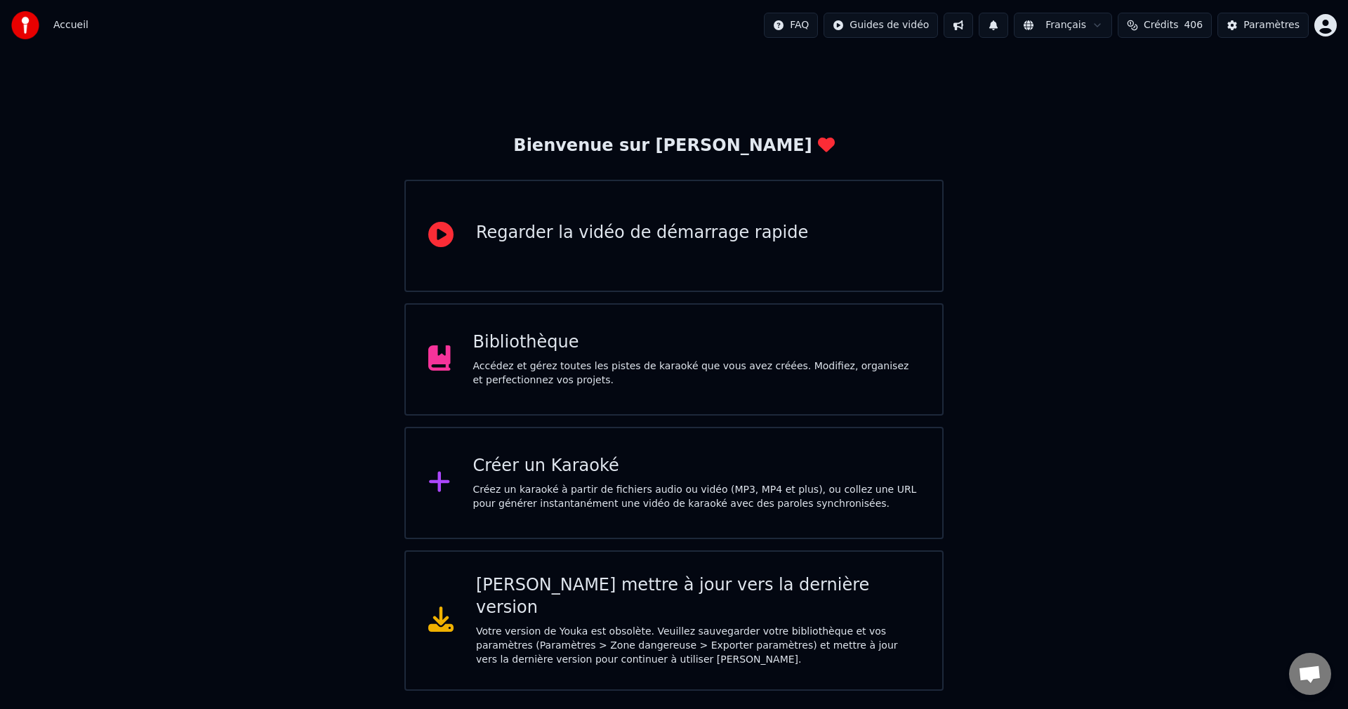
click at [591, 345] on div "Bibliothèque" at bounding box center [696, 342] width 447 height 22
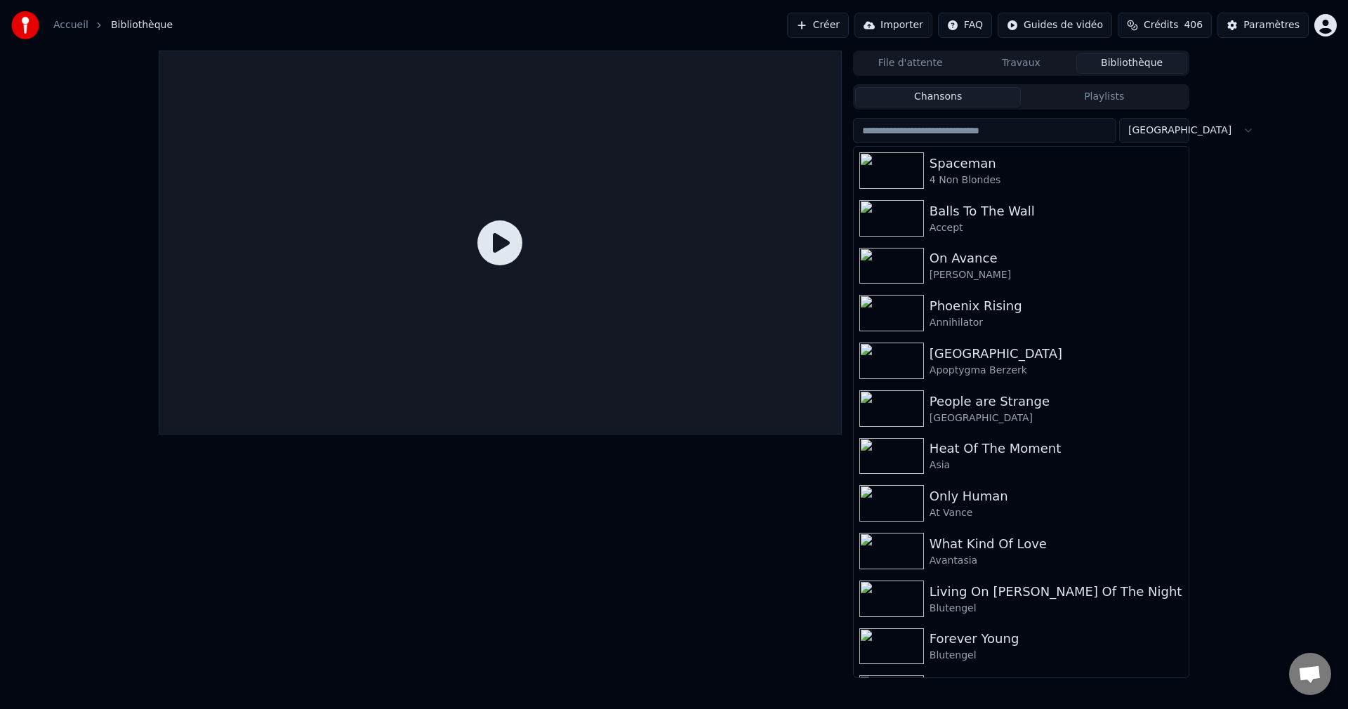
click at [817, 23] on button "Créer" at bounding box center [818, 25] width 62 height 25
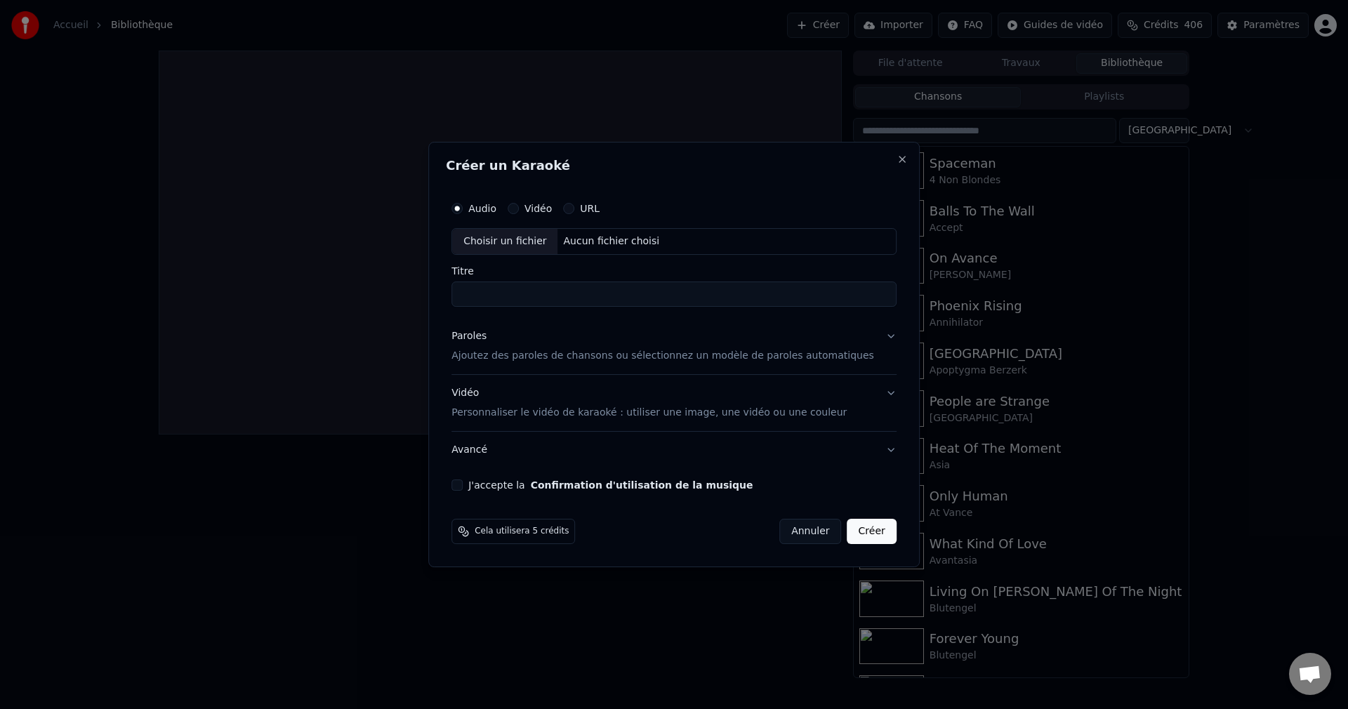
click at [512, 236] on div "Choisir un fichier" at bounding box center [504, 241] width 105 height 25
type input "**********"
click at [874, 338] on button "Paroles Ajoutez des paroles de chansons ou sélectionnez un modèle de paroles au…" at bounding box center [673, 346] width 445 height 56
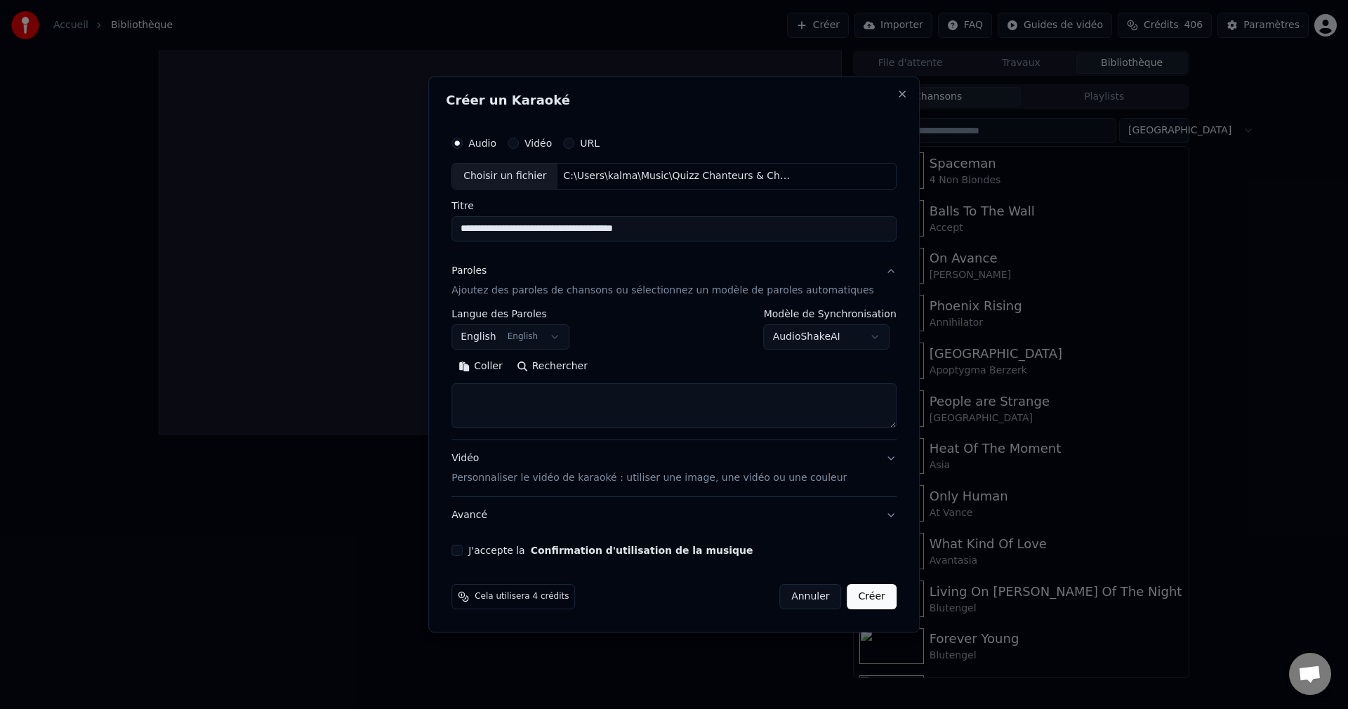
click at [583, 368] on button "Rechercher" at bounding box center [552, 366] width 85 height 22
type textarea "**********"
click at [463, 552] on button "J'accepte la Confirmation d'utilisation de la musique" at bounding box center [456, 550] width 11 height 11
click at [847, 601] on button "Créer" at bounding box center [871, 596] width 49 height 25
select select "**"
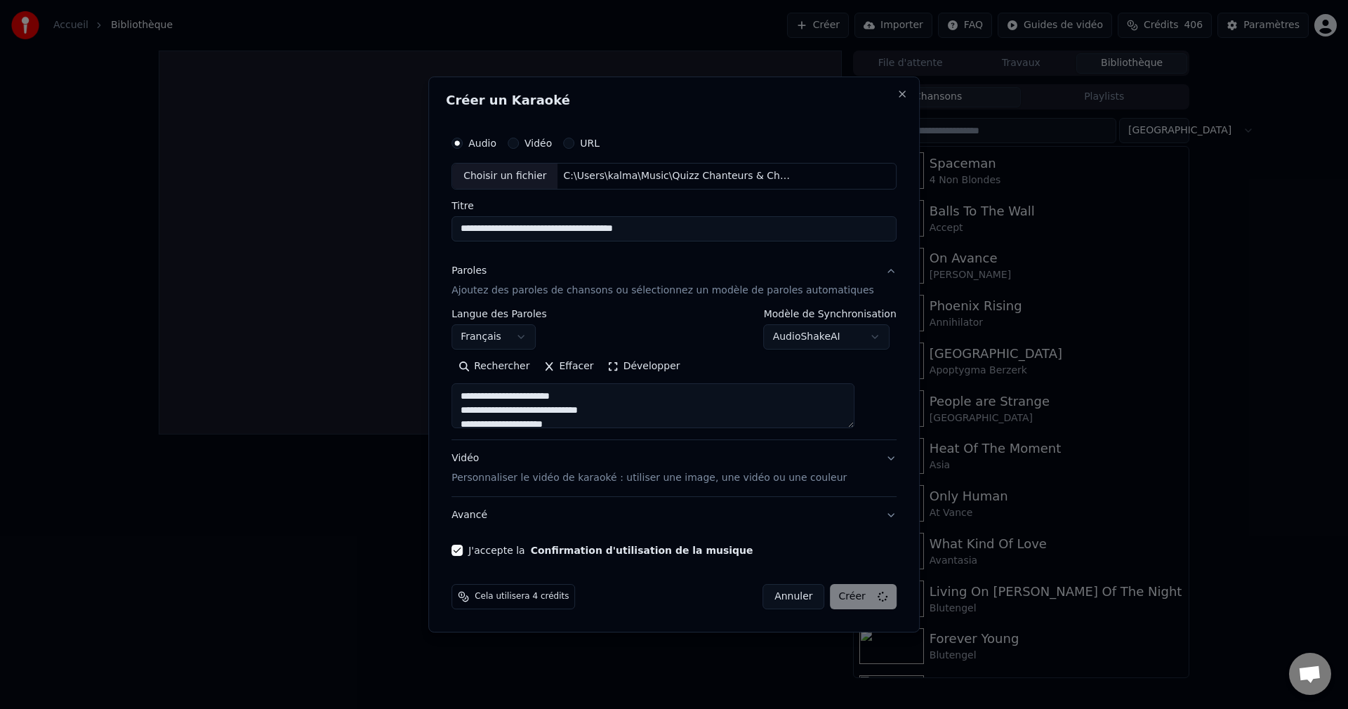
select select
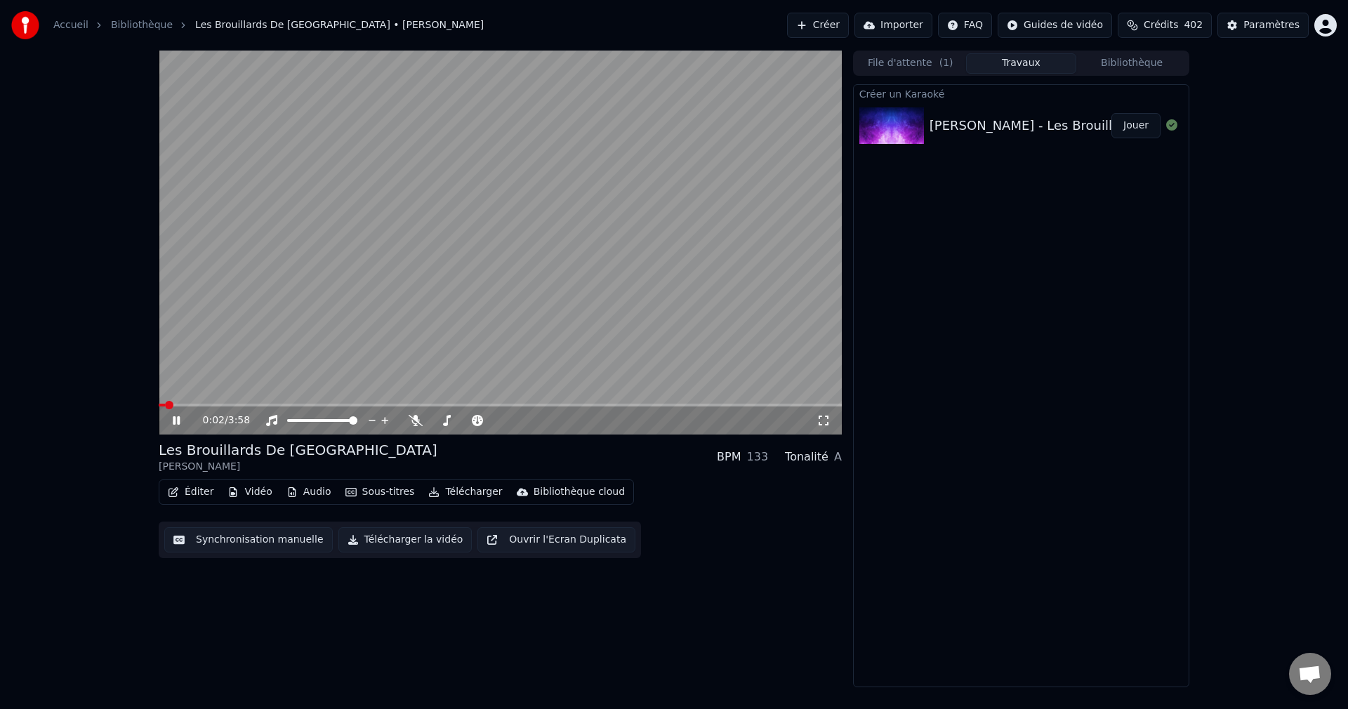
click at [178, 417] on icon at bounding box center [176, 420] width 7 height 8
click at [255, 493] on button "Vidéo" at bounding box center [249, 492] width 55 height 20
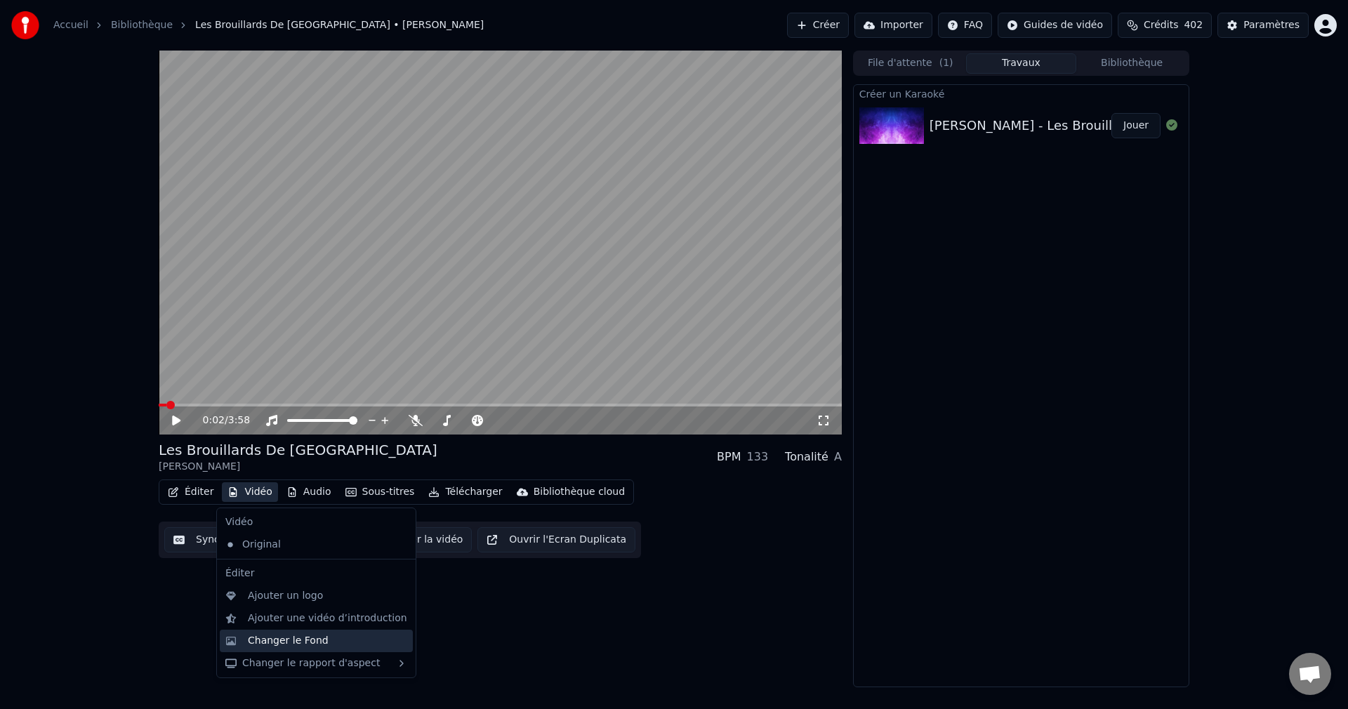
click at [308, 641] on div "Changer le Fond" at bounding box center [288, 641] width 81 height 14
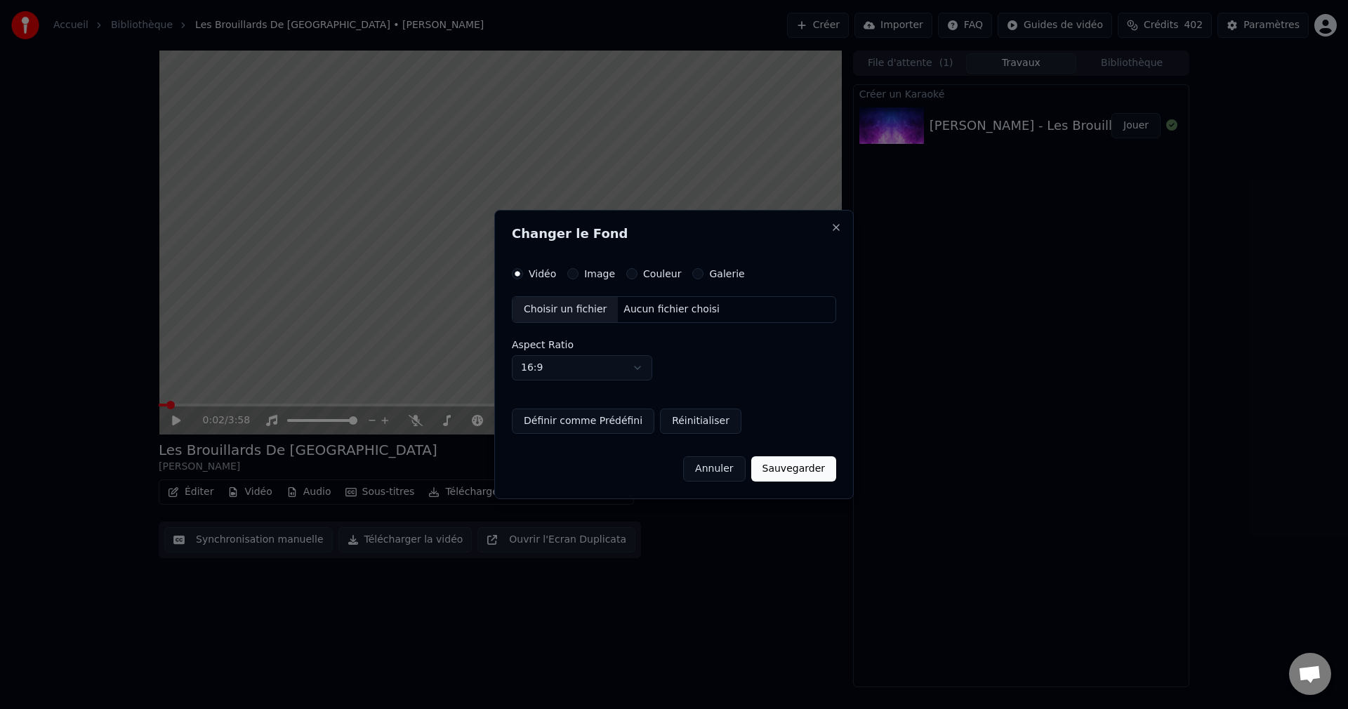
click at [574, 312] on div "Choisir un fichier" at bounding box center [565, 309] width 105 height 25
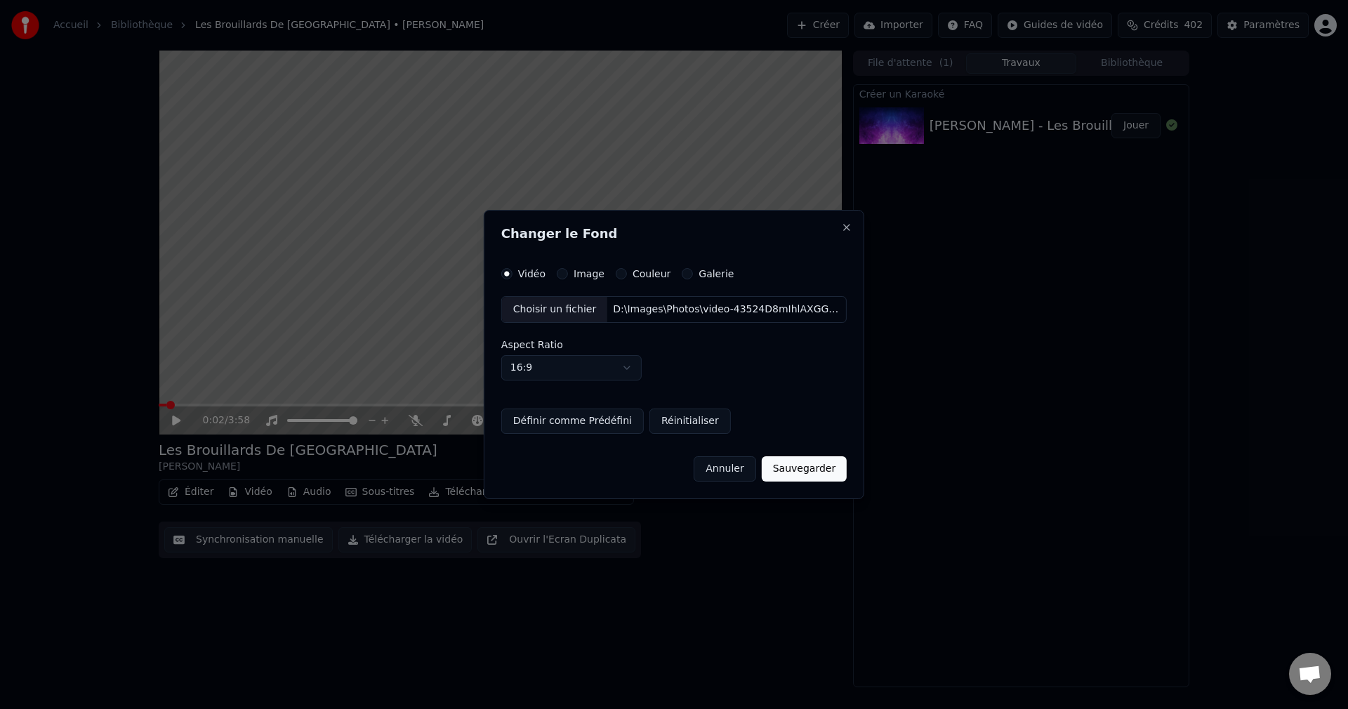
click at [810, 486] on div "Changer le Fond Vidéo Image Couleur Galerie Choisir un fichier D:\Images\Photos…" at bounding box center [674, 354] width 381 height 289
click at [810, 476] on button "Sauvegarder" at bounding box center [804, 468] width 85 height 25
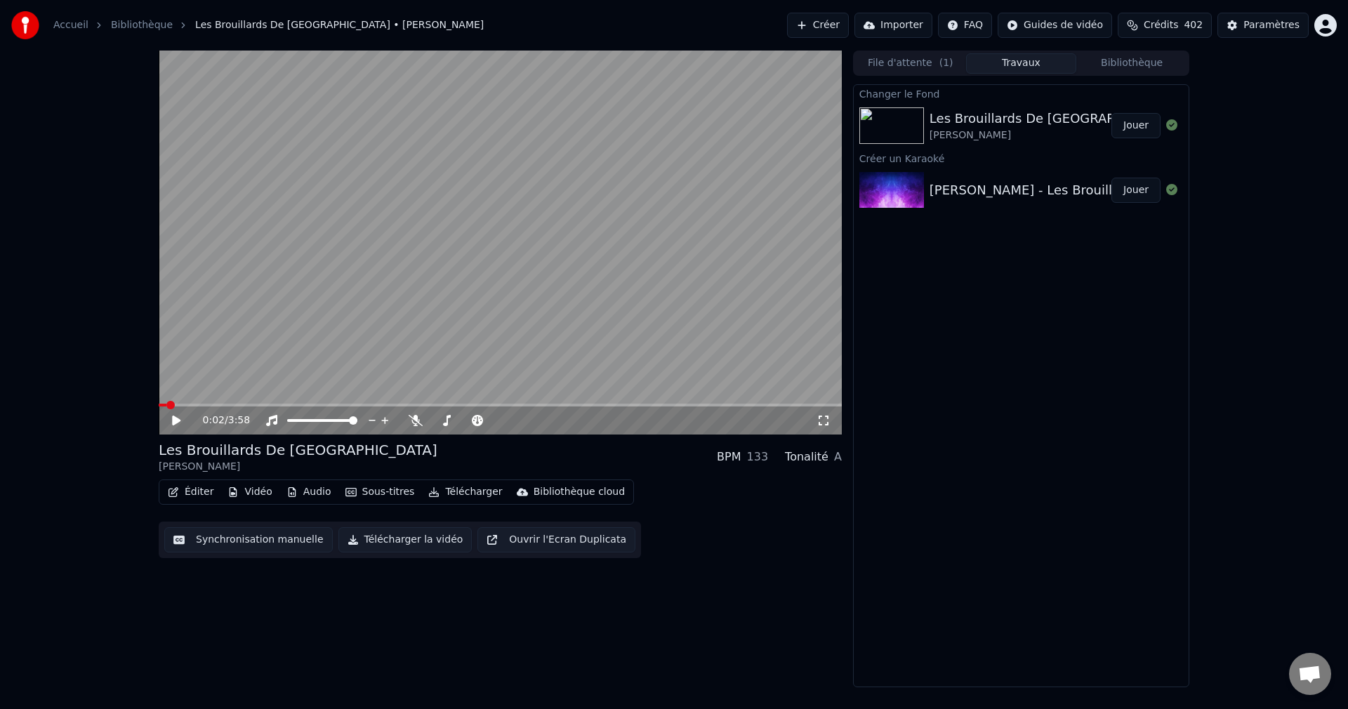
click at [1139, 124] on button "Jouer" at bounding box center [1135, 125] width 49 height 25
click at [501, 425] on span at bounding box center [497, 420] width 8 height 8
click at [175, 419] on icon at bounding box center [176, 420] width 7 height 8
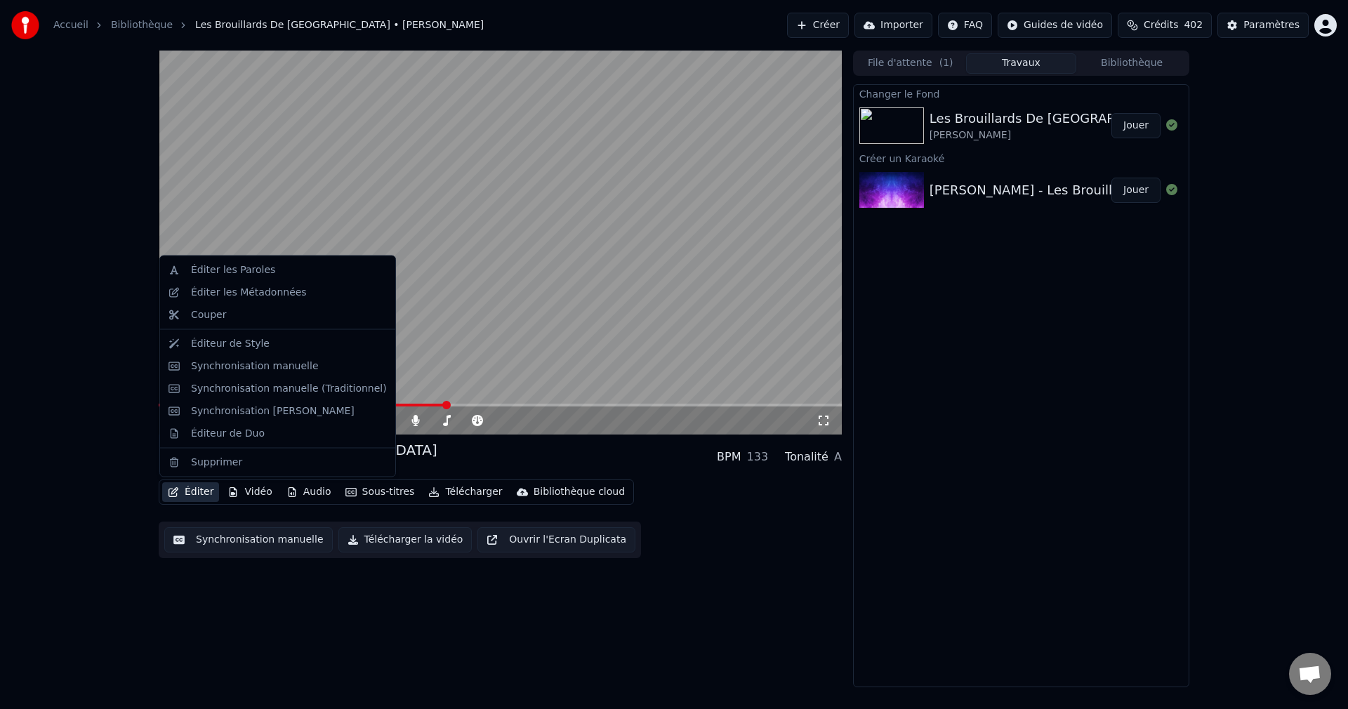
click at [196, 494] on button "Éditer" at bounding box center [190, 492] width 57 height 20
click at [244, 272] on div "Éditer les Paroles" at bounding box center [233, 270] width 84 height 14
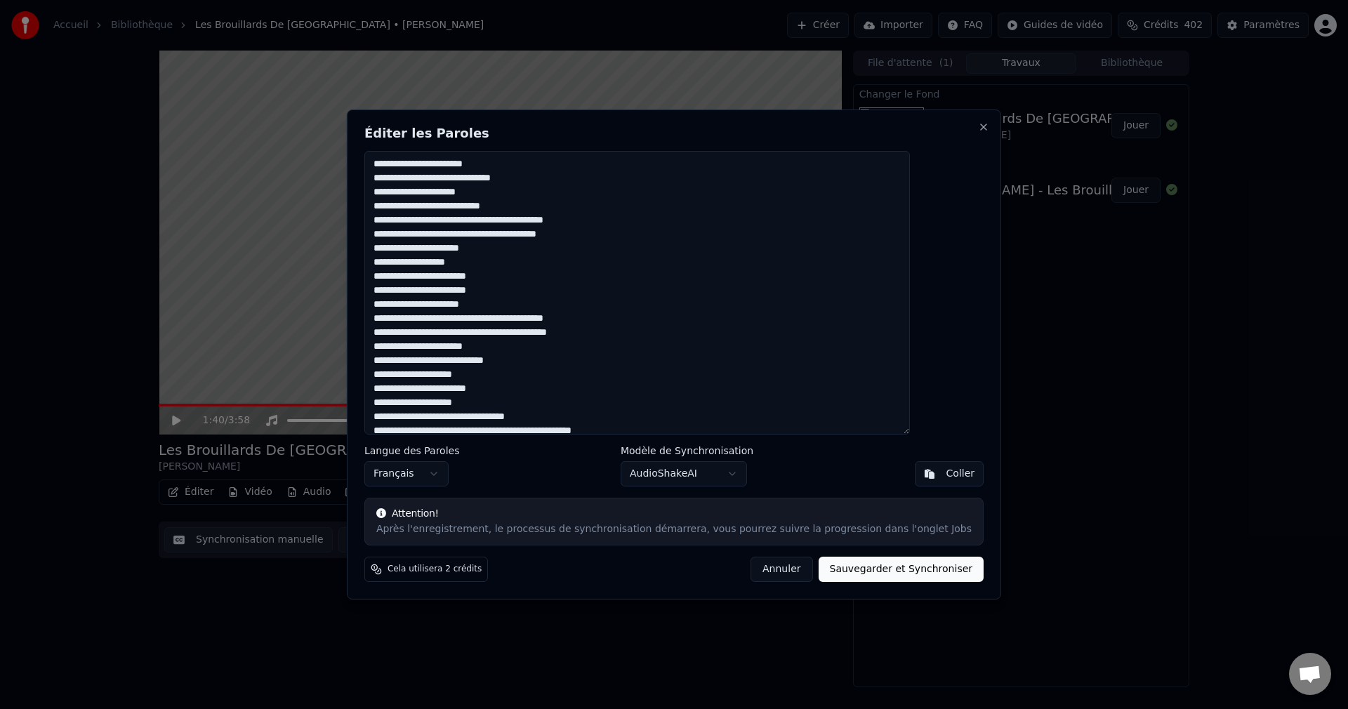
click at [548, 207] on textarea at bounding box center [637, 293] width 546 height 284
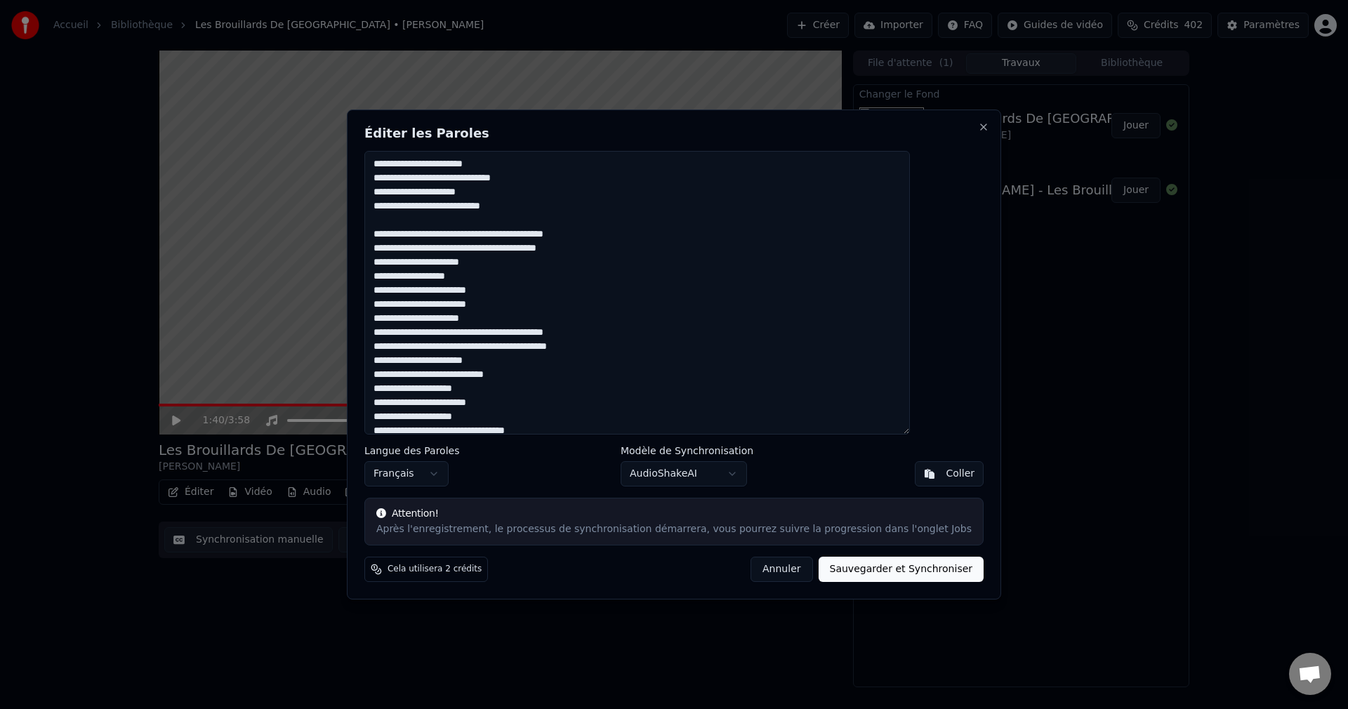
click at [529, 263] on textarea at bounding box center [637, 293] width 546 height 284
click at [529, 333] on textarea at bounding box center [637, 293] width 546 height 284
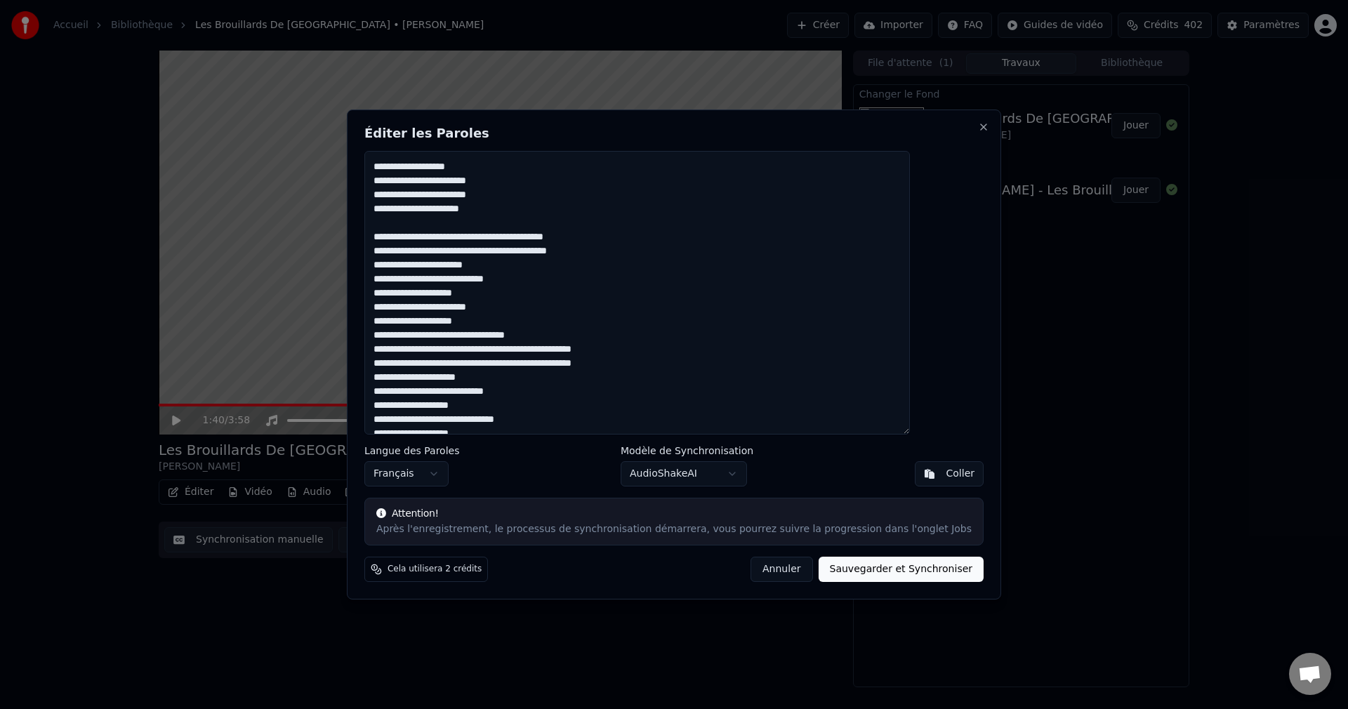
scroll to position [140, 0]
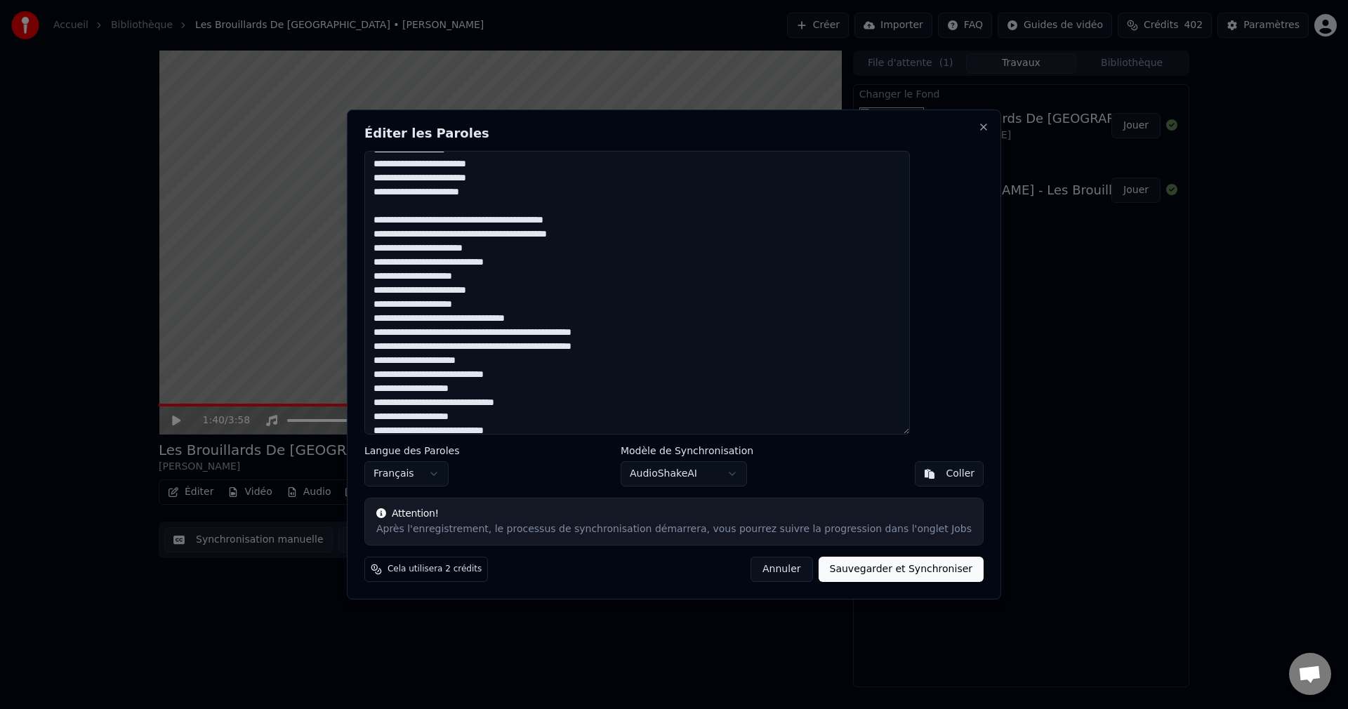
drag, startPoint x: 411, startPoint y: 263, endPoint x: 548, endPoint y: 269, distance: 137.0
click at [548, 269] on textarea at bounding box center [637, 293] width 546 height 284
click at [536, 253] on textarea at bounding box center [637, 293] width 546 height 284
click at [553, 277] on textarea at bounding box center [637, 293] width 546 height 284
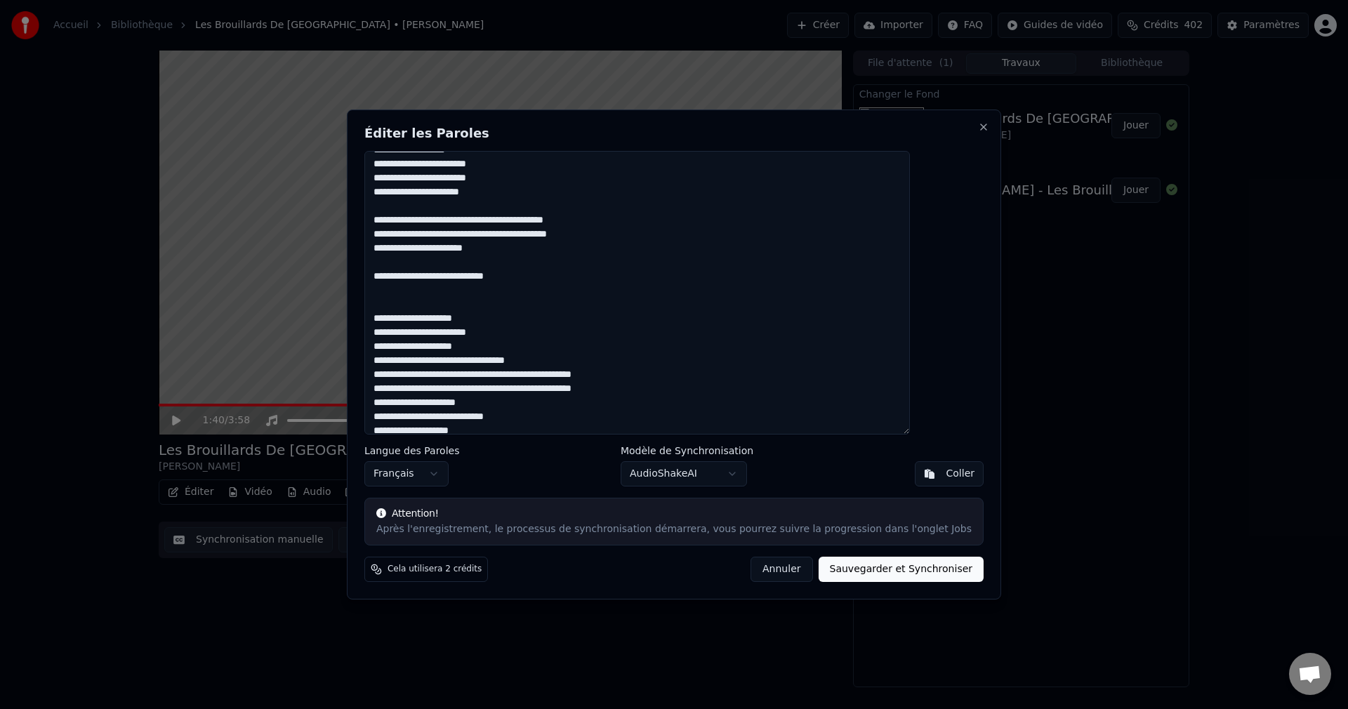
click at [414, 288] on textarea at bounding box center [637, 293] width 546 height 284
paste textarea "**********"
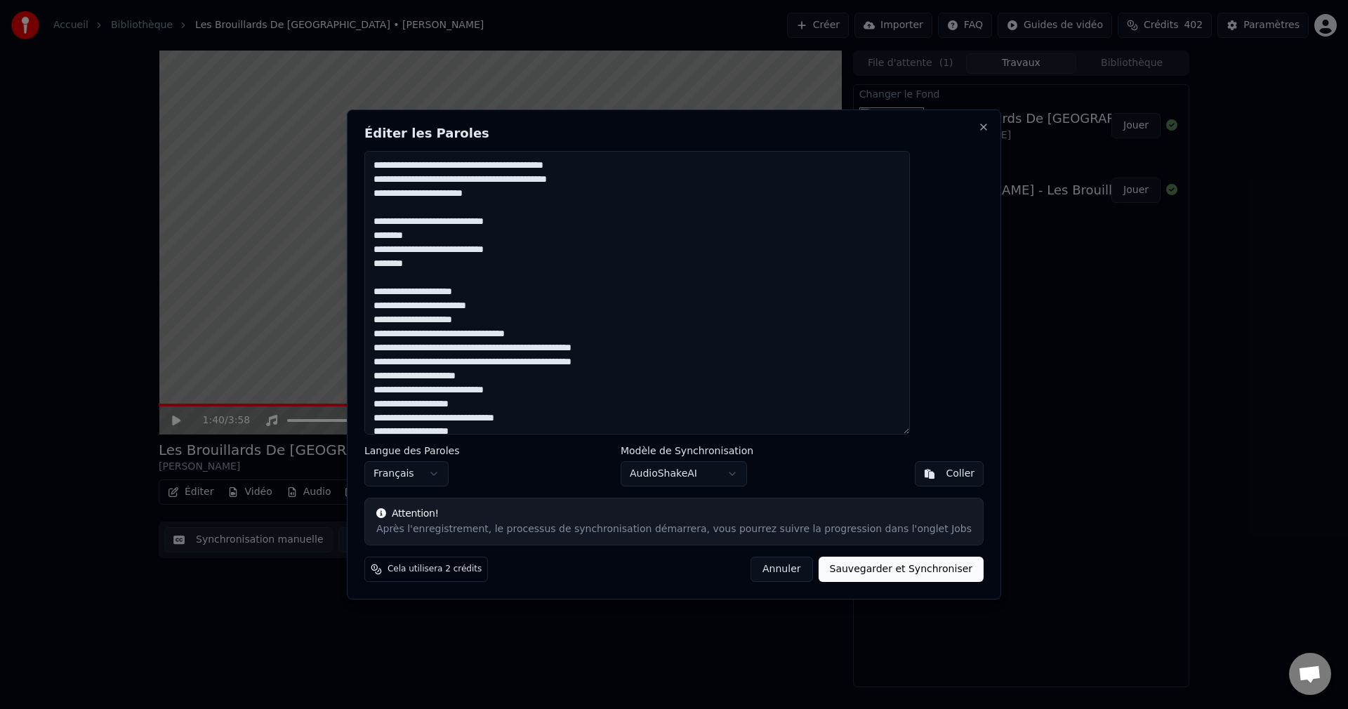
scroll to position [211, 0]
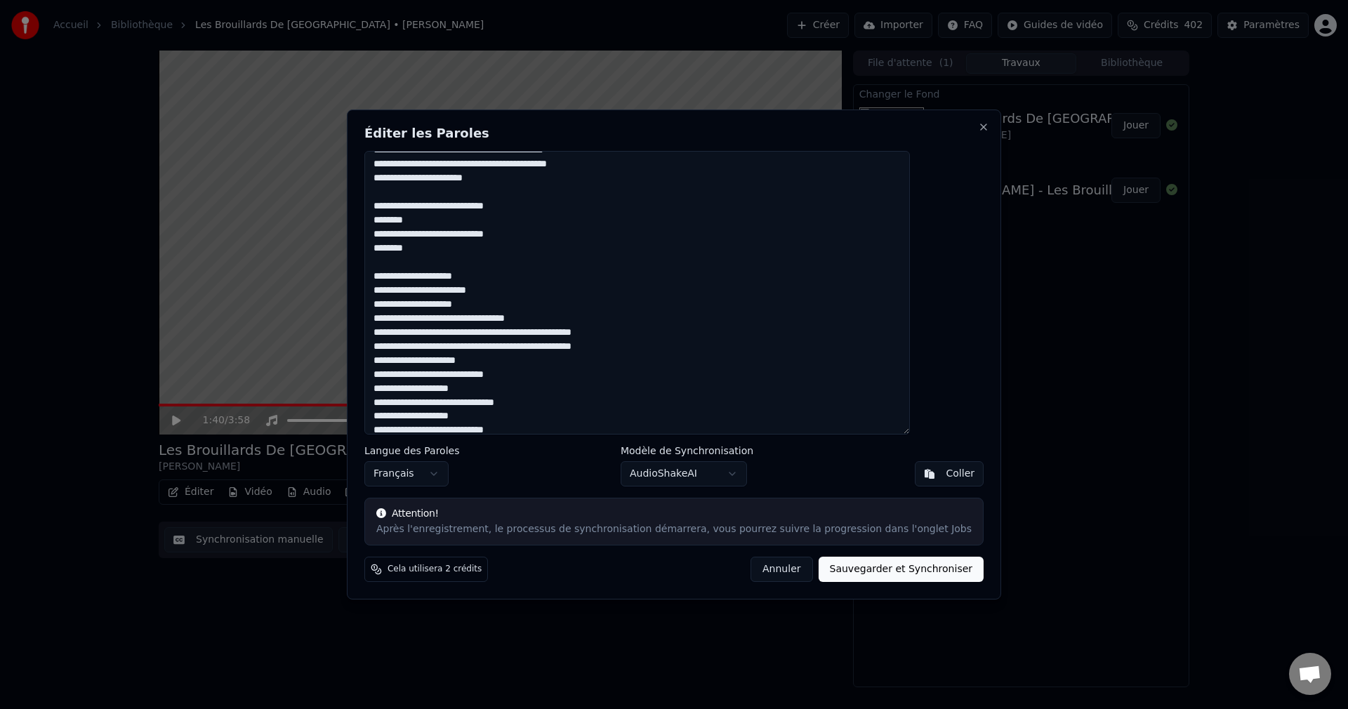
drag, startPoint x: 412, startPoint y: 208, endPoint x: 457, endPoint y: 251, distance: 62.6
click at [457, 251] on textarea at bounding box center [637, 293] width 546 height 284
click at [606, 326] on textarea at bounding box center [637, 293] width 546 height 284
click at [586, 314] on textarea at bounding box center [637, 293] width 546 height 284
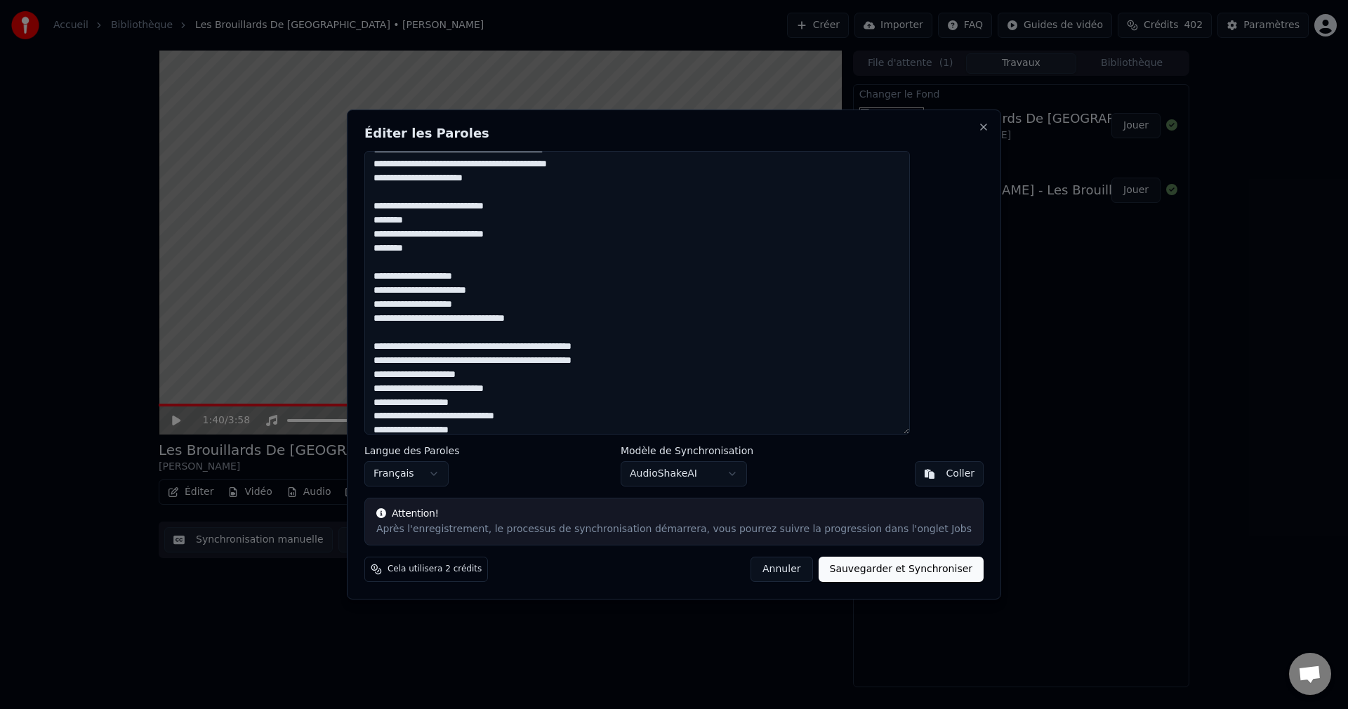
click at [411, 222] on textarea at bounding box center [637, 293] width 546 height 284
click at [412, 249] on textarea at bounding box center [637, 293] width 546 height 284
drag, startPoint x: 411, startPoint y: 206, endPoint x: 463, endPoint y: 250, distance: 67.8
click at [463, 250] on textarea at bounding box center [637, 293] width 546 height 284
click at [600, 271] on textarea at bounding box center [637, 293] width 546 height 284
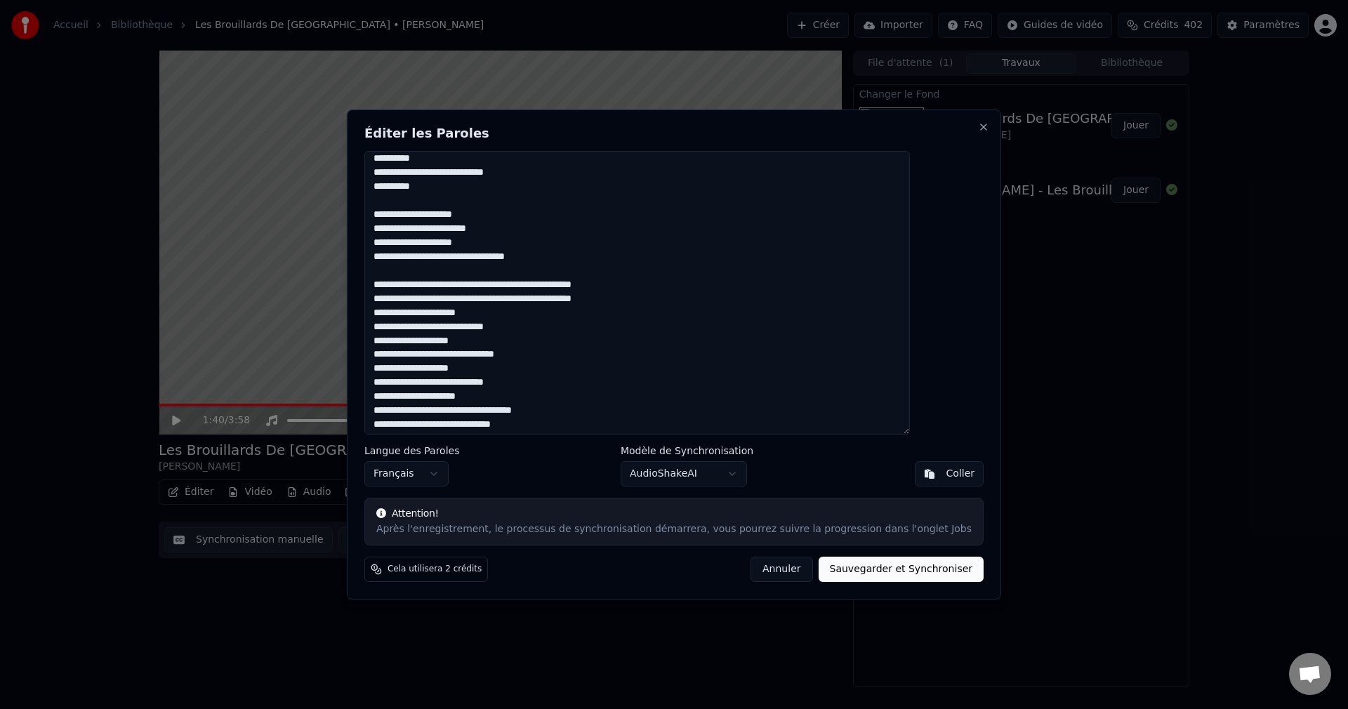
scroll to position [281, 0]
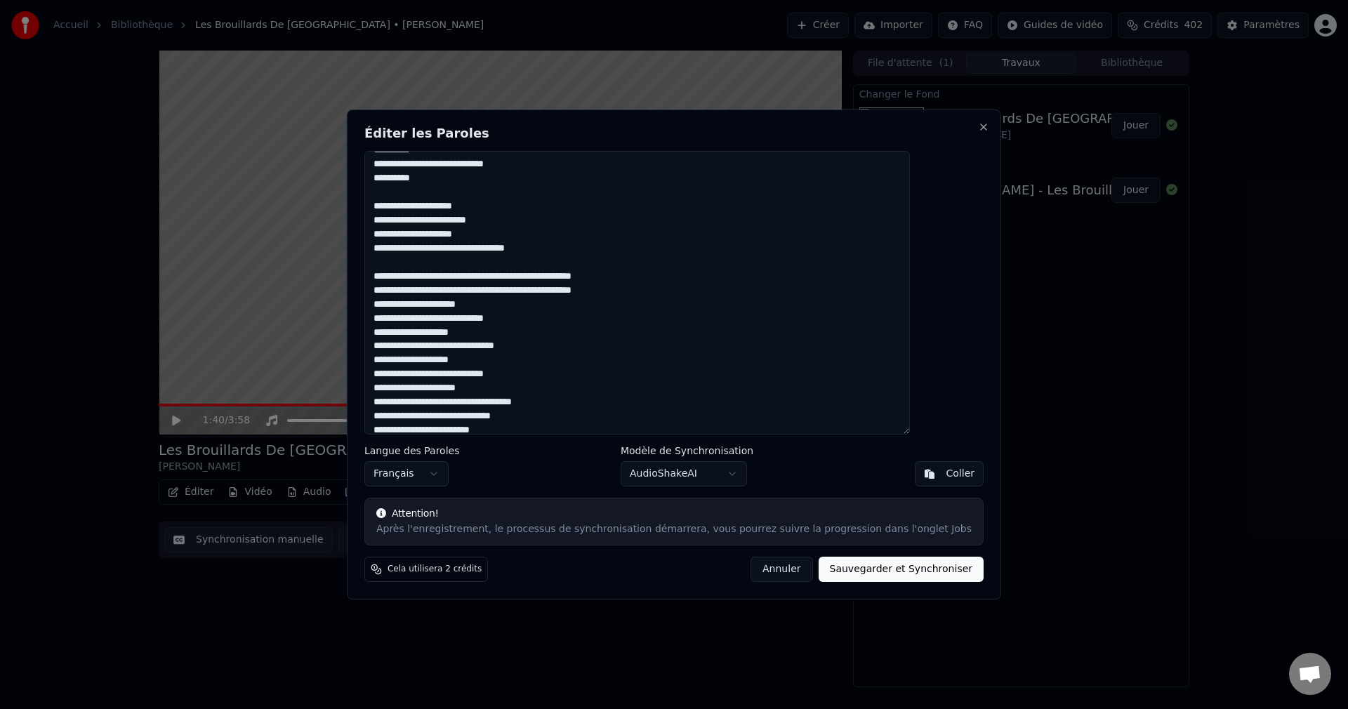
click at [518, 307] on textarea at bounding box center [637, 293] width 546 height 284
click at [555, 334] on textarea at bounding box center [637, 293] width 546 height 284
drag, startPoint x: 412, startPoint y: 331, endPoint x: 552, endPoint y: 333, distance: 139.7
click at [552, 333] on textarea at bounding box center [637, 293] width 546 height 284
paste textarea "**********"
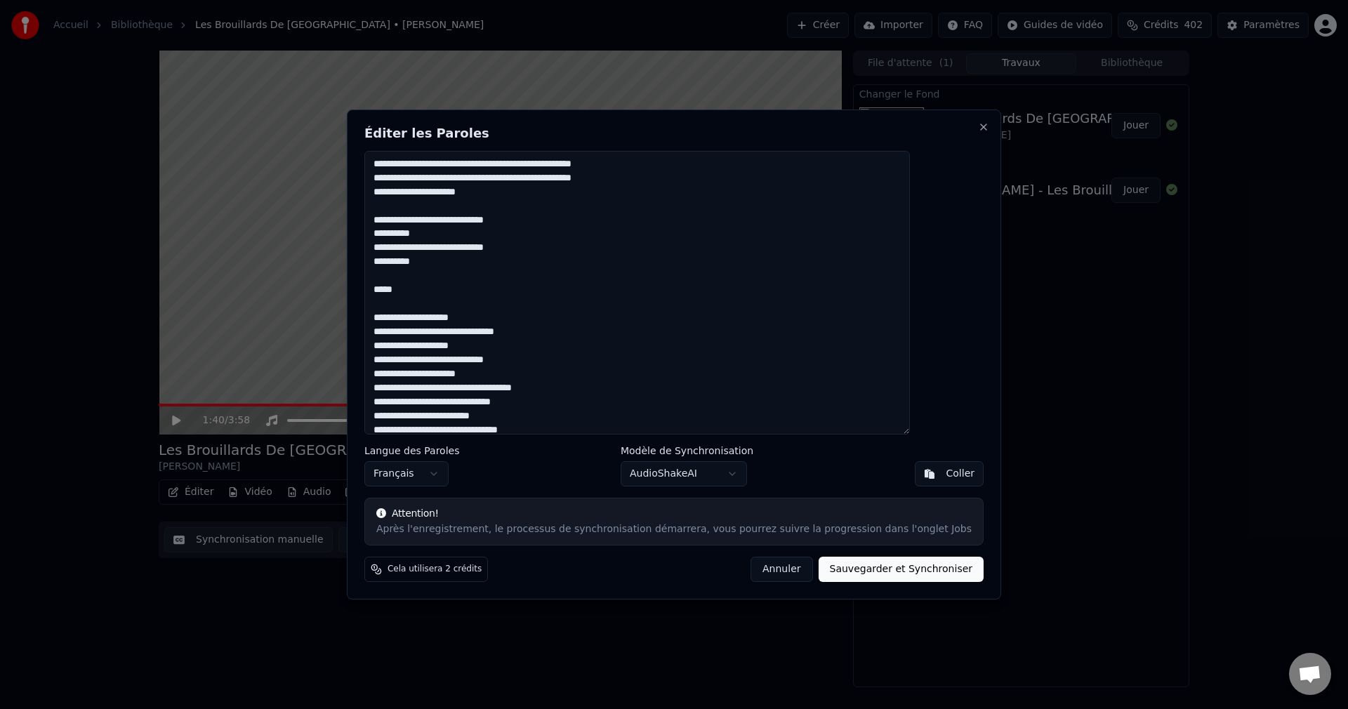
scroll to position [402, 0]
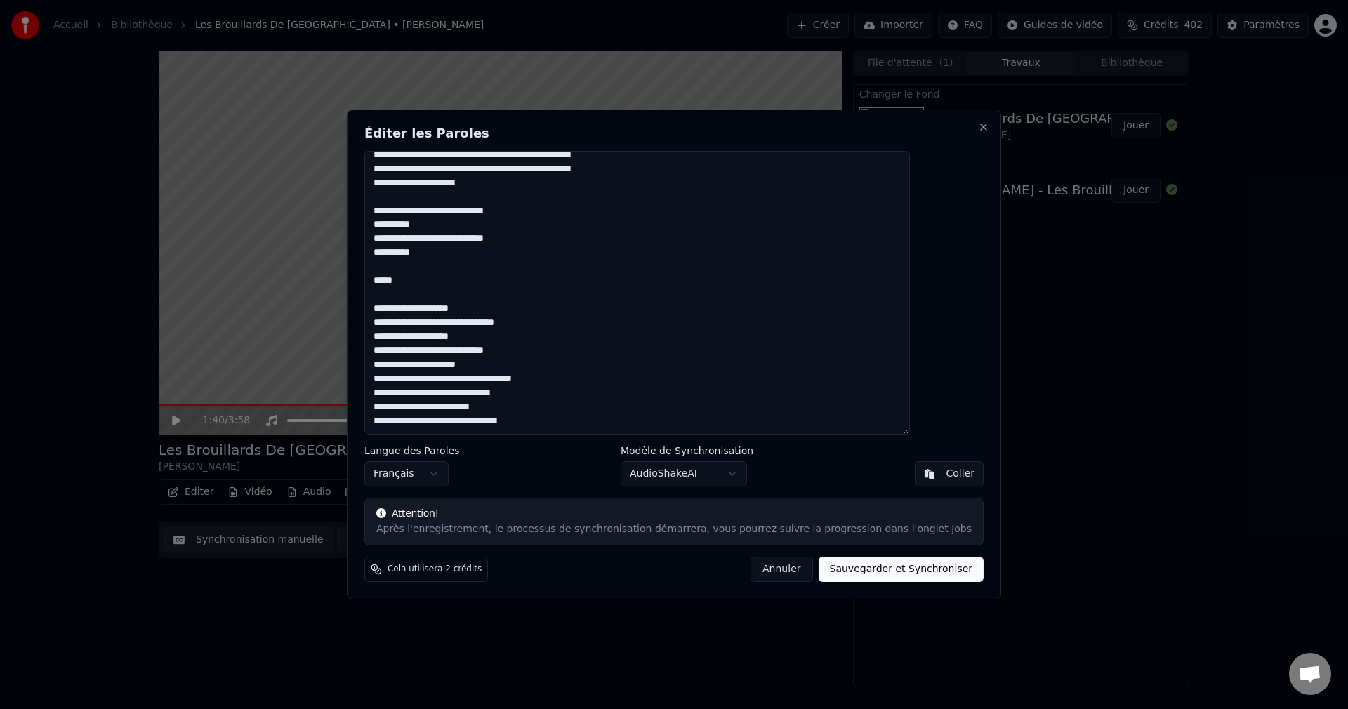
click at [562, 349] on textarea at bounding box center [637, 293] width 546 height 284
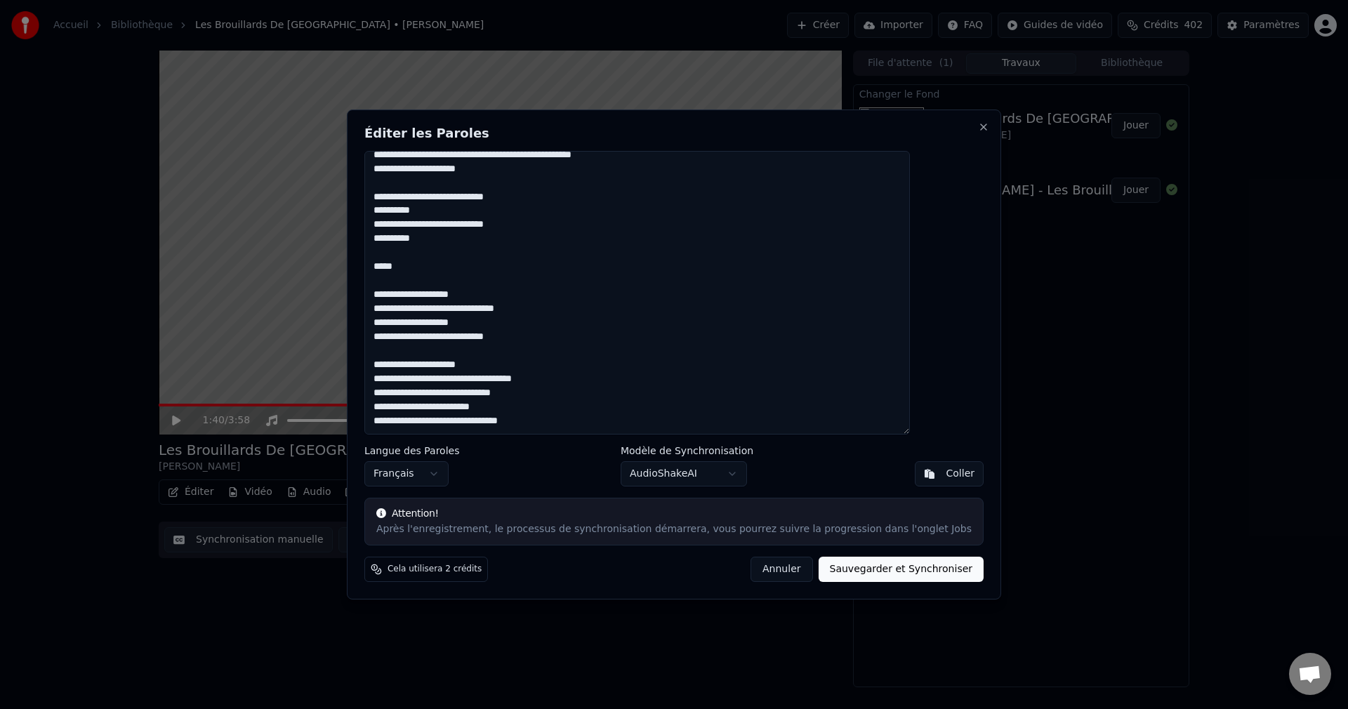
click at [564, 409] on textarea at bounding box center [637, 293] width 546 height 284
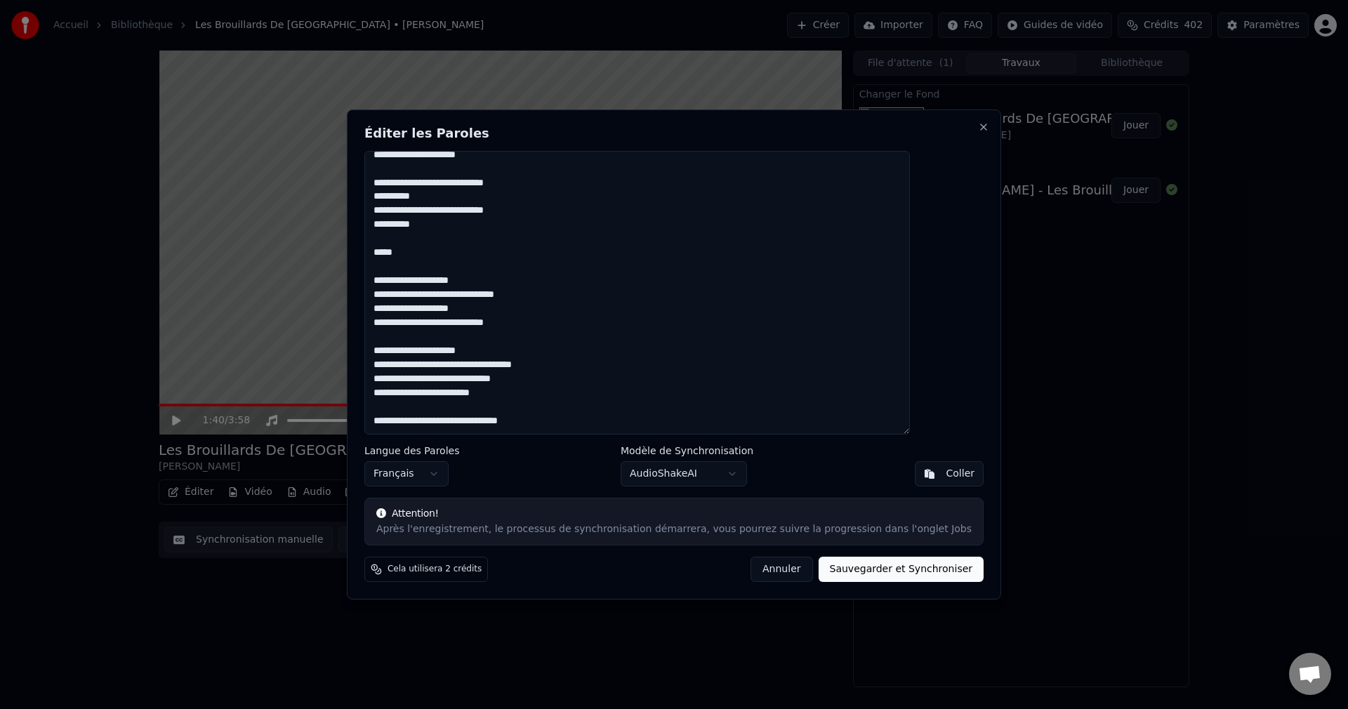
drag, startPoint x: 409, startPoint y: 423, endPoint x: 576, endPoint y: 425, distance: 167.1
click at [576, 425] on textarea at bounding box center [637, 293] width 546 height 284
paste textarea "**********"
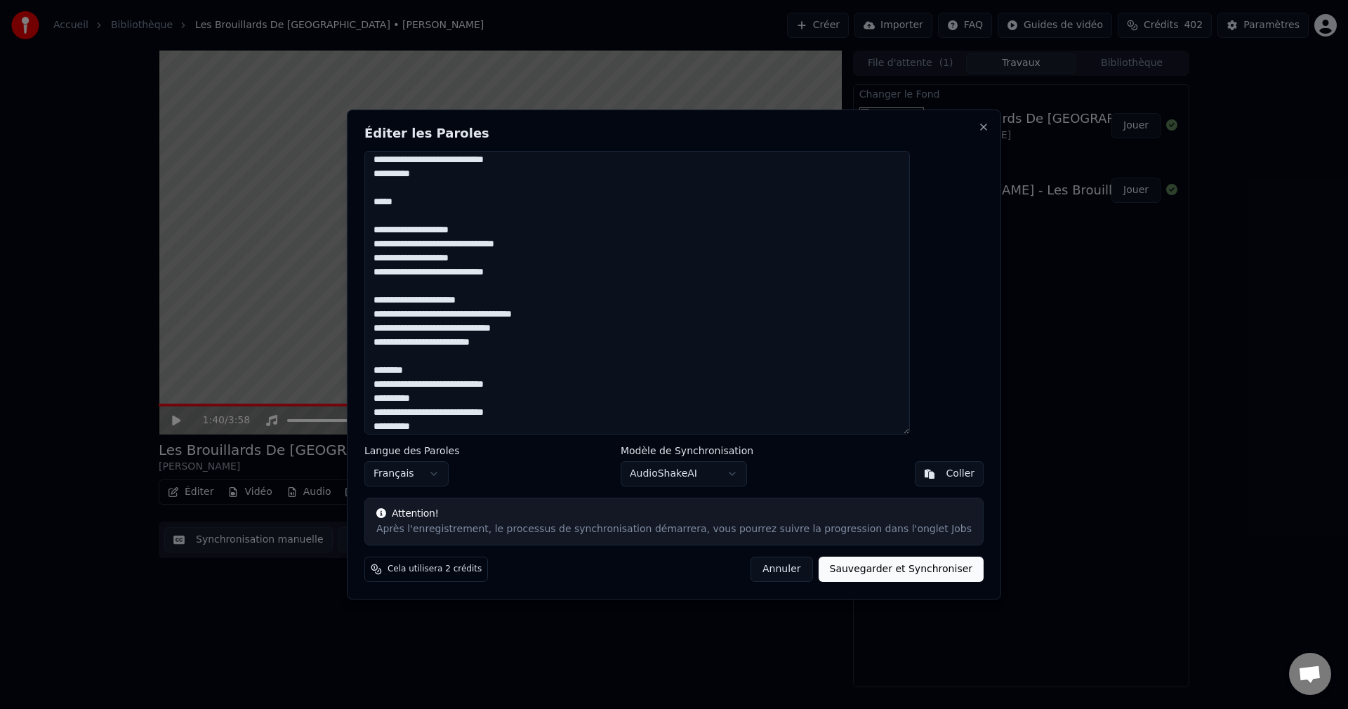
scroll to position [487, 0]
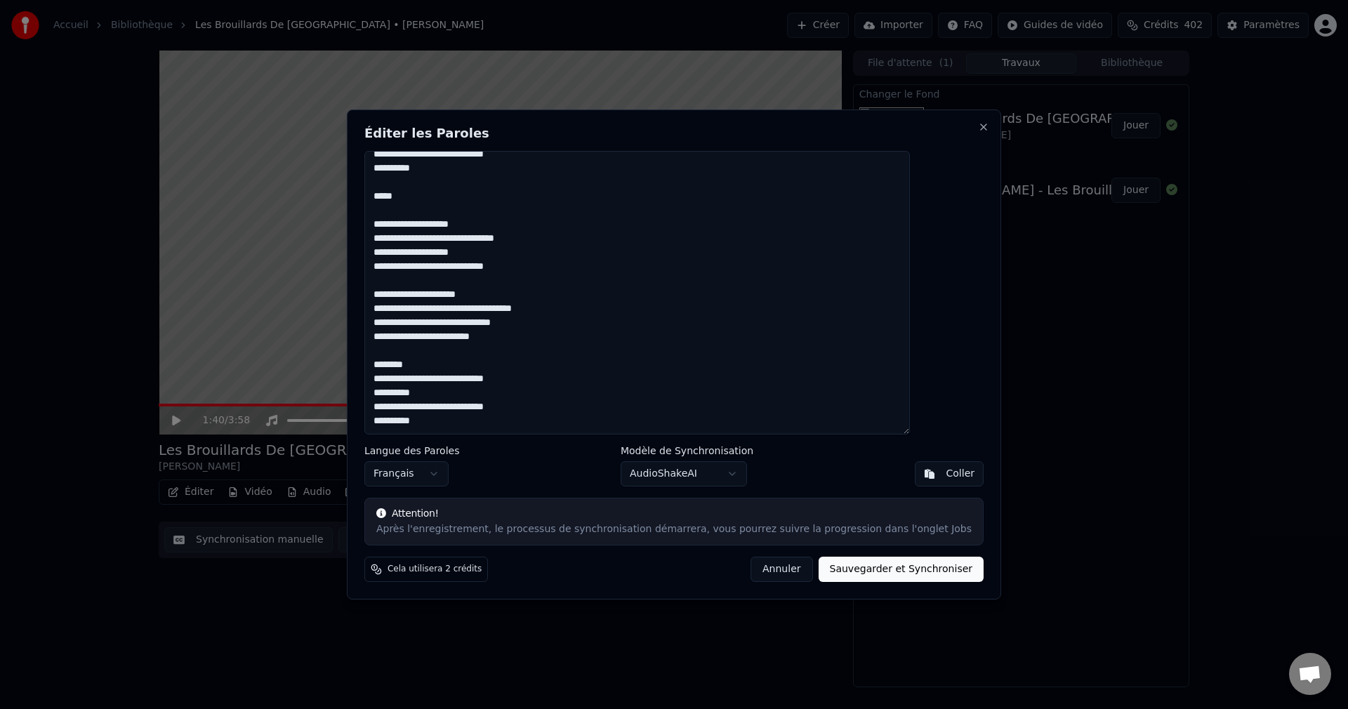
click at [468, 421] on textarea at bounding box center [637, 293] width 546 height 284
paste textarea "**********"
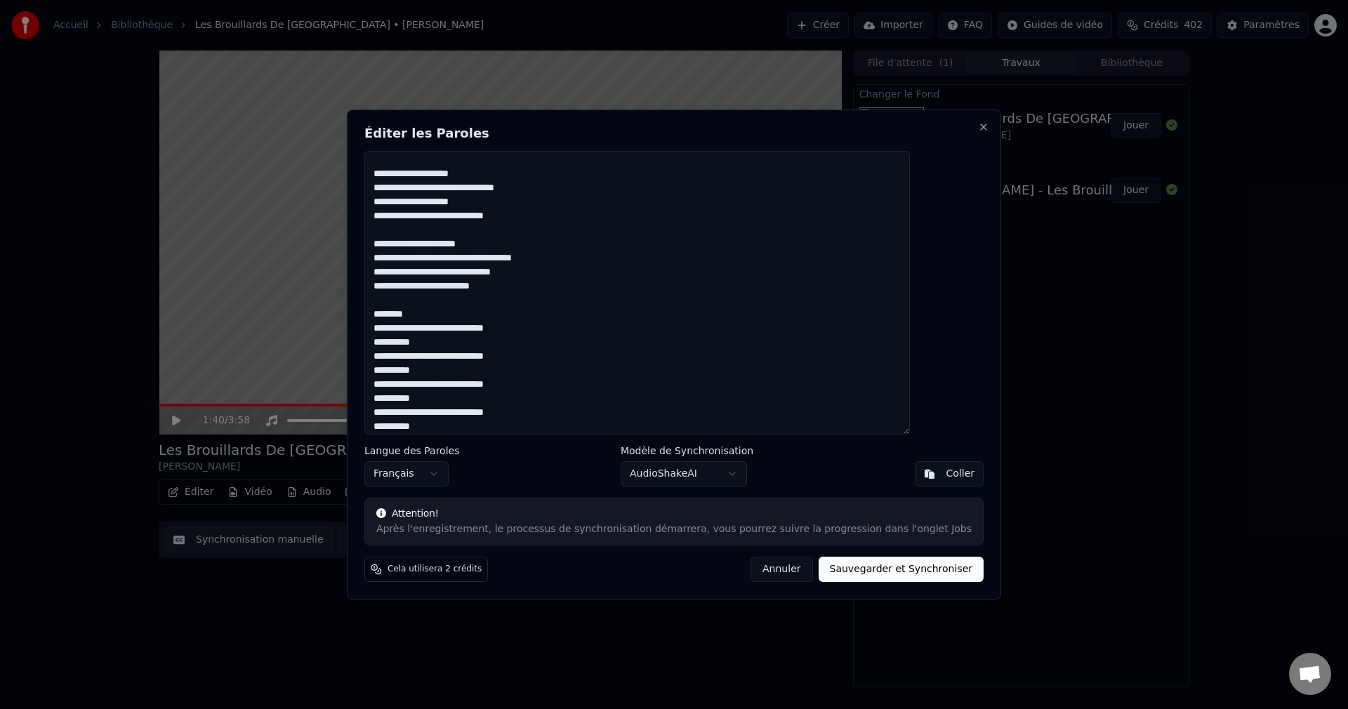
scroll to position [543, 0]
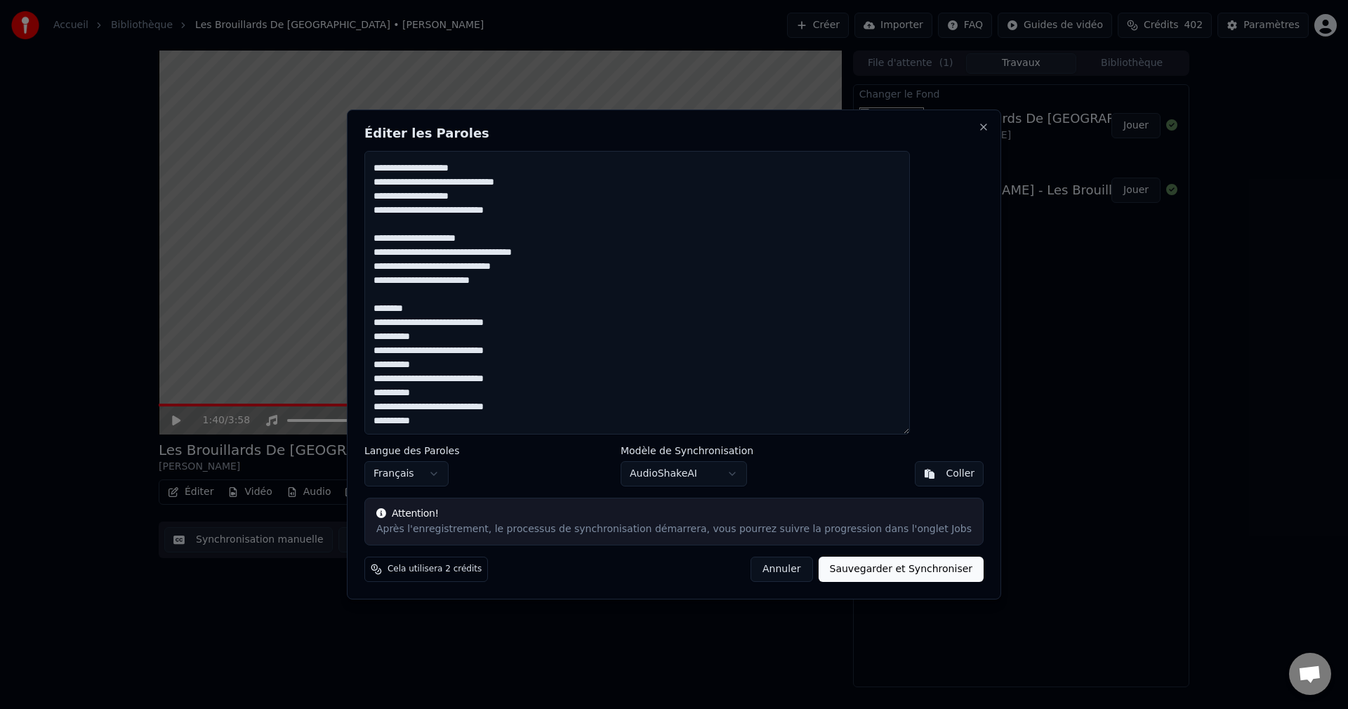
drag, startPoint x: 414, startPoint y: 323, endPoint x: 547, endPoint y: 325, distance: 133.4
click at [547, 325] on textarea at bounding box center [637, 293] width 546 height 284
click at [470, 423] on textarea at bounding box center [637, 293] width 546 height 284
paste textarea "**********"
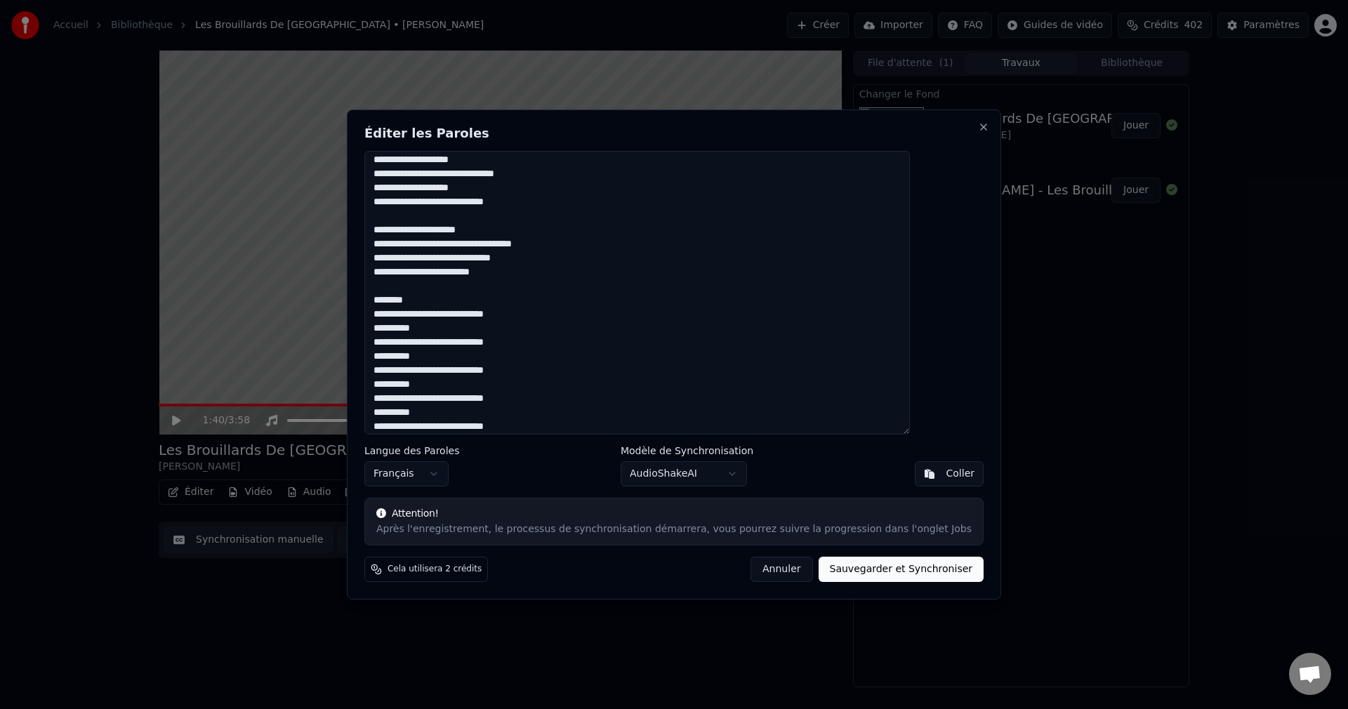
drag, startPoint x: 457, startPoint y: 327, endPoint x: 409, endPoint y: 331, distance: 47.9
click at [409, 331] on textarea at bounding box center [637, 293] width 546 height 284
drag, startPoint x: 456, startPoint y: 297, endPoint x: 412, endPoint y: 301, distance: 44.4
click at [412, 301] on textarea at bounding box center [637, 293] width 546 height 284
paste textarea "**"
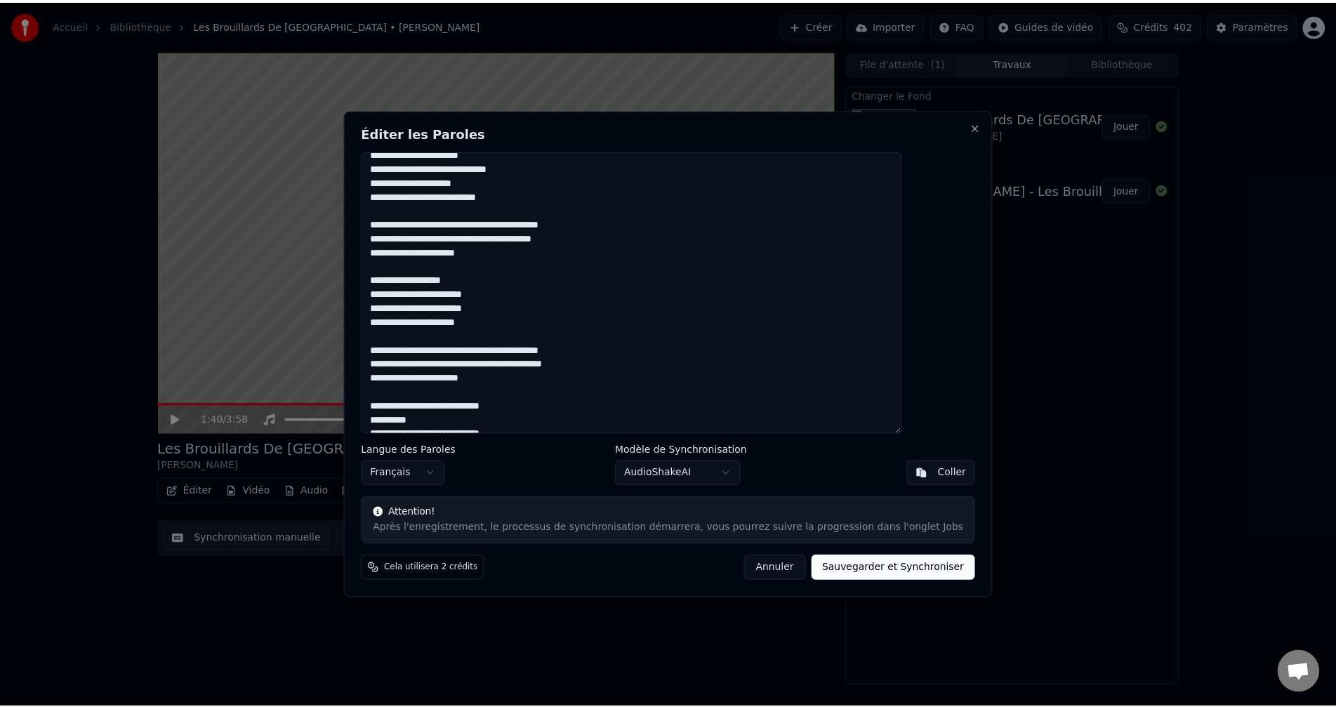
scroll to position [0, 0]
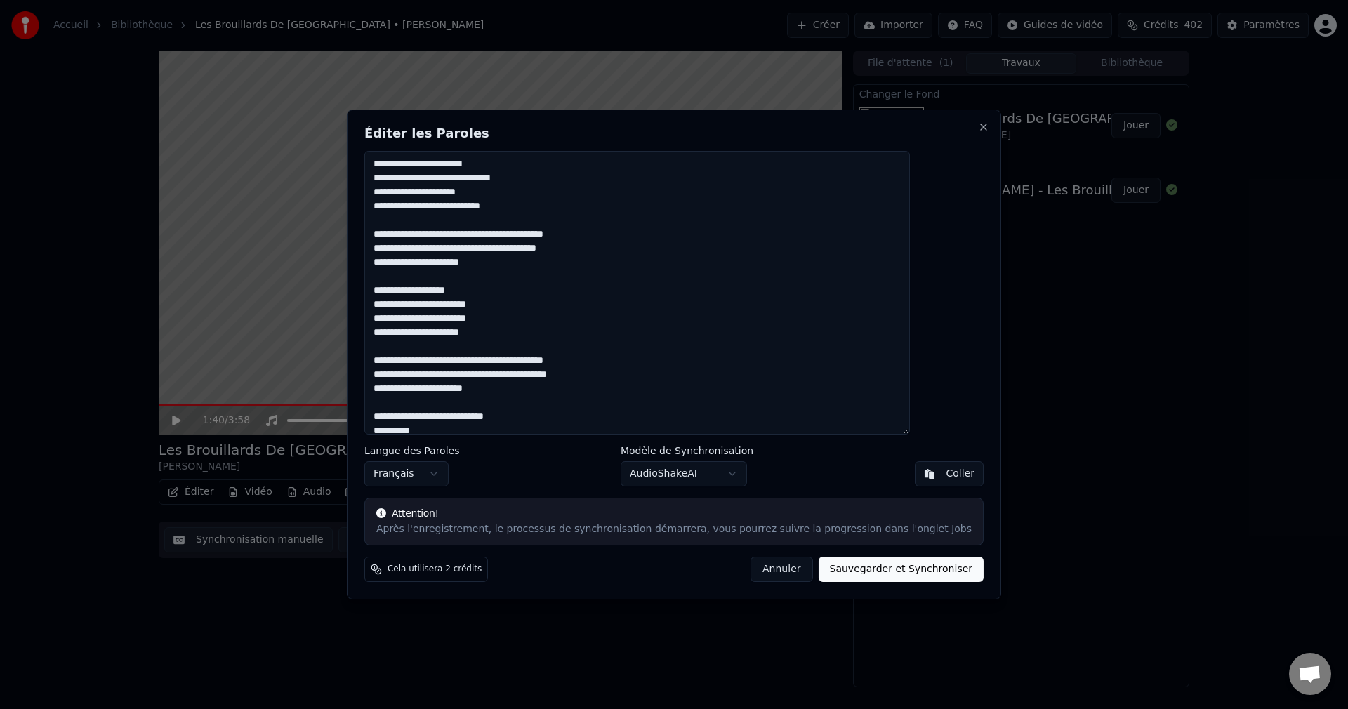
click at [410, 166] on textarea at bounding box center [637, 293] width 546 height 284
click at [413, 166] on textarea at bounding box center [637, 293] width 546 height 284
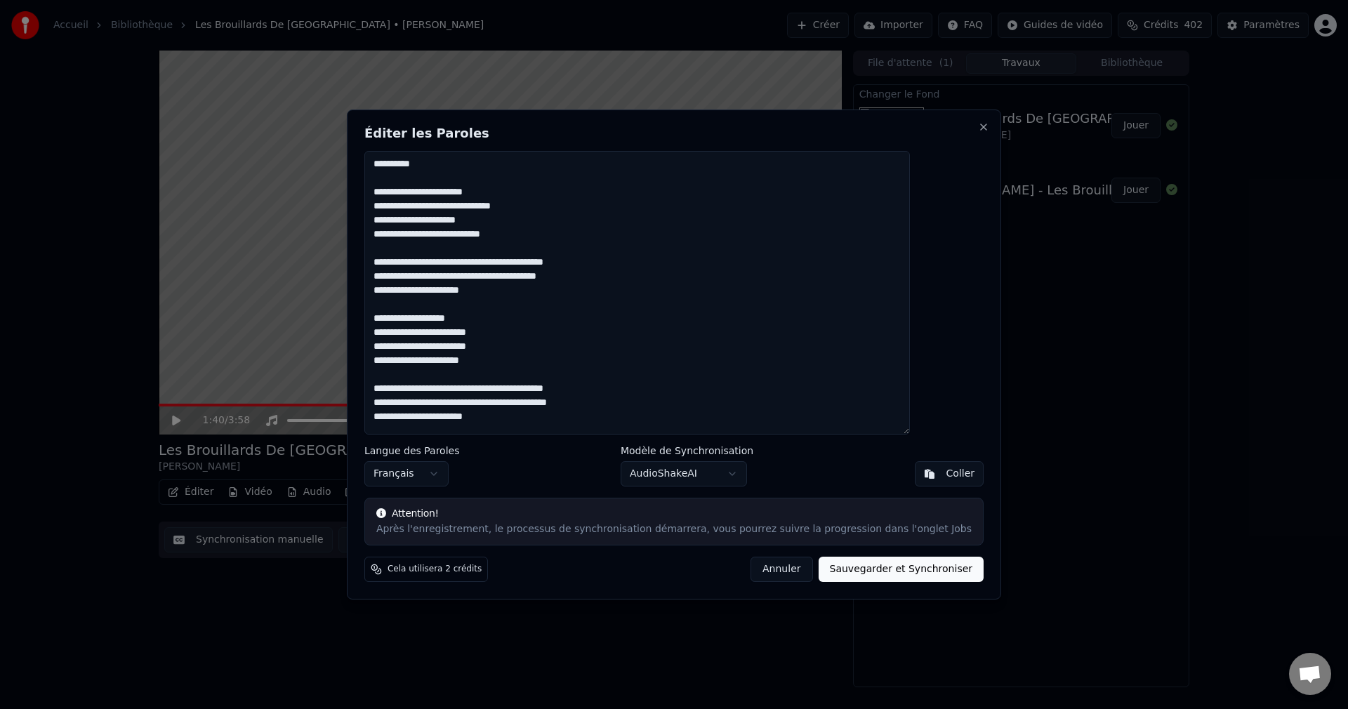
drag, startPoint x: 458, startPoint y: 171, endPoint x: 409, endPoint y: 169, distance: 49.2
click at [409, 169] on textarea at bounding box center [637, 293] width 546 height 284
click at [460, 172] on textarea at bounding box center [637, 293] width 546 height 284
paste textarea "**********"
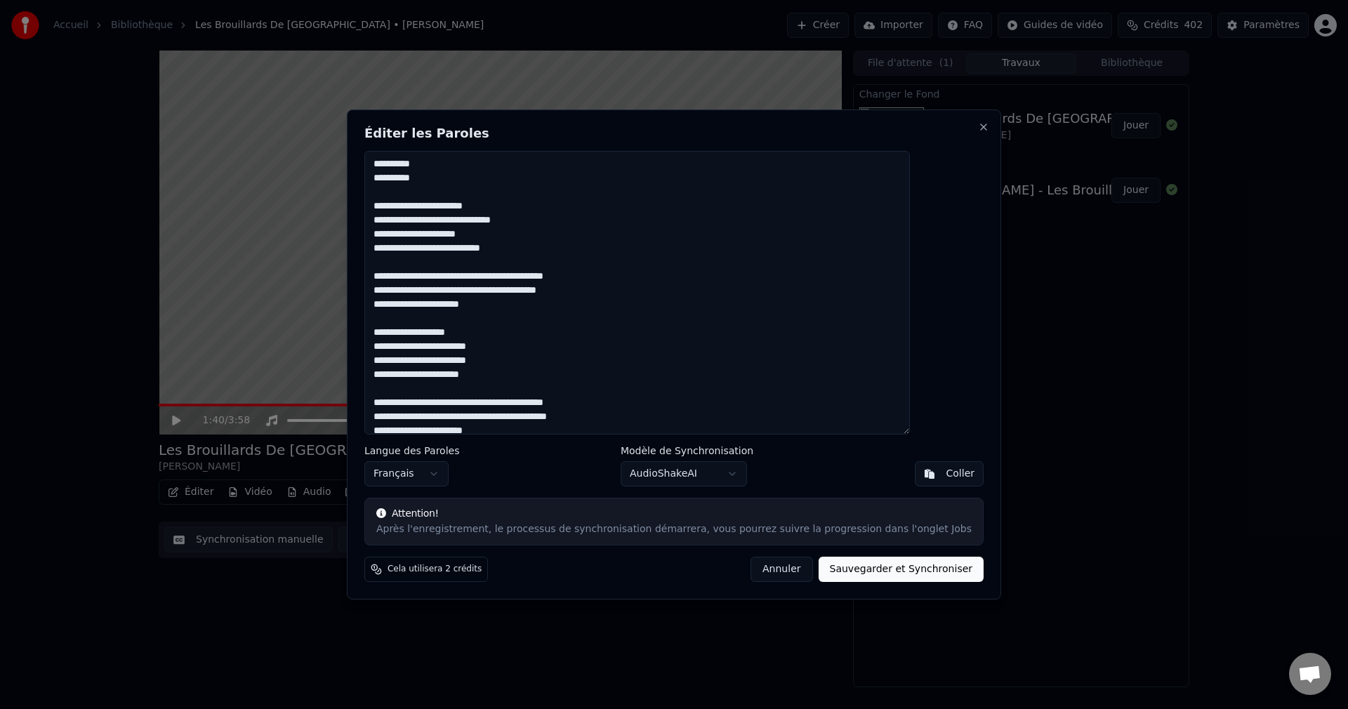
paste textarea "**********"
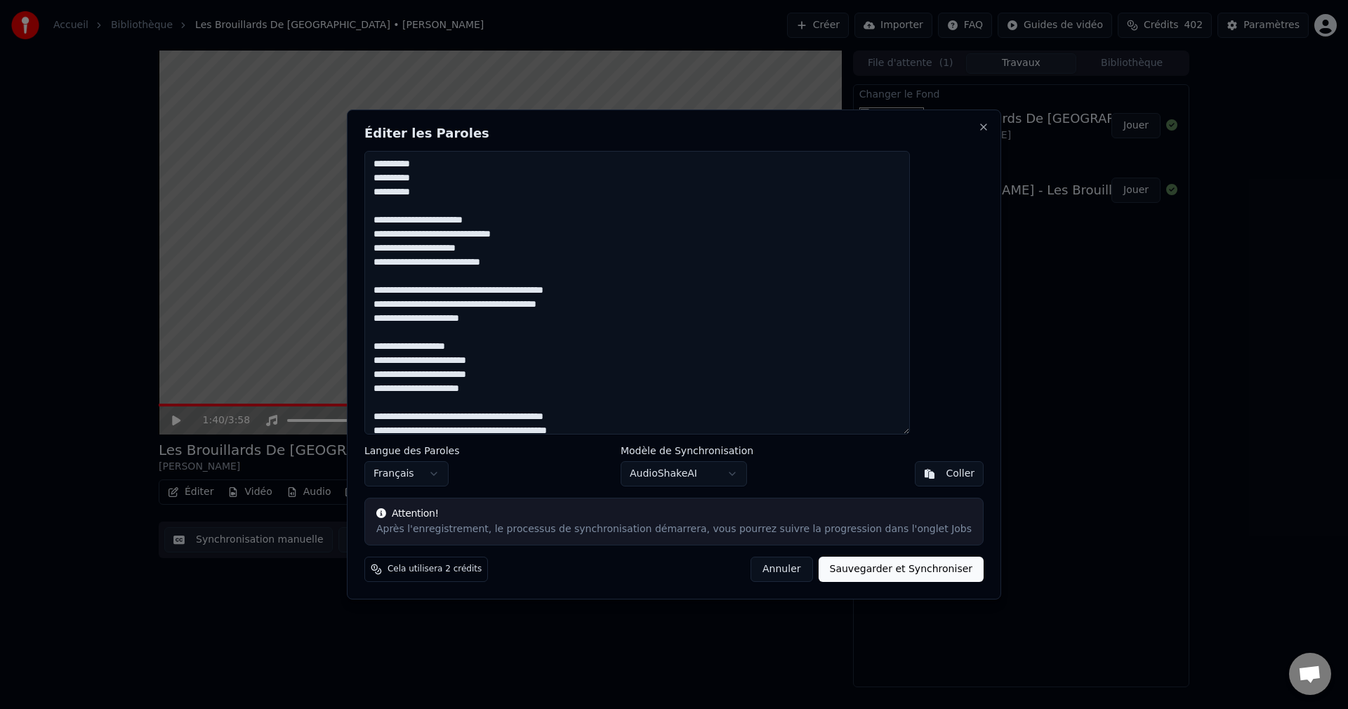
type textarea "**********"
click at [893, 567] on button "Sauvegarder et Synchroniser" at bounding box center [902, 569] width 166 height 25
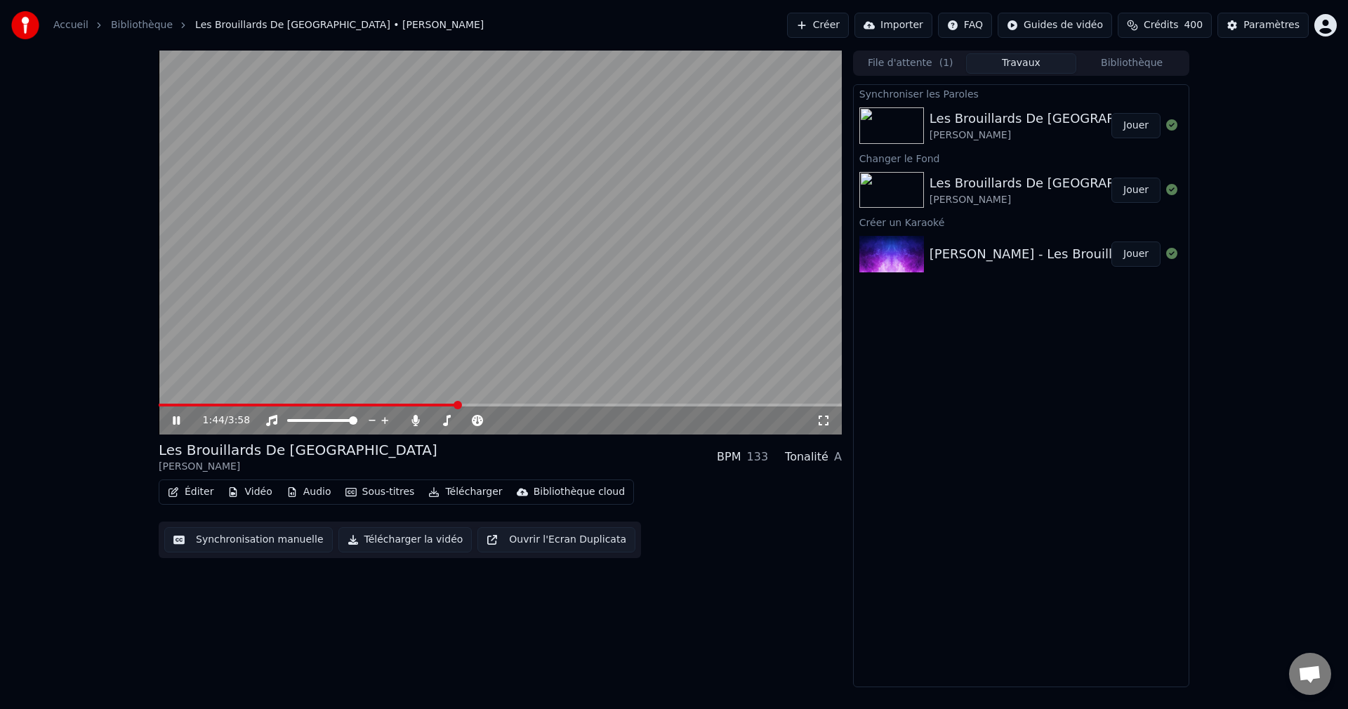
click at [173, 421] on icon at bounding box center [176, 420] width 7 height 8
click at [184, 492] on button "Éditer" at bounding box center [190, 492] width 57 height 20
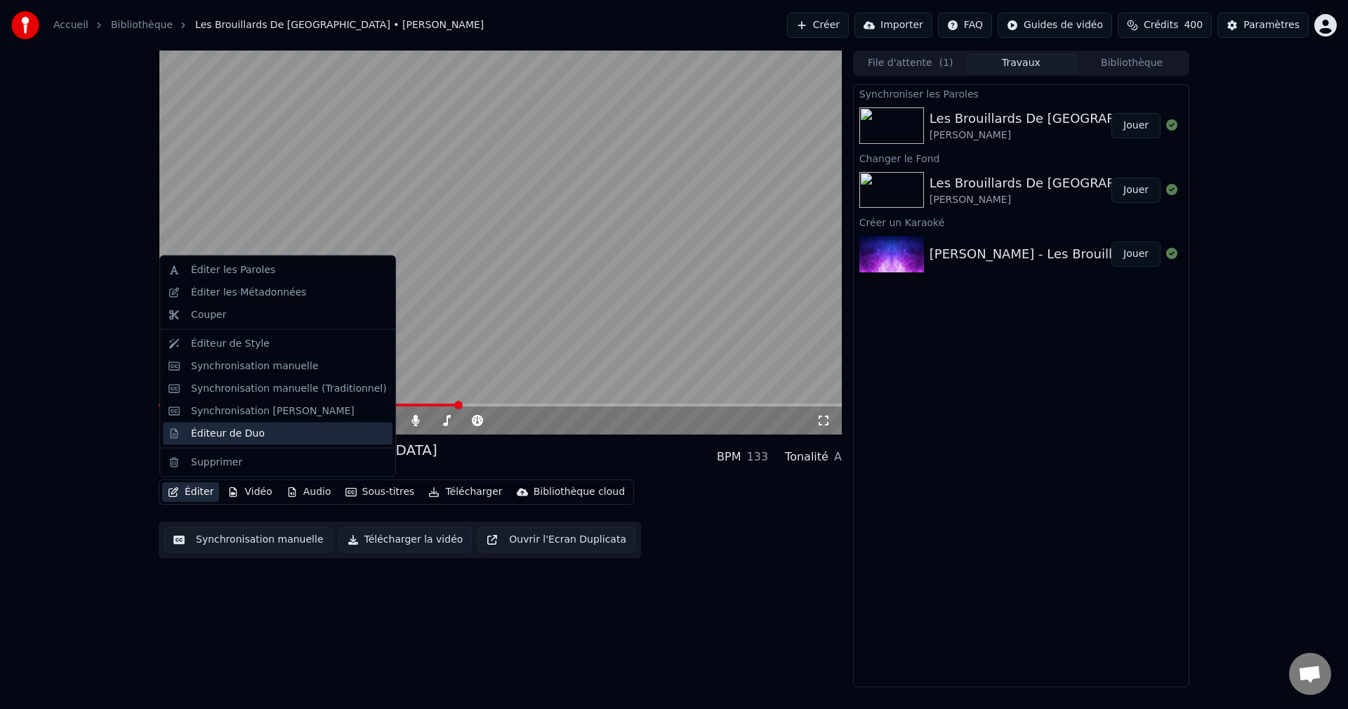
click at [228, 435] on div "Éditeur de Duo" at bounding box center [228, 433] width 74 height 14
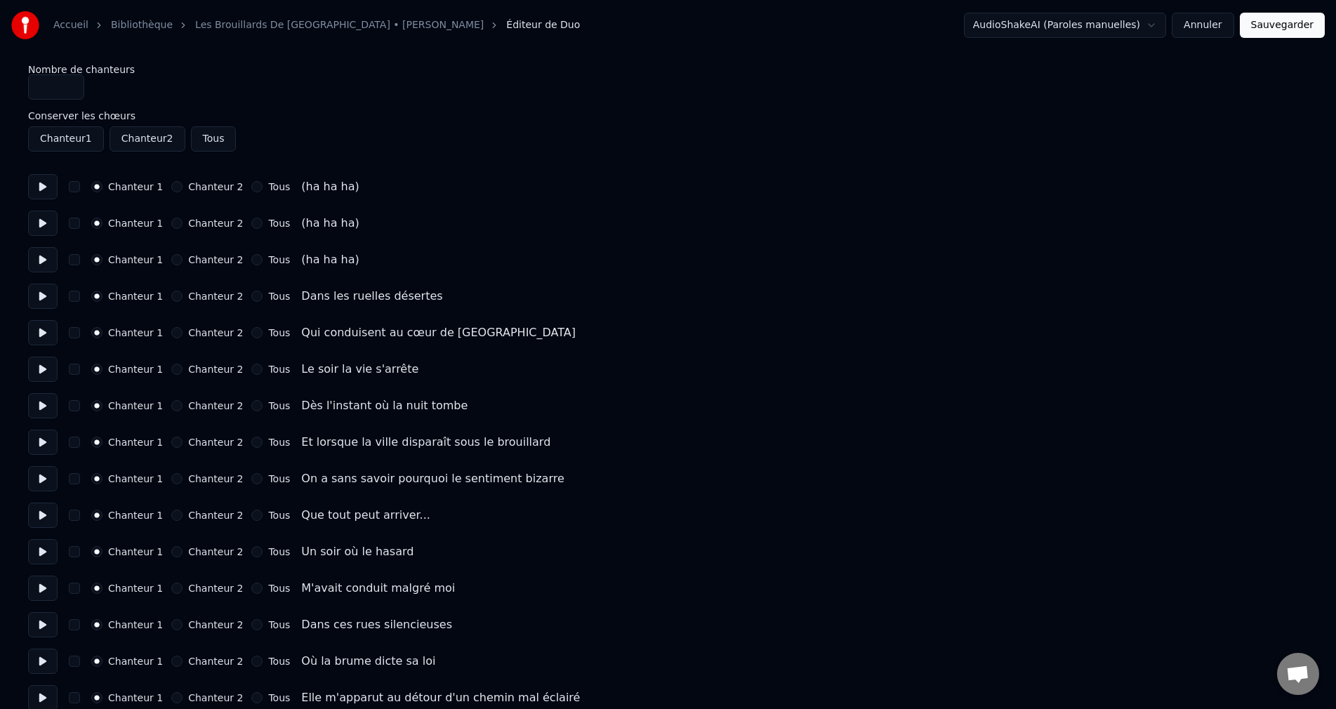
click at [173, 186] on button "Chanteur 2" at bounding box center [176, 186] width 11 height 11
click at [172, 223] on button "Chanteur 2" at bounding box center [176, 223] width 11 height 11
click at [172, 259] on button "Chanteur 2" at bounding box center [176, 259] width 11 height 11
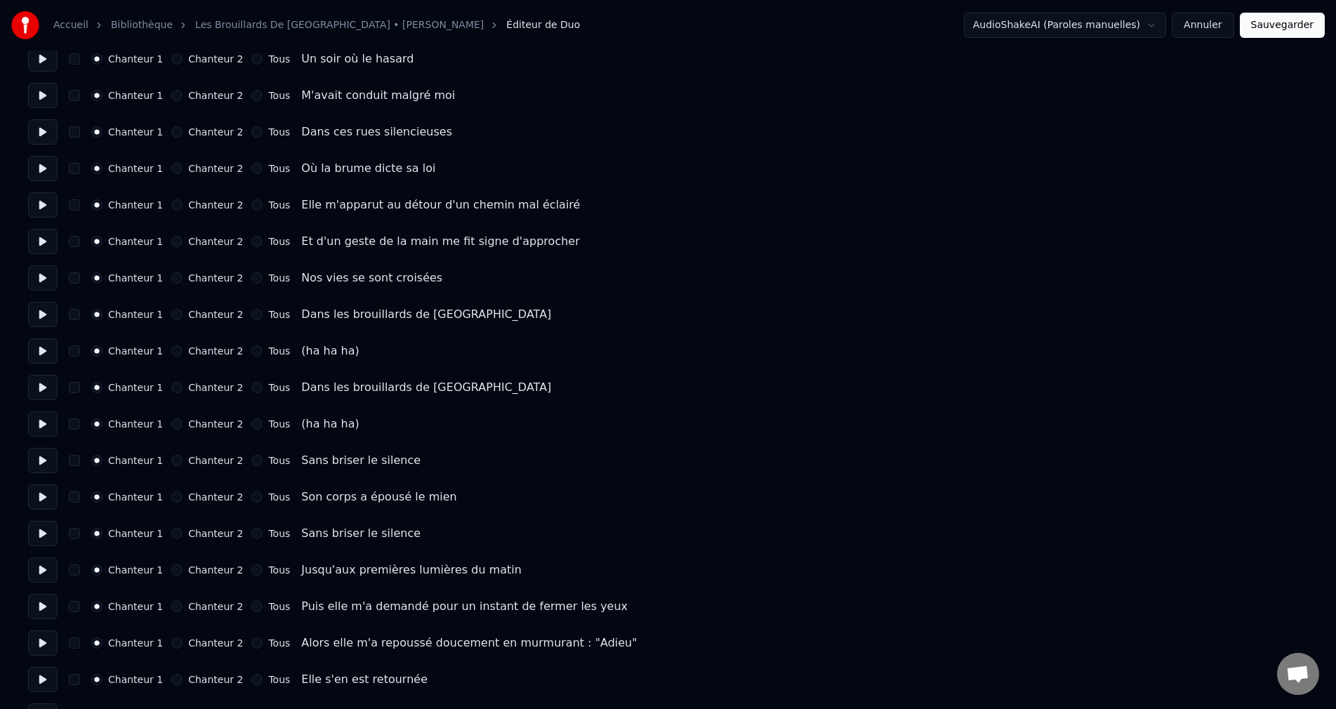
scroll to position [562, 0]
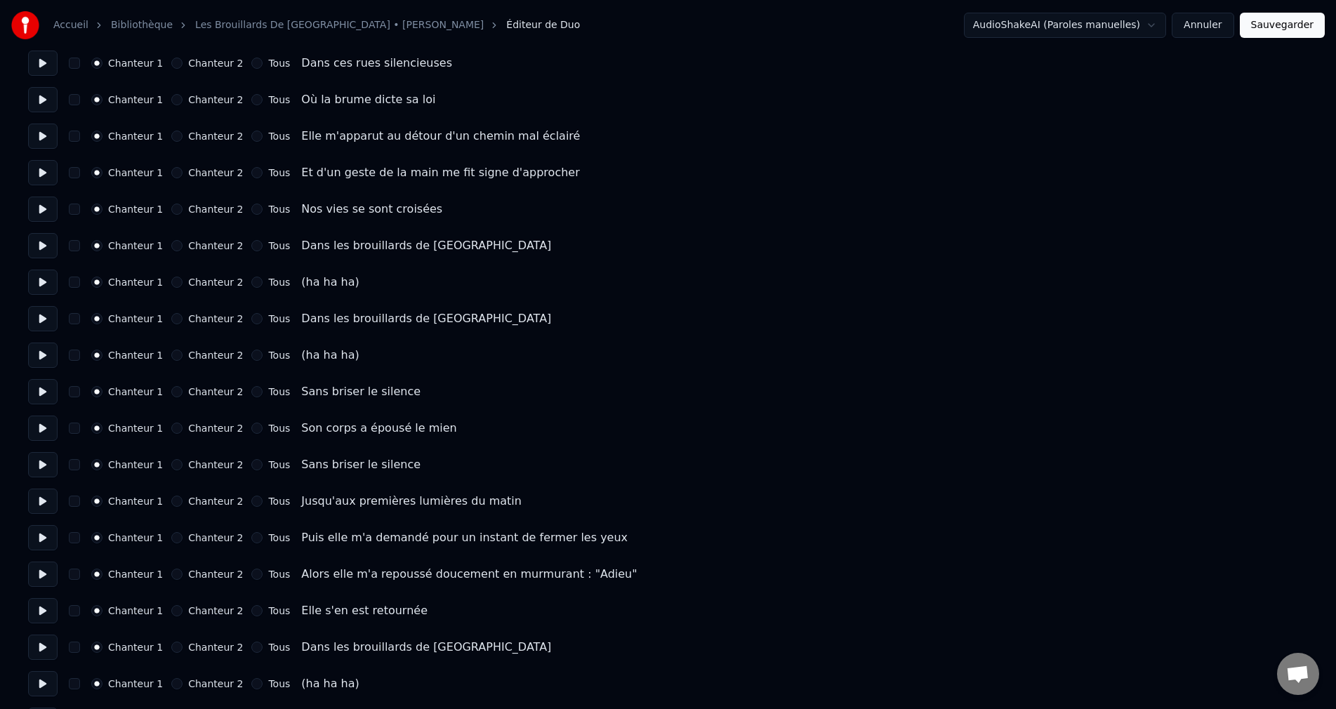
click at [177, 286] on button "Chanteur 2" at bounding box center [176, 282] width 11 height 11
click at [178, 356] on button "Chanteur 2" at bounding box center [176, 355] width 11 height 11
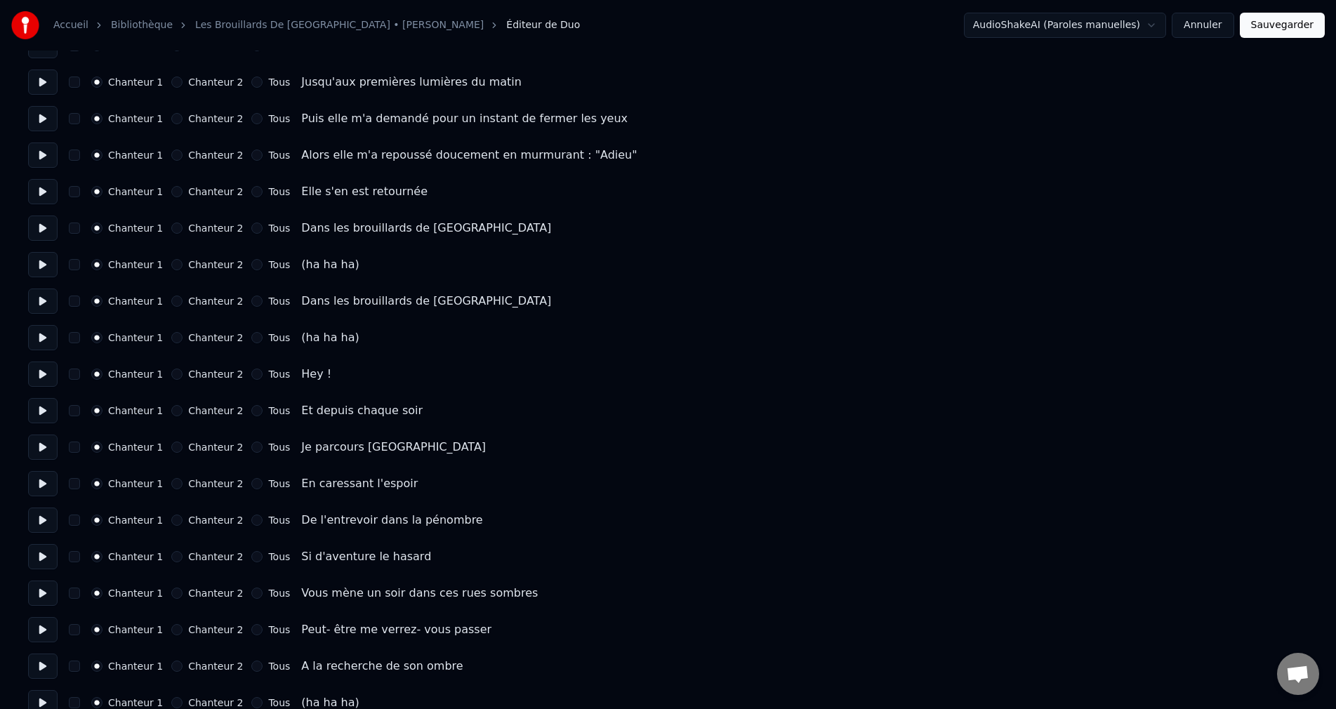
scroll to position [983, 0]
click at [176, 262] on button "Chanteur 2" at bounding box center [176, 262] width 11 height 11
click at [178, 331] on button "Chanteur 2" at bounding box center [176, 335] width 11 height 11
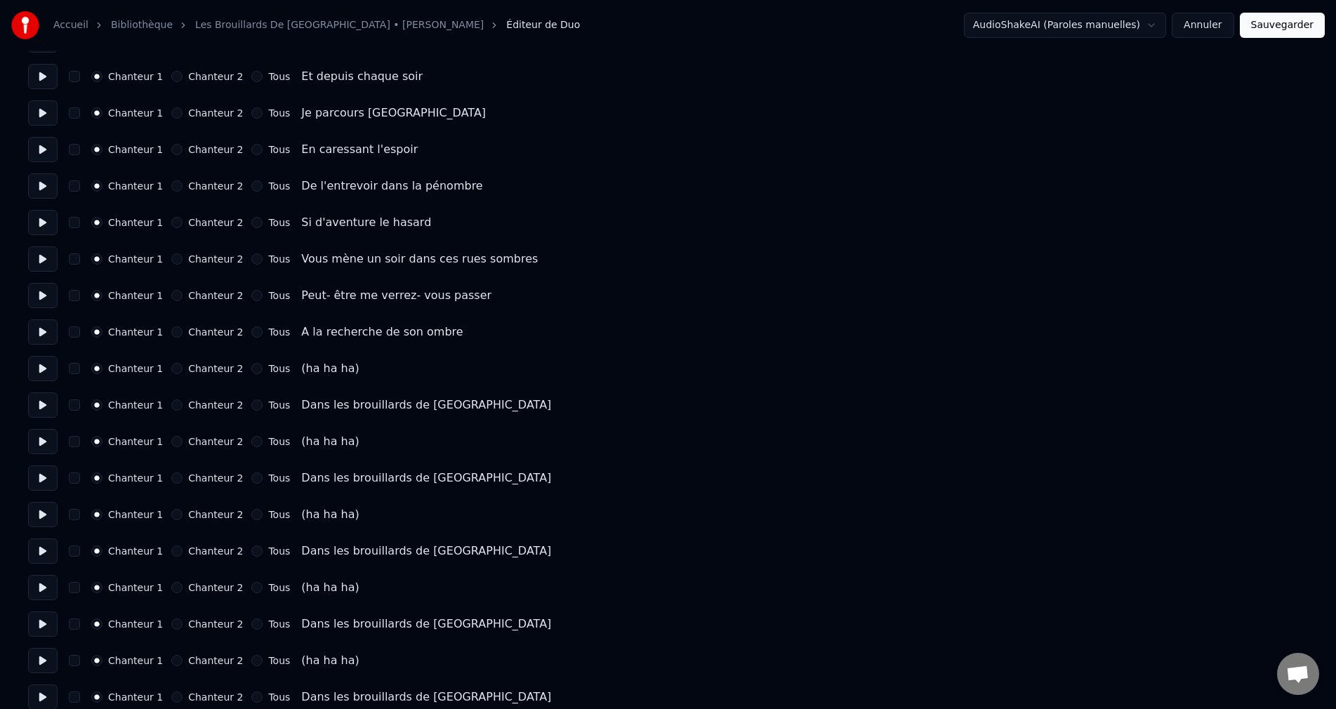
scroll to position [1330, 0]
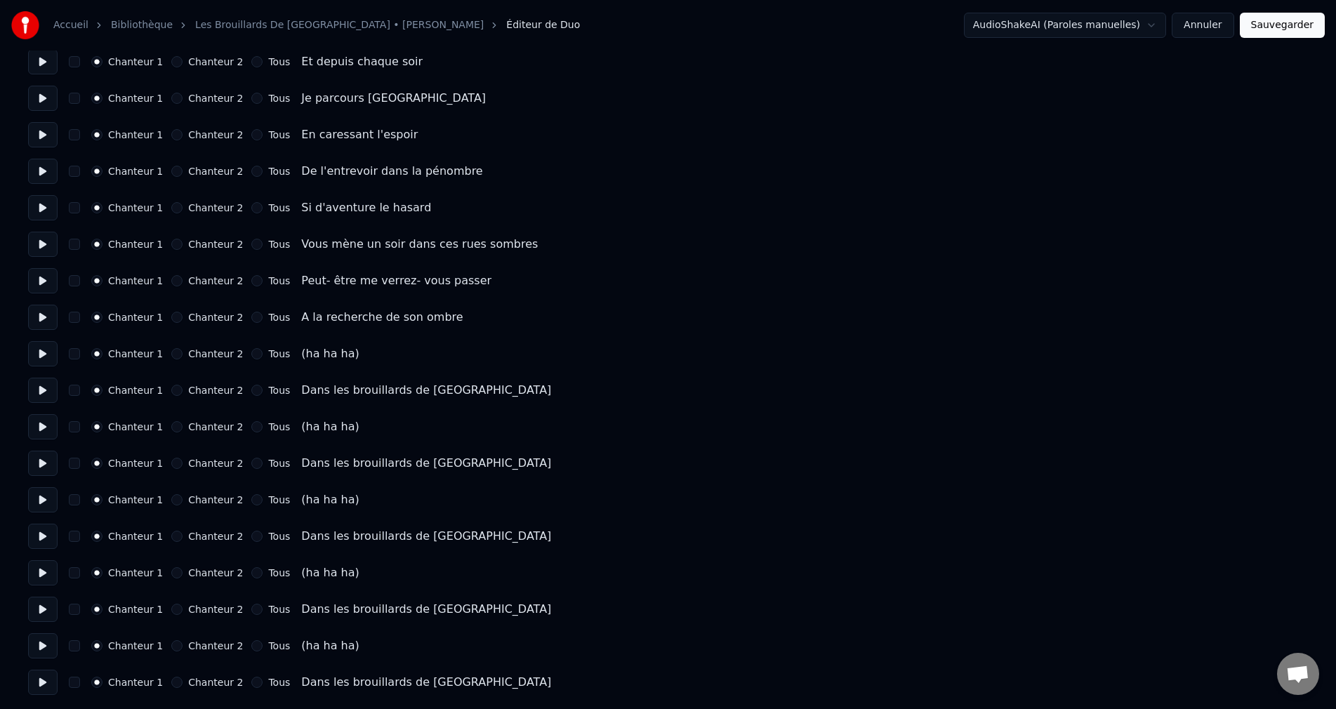
click at [172, 355] on button "Chanteur 2" at bounding box center [176, 353] width 11 height 11
click at [173, 428] on button "Chanteur 2" at bounding box center [176, 426] width 11 height 11
click at [172, 496] on button "Chanteur 2" at bounding box center [176, 499] width 11 height 11
click at [180, 571] on button "Chanteur 2" at bounding box center [176, 572] width 11 height 11
click at [177, 647] on button "Chanteur 2" at bounding box center [176, 645] width 11 height 11
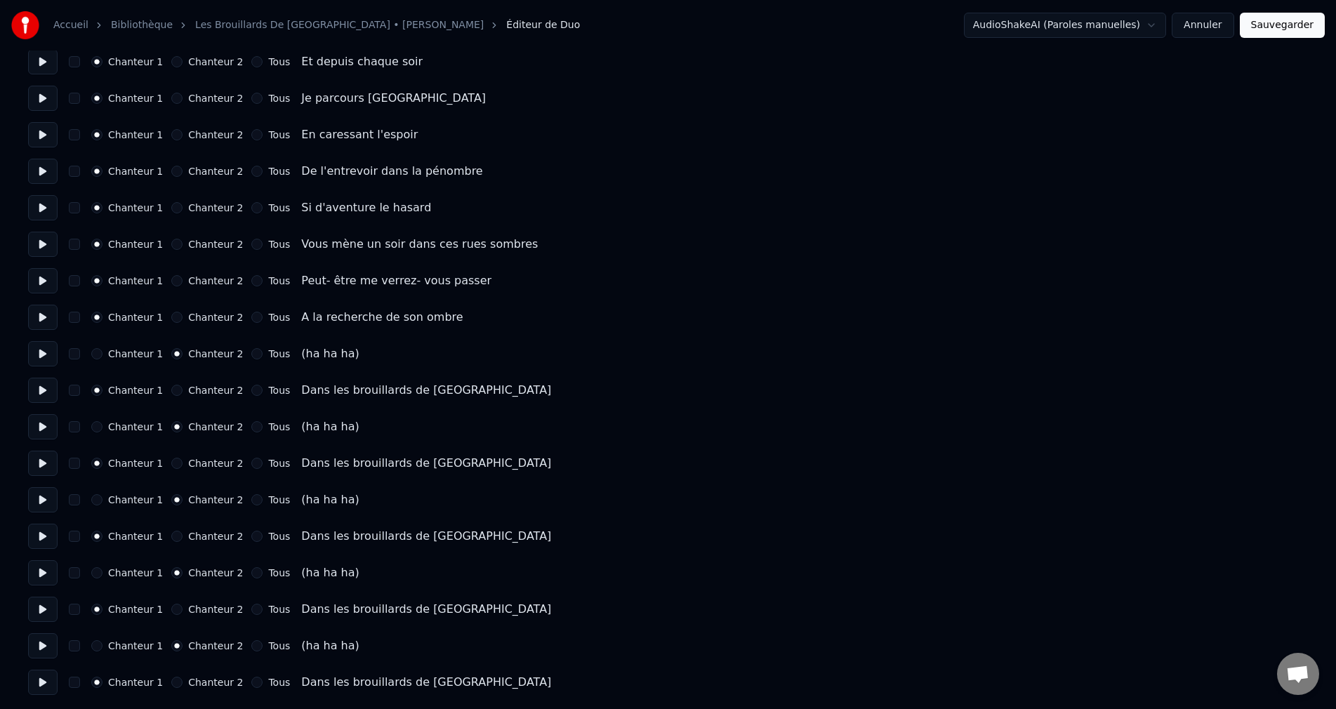
click at [1272, 34] on button "Sauvegarder" at bounding box center [1282, 25] width 85 height 25
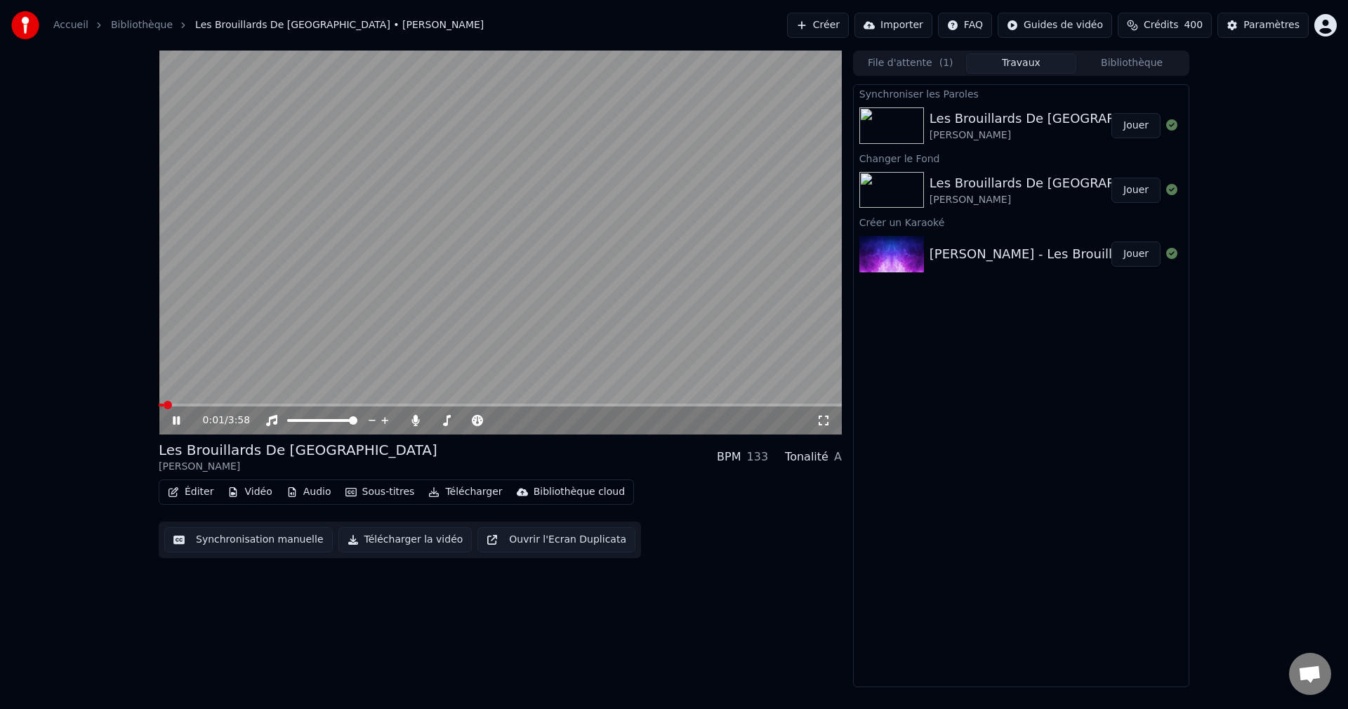
click at [178, 423] on icon at bounding box center [176, 420] width 7 height 8
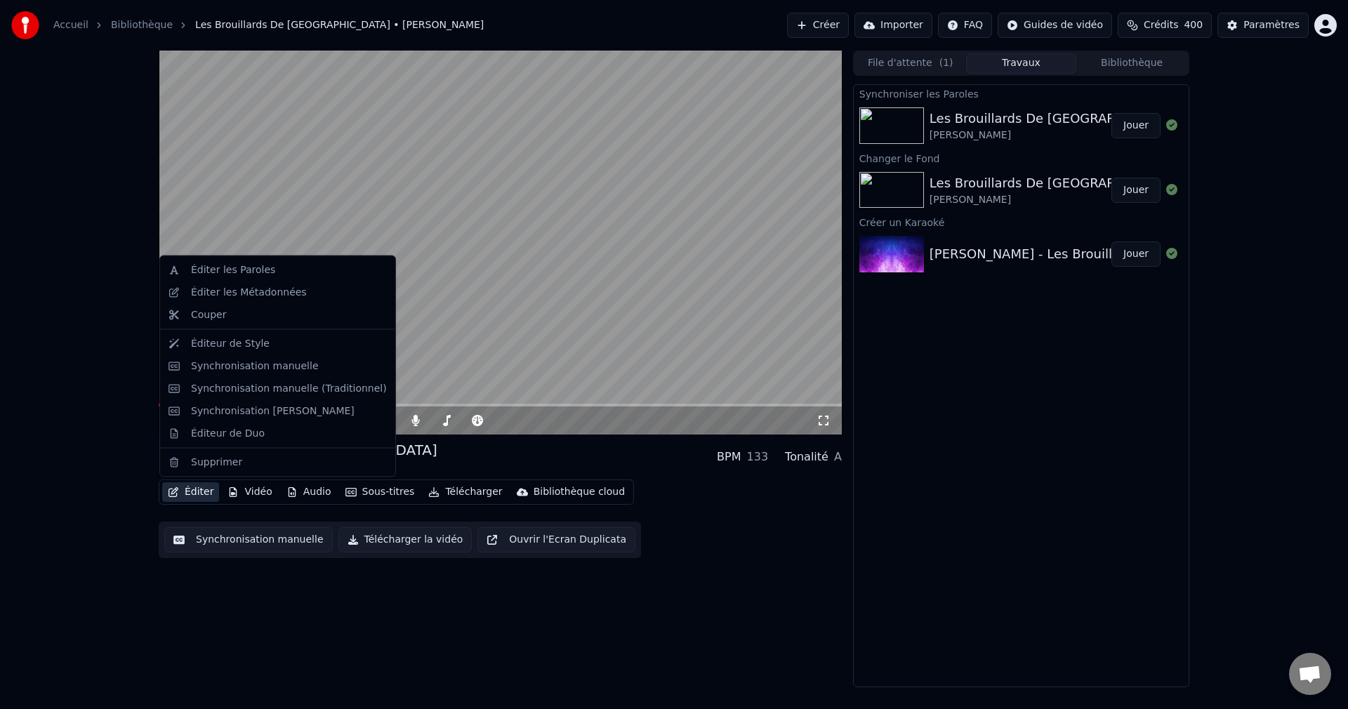
click at [186, 495] on button "Éditer" at bounding box center [190, 492] width 57 height 20
click at [282, 371] on div "Synchronisation manuelle" at bounding box center [255, 366] width 128 height 14
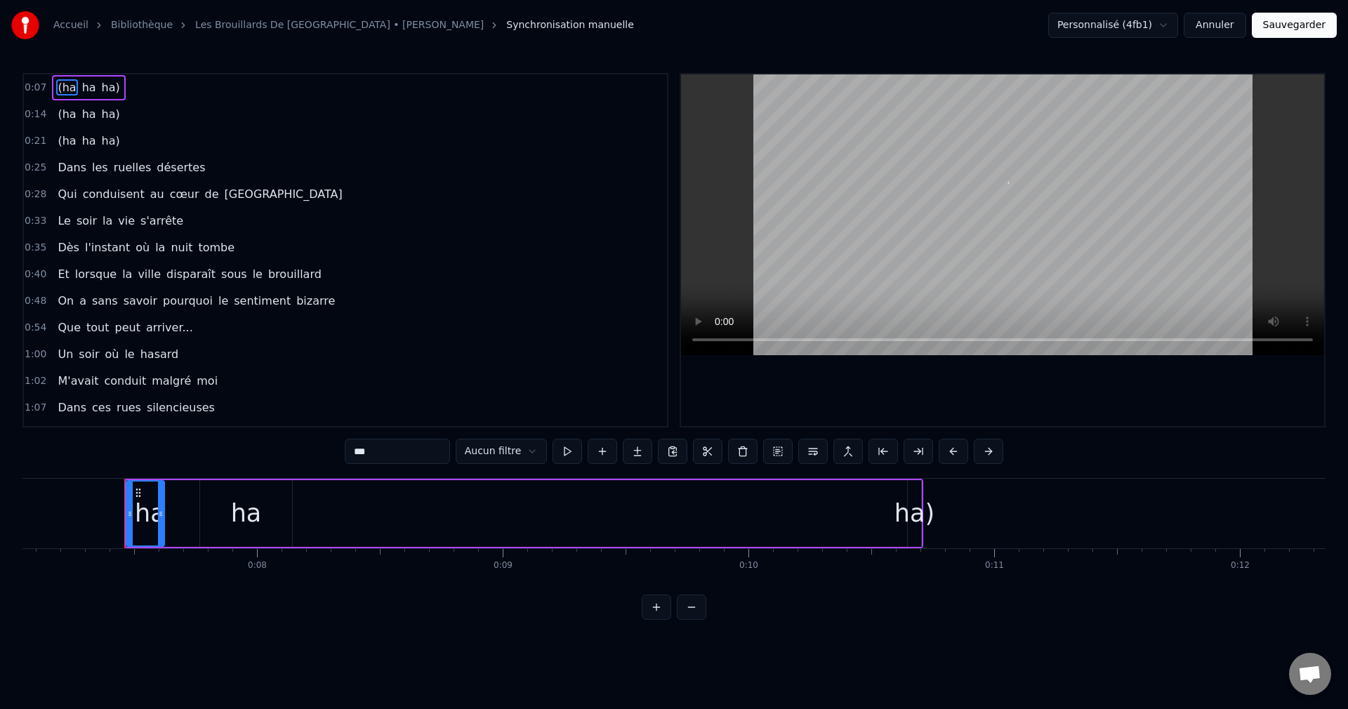
scroll to position [0, 1763]
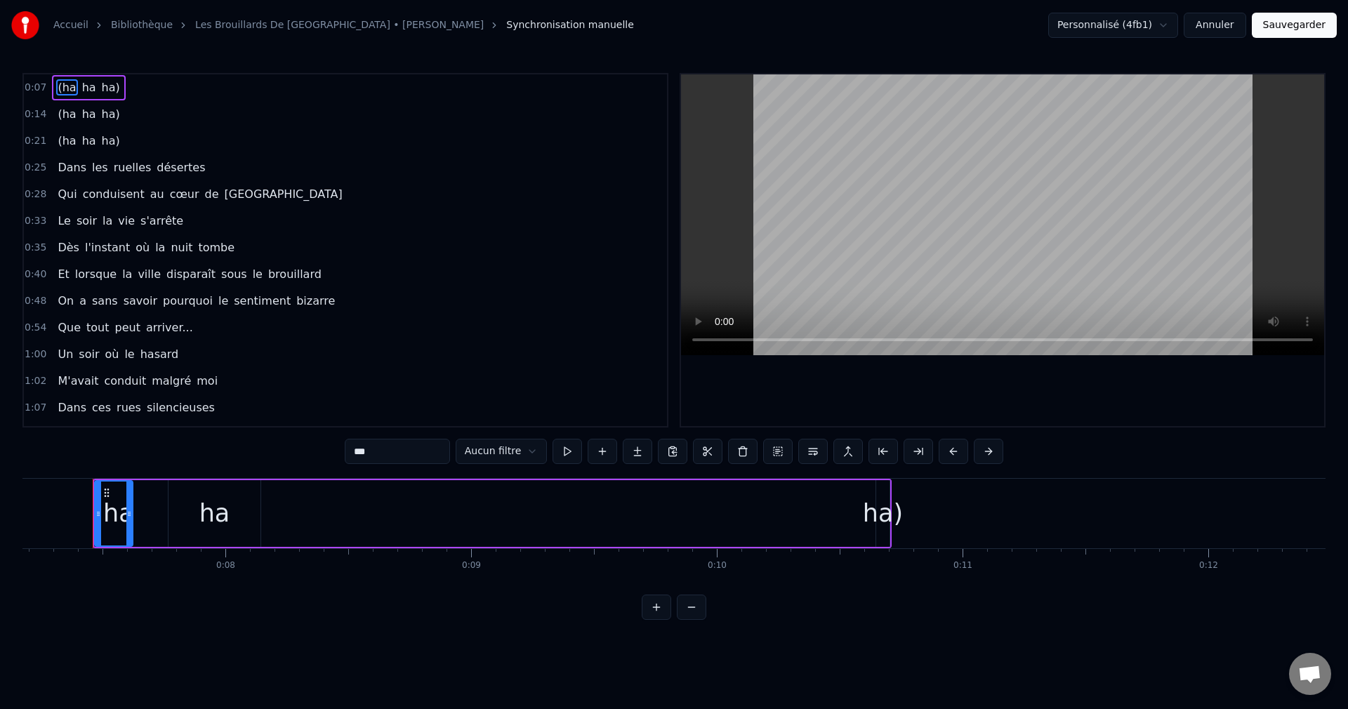
click at [879, 516] on div "ha)" at bounding box center [883, 513] width 40 height 37
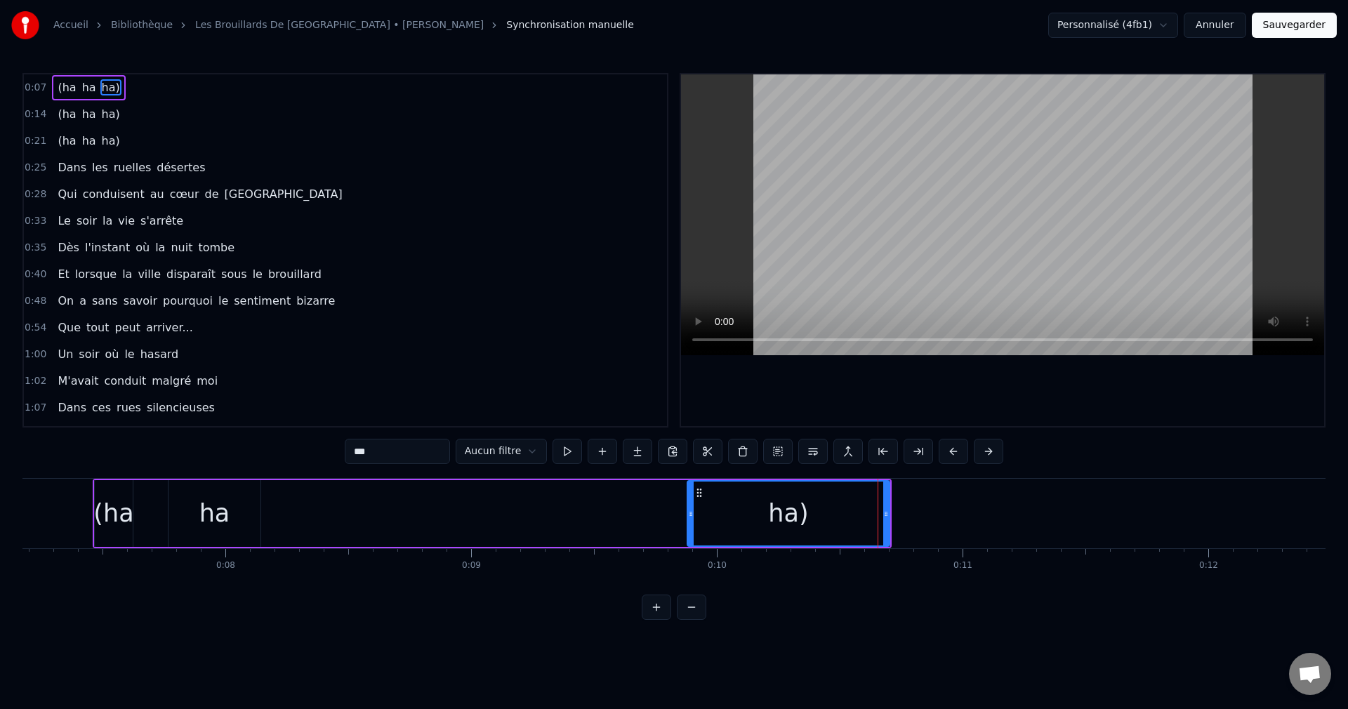
drag, startPoint x: 878, startPoint y: 520, endPoint x: 689, endPoint y: 520, distance: 188.9
click at [689, 520] on div at bounding box center [691, 514] width 6 height 64
drag, startPoint x: 224, startPoint y: 514, endPoint x: 258, endPoint y: 516, distance: 33.8
click at [258, 516] on div "ha" at bounding box center [214, 513] width 92 height 67
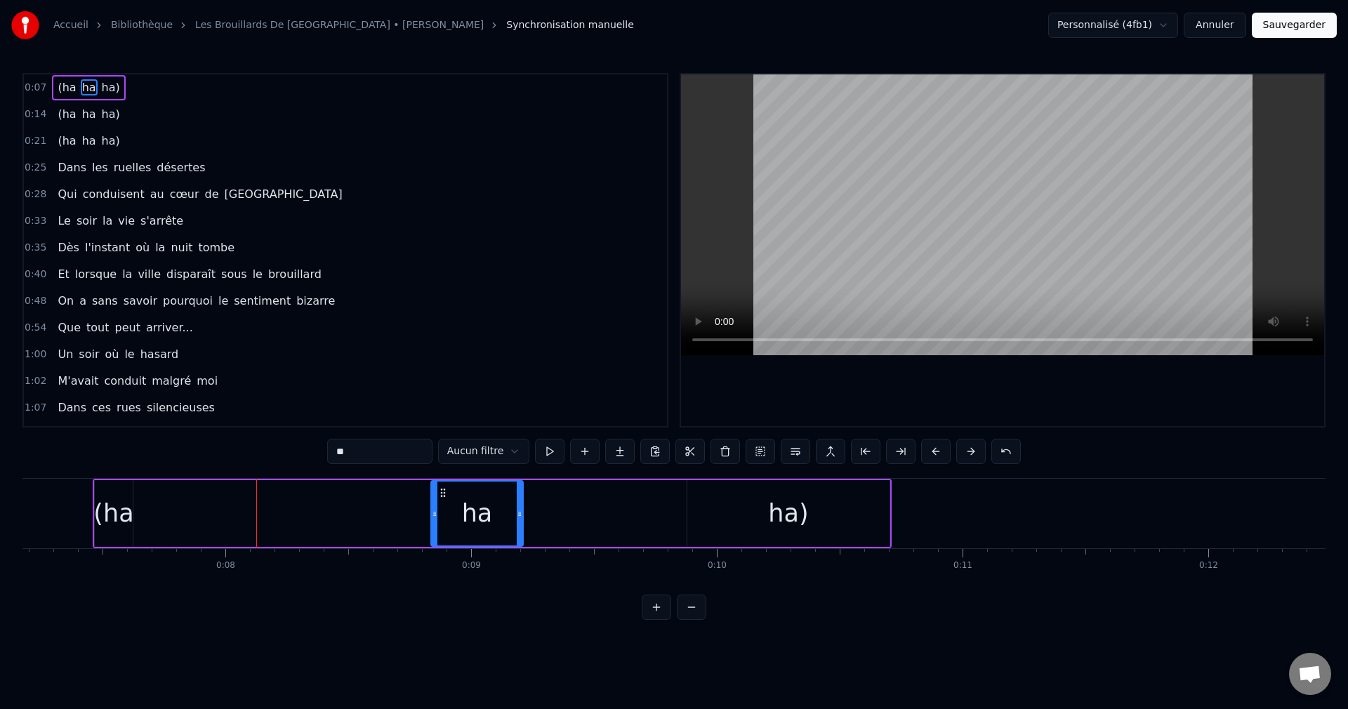
drag, startPoint x: 179, startPoint y: 487, endPoint x: 442, endPoint y: 513, distance: 263.8
click at [442, 513] on div "ha" at bounding box center [477, 514] width 91 height 64
drag, startPoint x: 521, startPoint y: 517, endPoint x: 623, endPoint y: 531, distance: 102.7
click at [623, 531] on div at bounding box center [622, 514] width 6 height 64
click at [125, 511] on div "(ha" at bounding box center [113, 513] width 40 height 37
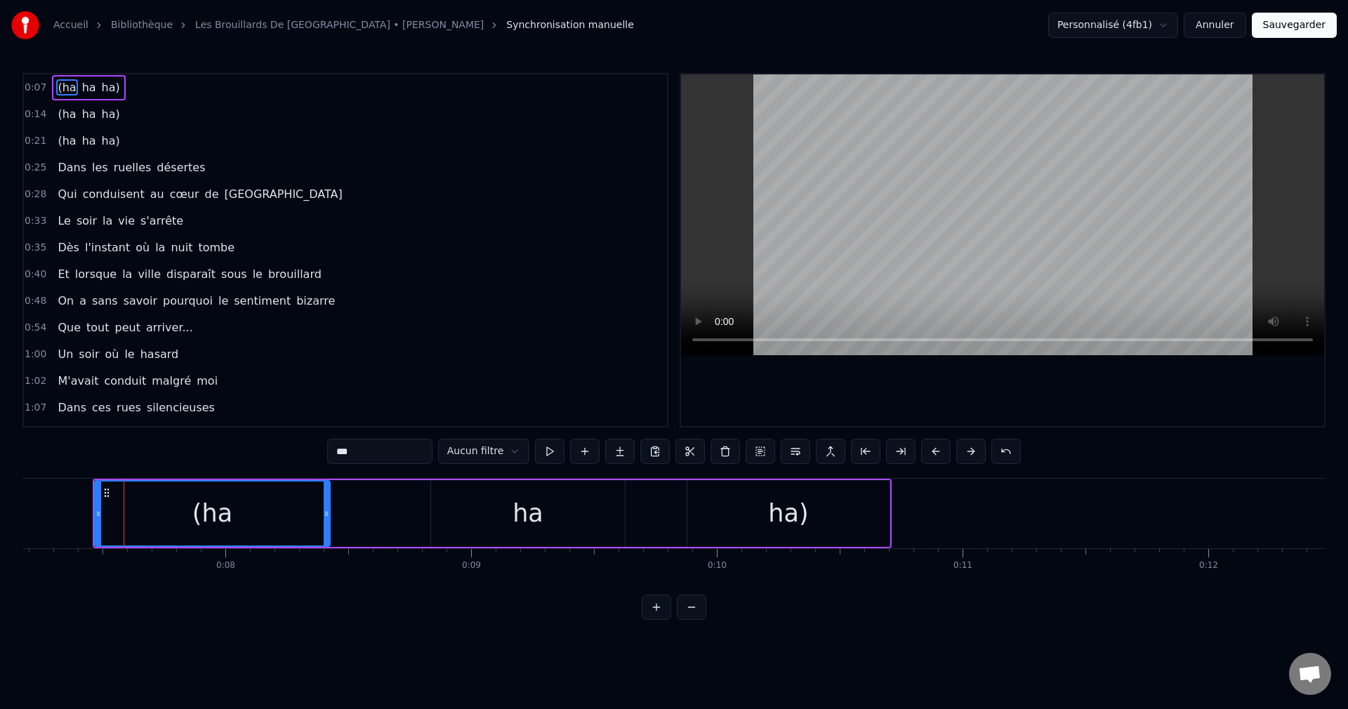
drag, startPoint x: 130, startPoint y: 513, endPoint x: 327, endPoint y: 538, distance: 198.9
click at [327, 538] on div at bounding box center [327, 514] width 6 height 64
click at [505, 516] on div "ha" at bounding box center [528, 513] width 194 height 67
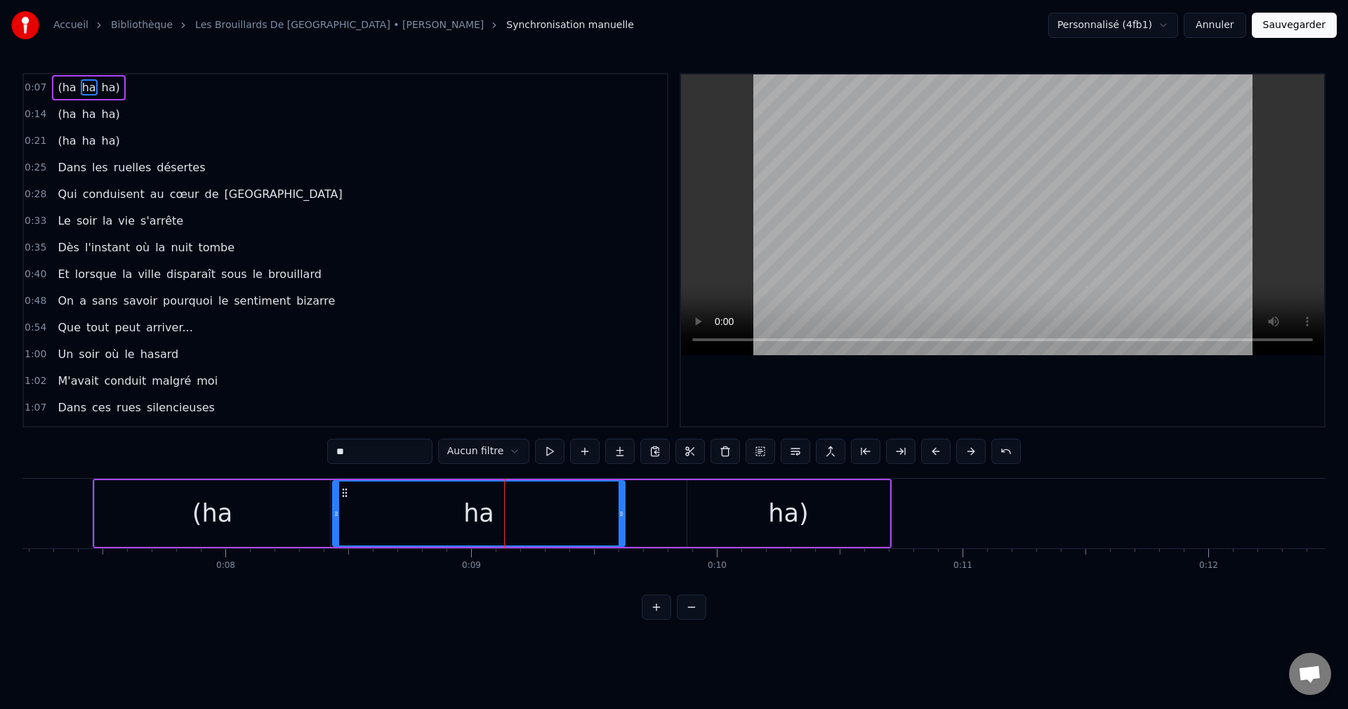
drag, startPoint x: 434, startPoint y: 515, endPoint x: 336, endPoint y: 523, distance: 98.6
click at [336, 523] on div at bounding box center [336, 514] width 6 height 64
click at [698, 516] on div "ha)" at bounding box center [788, 513] width 202 height 67
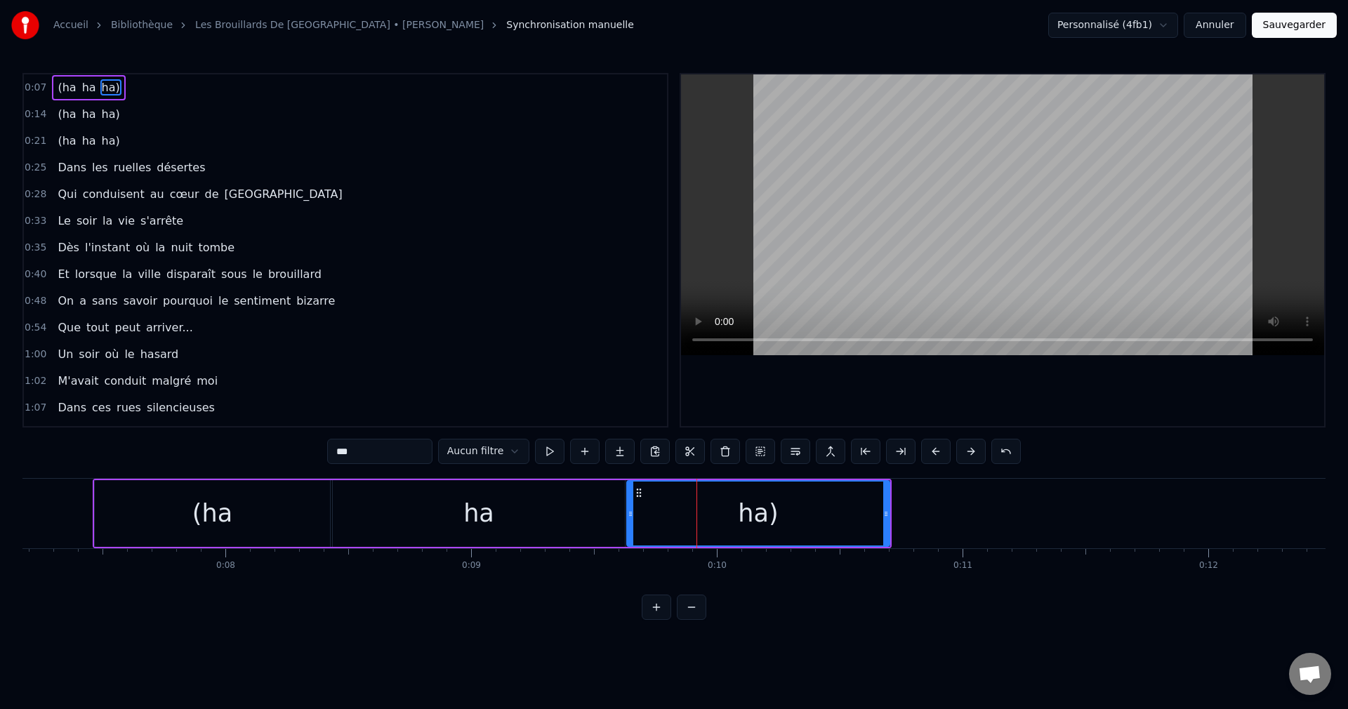
drag, startPoint x: 689, startPoint y: 513, endPoint x: 629, endPoint y: 529, distance: 62.3
click at [629, 529] on div at bounding box center [631, 514] width 6 height 64
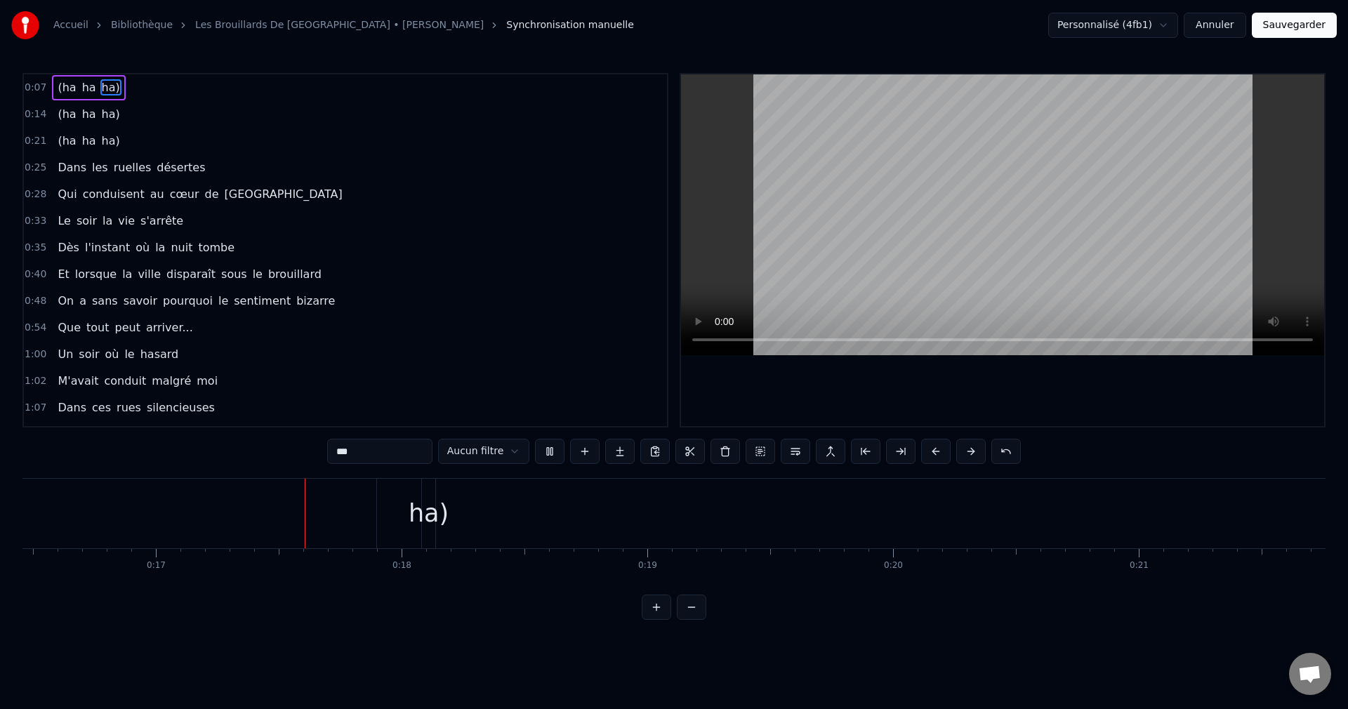
scroll to position [0, 4110]
click at [145, 596] on div "0:07 (ha ha ha) 0:14 (ha ha ha) 0:21 (ha ha ha) 0:25 Dans les ruelles désertes …" at bounding box center [673, 346] width 1303 height 547
click at [154, 517] on div "(ha" at bounding box center [162, 513] width 40 height 37
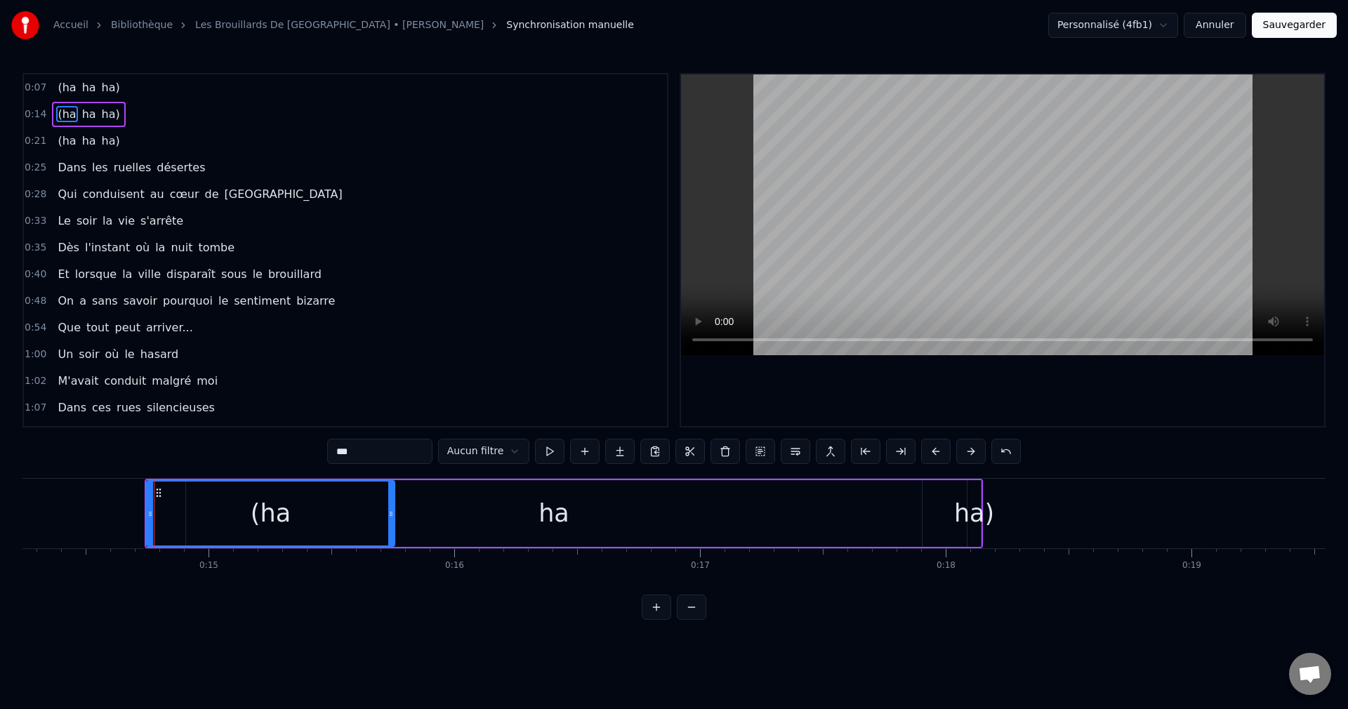
drag, startPoint x: 176, startPoint y: 514, endPoint x: 390, endPoint y: 529, distance: 215.4
click at [390, 529] on div at bounding box center [391, 514] width 6 height 64
click at [583, 530] on div "ha" at bounding box center [554, 513] width 736 height 67
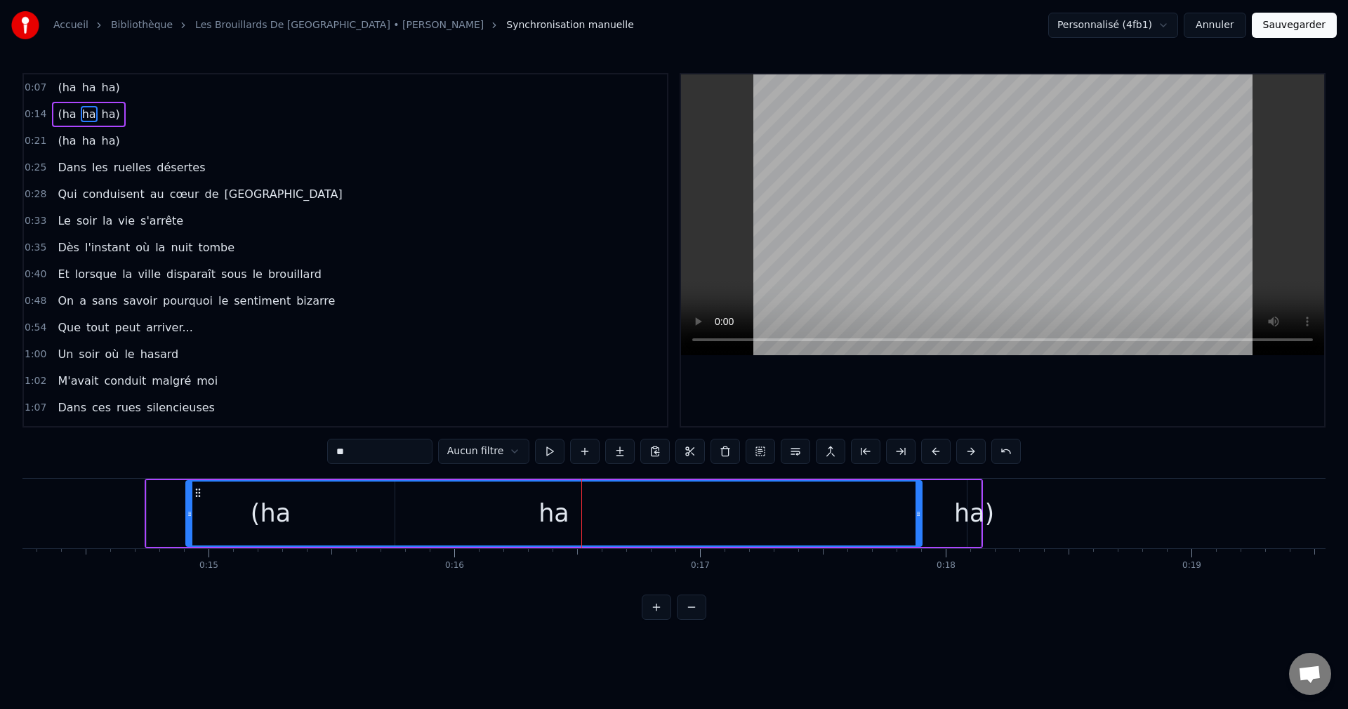
click at [562, 520] on div "ha" at bounding box center [553, 513] width 31 height 37
drag, startPoint x: 188, startPoint y: 515, endPoint x: 402, endPoint y: 528, distance: 214.5
click at [402, 528] on div at bounding box center [404, 514] width 6 height 64
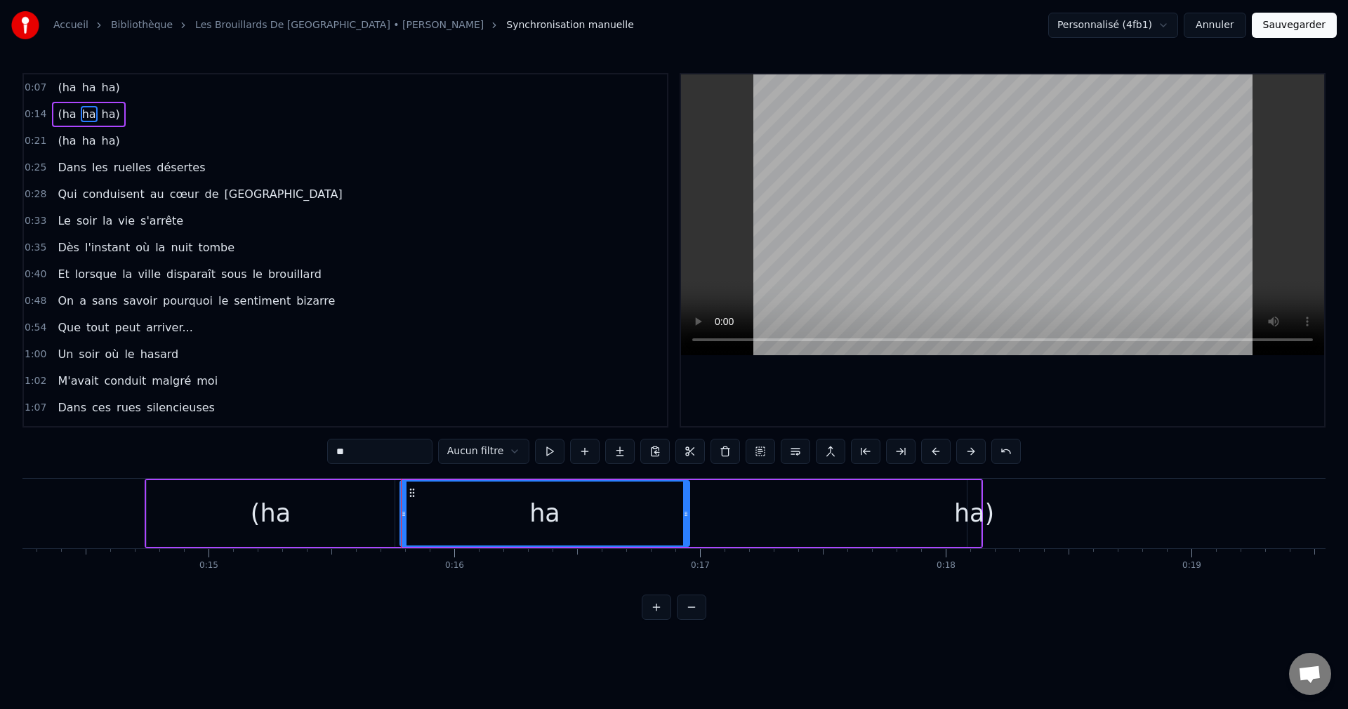
drag, startPoint x: 917, startPoint y: 515, endPoint x: 685, endPoint y: 529, distance: 232.8
click at [685, 529] on div at bounding box center [686, 514] width 6 height 64
click at [974, 515] on div "ha)" at bounding box center [974, 513] width 40 height 37
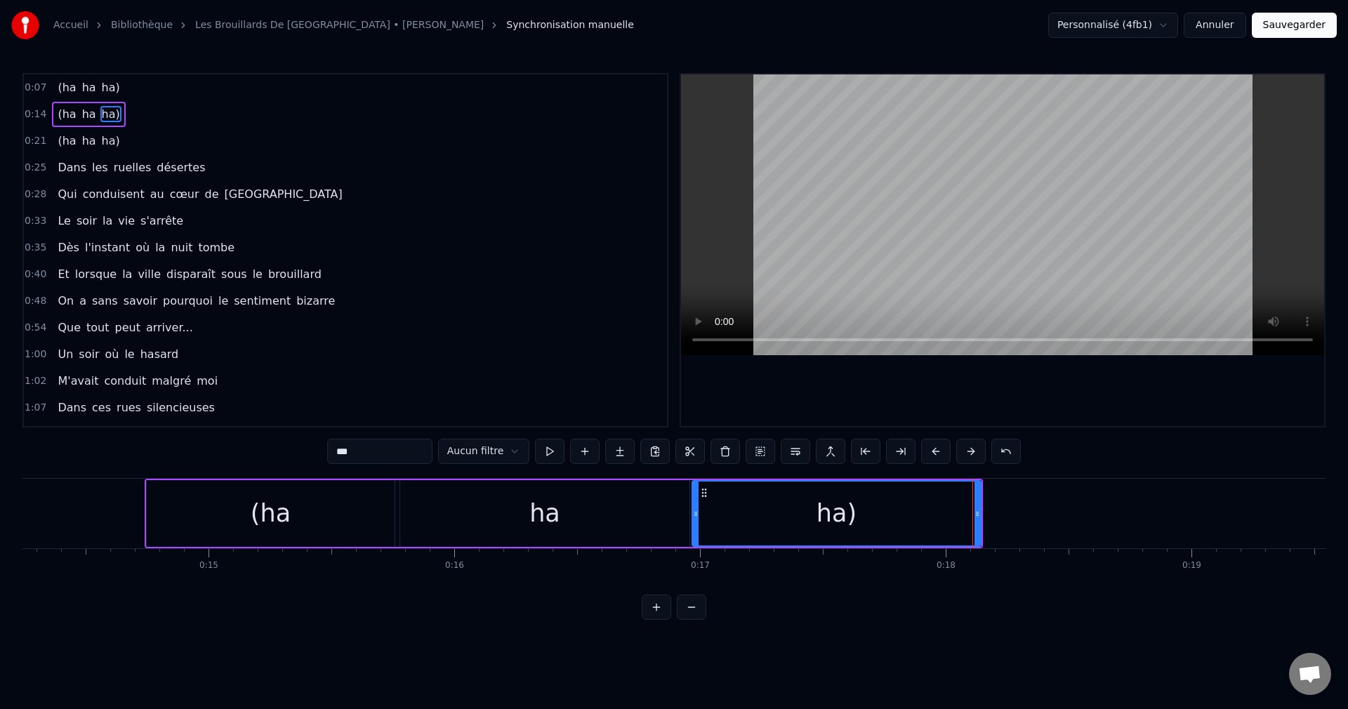
drag, startPoint x: 968, startPoint y: 514, endPoint x: 693, endPoint y: 552, distance: 277.8
click at [693, 552] on div "(ha ha ha) (ha ha ha) (ha ha ha) Dans les ruelles désertes Qui conduisent au cœ…" at bounding box center [673, 530] width 1303 height 105
click at [56, 86] on span "(ha" at bounding box center [66, 87] width 21 height 16
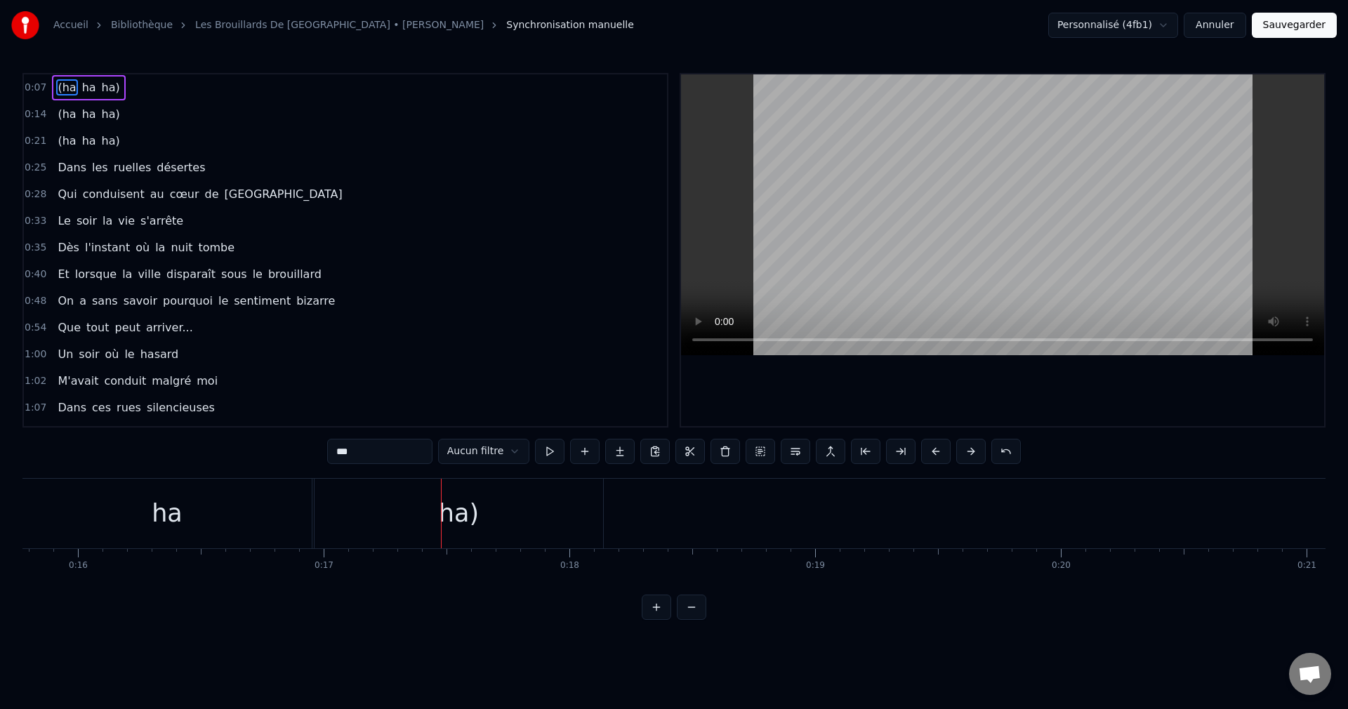
scroll to position [0, 3715]
click at [256, 517] on div "ha" at bounding box center [327, 514] width 289 height 70
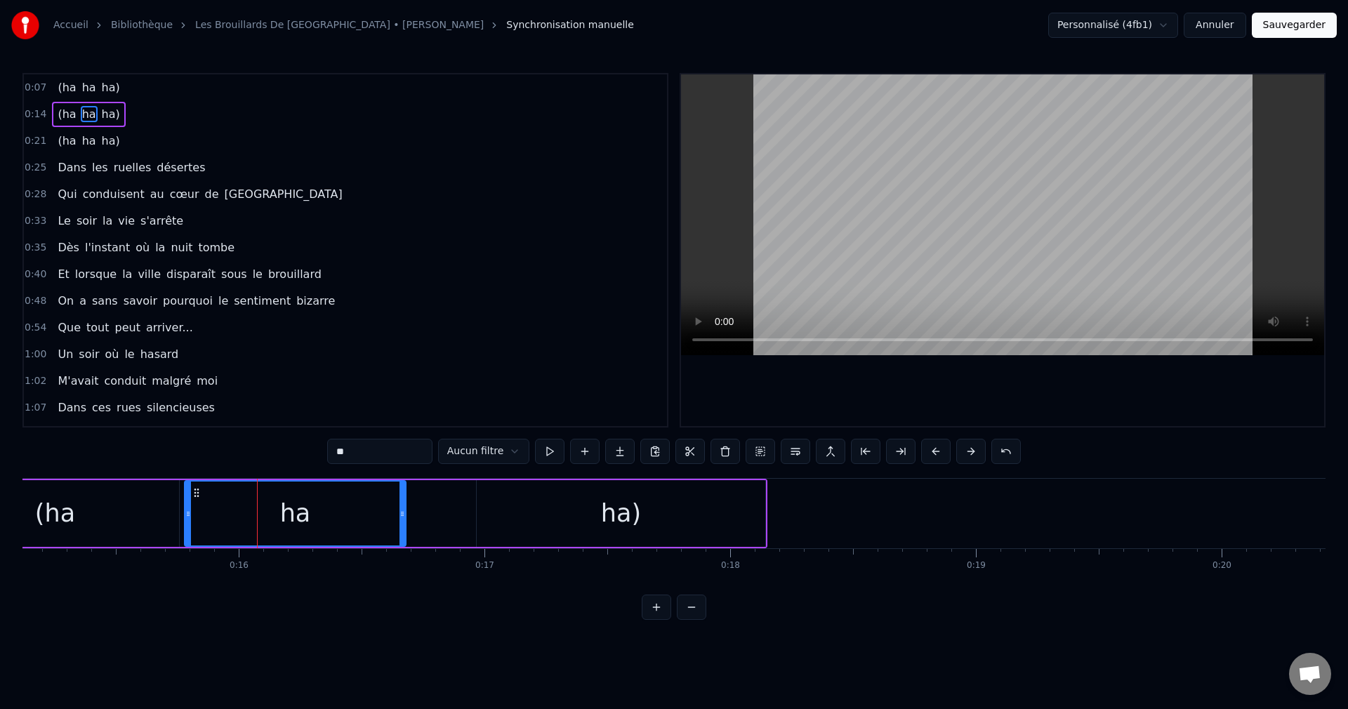
drag, startPoint x: 470, startPoint y: 516, endPoint x: 402, endPoint y: 524, distance: 68.6
click at [402, 524] on div at bounding box center [402, 514] width 6 height 64
click at [517, 513] on div "ha)" at bounding box center [621, 513] width 289 height 67
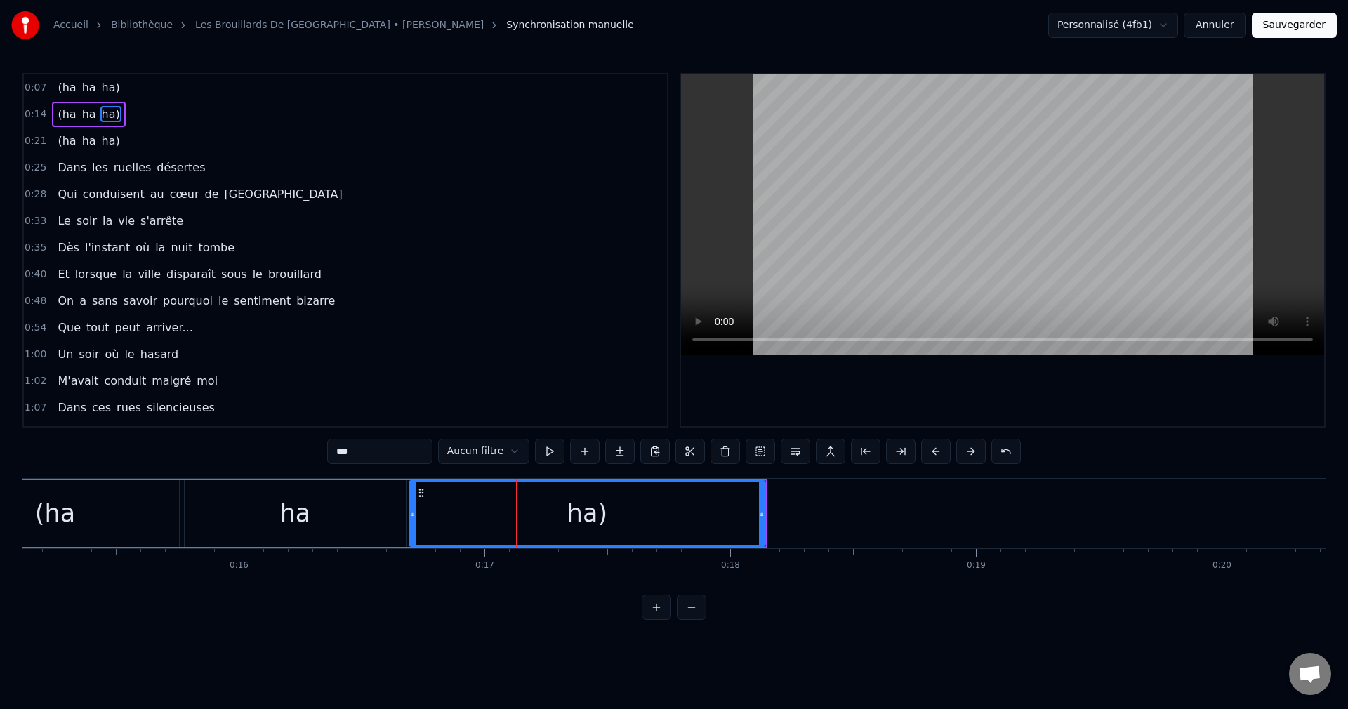
drag, startPoint x: 480, startPoint y: 514, endPoint x: 413, endPoint y: 529, distance: 69.1
click at [413, 529] on div at bounding box center [413, 514] width 6 height 64
click at [100, 84] on span "ha)" at bounding box center [110, 87] width 21 height 16
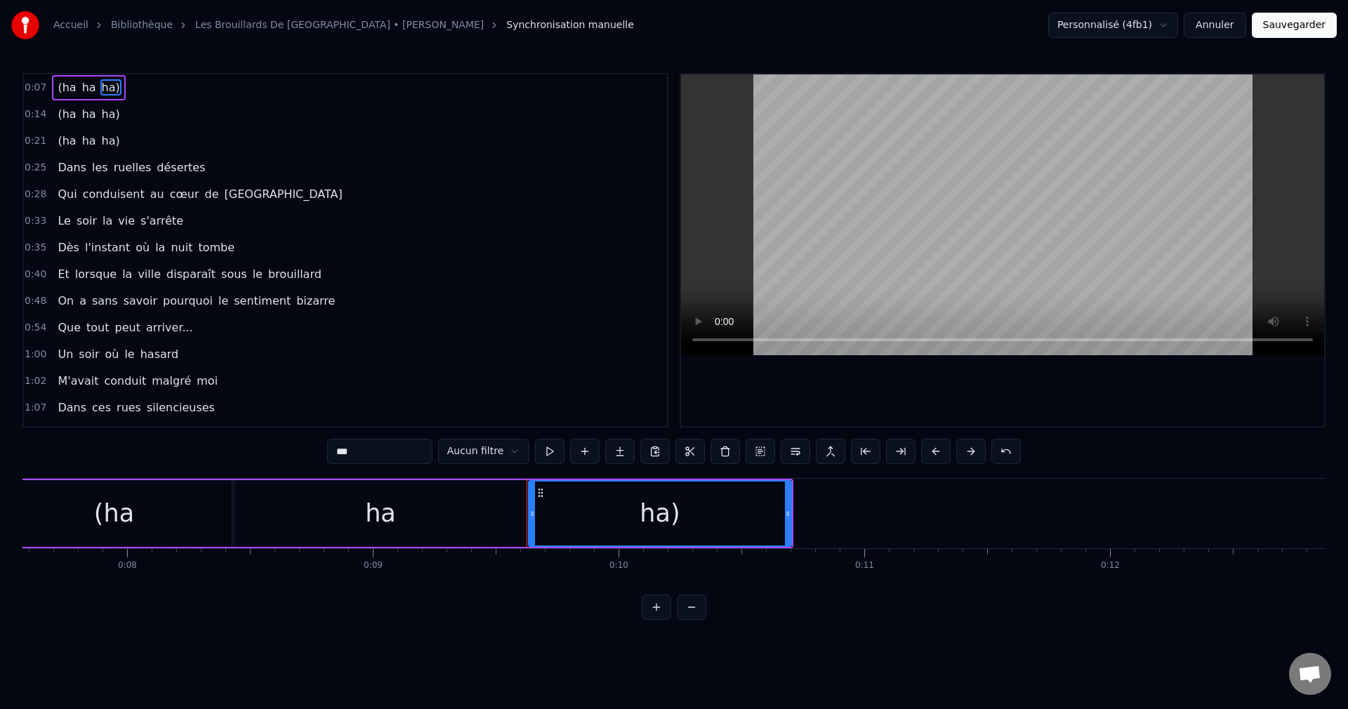
scroll to position [0, 1830]
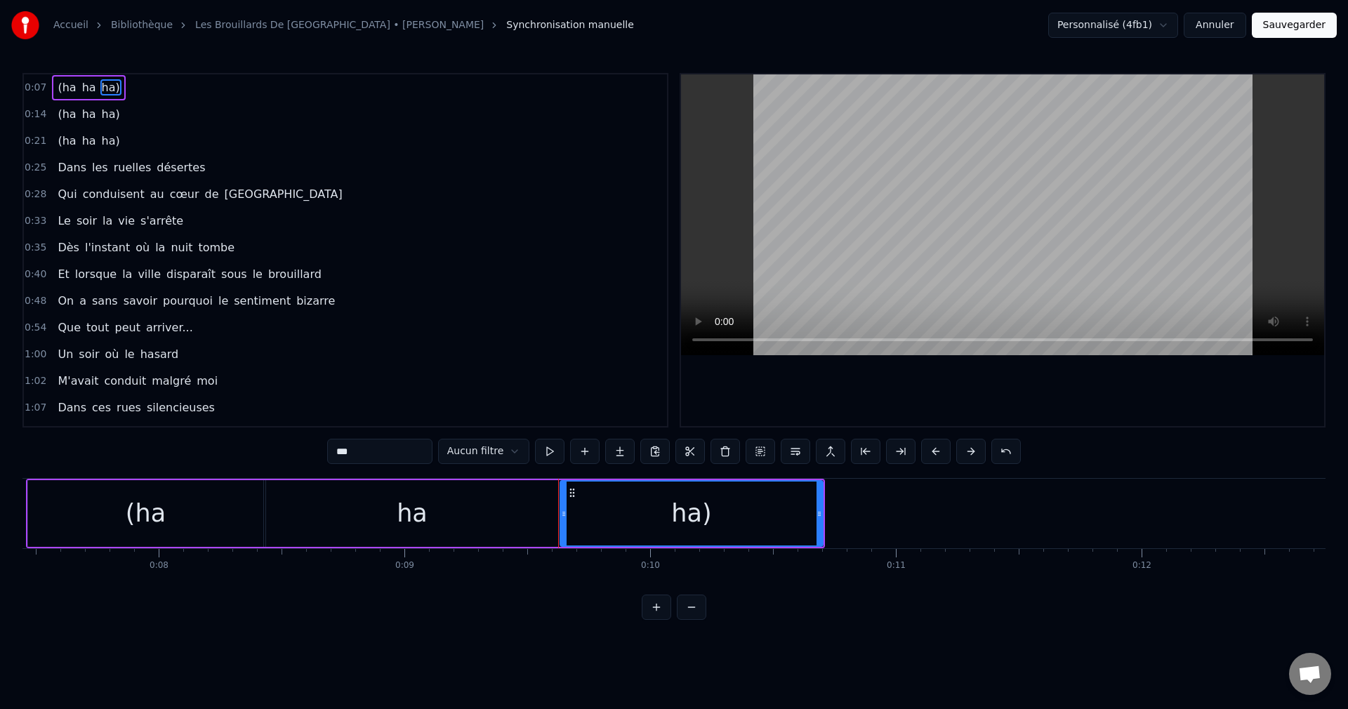
click at [317, 520] on div "ha" at bounding box center [412, 513] width 292 height 67
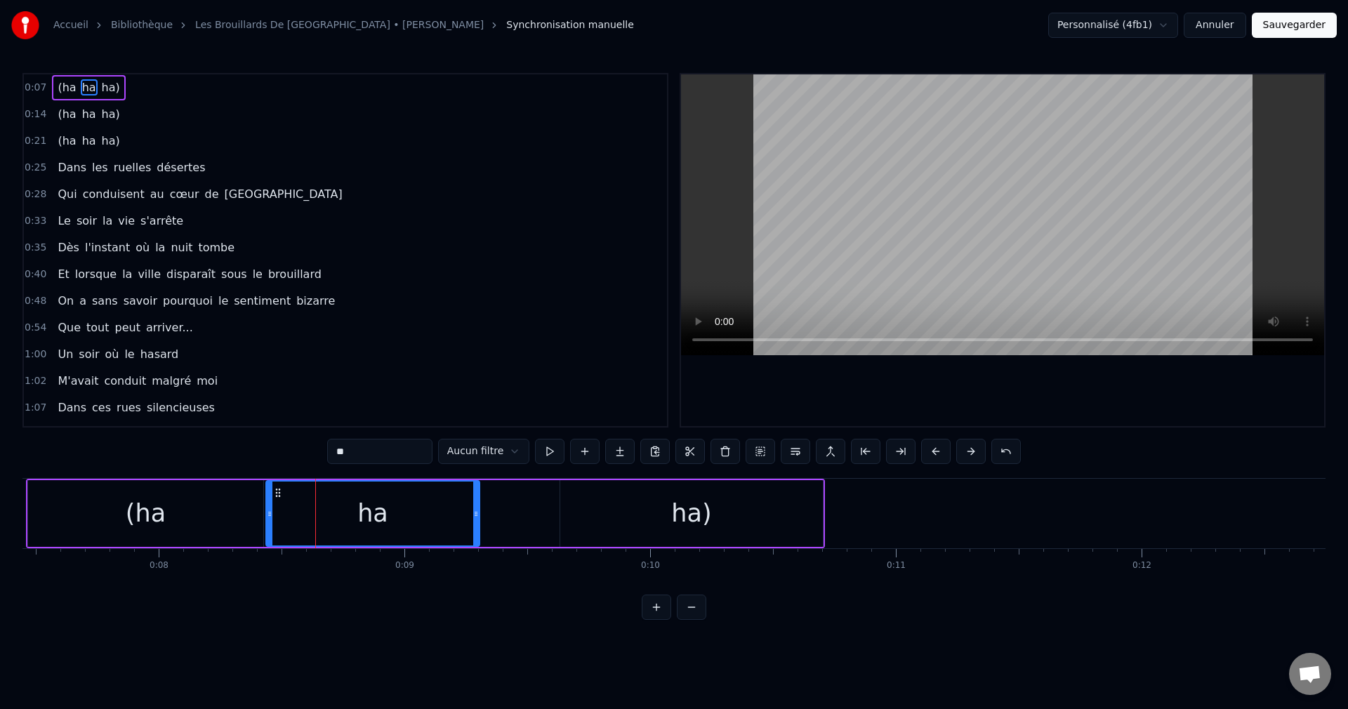
drag, startPoint x: 554, startPoint y: 513, endPoint x: 475, endPoint y: 527, distance: 79.8
click at [475, 527] on div at bounding box center [476, 514] width 6 height 64
click at [575, 498] on div "ha)" at bounding box center [691, 513] width 263 height 67
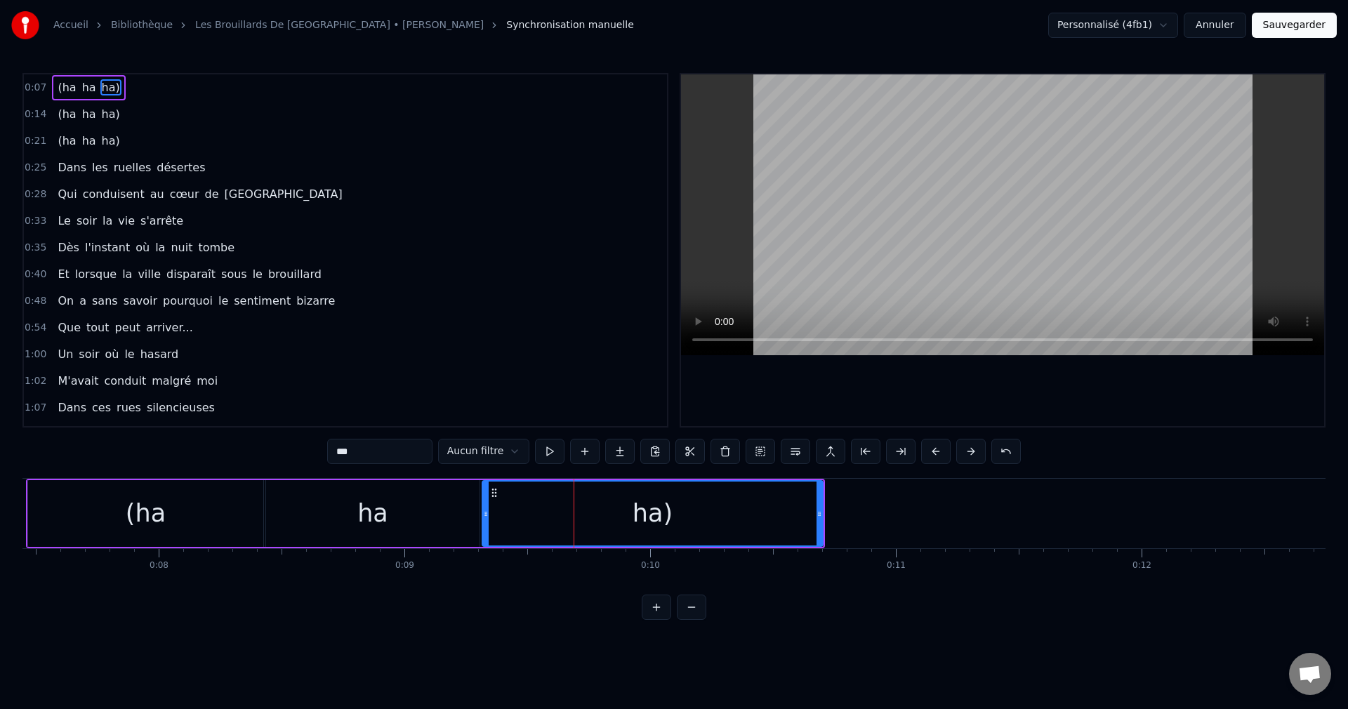
drag, startPoint x: 563, startPoint y: 513, endPoint x: 485, endPoint y: 539, distance: 82.4
click at [485, 539] on div at bounding box center [486, 514] width 6 height 64
click at [75, 531] on div "(ha" at bounding box center [145, 513] width 235 height 67
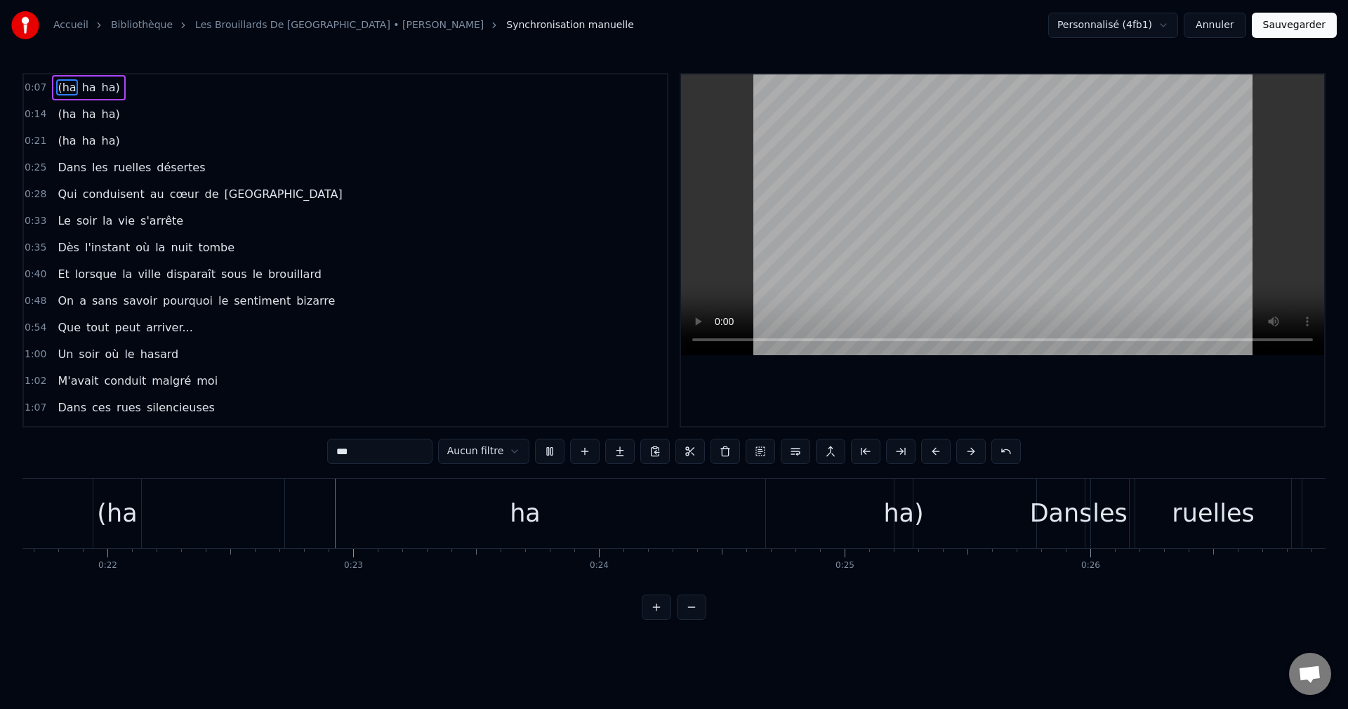
scroll to position [0, 5387]
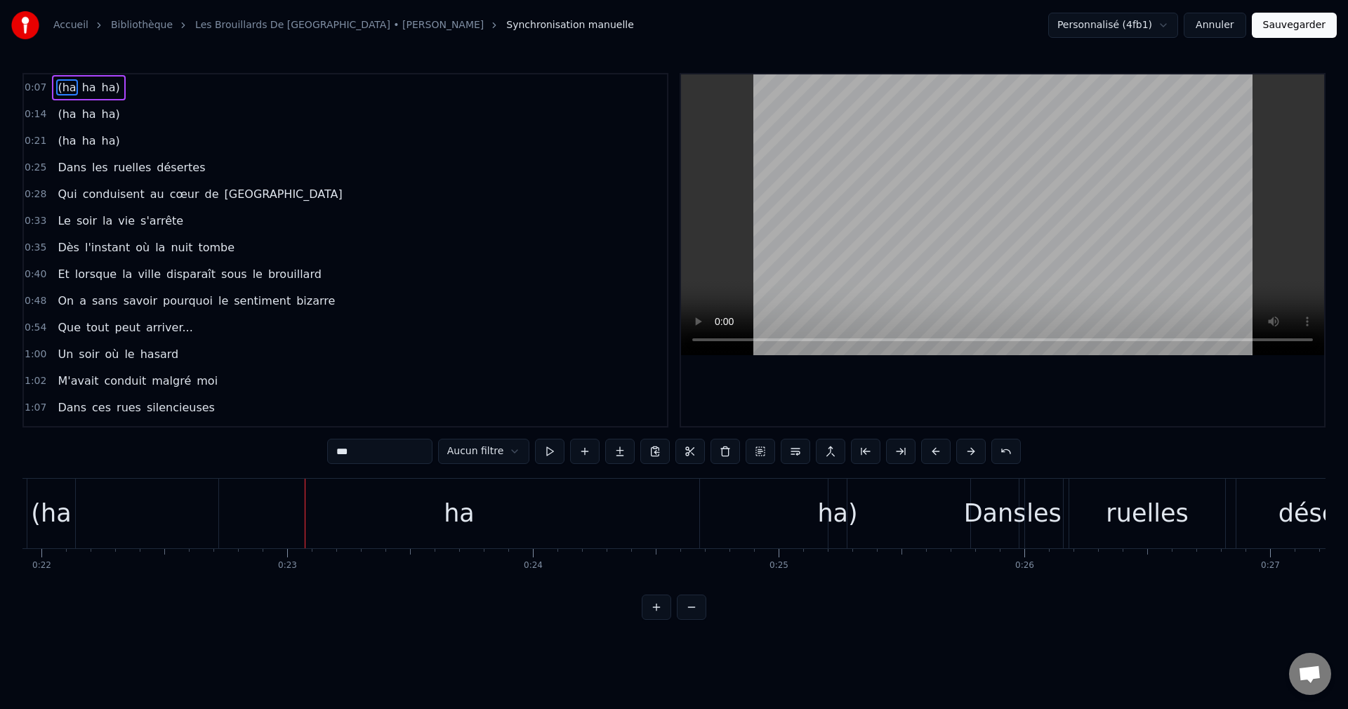
click at [384, 515] on div "ha" at bounding box center [459, 514] width 480 height 70
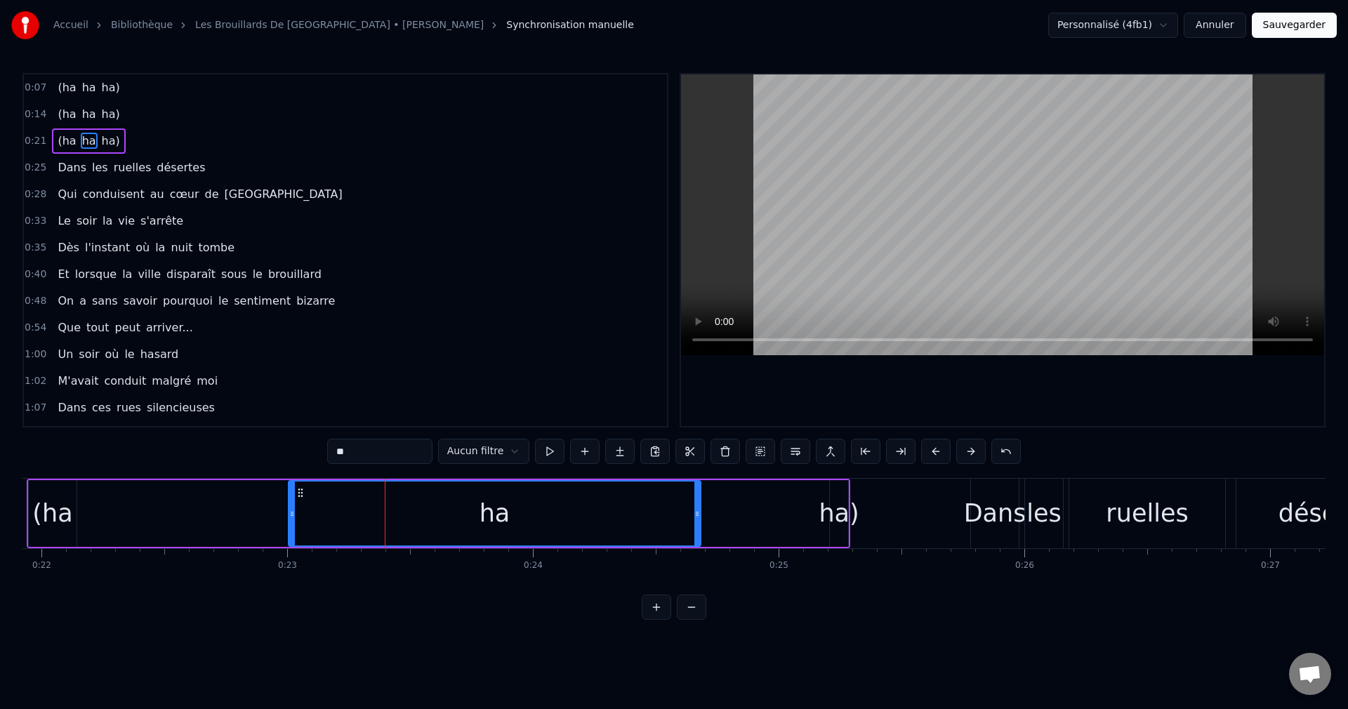
drag, startPoint x: 223, startPoint y: 514, endPoint x: 269, endPoint y: 513, distance: 46.4
click at [295, 520] on div at bounding box center [292, 514] width 6 height 64
click at [62, 508] on div "(ha" at bounding box center [52, 513] width 40 height 37
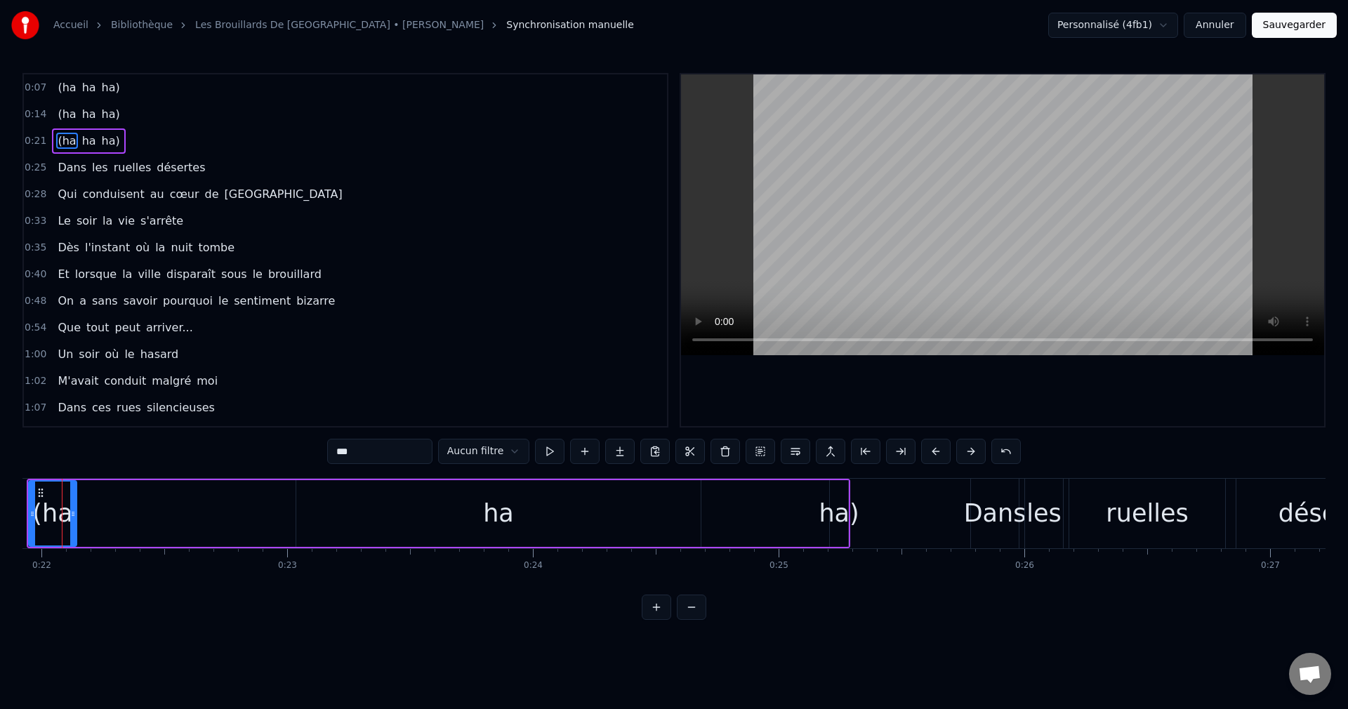
scroll to position [0, 5355]
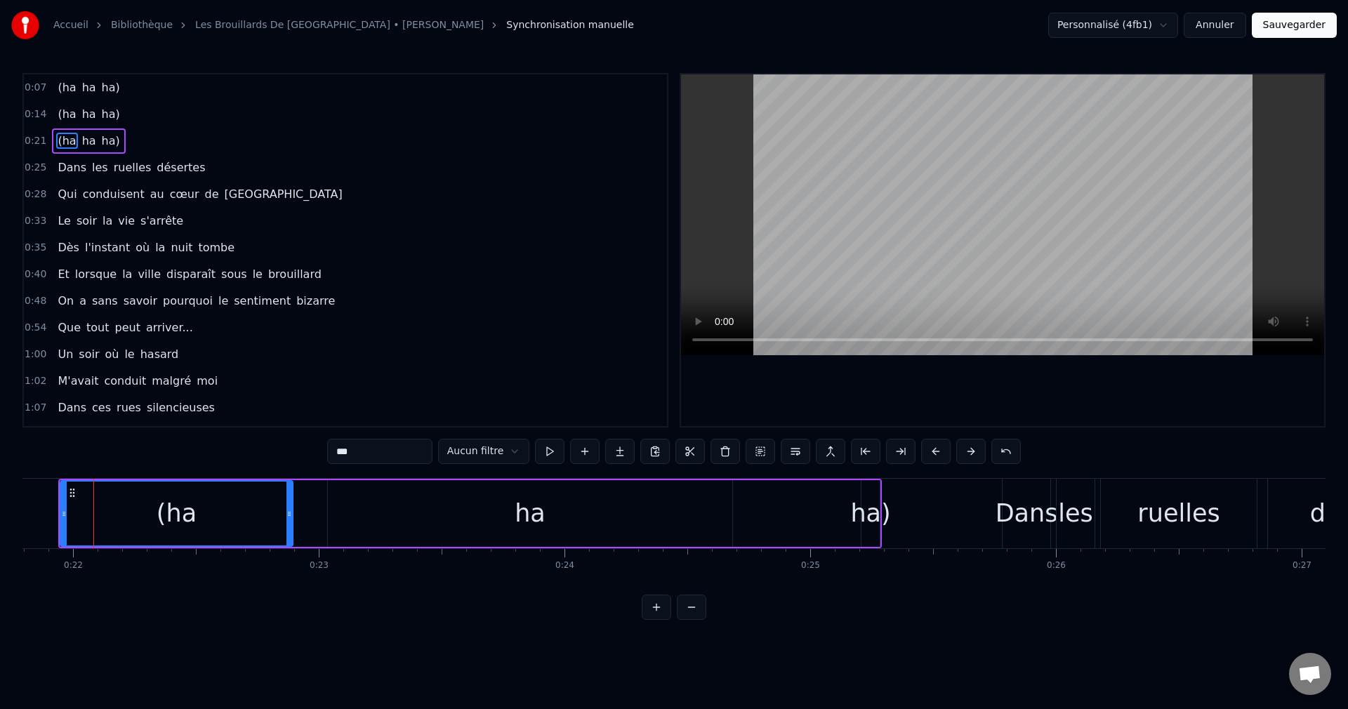
drag, startPoint x: 107, startPoint y: 513, endPoint x: 291, endPoint y: 531, distance: 185.5
click at [291, 531] on div at bounding box center [289, 514] width 6 height 64
click at [458, 503] on div "ha" at bounding box center [530, 513] width 404 height 67
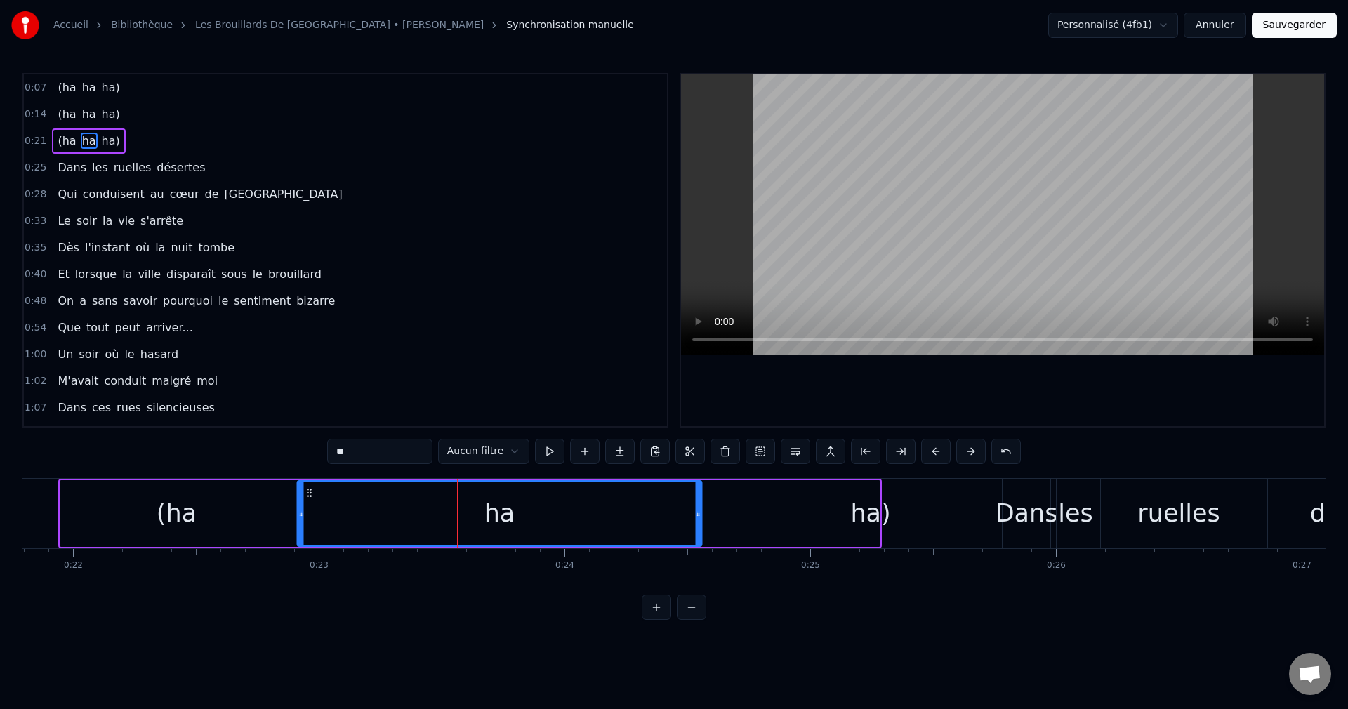
drag, startPoint x: 337, startPoint y: 491, endPoint x: 306, endPoint y: 498, distance: 31.8
click at [306, 498] on div "ha" at bounding box center [499, 514] width 403 height 64
drag, startPoint x: 696, startPoint y: 517, endPoint x: 477, endPoint y: 529, distance: 220.1
click at [477, 529] on div at bounding box center [479, 514] width 6 height 64
click at [872, 510] on div "ha)" at bounding box center [870, 513] width 40 height 37
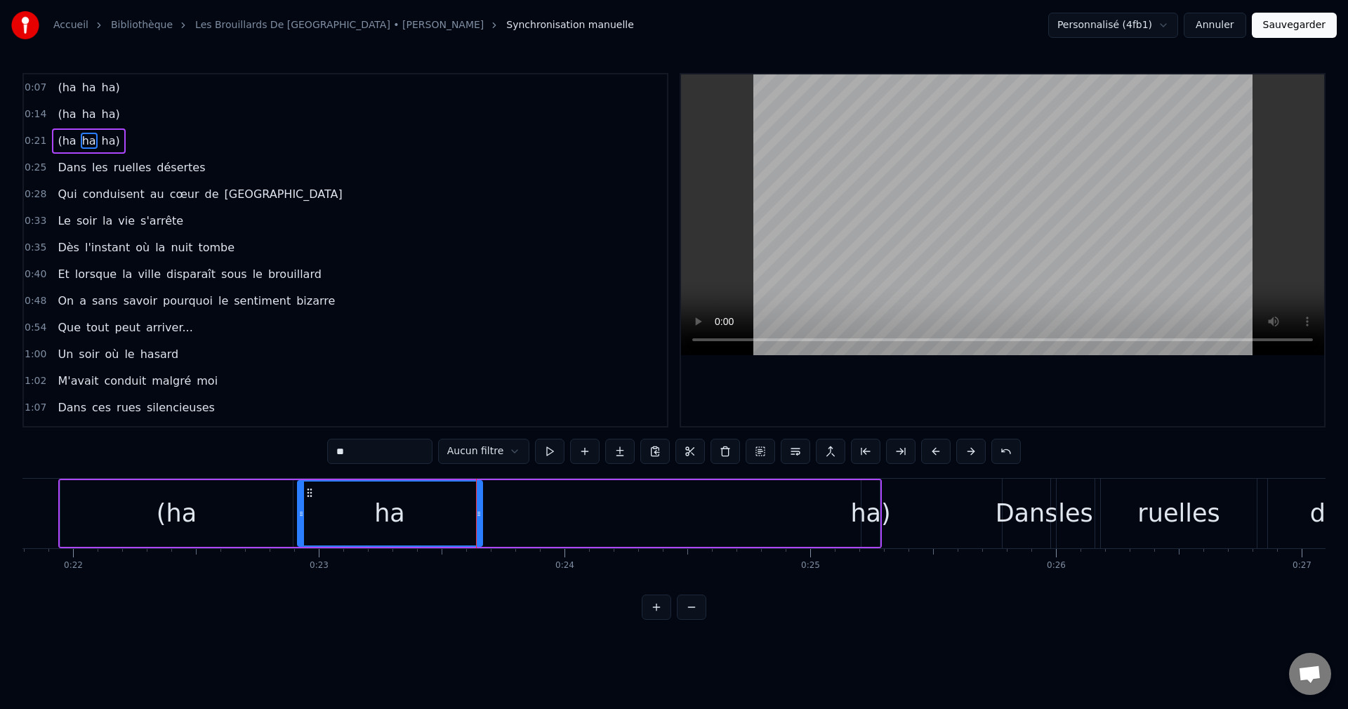
type input "***"
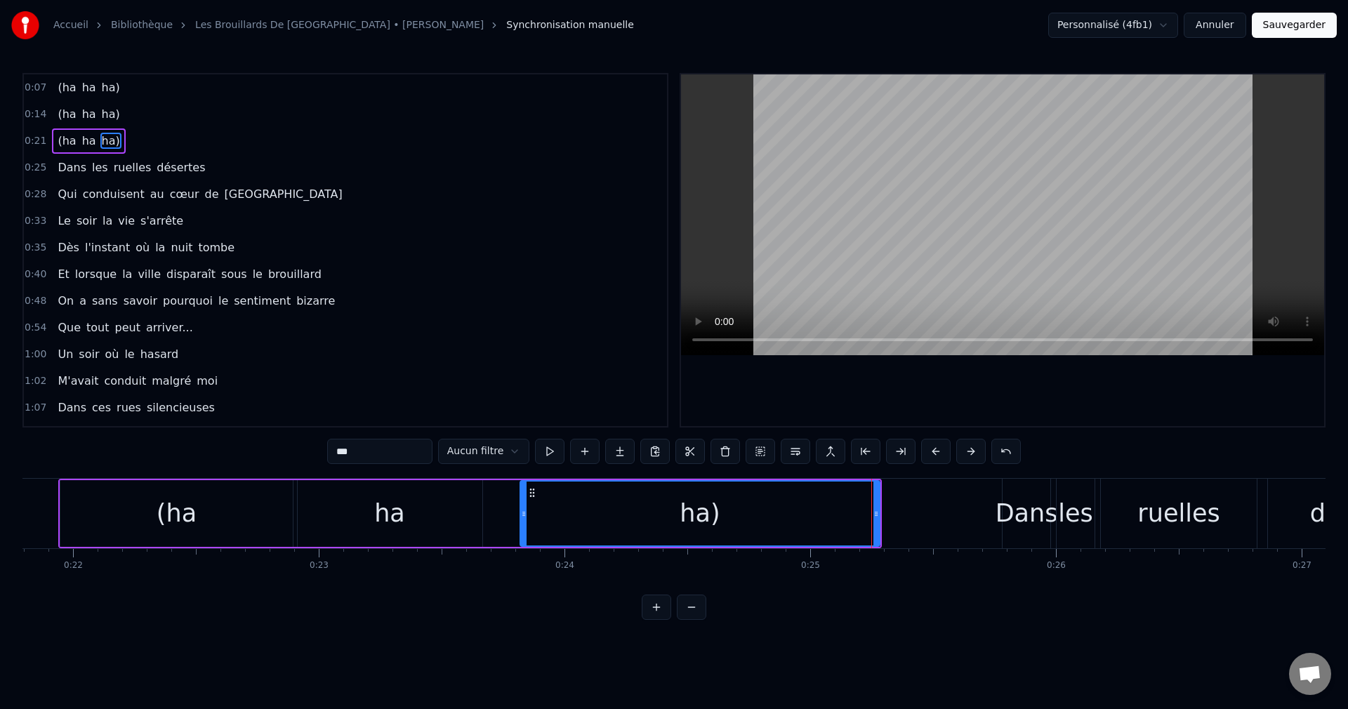
drag, startPoint x: 866, startPoint y: 516, endPoint x: 525, endPoint y: 538, distance: 341.9
click at [525, 538] on div at bounding box center [524, 514] width 6 height 64
drag, startPoint x: 536, startPoint y: 492, endPoint x: 498, endPoint y: 503, distance: 39.3
click at [498, 503] on div "ha)" at bounding box center [662, 514] width 358 height 64
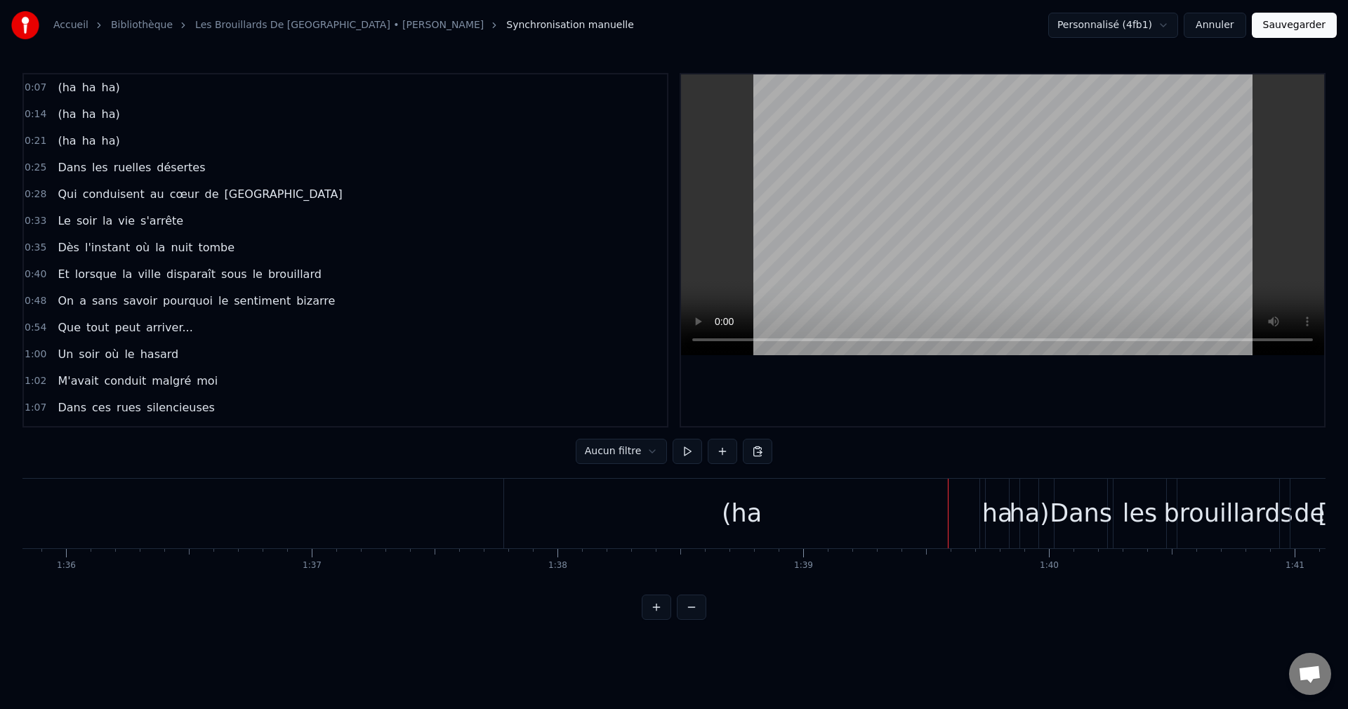
scroll to position [0, 23578]
click at [694, 511] on div "(ha" at bounding box center [709, 513] width 40 height 37
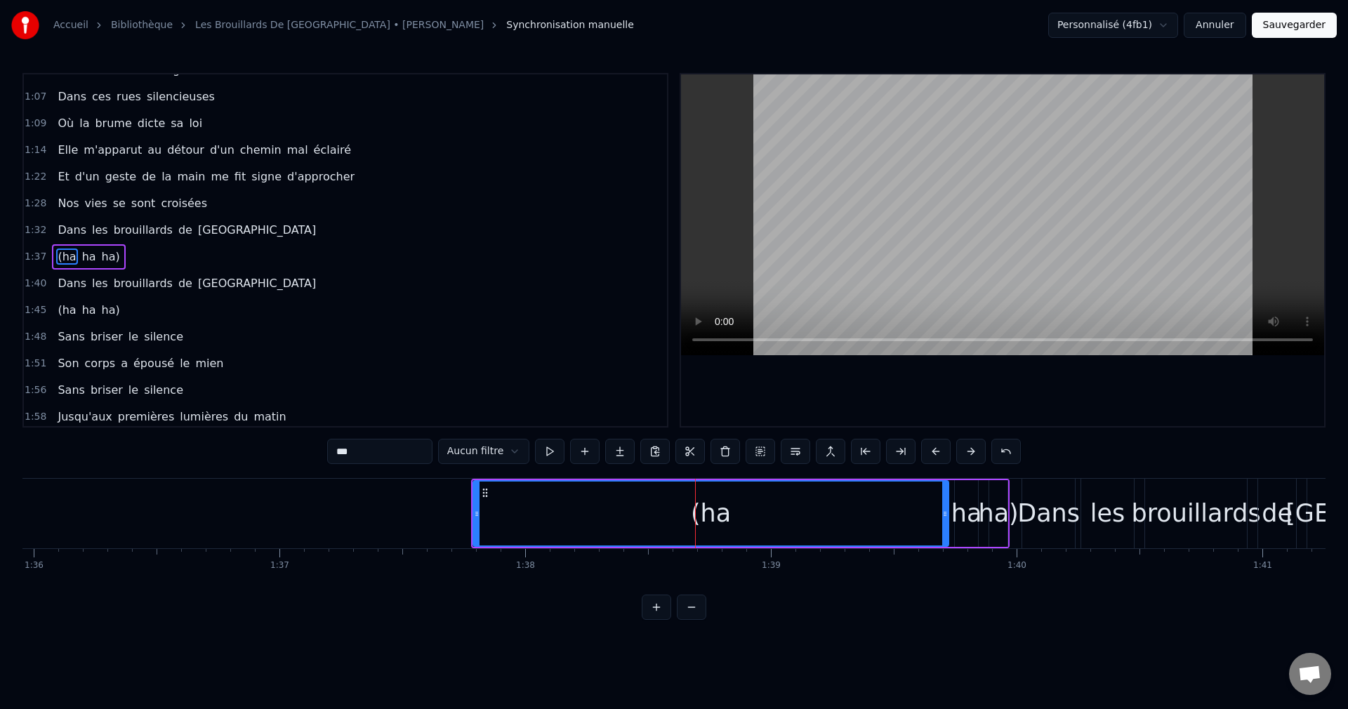
scroll to position [317, 0]
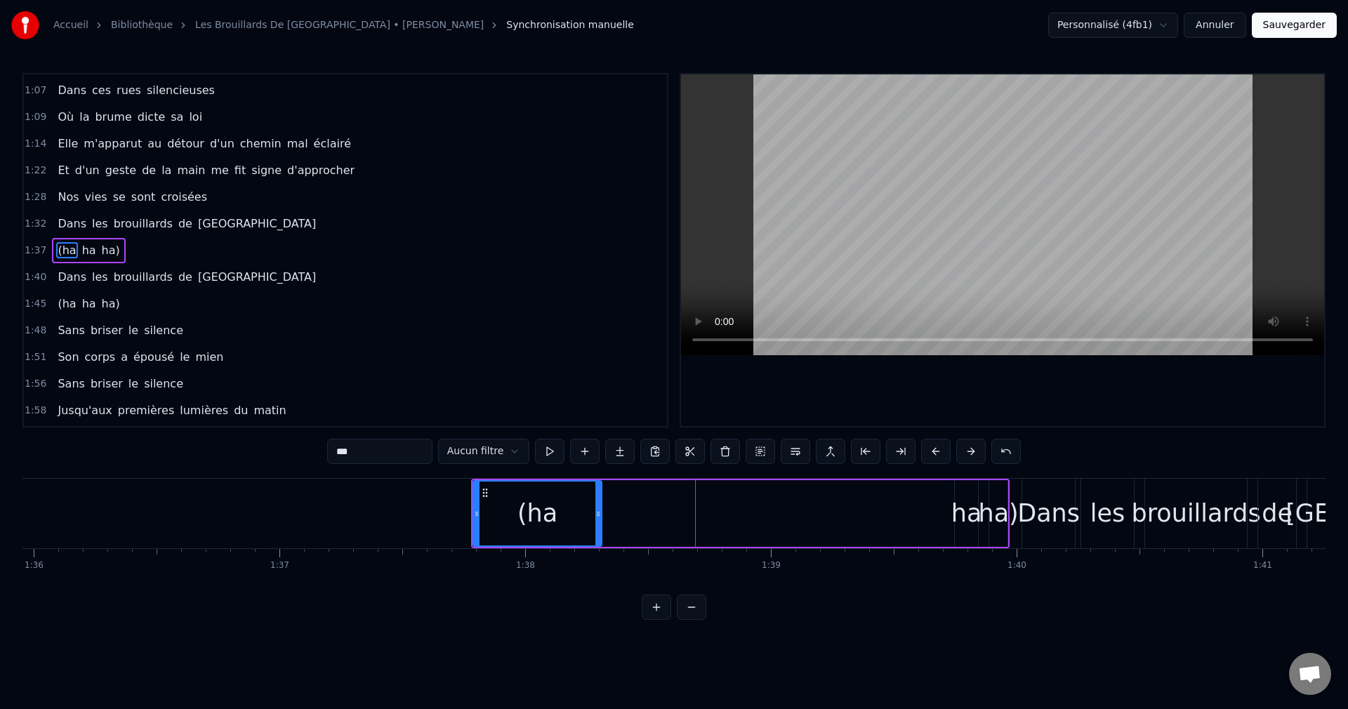
drag, startPoint x: 946, startPoint y: 512, endPoint x: 616, endPoint y: 538, distance: 331.0
click at [600, 537] on div at bounding box center [598, 514] width 6 height 64
click at [966, 514] on div "ha" at bounding box center [966, 513] width 31 height 37
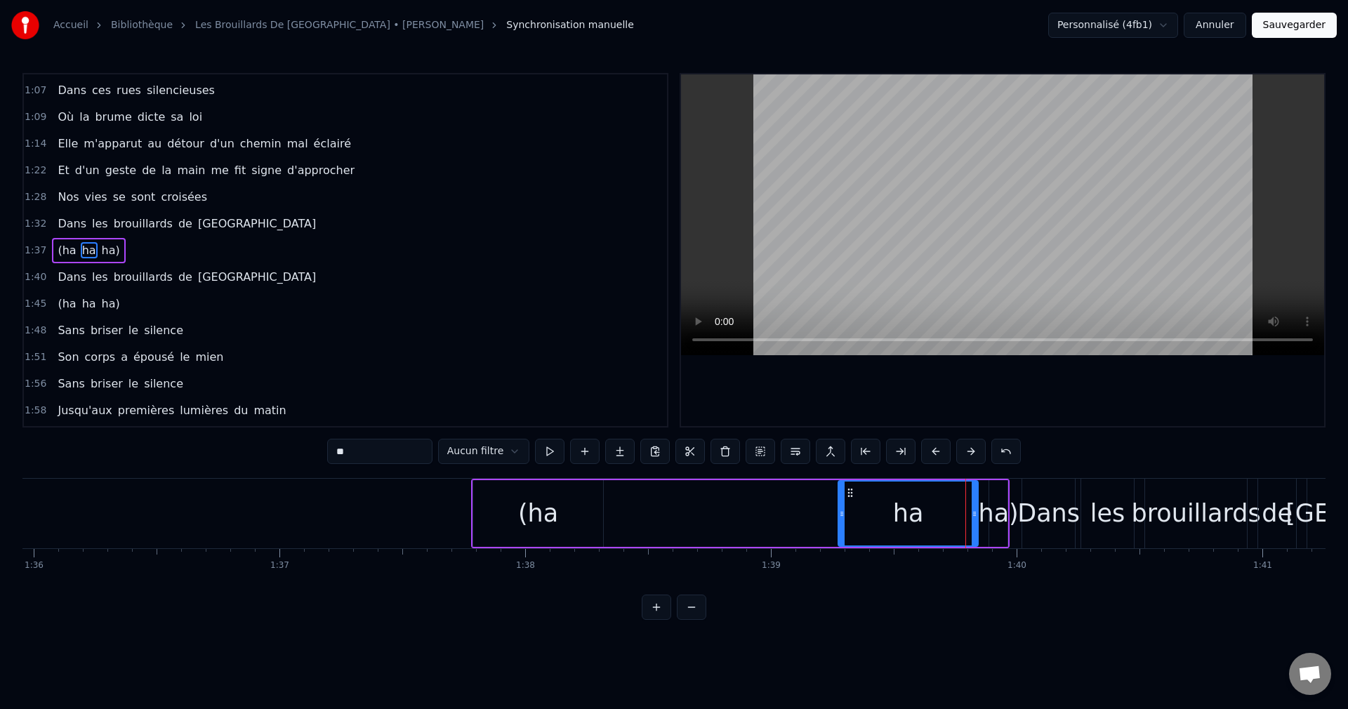
drag, startPoint x: 958, startPoint y: 516, endPoint x: 841, endPoint y: 532, distance: 117.7
click at [841, 532] on div at bounding box center [842, 514] width 6 height 64
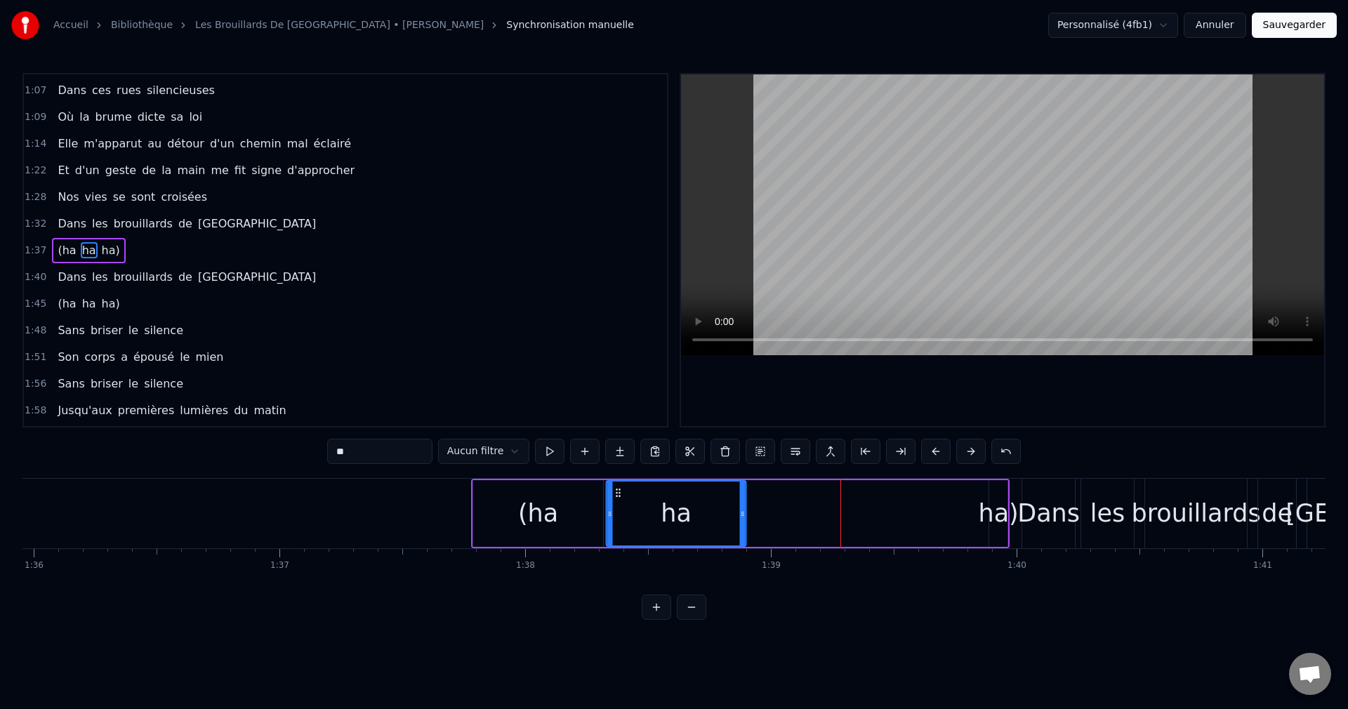
drag, startPoint x: 850, startPoint y: 491, endPoint x: 618, endPoint y: 517, distance: 233.8
click at [618, 517] on div "ha" at bounding box center [676, 514] width 138 height 64
click at [991, 510] on div "ha)" at bounding box center [998, 513] width 40 height 37
type input "***"
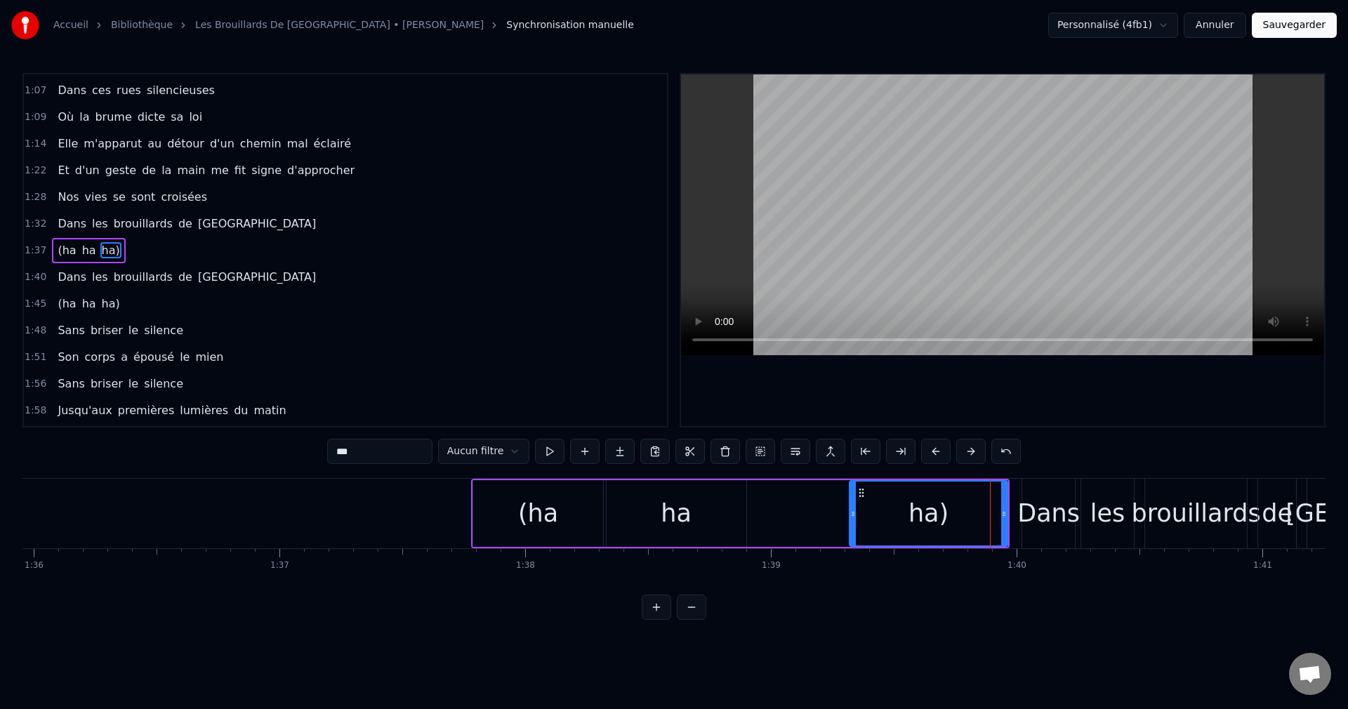
drag, startPoint x: 991, startPoint y: 511, endPoint x: 852, endPoint y: 531, distance: 141.1
click at [852, 531] on div at bounding box center [853, 514] width 6 height 64
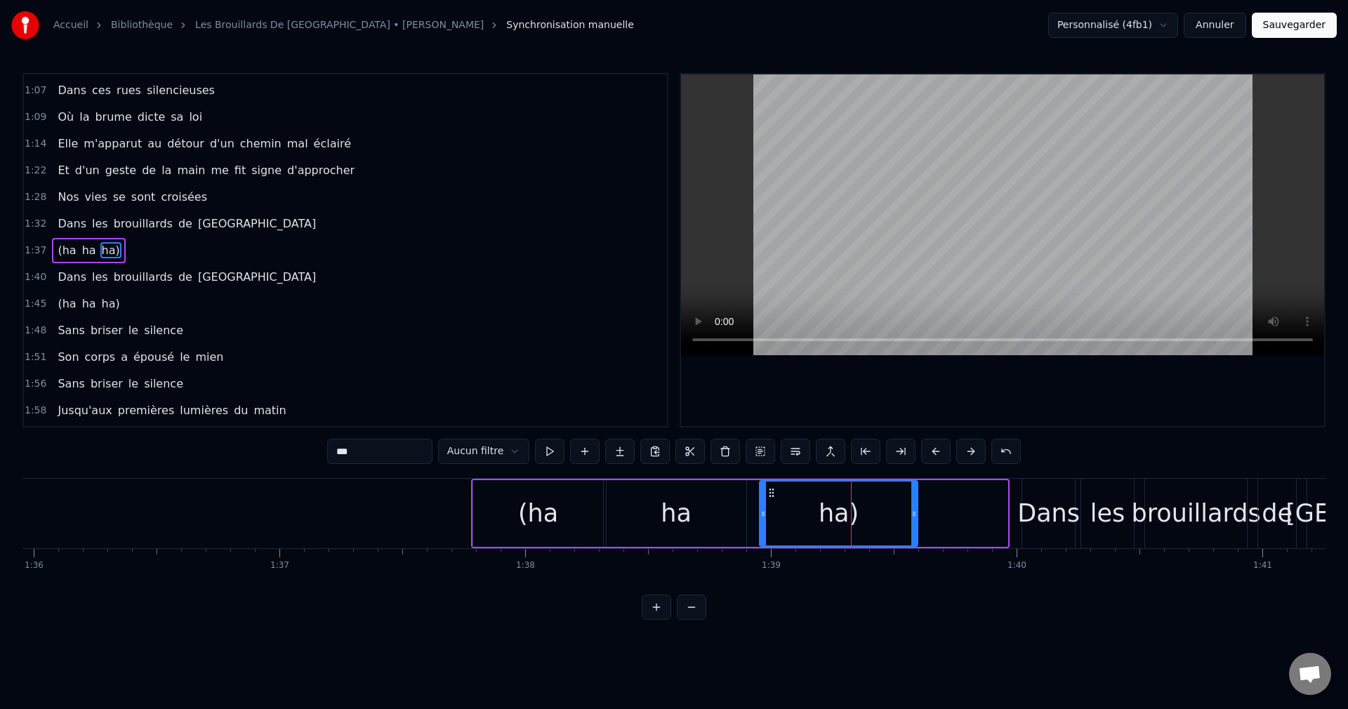
drag, startPoint x: 861, startPoint y: 493, endPoint x: 772, endPoint y: 502, distance: 90.3
click at [772, 502] on div "ha)" at bounding box center [838, 514] width 157 height 64
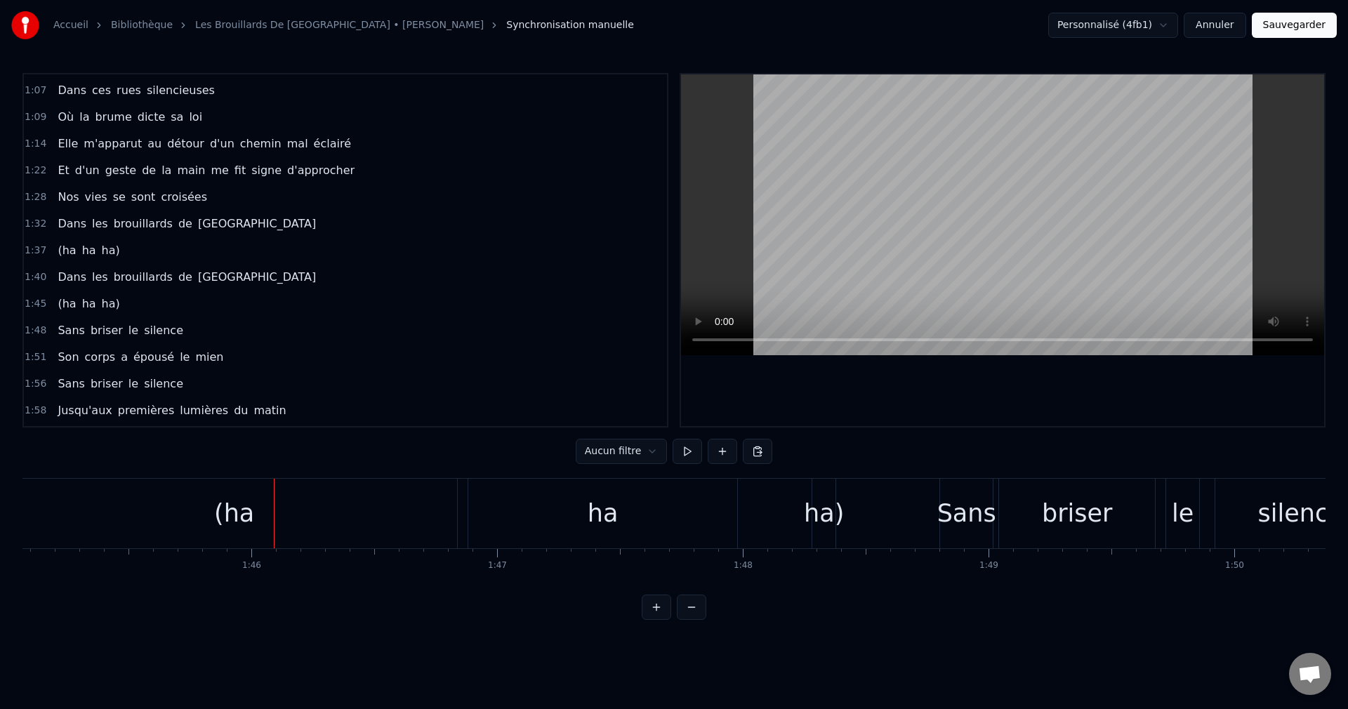
scroll to position [0, 25738]
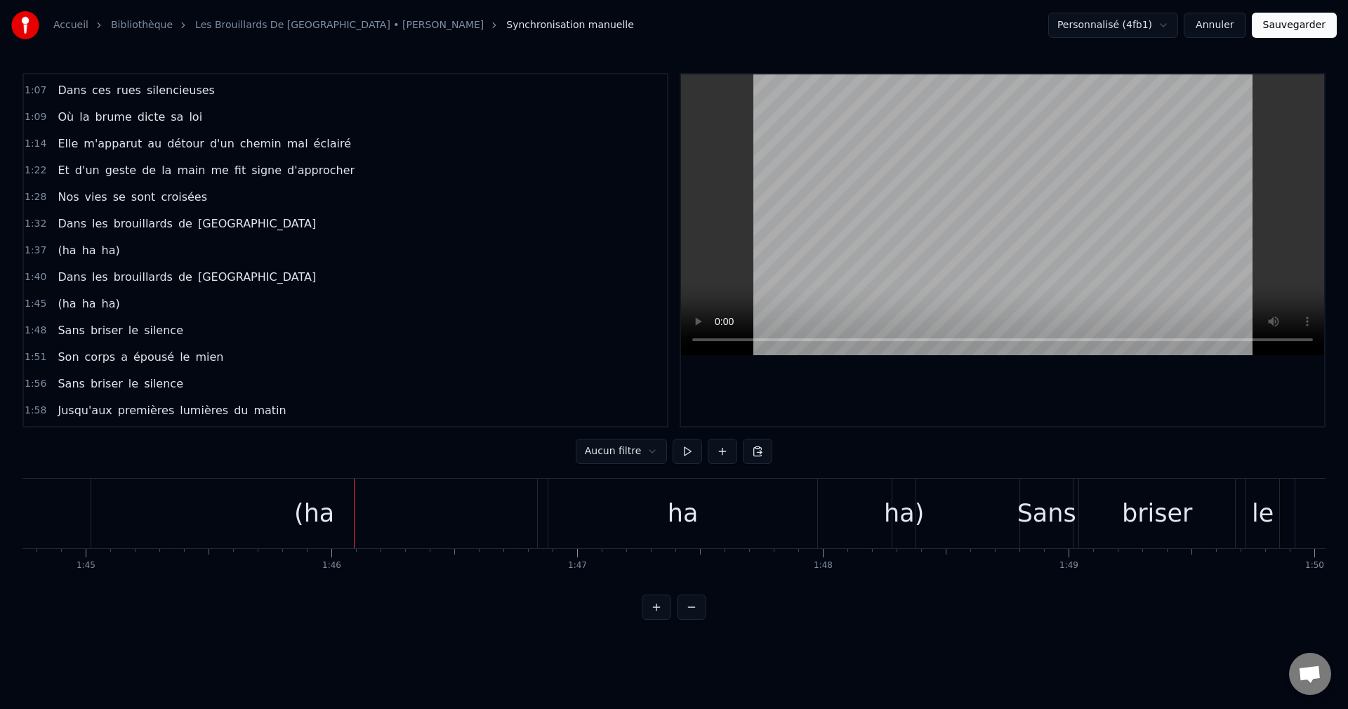
click at [352, 520] on div "(ha" at bounding box center [314, 514] width 446 height 70
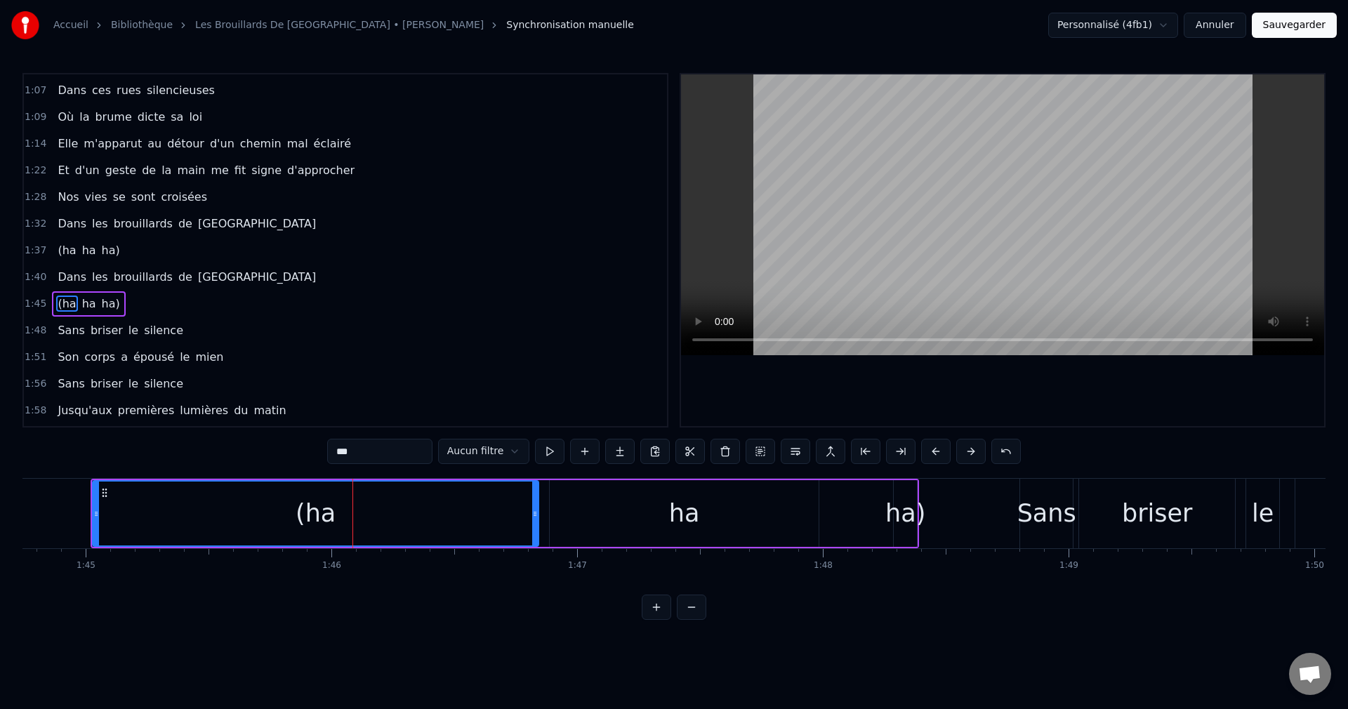
scroll to position [371, 0]
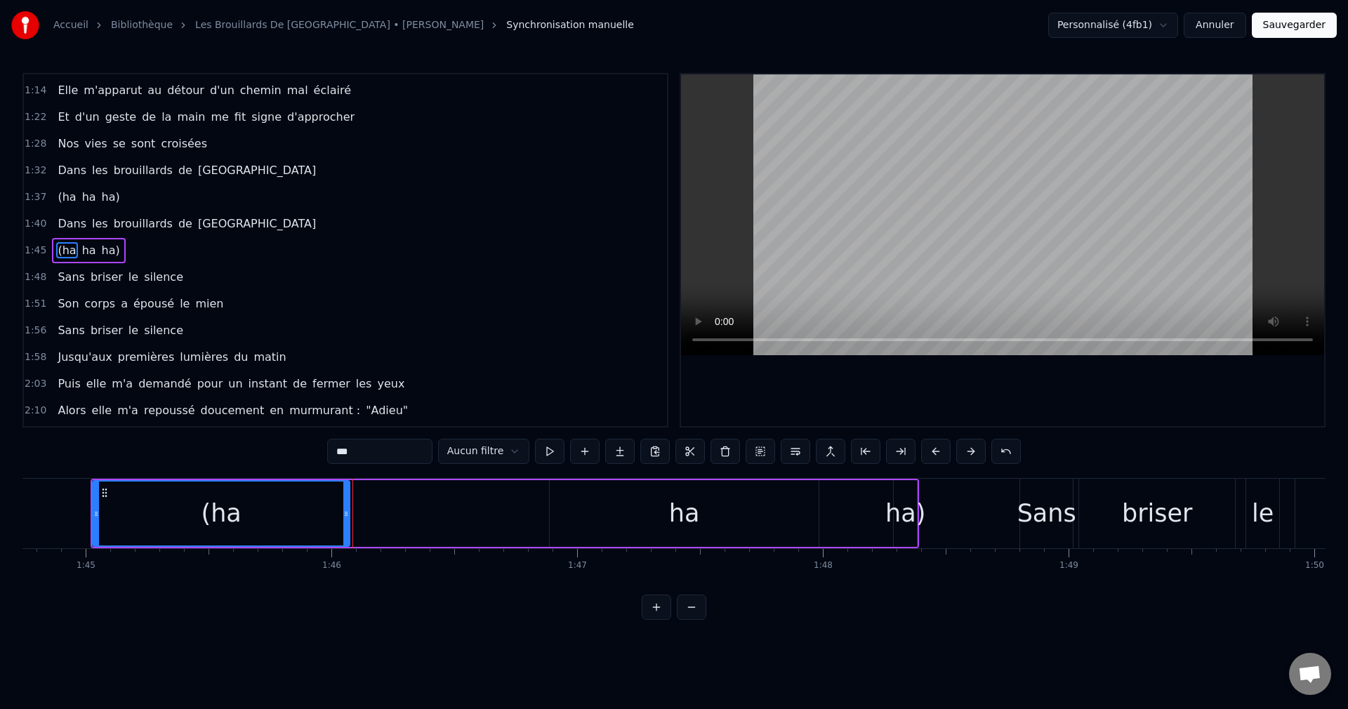
drag, startPoint x: 534, startPoint y: 513, endPoint x: 345, endPoint y: 541, distance: 190.9
click at [345, 541] on div at bounding box center [346, 514] width 6 height 64
click at [637, 515] on div "ha" at bounding box center [684, 513] width 269 height 67
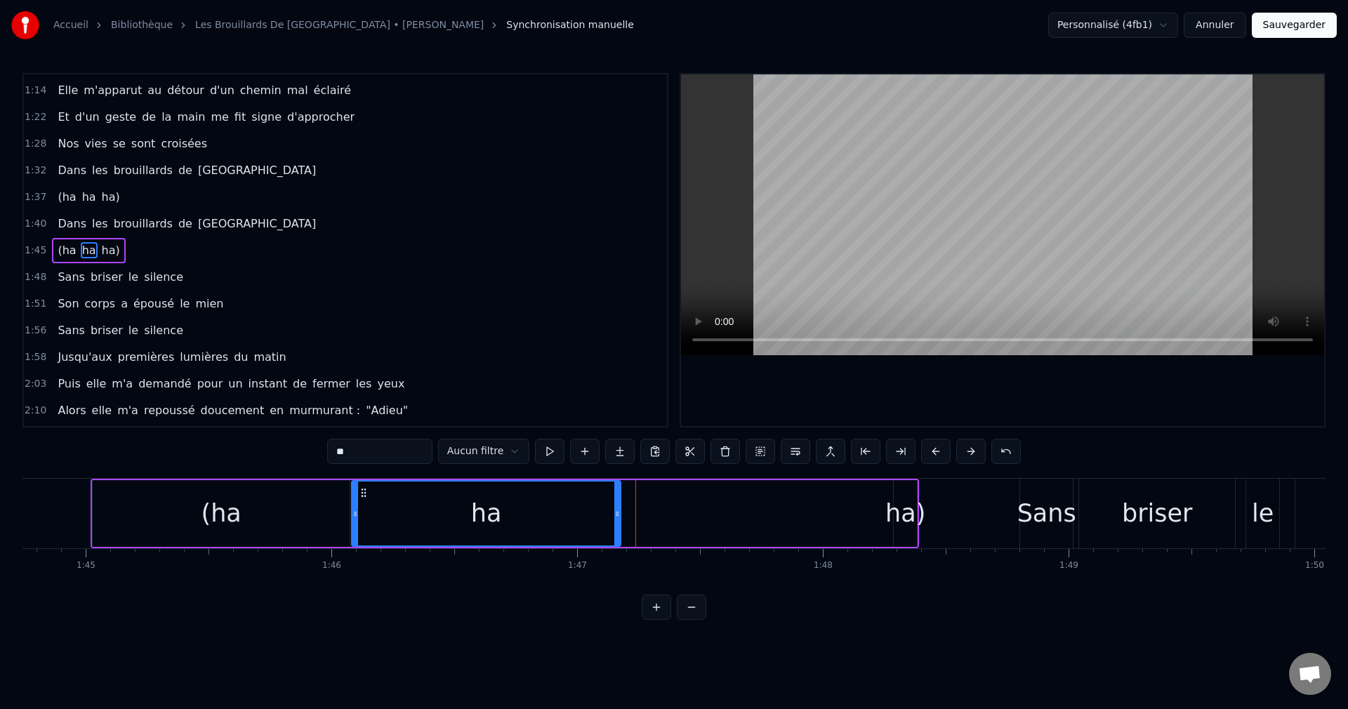
drag, startPoint x: 564, startPoint y: 491, endPoint x: 366, endPoint y: 527, distance: 201.2
click at [366, 527] on div "ha" at bounding box center [485, 514] width 267 height 64
click at [907, 519] on div "ha)" at bounding box center [905, 513] width 40 height 37
type input "***"
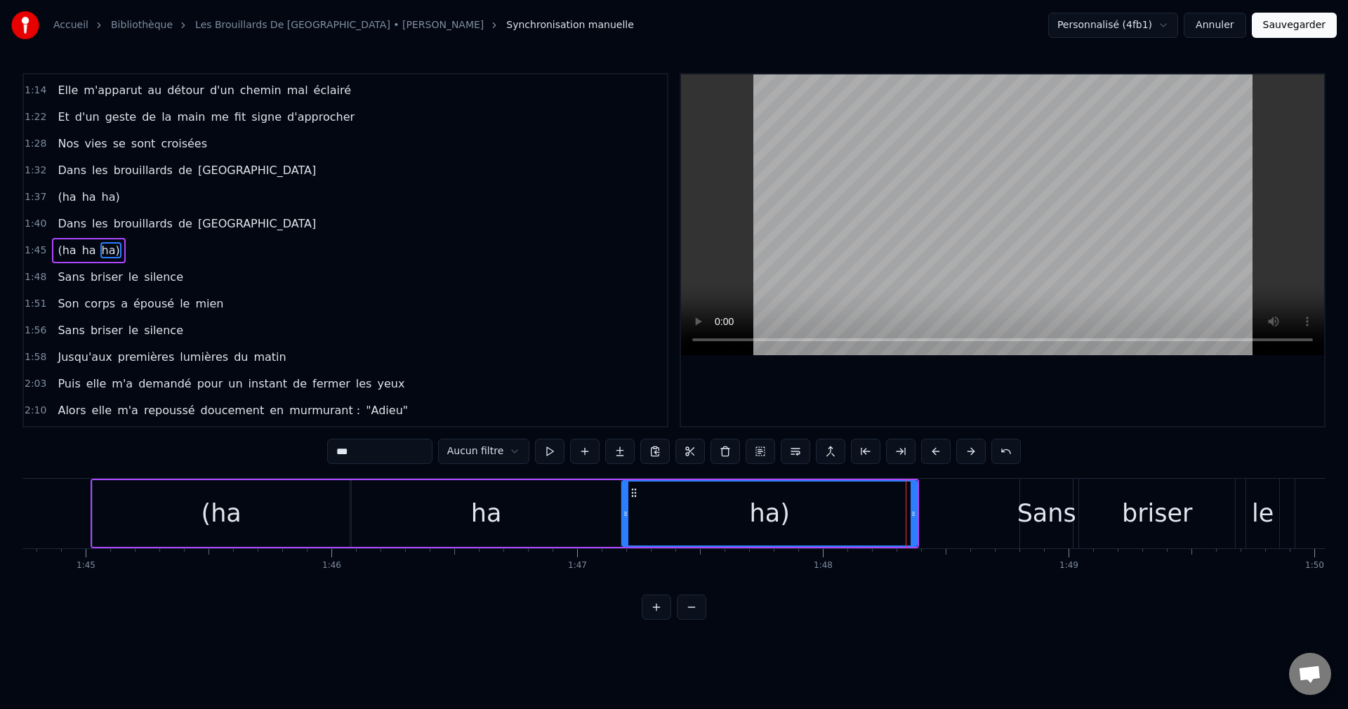
drag, startPoint x: 896, startPoint y: 515, endPoint x: 624, endPoint y: 535, distance: 272.4
click at [624, 535] on div at bounding box center [626, 514] width 6 height 64
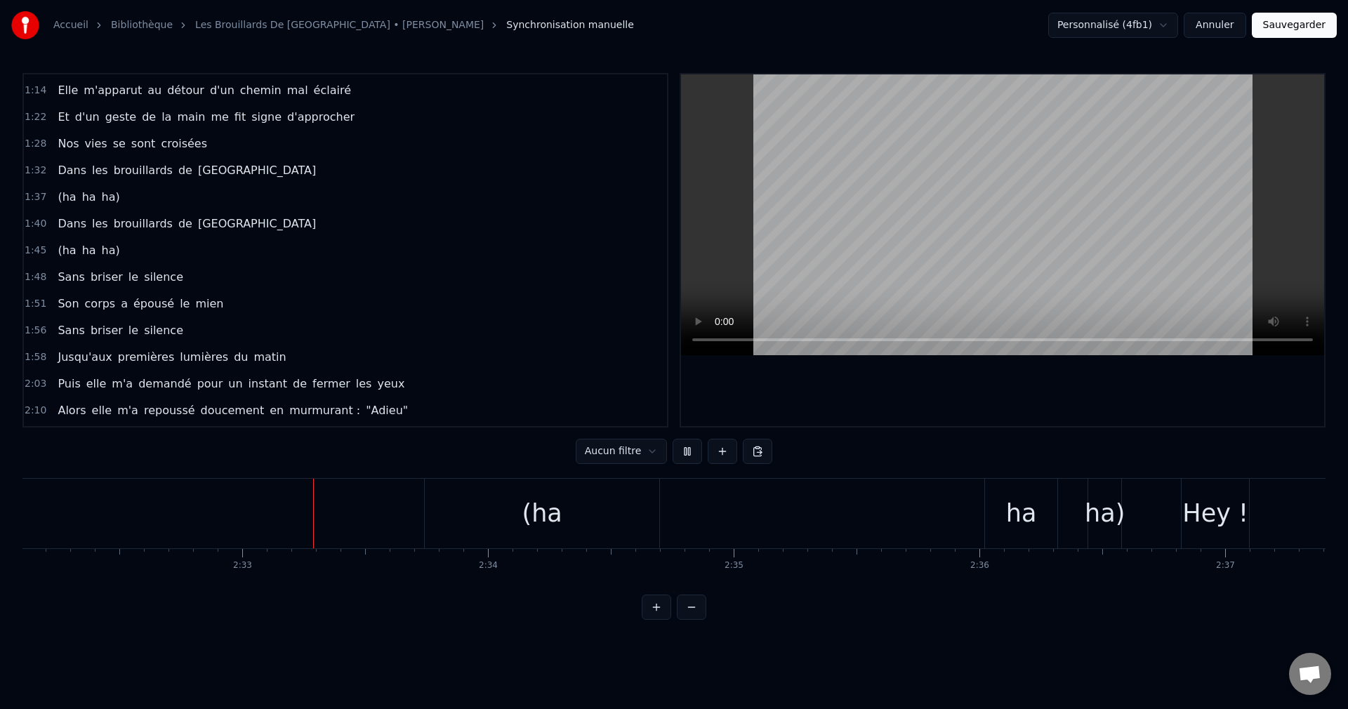
scroll to position [0, 37442]
click at [937, 515] on div "ha" at bounding box center [955, 514] width 72 height 70
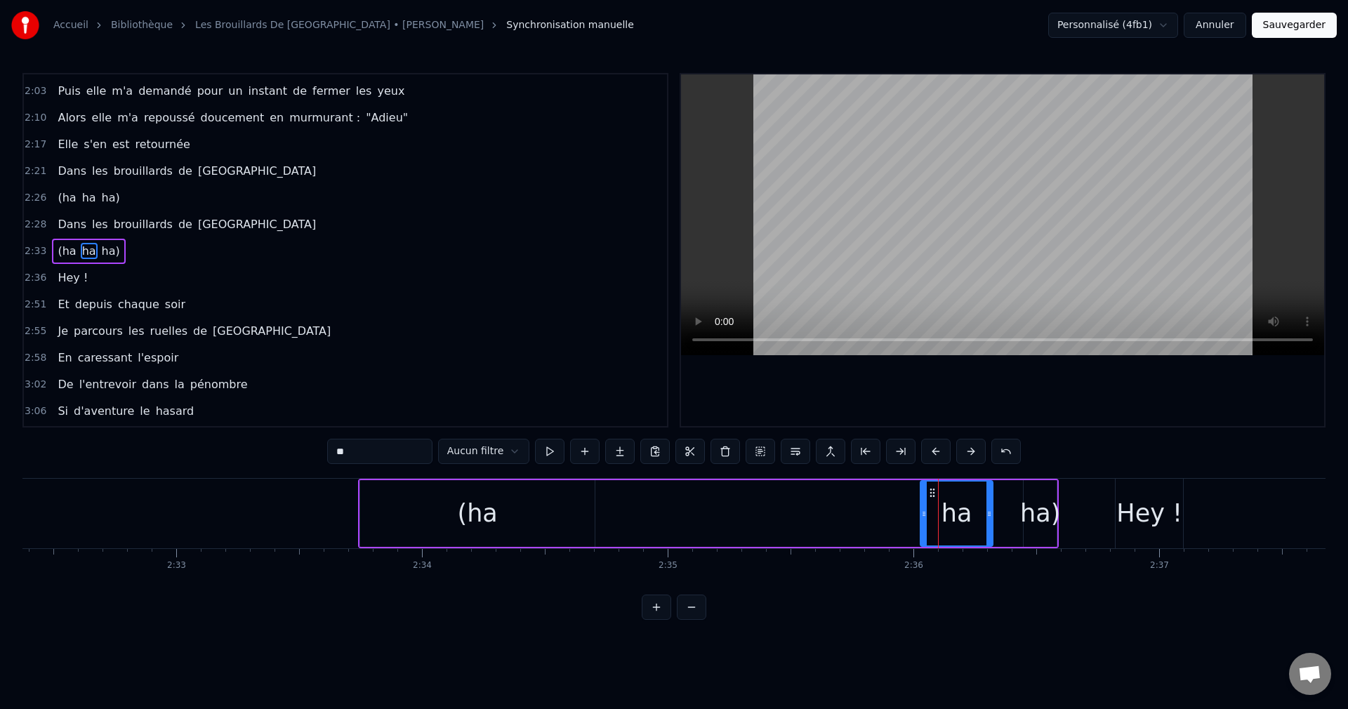
scroll to position [664, 0]
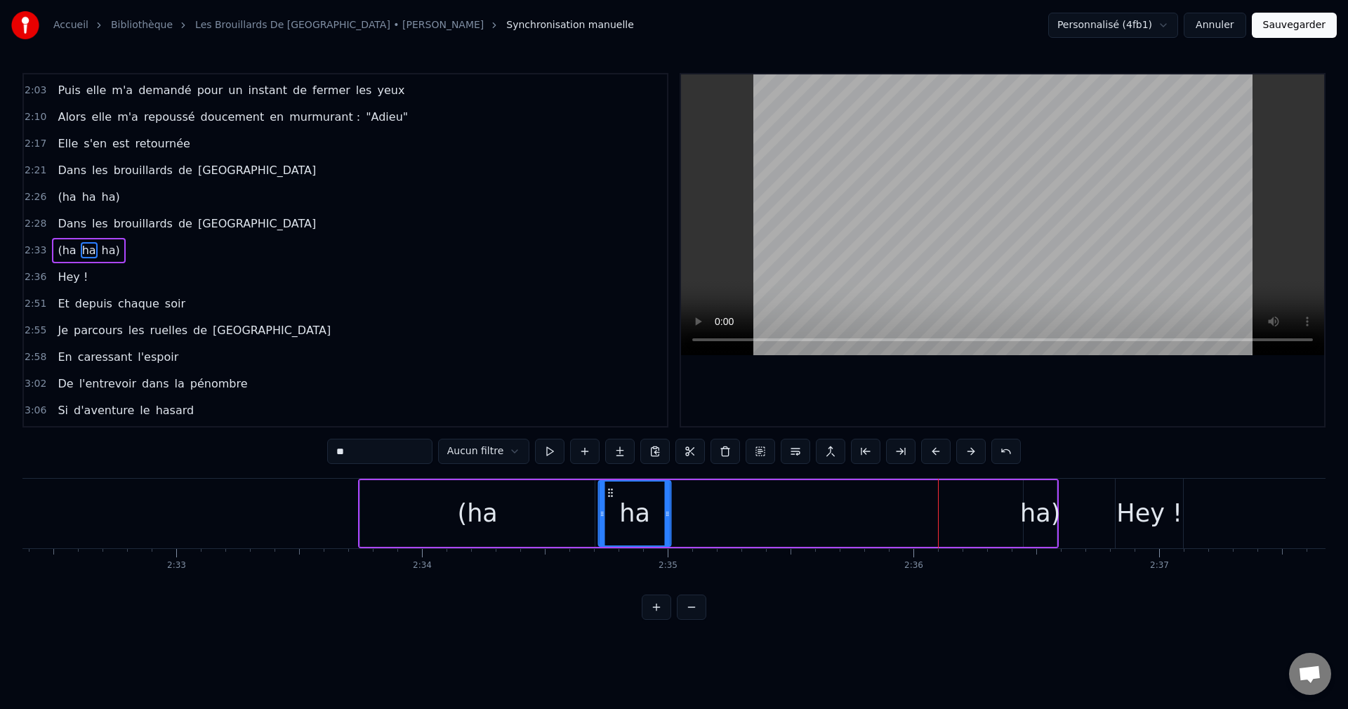
drag, startPoint x: 934, startPoint y: 489, endPoint x: 611, endPoint y: 504, distance: 322.6
click at [611, 504] on div "ha" at bounding box center [635, 514] width 71 height 64
drag, startPoint x: 666, startPoint y: 510, endPoint x: 783, endPoint y: 525, distance: 118.2
click at [783, 525] on div at bounding box center [785, 514] width 6 height 64
click at [1033, 508] on div "ha)" at bounding box center [1040, 513] width 40 height 37
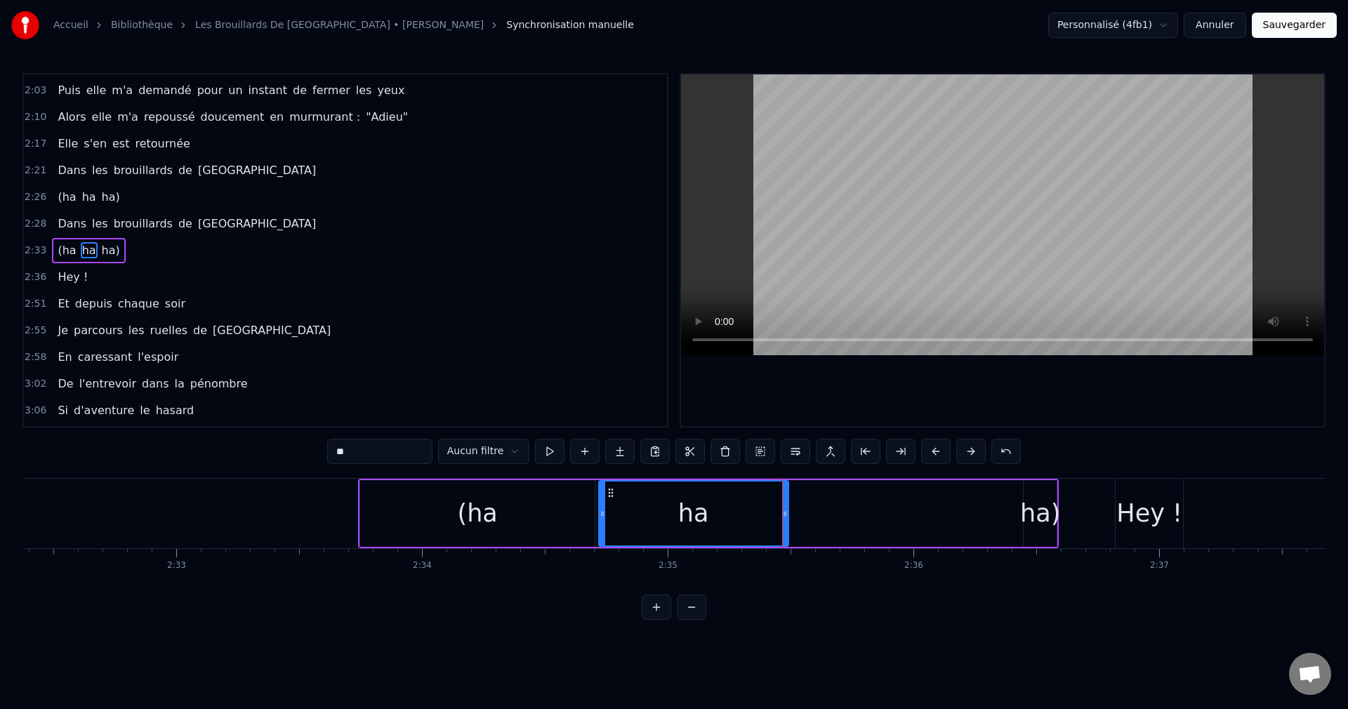
type input "***"
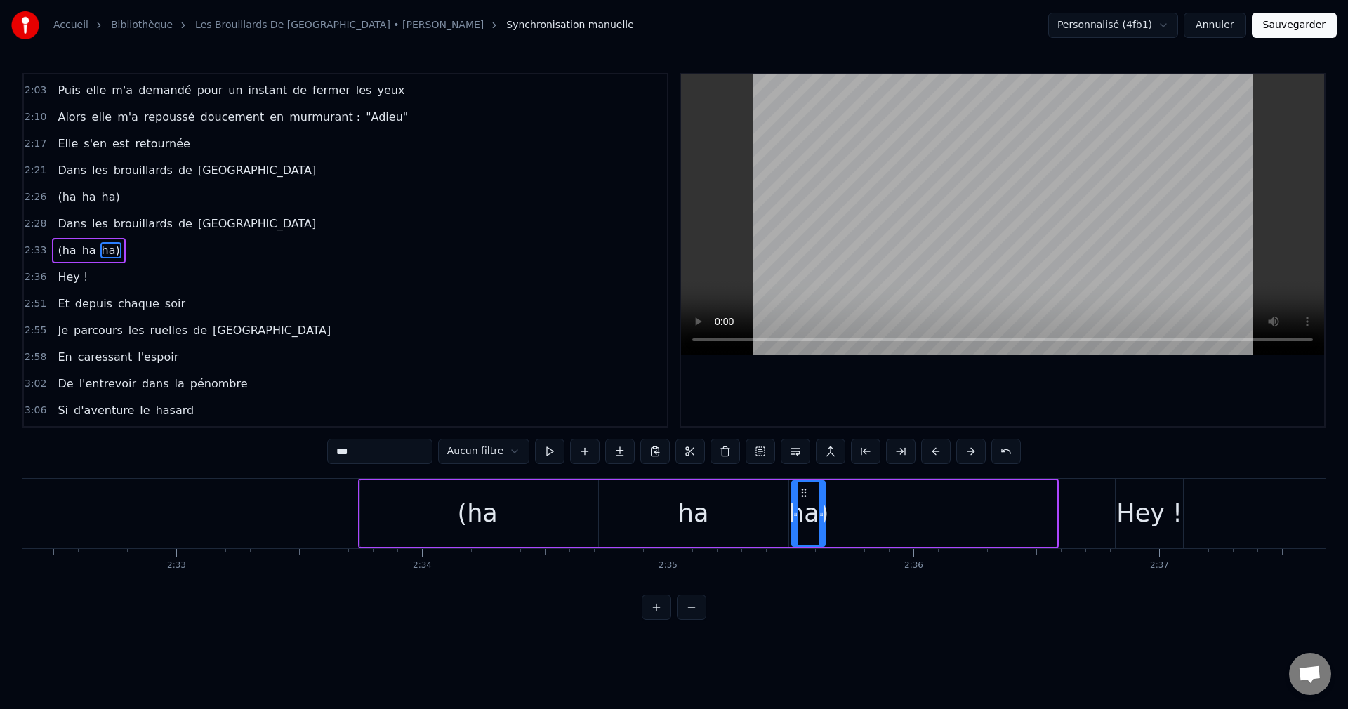
drag, startPoint x: 1035, startPoint y: 488, endPoint x: 803, endPoint y: 513, distance: 233.0
click at [803, 513] on div "ha)" at bounding box center [809, 514] width 32 height 64
drag, startPoint x: 821, startPoint y: 515, endPoint x: 1026, endPoint y: 522, distance: 205.1
click at [1026, 522] on div at bounding box center [1027, 514] width 6 height 64
click at [52, 171] on div "Dans les brouillards de [GEOGRAPHIC_DATA]" at bounding box center [187, 170] width 270 height 25
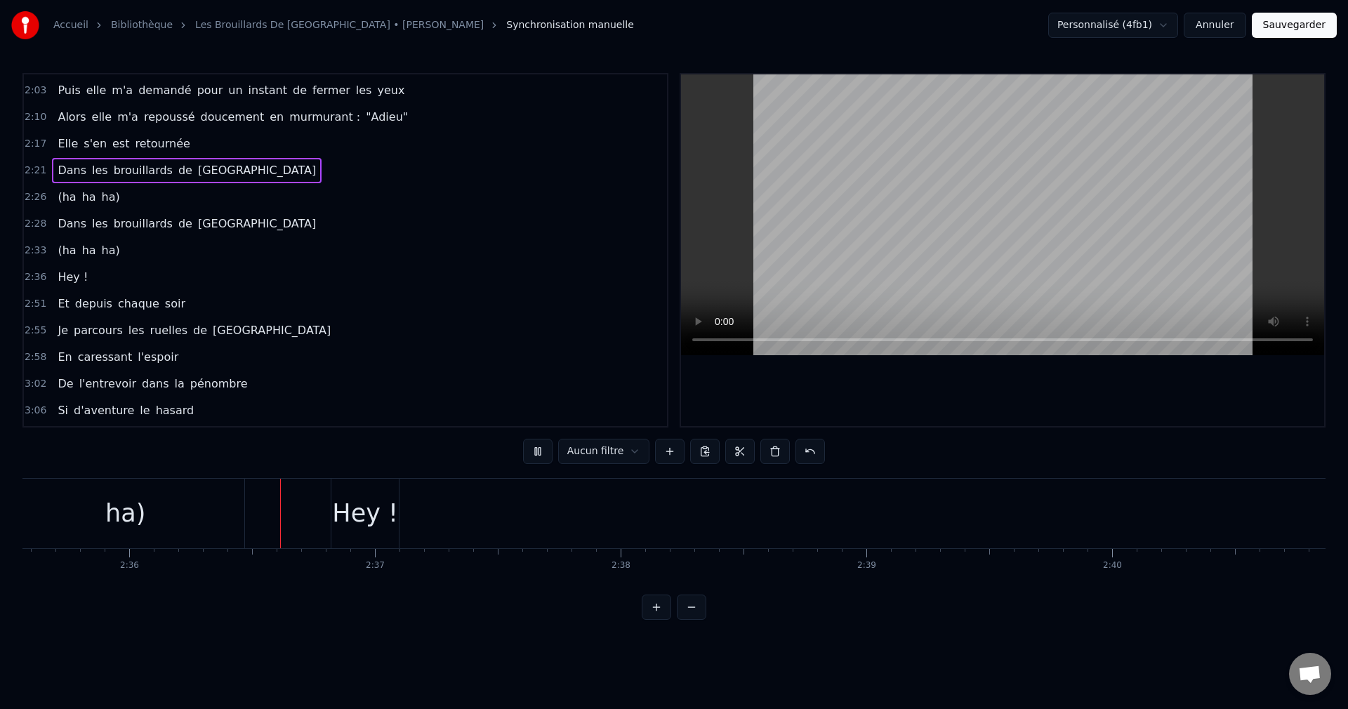
scroll to position [0, 38292]
click at [308, 521] on div "Hey !" at bounding box center [299, 513] width 66 height 37
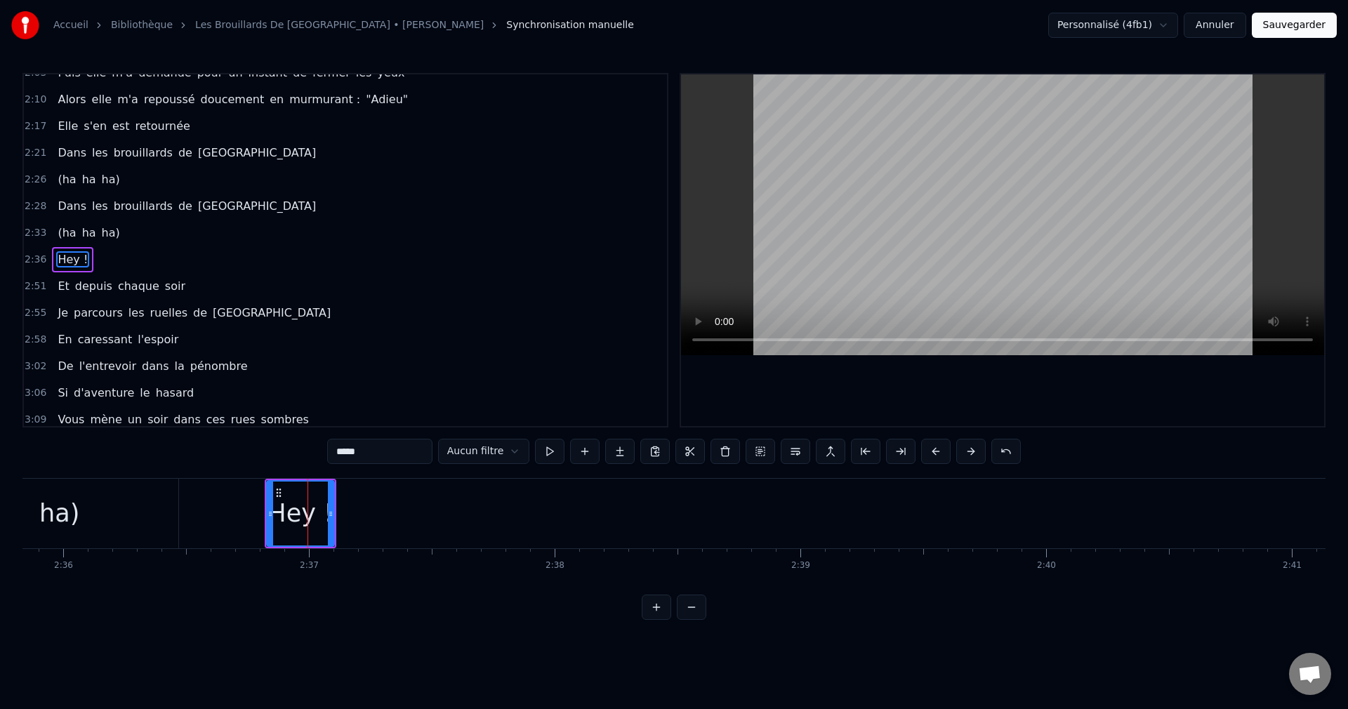
scroll to position [691, 0]
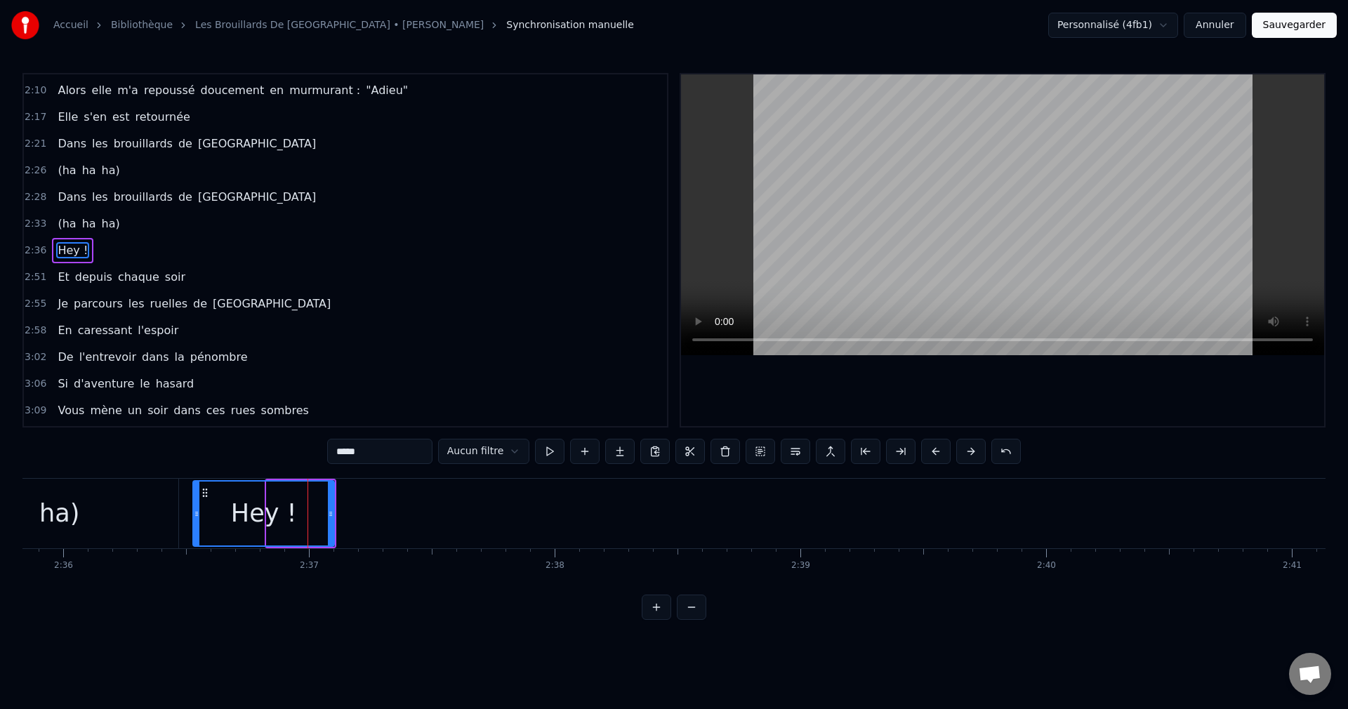
drag, startPoint x: 271, startPoint y: 515, endPoint x: 197, endPoint y: 525, distance: 74.5
click at [197, 525] on div at bounding box center [197, 514] width 6 height 64
click at [136, 519] on div "ha)" at bounding box center [59, 514] width 238 height 70
type input "***"
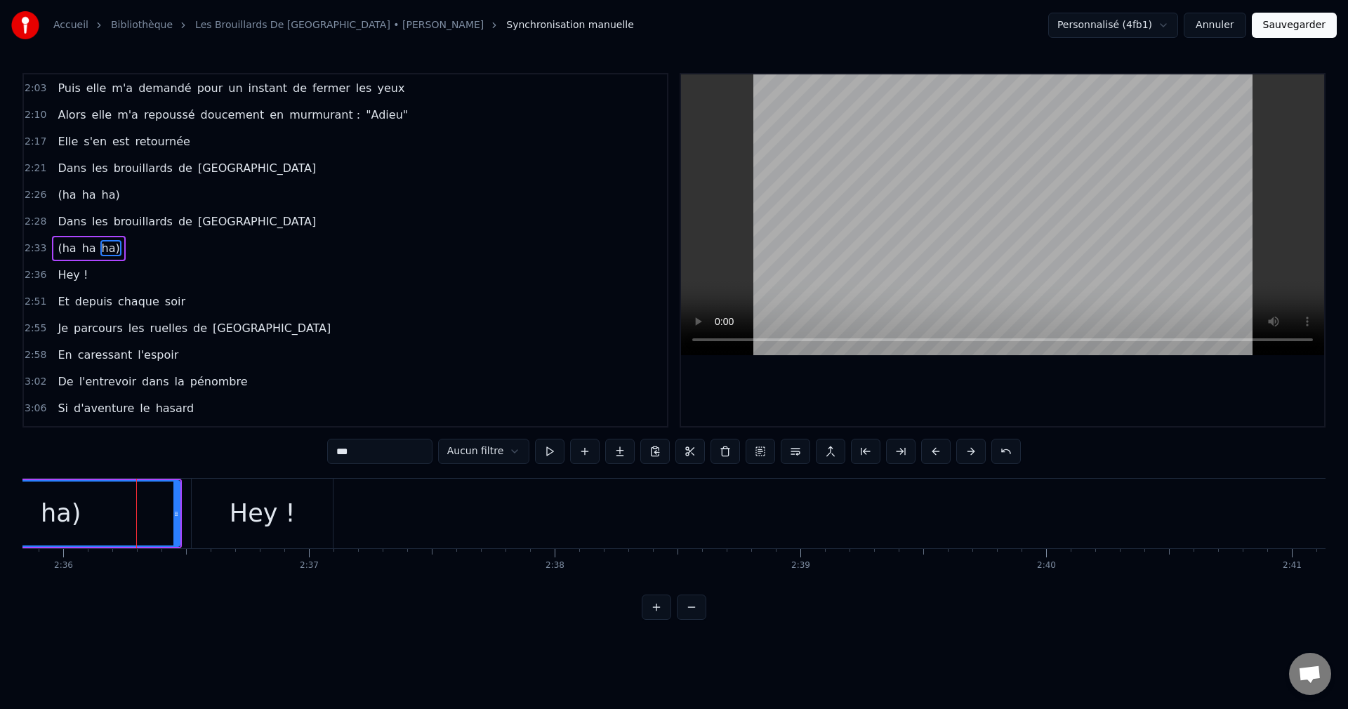
scroll to position [664, 0]
drag, startPoint x: 171, startPoint y: 515, endPoint x: 118, endPoint y: 528, distance: 54.2
click at [118, 528] on div at bounding box center [116, 514] width 6 height 64
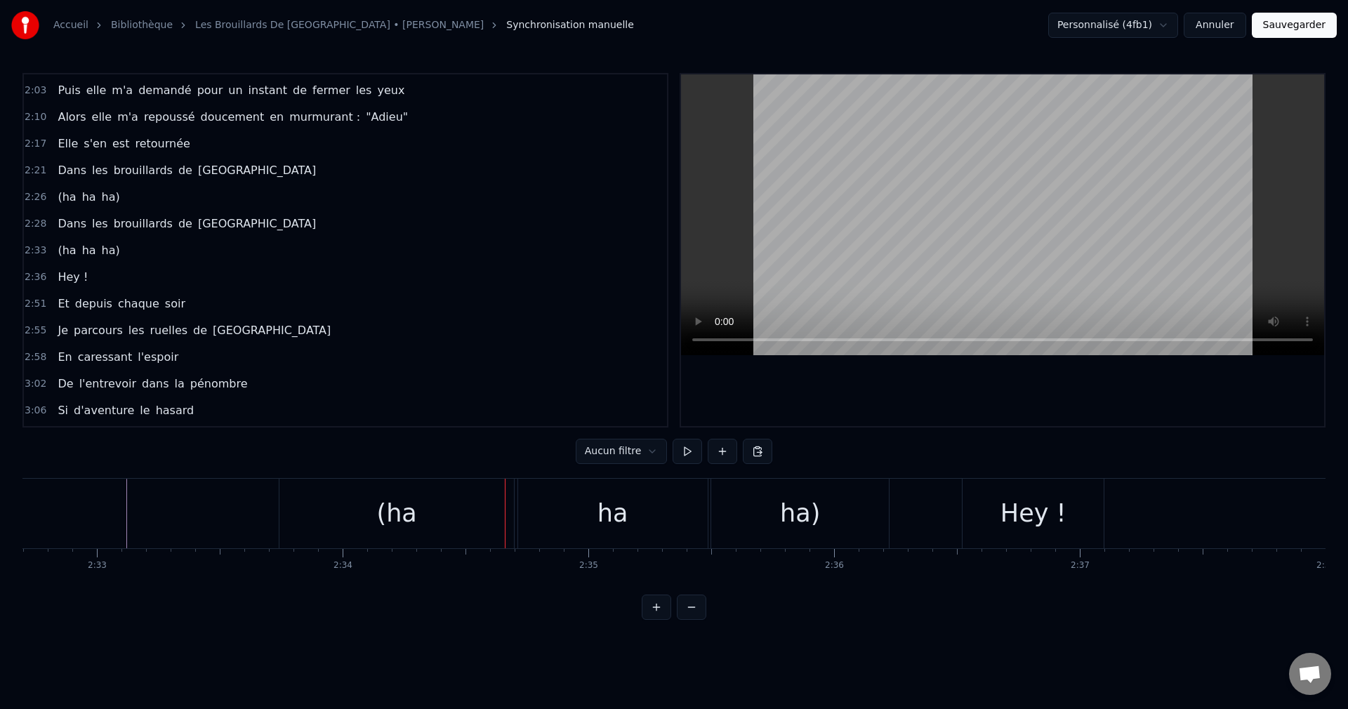
scroll to position [0, 37586]
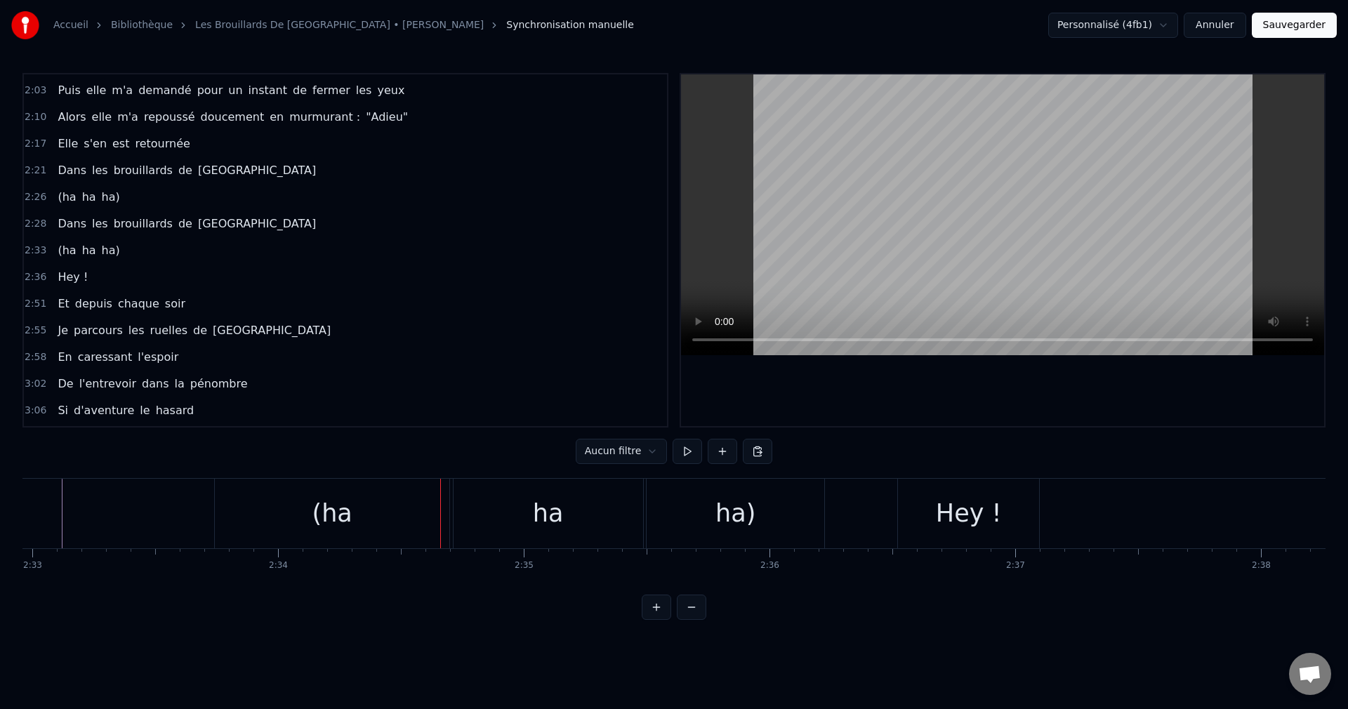
click at [776, 530] on div "ha)" at bounding box center [736, 514] width 178 height 70
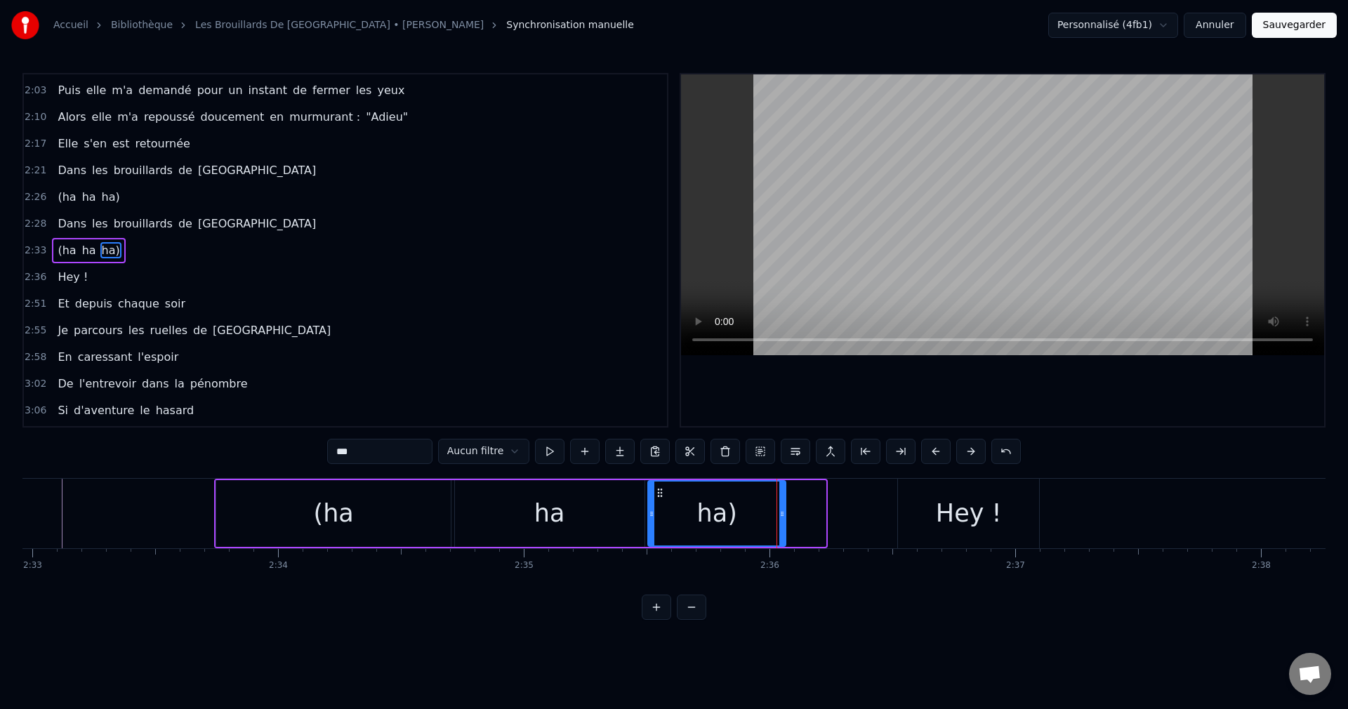
drag, startPoint x: 824, startPoint y: 513, endPoint x: 784, endPoint y: 522, distance: 41.0
click at [784, 522] on div at bounding box center [782, 514] width 6 height 64
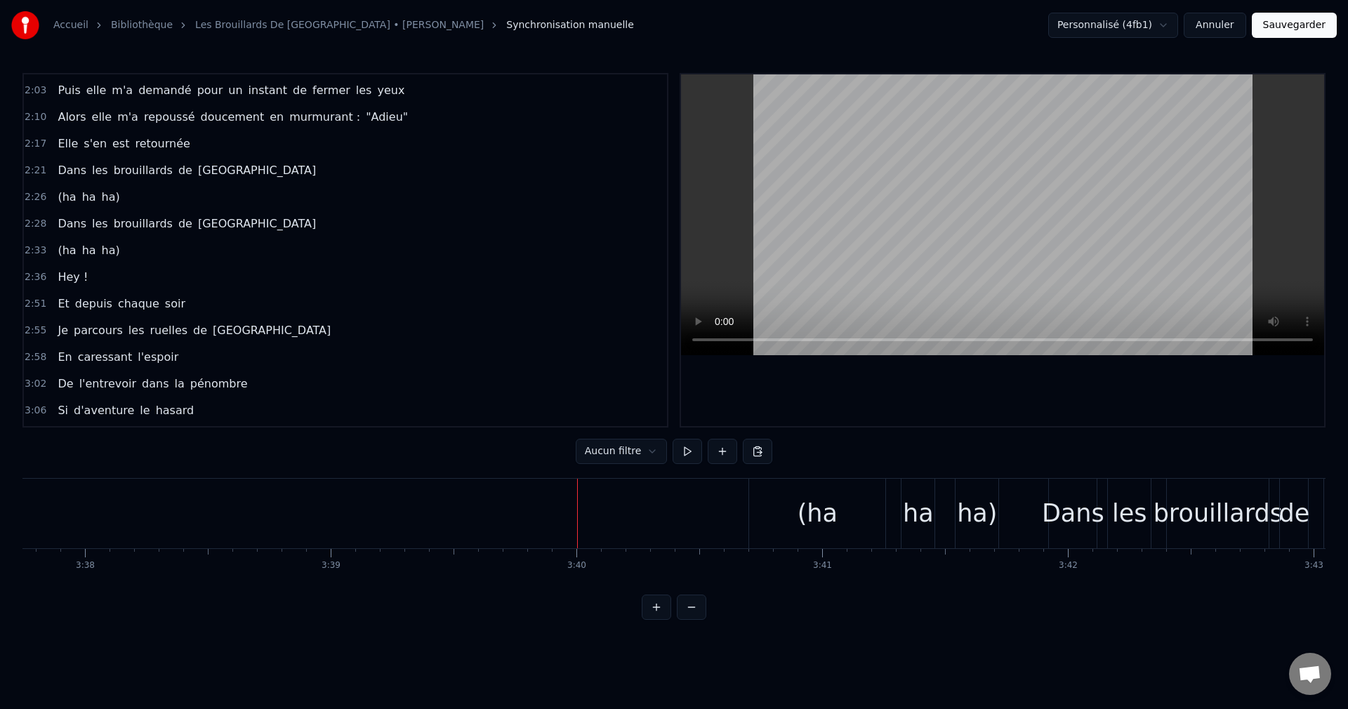
scroll to position [0, 53554]
click at [789, 522] on div "(ha" at bounding box center [769, 514] width 136 height 70
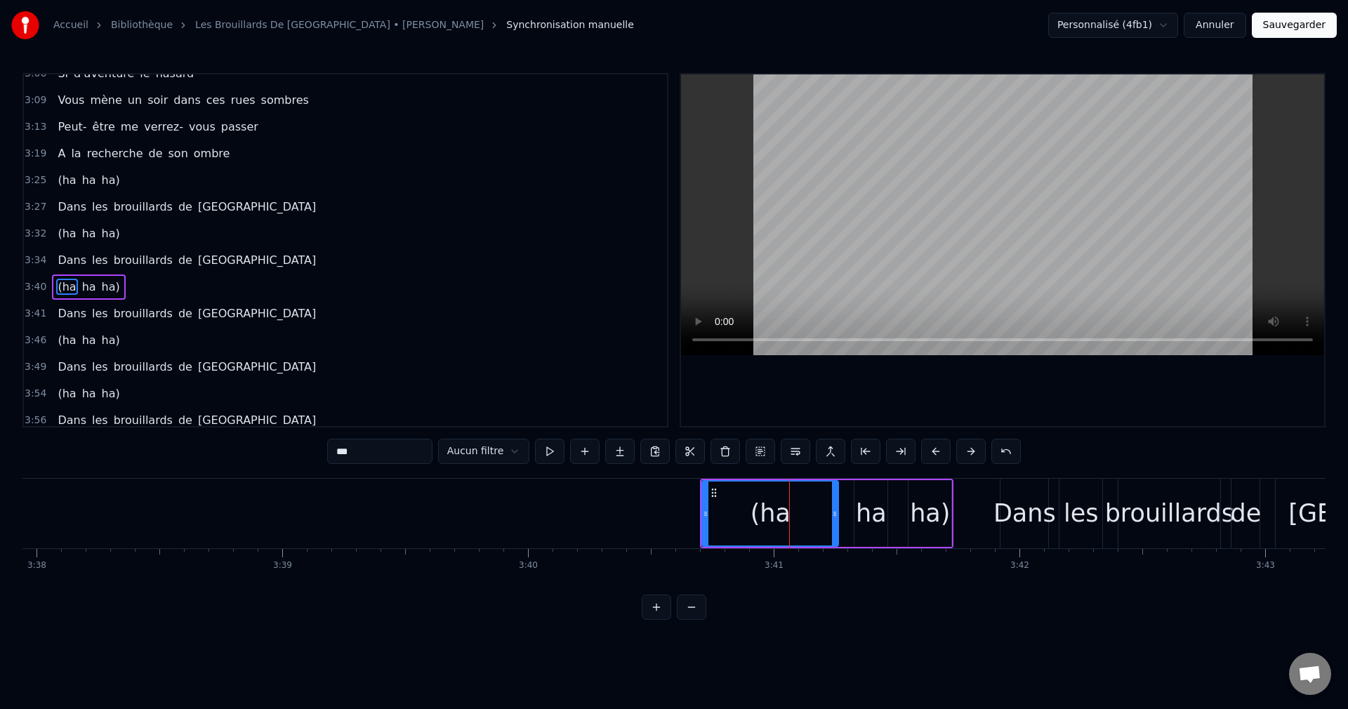
scroll to position [1009, 0]
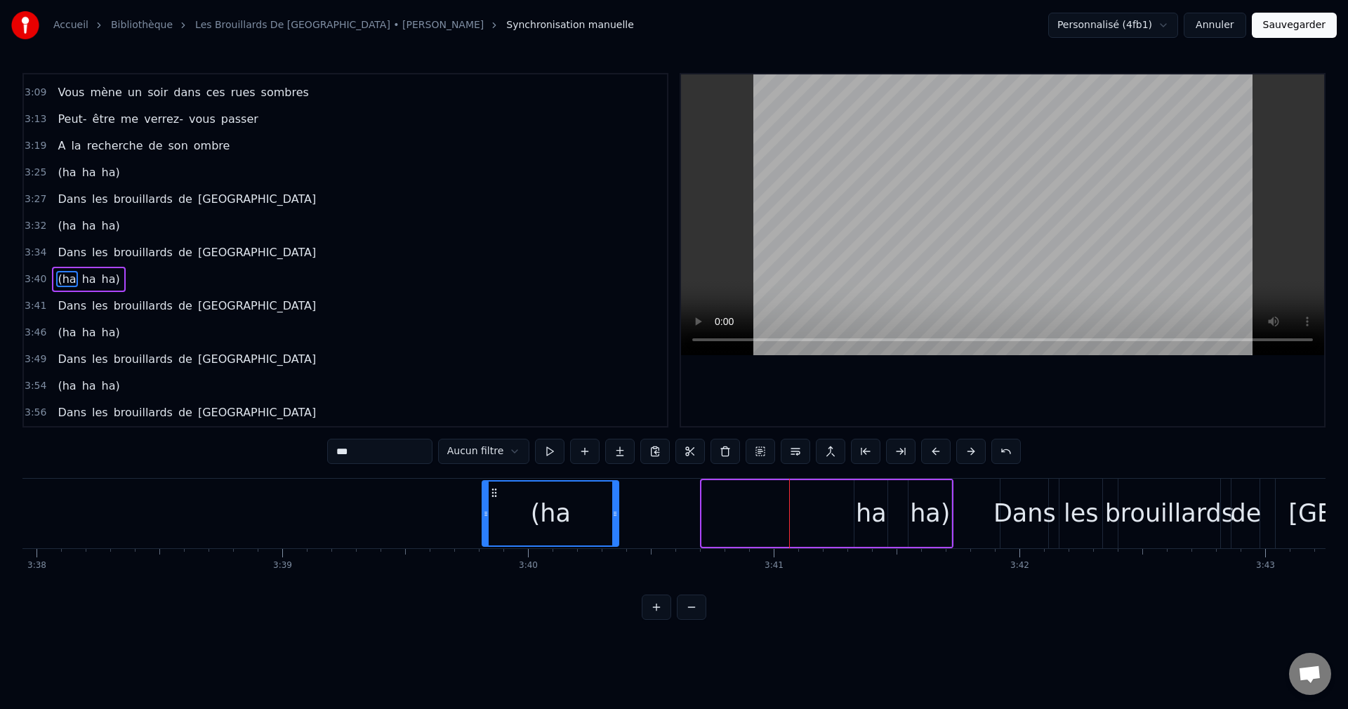
drag, startPoint x: 714, startPoint y: 489, endPoint x: 494, endPoint y: 504, distance: 220.2
click at [494, 504] on div "(ha" at bounding box center [550, 514] width 135 height 64
click at [871, 514] on div "ha" at bounding box center [871, 513] width 31 height 37
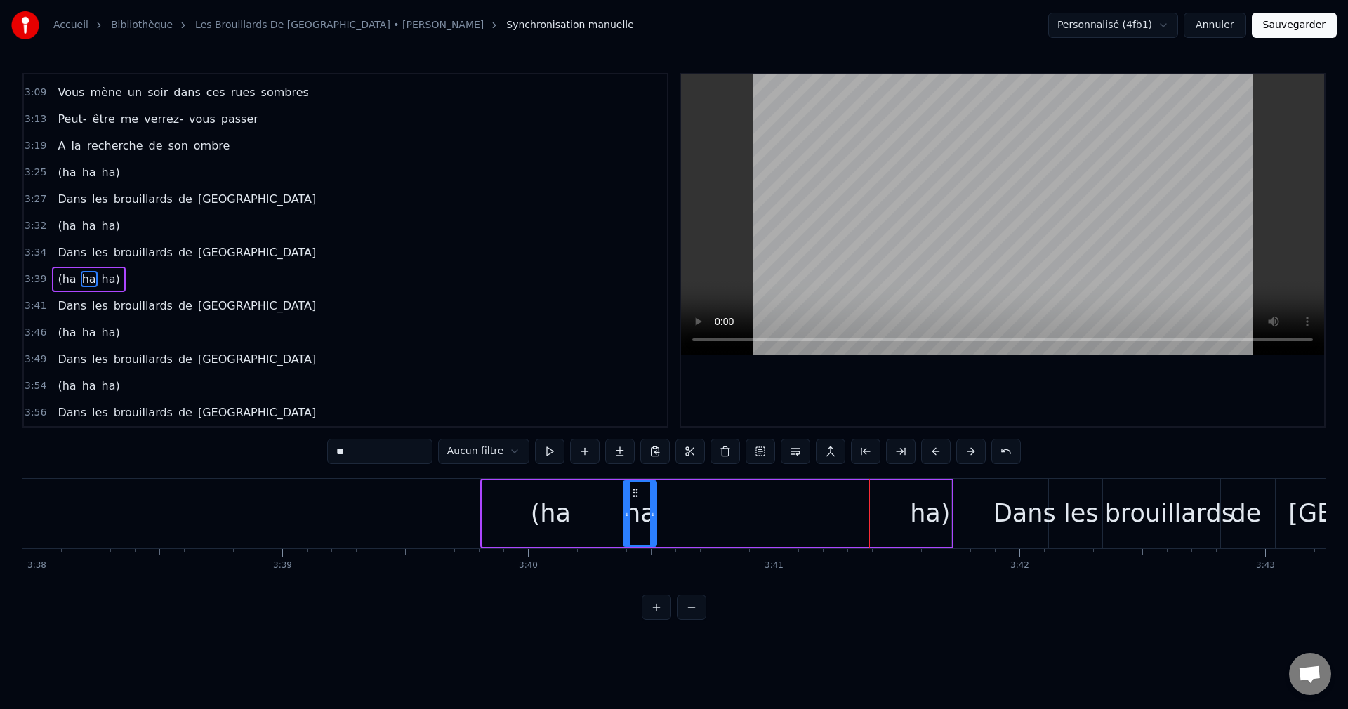
drag, startPoint x: 865, startPoint y: 490, endPoint x: 634, endPoint y: 506, distance: 231.5
click at [634, 506] on div "ha" at bounding box center [640, 514] width 32 height 64
drag, startPoint x: 654, startPoint y: 513, endPoint x: 755, endPoint y: 525, distance: 101.9
click at [755, 525] on div at bounding box center [754, 514] width 6 height 64
click at [931, 512] on div "ha)" at bounding box center [930, 513] width 40 height 37
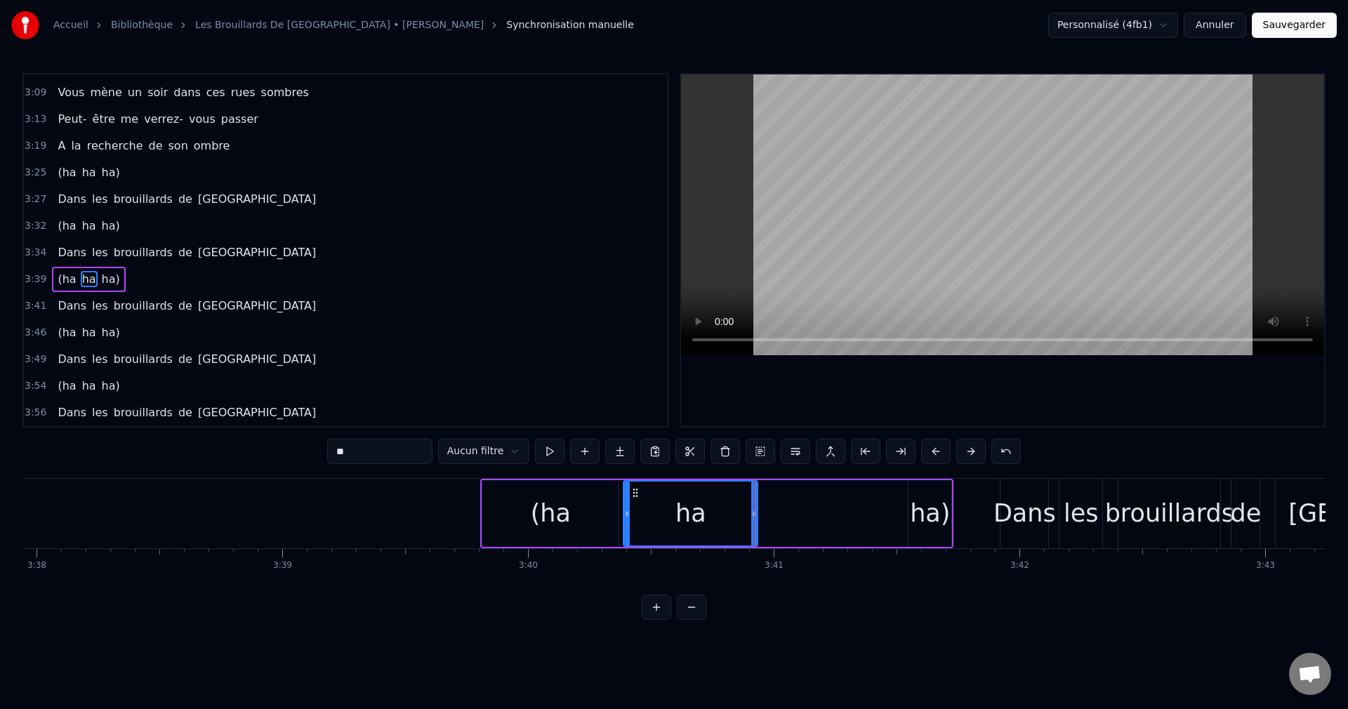
type input "***"
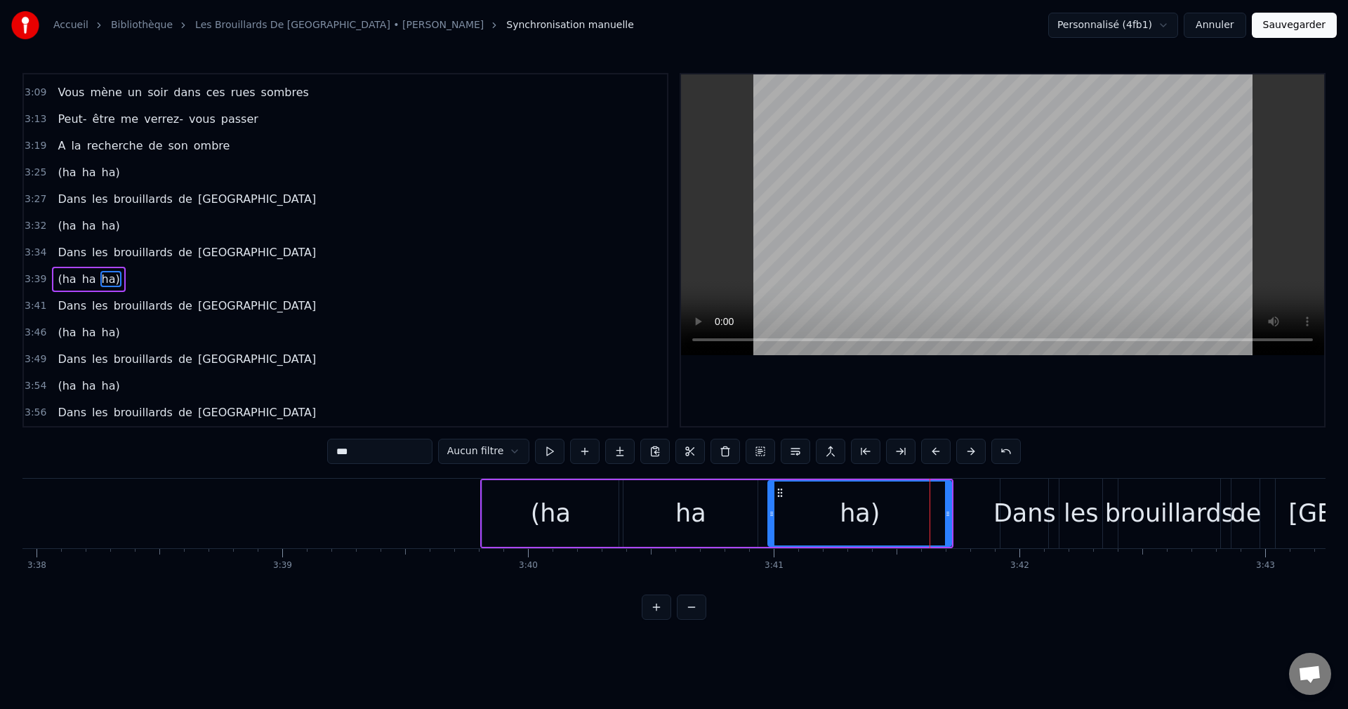
drag, startPoint x: 913, startPoint y: 516, endPoint x: 772, endPoint y: 527, distance: 140.9
click at [772, 527] on div at bounding box center [772, 514] width 6 height 64
drag, startPoint x: 781, startPoint y: 489, endPoint x: 772, endPoint y: 489, distance: 9.8
click at [772, 489] on circle at bounding box center [772, 489] width 1 height 1
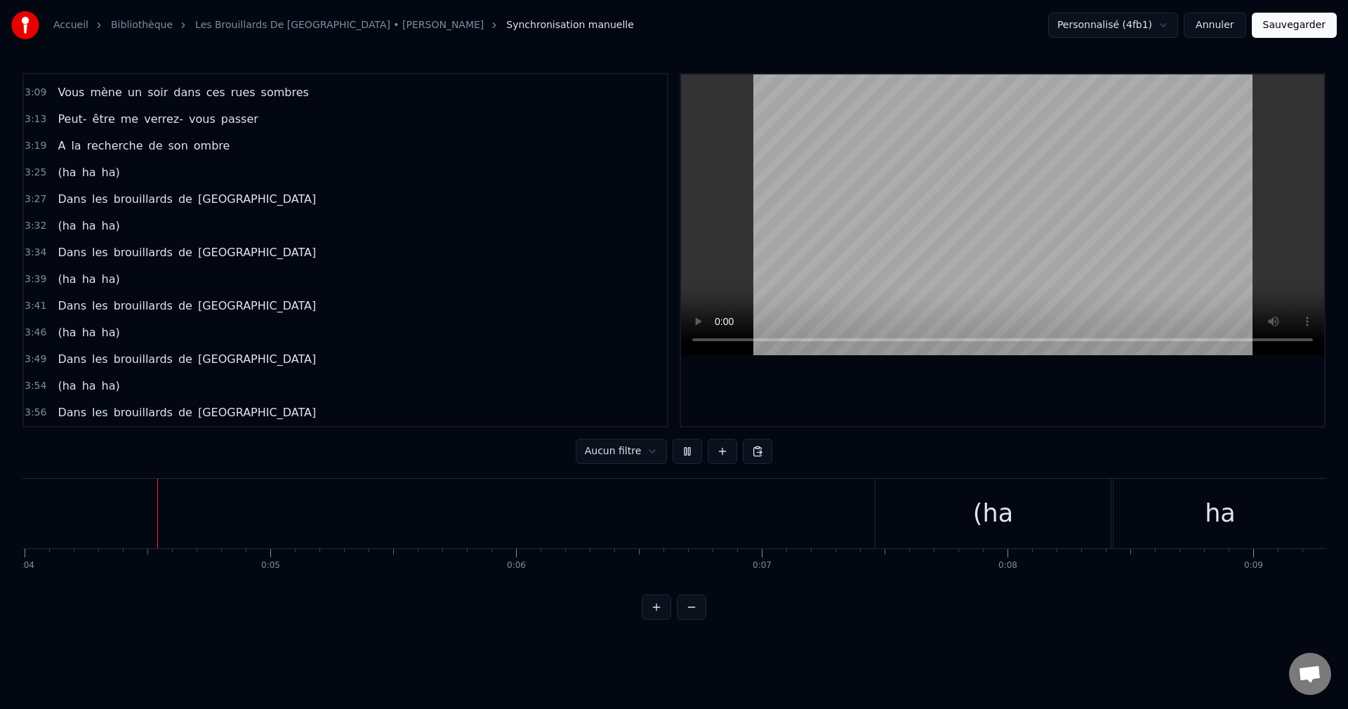
scroll to position [0, 962]
click at [1309, 31] on button "Sauvegarder" at bounding box center [1294, 25] width 85 height 25
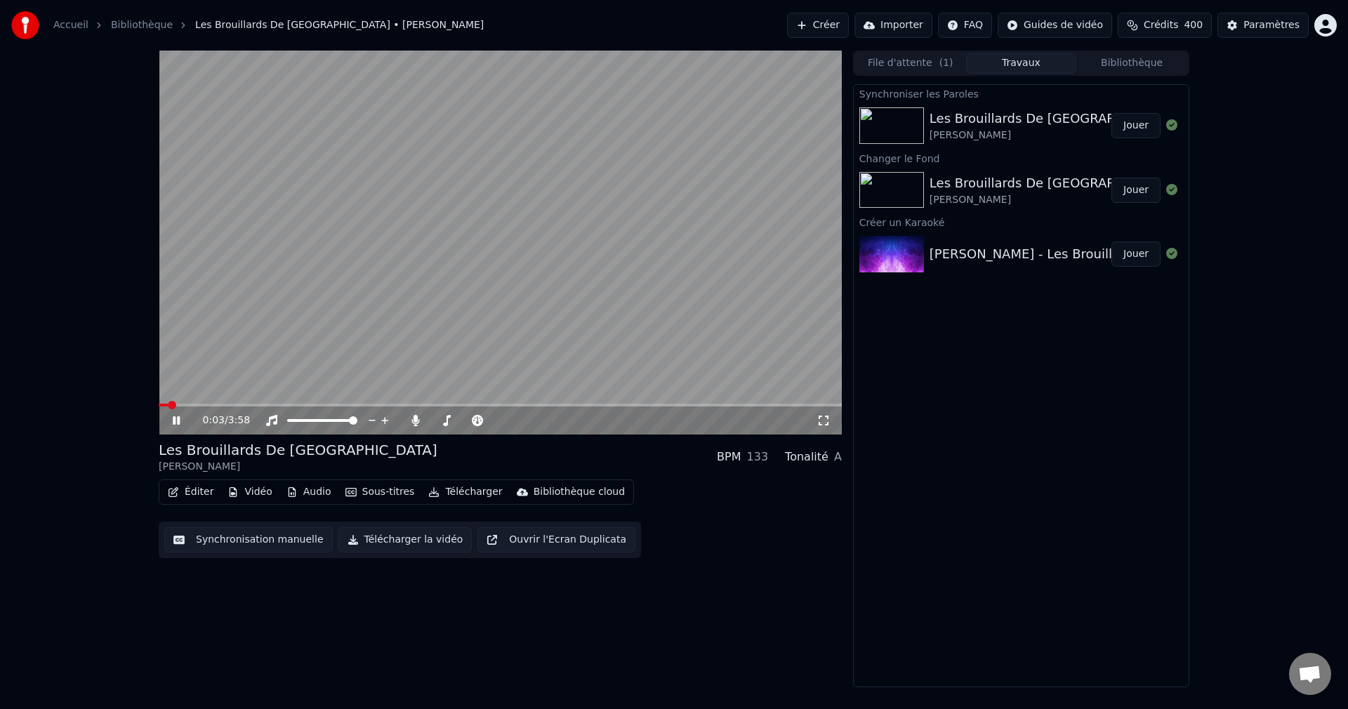
click at [277, 405] on span at bounding box center [500, 405] width 683 height 3
click at [439, 425] on span at bounding box center [442, 420] width 8 height 8
click at [180, 417] on icon at bounding box center [176, 420] width 7 height 8
click at [397, 541] on button "Télécharger la vidéo" at bounding box center [405, 539] width 134 height 25
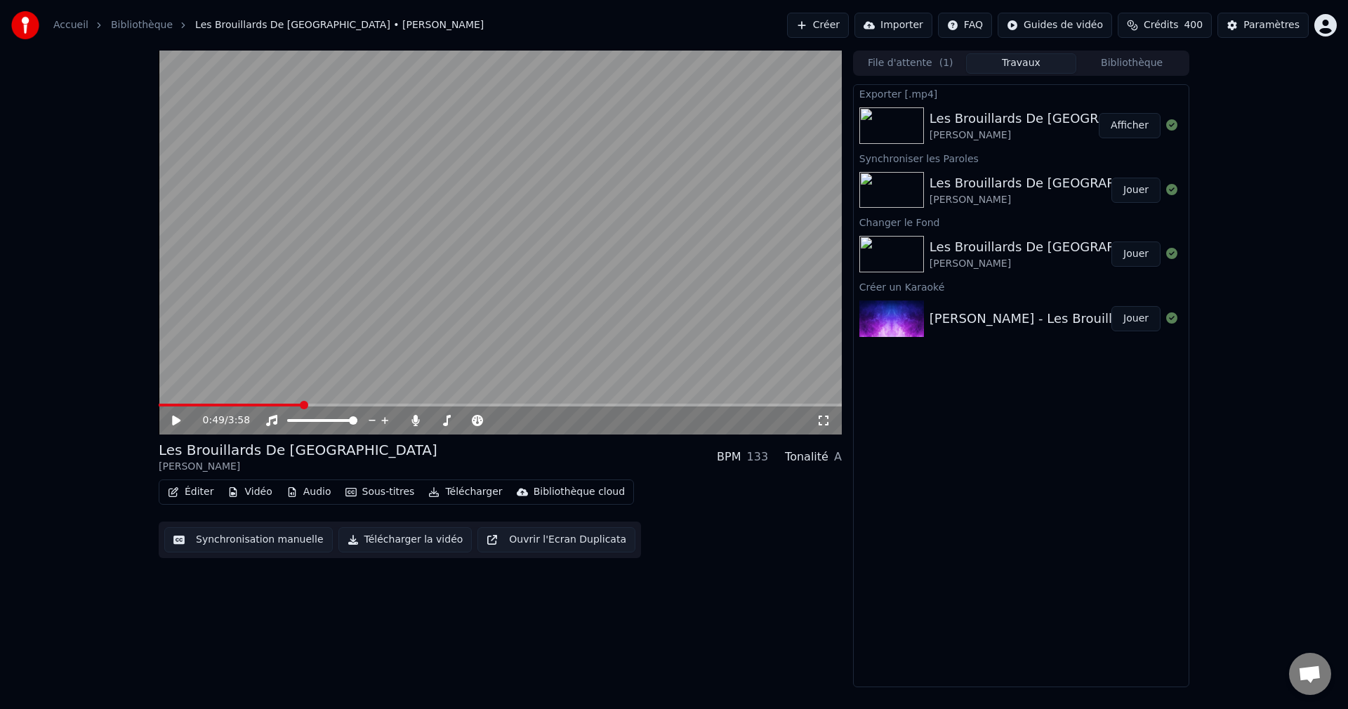
click at [824, 28] on button "Créer" at bounding box center [818, 25] width 62 height 25
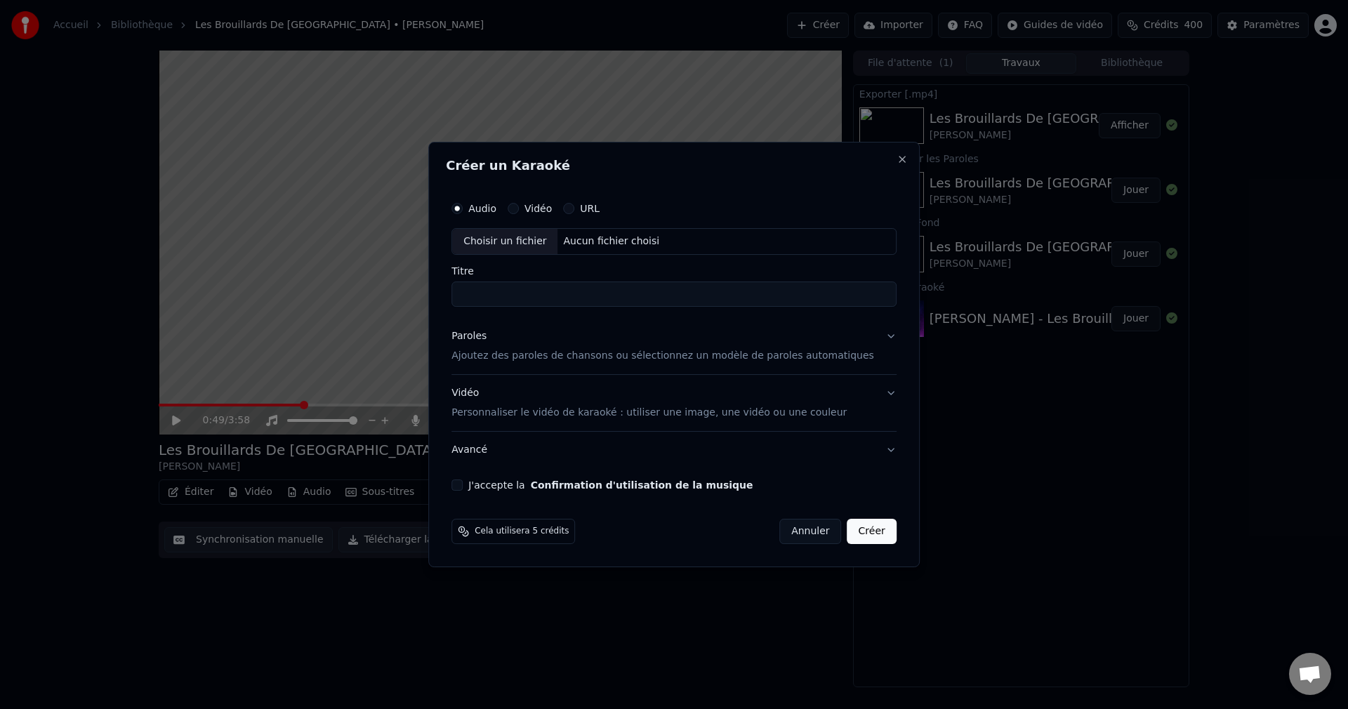
click at [510, 243] on div "Choisir un fichier" at bounding box center [504, 241] width 105 height 25
click at [866, 337] on button "Paroles Ajoutez des paroles de chansons ou sélectionnez un modèle de paroles au…" at bounding box center [673, 346] width 445 height 56
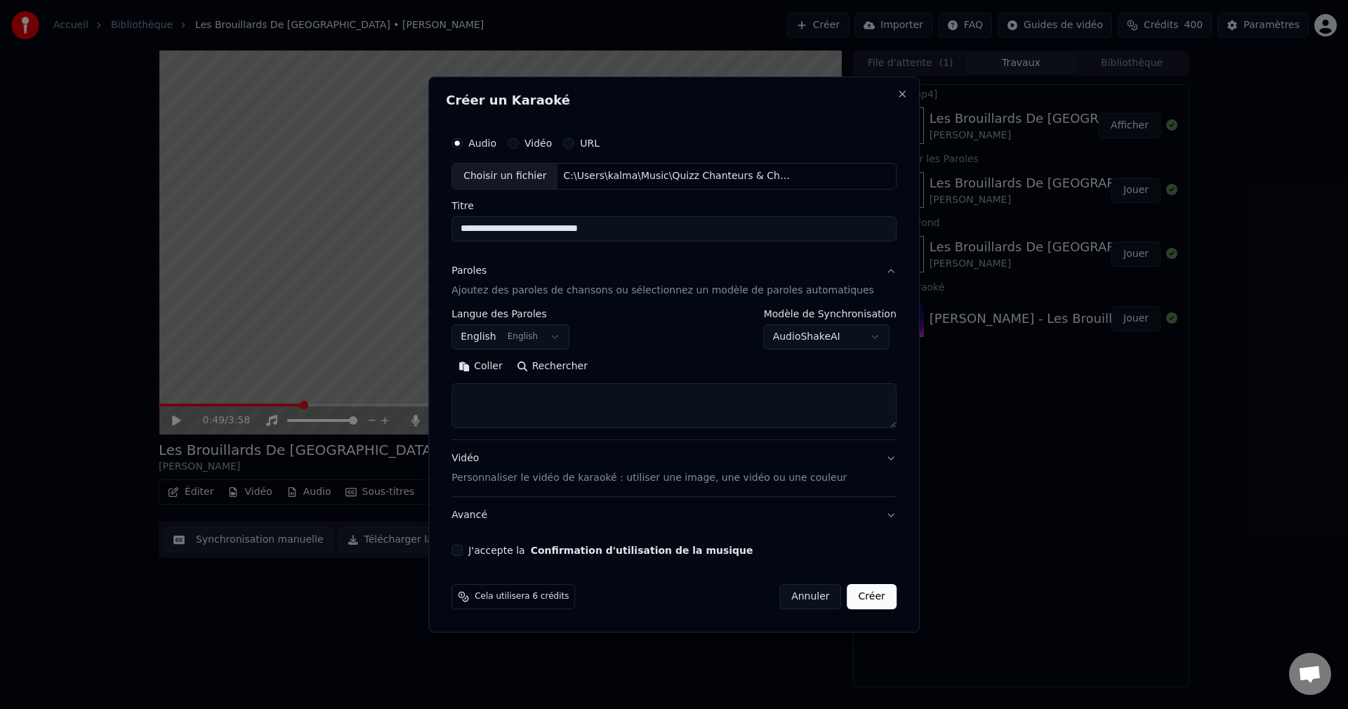
click at [577, 368] on button "Rechercher" at bounding box center [552, 366] width 85 height 22
click at [588, 229] on input "**********" at bounding box center [673, 228] width 445 height 25
click at [572, 366] on button "Rechercher" at bounding box center [552, 366] width 85 height 22
click at [598, 227] on input "**********" at bounding box center [673, 228] width 445 height 25
drag, startPoint x: 647, startPoint y: 231, endPoint x: 459, endPoint y: 241, distance: 187.7
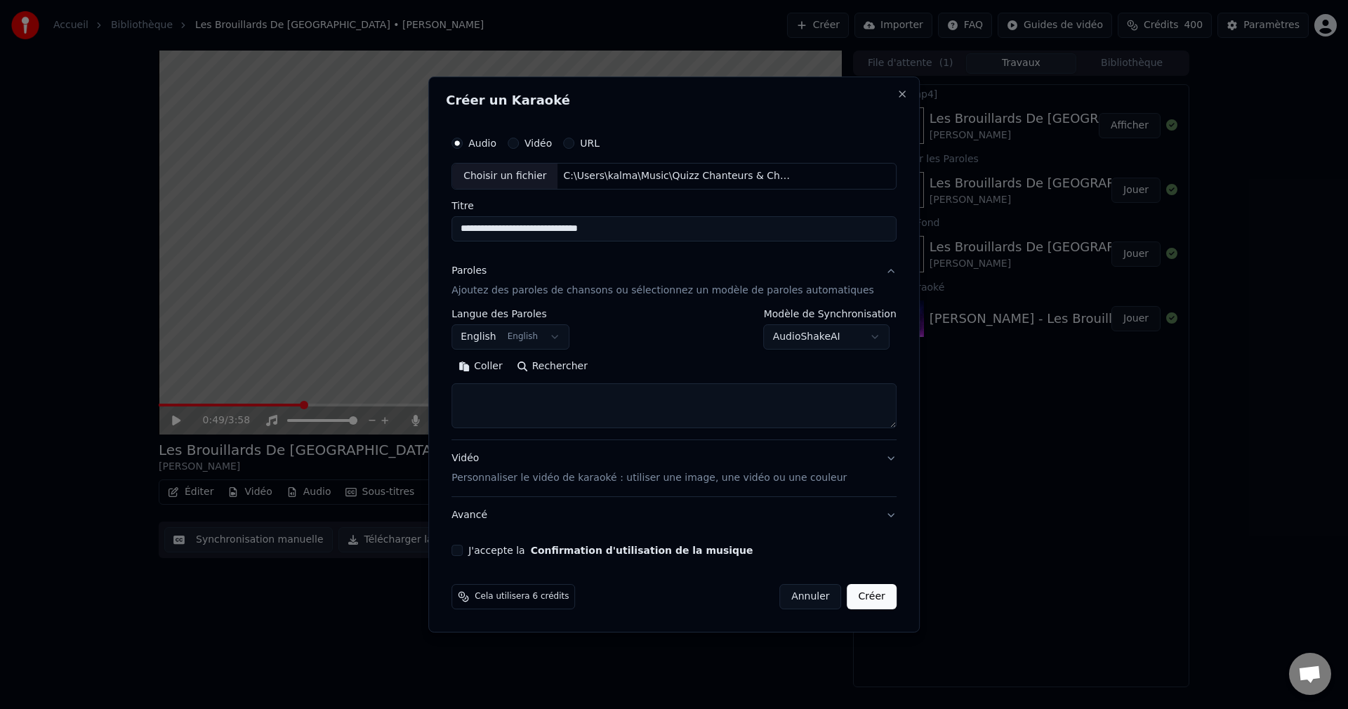
click at [459, 241] on div "**********" at bounding box center [673, 355] width 491 height 556
type input "**********"
click at [541, 397] on textarea at bounding box center [673, 405] width 445 height 45
paste textarea "**********"
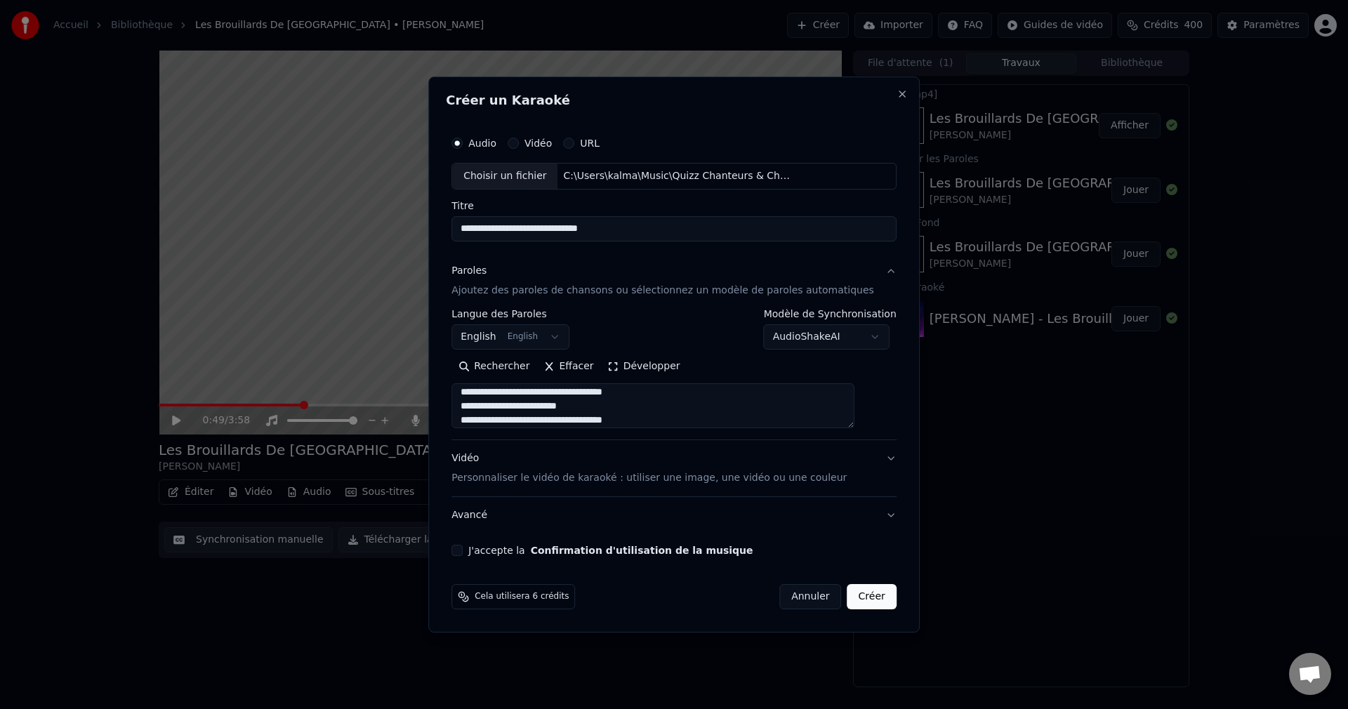
type textarea "**********"
click at [482, 556] on div "**********" at bounding box center [674, 343] width 456 height 438
click at [463, 553] on button "J'accepte la Confirmation d'utilisation de la musique" at bounding box center [456, 550] width 11 height 11
click at [847, 599] on button "Créer" at bounding box center [871, 596] width 49 height 25
select select "**"
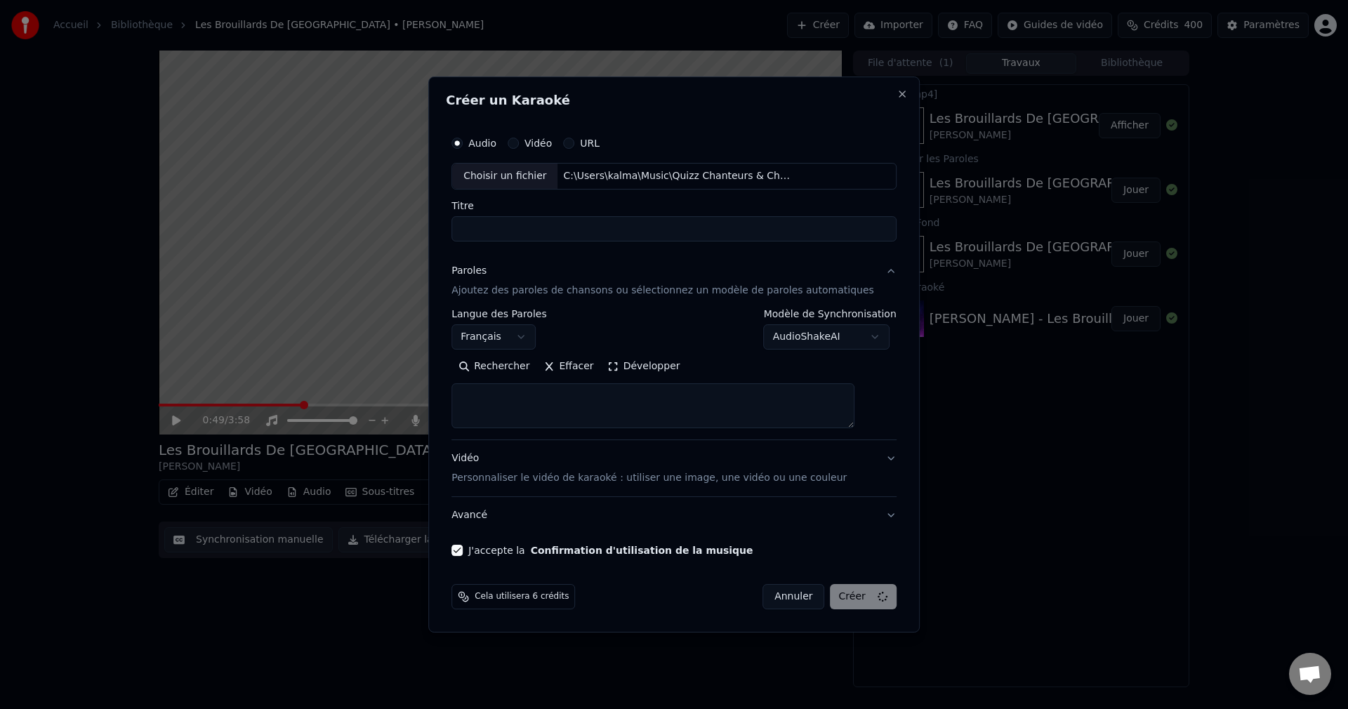
select select
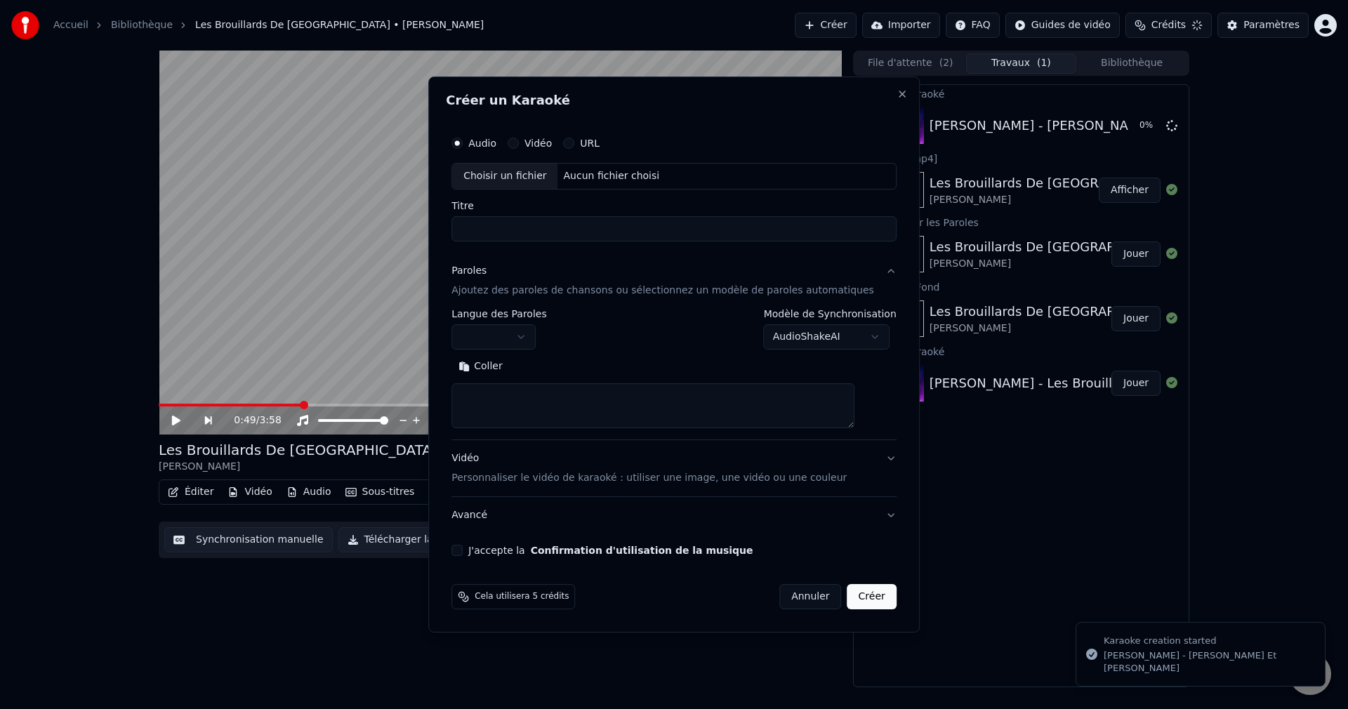
scroll to position [0, 0]
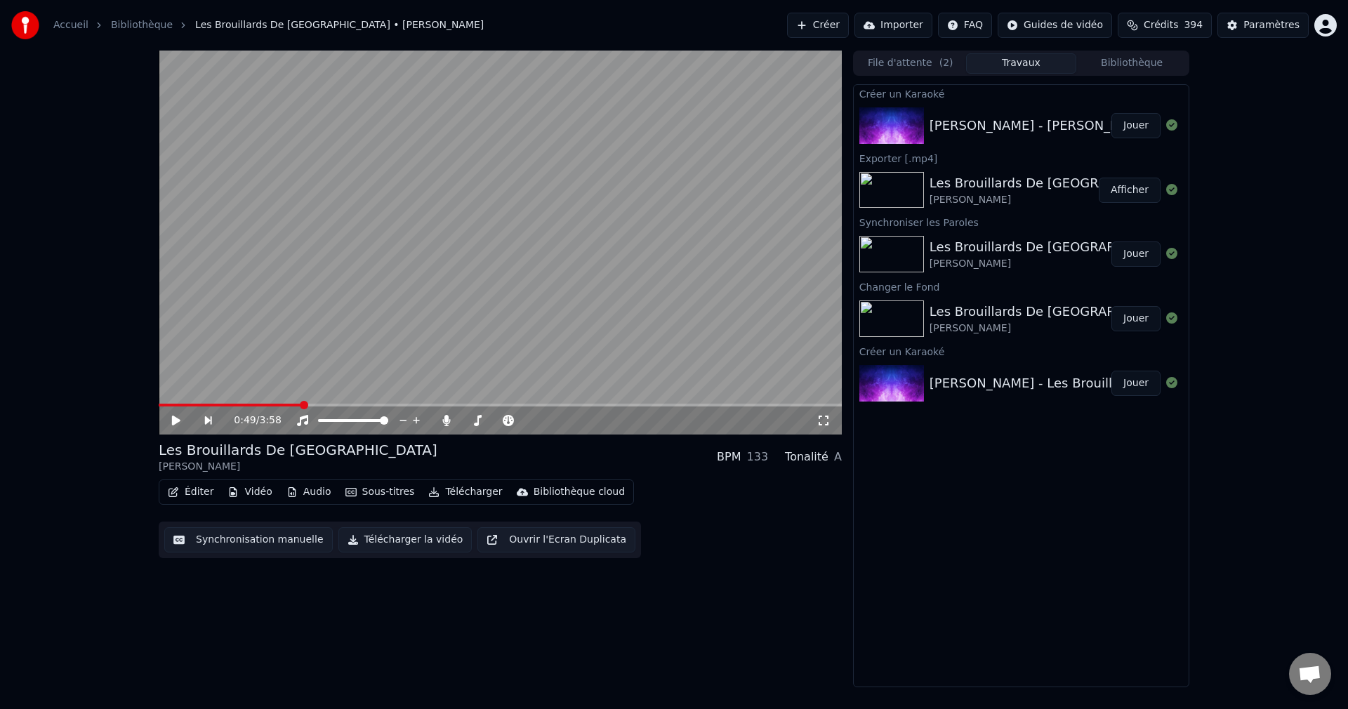
click at [1132, 124] on button "Jouer" at bounding box center [1135, 125] width 49 height 25
click at [175, 420] on icon at bounding box center [176, 420] width 7 height 8
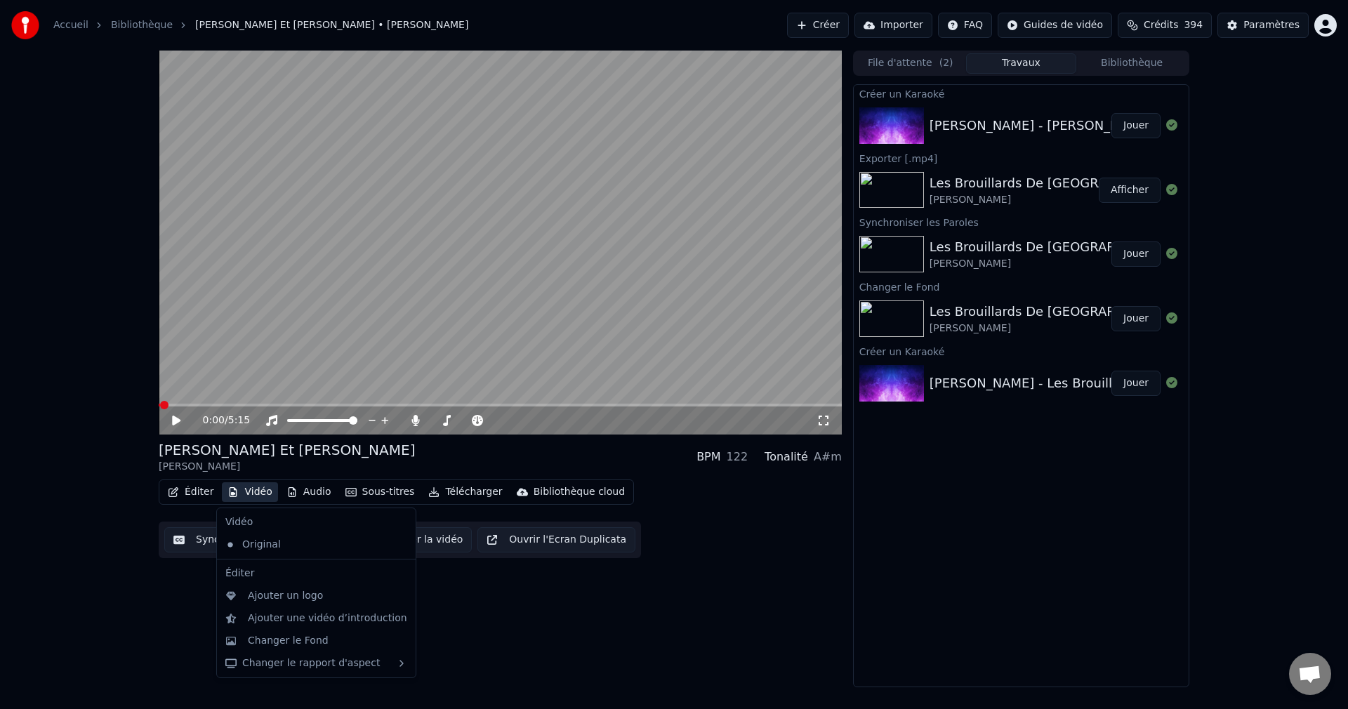
click at [253, 488] on button "Vidéo" at bounding box center [249, 492] width 55 height 20
click at [280, 649] on div "Changer le Fond" at bounding box center [316, 641] width 193 height 22
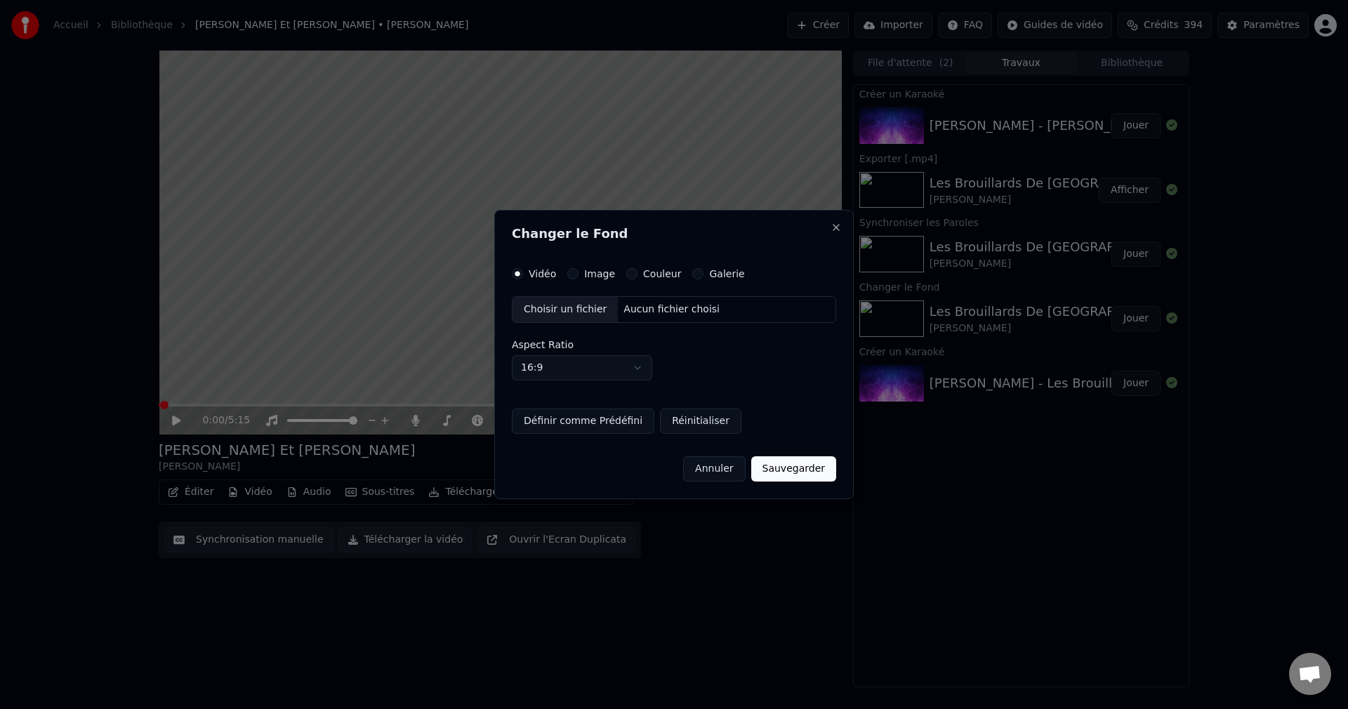
click at [577, 308] on div "Choisir un fichier" at bounding box center [565, 309] width 105 height 25
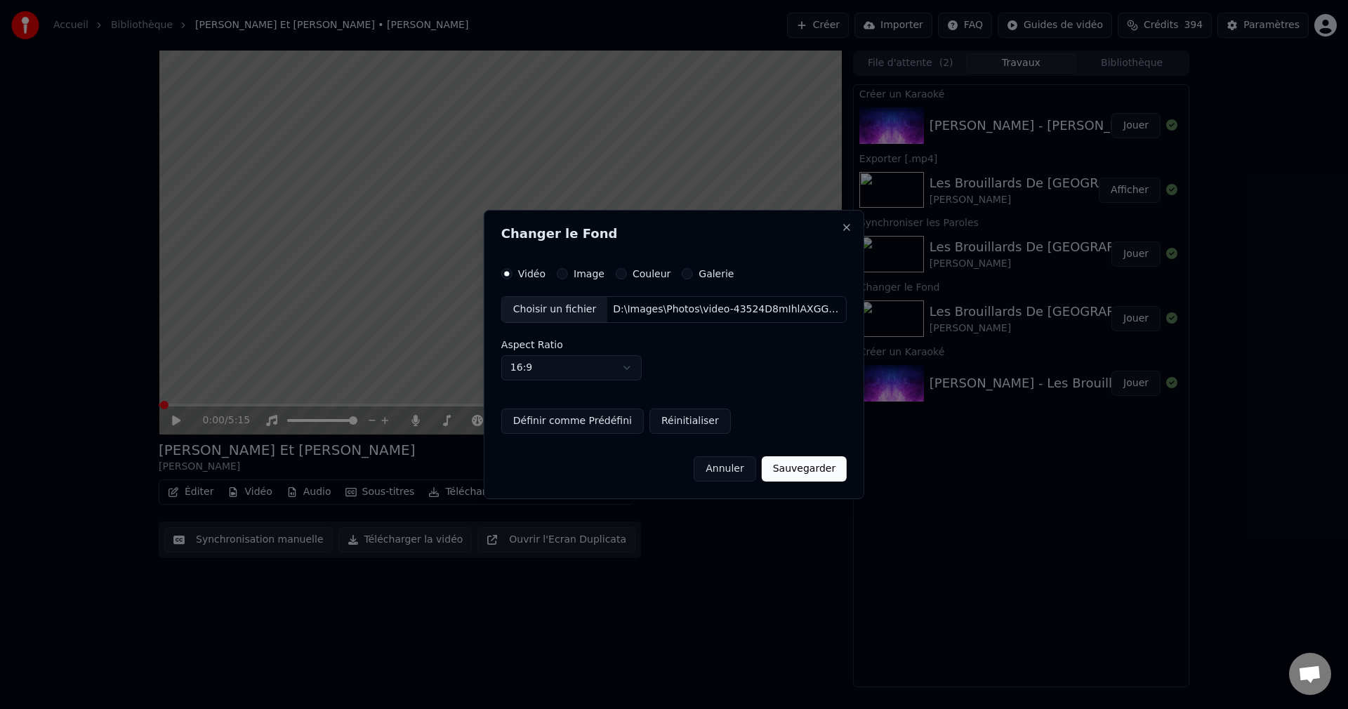
click at [800, 465] on button "Sauvegarder" at bounding box center [804, 468] width 85 height 25
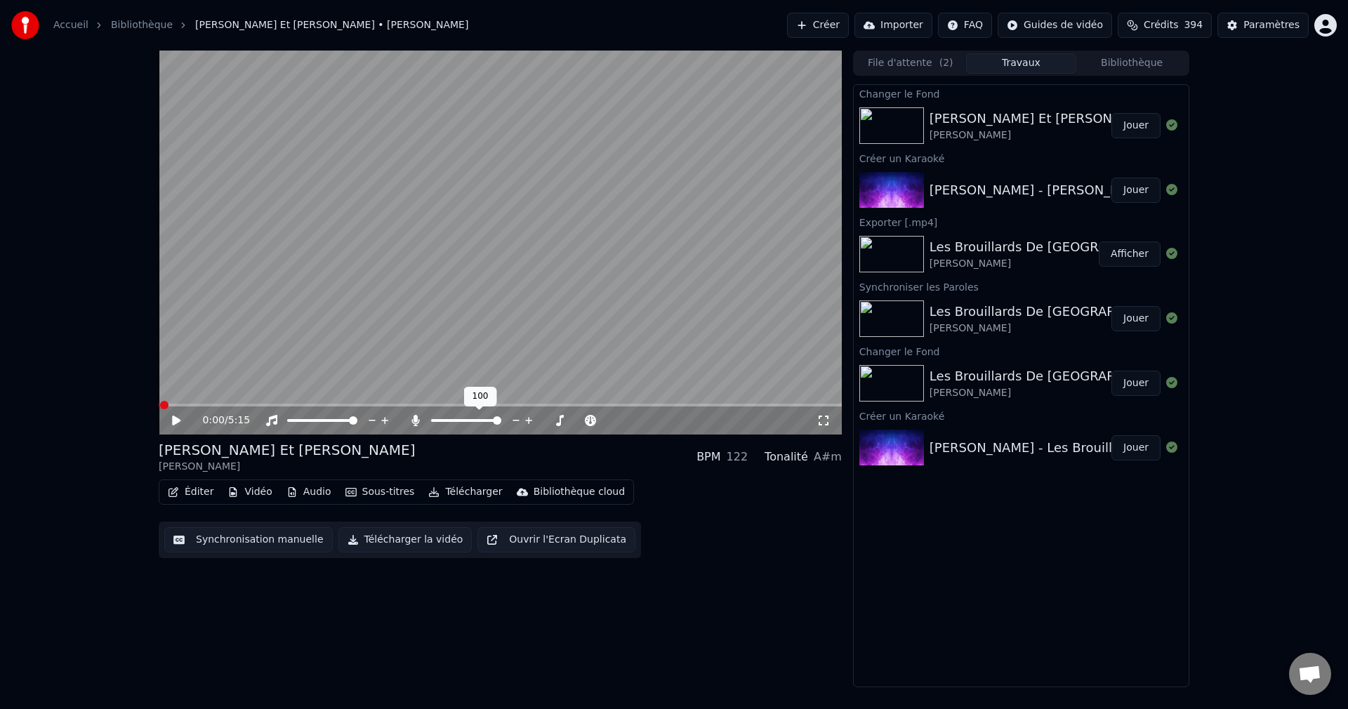
click at [501, 421] on span at bounding box center [497, 420] width 8 height 8
click at [1138, 128] on button "Jouer" at bounding box center [1135, 125] width 49 height 25
click at [537, 406] on span at bounding box center [500, 405] width 683 height 3
click at [552, 405] on span at bounding box center [500, 405] width 683 height 3
click at [562, 404] on span at bounding box center [500, 405] width 683 height 3
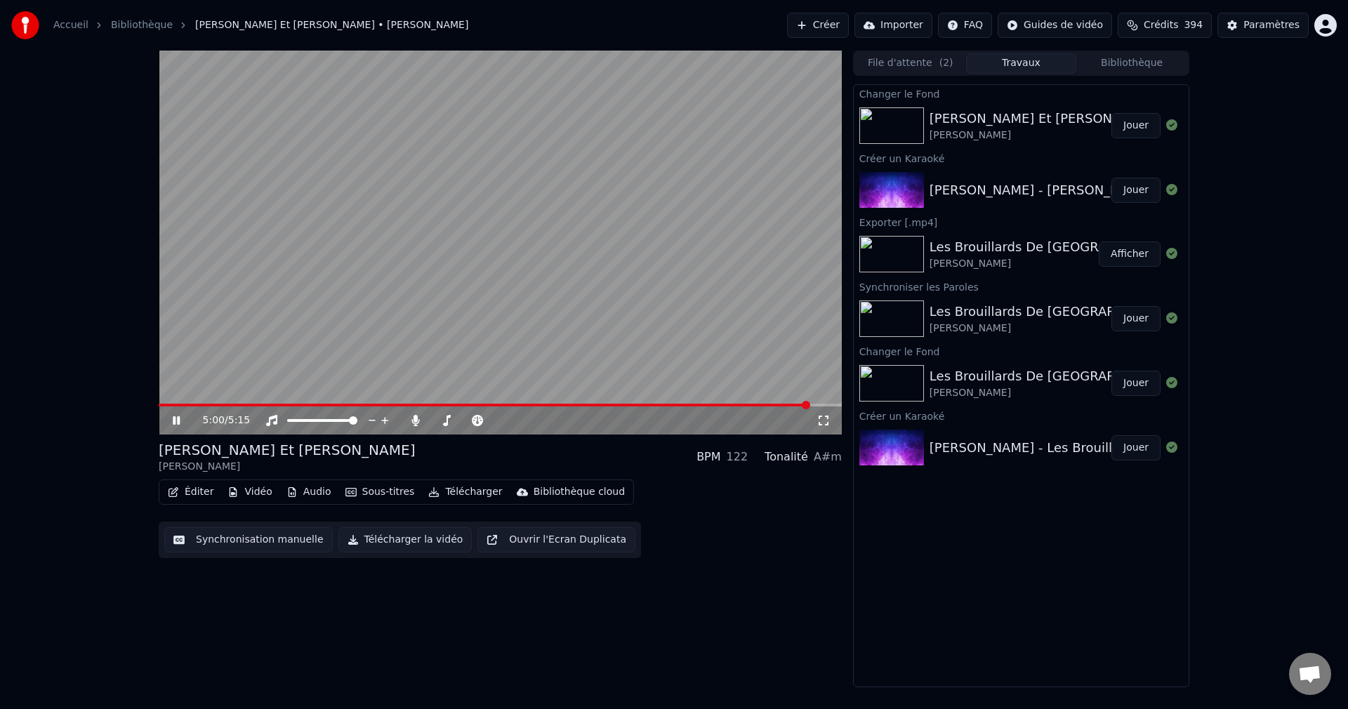
click at [176, 418] on icon at bounding box center [186, 420] width 33 height 11
click at [201, 488] on button "Éditer" at bounding box center [190, 492] width 57 height 20
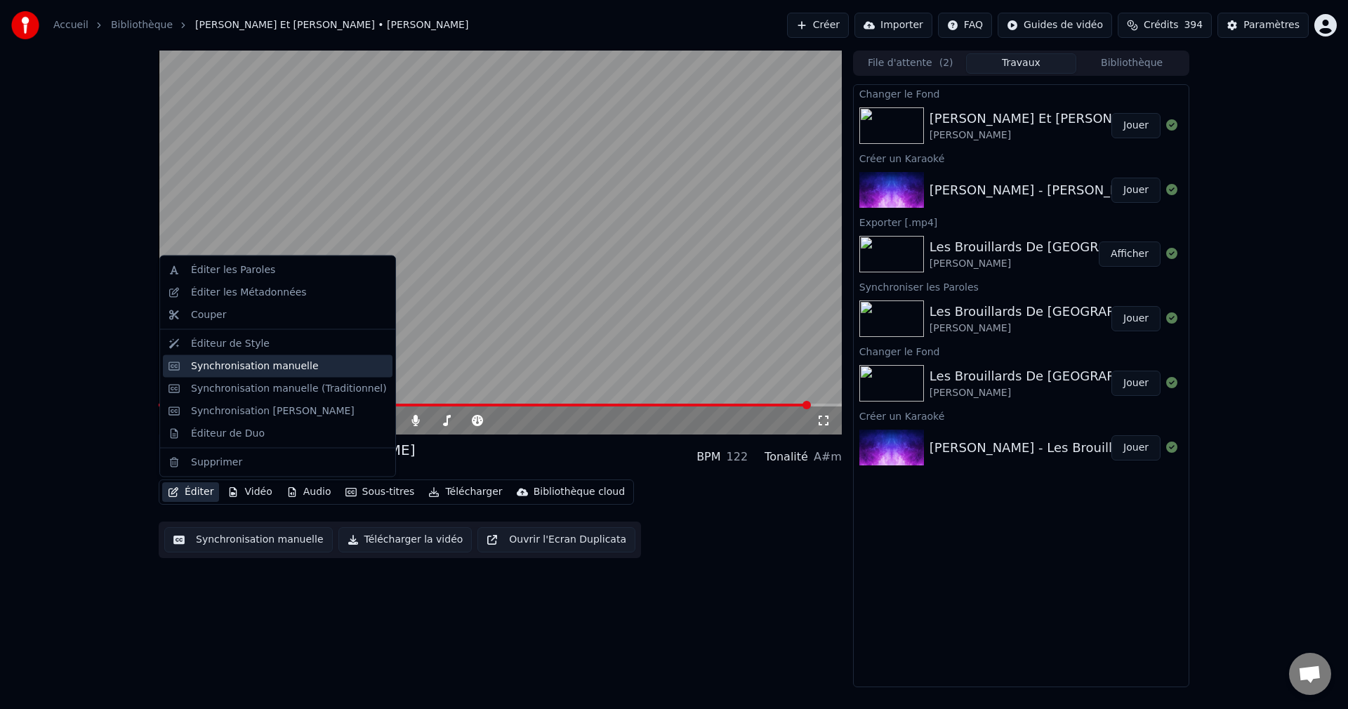
click at [210, 362] on div "Synchronisation manuelle" at bounding box center [255, 366] width 128 height 14
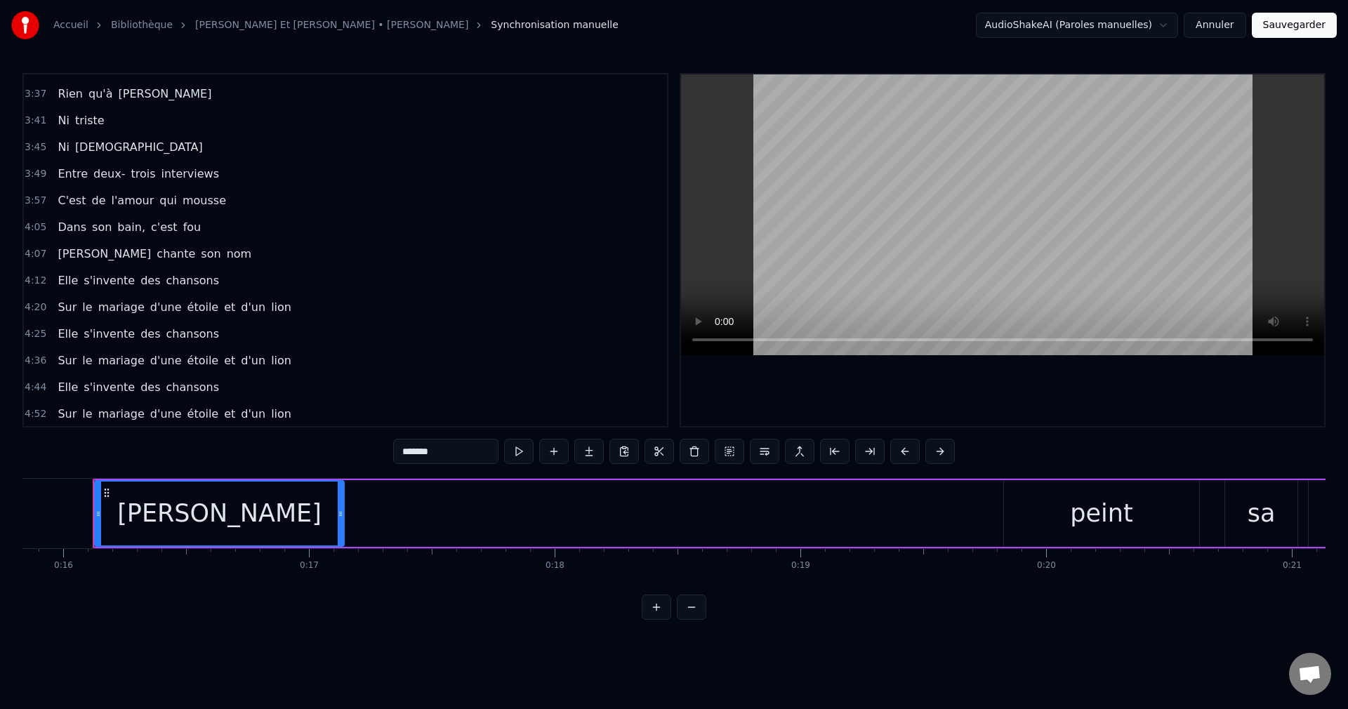
scroll to position [795, 0]
click at [61, 256] on span "[PERSON_NAME]" at bounding box center [104, 252] width 96 height 16
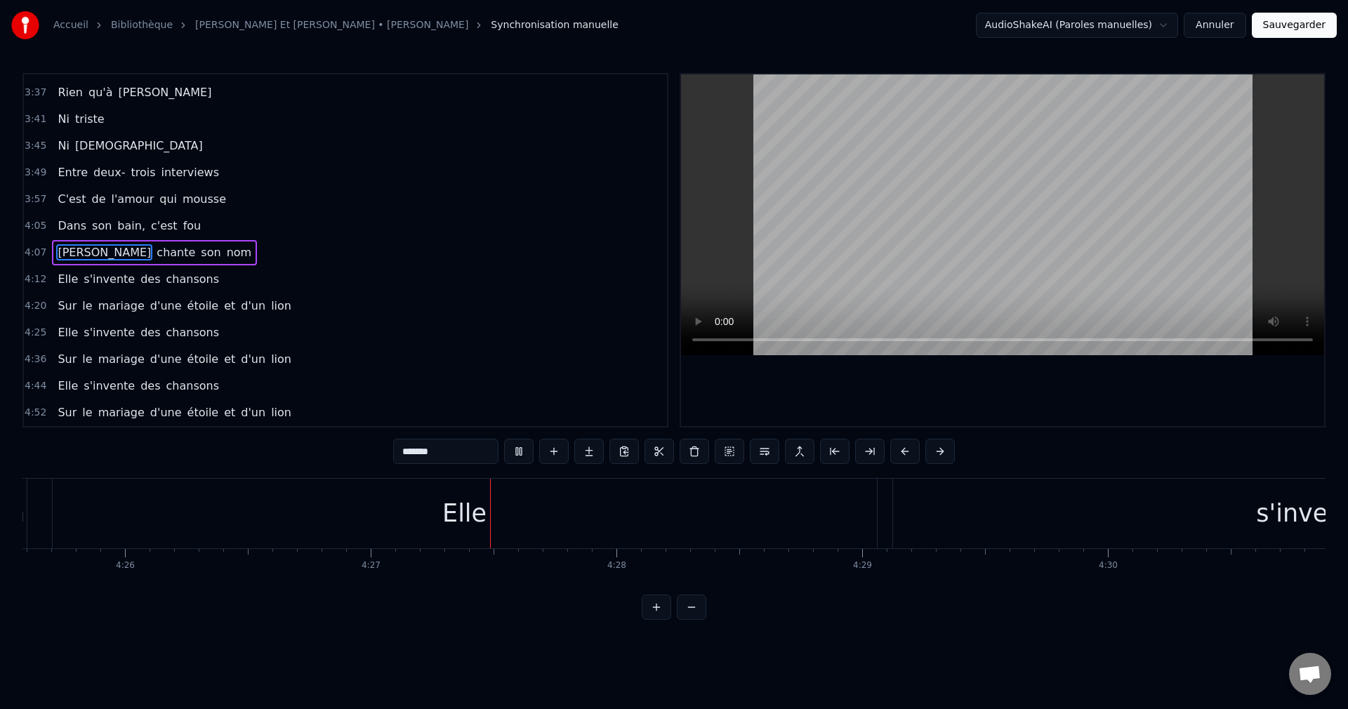
scroll to position [0, 65532]
click at [352, 517] on div "Elle" at bounding box center [193, 514] width 824 height 70
type input "****"
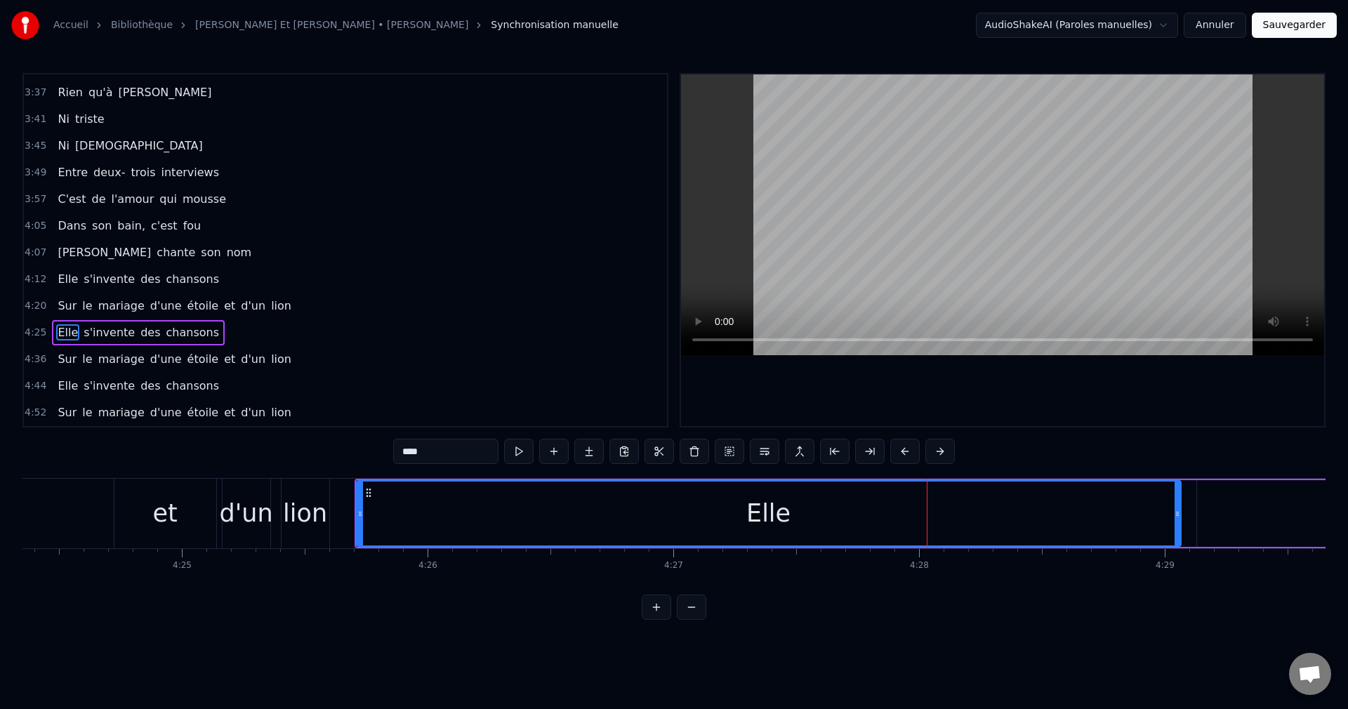
scroll to position [0, 64830]
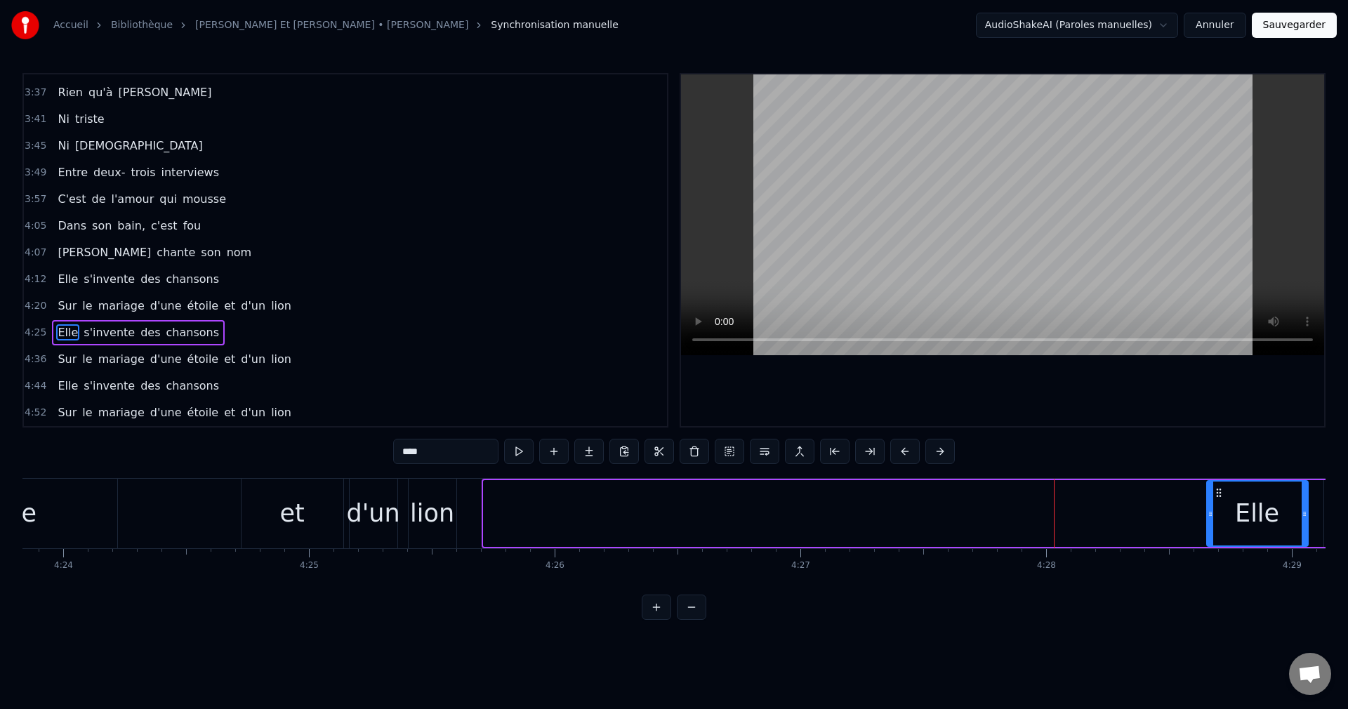
drag, startPoint x: 489, startPoint y: 513, endPoint x: 1212, endPoint y: 543, distance: 723.8
click at [1212, 543] on div at bounding box center [1211, 514] width 6 height 64
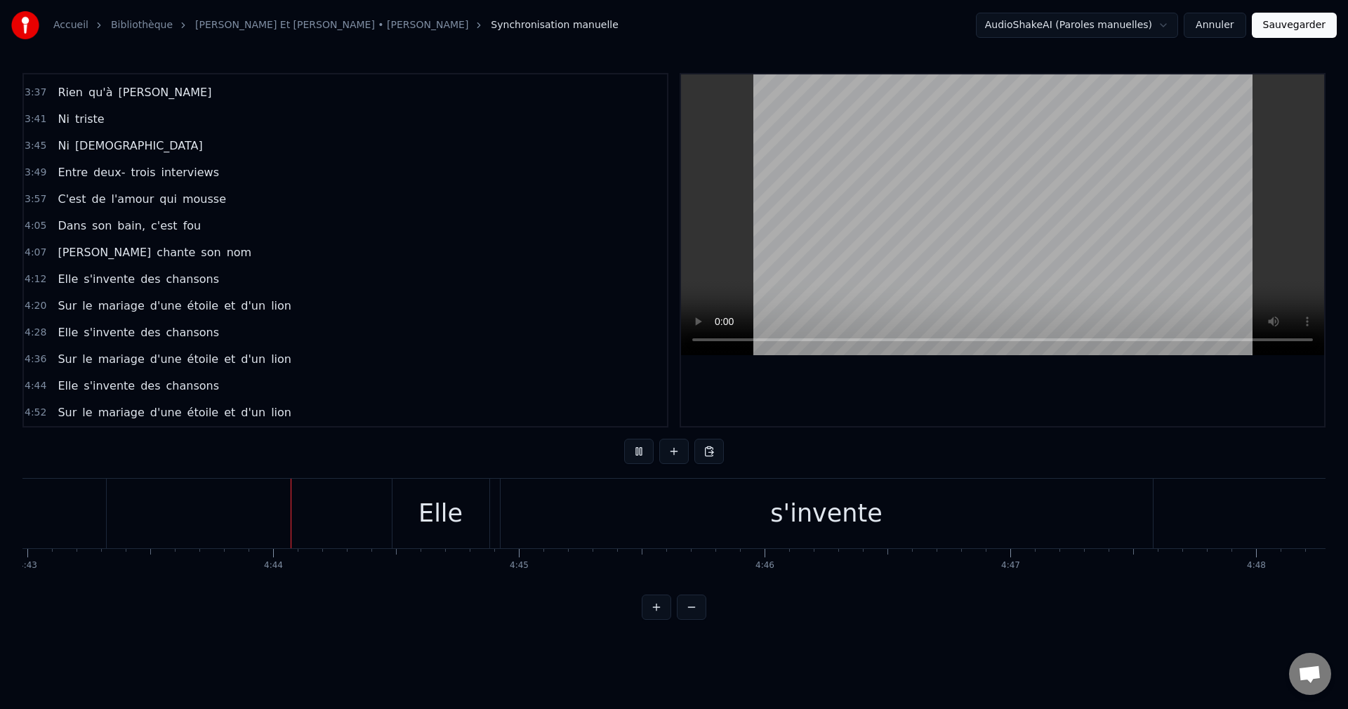
scroll to position [0, 69536]
click at [1308, 15] on button "Sauvegarder" at bounding box center [1294, 25] width 85 height 25
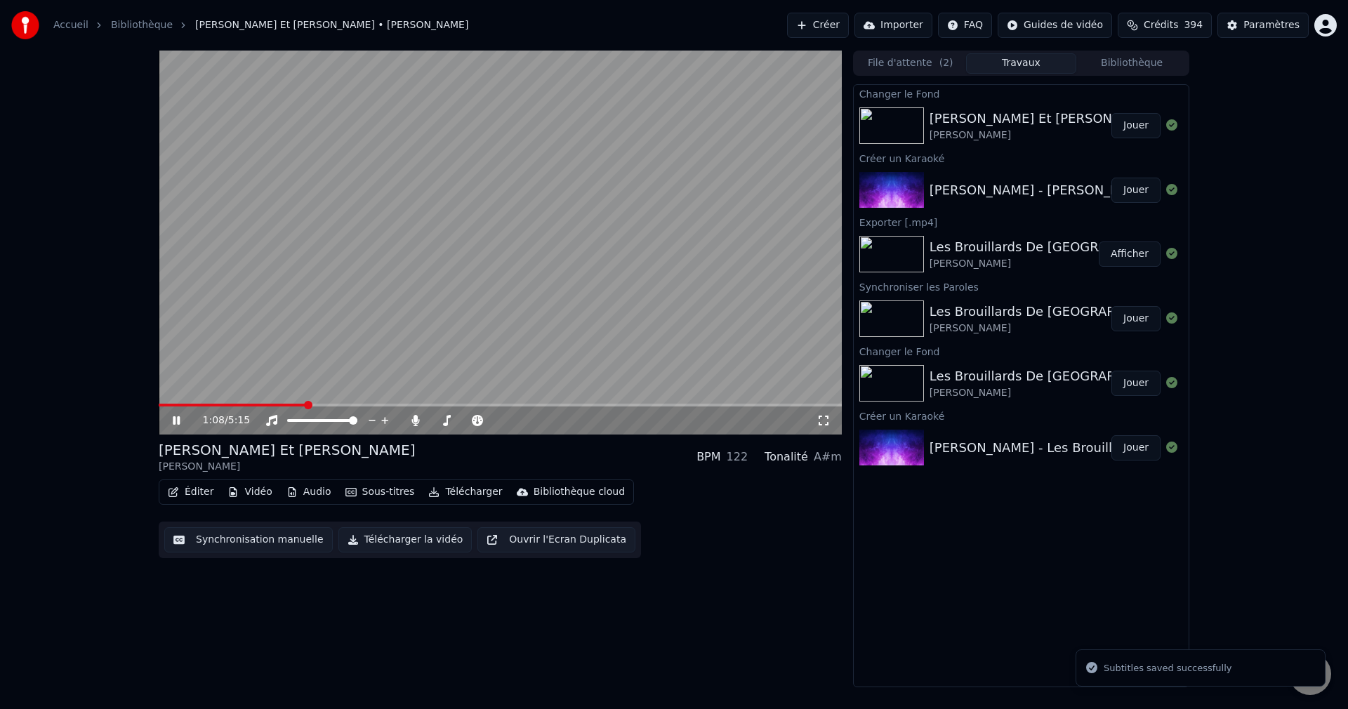
click at [307, 404] on span at bounding box center [500, 405] width 683 height 3
drag, startPoint x: 493, startPoint y: 425, endPoint x: 470, endPoint y: 426, distance: 22.5
click at [470, 426] on div at bounding box center [479, 421] width 113 height 14
click at [449, 420] on span at bounding box center [466, 420] width 70 height 3
click at [439, 420] on span at bounding box center [443, 420] width 8 height 8
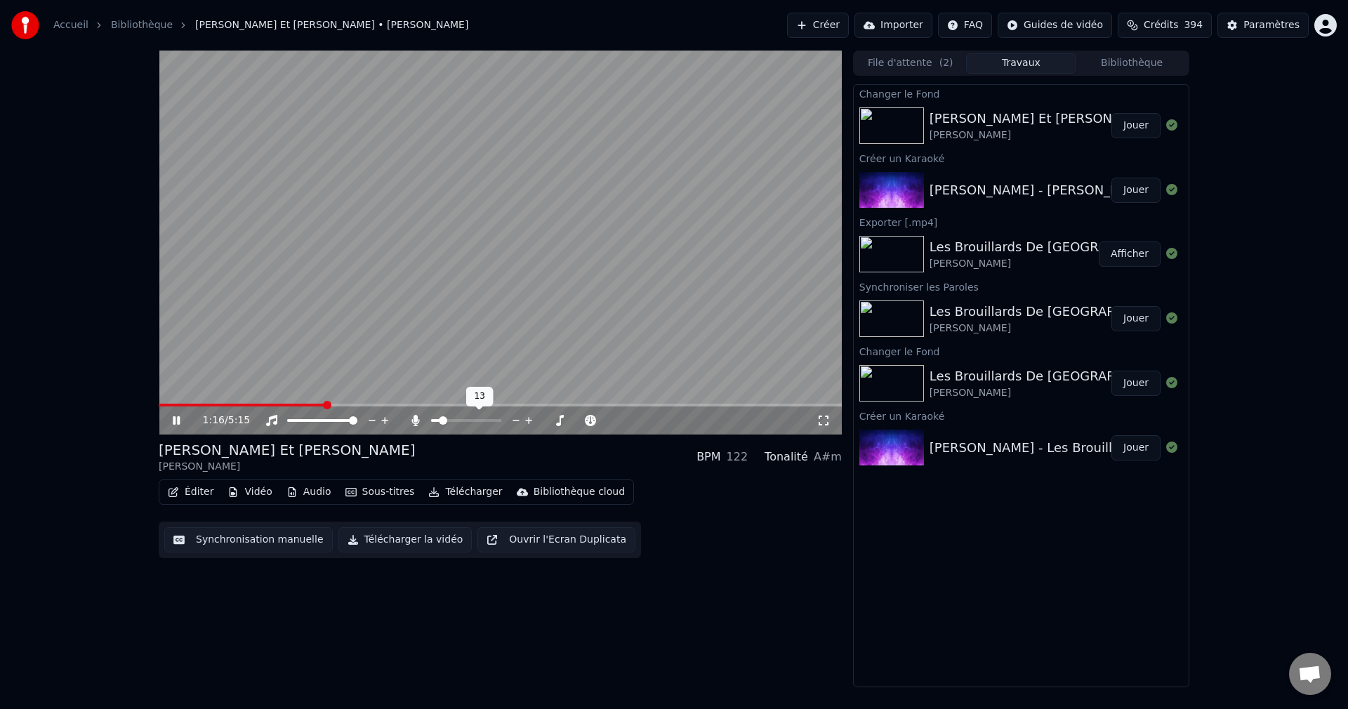
click at [439, 420] on span at bounding box center [443, 420] width 8 height 8
click at [171, 418] on icon at bounding box center [186, 420] width 33 height 11
click at [376, 537] on button "Télécharger la vidéo" at bounding box center [405, 539] width 134 height 25
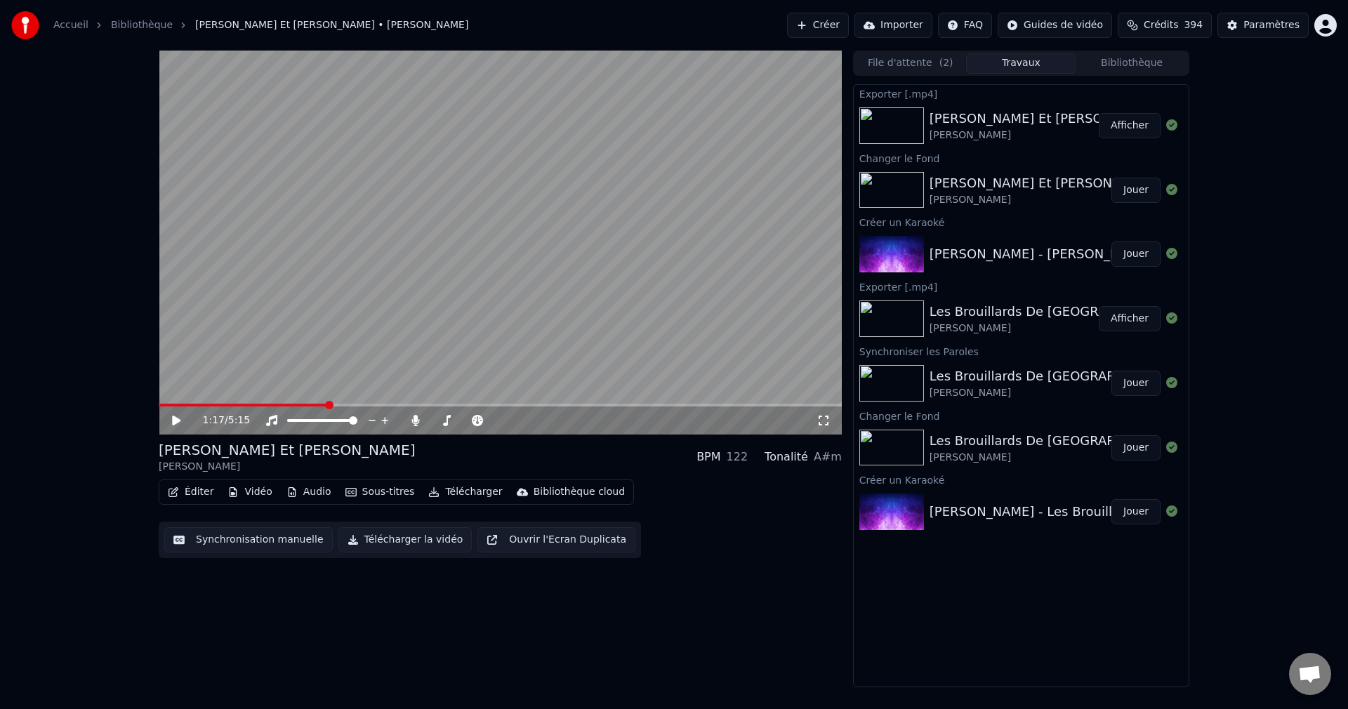
click at [817, 22] on button "Créer" at bounding box center [818, 25] width 62 height 25
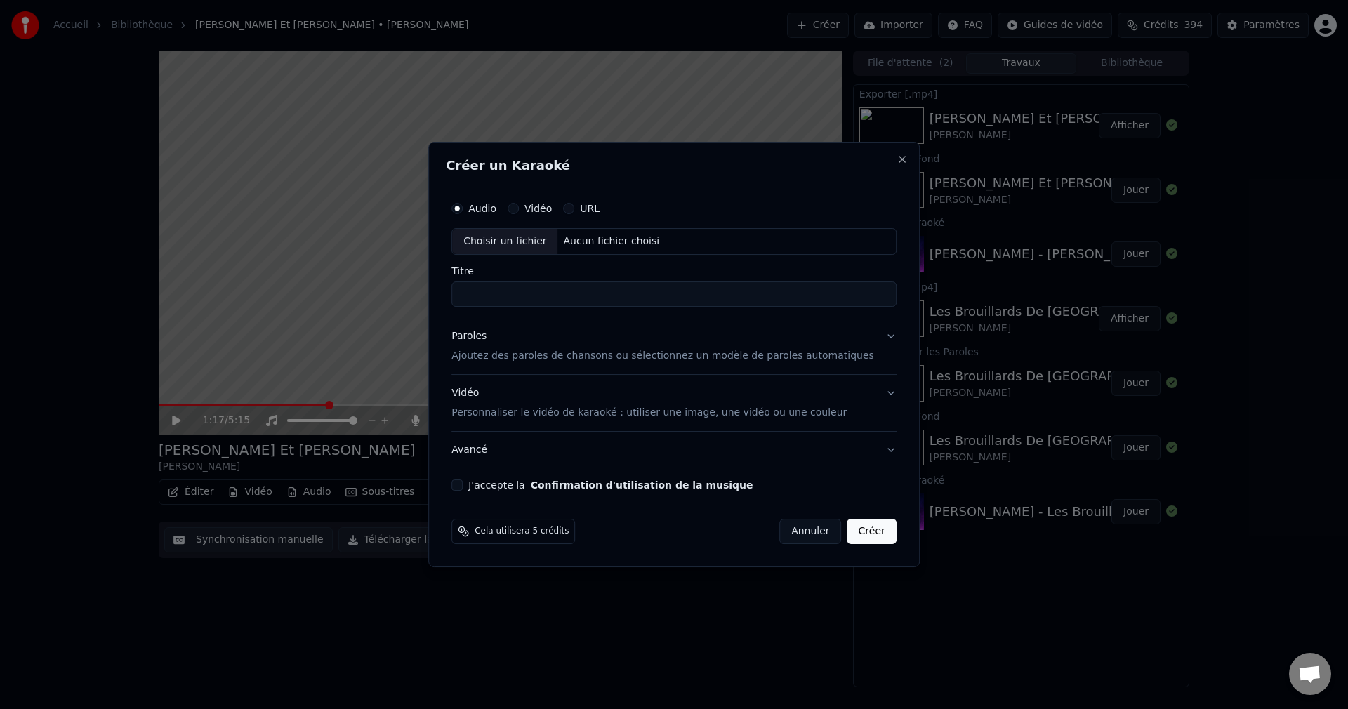
click at [498, 242] on div "Choisir un fichier" at bounding box center [504, 241] width 105 height 25
drag, startPoint x: 494, startPoint y: 293, endPoint x: 385, endPoint y: 310, distance: 110.7
click at [385, 310] on body "**********" at bounding box center [674, 354] width 1348 height 709
type input "**********"
click at [873, 336] on button "Paroles Ajoutez des paroles de chansons ou sélectionnez un modèle de paroles au…" at bounding box center [673, 346] width 445 height 56
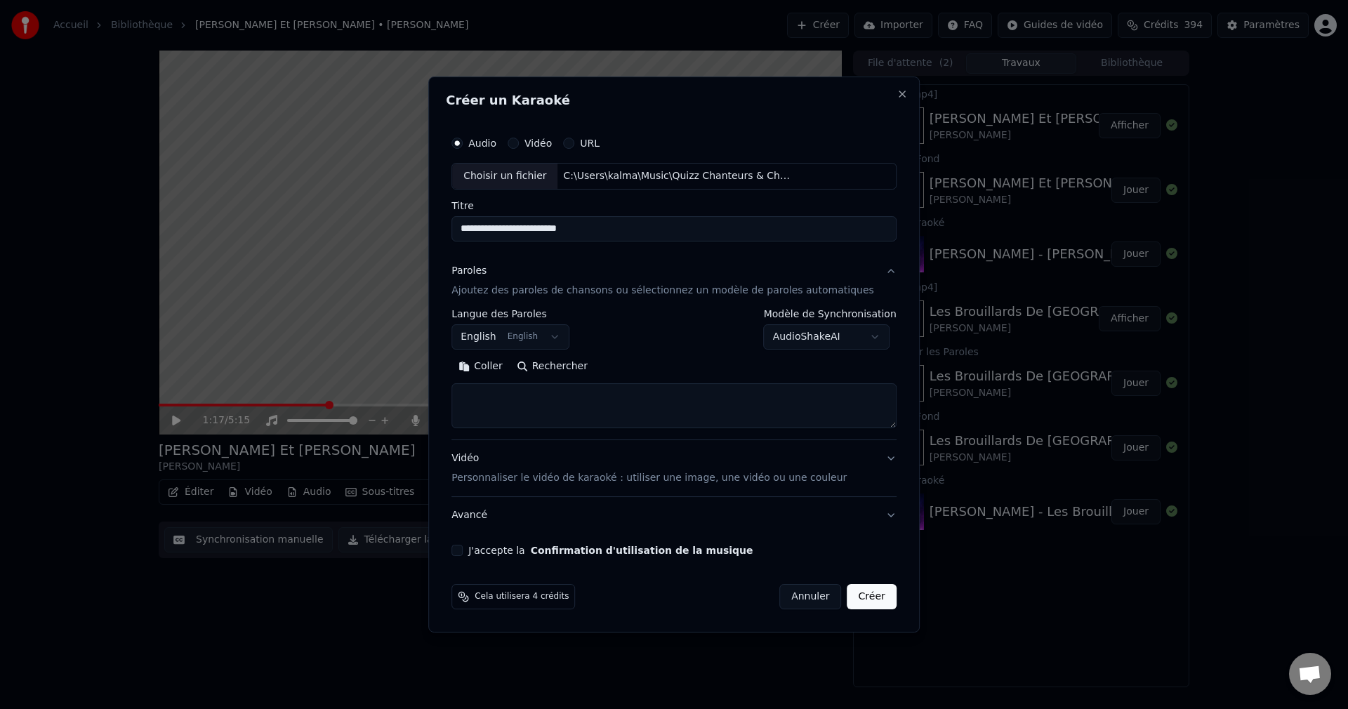
click at [572, 364] on button "Rechercher" at bounding box center [552, 366] width 85 height 22
type textarea "**********"
click at [463, 551] on button "J'accepte la Confirmation d'utilisation de la musique" at bounding box center [456, 550] width 11 height 11
click at [847, 597] on button "Créer" at bounding box center [871, 596] width 49 height 25
select select
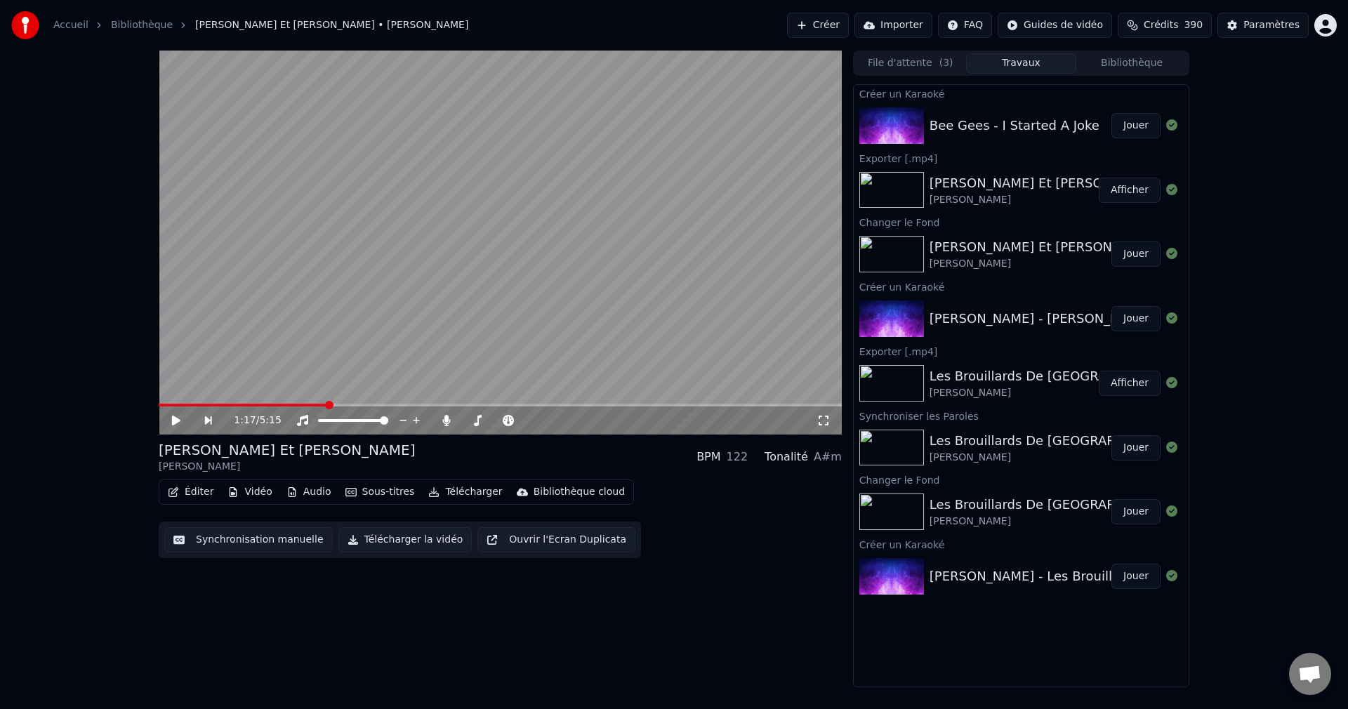
click at [1130, 123] on button "Jouer" at bounding box center [1135, 125] width 49 height 25
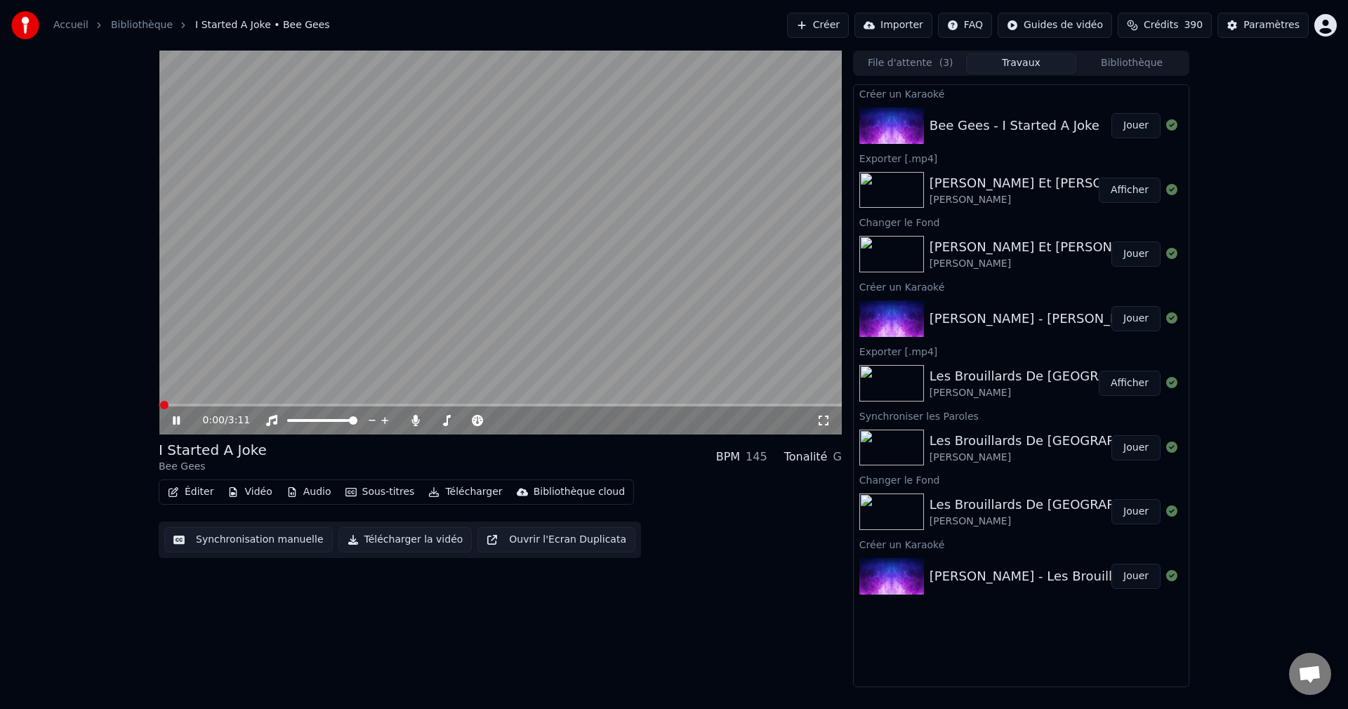
click at [173, 418] on icon at bounding box center [176, 420] width 7 height 8
click at [257, 490] on button "Vidéo" at bounding box center [249, 492] width 55 height 20
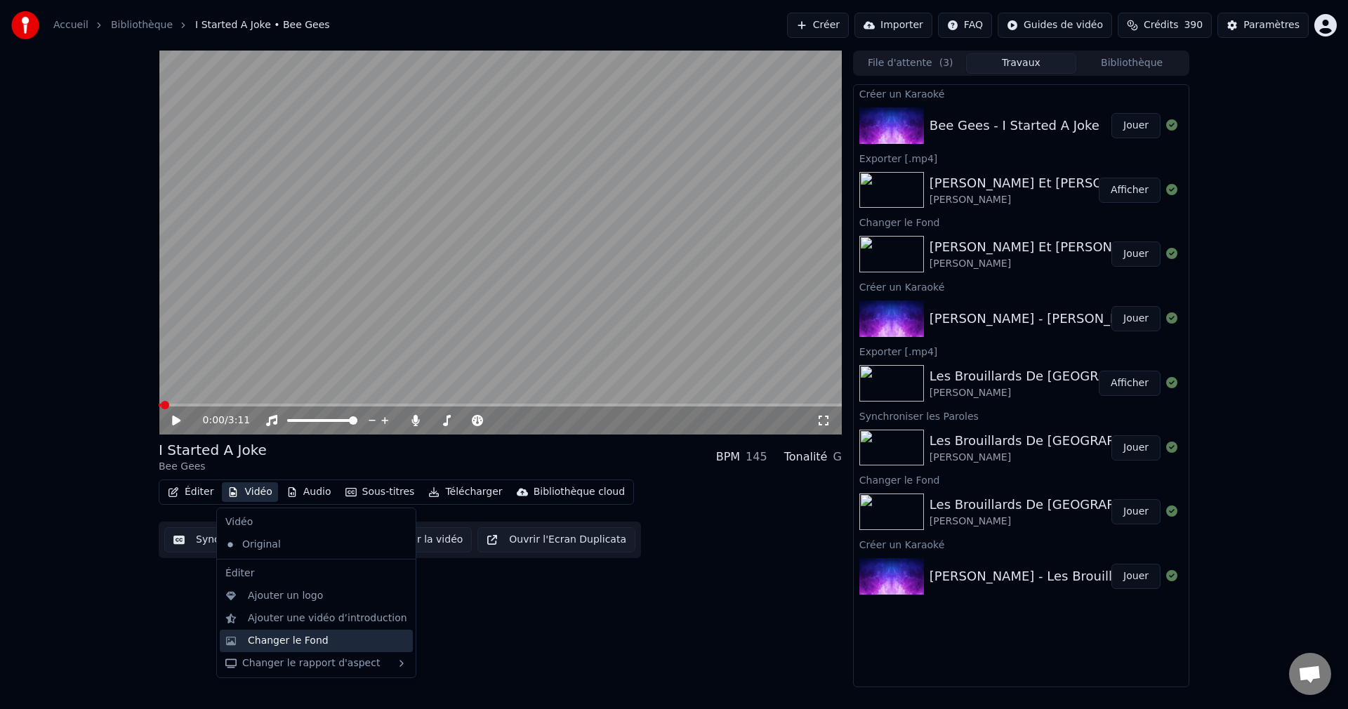
click at [292, 647] on div "Changer le Fond" at bounding box center [288, 641] width 81 height 14
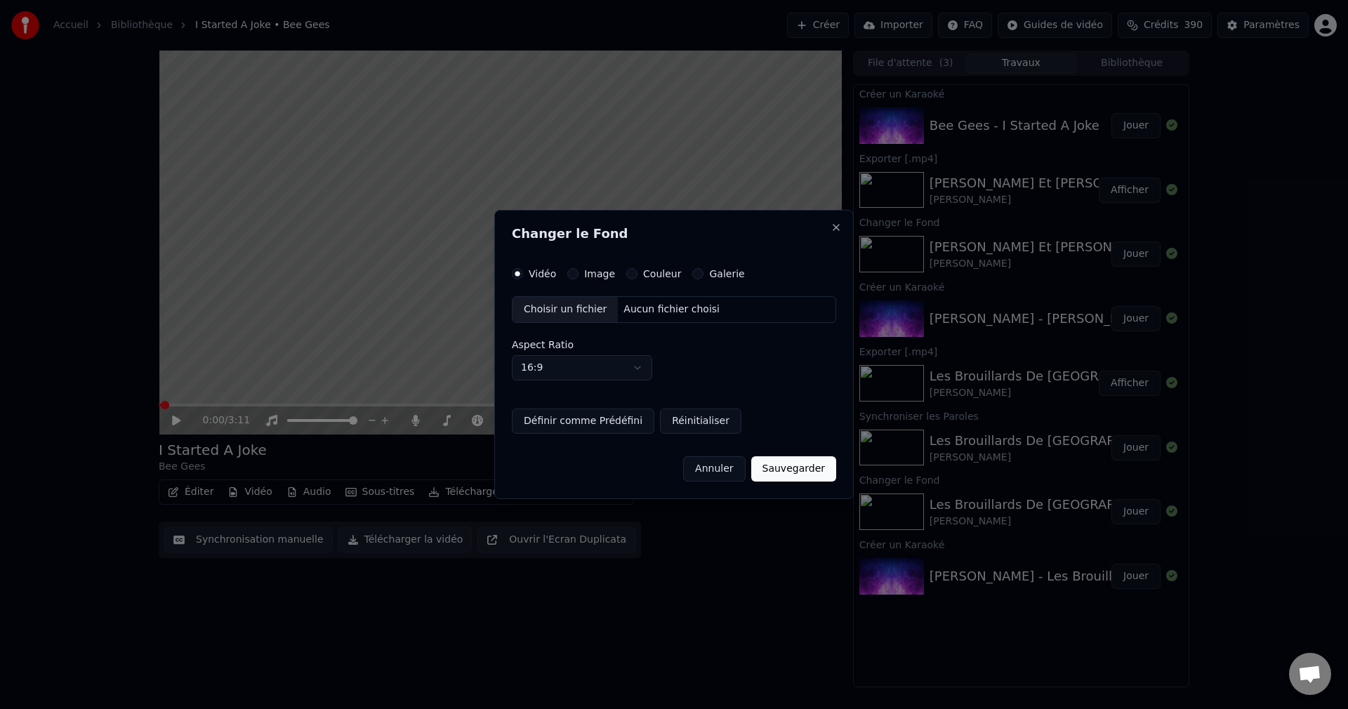
click at [567, 314] on div "Choisir un fichier" at bounding box center [565, 309] width 105 height 25
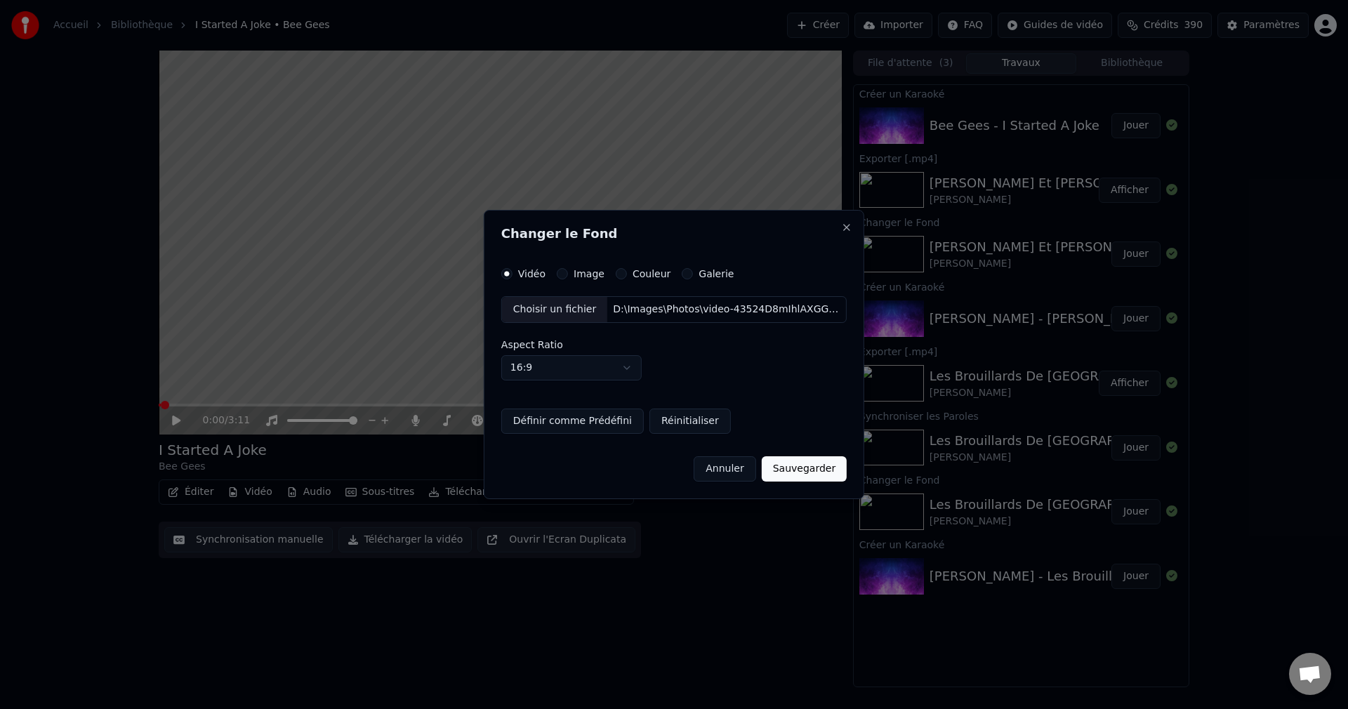
click at [805, 472] on button "Sauvegarder" at bounding box center [804, 468] width 85 height 25
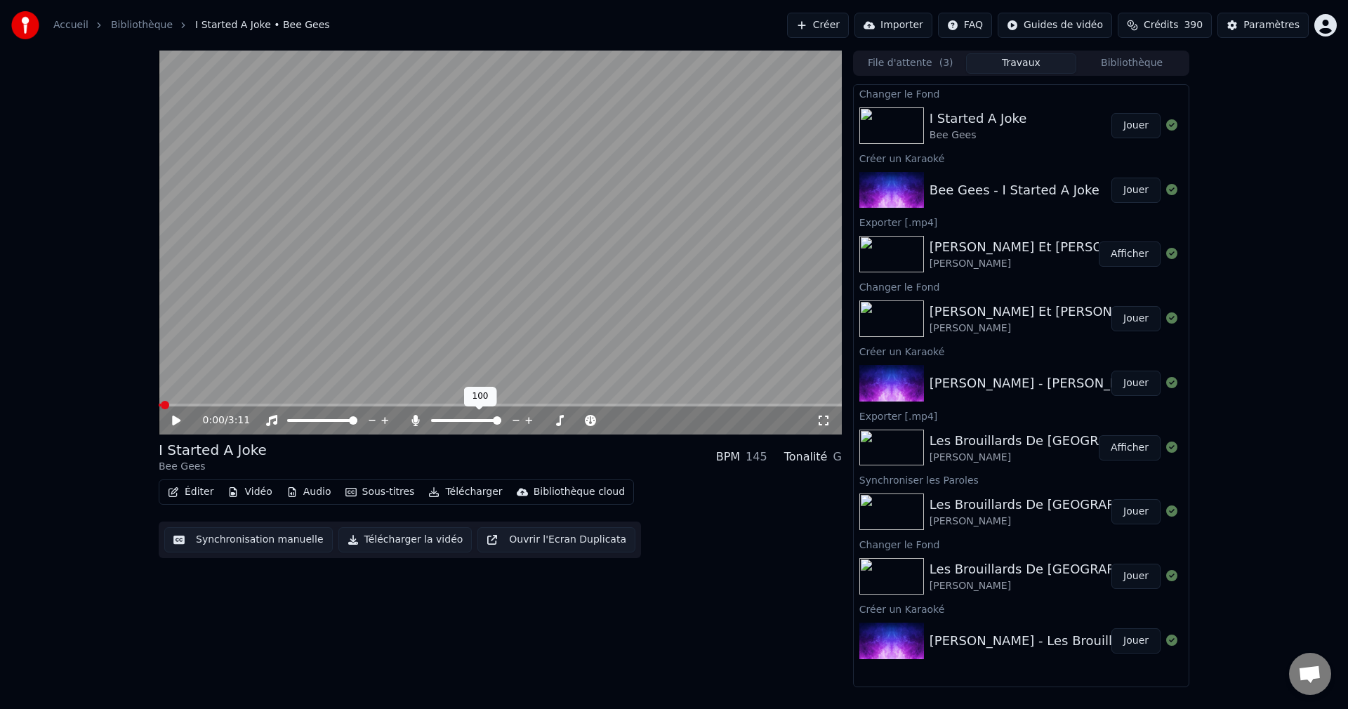
click at [501, 425] on span at bounding box center [497, 420] width 8 height 8
click at [1145, 126] on button "Jouer" at bounding box center [1135, 125] width 49 height 25
click at [448, 405] on span at bounding box center [303, 405] width 289 height 3
click at [439, 423] on span at bounding box center [441, 420] width 8 height 8
click at [178, 418] on icon at bounding box center [176, 420] width 7 height 8
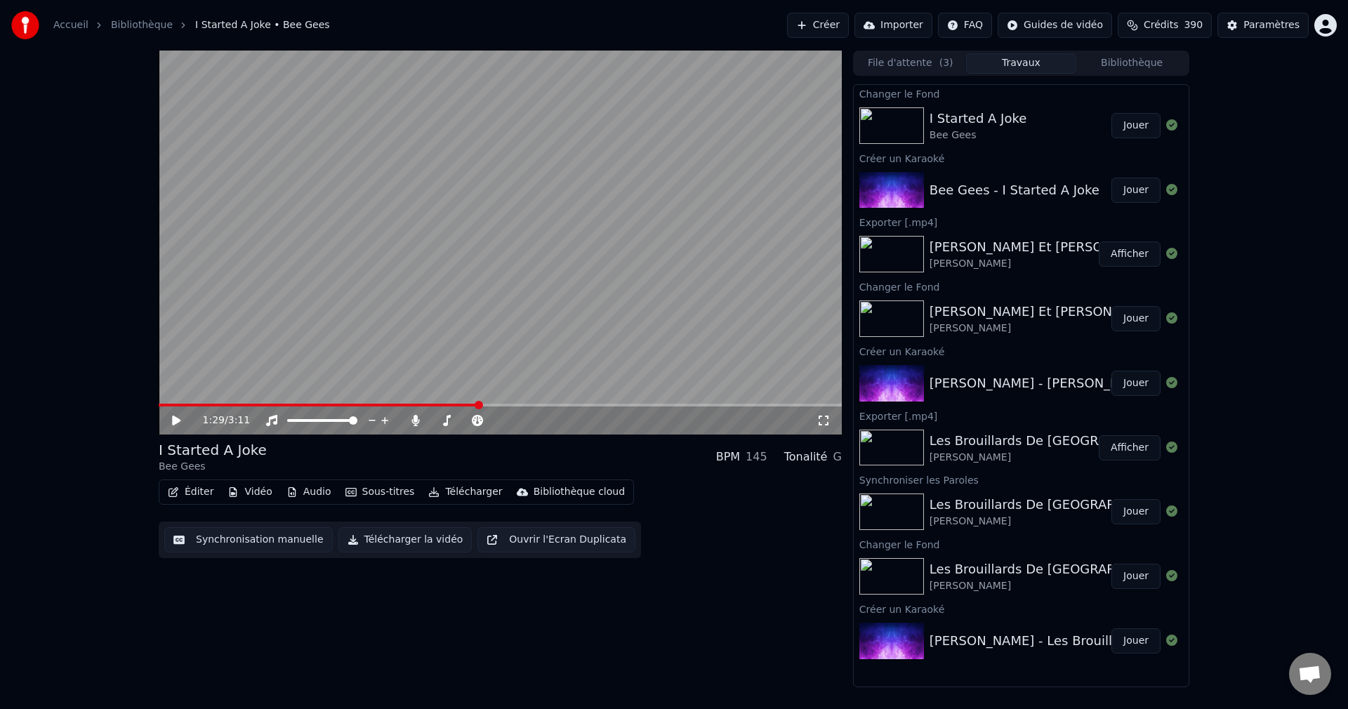
click at [408, 540] on button "Télécharger la vidéo" at bounding box center [405, 539] width 134 height 25
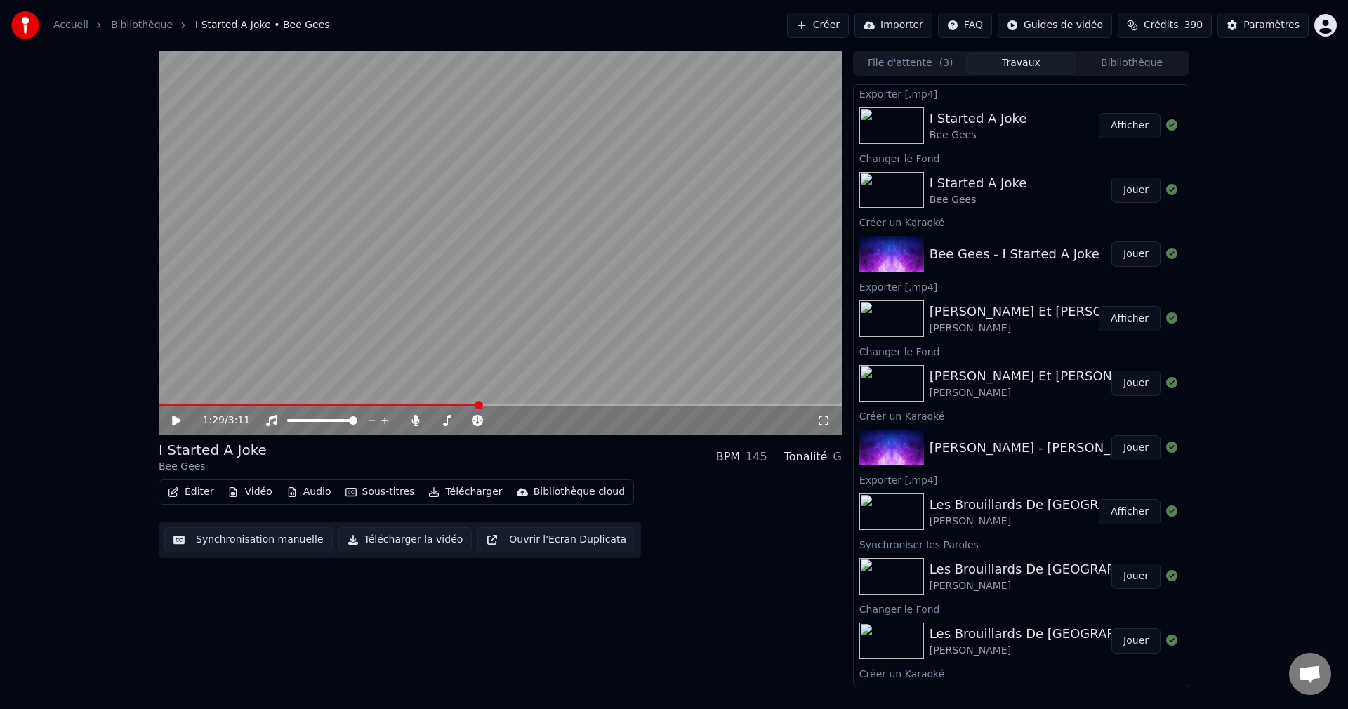
click at [821, 26] on button "Créer" at bounding box center [818, 25] width 62 height 25
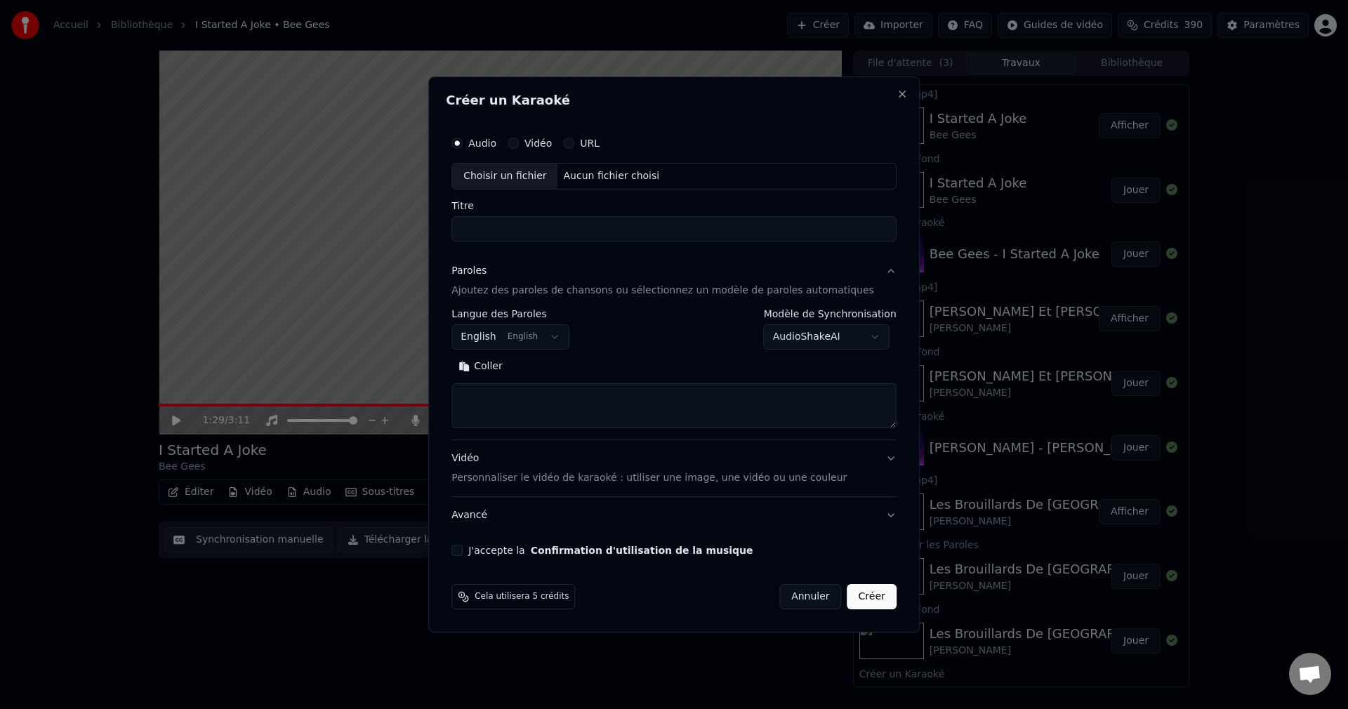
click at [533, 181] on div "Choisir un fichier" at bounding box center [504, 176] width 105 height 25
drag, startPoint x: 492, startPoint y: 228, endPoint x: 341, endPoint y: 259, distance: 154.8
click at [341, 259] on body "Accueil Bibliothèque I Started A Joke • Bee Gees Créer Importer FAQ Guides de v…" at bounding box center [674, 354] width 1348 height 709
type input "**********"
click at [577, 366] on button "Rechercher" at bounding box center [552, 366] width 85 height 22
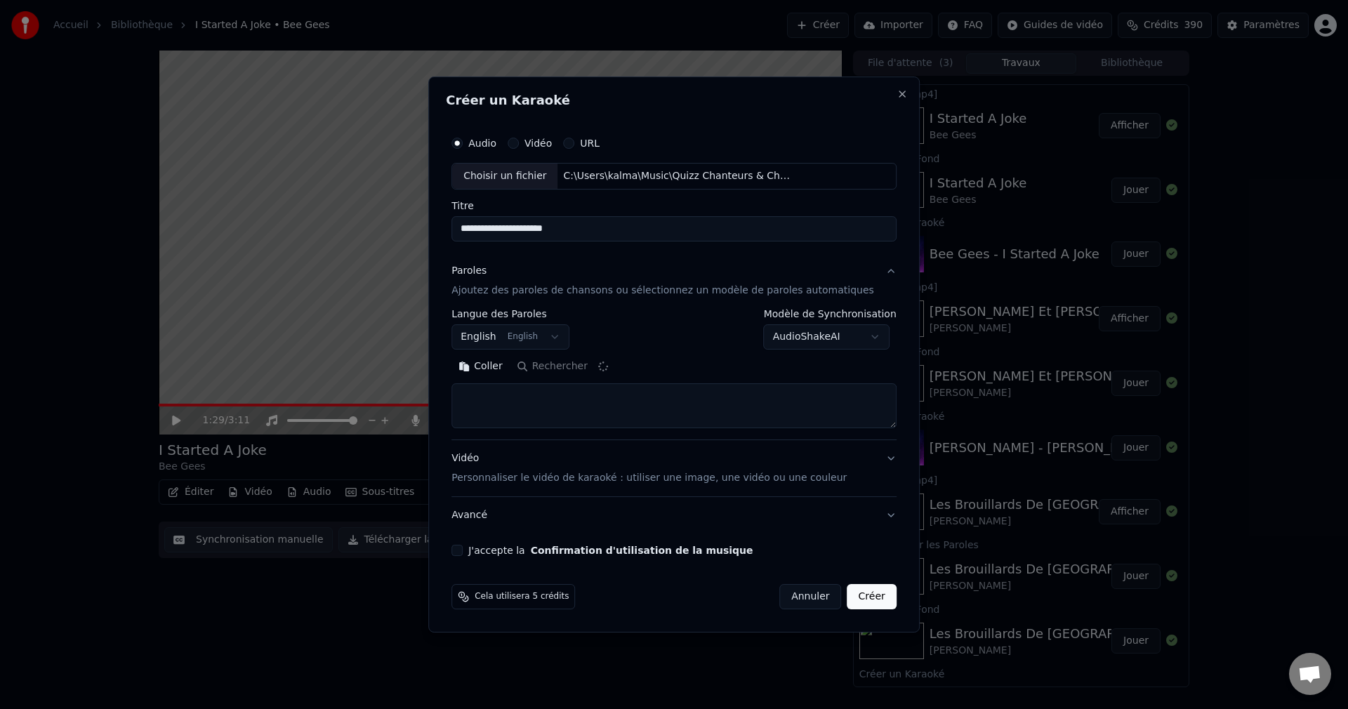
type textarea "**********"
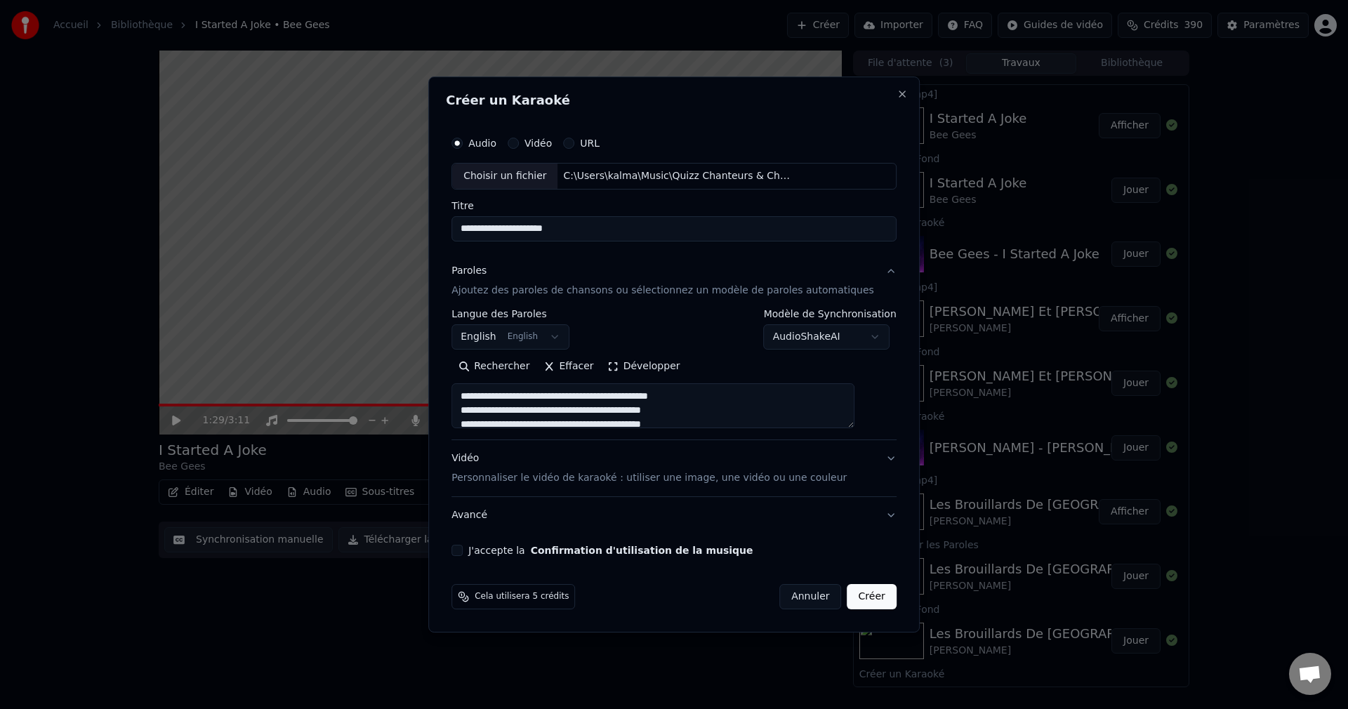
click at [463, 550] on button "J'accepte la Confirmation d'utilisation de la musique" at bounding box center [456, 550] width 11 height 11
click at [866, 597] on button "Créer" at bounding box center [871, 596] width 49 height 25
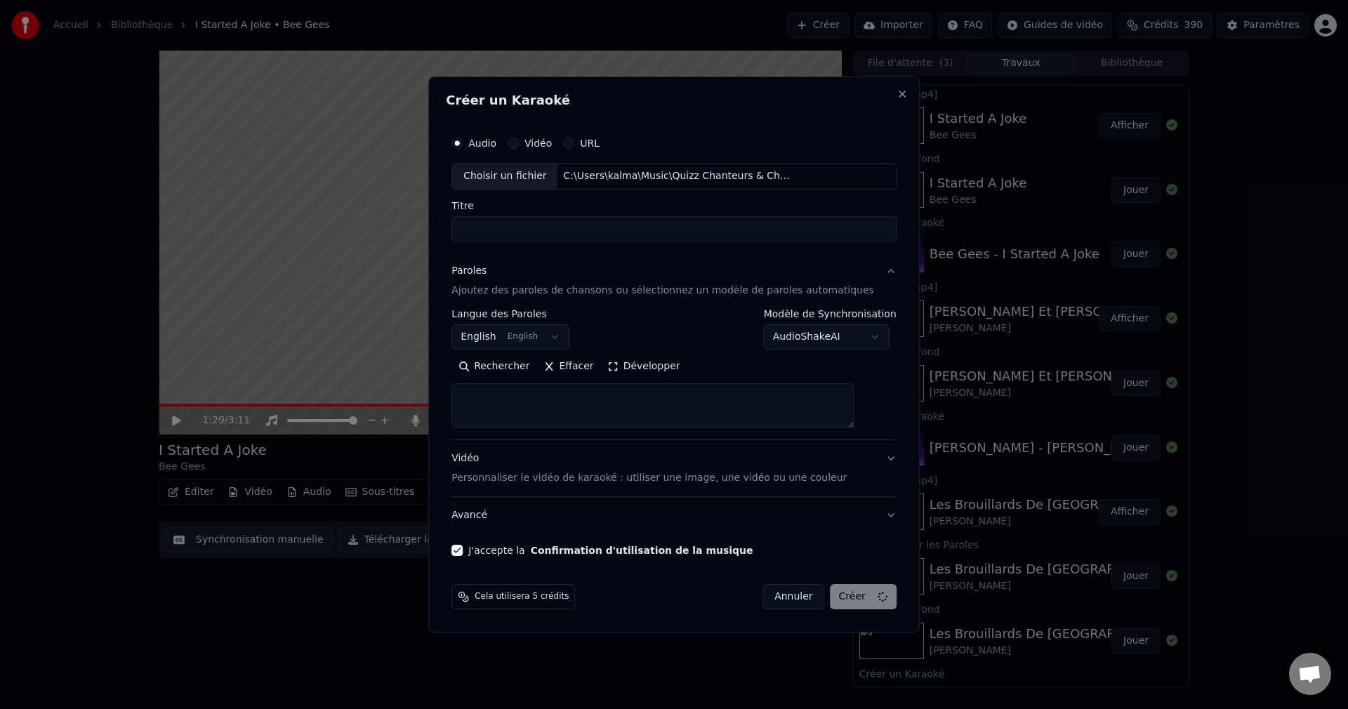
select select
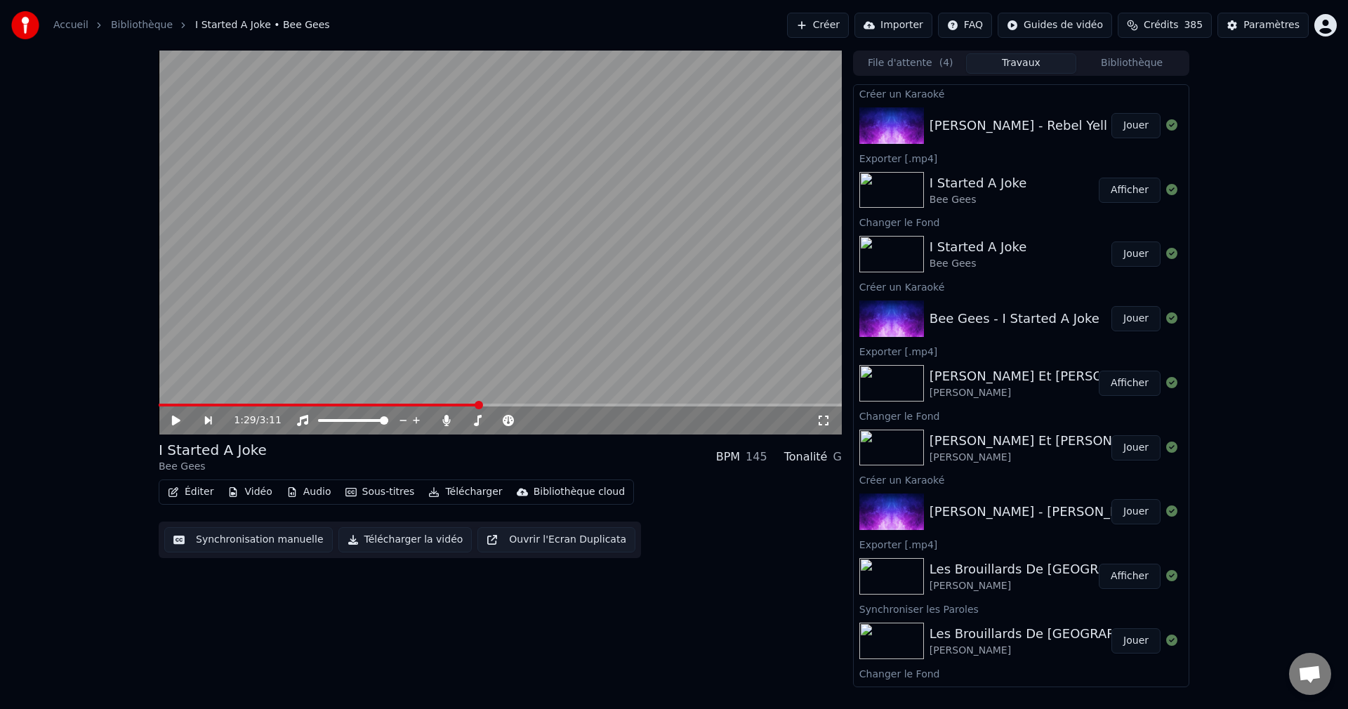
click at [1133, 121] on button "Jouer" at bounding box center [1135, 125] width 49 height 25
click at [178, 419] on icon at bounding box center [176, 420] width 7 height 8
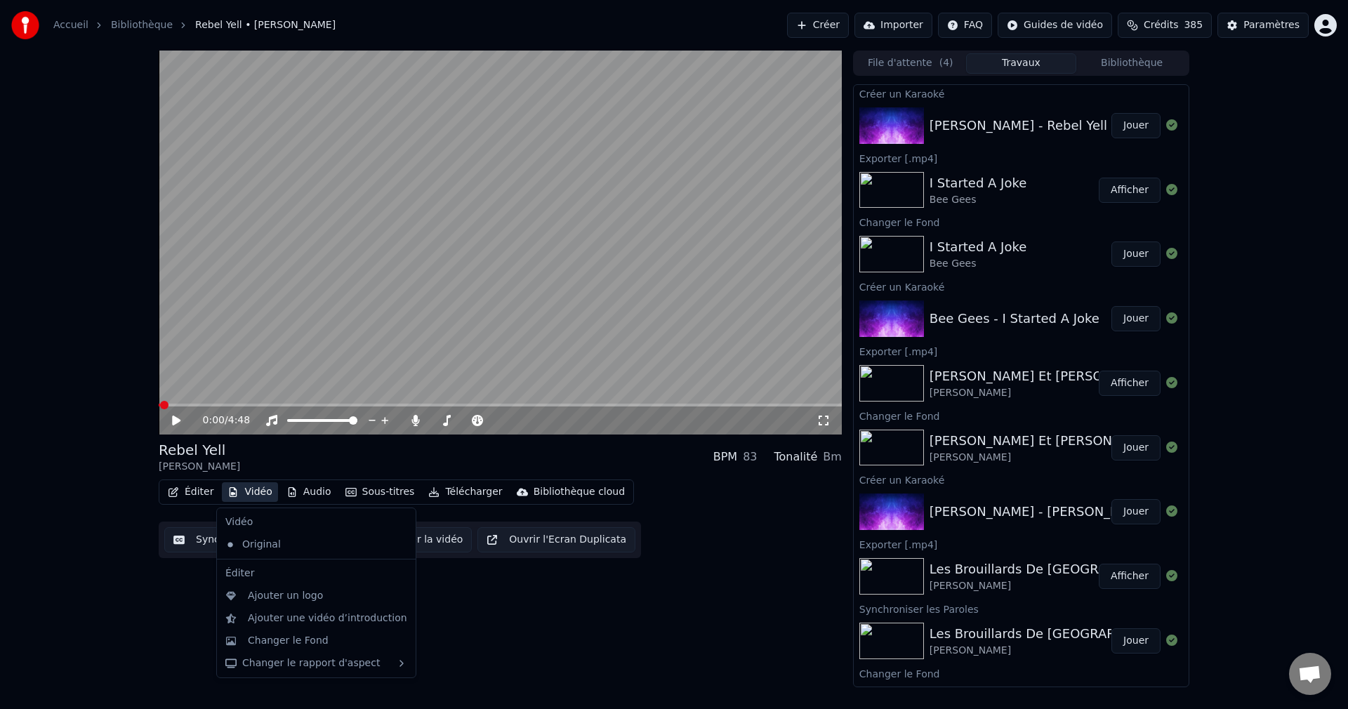
click at [245, 501] on button "Vidéo" at bounding box center [249, 492] width 55 height 20
click at [279, 641] on div "Changer le Fond" at bounding box center [288, 641] width 81 height 14
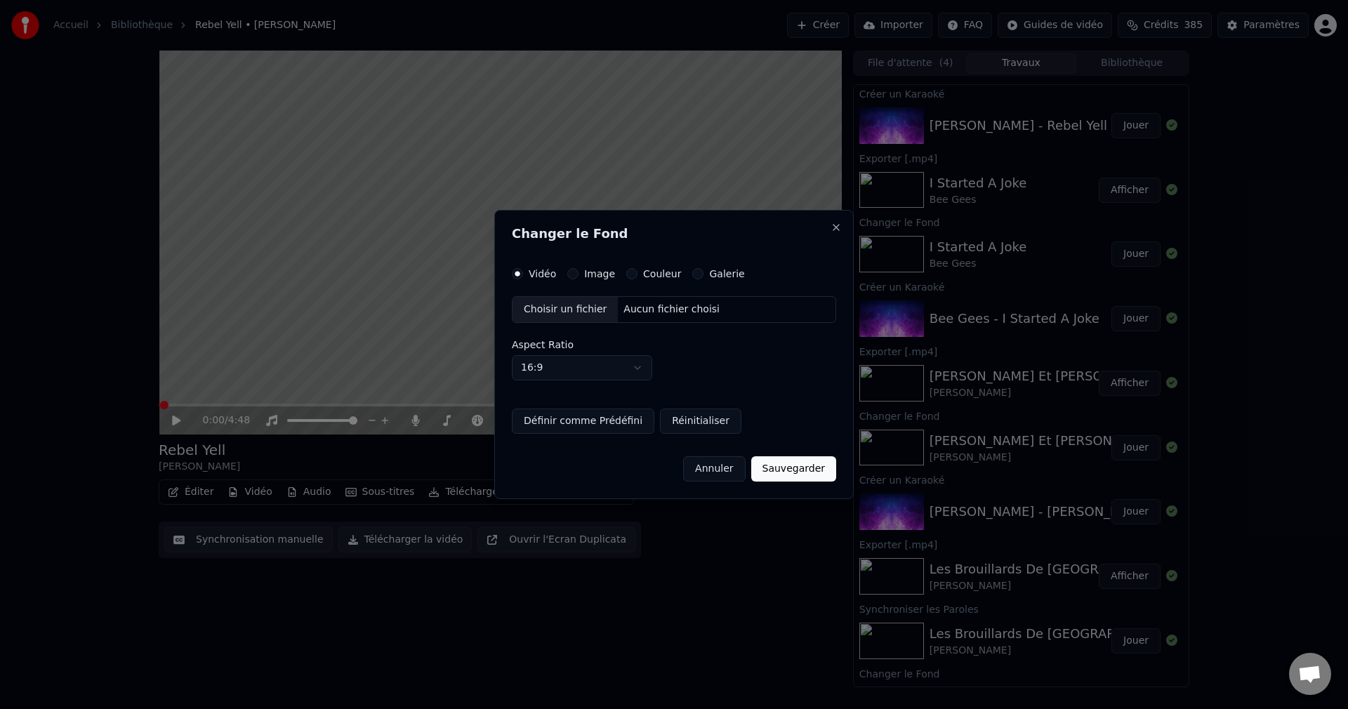
click at [541, 310] on div "Choisir un fichier" at bounding box center [565, 309] width 105 height 25
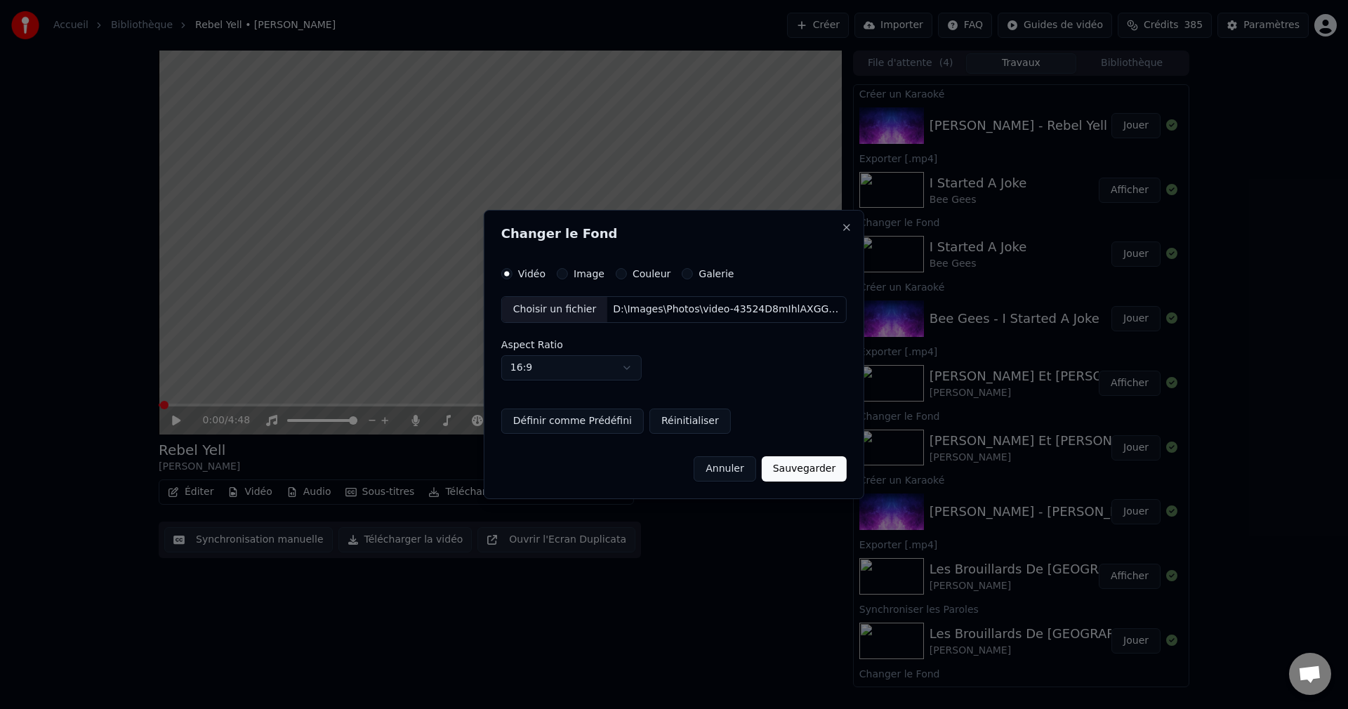
click at [810, 463] on button "Sauvegarder" at bounding box center [804, 468] width 85 height 25
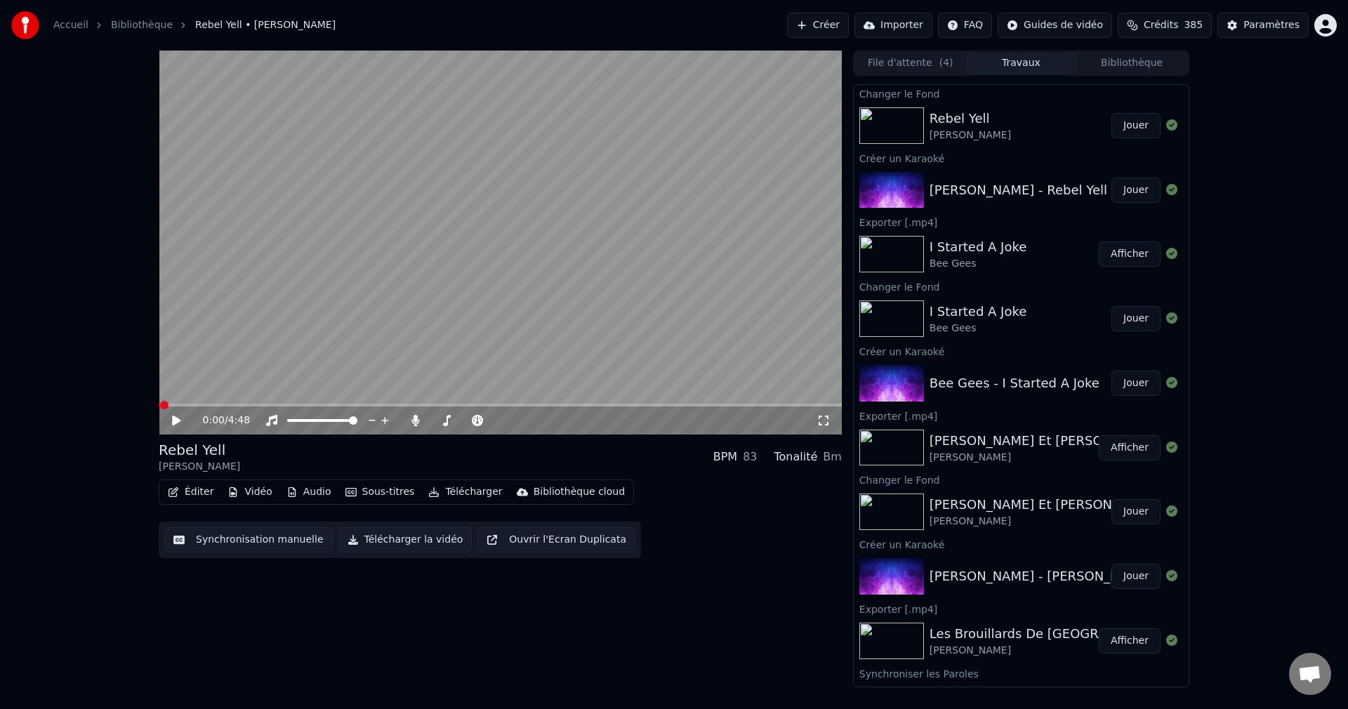
click at [1125, 128] on button "Jouer" at bounding box center [1135, 125] width 49 height 25
click at [501, 425] on span at bounding box center [497, 420] width 8 height 8
click at [541, 405] on span at bounding box center [500, 405] width 683 height 3
click at [564, 404] on span at bounding box center [500, 405] width 683 height 3
click at [597, 404] on span at bounding box center [500, 405] width 683 height 3
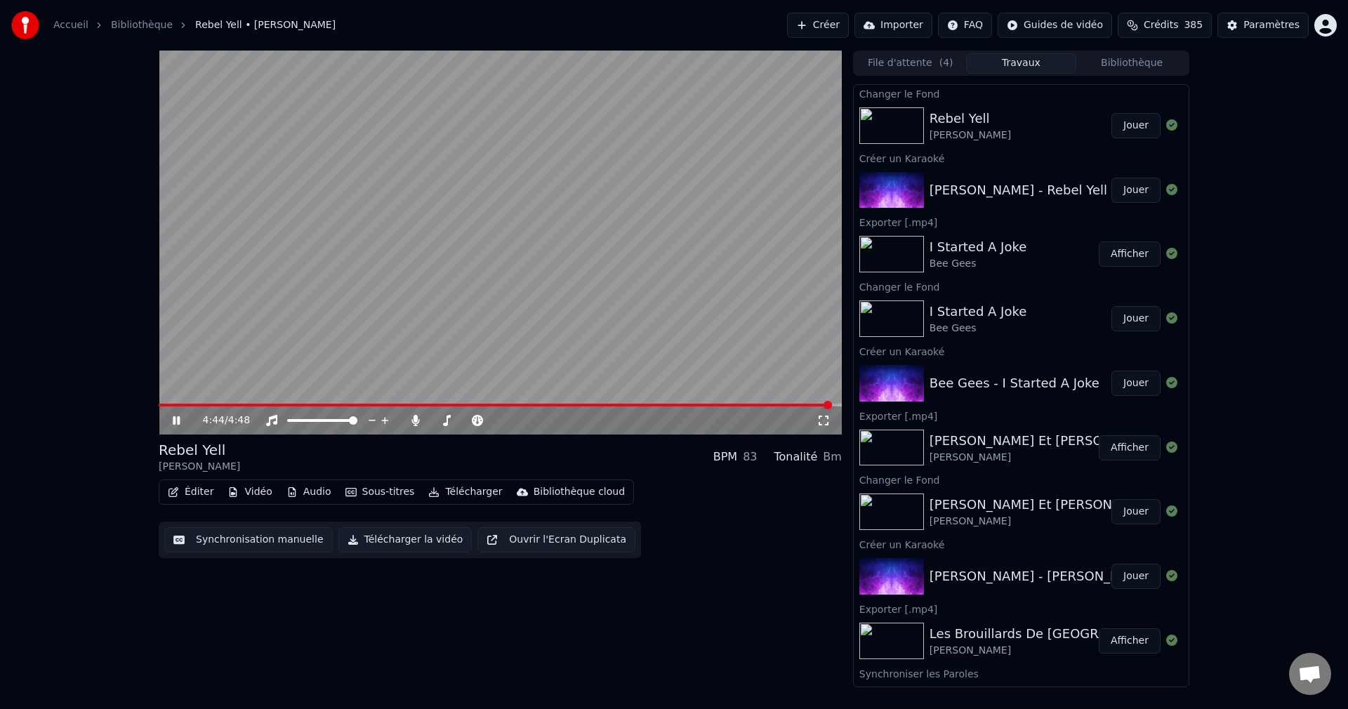
click at [172, 420] on icon at bounding box center [186, 420] width 33 height 11
click at [197, 493] on button "Éditer" at bounding box center [190, 492] width 57 height 20
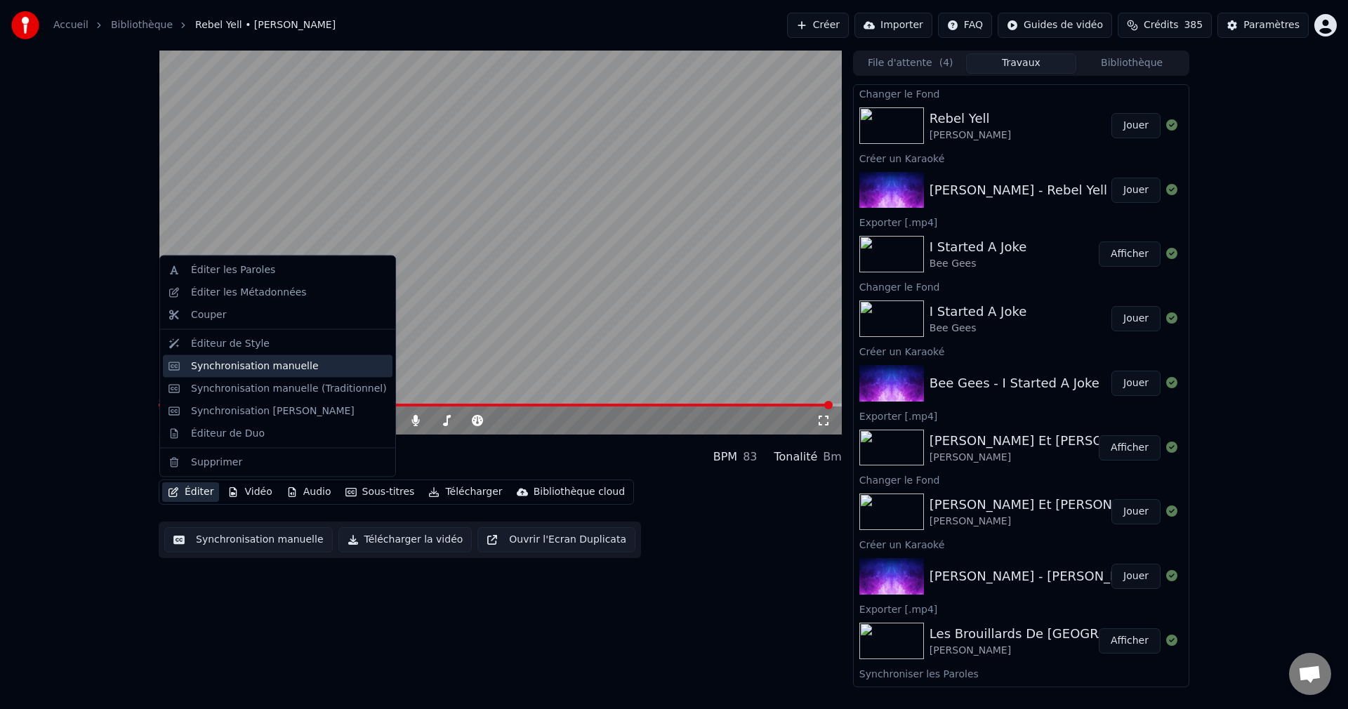
click at [243, 370] on div "Synchronisation manuelle" at bounding box center [255, 366] width 128 height 14
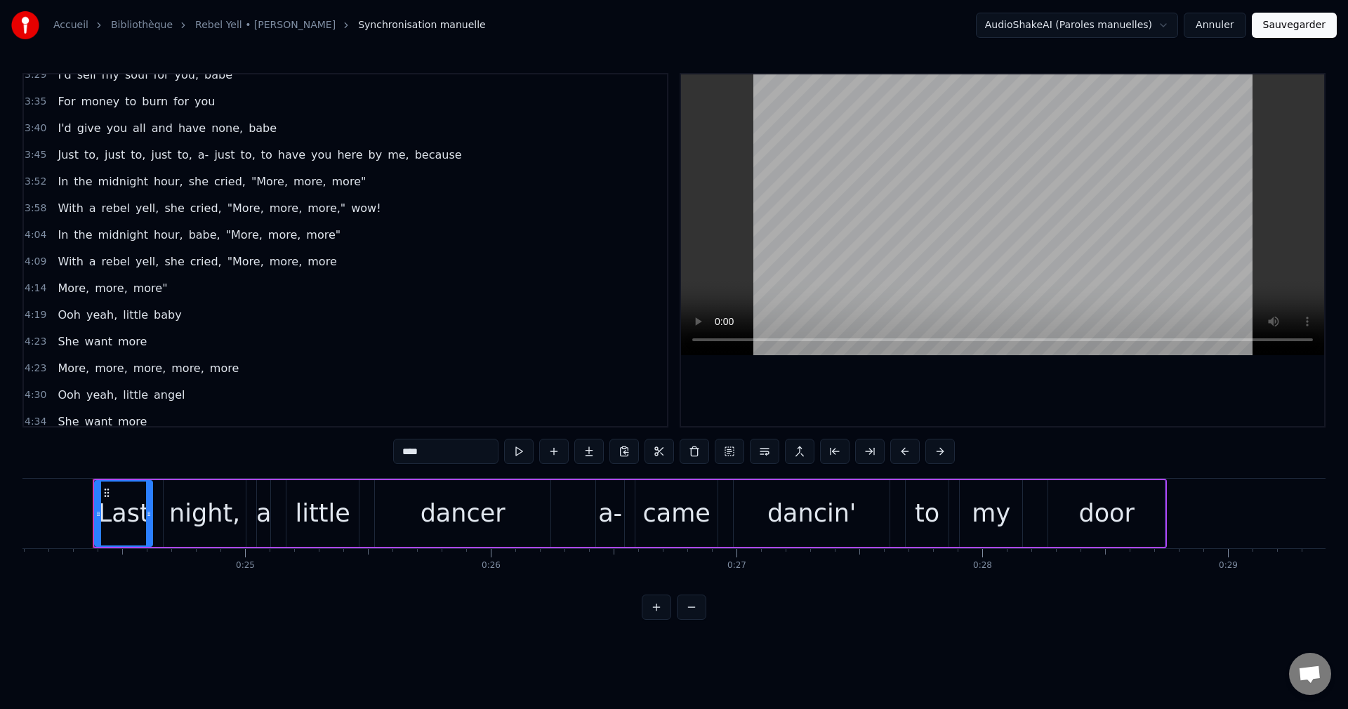
scroll to position [742, 0]
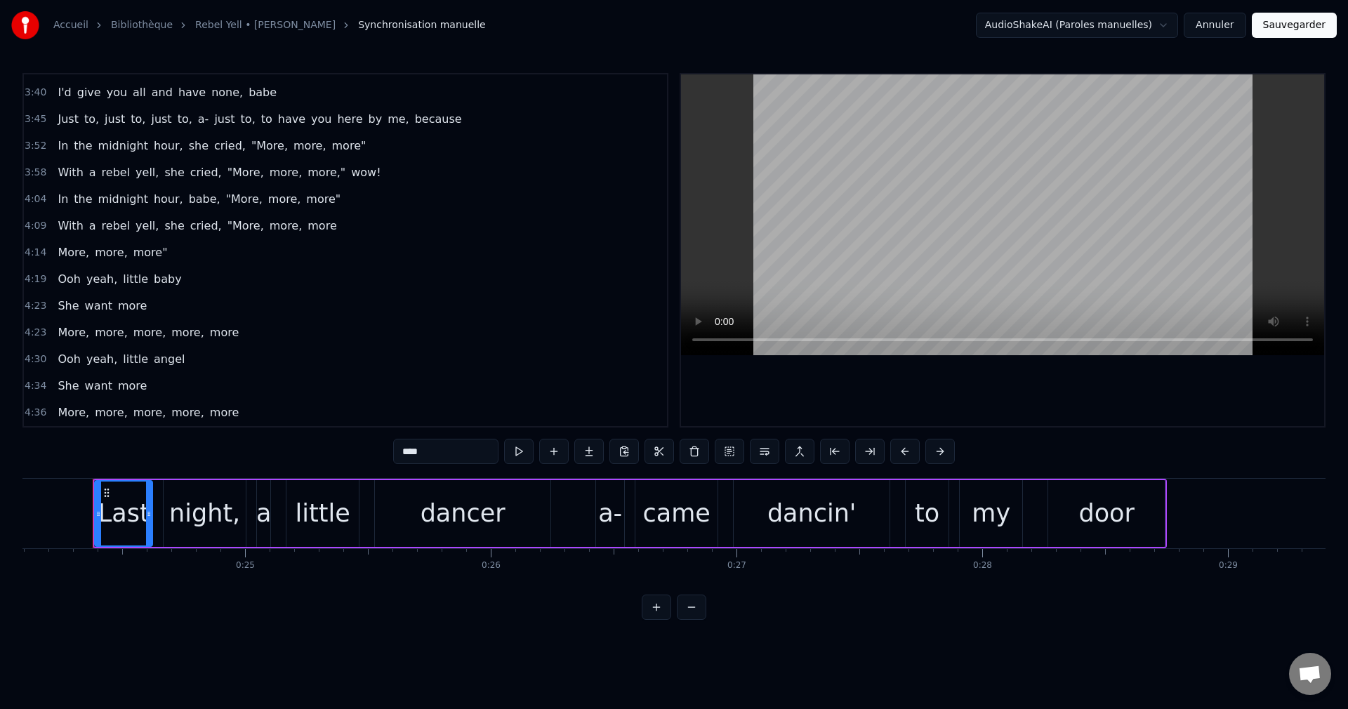
click at [1228, 29] on button "Annuler" at bounding box center [1215, 25] width 62 height 25
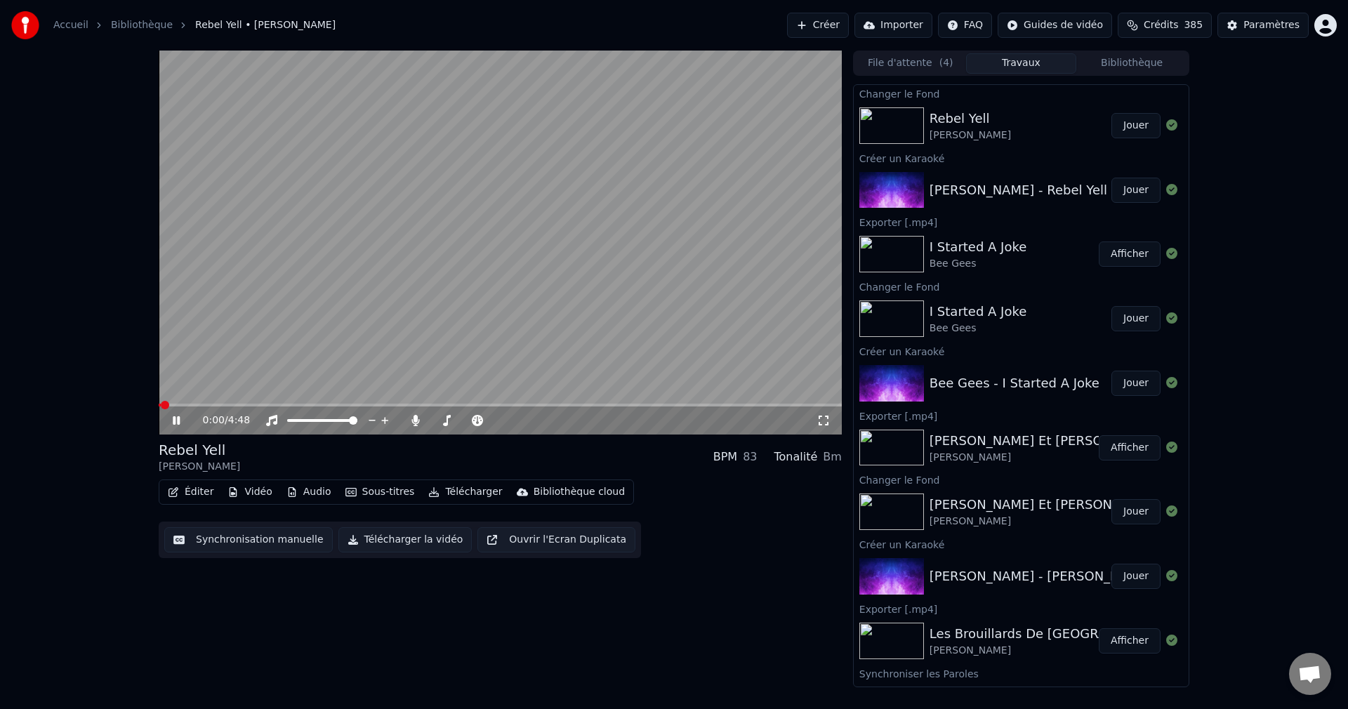
click at [175, 419] on icon at bounding box center [176, 420] width 7 height 8
click at [185, 490] on button "Éditer" at bounding box center [190, 492] width 57 height 20
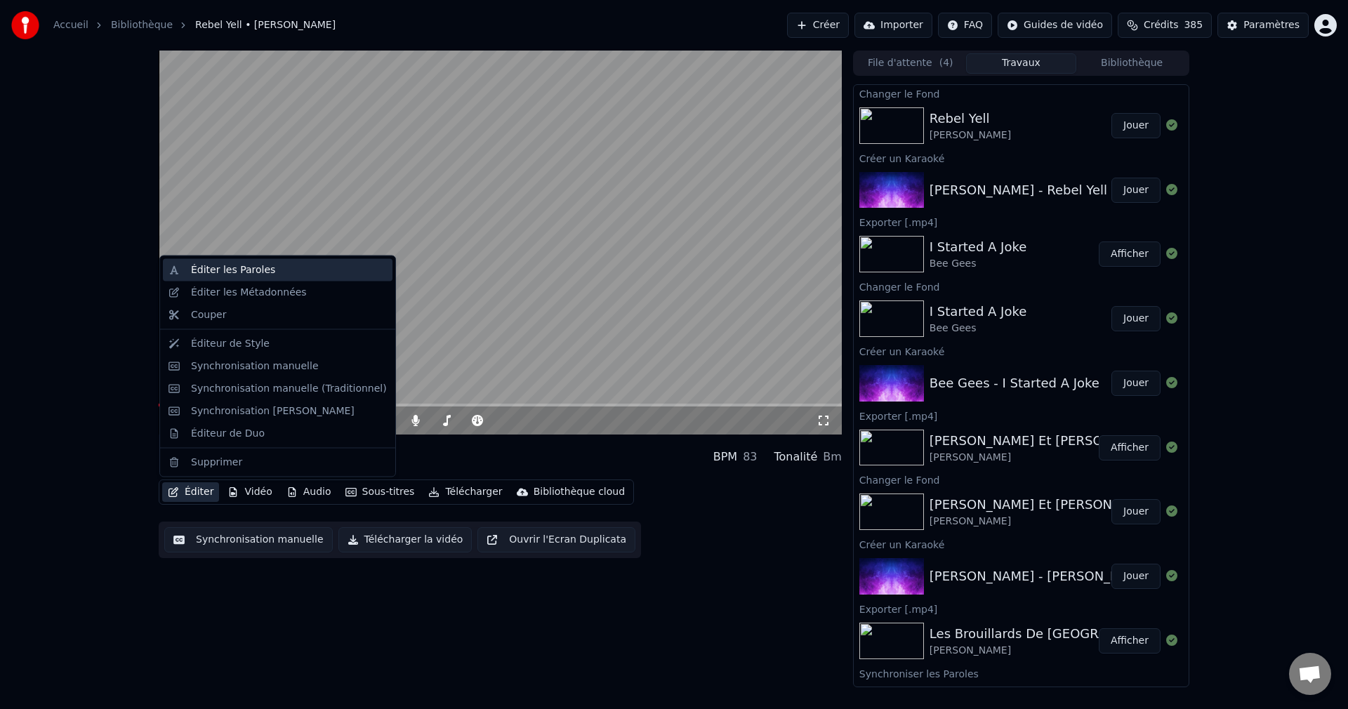
click at [211, 274] on div "Éditer les Paroles" at bounding box center [233, 270] width 84 height 14
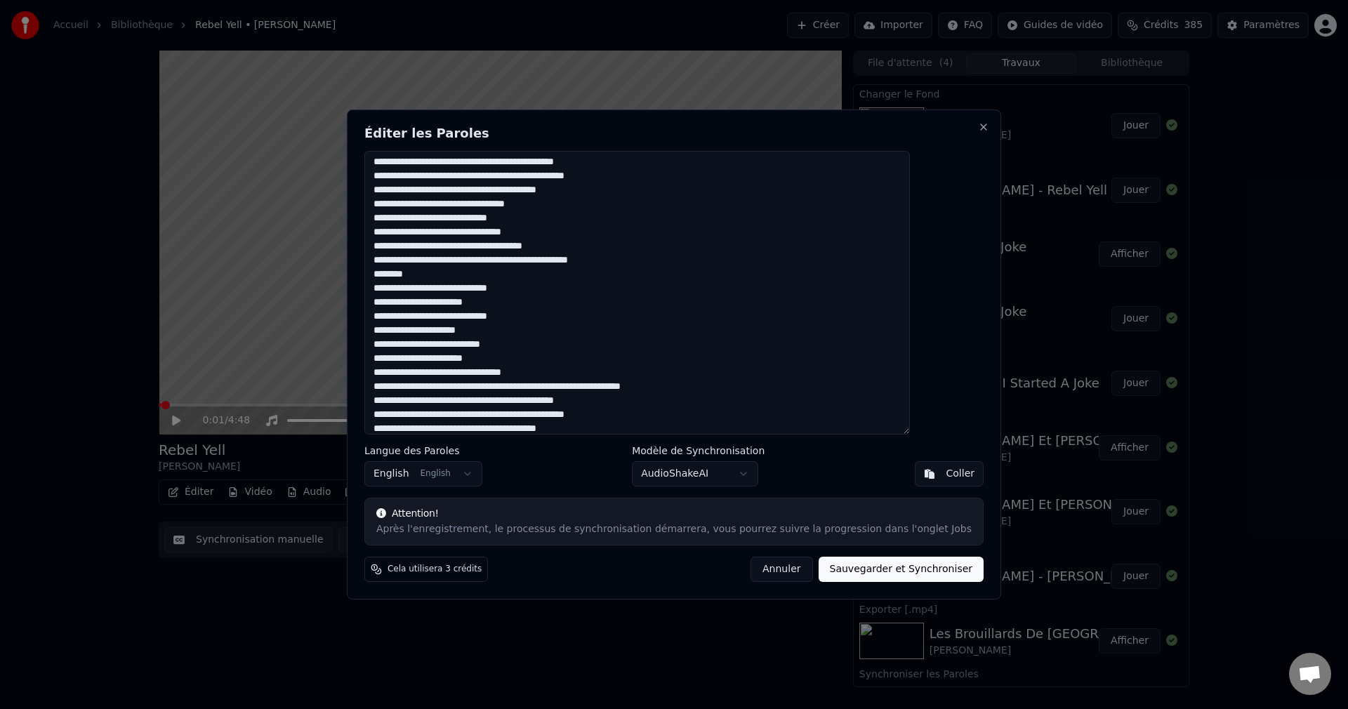
scroll to position [304, 0]
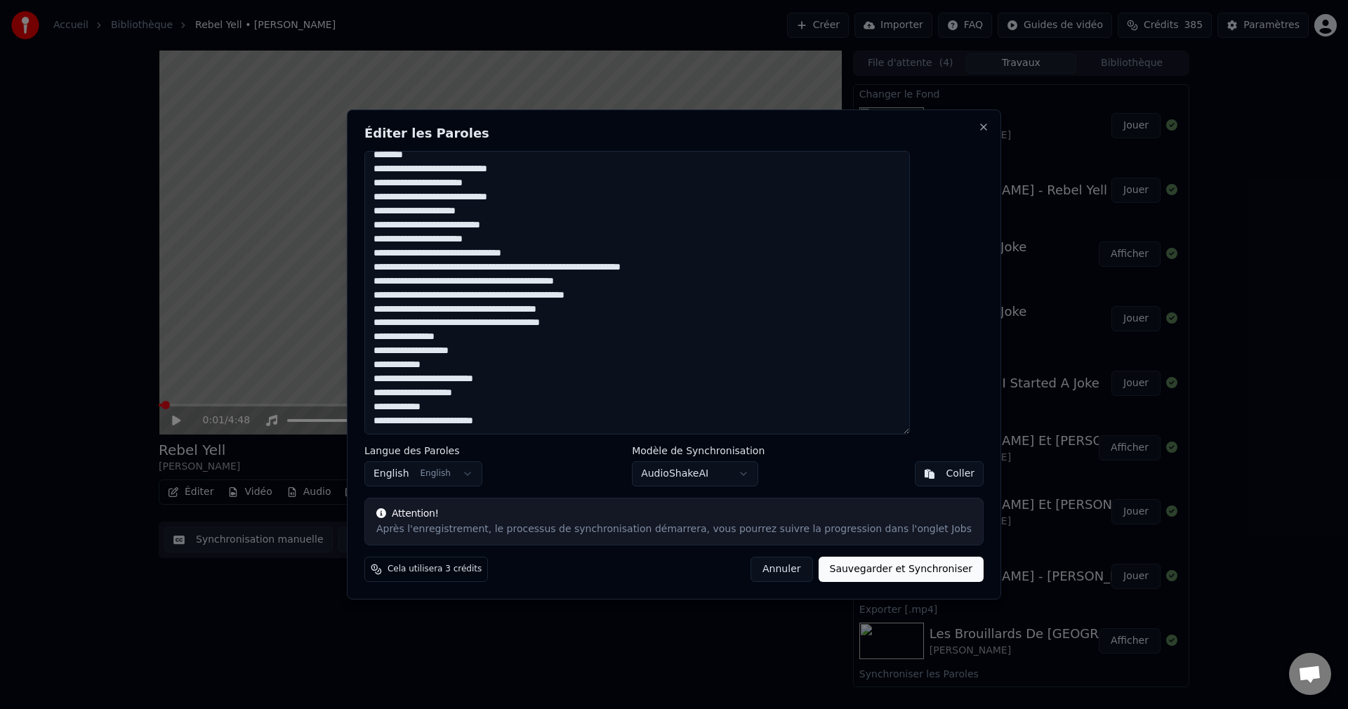
drag, startPoint x: 411, startPoint y: 165, endPoint x: 662, endPoint y: 443, distance: 374.3
click at [644, 469] on div "Éditer les Paroles Langue des Paroles English English Modèle de Synchronisation…" at bounding box center [674, 355] width 654 height 490
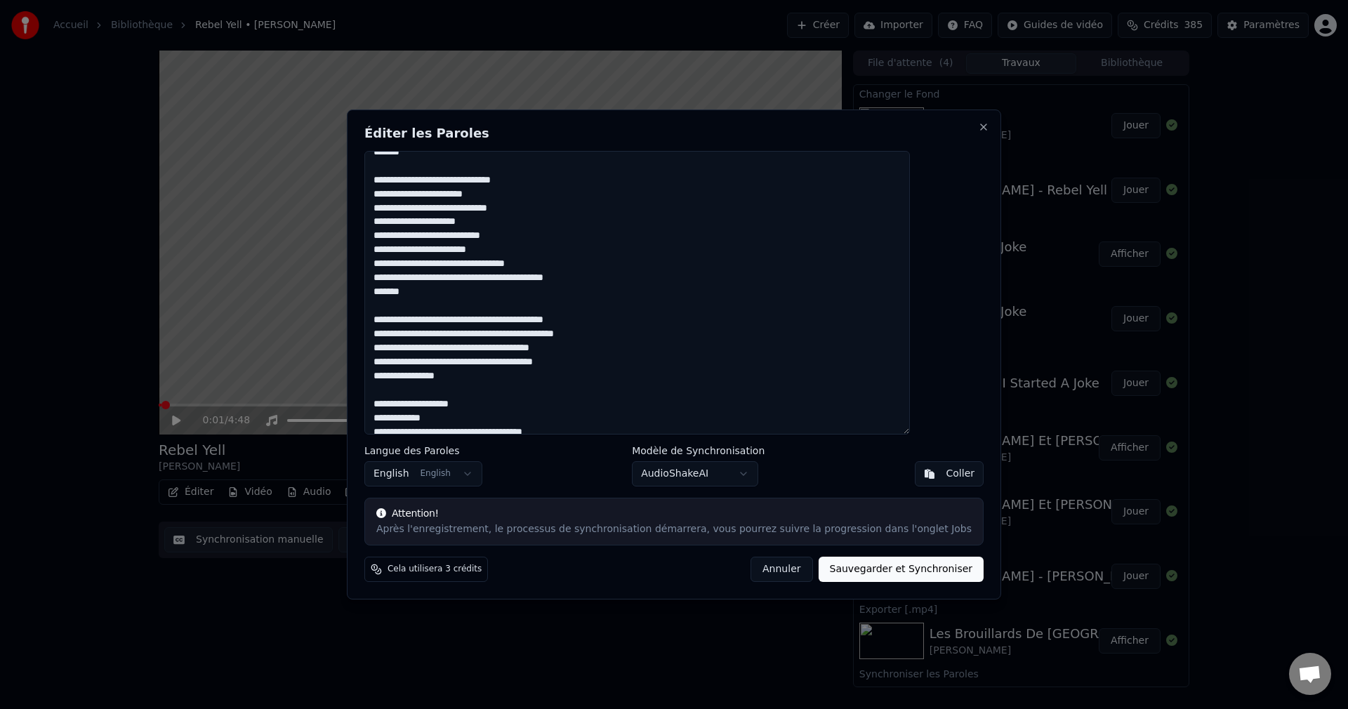
scroll to position [421, 0]
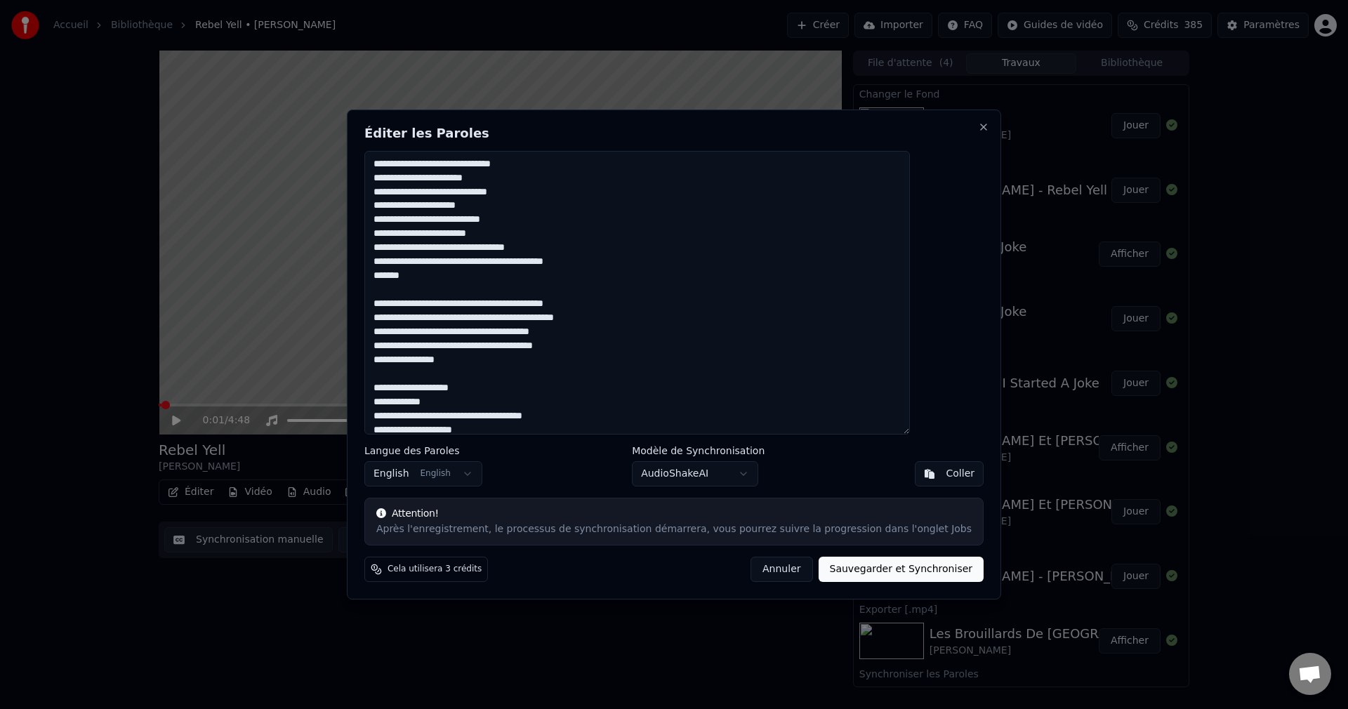
click at [548, 192] on textarea at bounding box center [637, 293] width 546 height 284
type textarea "**********"
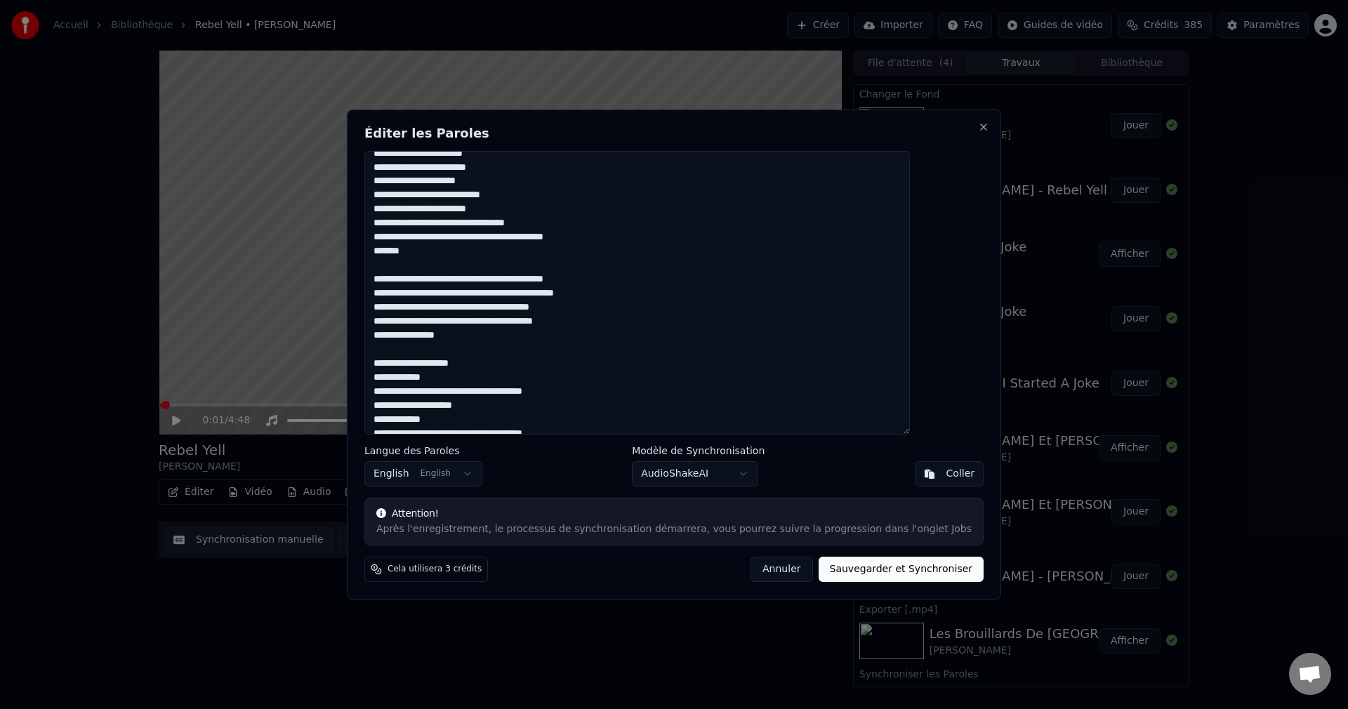
scroll to position [458, 0]
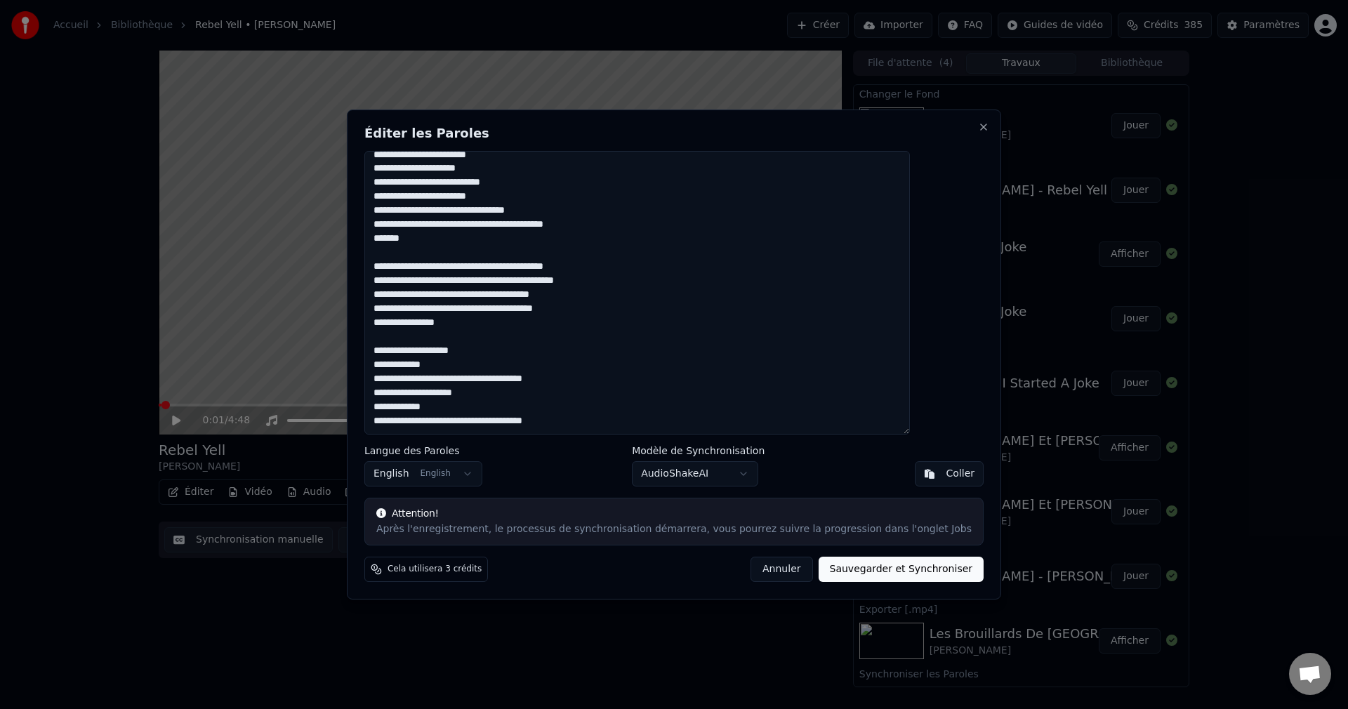
click at [850, 567] on button "Sauvegarder et Synchroniser" at bounding box center [902, 569] width 166 height 25
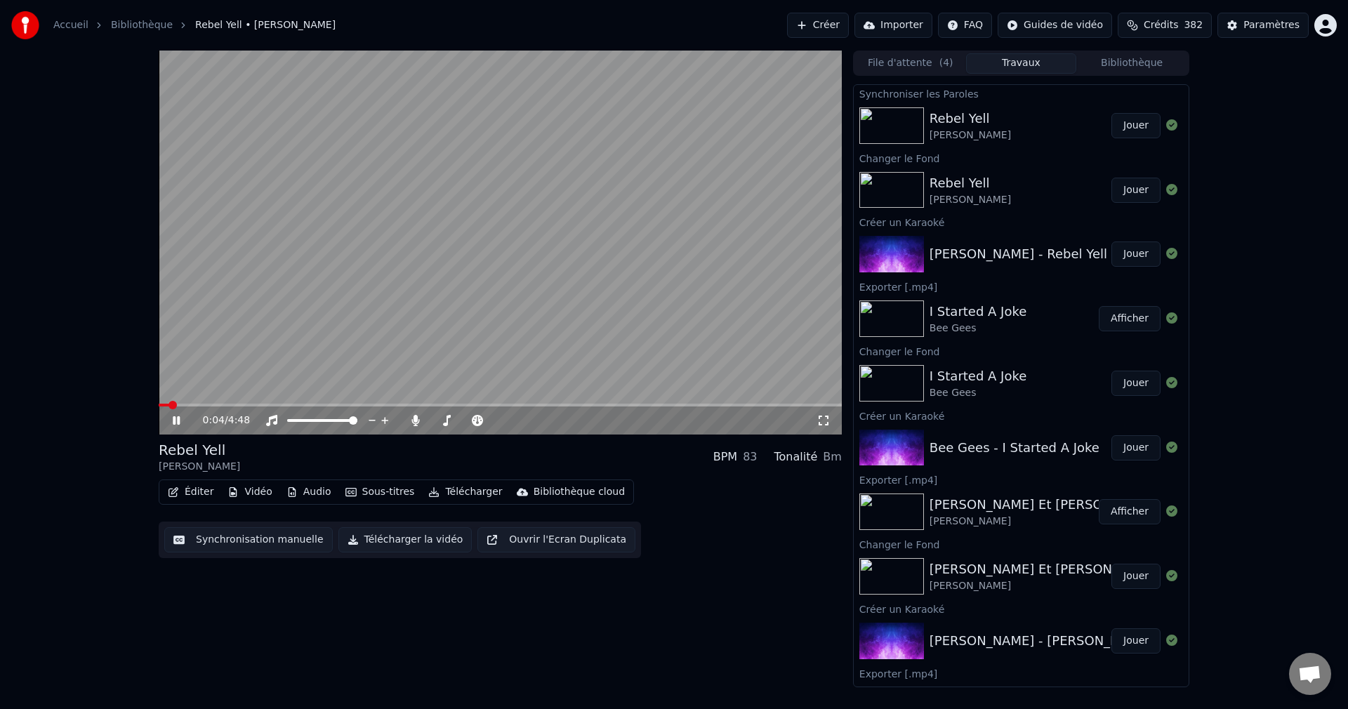
click at [173, 419] on icon at bounding box center [176, 420] width 7 height 8
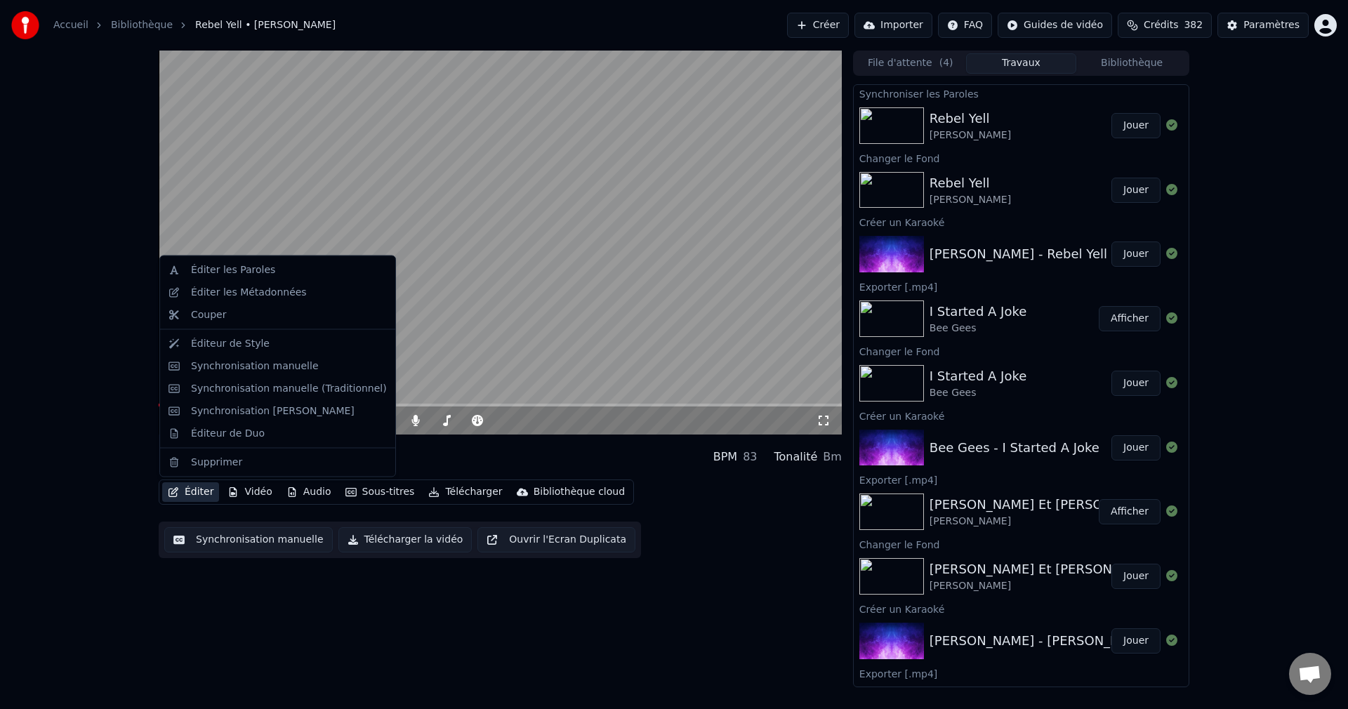
click at [195, 494] on button "Éditer" at bounding box center [190, 492] width 57 height 20
click at [253, 368] on div "Synchronisation manuelle" at bounding box center [255, 366] width 128 height 14
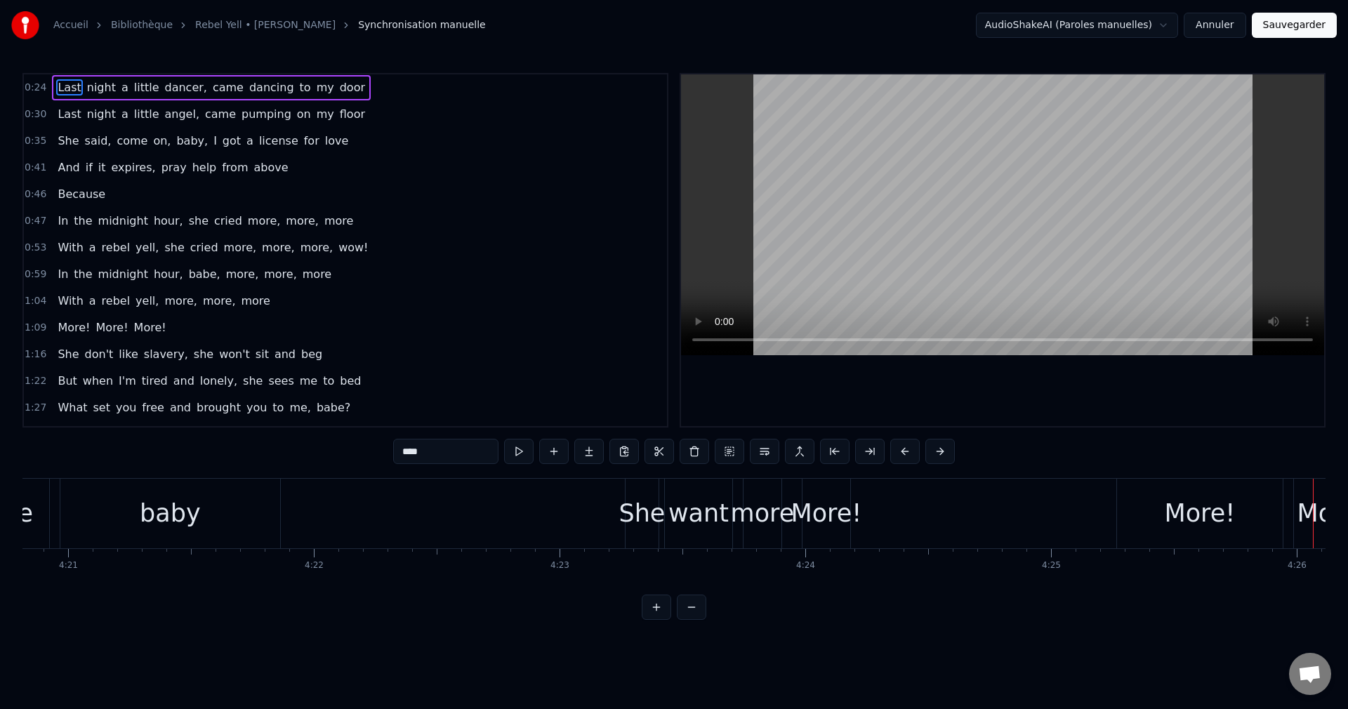
scroll to position [0, 64049]
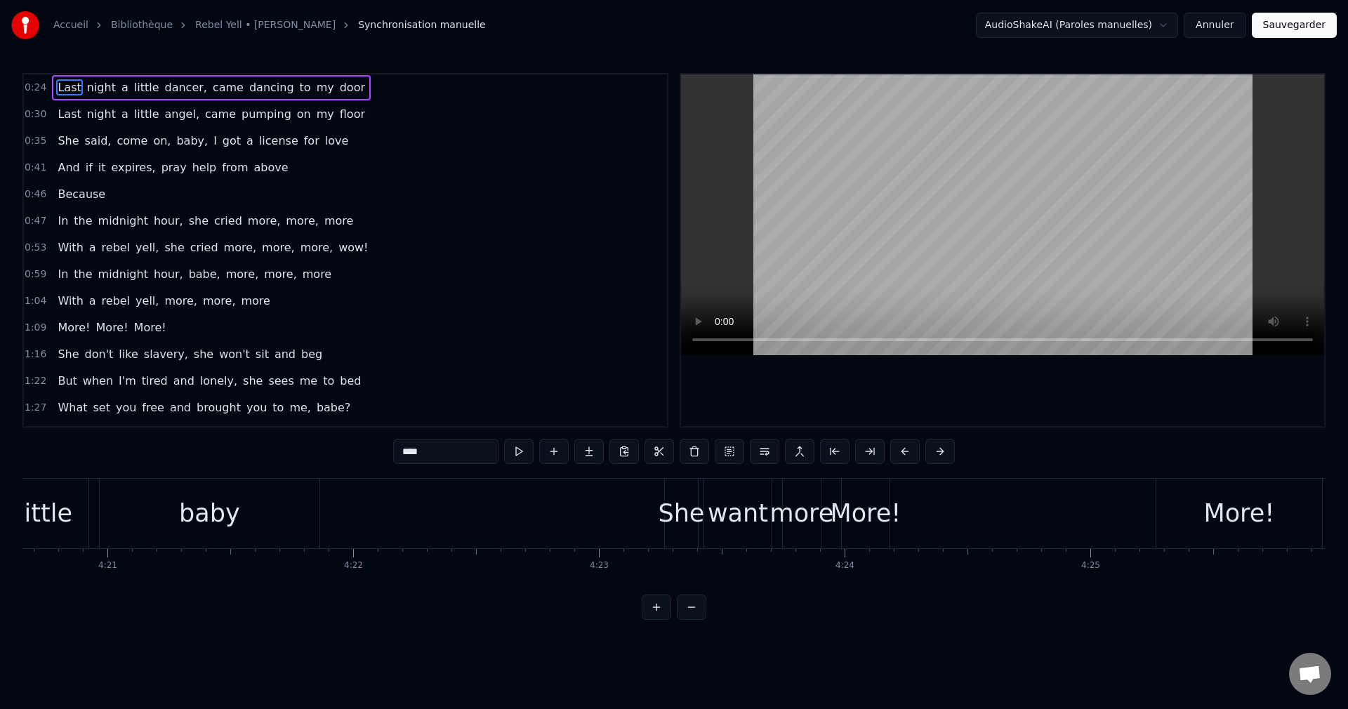
click at [860, 511] on div "More!" at bounding box center [866, 513] width 71 height 37
type input "*****"
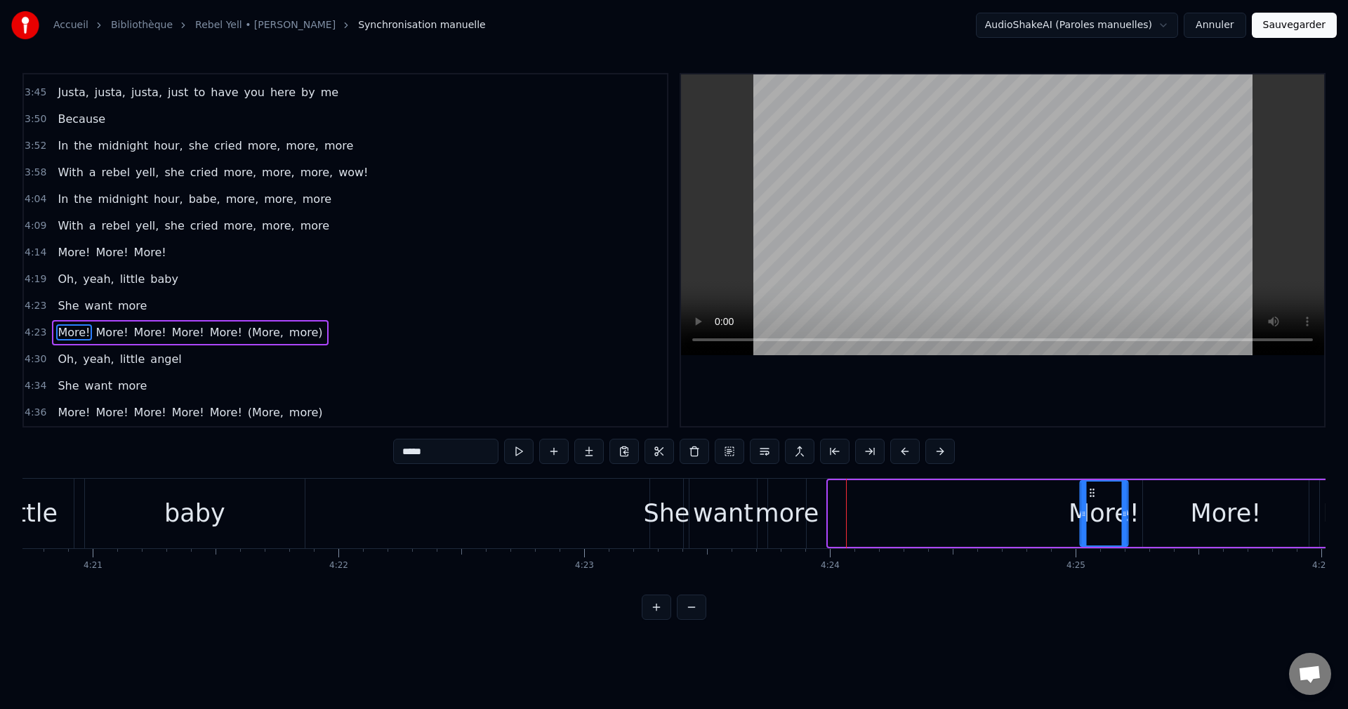
scroll to position [0, 64068]
drag, startPoint x: 853, startPoint y: 490, endPoint x: 1088, endPoint y: 505, distance: 235.7
click at [1088, 505] on div "More!" at bounding box center [1100, 514] width 46 height 64
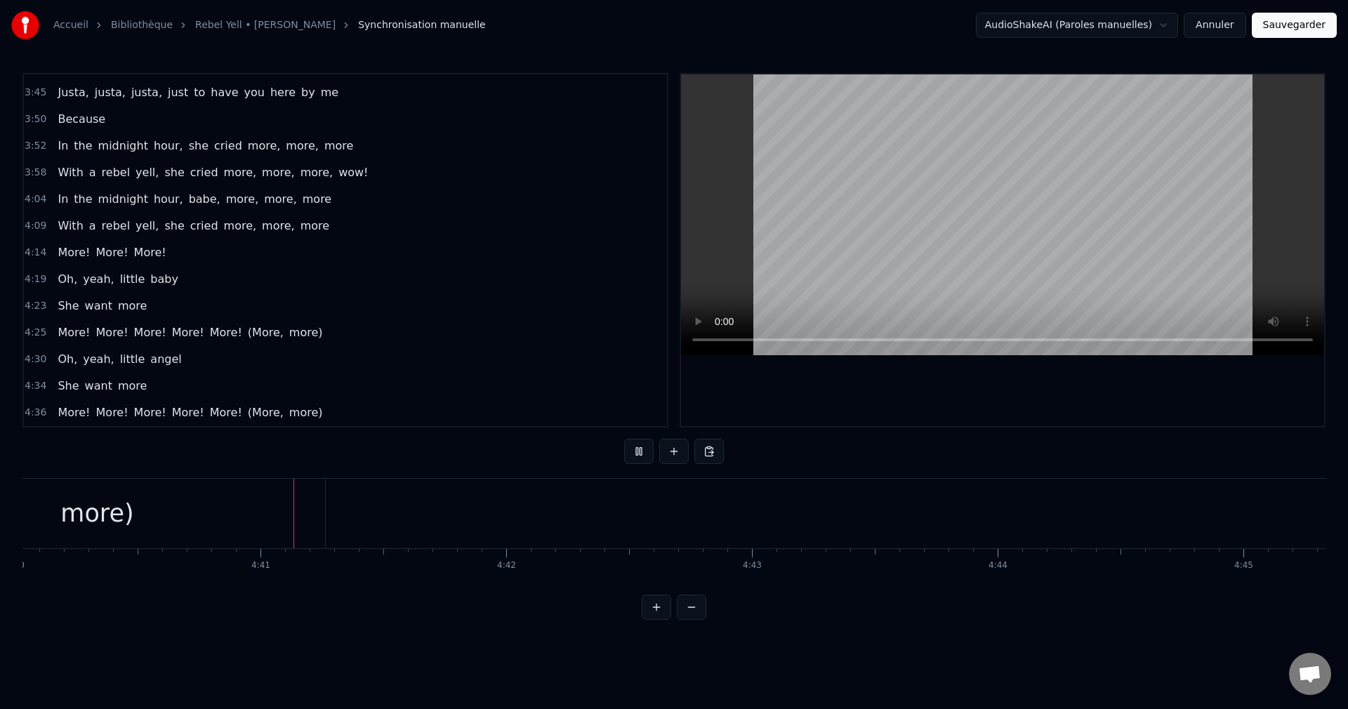
scroll to position [0, 68831]
click at [1316, 24] on button "Sauvegarder" at bounding box center [1294, 25] width 85 height 25
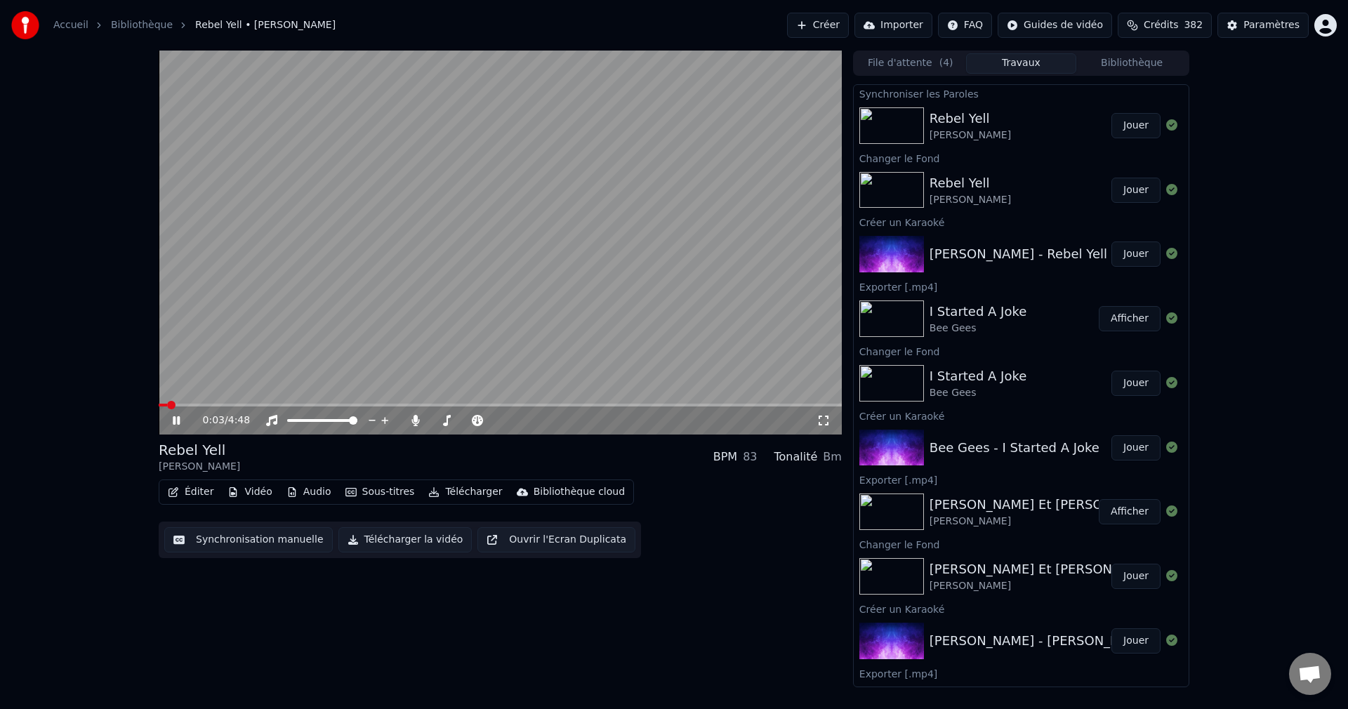
click at [283, 405] on span at bounding box center [500, 405] width 683 height 3
click at [451, 418] on div at bounding box center [479, 421] width 113 height 14
click at [449, 420] on span at bounding box center [440, 420] width 18 height 3
click at [439, 422] on span at bounding box center [441, 420] width 8 height 8
click at [178, 418] on icon at bounding box center [176, 420] width 7 height 8
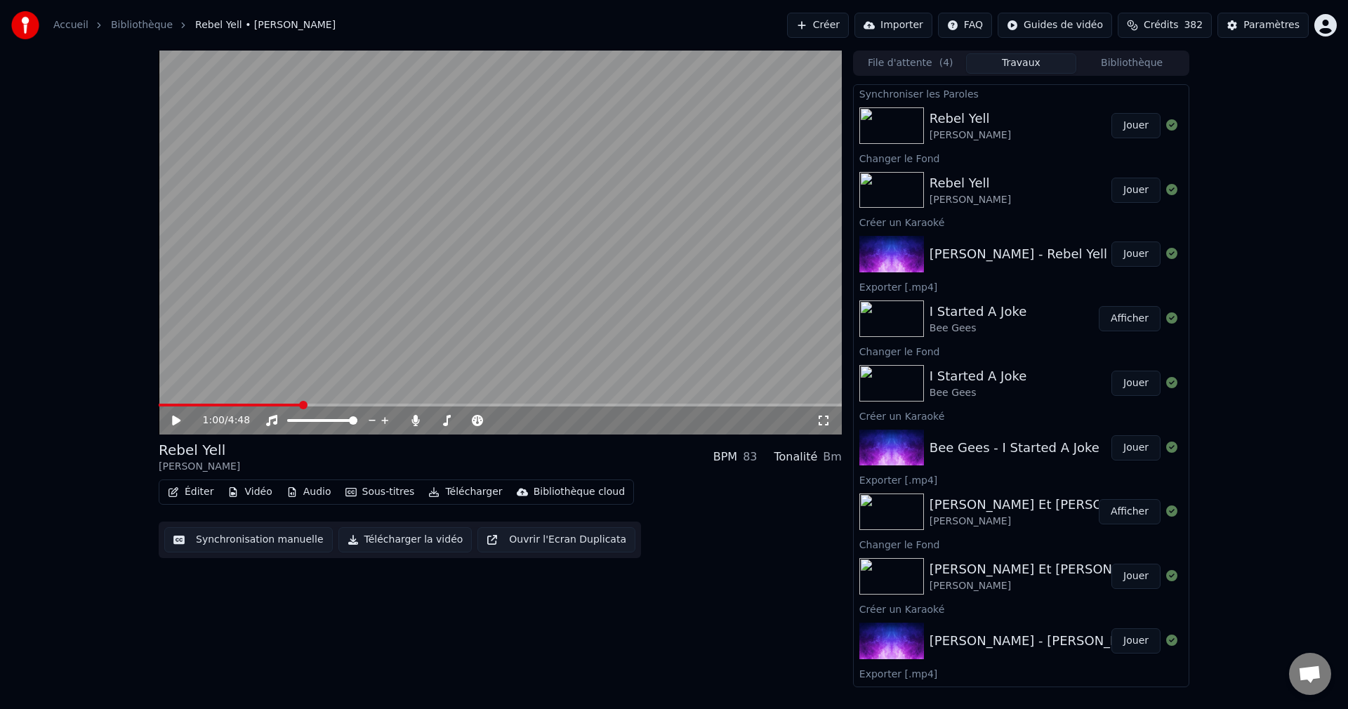
click at [378, 539] on button "Télécharger la vidéo" at bounding box center [405, 539] width 134 height 25
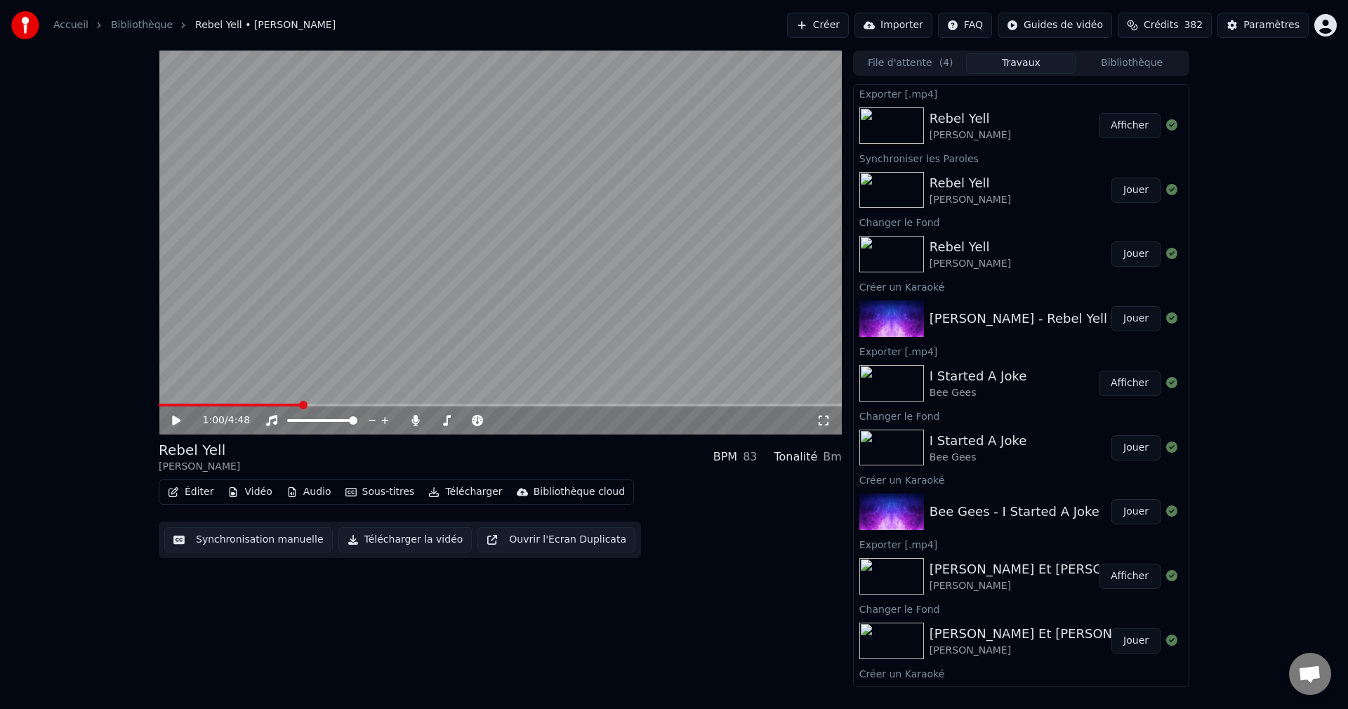
click at [826, 21] on button "Créer" at bounding box center [818, 25] width 62 height 25
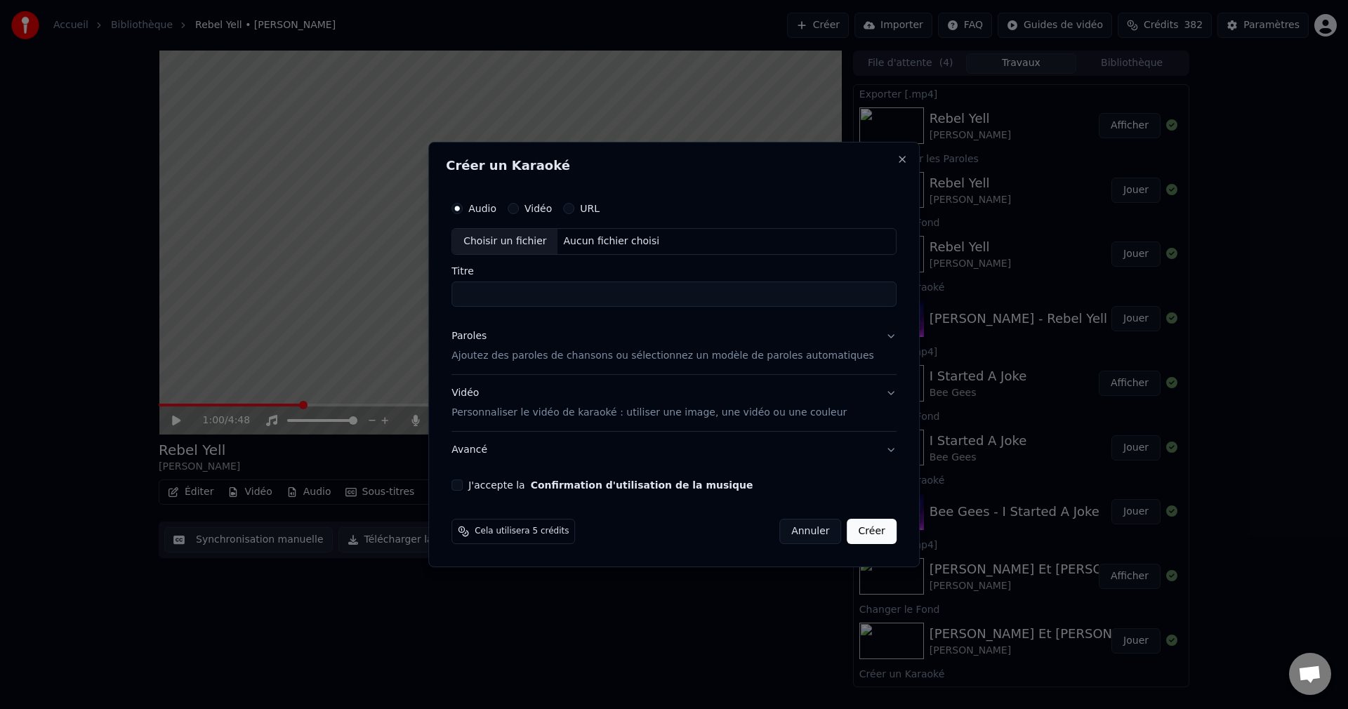
click at [522, 243] on div "Choisir un fichier" at bounding box center [504, 241] width 105 height 25
drag, startPoint x: 491, startPoint y: 293, endPoint x: 424, endPoint y: 305, distance: 67.8
click at [424, 305] on body "Accueil Bibliothèque Rebel Yell • [PERSON_NAME] Créer Importer FAQ Guides de vi…" at bounding box center [674, 354] width 1348 height 709
drag, startPoint x: 646, startPoint y: 298, endPoint x: 595, endPoint y: 307, distance: 52.1
click at [595, 307] on div "**********" at bounding box center [674, 343] width 456 height 308
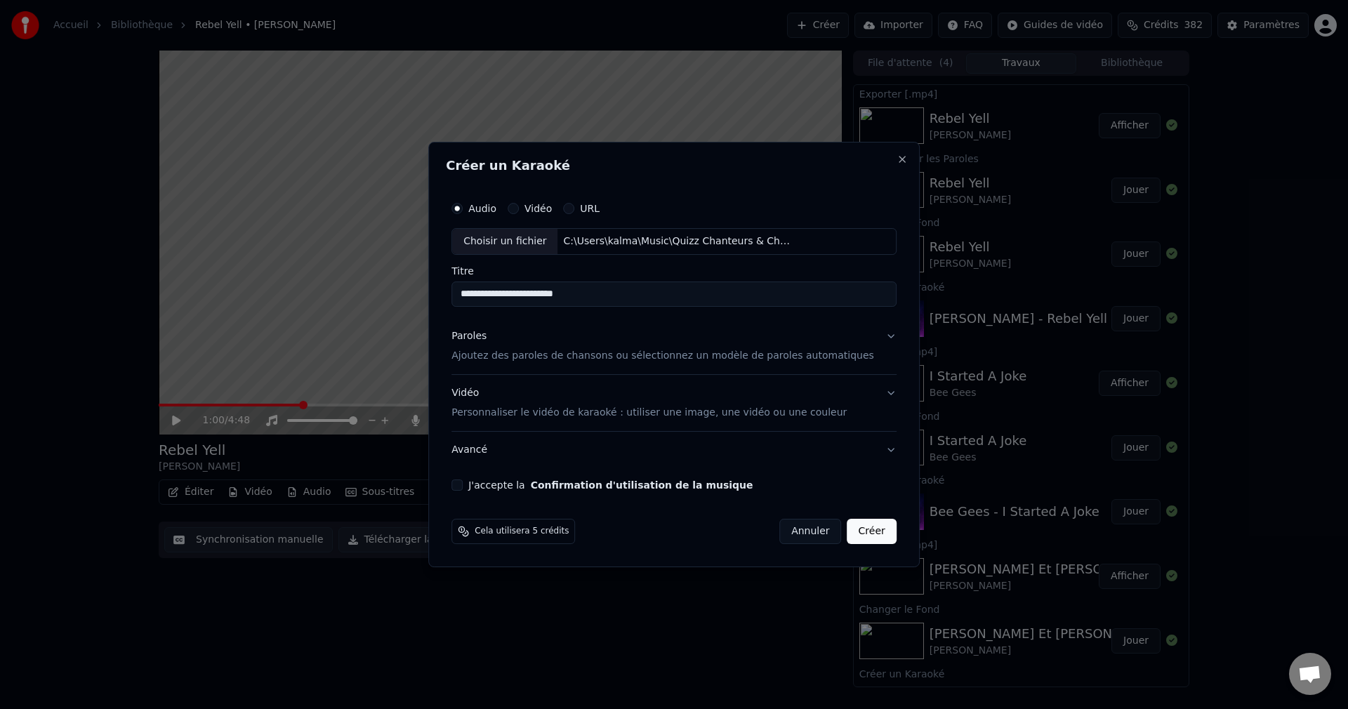
type input "**********"
click at [866, 333] on button "Paroles Ajoutez des paroles de chansons ou sélectionnez un modèle de paroles au…" at bounding box center [673, 346] width 445 height 56
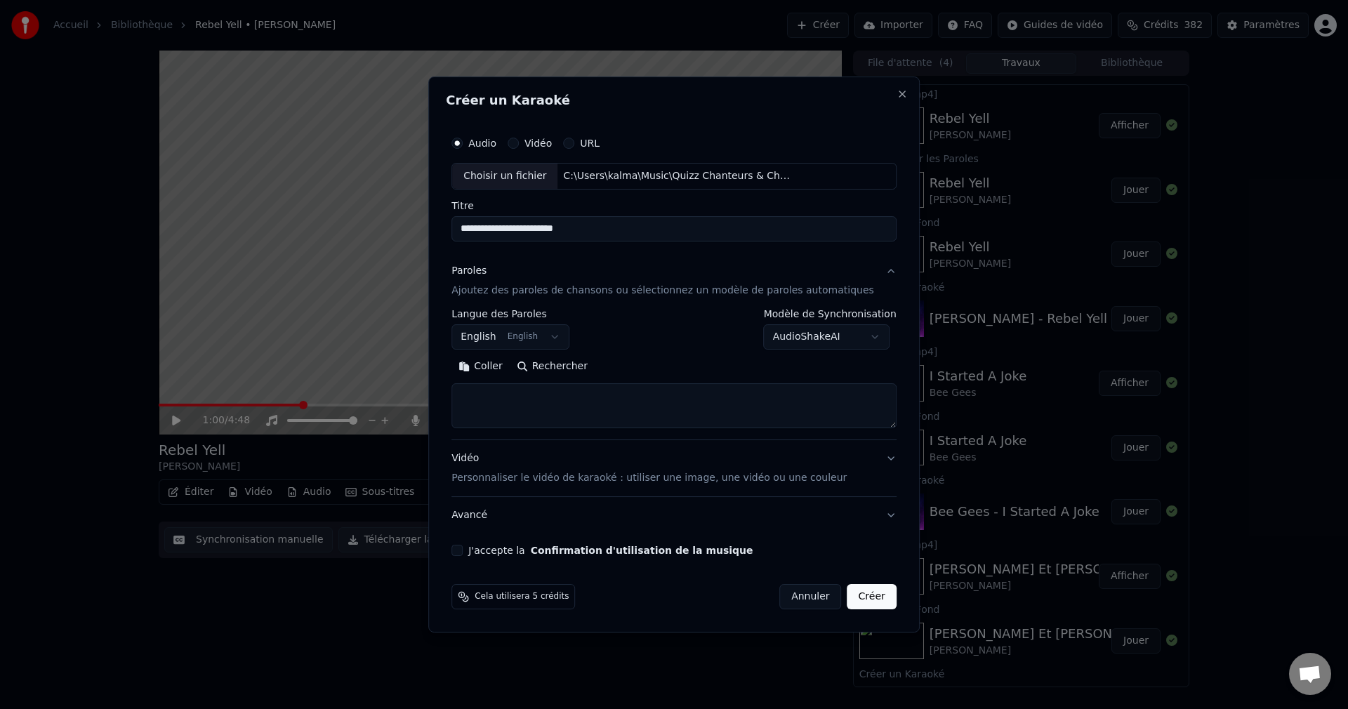
click at [576, 364] on button "Rechercher" at bounding box center [552, 366] width 85 height 22
type textarea "**********"
click at [463, 550] on button "J'accepte la Confirmation d'utilisation de la musique" at bounding box center [456, 550] width 11 height 11
click at [850, 594] on button "Créer" at bounding box center [871, 596] width 49 height 25
select select
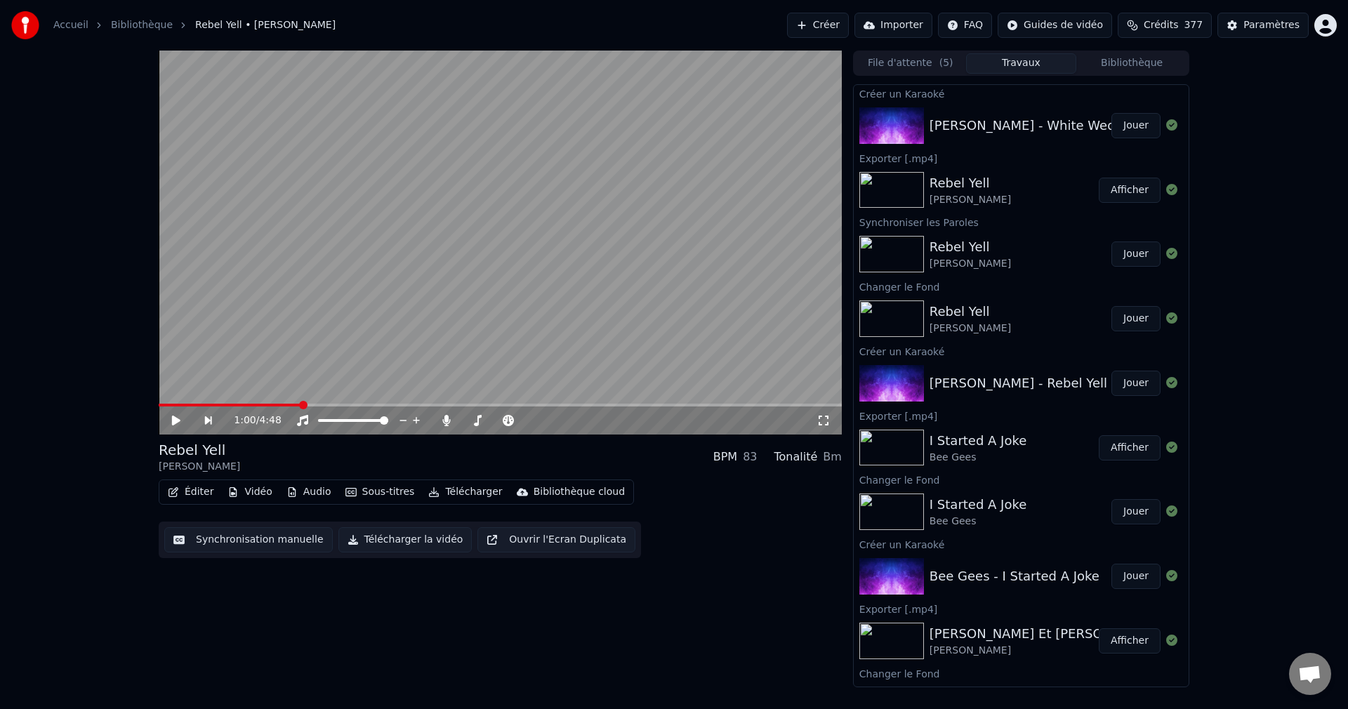
click at [1122, 123] on button "Jouer" at bounding box center [1135, 125] width 49 height 25
click at [176, 417] on icon at bounding box center [186, 420] width 33 height 11
click at [242, 495] on button "Vidéo" at bounding box center [249, 492] width 55 height 20
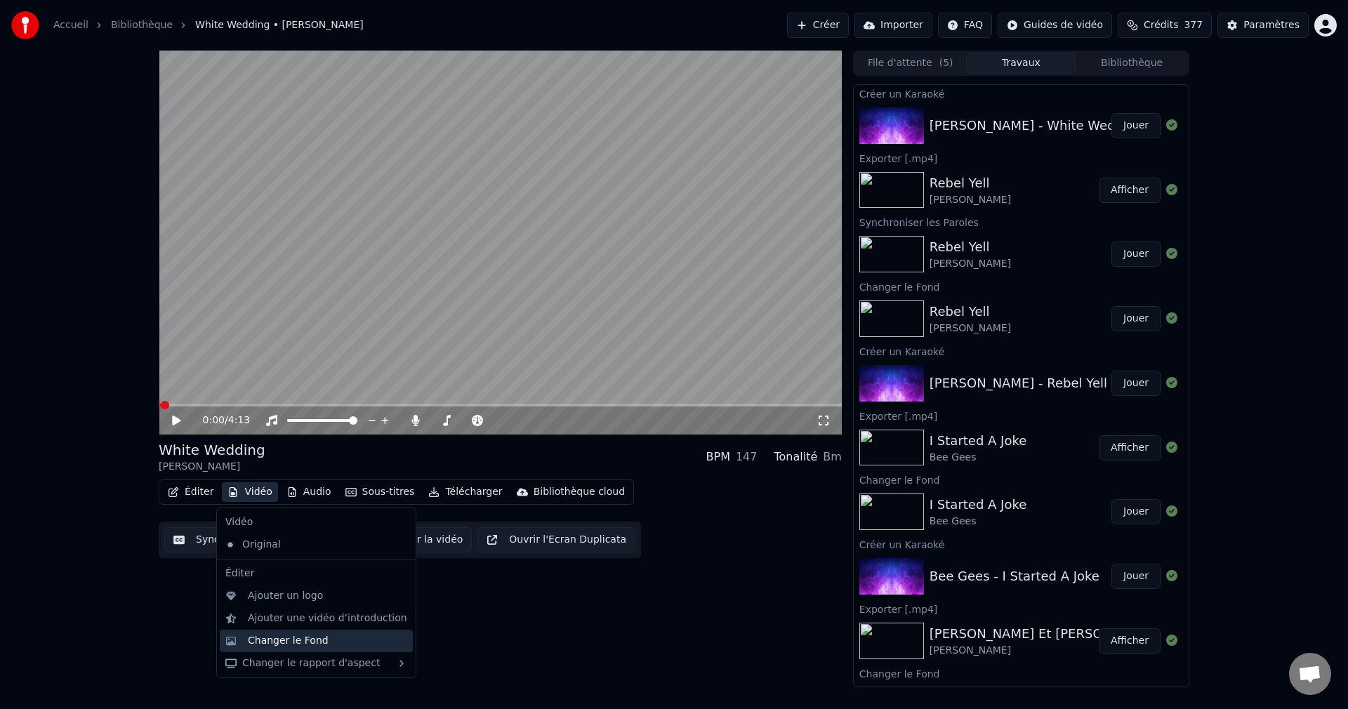
click at [278, 637] on div "Changer le Fond" at bounding box center [288, 641] width 81 height 14
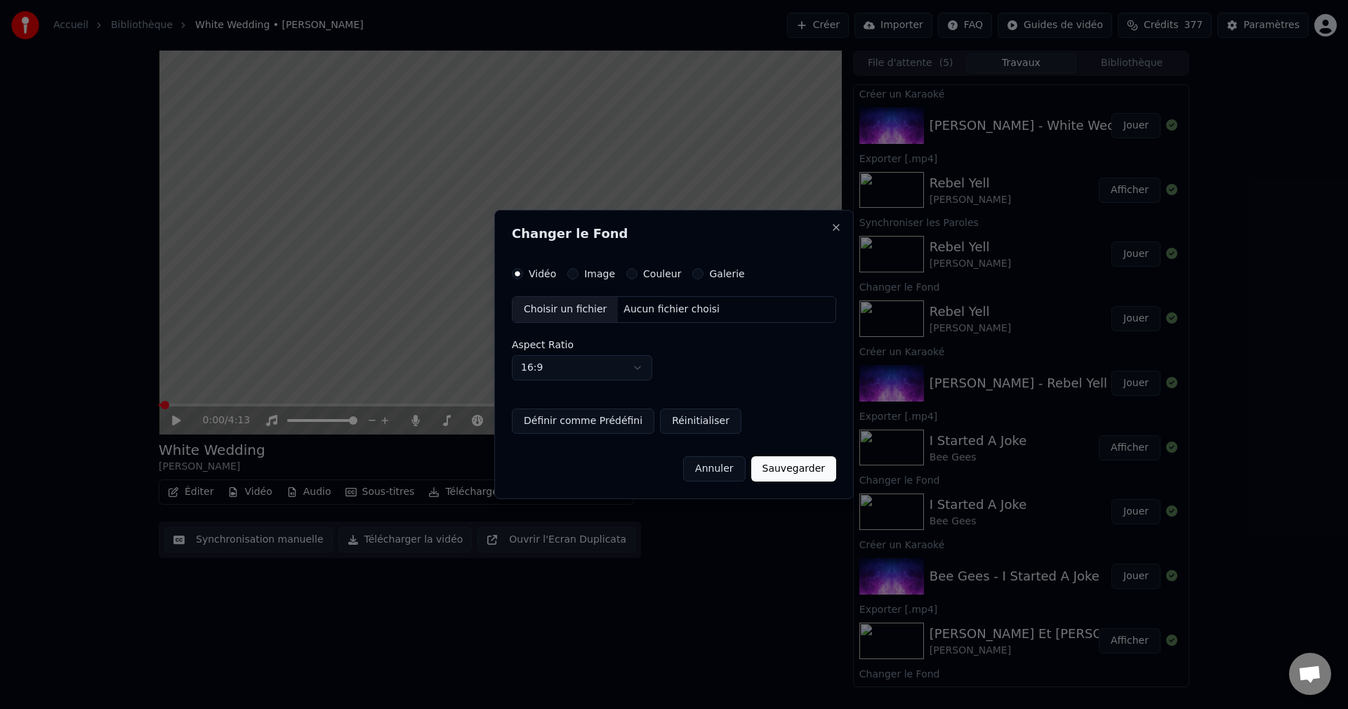
click at [567, 308] on div "Choisir un fichier" at bounding box center [565, 309] width 105 height 25
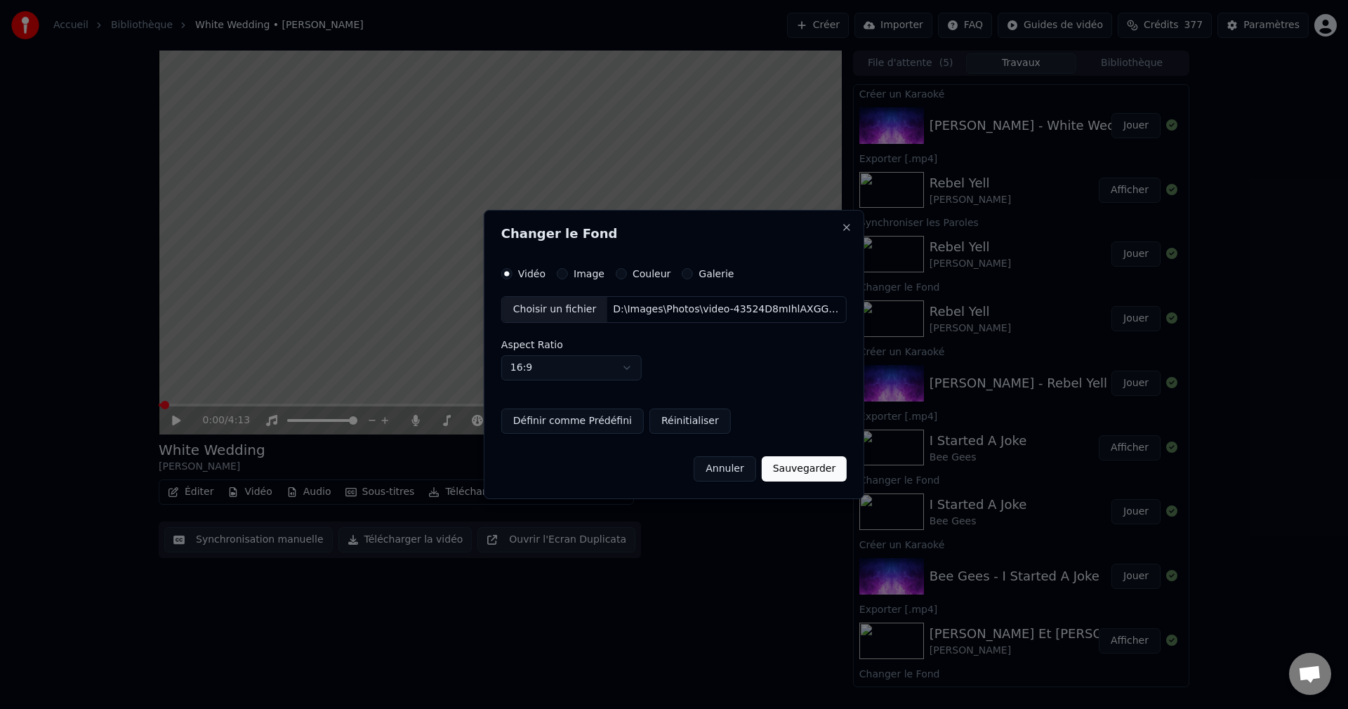
click at [796, 470] on button "Sauvegarder" at bounding box center [804, 468] width 85 height 25
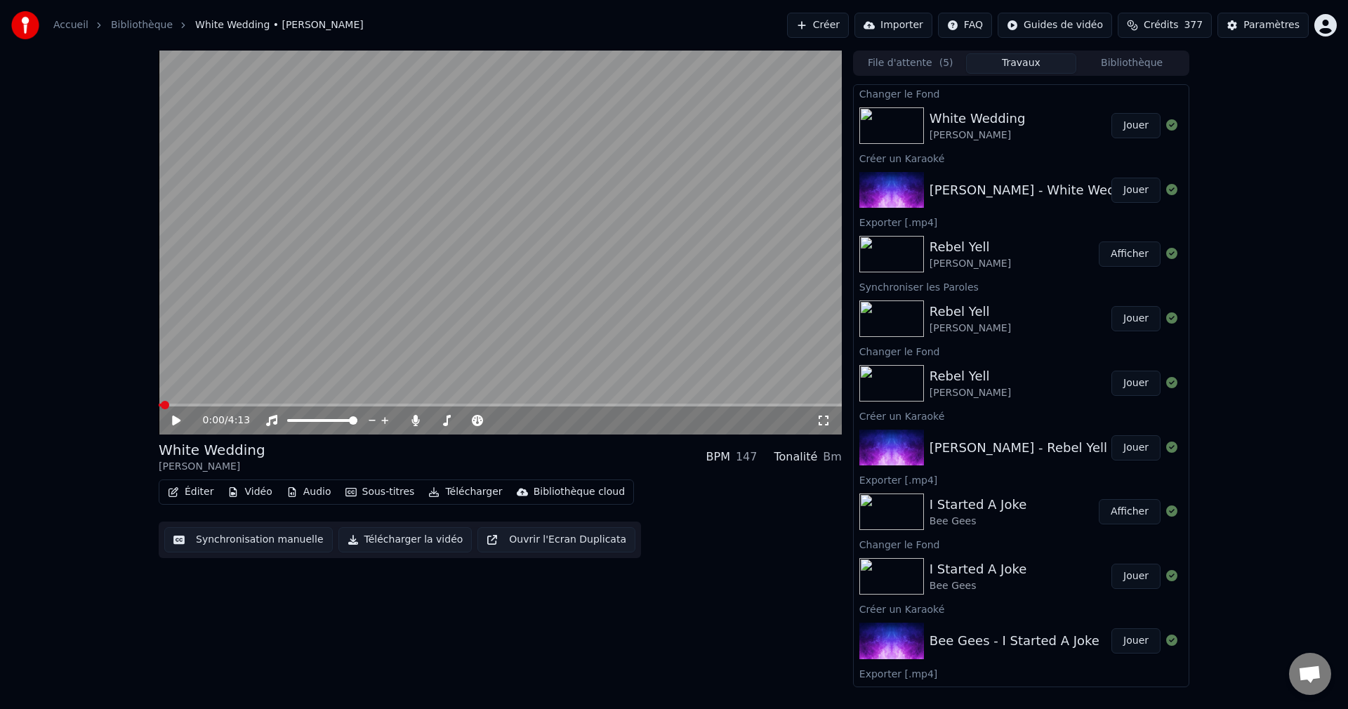
click at [1118, 129] on button "Jouer" at bounding box center [1135, 125] width 49 height 25
click at [501, 425] on span at bounding box center [497, 420] width 8 height 8
click at [488, 405] on span at bounding box center [500, 405] width 683 height 3
click at [503, 404] on span at bounding box center [500, 405] width 683 height 3
click at [522, 404] on span at bounding box center [500, 405] width 683 height 3
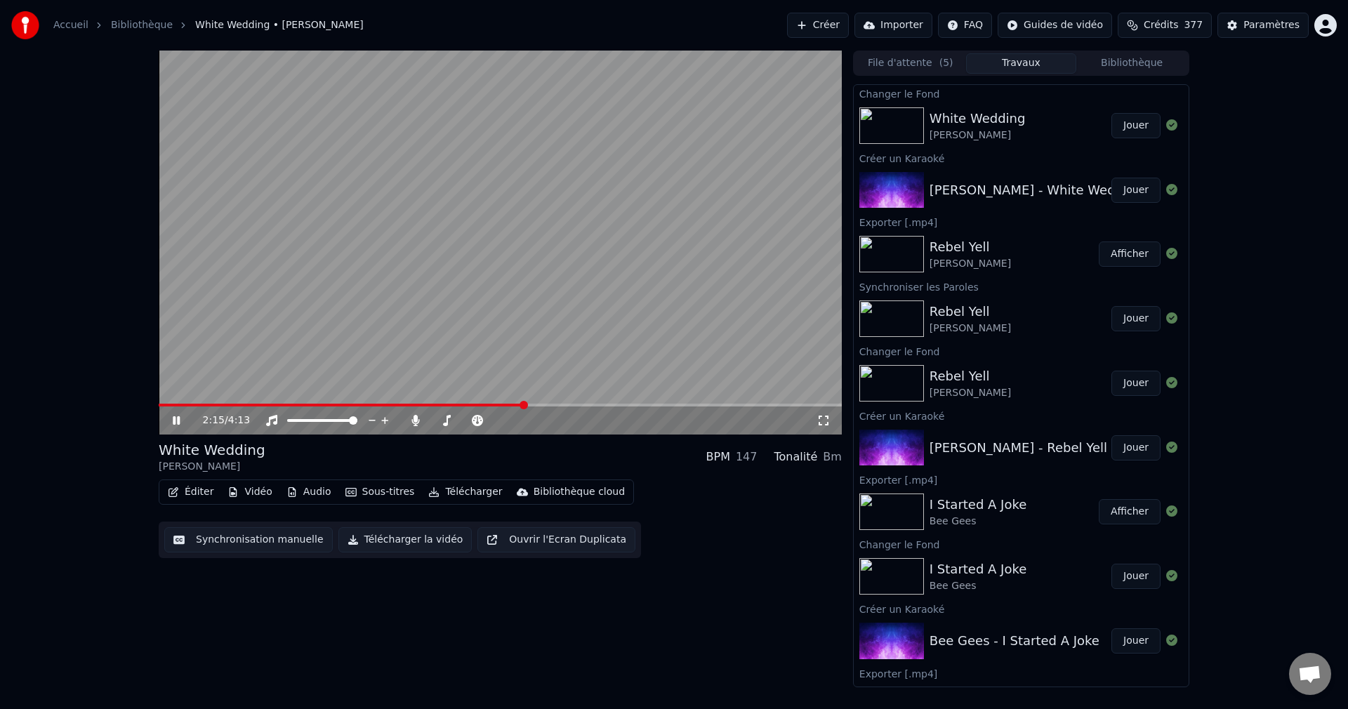
click at [539, 404] on span at bounding box center [500, 405] width 683 height 3
click at [183, 416] on icon at bounding box center [186, 420] width 33 height 11
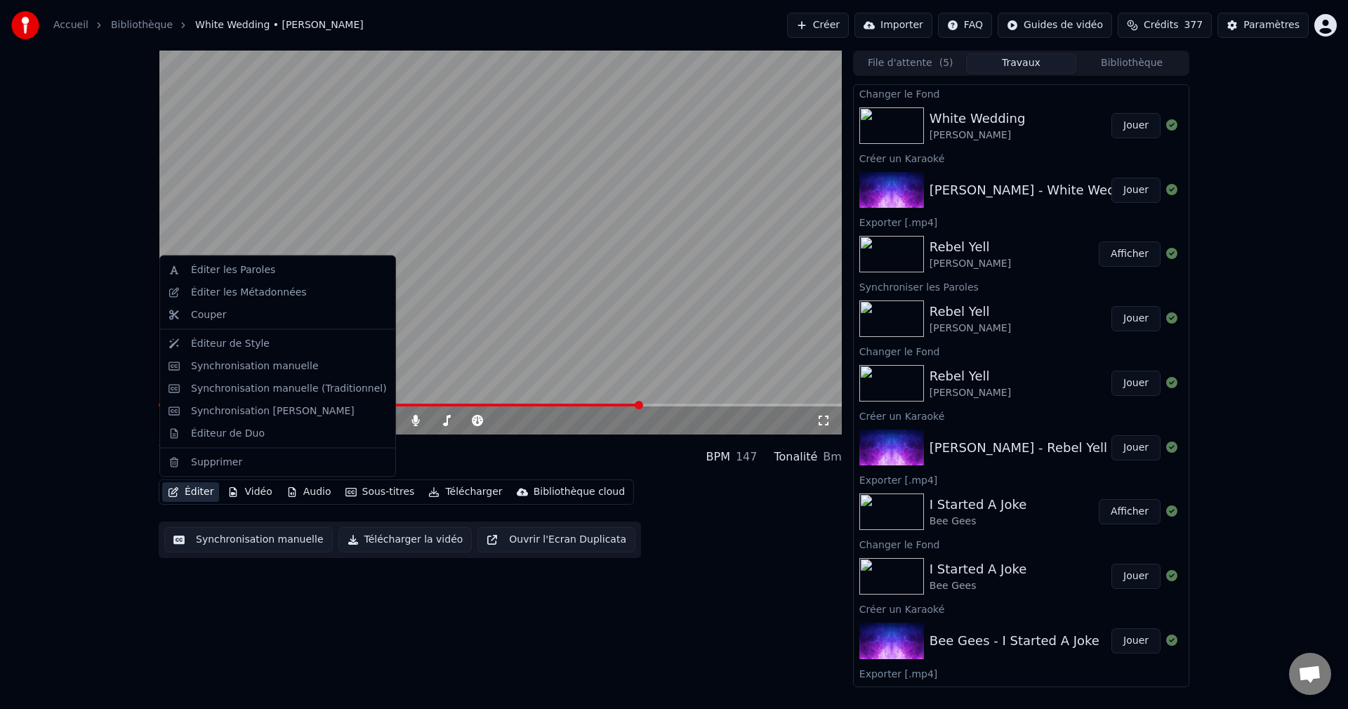
click at [199, 489] on button "Éditer" at bounding box center [190, 492] width 57 height 20
click at [249, 275] on div "Éditer les Paroles" at bounding box center [233, 270] width 84 height 14
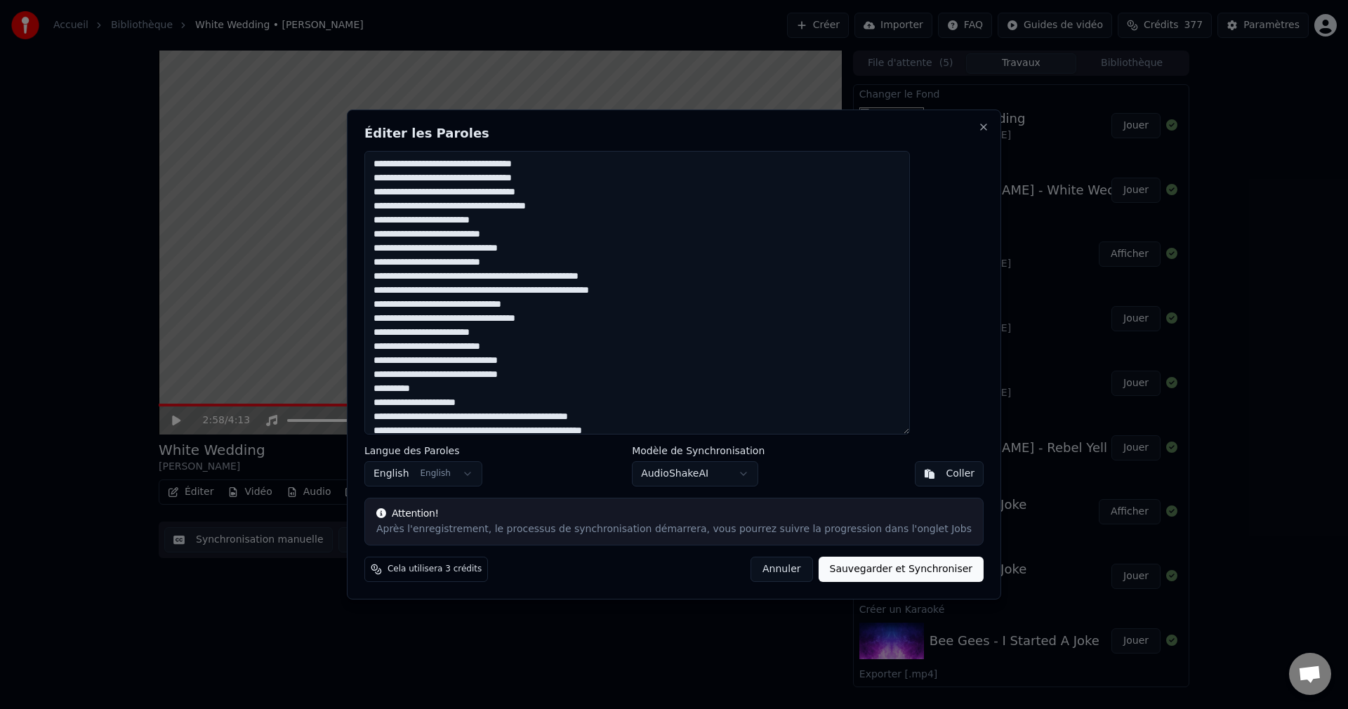
drag, startPoint x: 576, startPoint y: 280, endPoint x: 588, endPoint y: 291, distance: 15.9
click at [576, 280] on textarea at bounding box center [637, 293] width 546 height 284
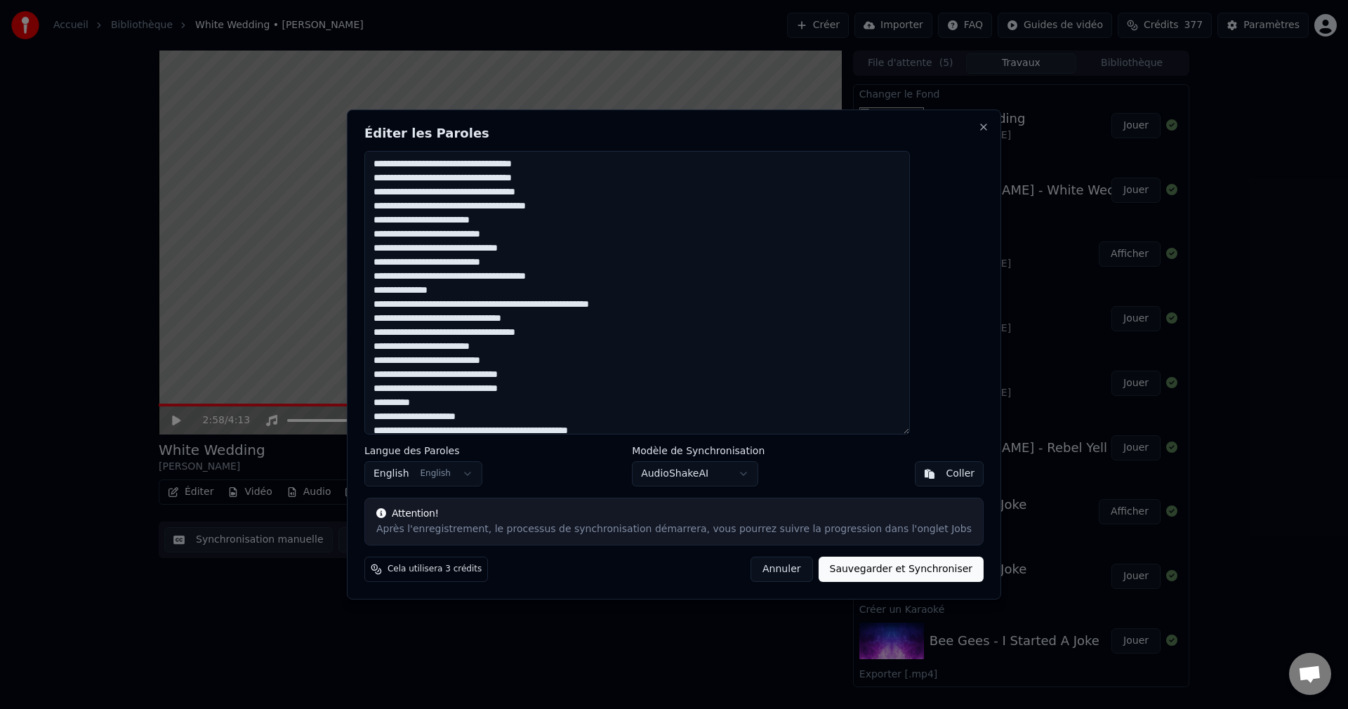
click at [593, 311] on textarea at bounding box center [637, 293] width 546 height 284
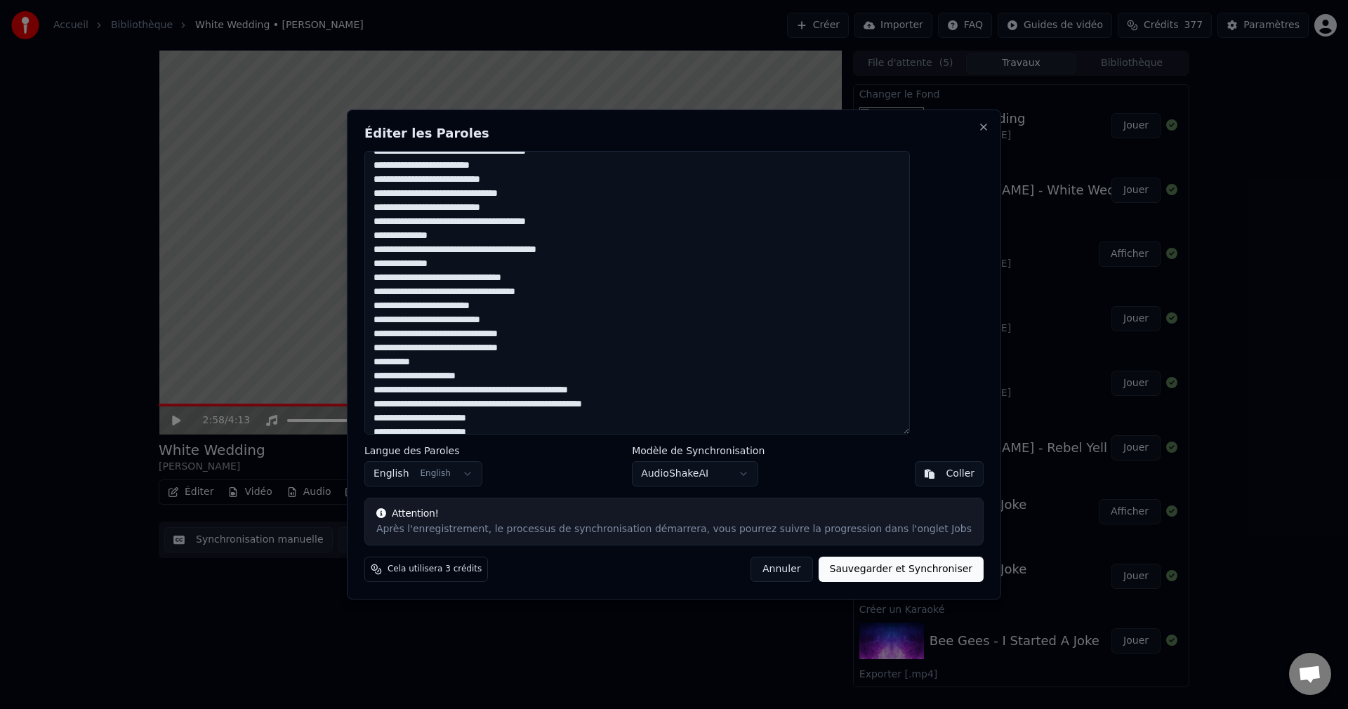
scroll to position [70, 0]
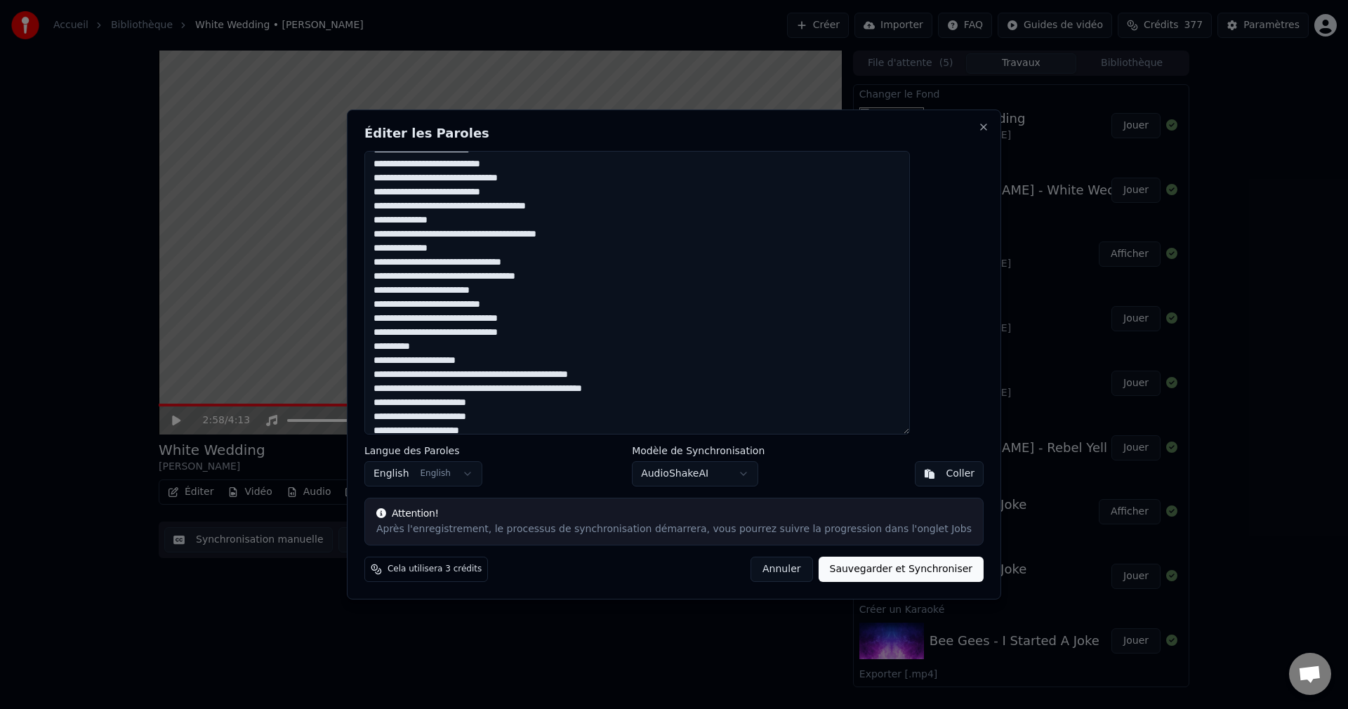
click at [576, 376] on textarea at bounding box center [637, 293] width 546 height 284
click at [586, 403] on textarea at bounding box center [637, 293] width 546 height 284
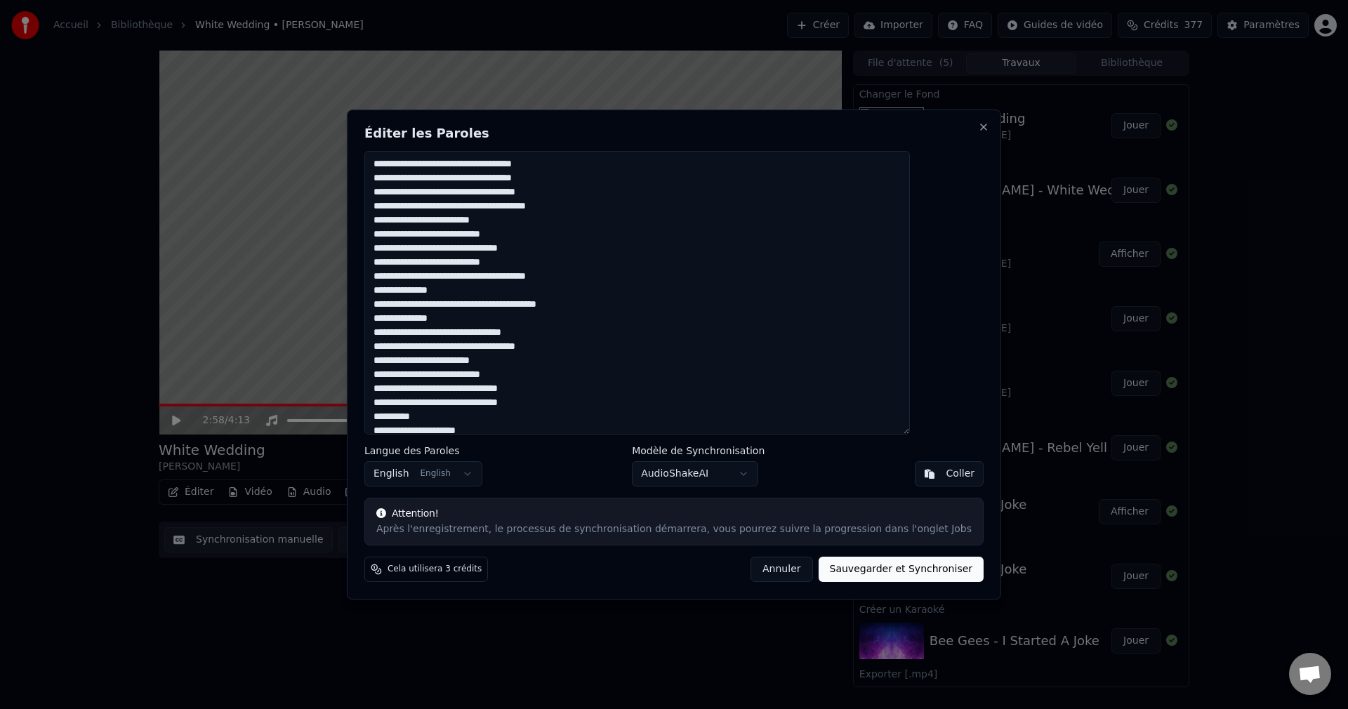
click at [533, 218] on textarea at bounding box center [637, 293] width 546 height 284
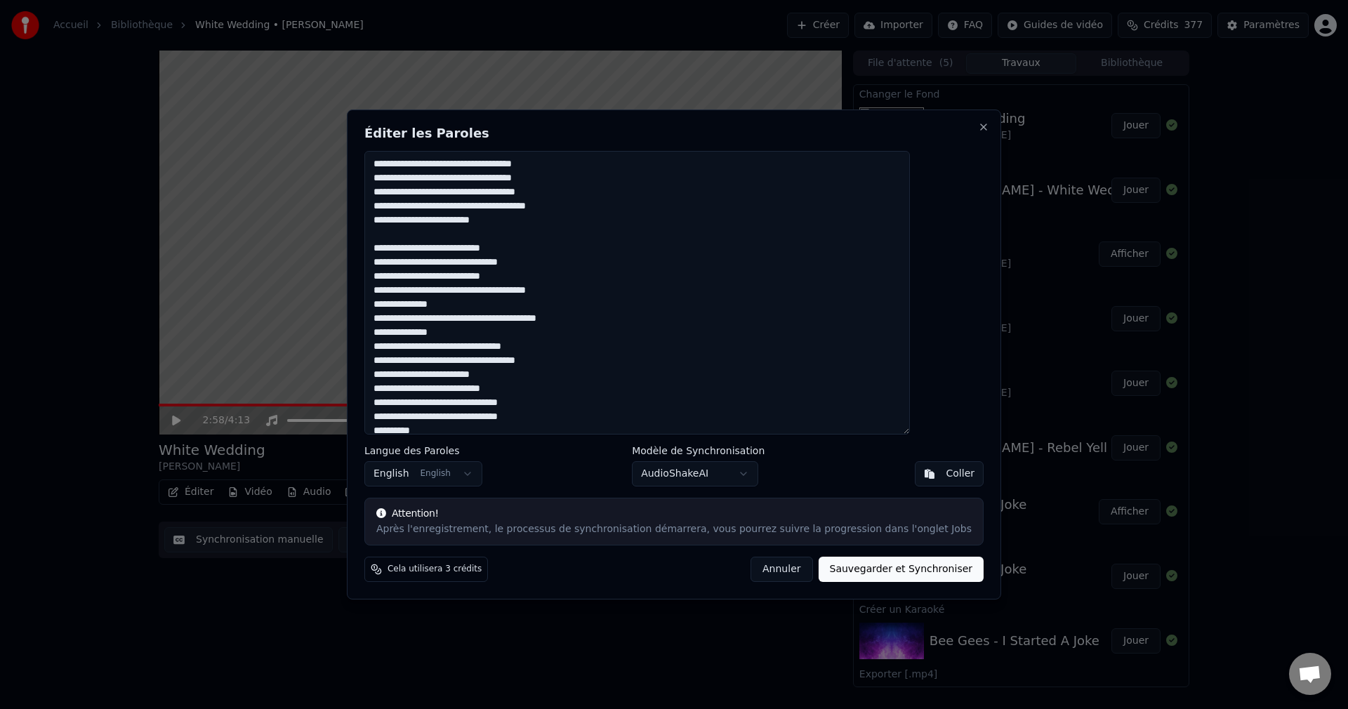
click at [553, 282] on textarea at bounding box center [637, 293] width 546 height 284
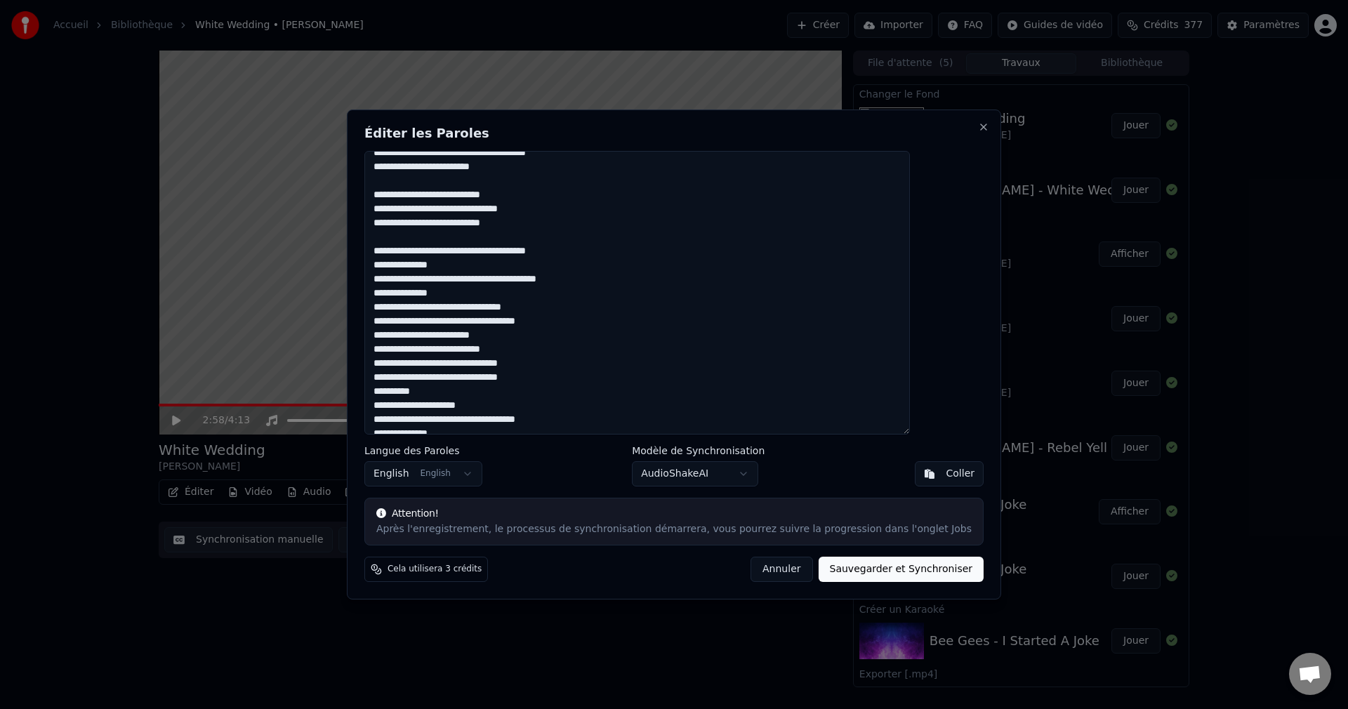
scroll to position [70, 0]
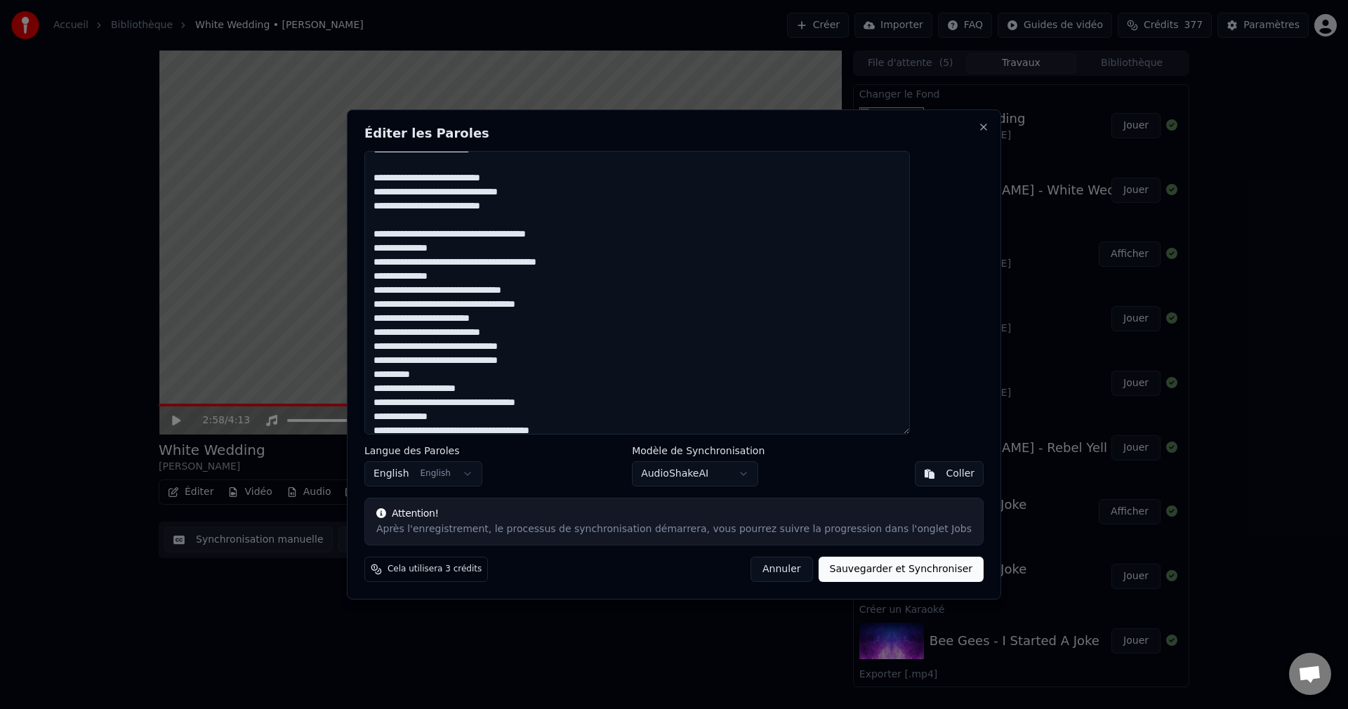
click at [516, 281] on textarea at bounding box center [637, 293] width 546 height 284
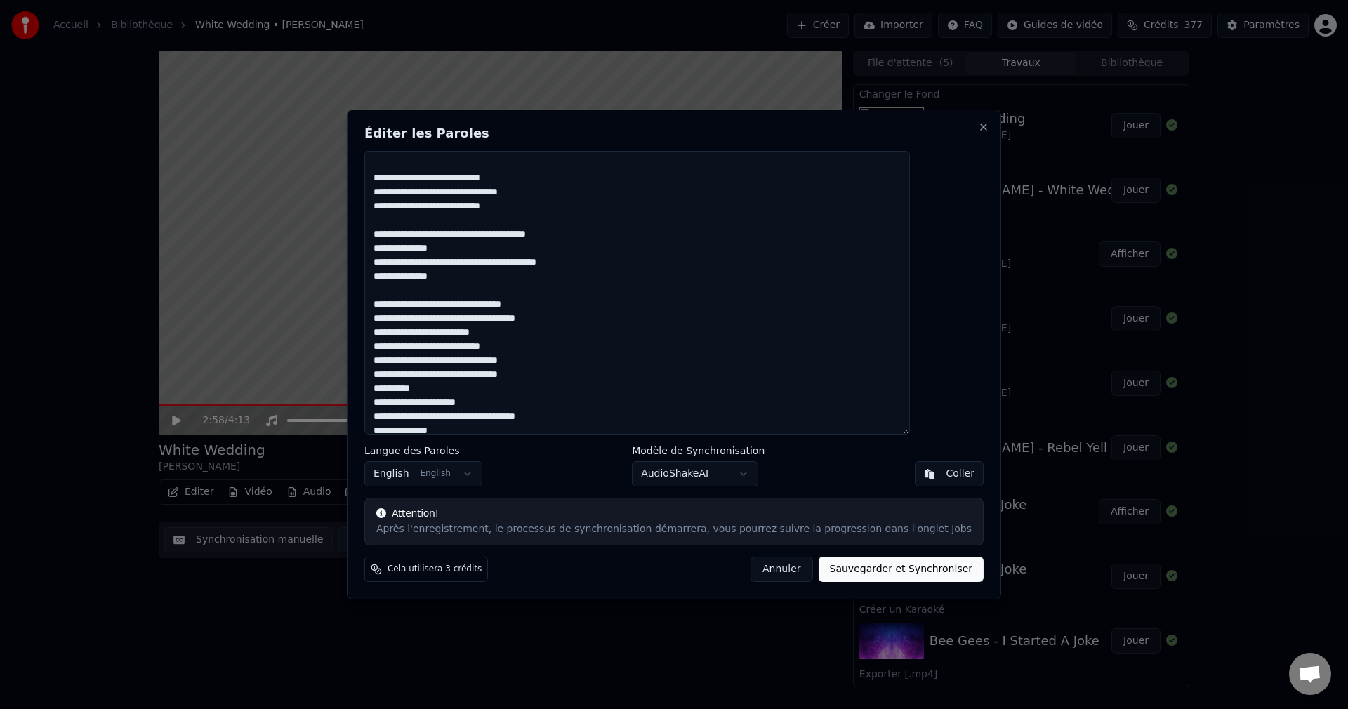
click at [534, 336] on textarea at bounding box center [637, 293] width 546 height 284
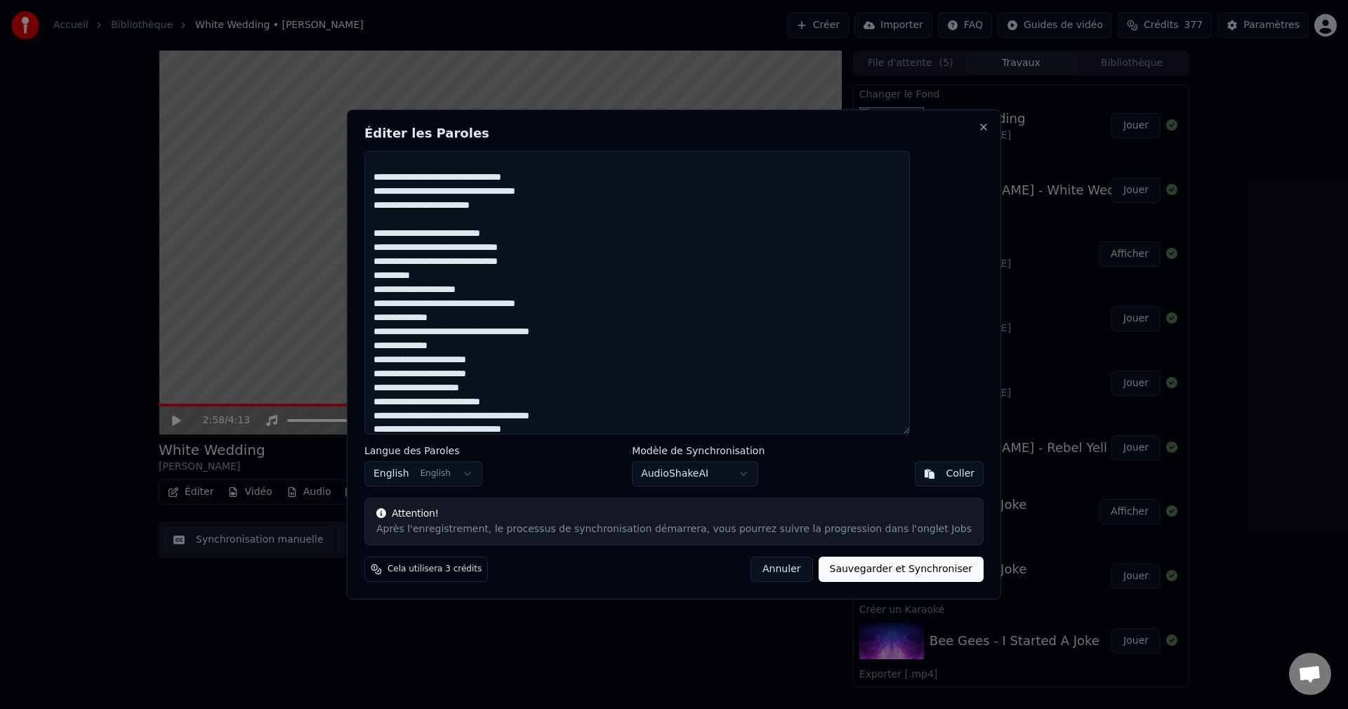
scroll to position [211, 0]
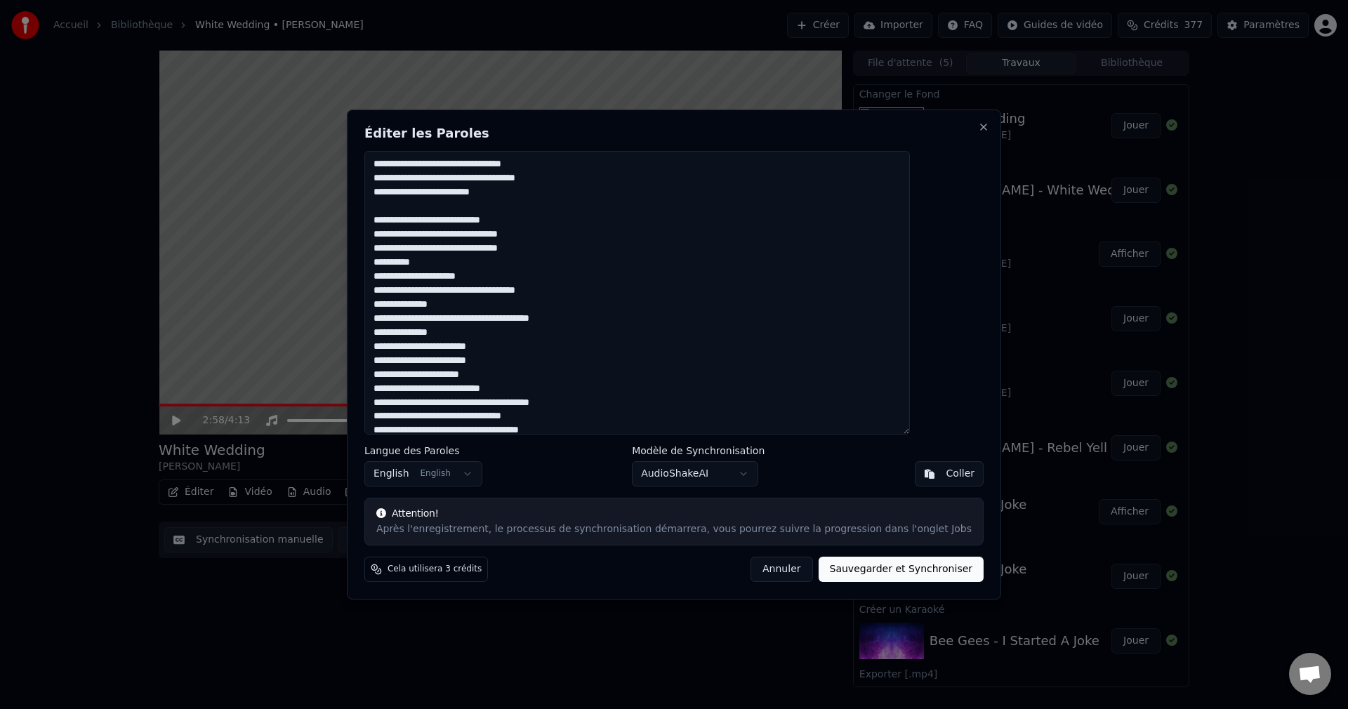
click at [563, 251] on textarea at bounding box center [637, 293] width 546 height 284
click at [536, 291] on textarea at bounding box center [637, 293] width 546 height 284
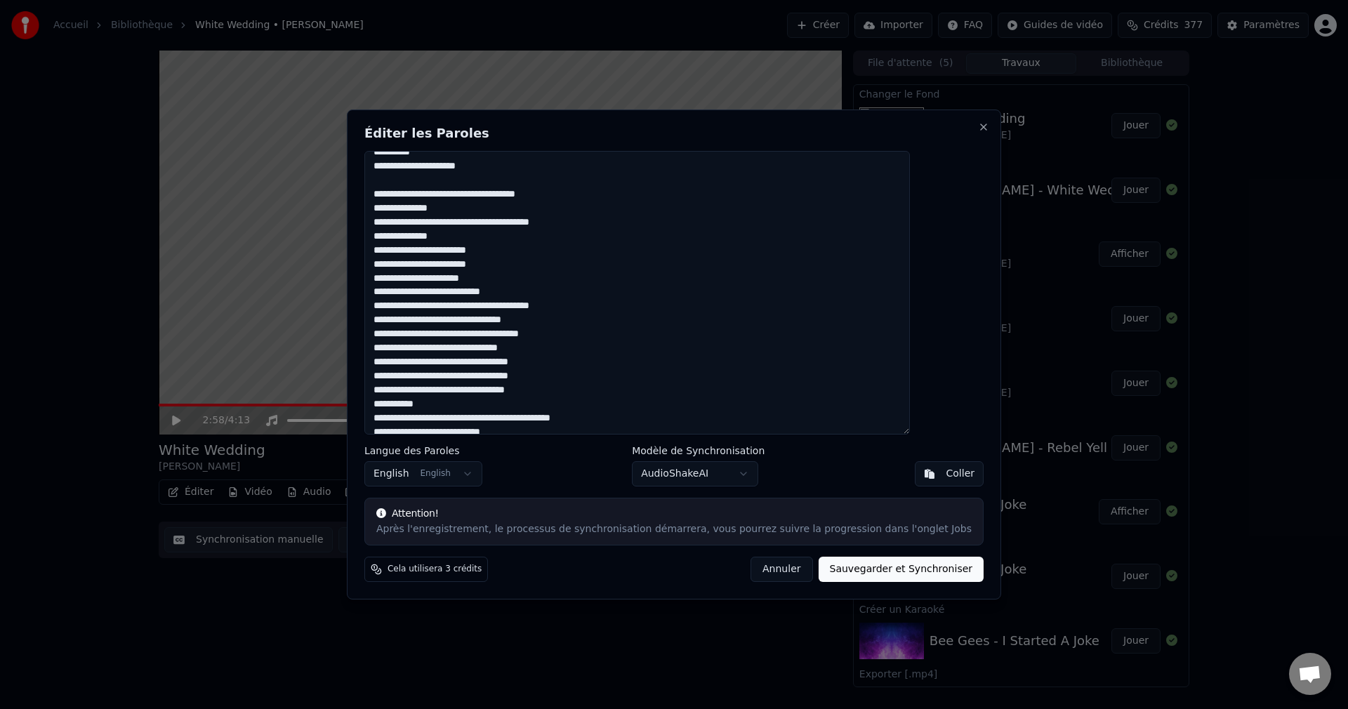
scroll to position [351, 0]
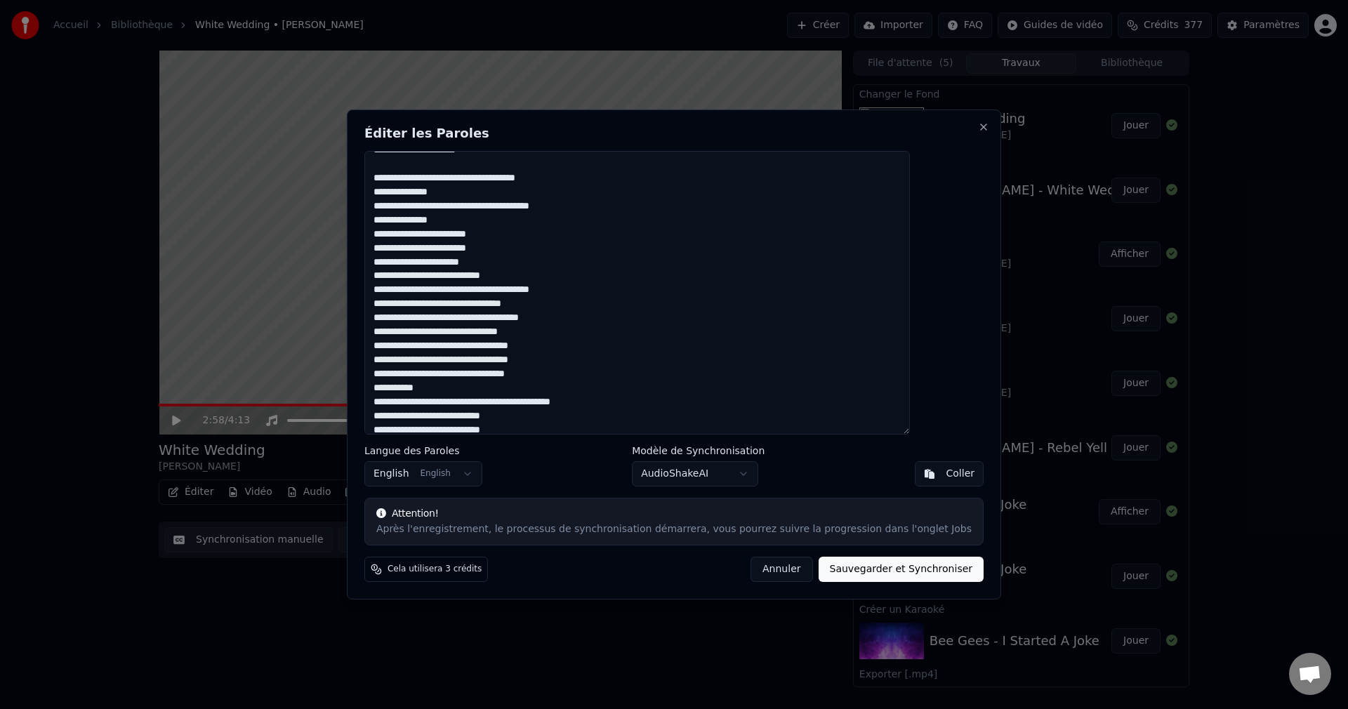
click at [543, 231] on textarea at bounding box center [637, 293] width 546 height 284
click at [550, 266] on textarea at bounding box center [637, 293] width 546 height 284
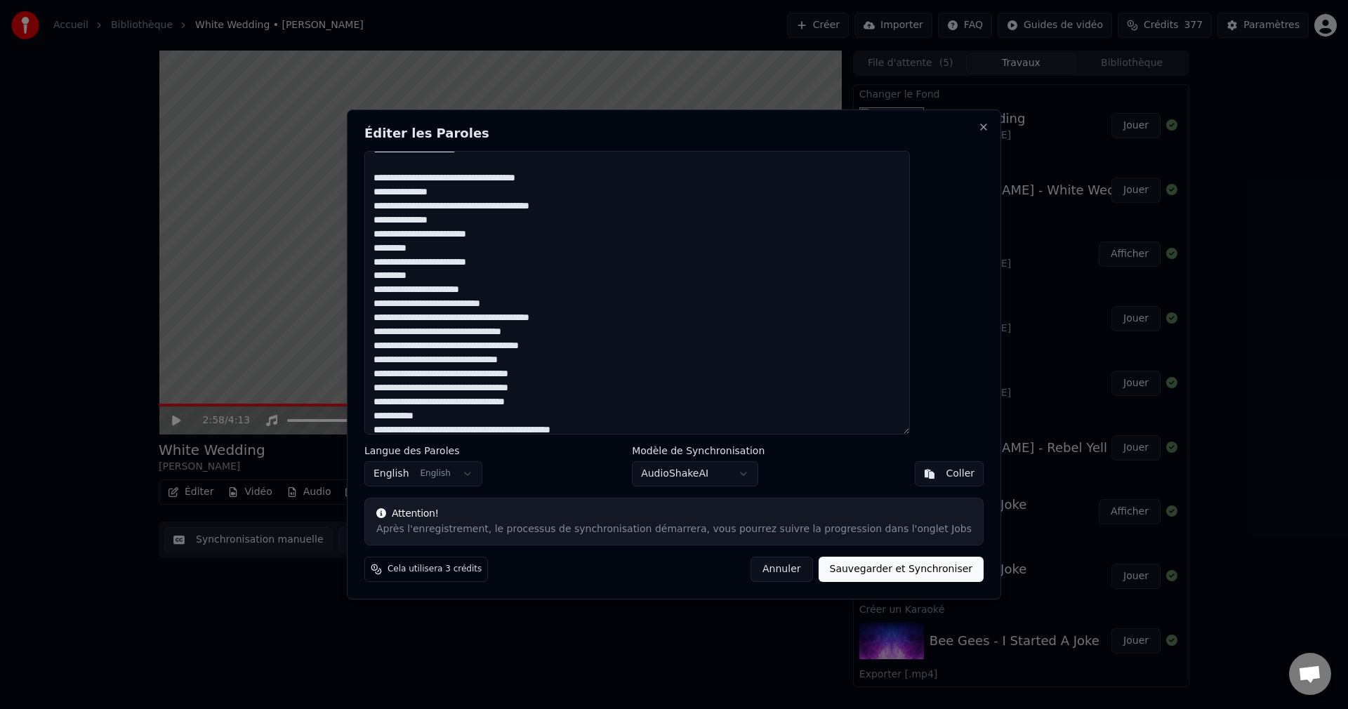
click at [526, 290] on textarea at bounding box center [637, 293] width 546 height 284
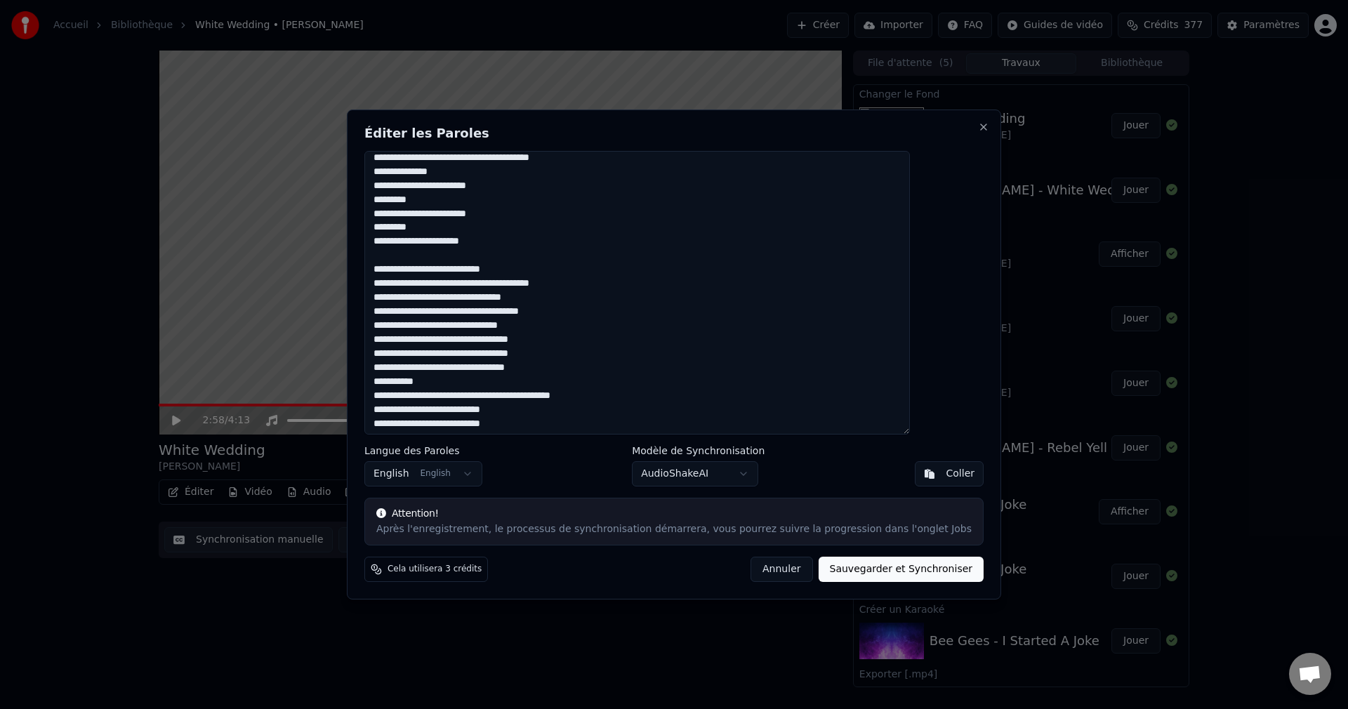
scroll to position [416, 0]
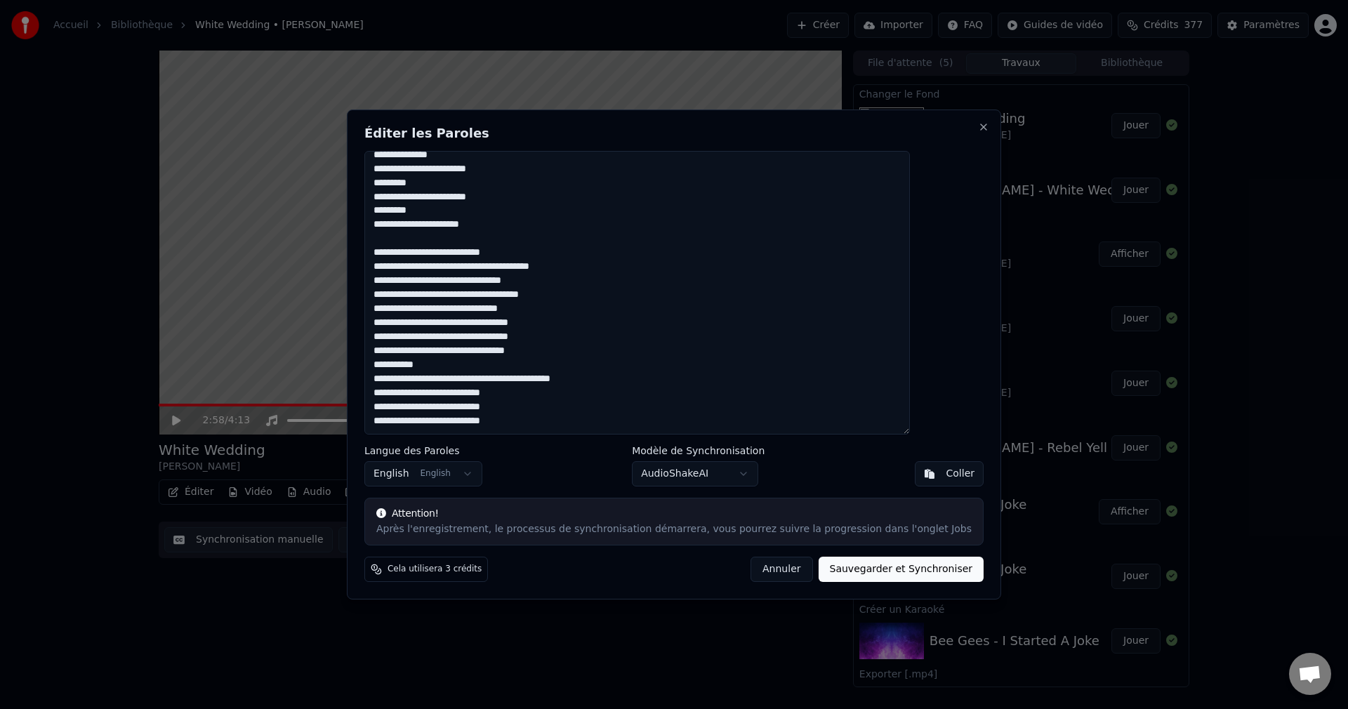
click at [576, 282] on textarea at bounding box center [637, 293] width 546 height 284
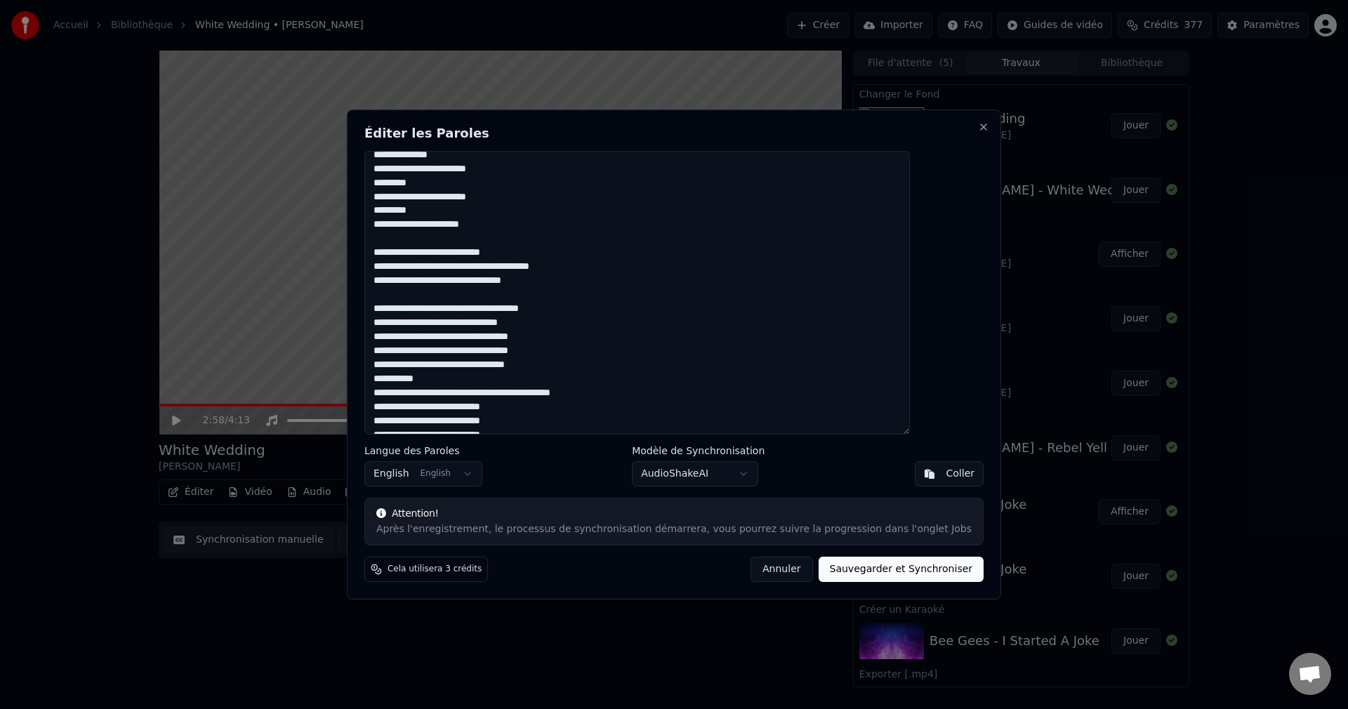
scroll to position [430, 0]
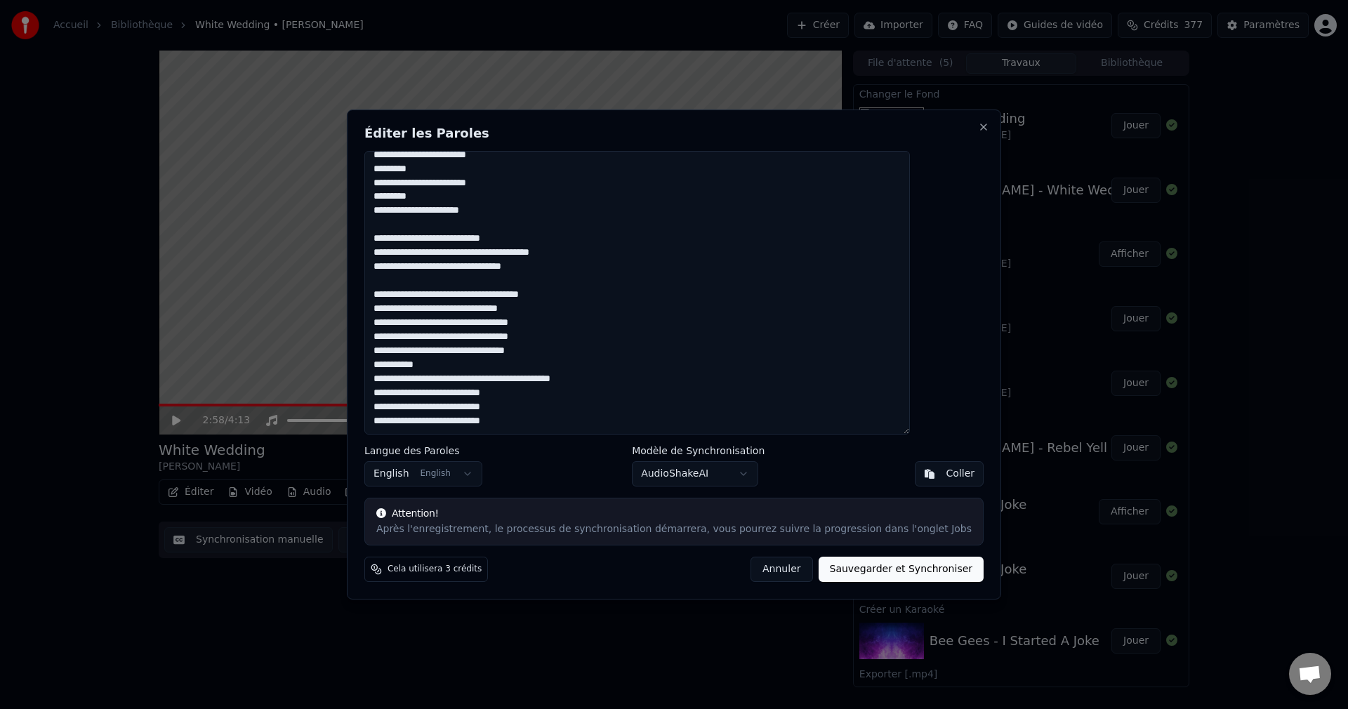
click at [484, 366] on textarea at bounding box center [637, 293] width 546 height 284
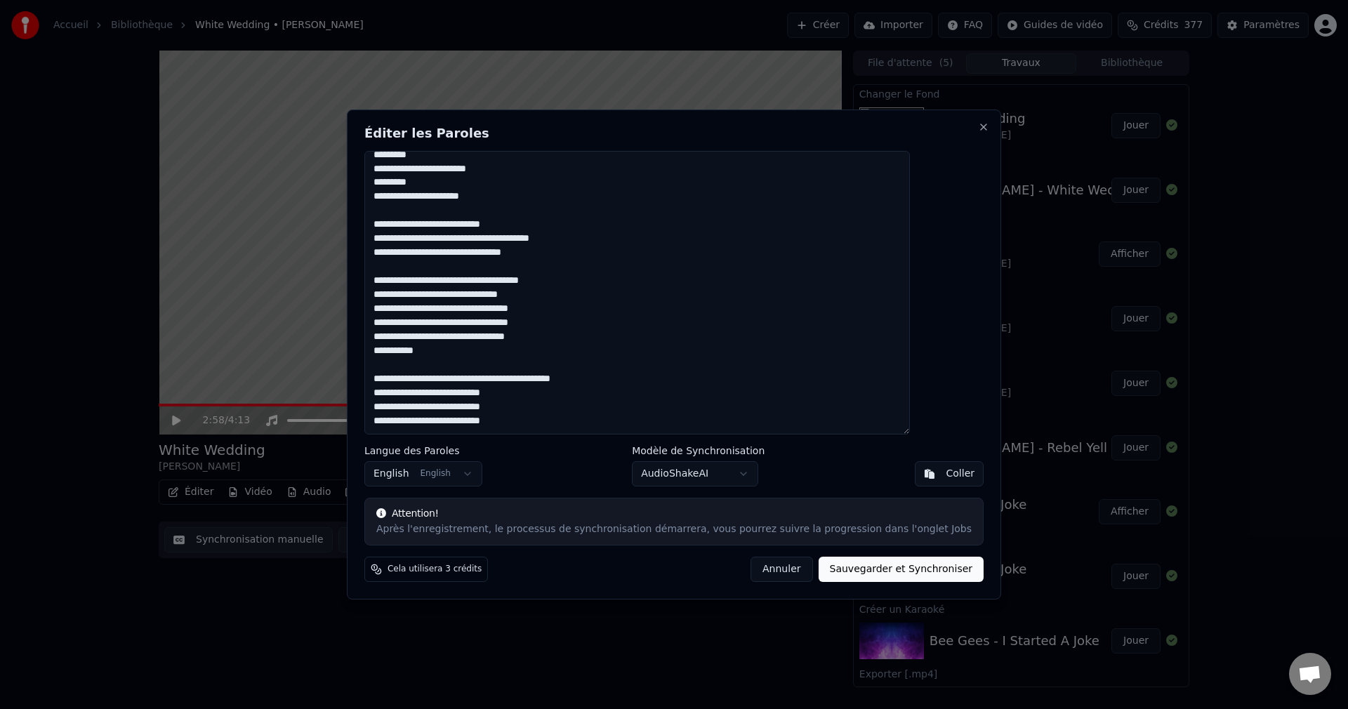
drag, startPoint x: 452, startPoint y: 239, endPoint x: 604, endPoint y: 246, distance: 151.8
click at [604, 246] on textarea at bounding box center [637, 293] width 546 height 284
click at [634, 346] on textarea at bounding box center [637, 293] width 546 height 284
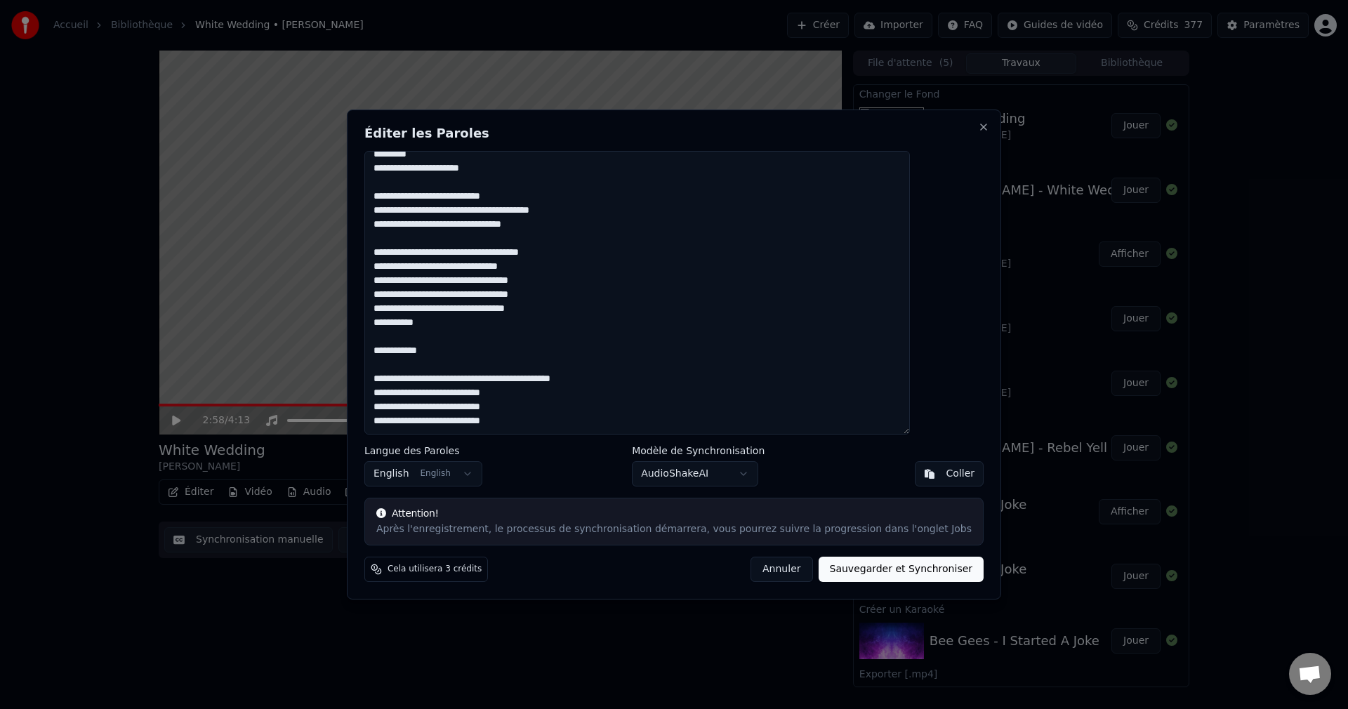
drag, startPoint x: 475, startPoint y: 213, endPoint x: 560, endPoint y: 213, distance: 85.0
click at [560, 213] on textarea at bounding box center [637, 293] width 546 height 284
click at [611, 215] on textarea at bounding box center [637, 293] width 546 height 284
drag, startPoint x: 600, startPoint y: 211, endPoint x: 480, endPoint y: 212, distance: 120.8
click at [480, 212] on textarea at bounding box center [637, 293] width 546 height 284
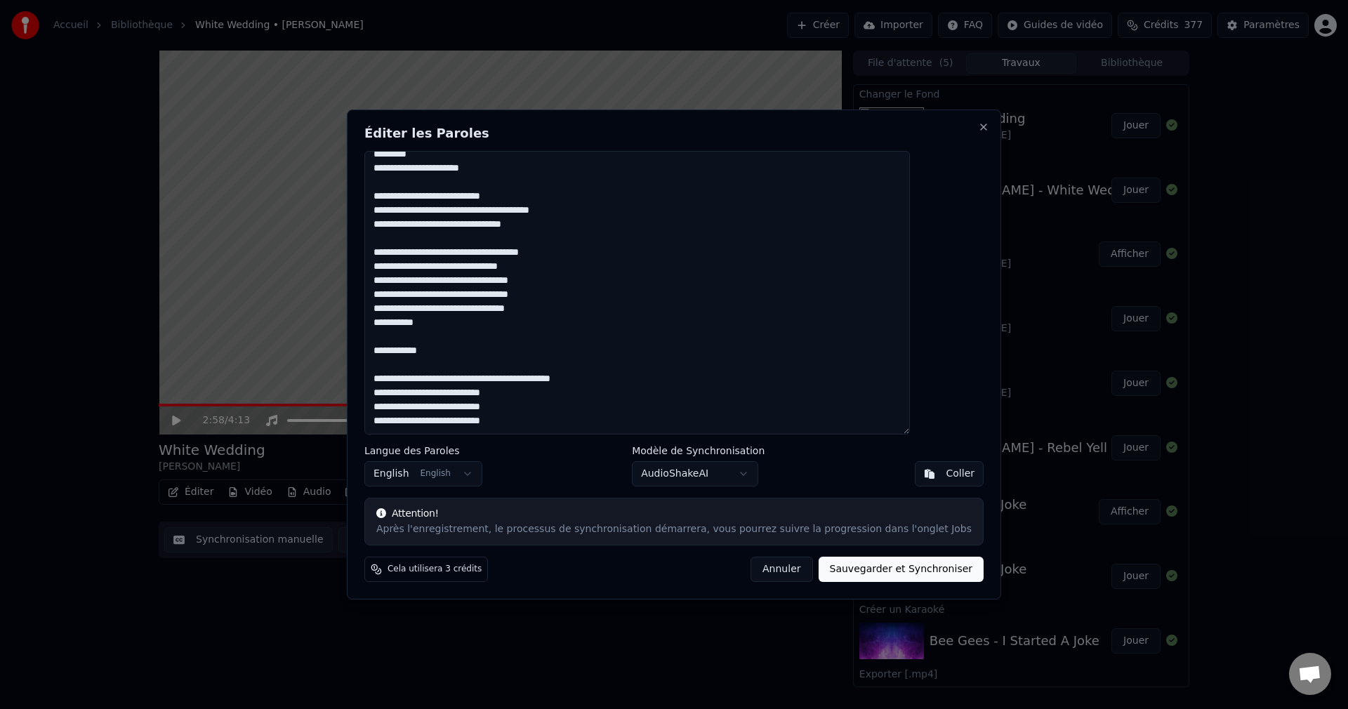
click at [472, 351] on textarea at bounding box center [637, 293] width 546 height 284
paste textarea "**********"
click at [414, 364] on textarea at bounding box center [637, 293] width 546 height 284
click at [549, 367] on textarea at bounding box center [637, 293] width 546 height 284
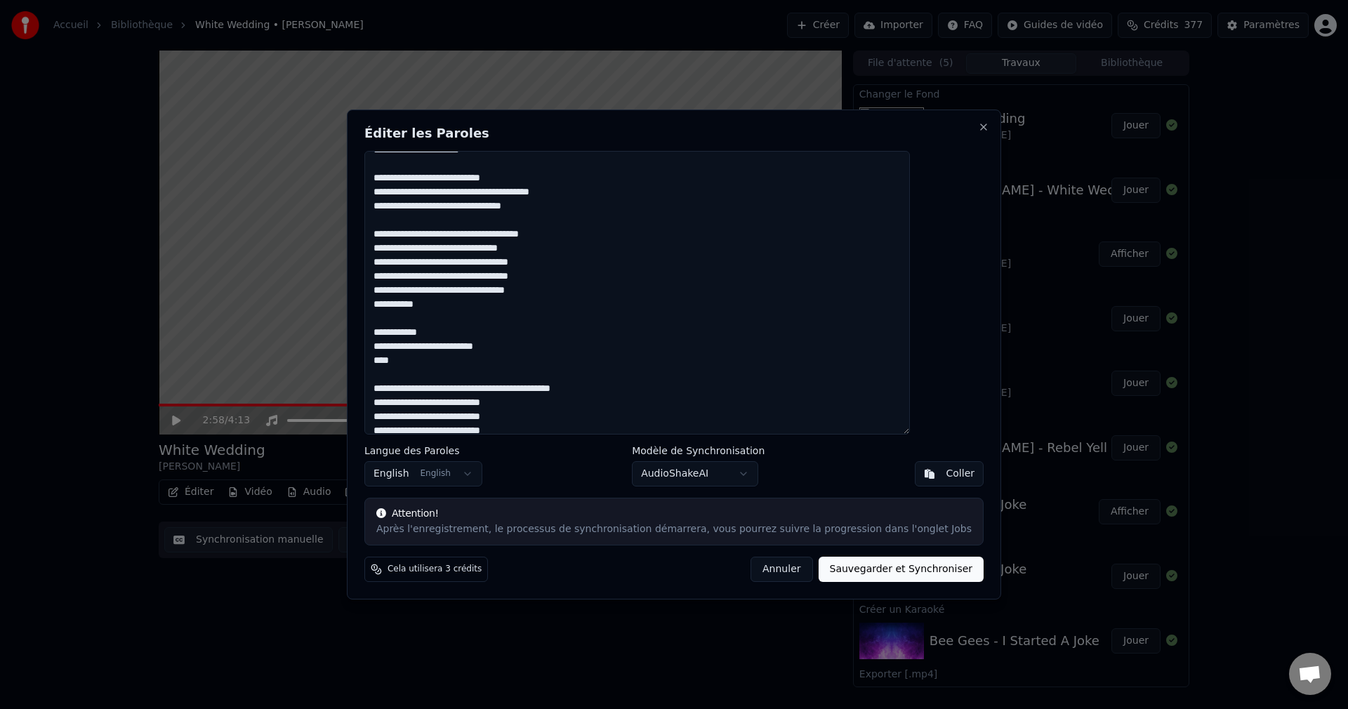
scroll to position [501, 0]
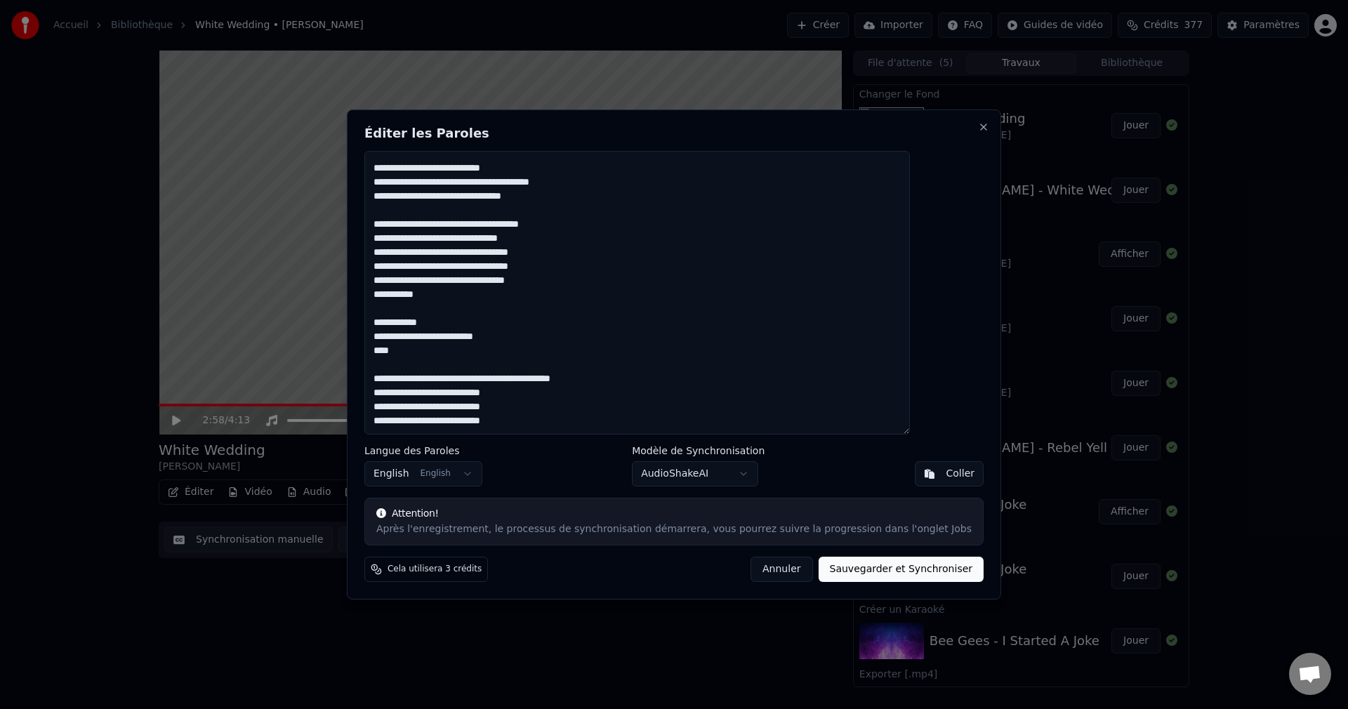
click at [420, 352] on textarea at bounding box center [637, 293] width 546 height 284
drag, startPoint x: 454, startPoint y: 378, endPoint x: 409, endPoint y: 378, distance: 44.9
click at [409, 378] on textarea at bounding box center [637, 293] width 546 height 284
drag, startPoint x: 595, startPoint y: 378, endPoint x: 413, endPoint y: 378, distance: 181.8
click at [413, 378] on textarea at bounding box center [637, 293] width 546 height 284
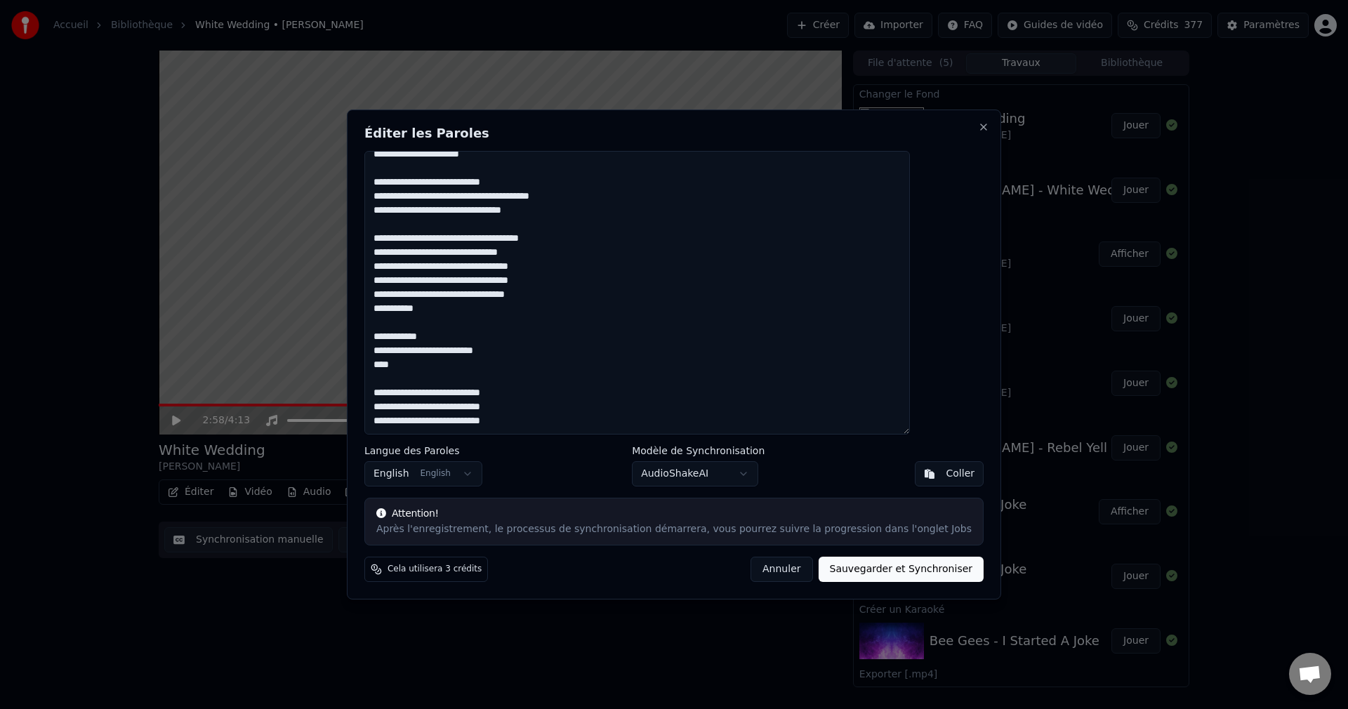
scroll to position [487, 0]
type textarea "**********"
click at [867, 571] on button "Sauvegarder et Synchroniser" at bounding box center [902, 569] width 166 height 25
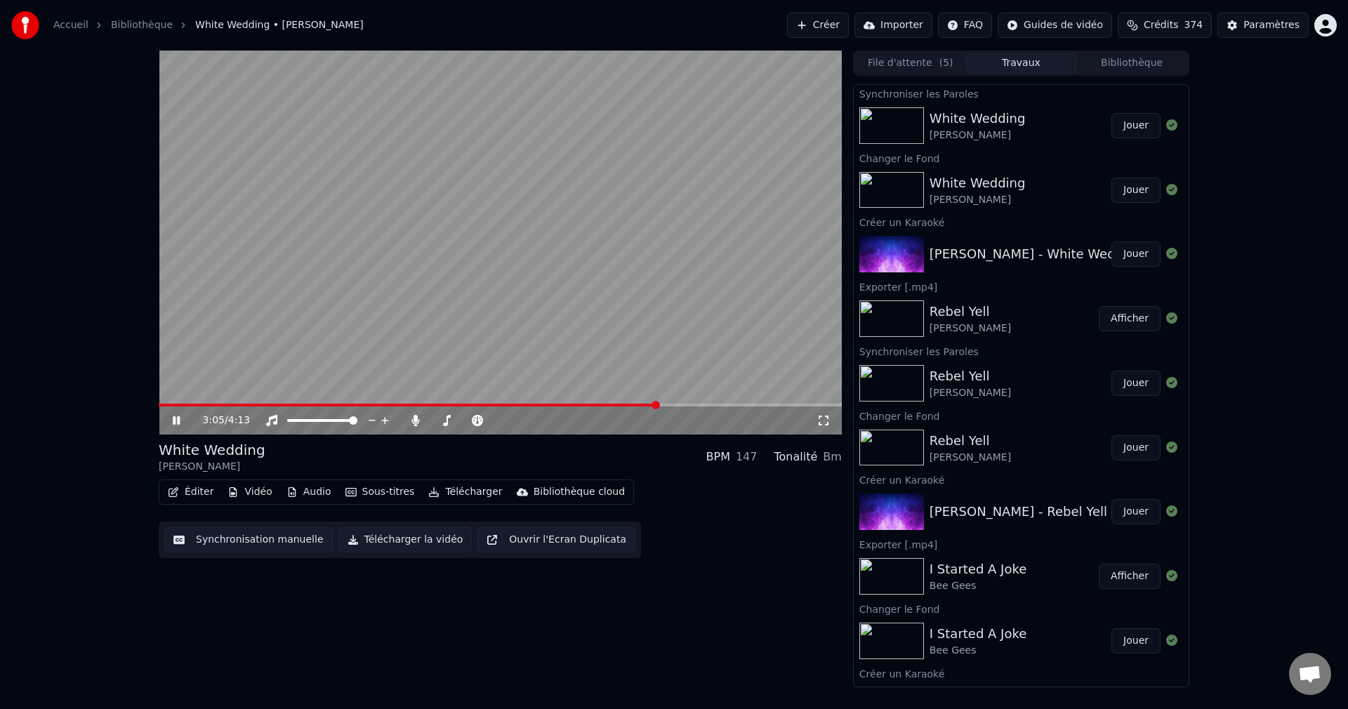
click at [178, 426] on icon at bounding box center [186, 420] width 33 height 11
click at [190, 490] on button "Éditer" at bounding box center [190, 492] width 57 height 20
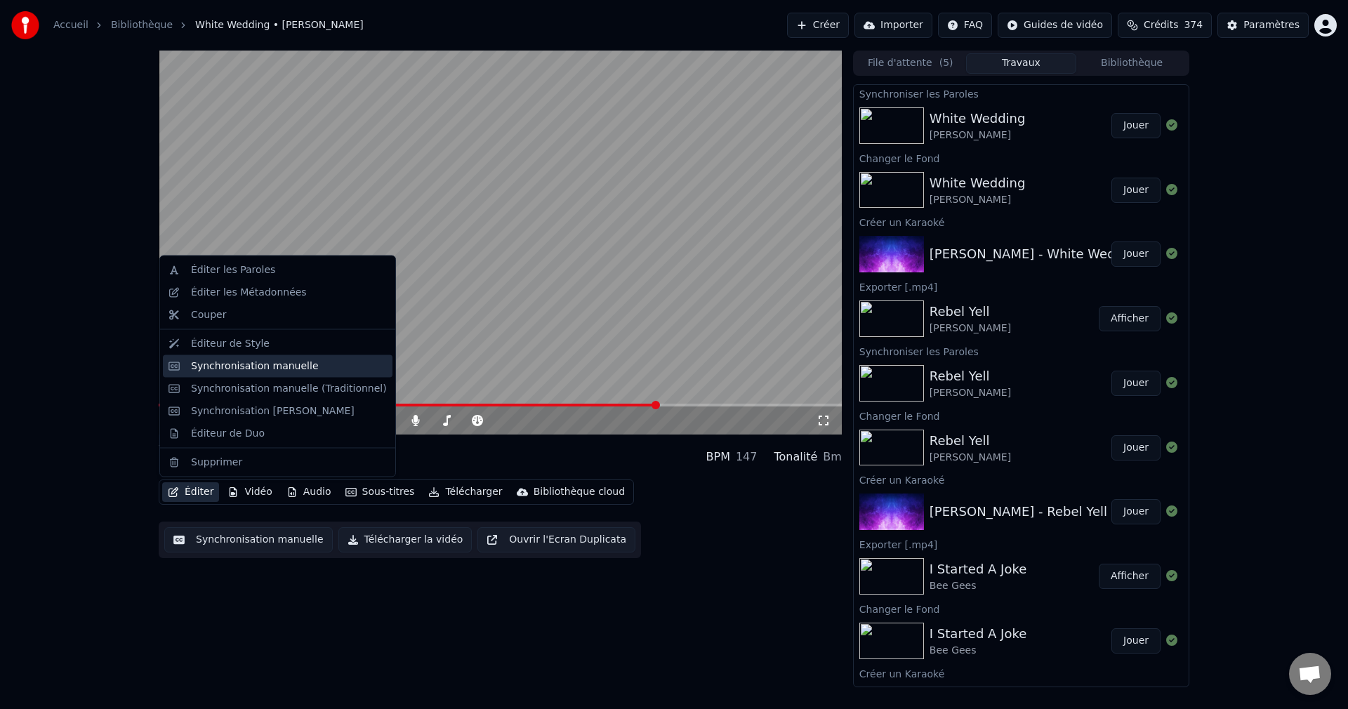
click at [260, 362] on div "Synchronisation manuelle" at bounding box center [255, 366] width 128 height 14
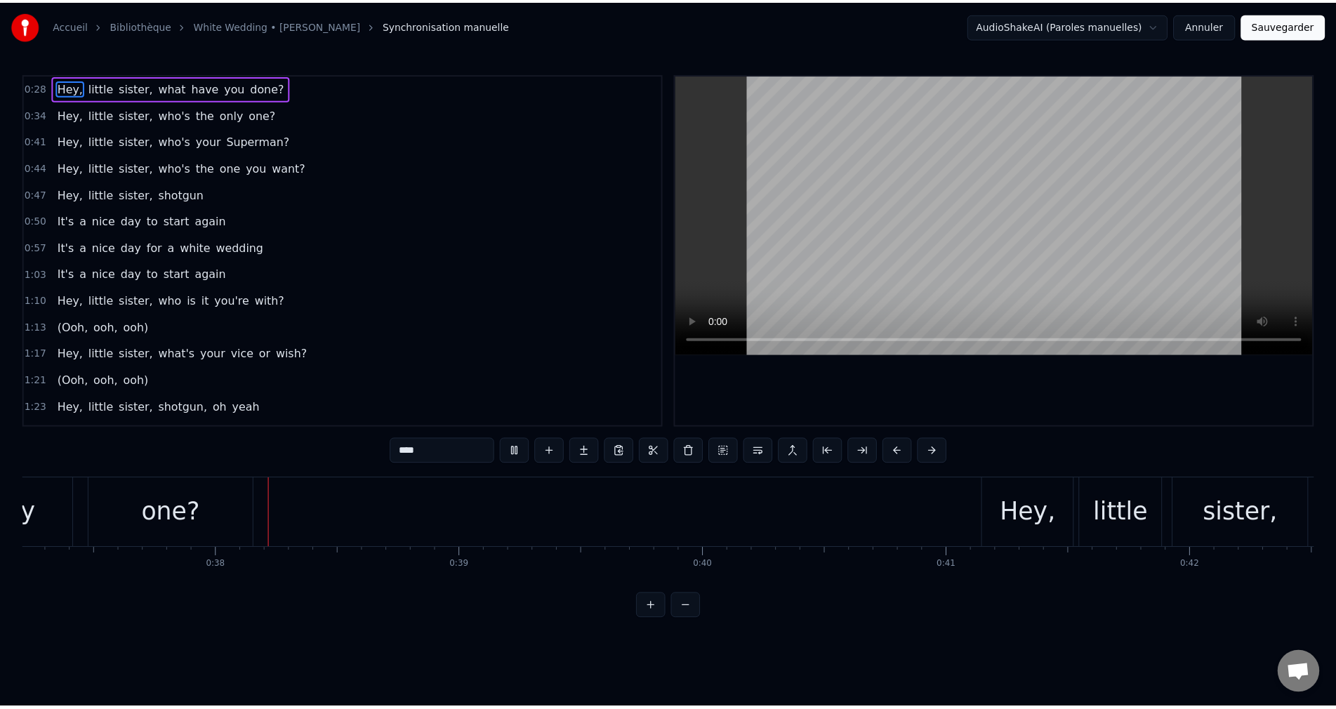
scroll to position [0, 9176]
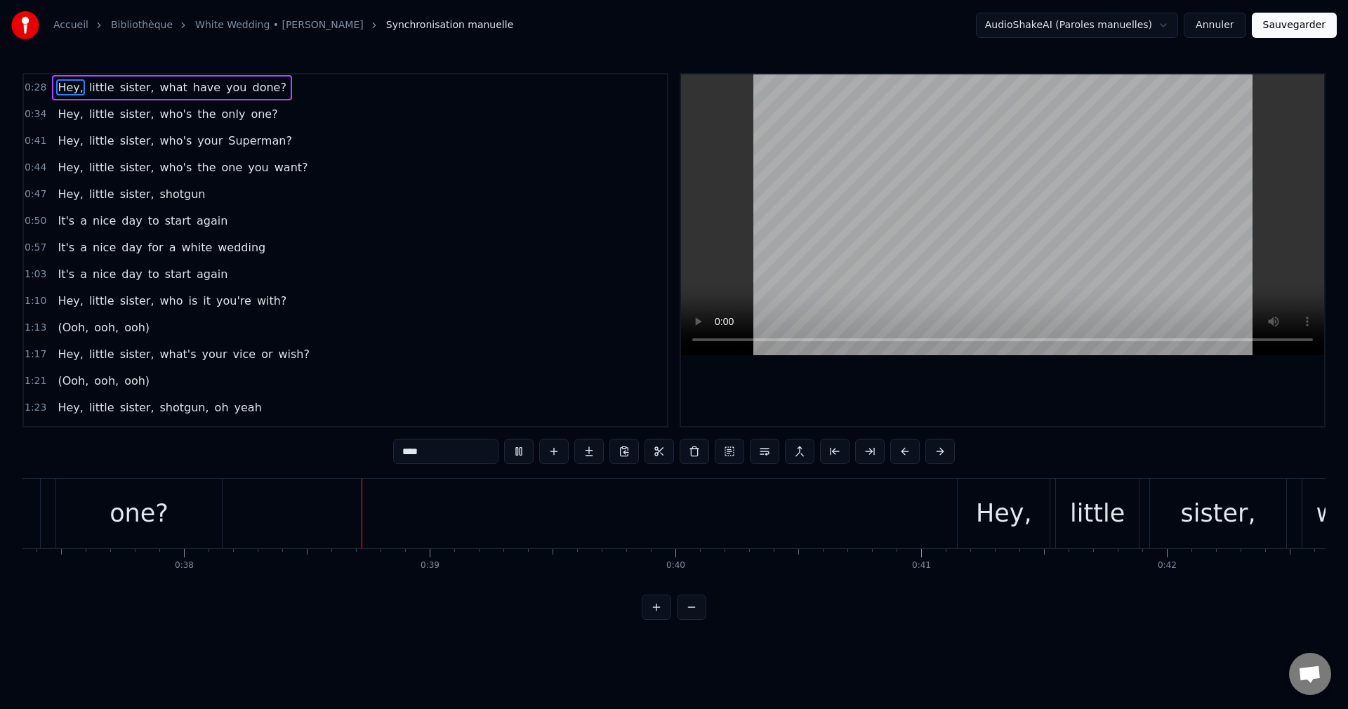
click at [1224, 29] on button "Annuler" at bounding box center [1215, 25] width 62 height 25
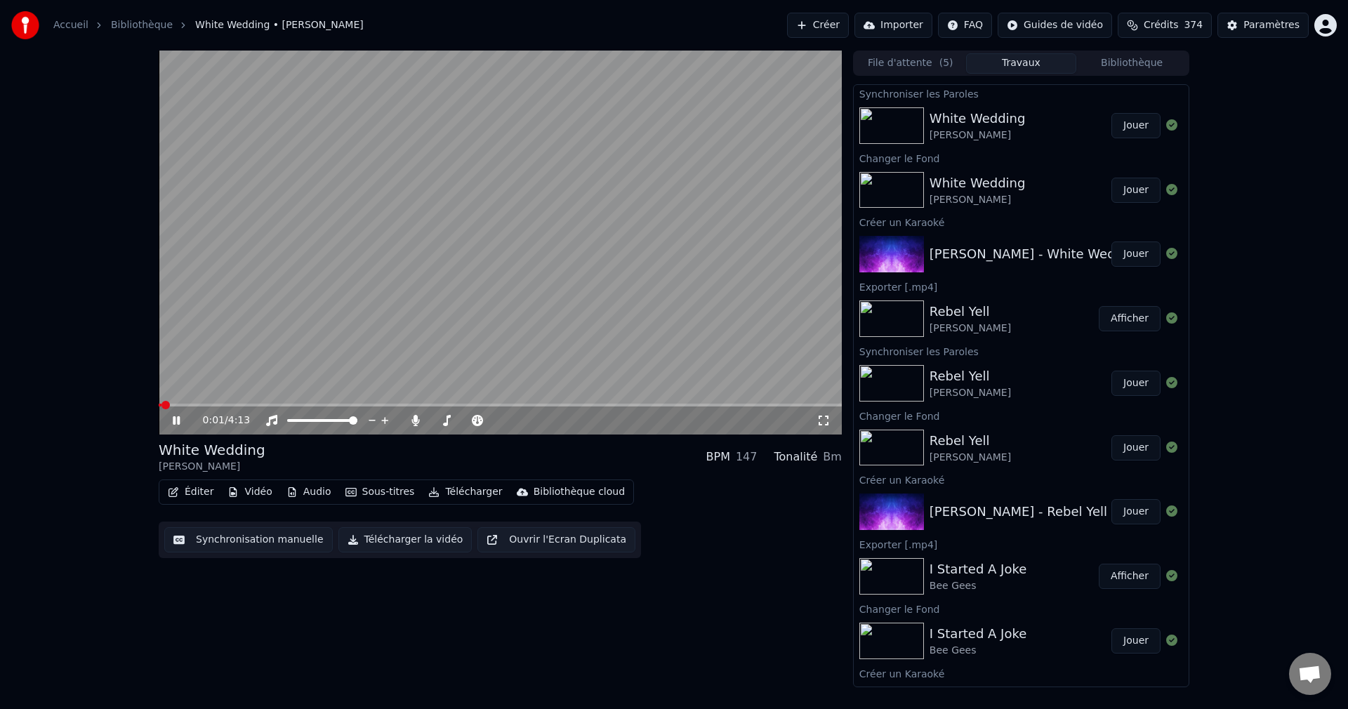
click at [177, 418] on icon at bounding box center [186, 420] width 33 height 11
click at [199, 494] on button "Éditer" at bounding box center [190, 492] width 57 height 20
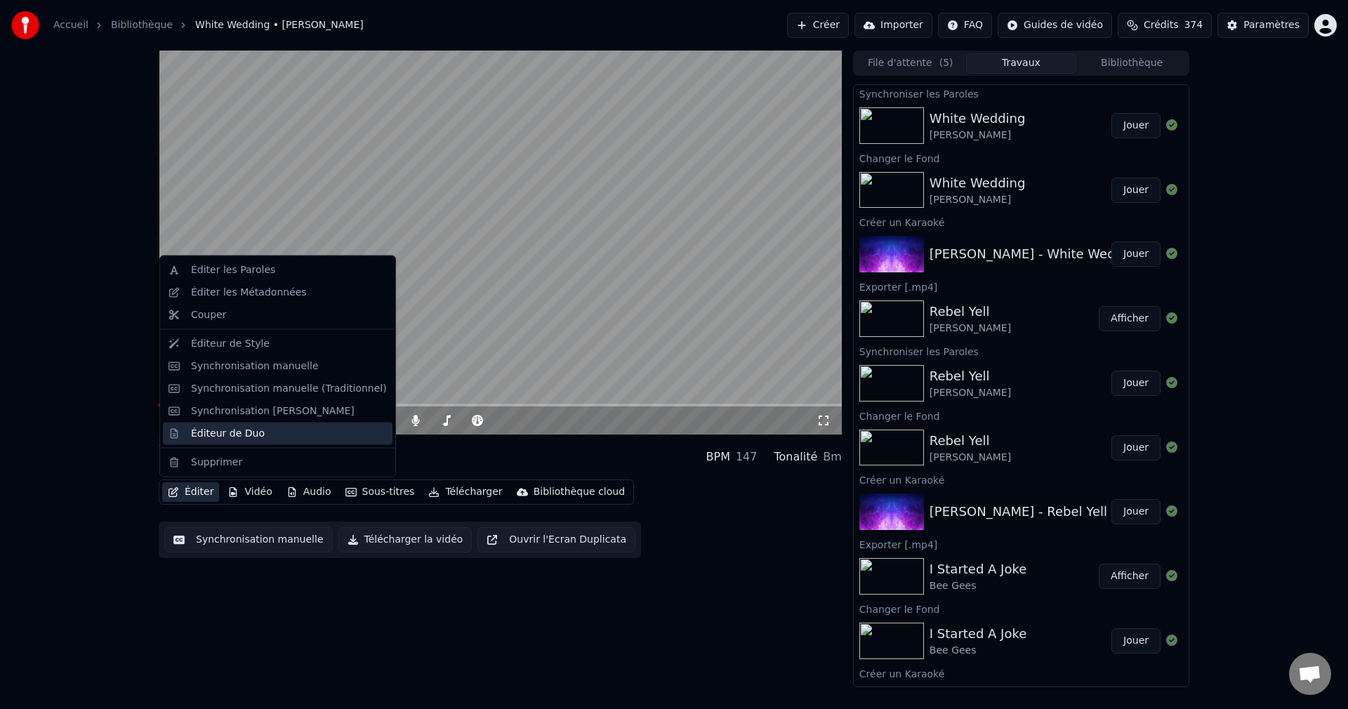
click at [212, 435] on div "Éditeur de Duo" at bounding box center [228, 433] width 74 height 14
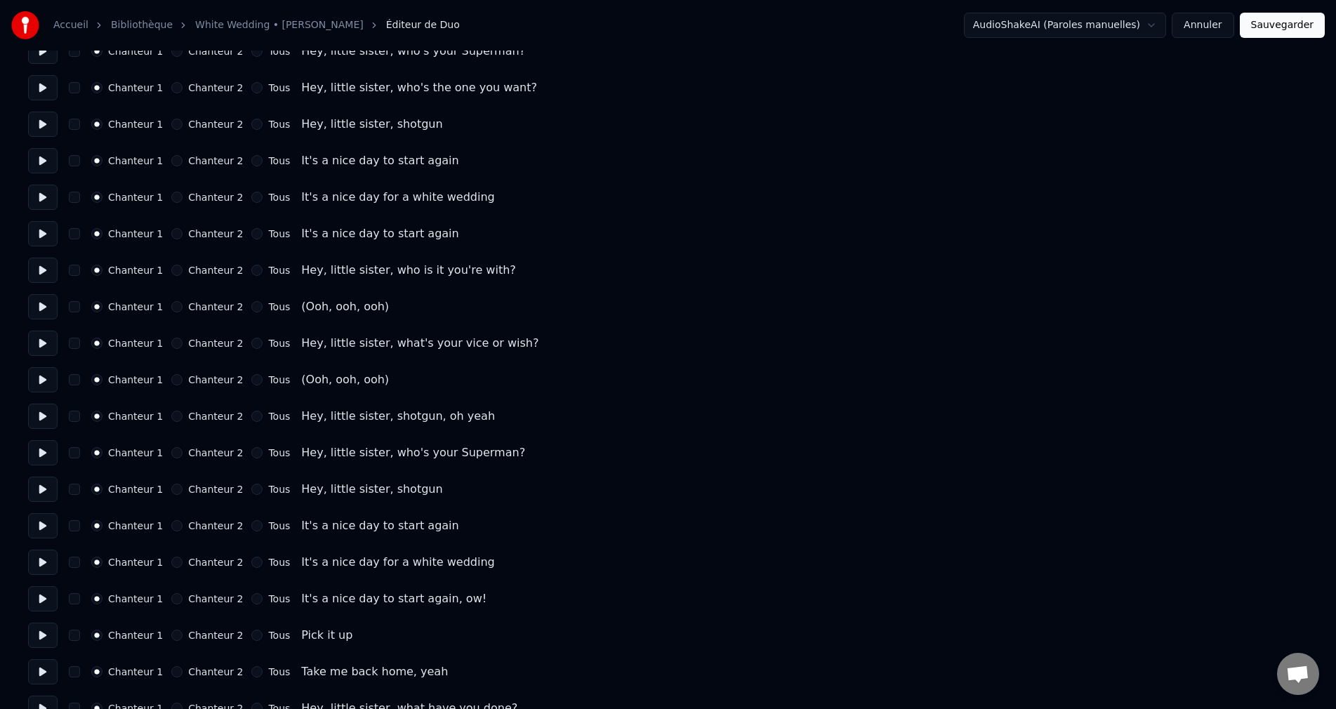
scroll to position [211, 0]
click at [173, 307] on button "Chanteur 2" at bounding box center [176, 304] width 11 height 11
click at [176, 376] on button "Chanteur 2" at bounding box center [176, 377] width 11 height 11
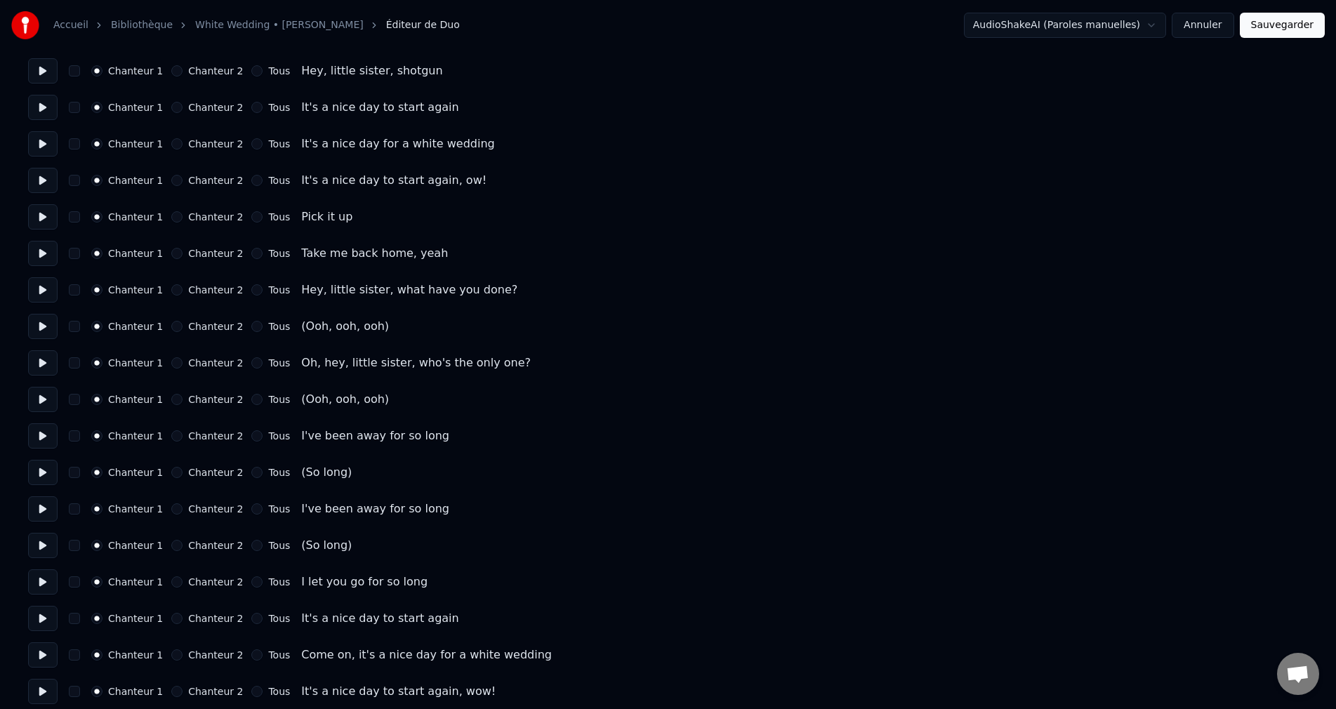
scroll to position [632, 0]
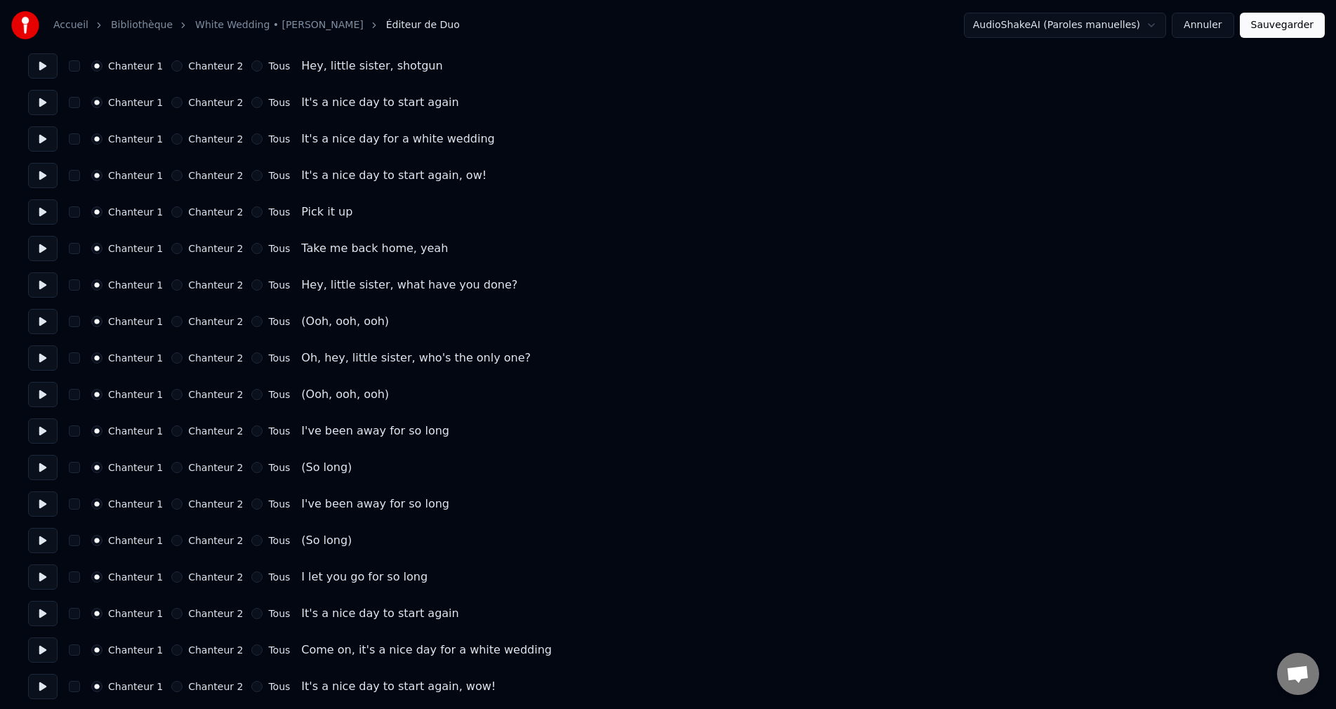
click at [178, 322] on button "Chanteur 2" at bounding box center [176, 321] width 11 height 11
click at [176, 394] on button "Chanteur 2" at bounding box center [176, 394] width 11 height 11
click at [175, 465] on button "Chanteur 2" at bounding box center [176, 467] width 11 height 11
click at [176, 541] on button "Chanteur 2" at bounding box center [176, 540] width 11 height 11
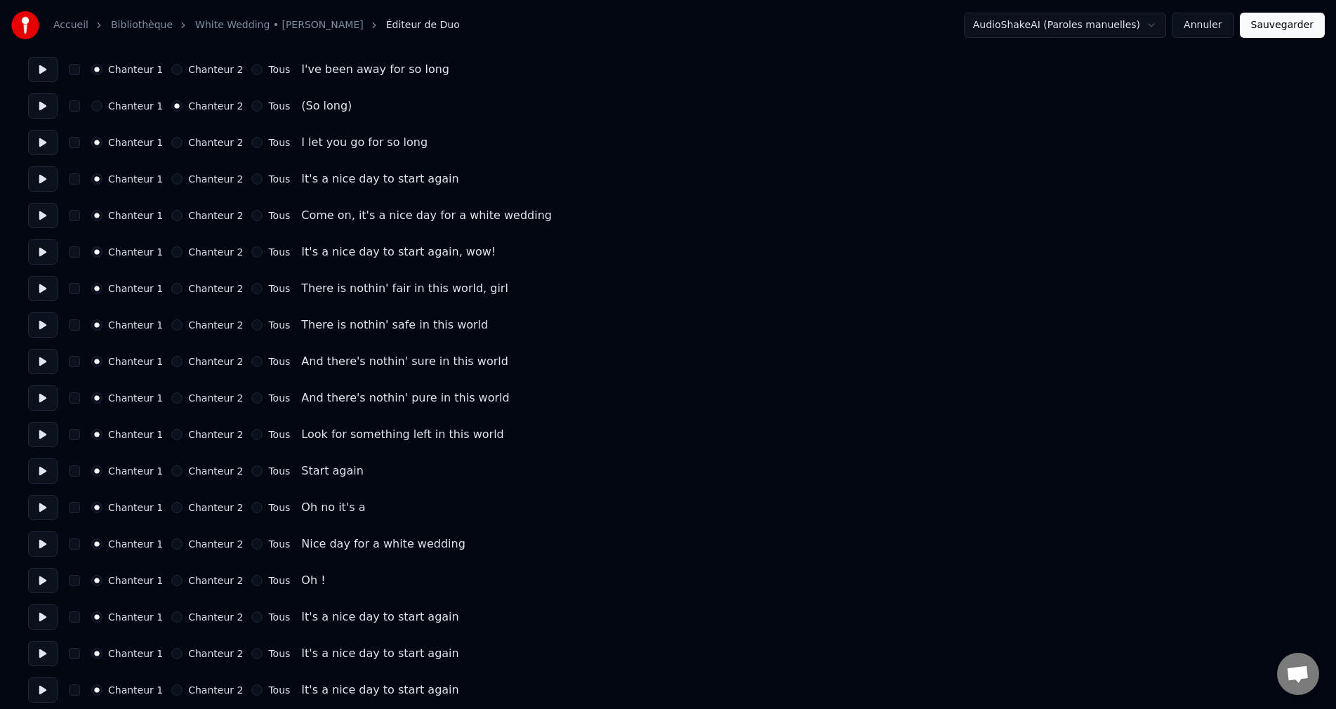
scroll to position [1074, 0]
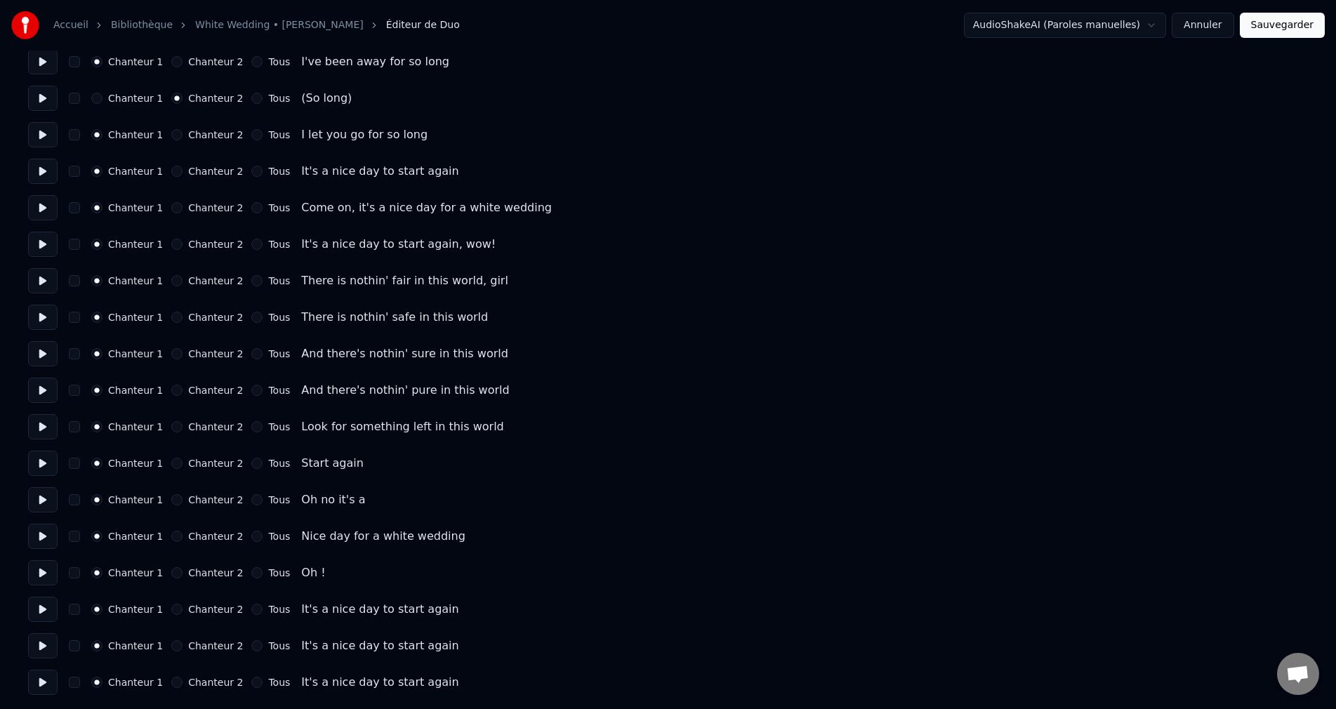
click at [1296, 32] on button "Sauvegarder" at bounding box center [1282, 25] width 85 height 25
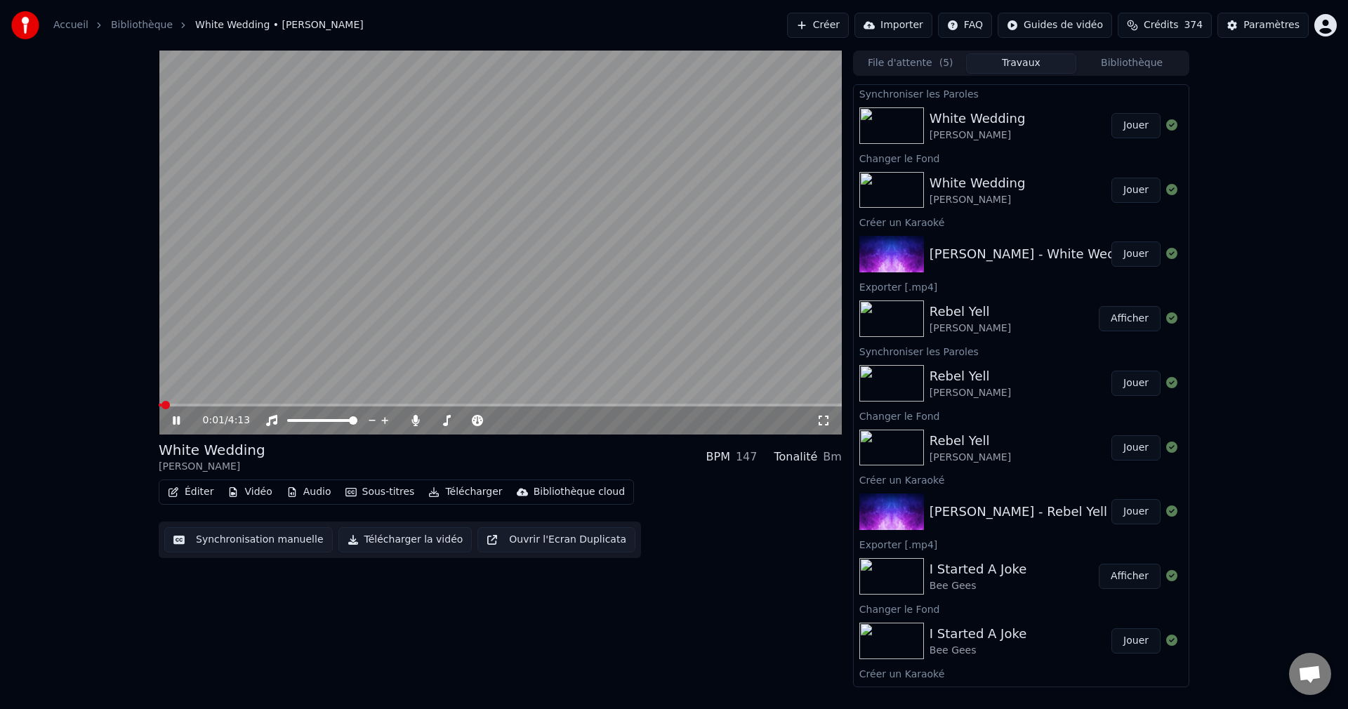
click at [178, 423] on icon at bounding box center [176, 420] width 7 height 8
click at [192, 494] on button "Éditer" at bounding box center [190, 492] width 57 height 20
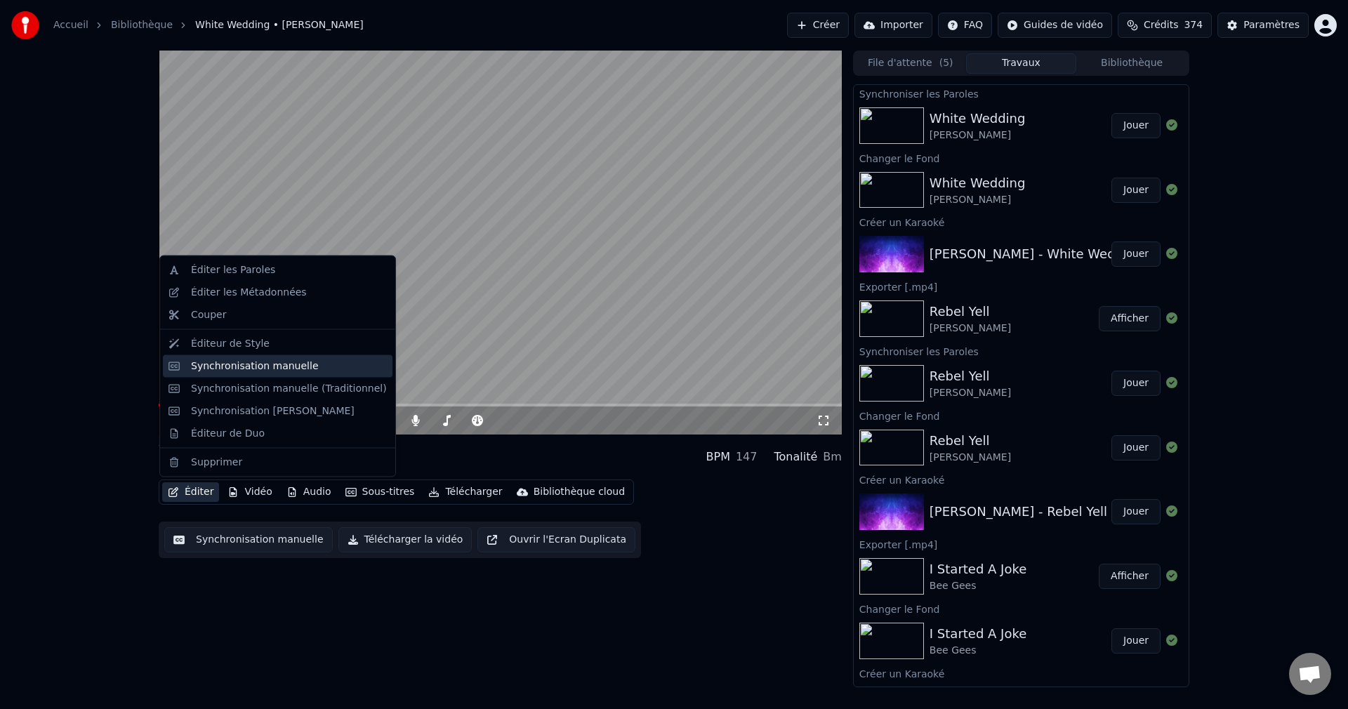
click at [243, 368] on div "Synchronisation manuelle" at bounding box center [255, 366] width 128 height 14
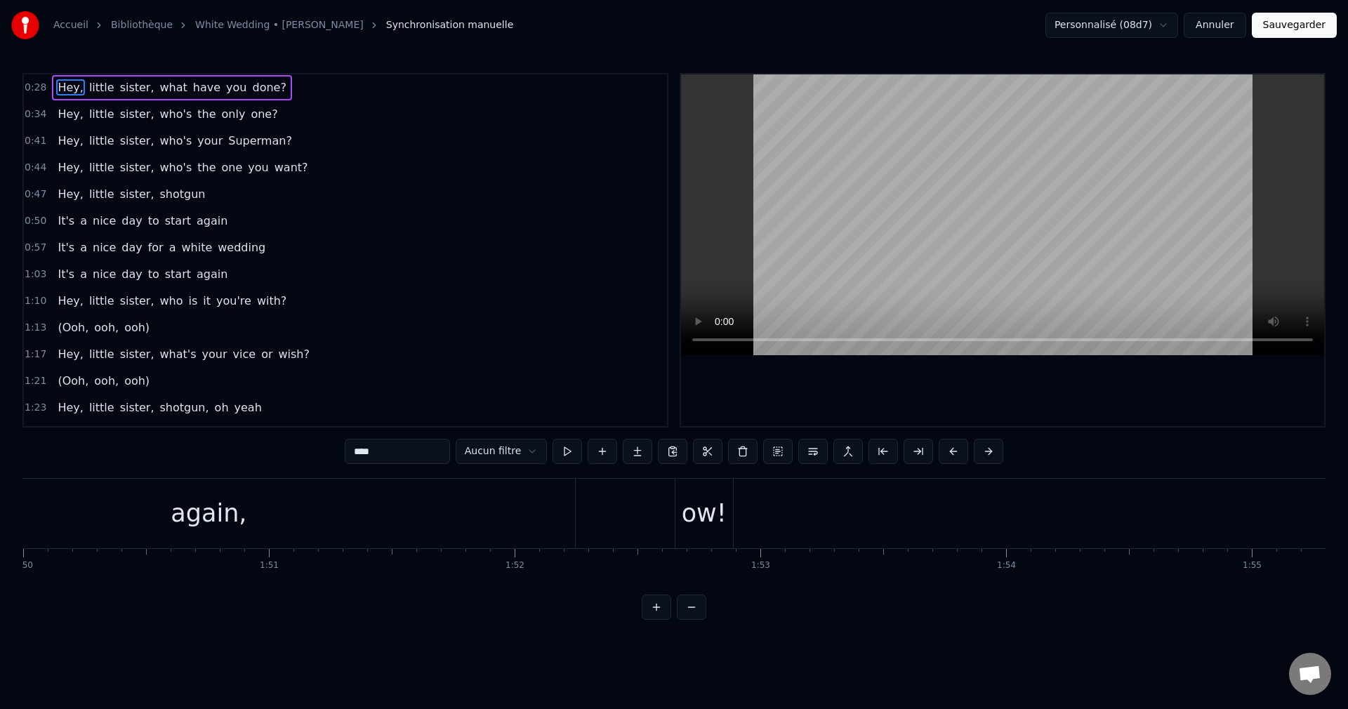
scroll to position [0, 26943]
click at [592, 520] on div "again," at bounding box center [294, 514] width 733 height 70
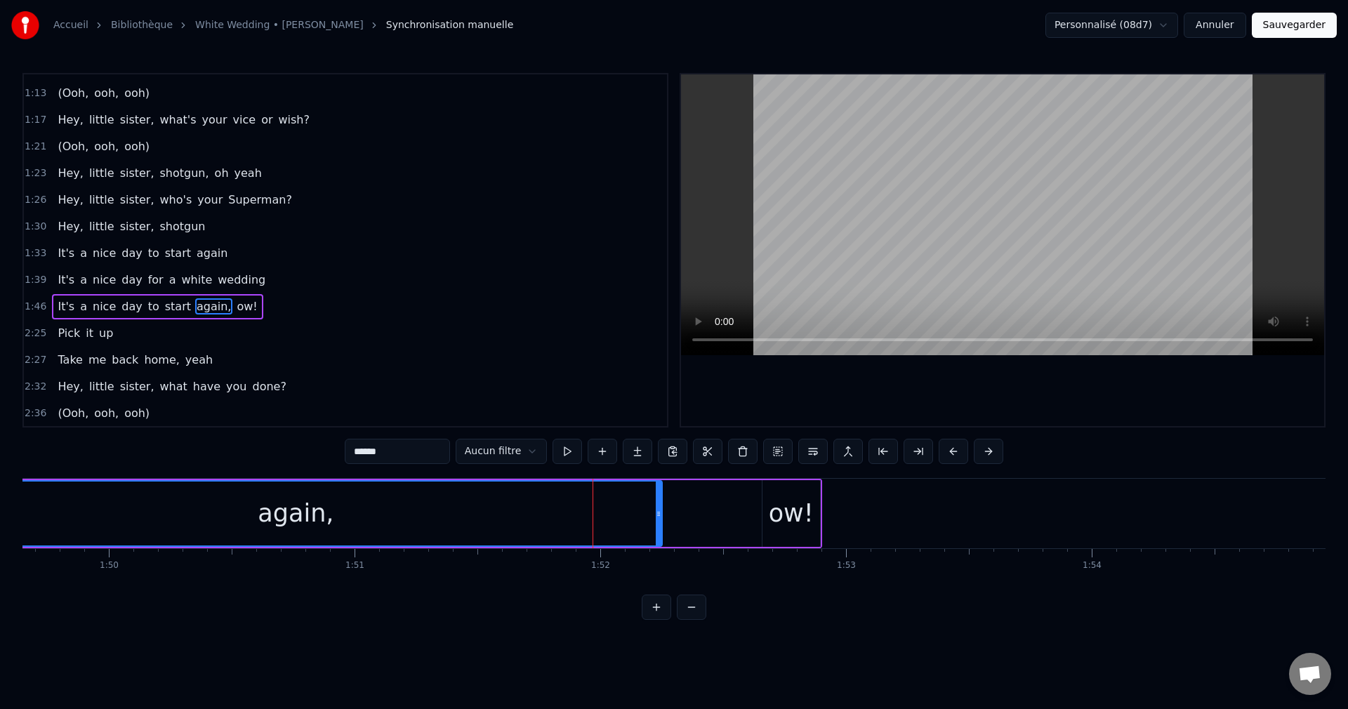
scroll to position [291, 0]
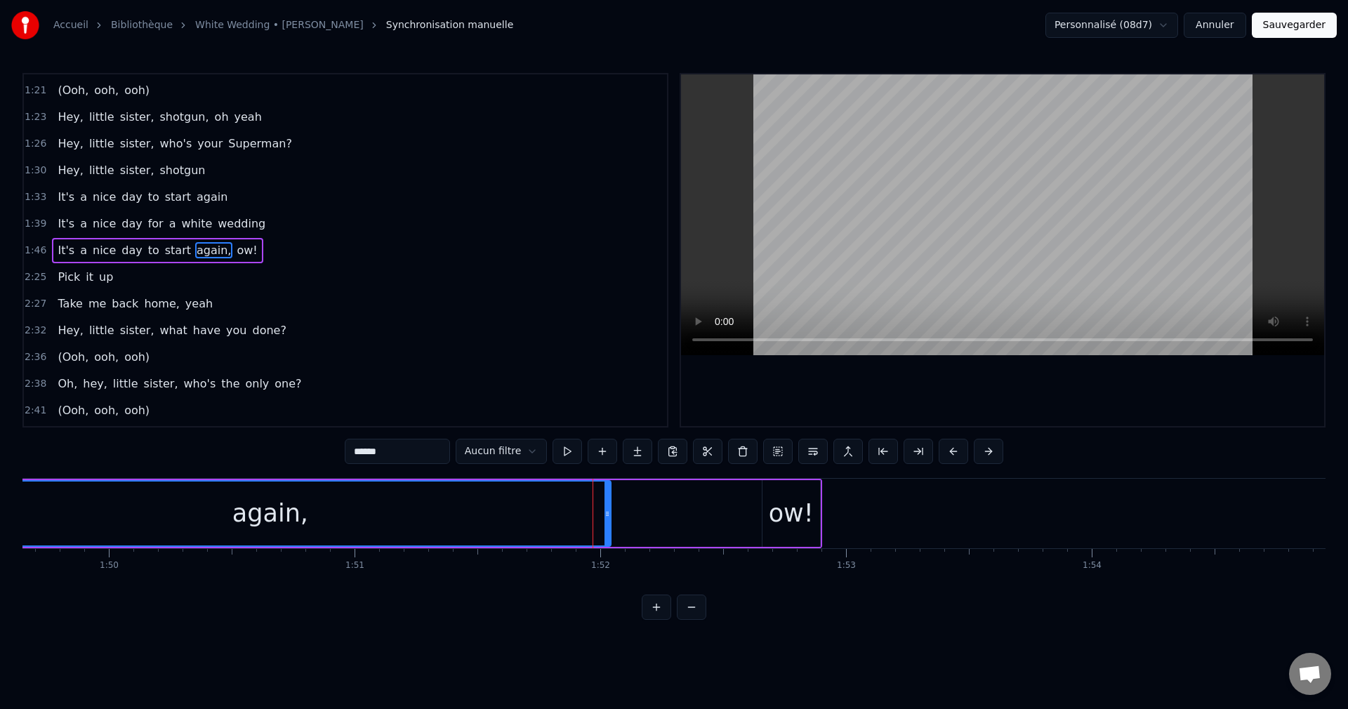
drag, startPoint x: 657, startPoint y: 514, endPoint x: 604, endPoint y: 517, distance: 52.7
click at [604, 517] on icon at bounding box center [607, 513] width 6 height 11
click at [779, 520] on div "ow!" at bounding box center [791, 513] width 45 height 37
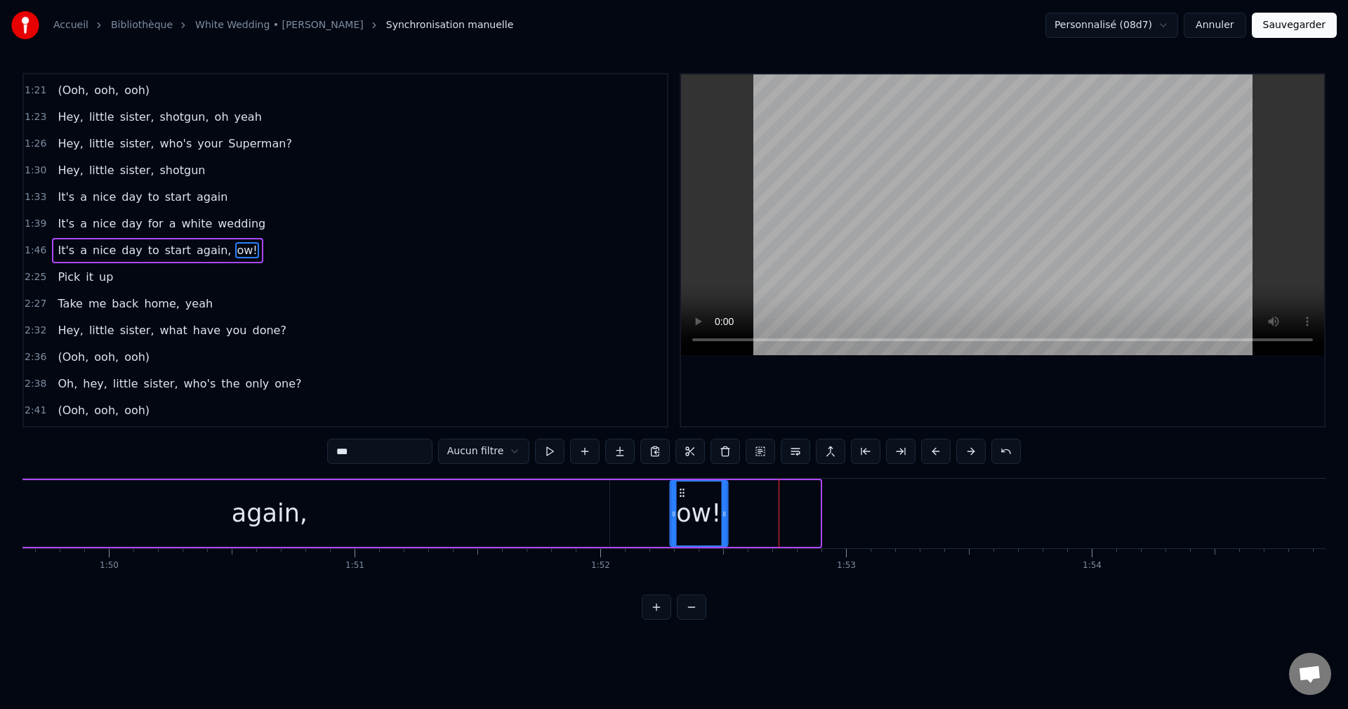
drag, startPoint x: 773, startPoint y: 491, endPoint x: 680, endPoint y: 500, distance: 93.1
click at [680, 500] on div "ow!" at bounding box center [698, 514] width 56 height 64
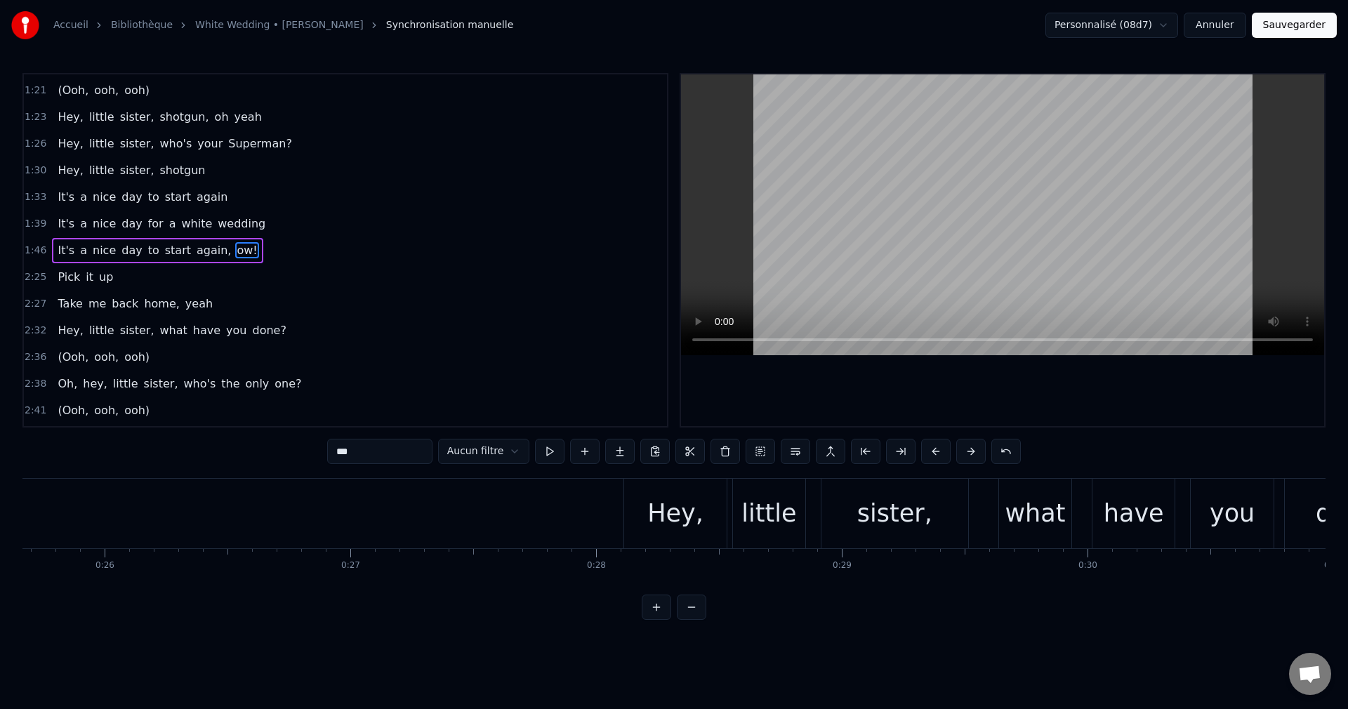
scroll to position [0, 6444]
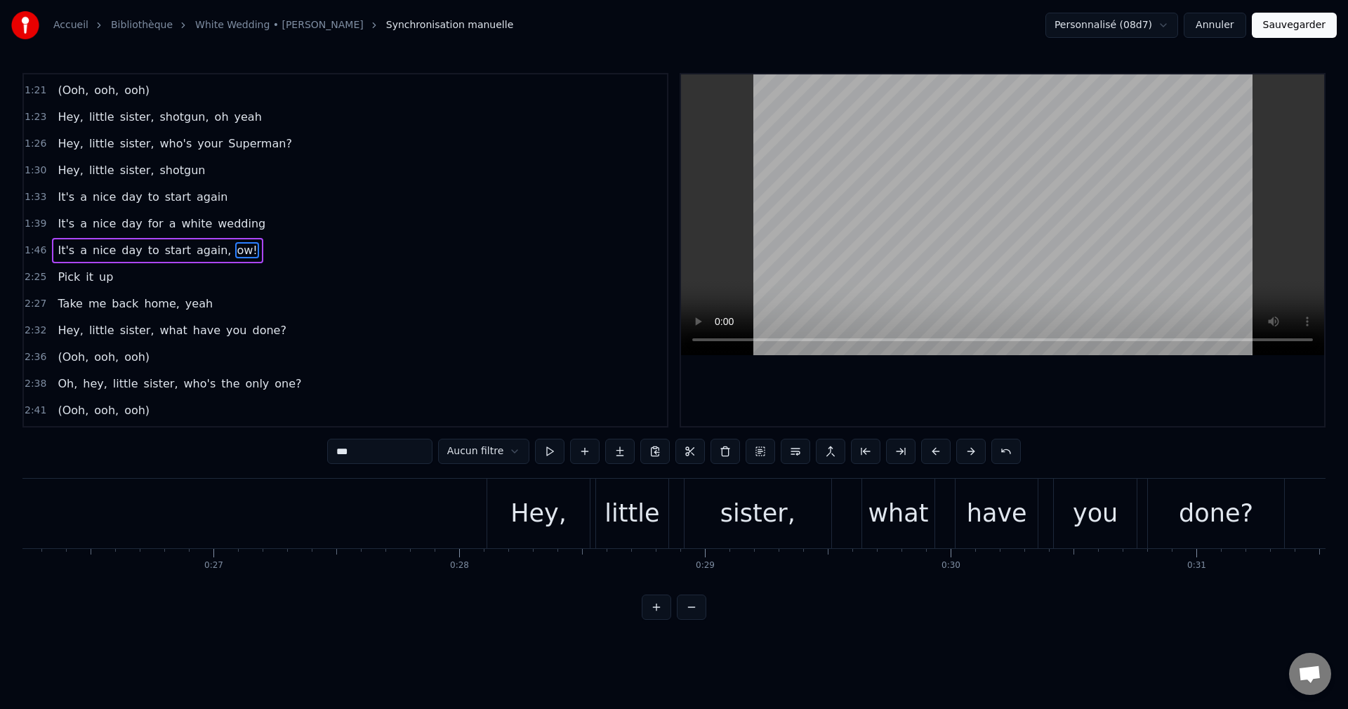
click at [548, 508] on div "Hey," at bounding box center [538, 513] width 56 height 37
type input "****"
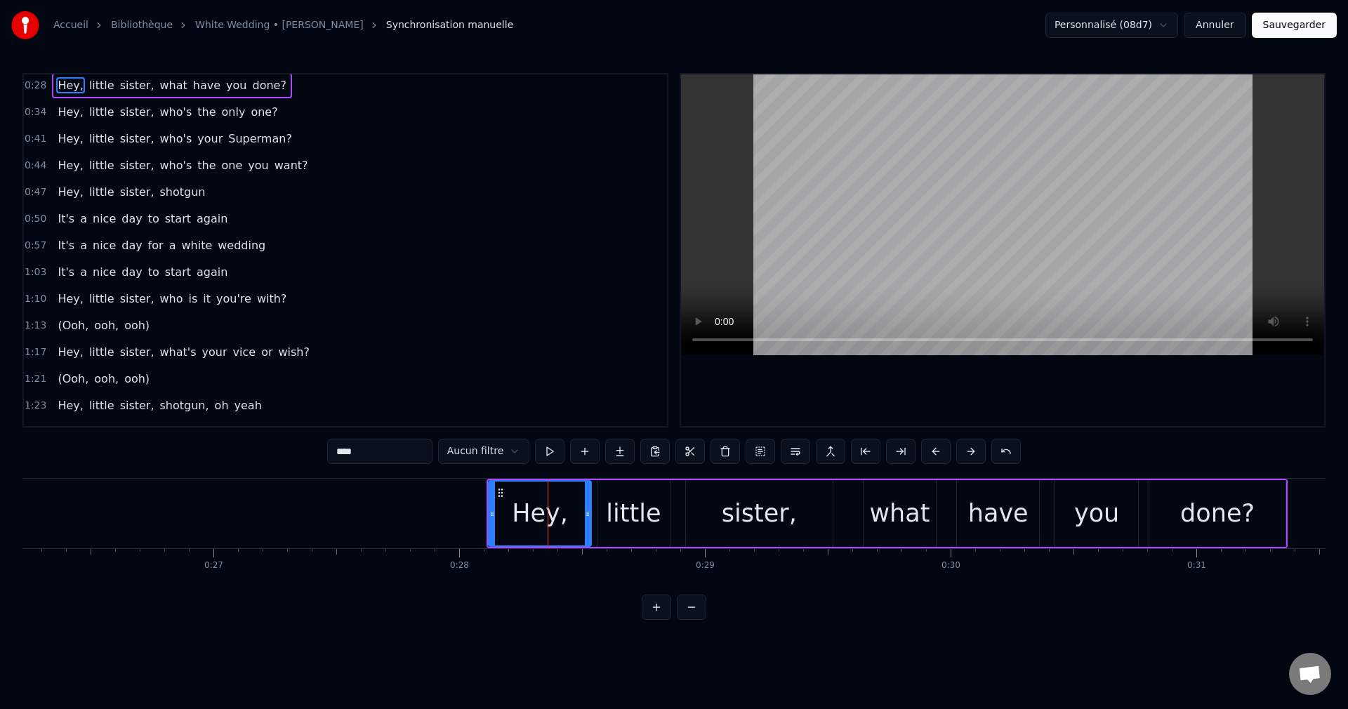
scroll to position [0, 0]
click at [748, 454] on button at bounding box center [760, 451] width 29 height 25
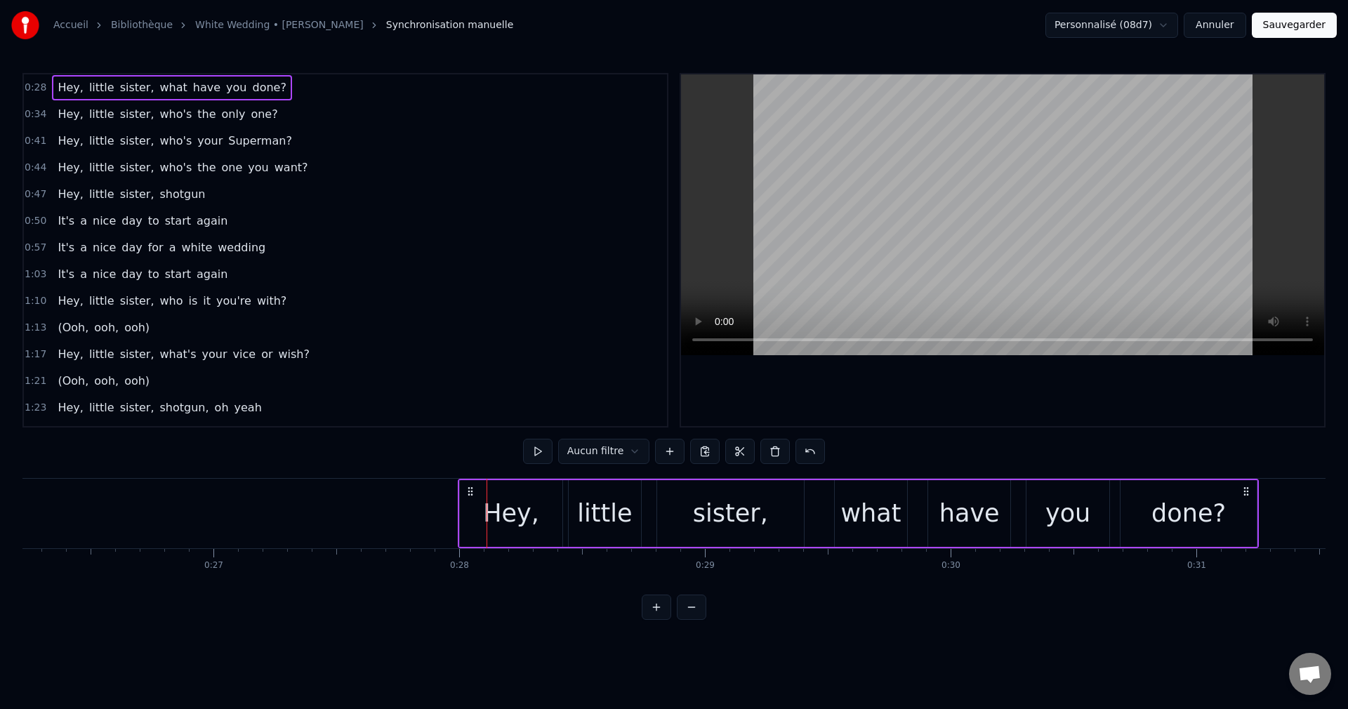
drag, startPoint x: 501, startPoint y: 488, endPoint x: 472, endPoint y: 493, distance: 29.2
click at [472, 493] on icon at bounding box center [470, 491] width 11 height 11
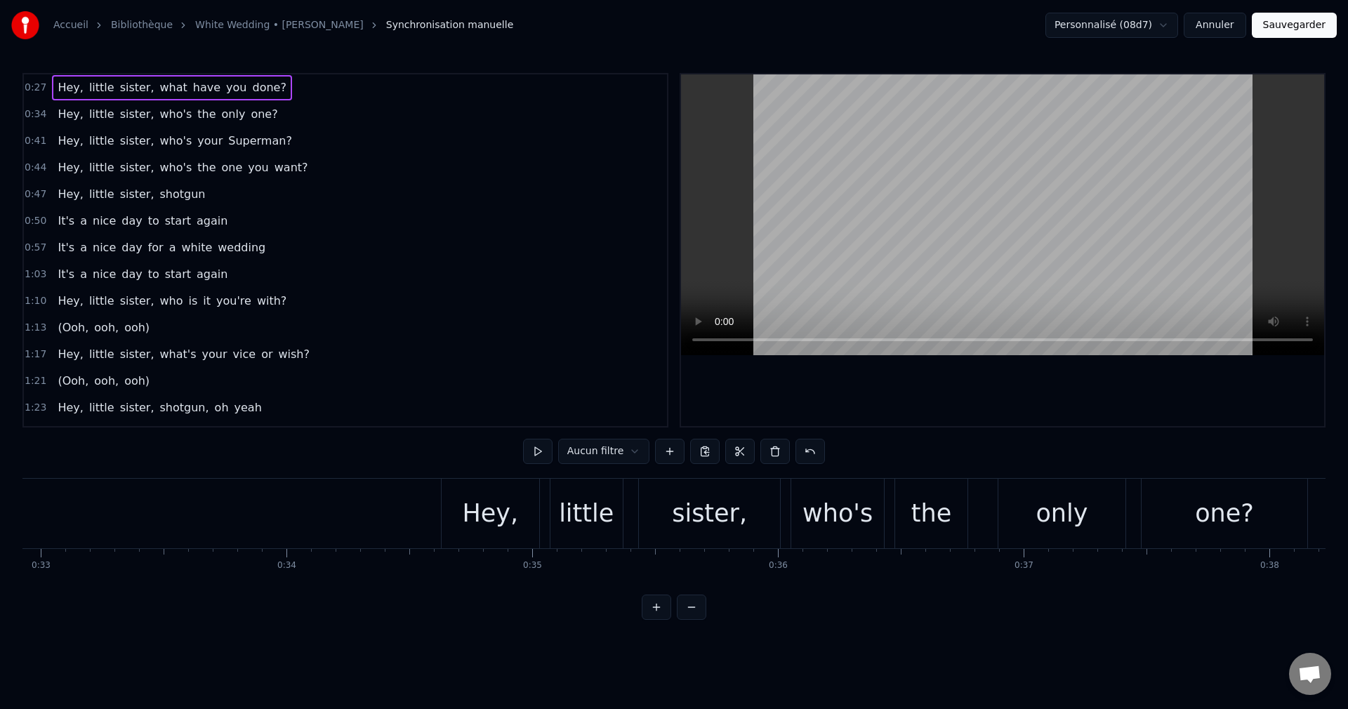
scroll to position [0, 8119]
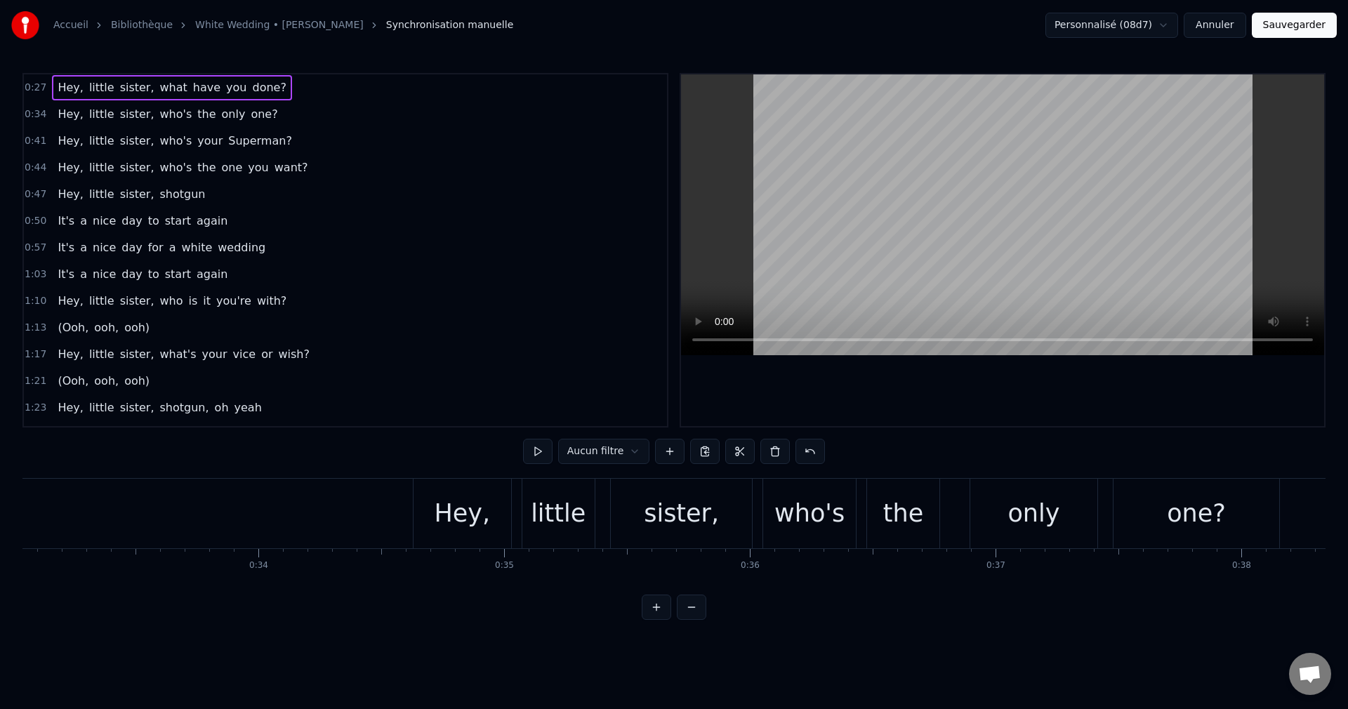
click at [465, 513] on div "Hey," at bounding box center [463, 513] width 56 height 37
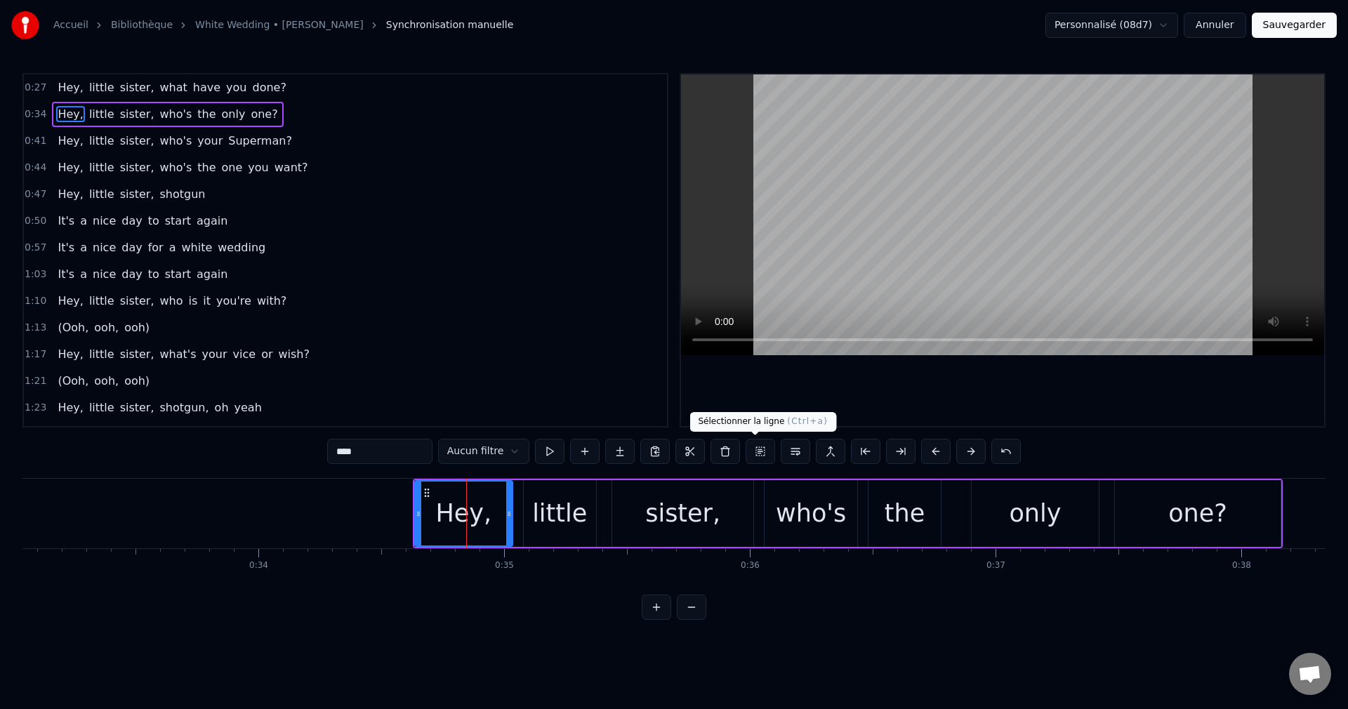
click at [751, 448] on button at bounding box center [760, 451] width 29 height 25
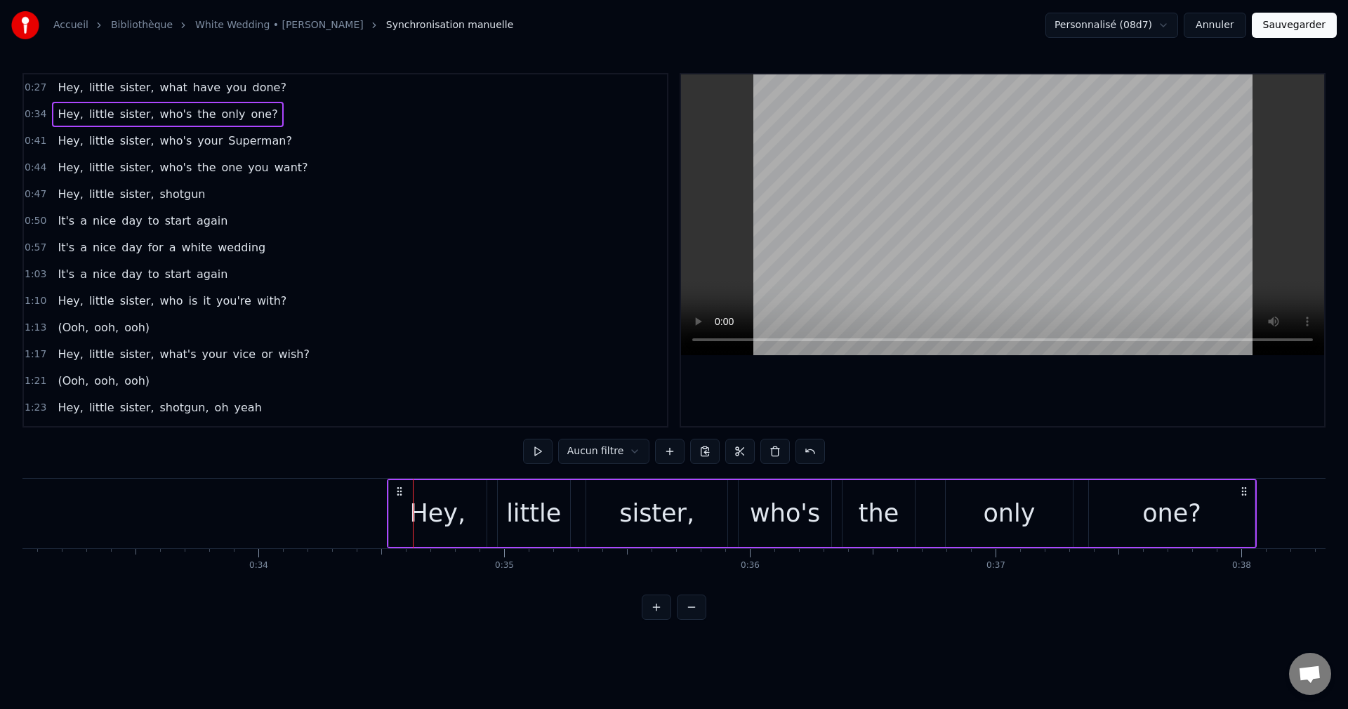
drag, startPoint x: 425, startPoint y: 490, endPoint x: 399, endPoint y: 494, distance: 26.3
click at [399, 494] on icon at bounding box center [399, 491] width 11 height 11
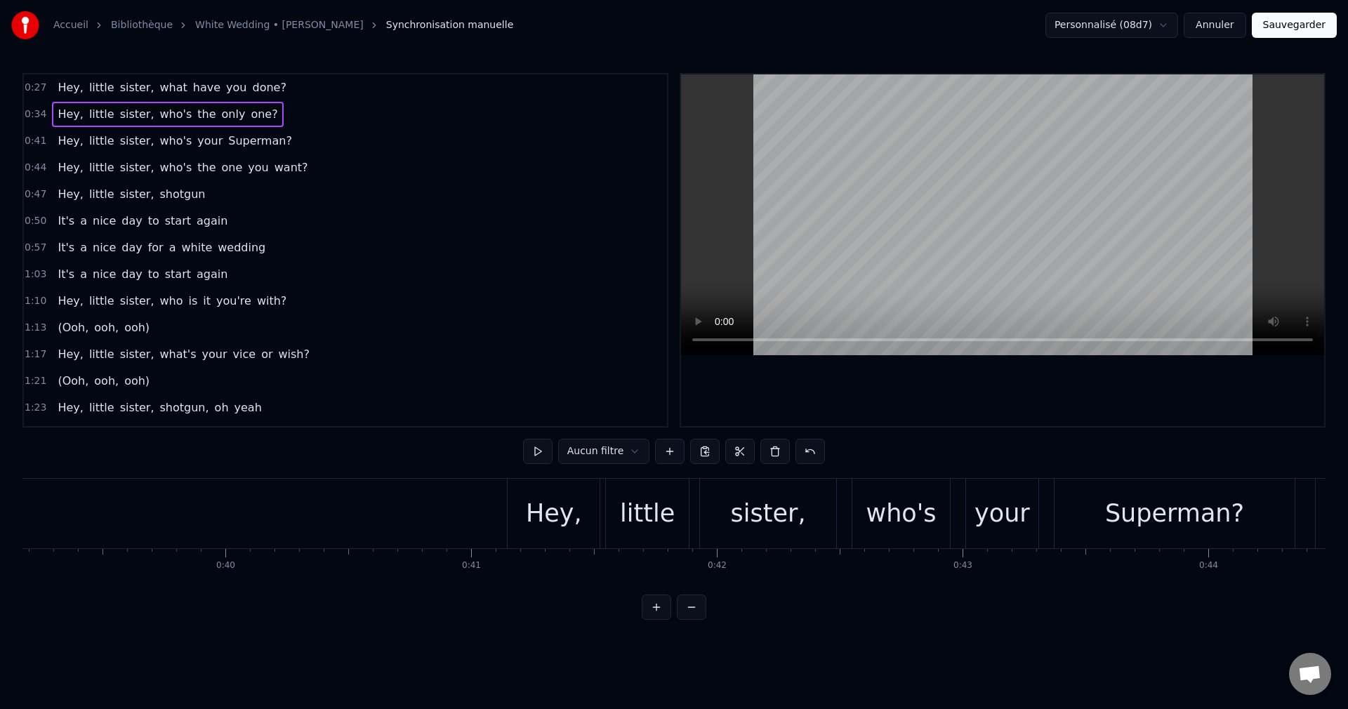
scroll to position [0, 9645]
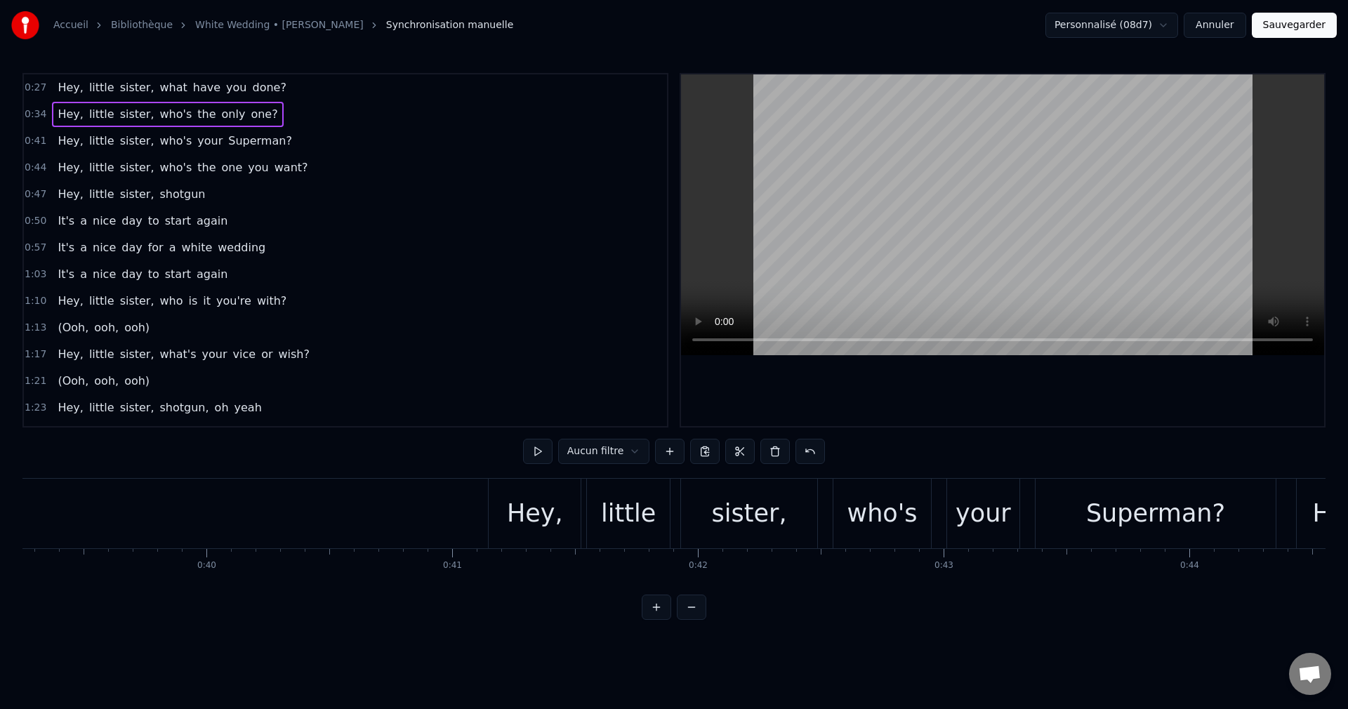
click at [558, 513] on div "Hey," at bounding box center [535, 513] width 56 height 37
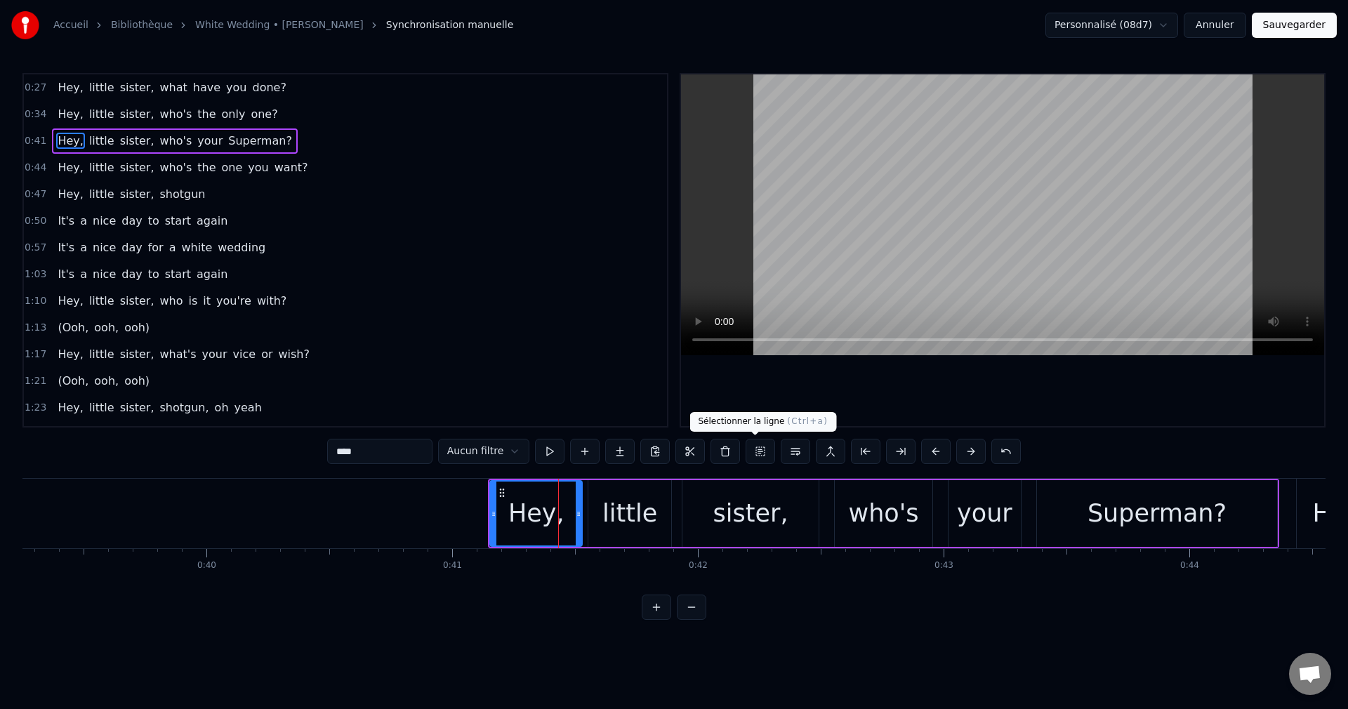
click at [757, 451] on button at bounding box center [760, 451] width 29 height 25
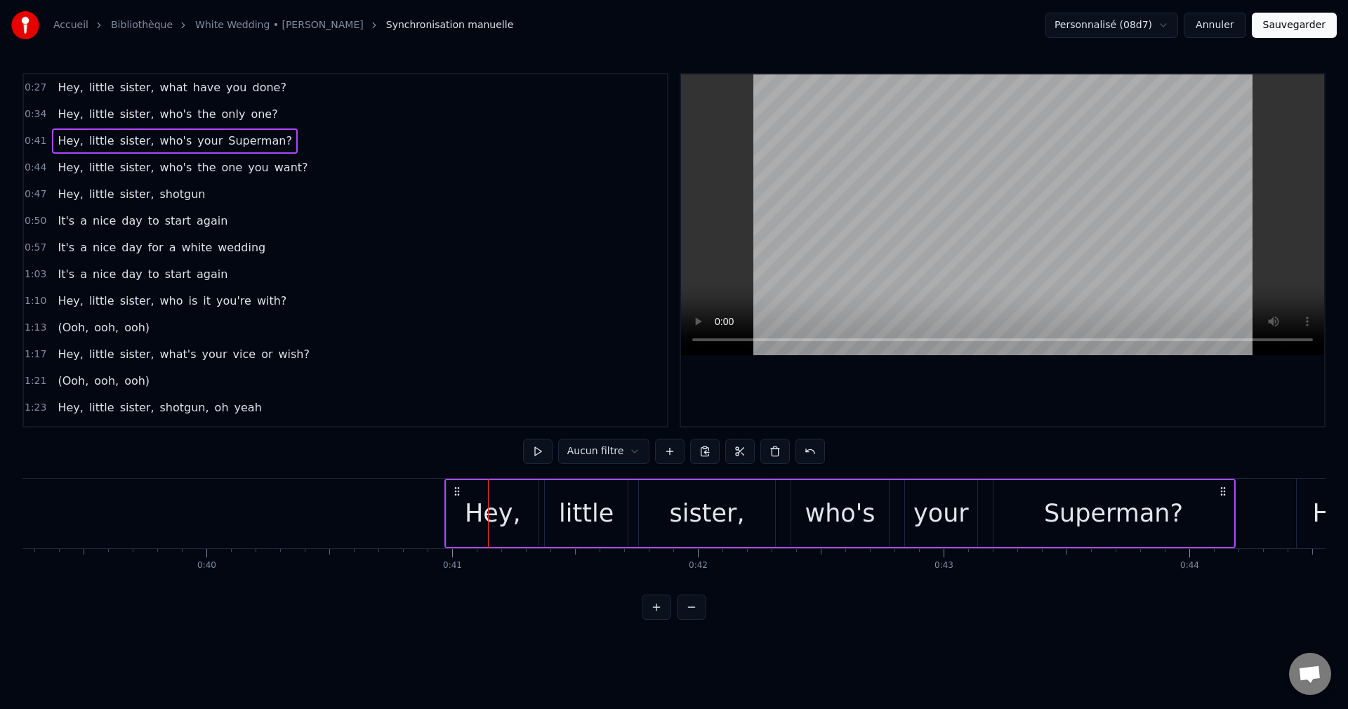
drag, startPoint x: 498, startPoint y: 489, endPoint x: 461, endPoint y: 498, distance: 37.6
click at [455, 495] on icon at bounding box center [456, 491] width 11 height 11
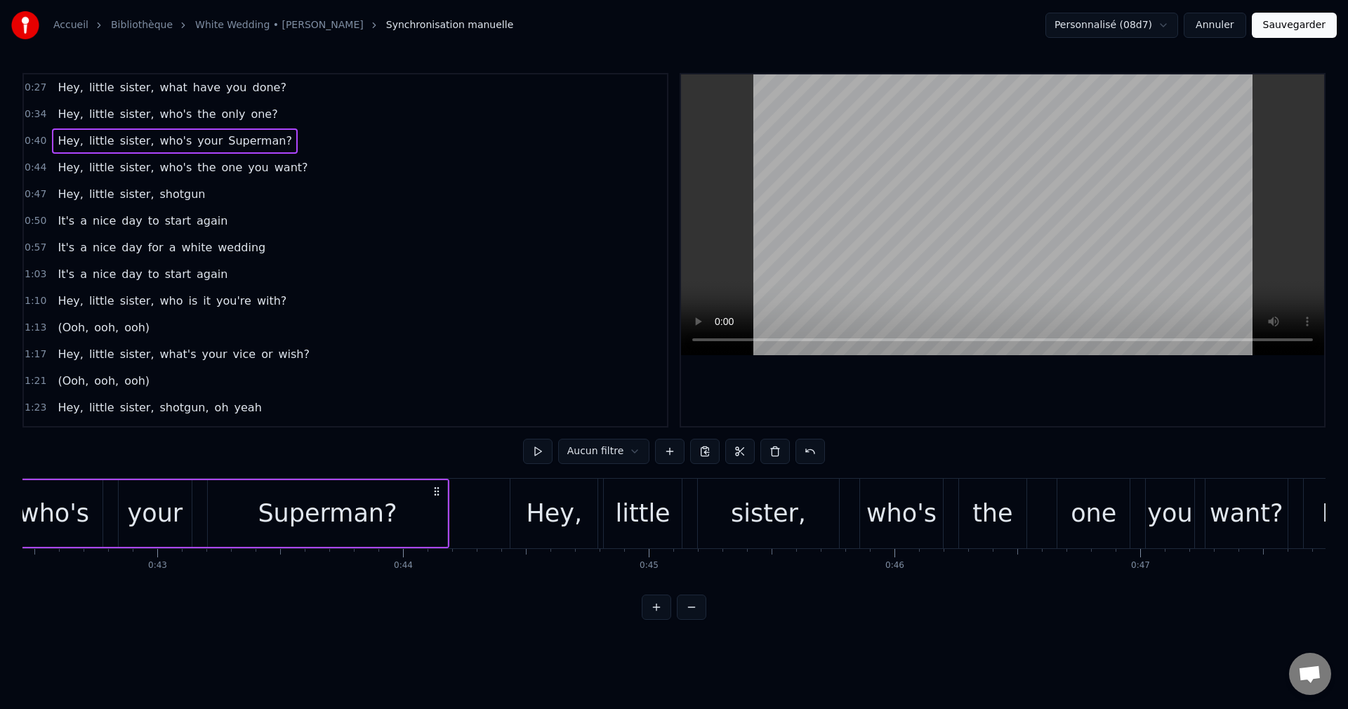
scroll to position [0, 10459]
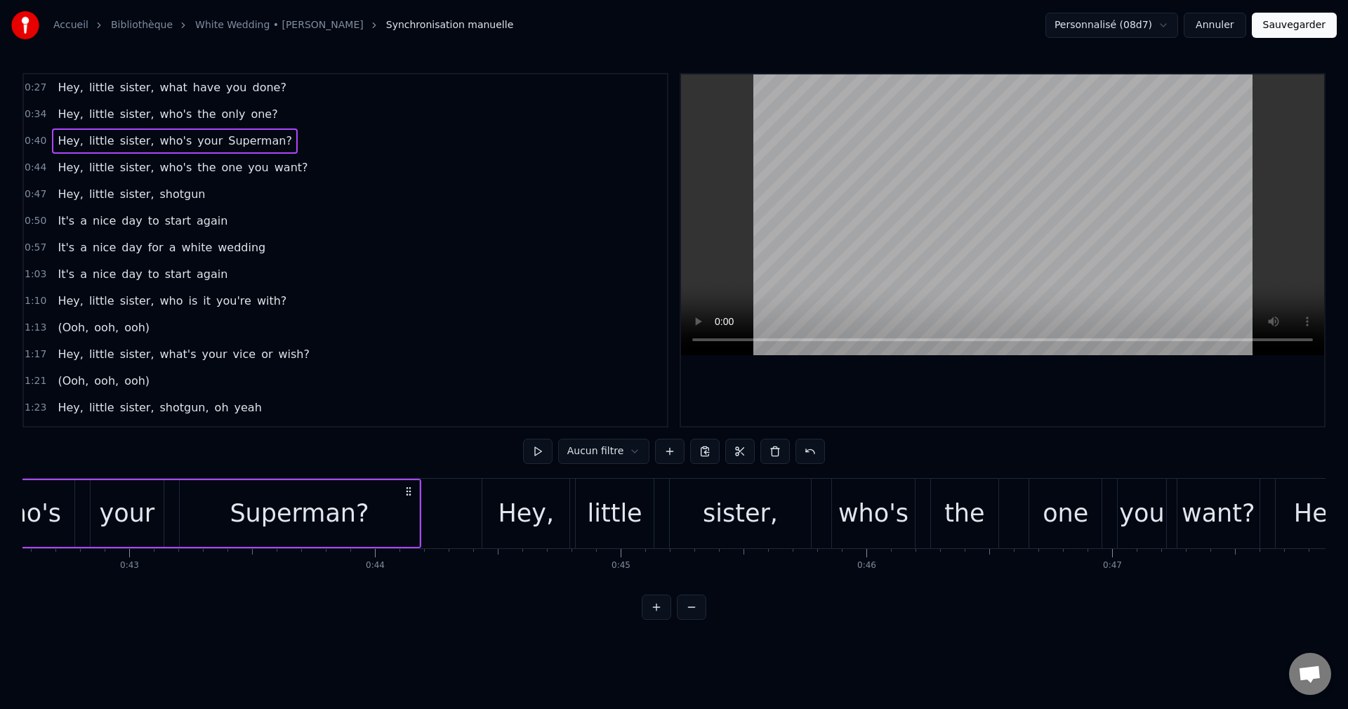
click at [516, 522] on div "Hey," at bounding box center [526, 513] width 56 height 37
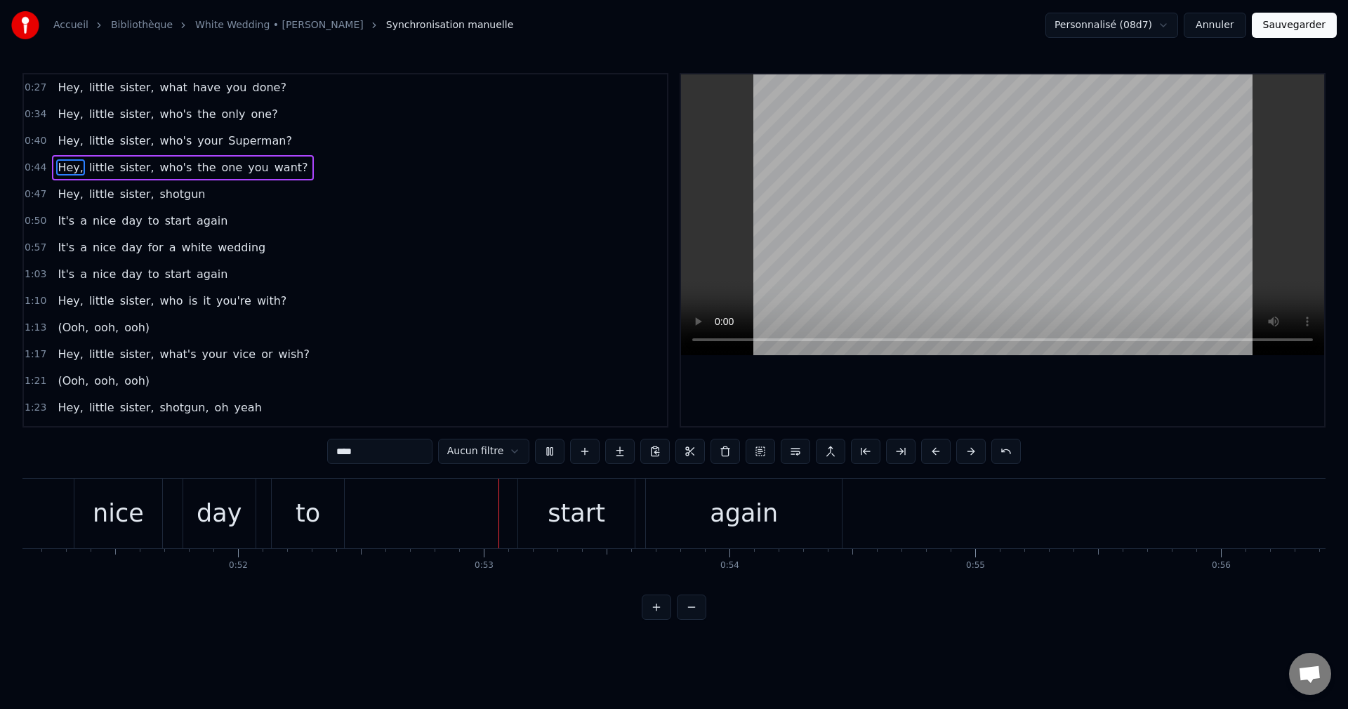
scroll to position [0, 12837]
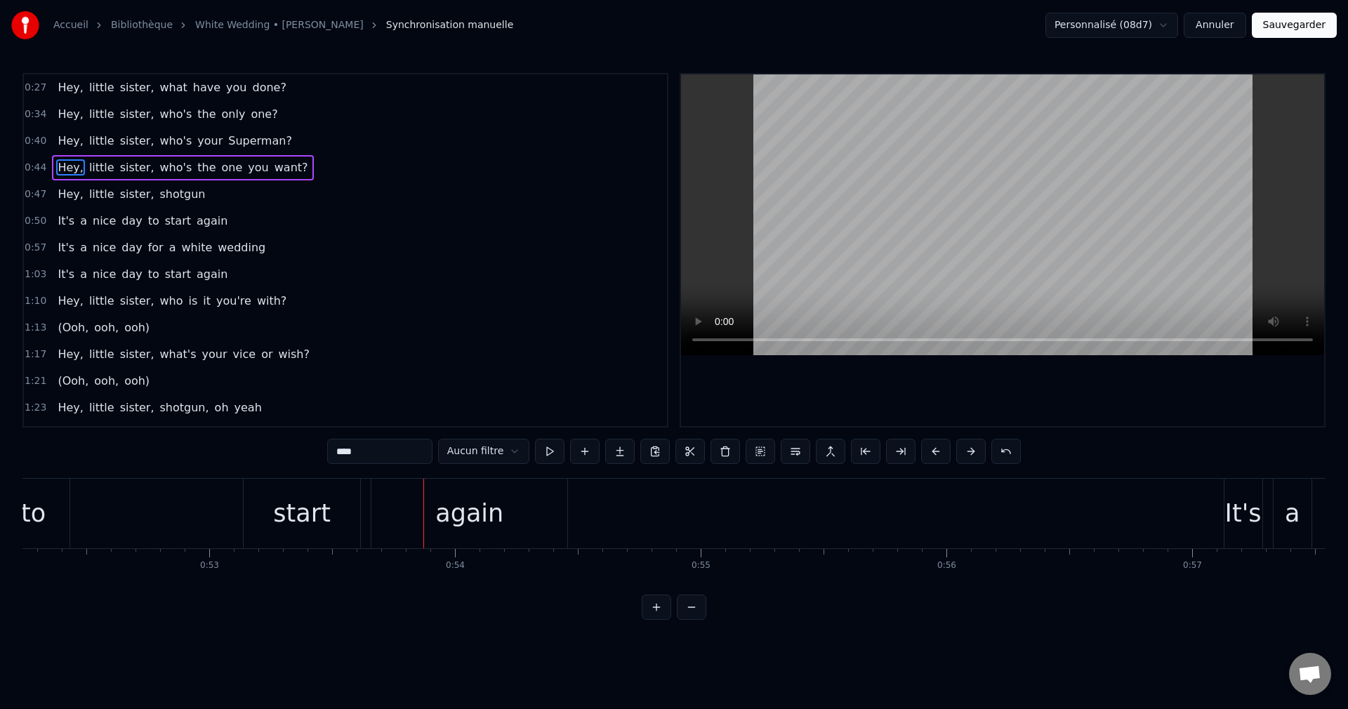
click at [293, 515] on div "start" at bounding box center [302, 513] width 58 height 37
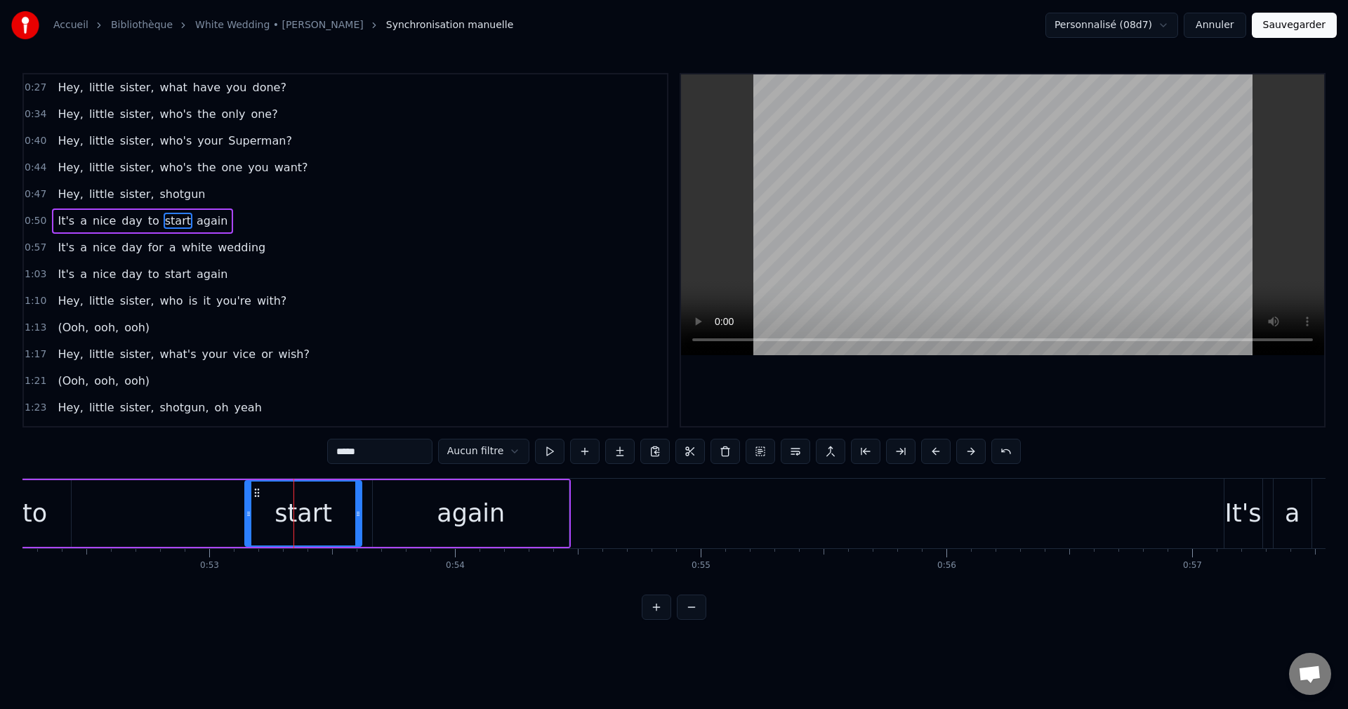
drag, startPoint x: 258, startPoint y: 487, endPoint x: 248, endPoint y: 491, distance: 11.3
click at [248, 491] on div "start" at bounding box center [303, 514] width 115 height 64
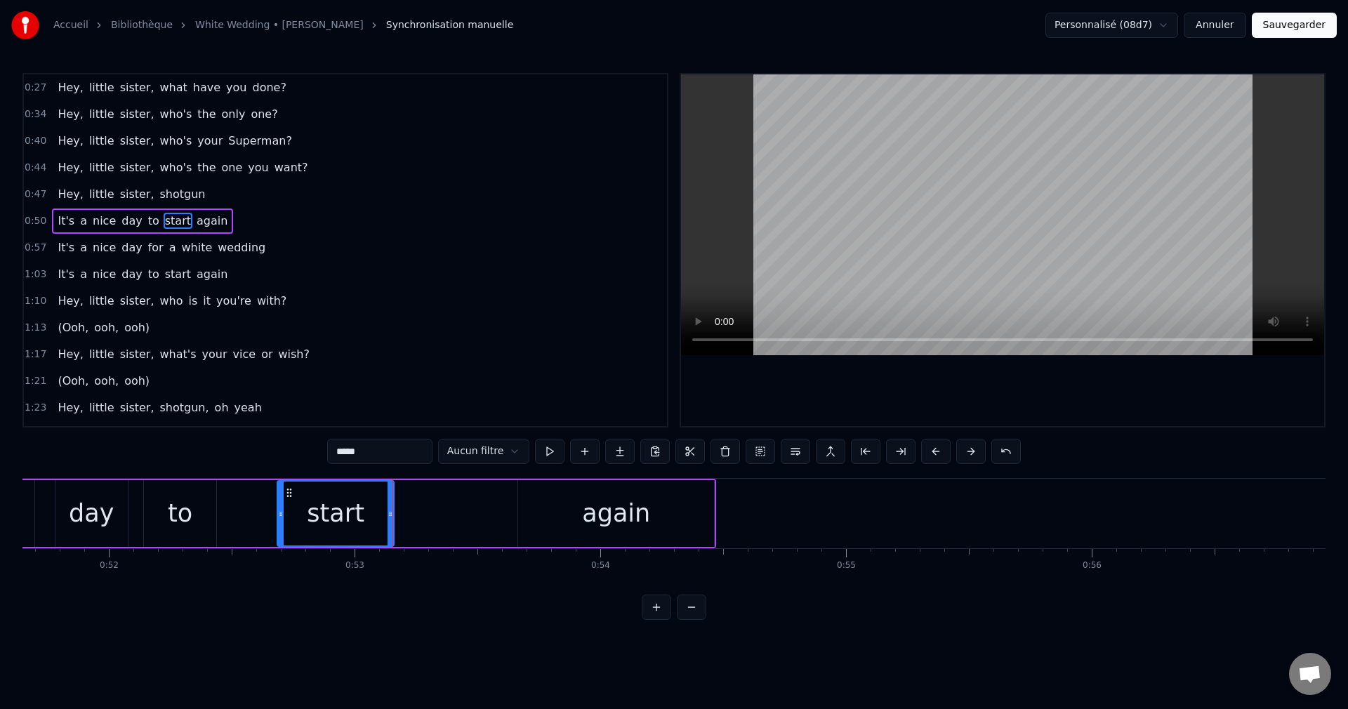
scroll to position [0, 12690]
drag, startPoint x: 255, startPoint y: 491, endPoint x: 341, endPoint y: 509, distance: 87.6
click at [341, 509] on div "start" at bounding box center [387, 514] width 115 height 64
click at [553, 525] on div "again" at bounding box center [618, 513] width 196 height 67
type input "*****"
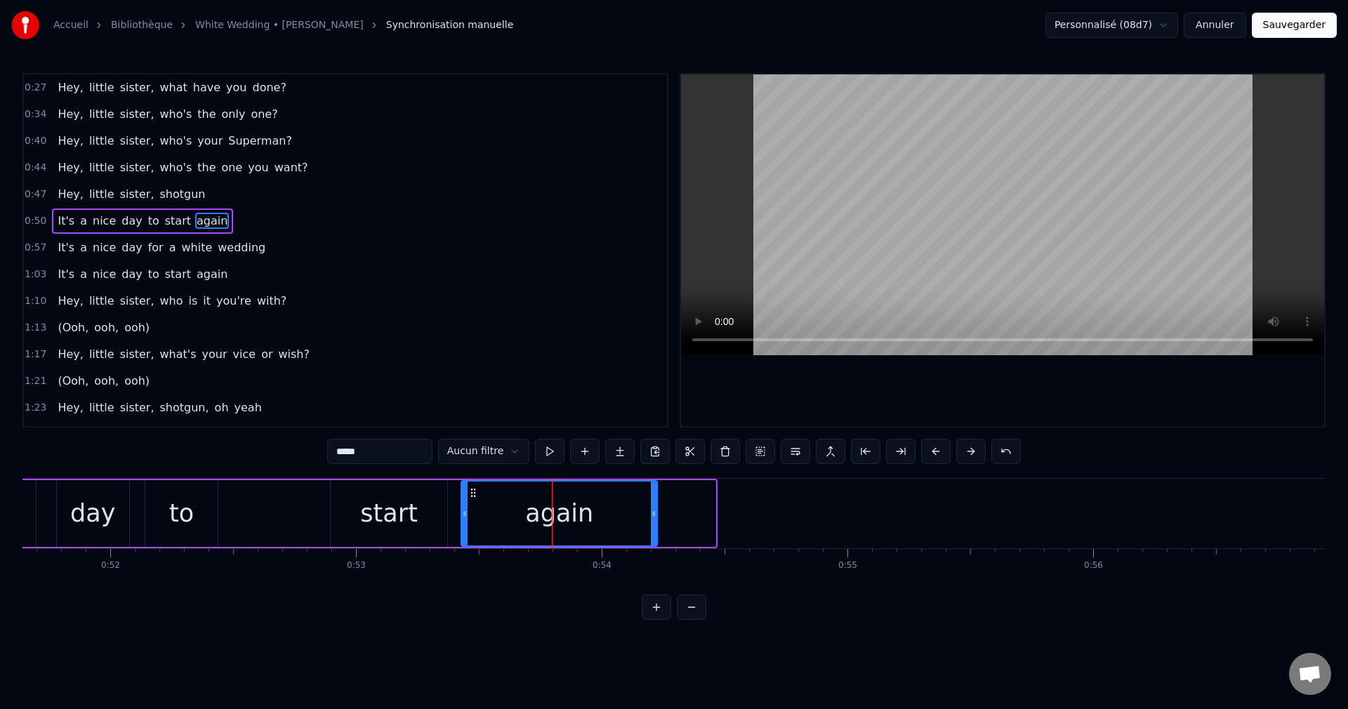
drag, startPoint x: 534, startPoint y: 491, endPoint x: 576, endPoint y: 515, distance: 48.1
click at [475, 500] on div "again" at bounding box center [559, 514] width 194 height 64
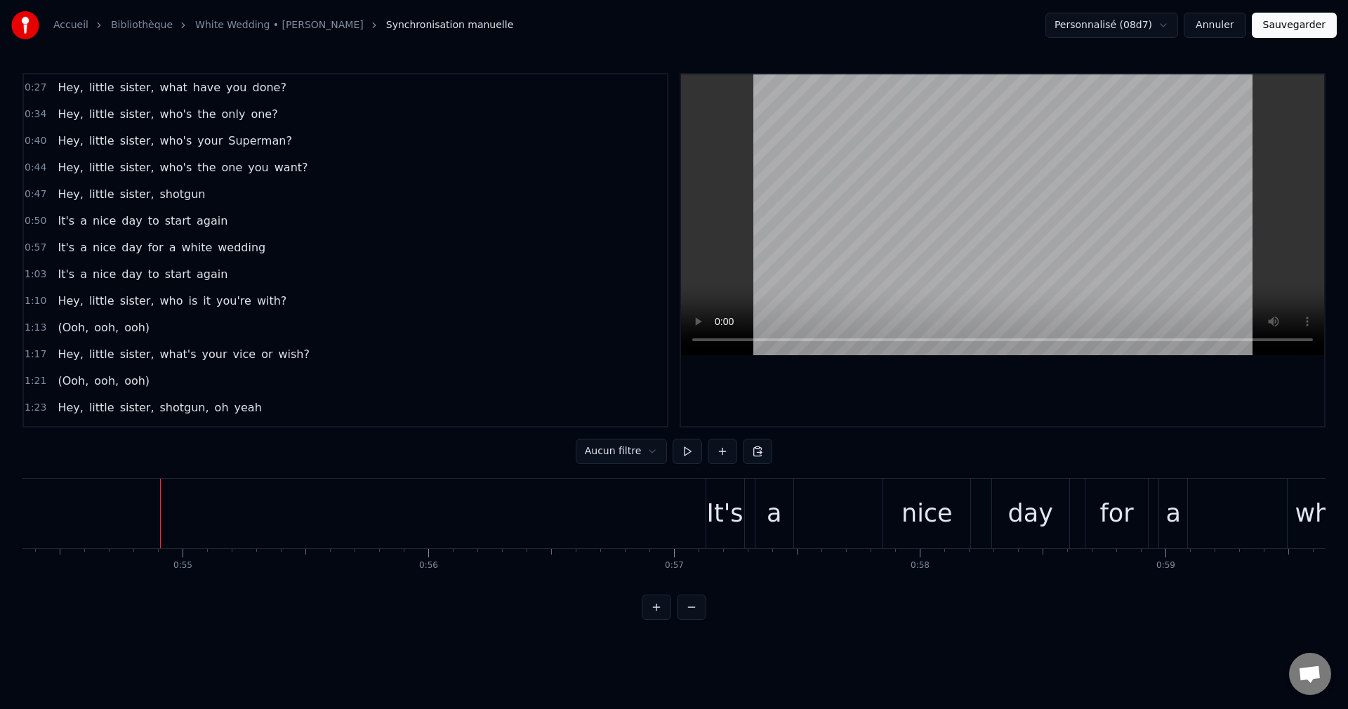
scroll to position [0, 13420]
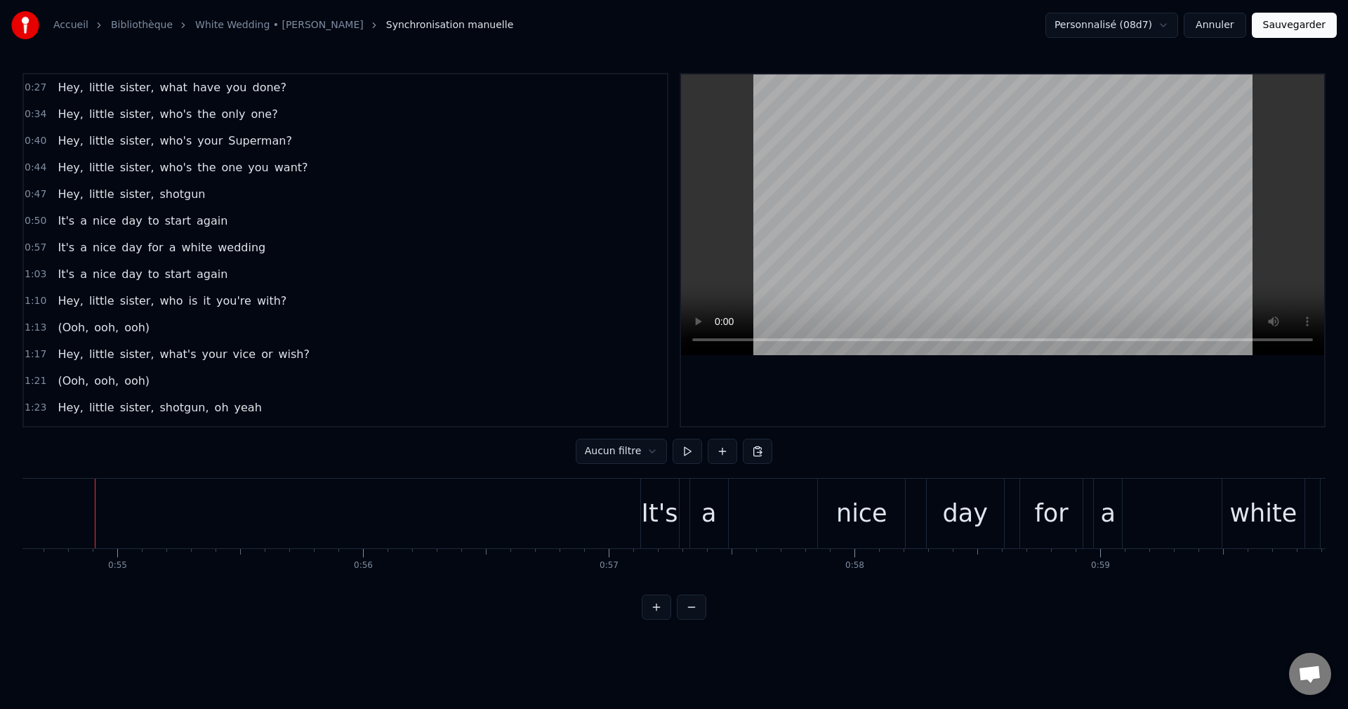
click at [666, 523] on div "It's" at bounding box center [660, 513] width 37 height 37
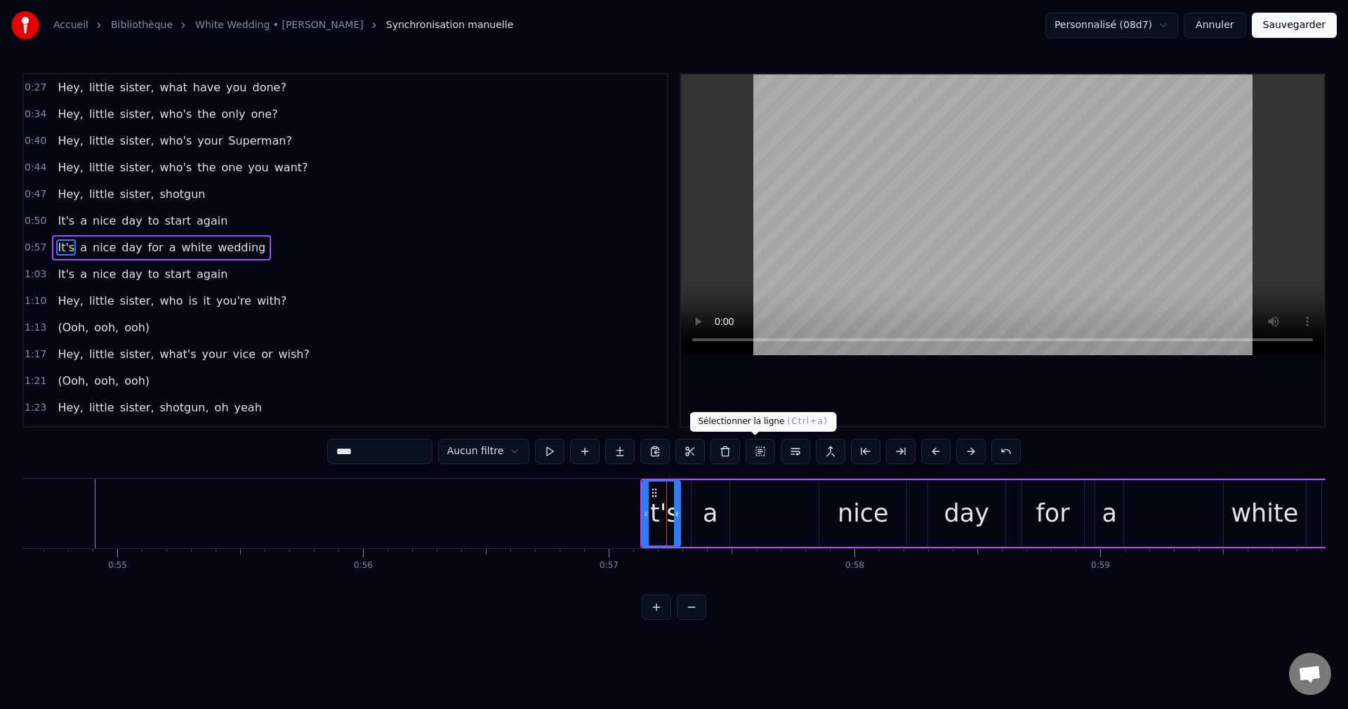
click at [752, 452] on button at bounding box center [760, 451] width 29 height 25
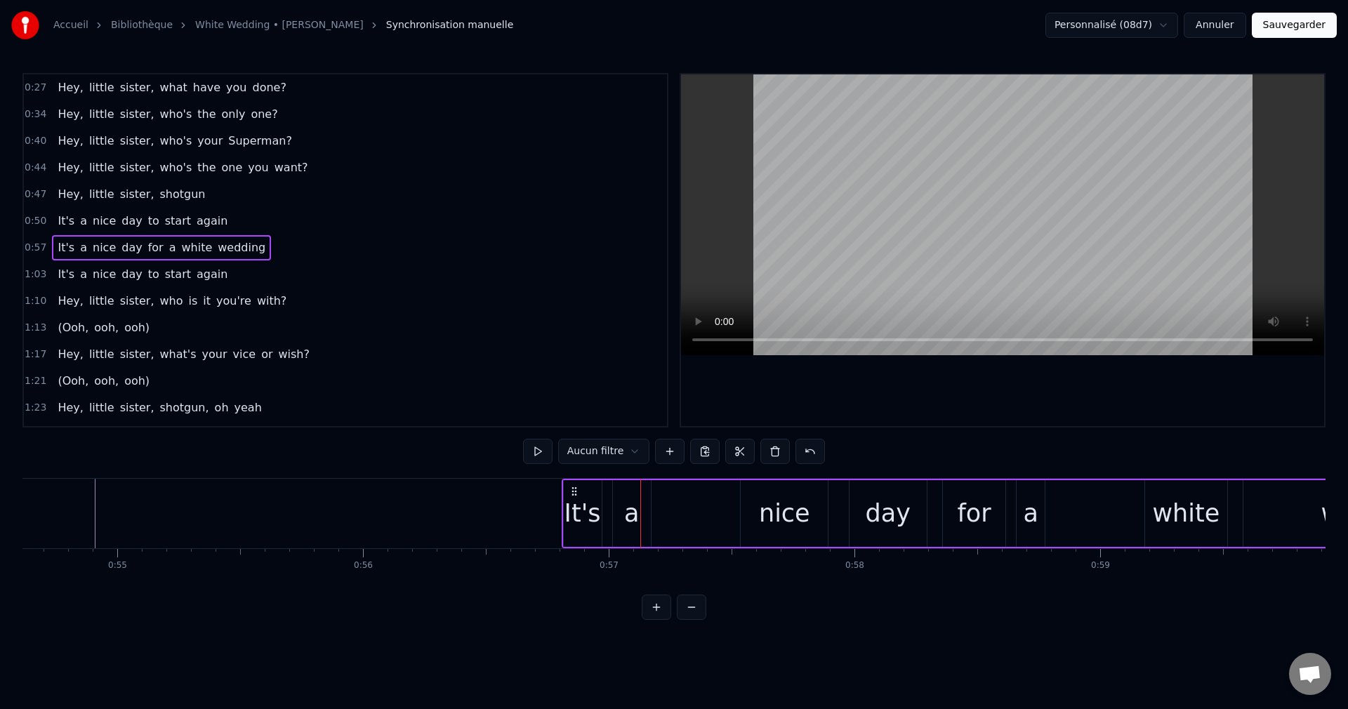
drag, startPoint x: 649, startPoint y: 489, endPoint x: 571, endPoint y: 496, distance: 78.9
click at [571, 496] on icon at bounding box center [574, 491] width 11 height 11
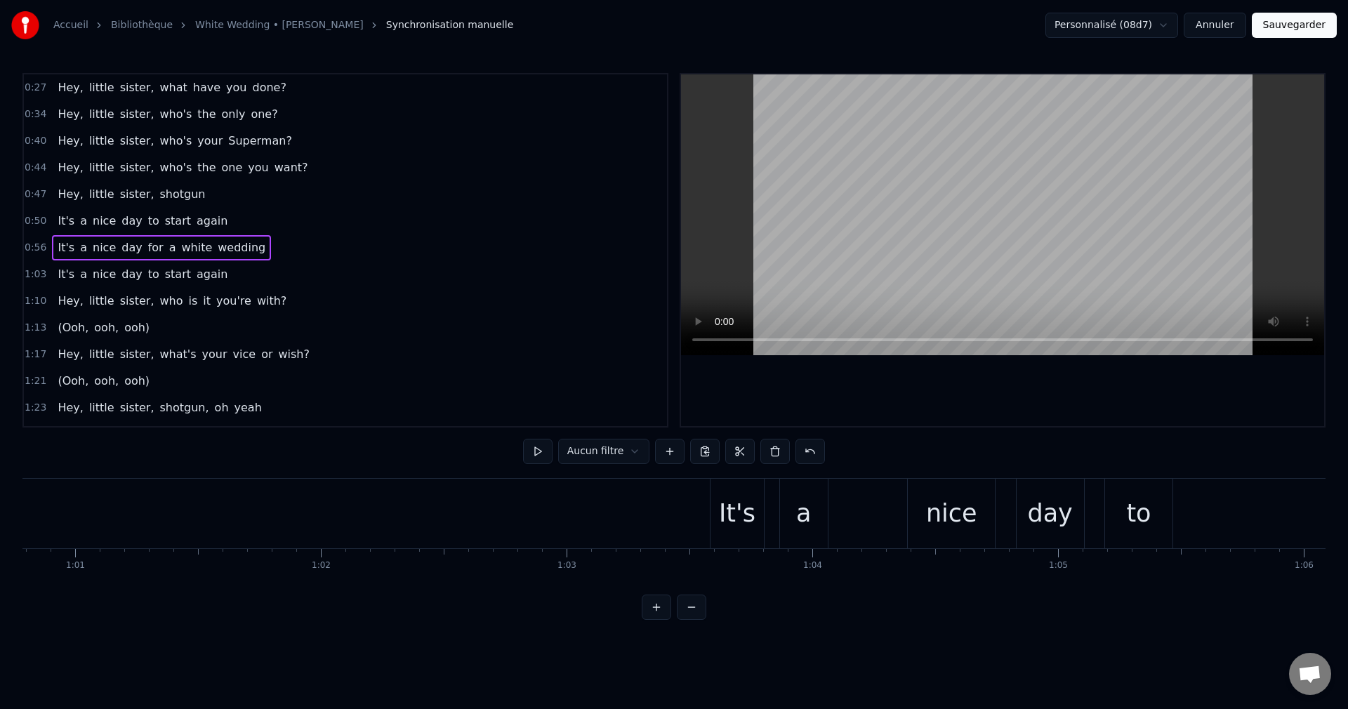
scroll to position [0, 14983]
click at [700, 520] on div "It's" at bounding box center [690, 513] width 37 height 37
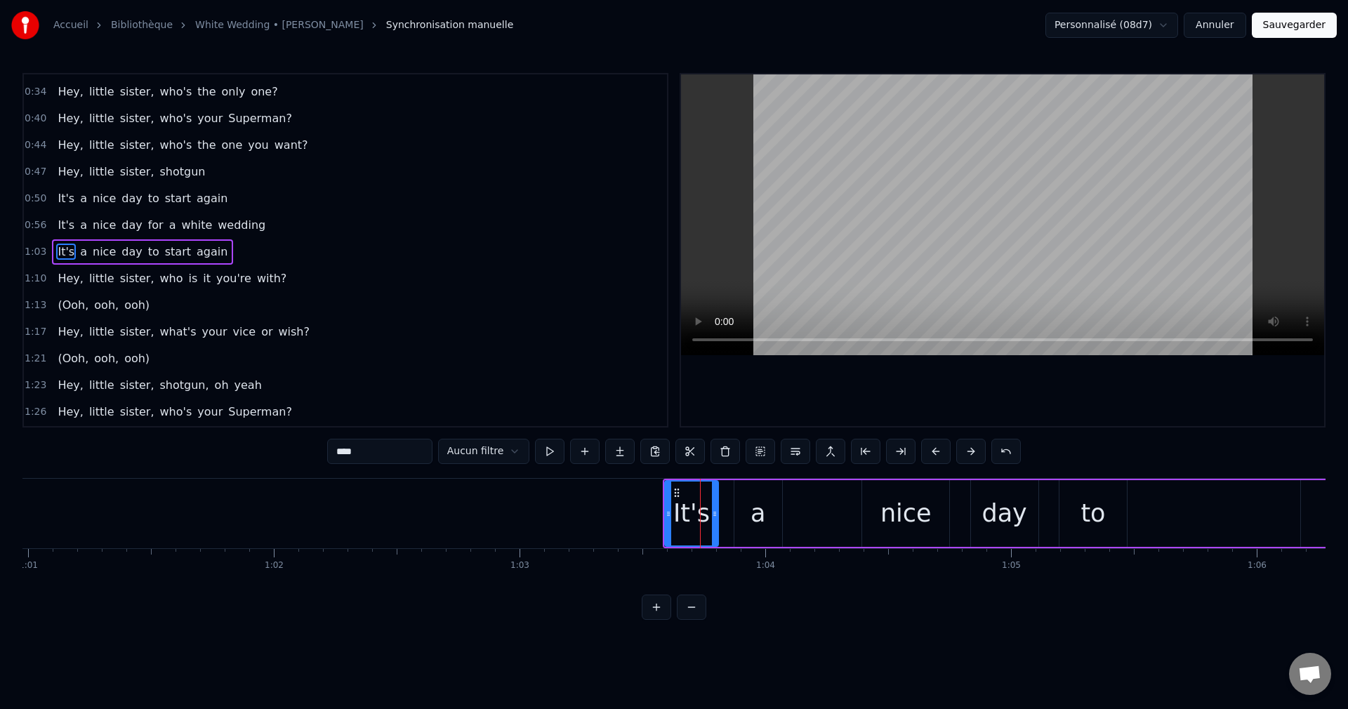
scroll to position [24, 0]
click at [755, 449] on button at bounding box center [760, 451] width 29 height 25
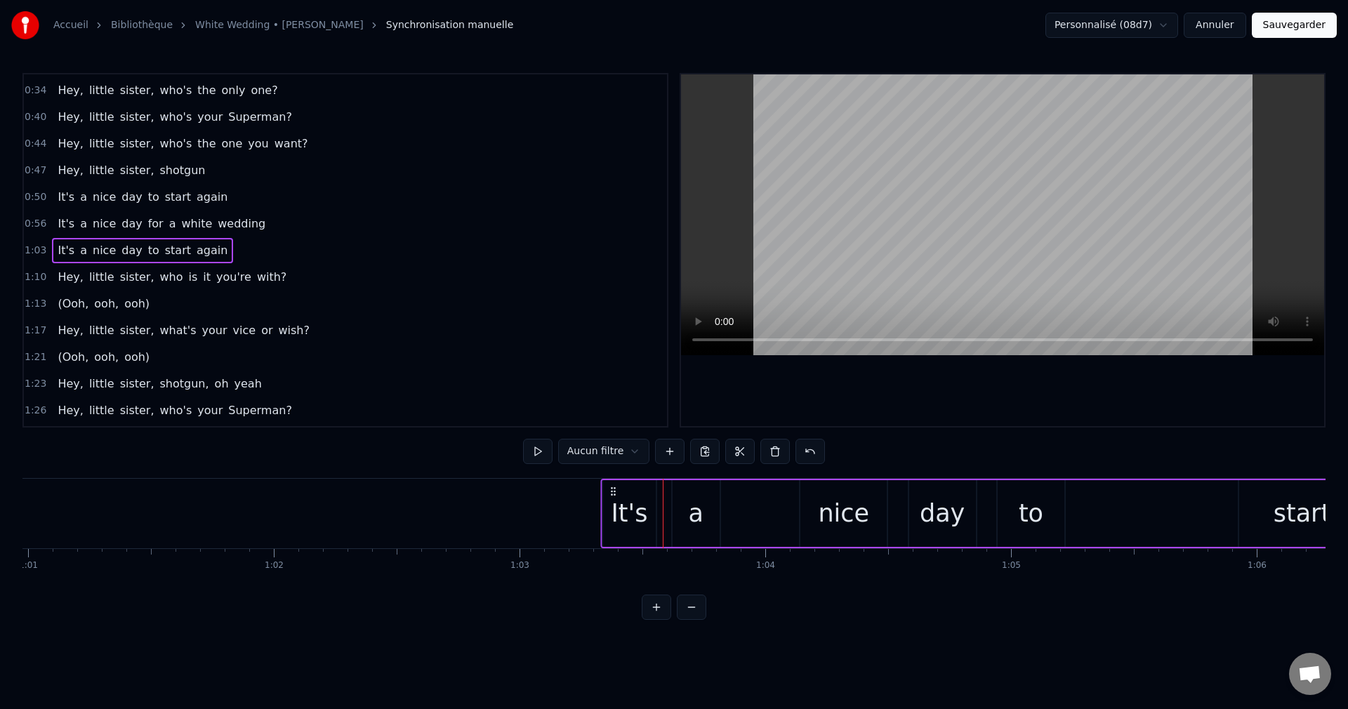
drag, startPoint x: 673, startPoint y: 487, endPoint x: 611, endPoint y: 501, distance: 64.2
click at [611, 501] on div "It's a nice day to start again" at bounding box center [1090, 514] width 979 height 70
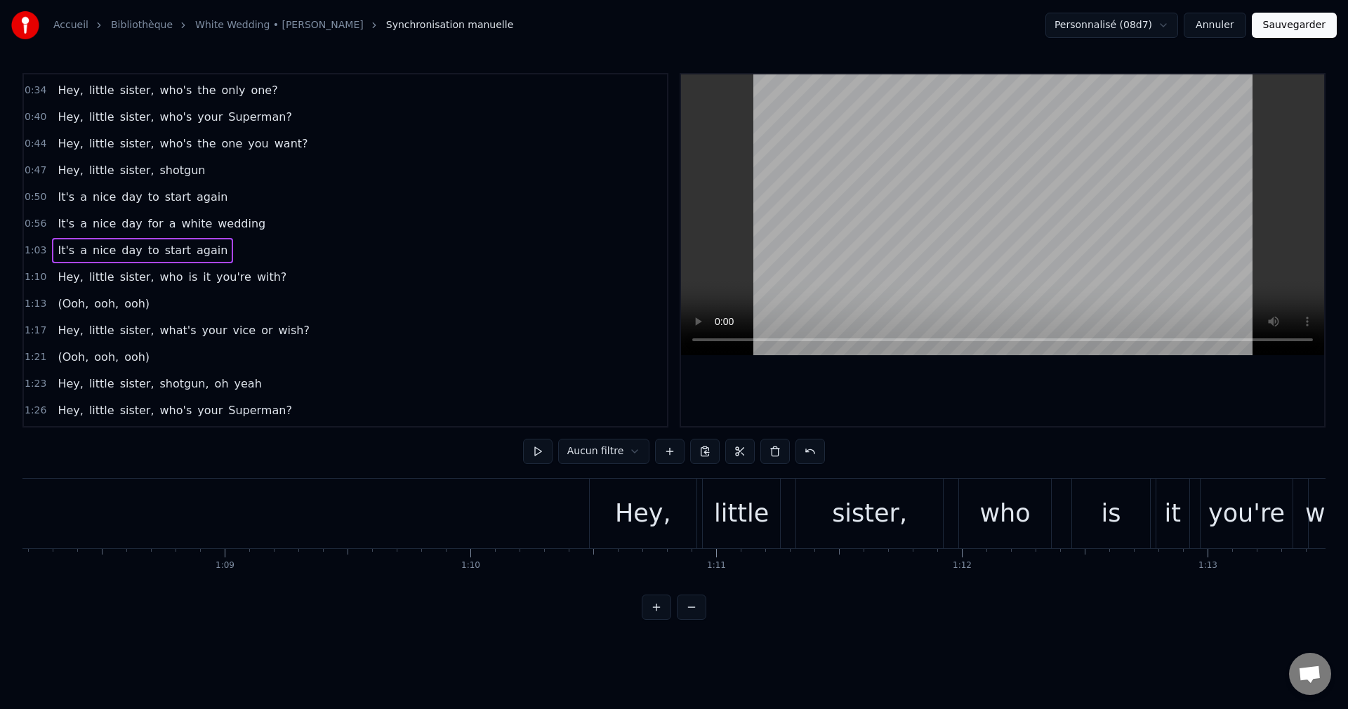
scroll to position [0, 16828]
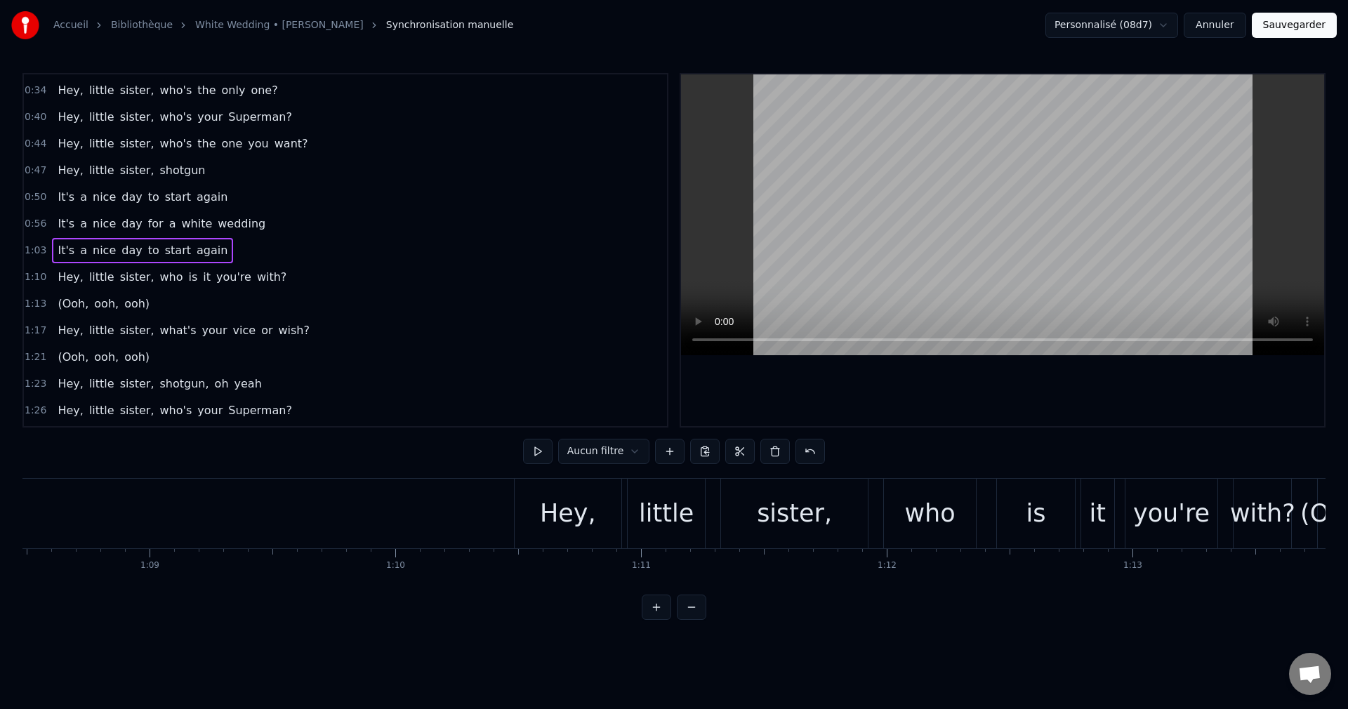
click at [593, 534] on div "Hey," at bounding box center [568, 514] width 107 height 70
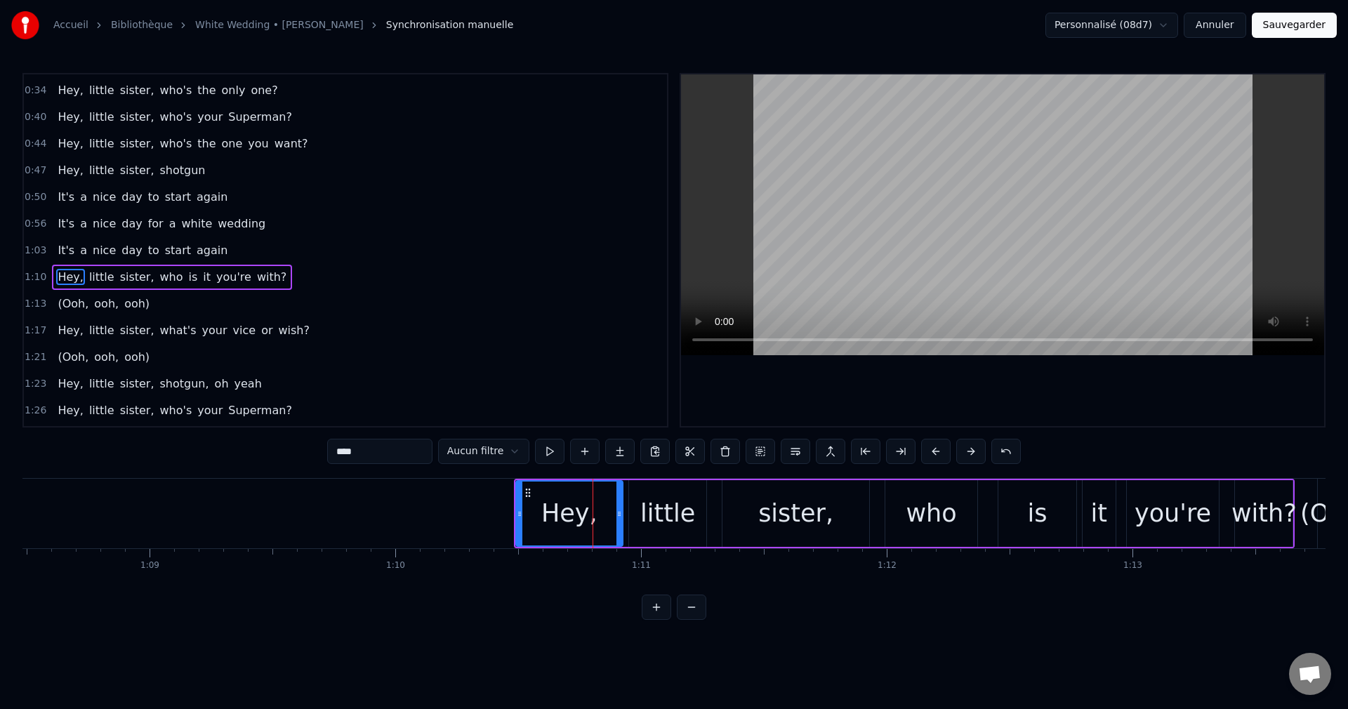
scroll to position [51, 0]
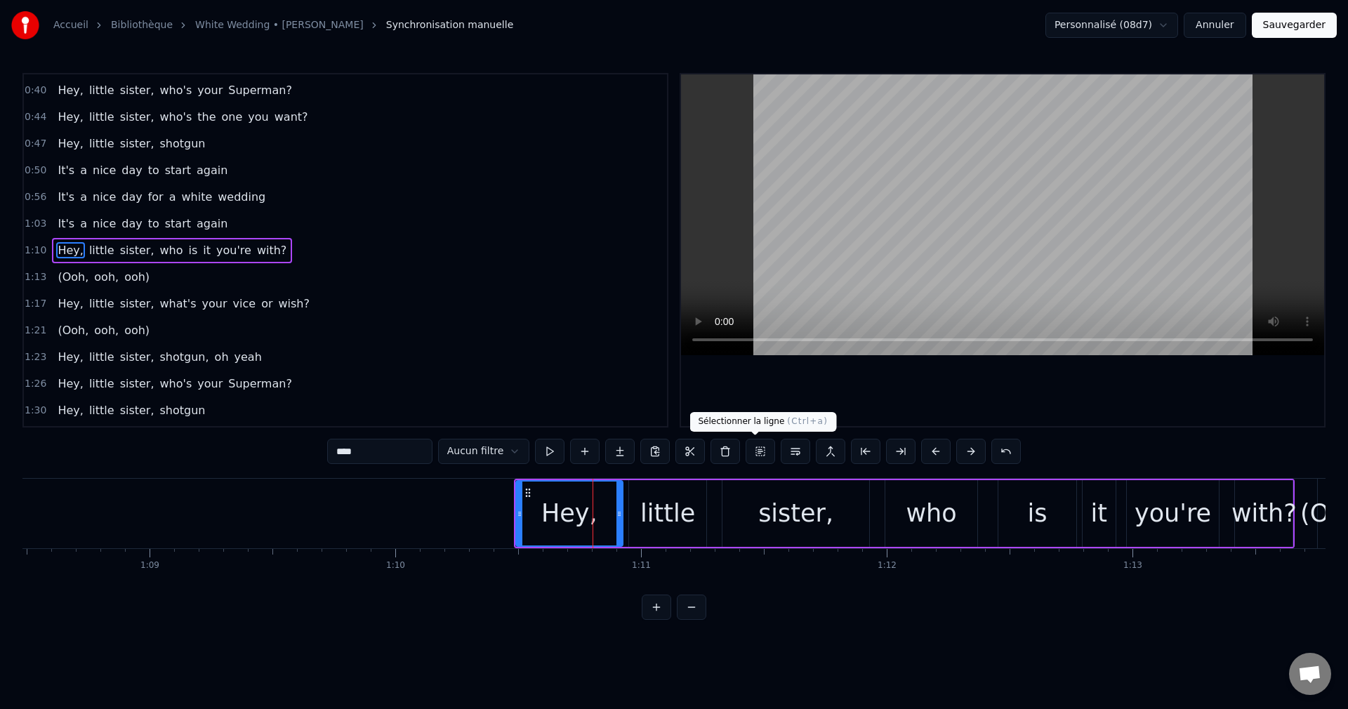
click at [753, 451] on button at bounding box center [760, 451] width 29 height 25
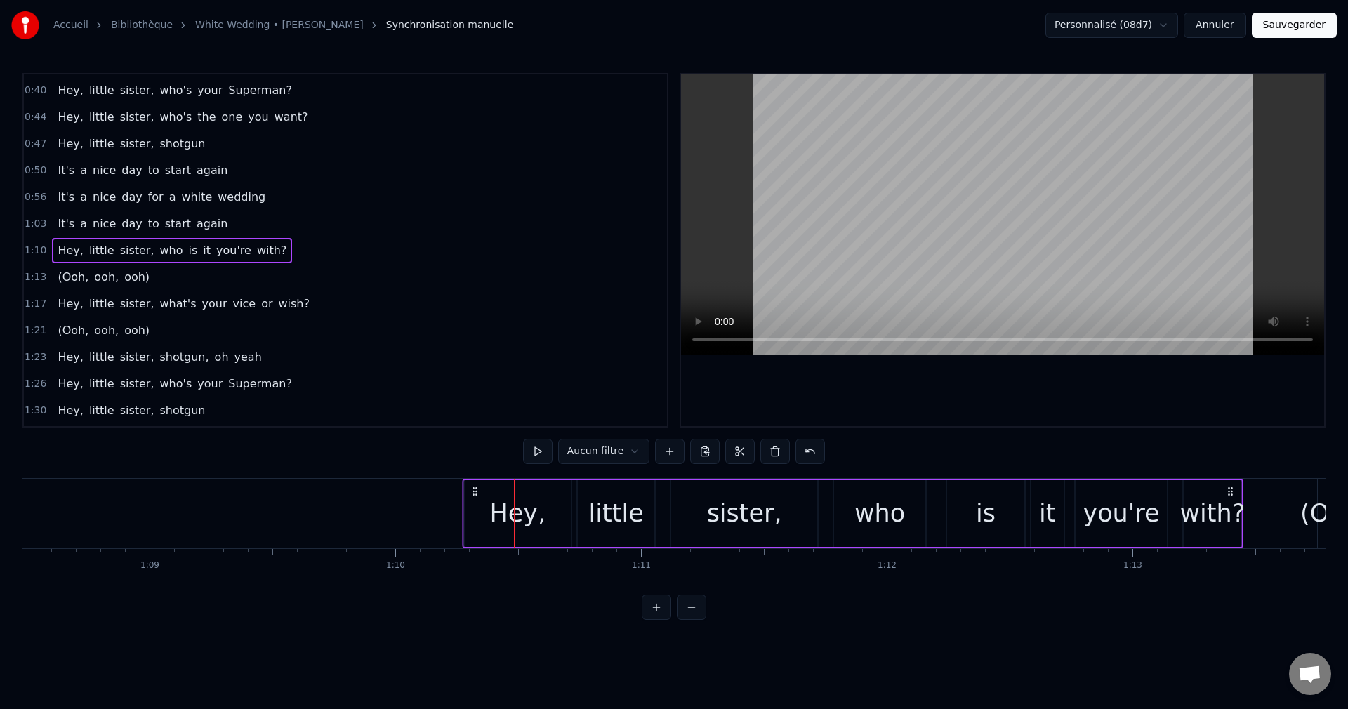
drag, startPoint x: 527, startPoint y: 491, endPoint x: 476, endPoint y: 494, distance: 51.4
click at [476, 494] on icon at bounding box center [474, 491] width 11 height 11
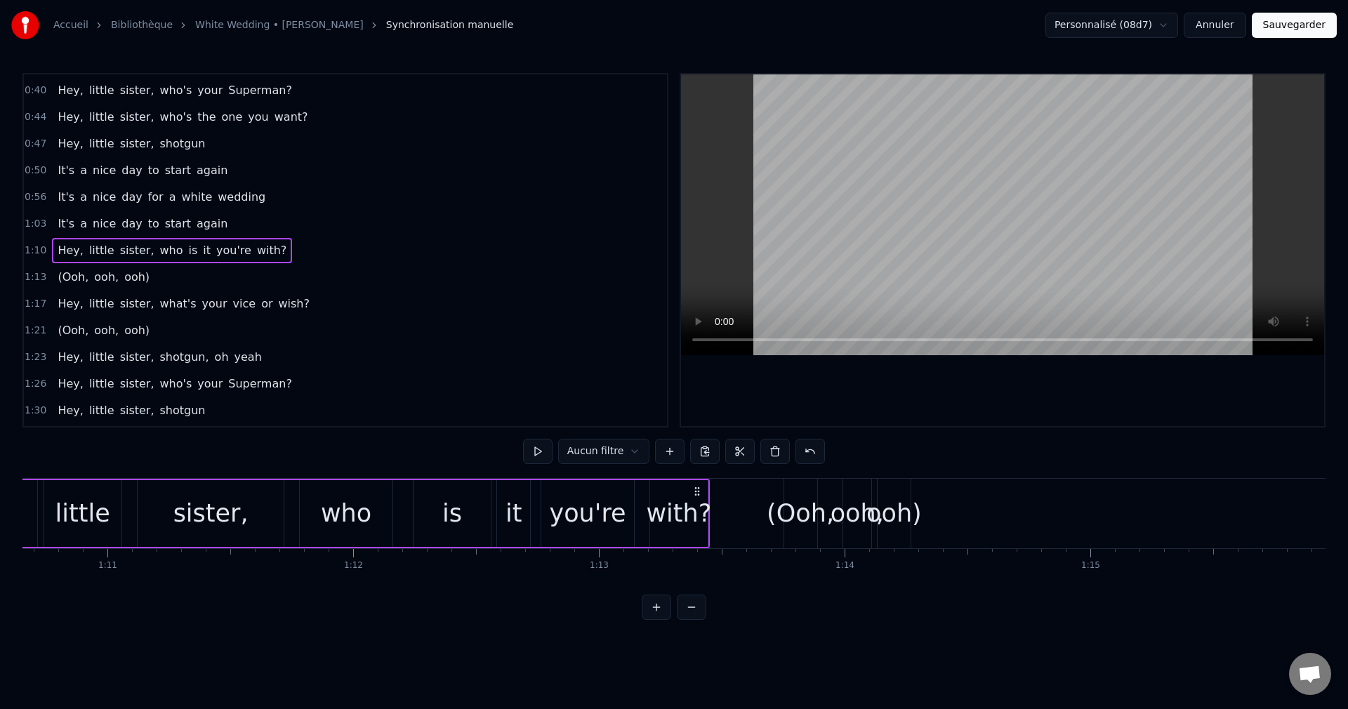
scroll to position [0, 17483]
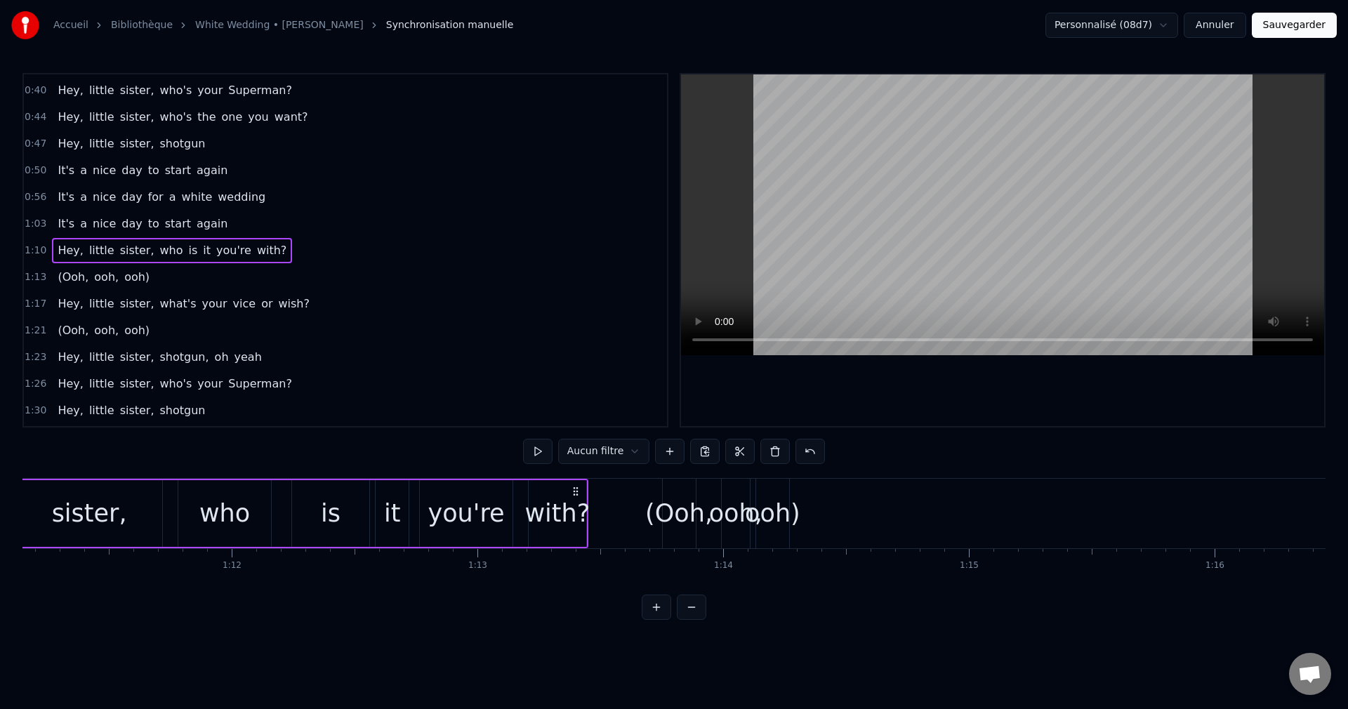
click at [244, 528] on div "who" at bounding box center [224, 513] width 51 height 37
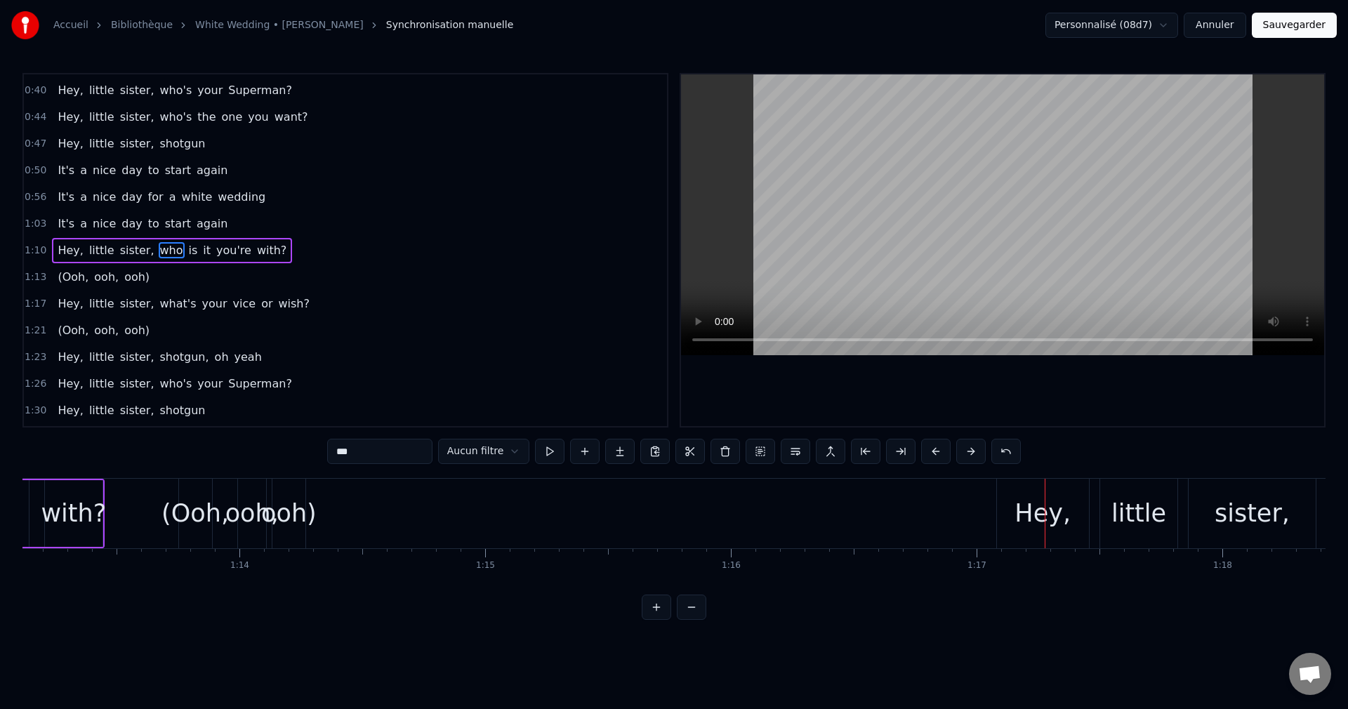
scroll to position [0, 17920]
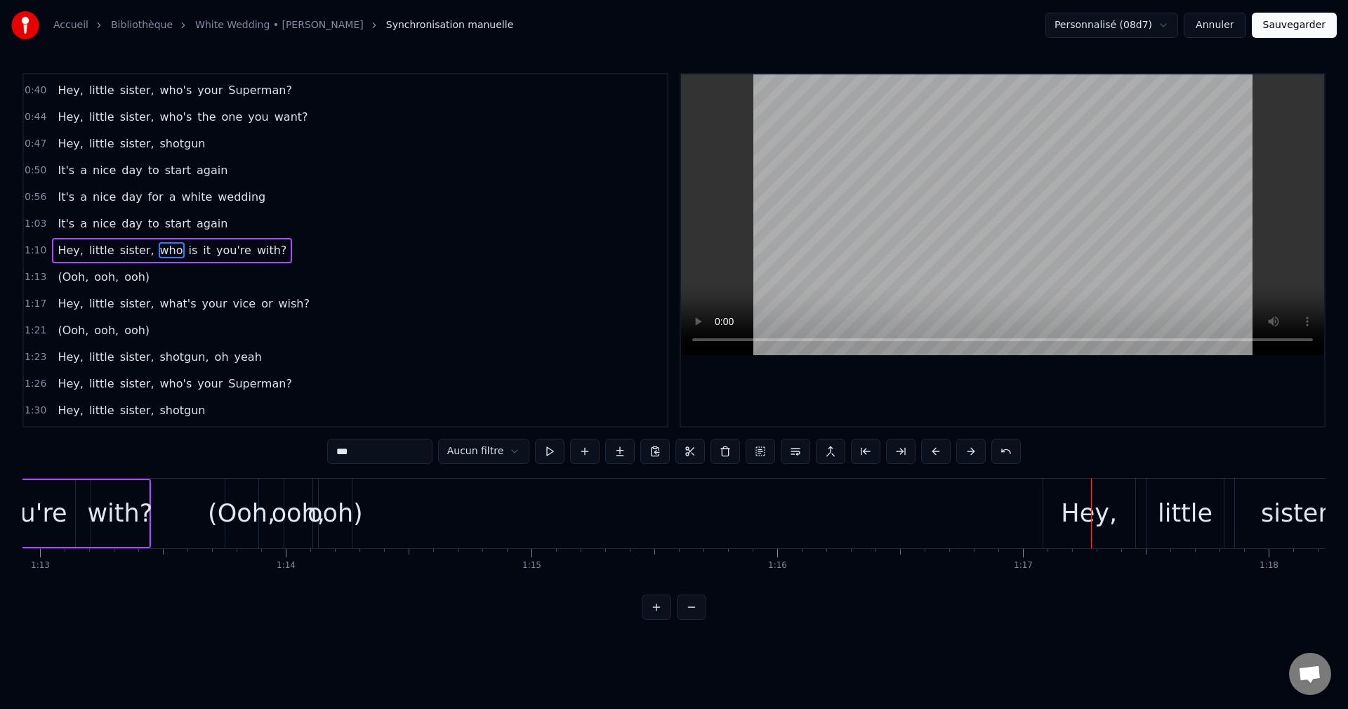
click at [328, 526] on div "ooh)" at bounding box center [335, 513] width 55 height 37
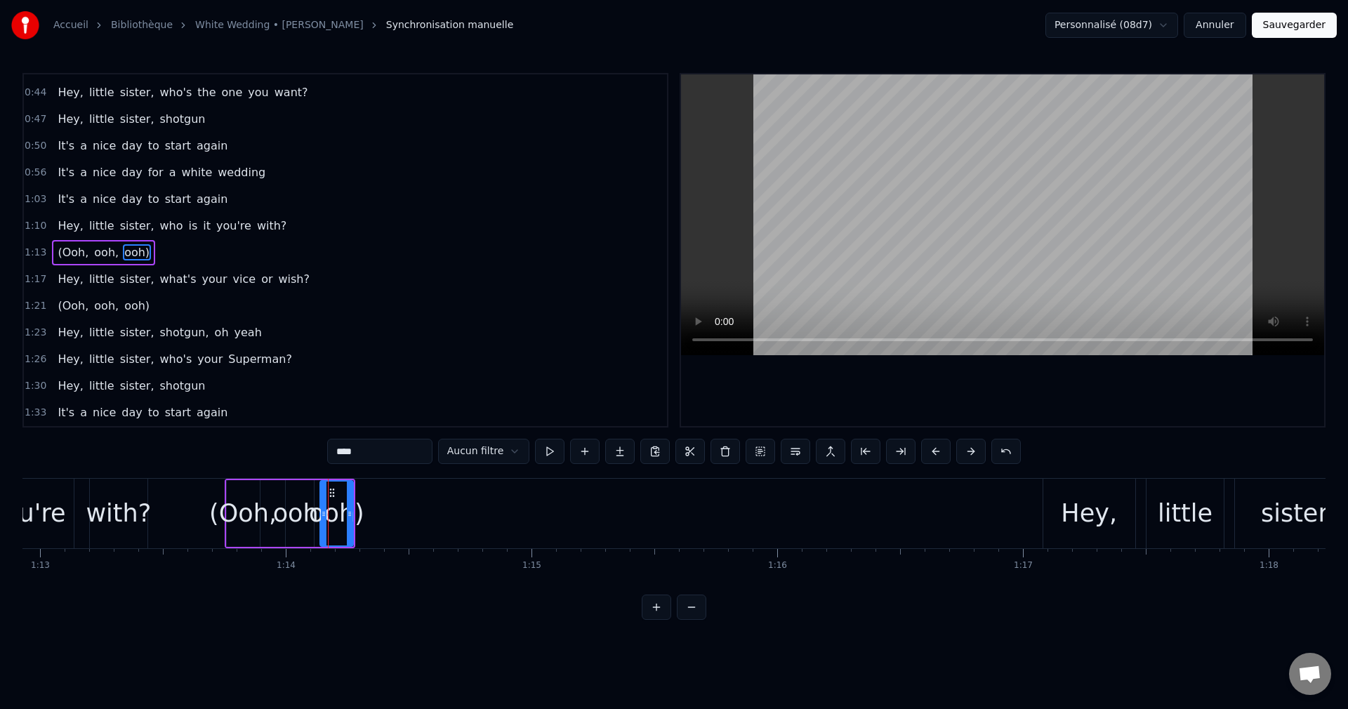
scroll to position [77, 0]
drag, startPoint x: 332, startPoint y: 489, endPoint x: 868, endPoint y: 531, distance: 537.3
click at [868, 531] on div "ooh)" at bounding box center [872, 514] width 32 height 64
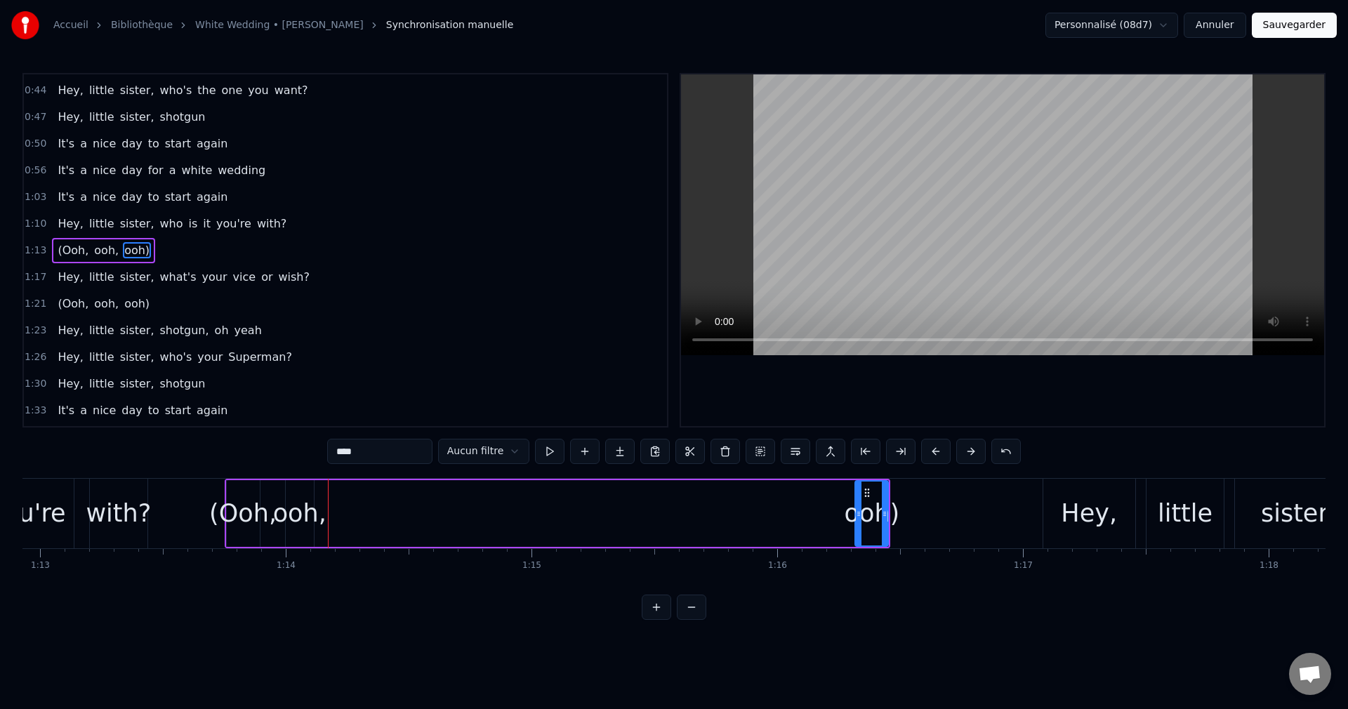
click at [305, 520] on div "ooh," at bounding box center [299, 513] width 53 height 37
drag, startPoint x: 296, startPoint y: 492, endPoint x: 557, endPoint y: 513, distance: 261.3
click at [557, 513] on div "ooh," at bounding box center [560, 514] width 27 height 64
click at [244, 511] on div "(Ooh," at bounding box center [242, 513] width 67 height 37
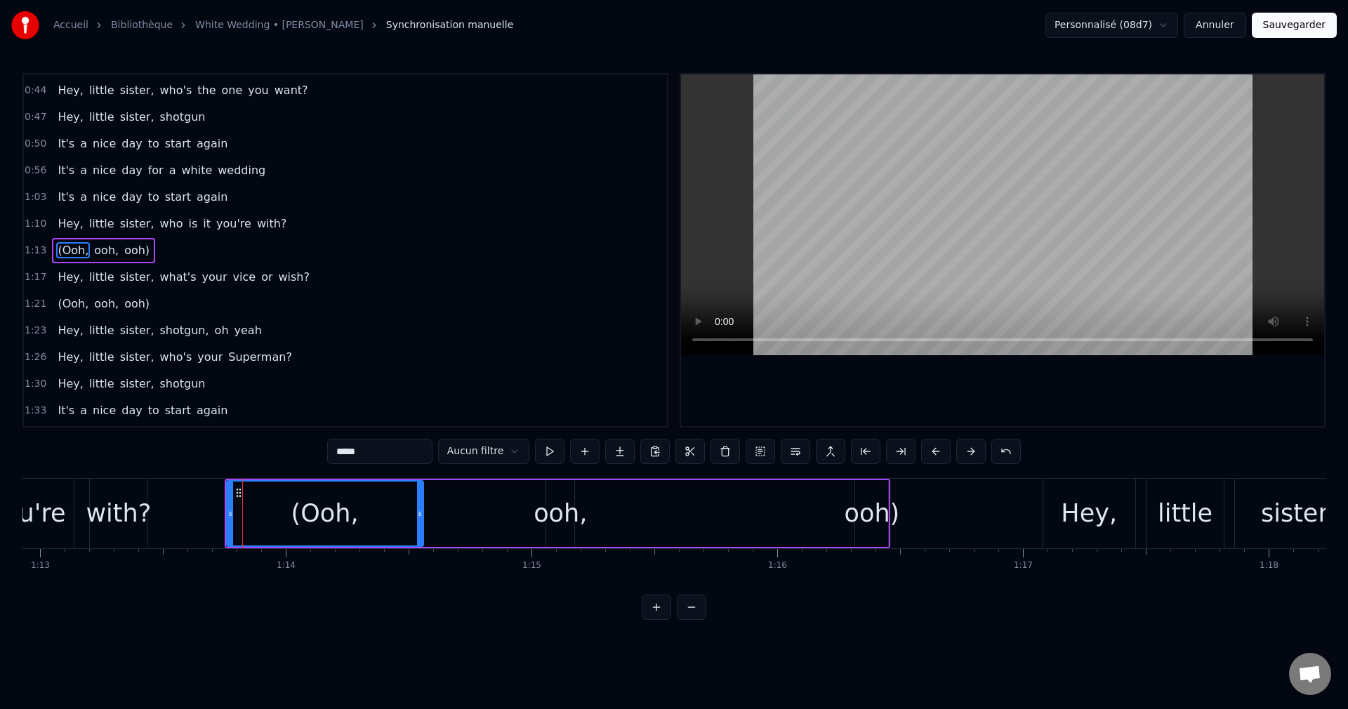
drag, startPoint x: 258, startPoint y: 515, endPoint x: 422, endPoint y: 515, distance: 163.6
click at [422, 515] on icon at bounding box center [420, 513] width 6 height 11
click at [560, 515] on div "ooh," at bounding box center [560, 513] width 53 height 37
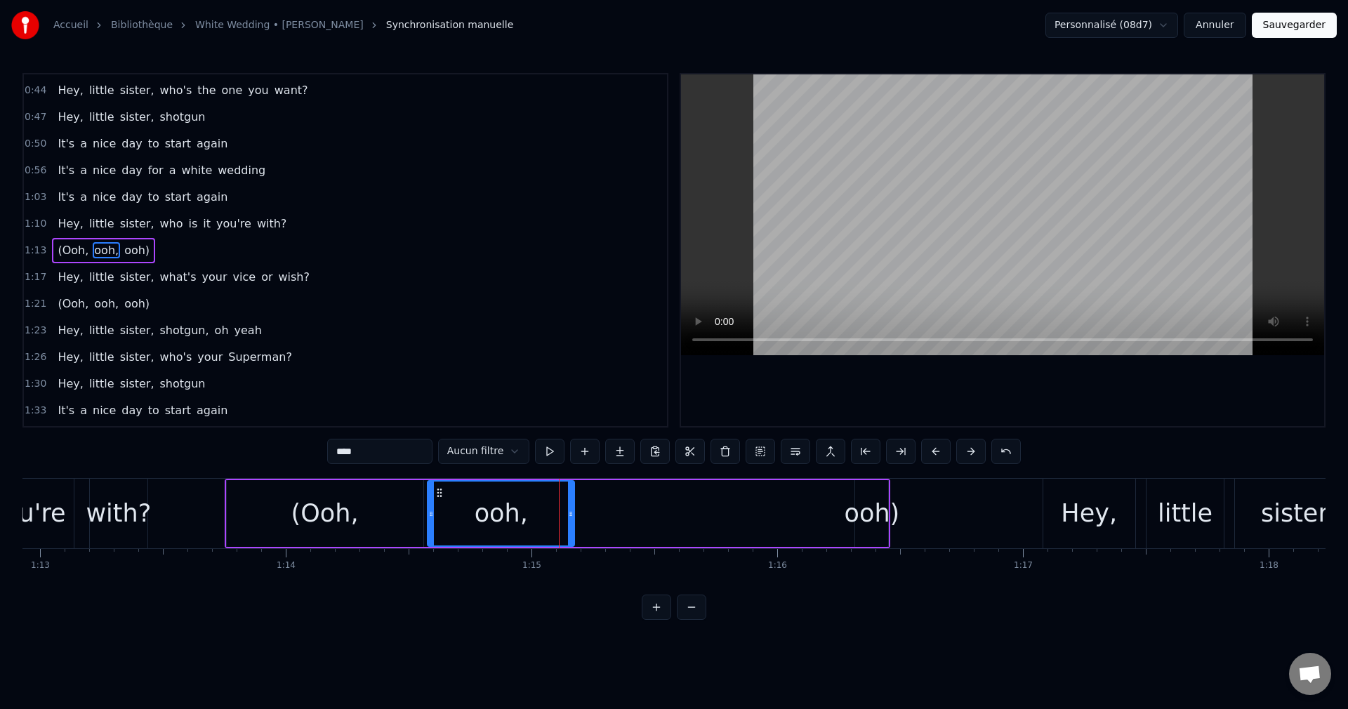
drag, startPoint x: 551, startPoint y: 515, endPoint x: 432, endPoint y: 541, distance: 121.3
click at [432, 541] on div at bounding box center [431, 514] width 6 height 64
drag, startPoint x: 571, startPoint y: 515, endPoint x: 621, endPoint y: 519, distance: 49.3
click at [621, 519] on div at bounding box center [620, 514] width 6 height 64
click at [865, 508] on div "ooh)" at bounding box center [872, 513] width 55 height 37
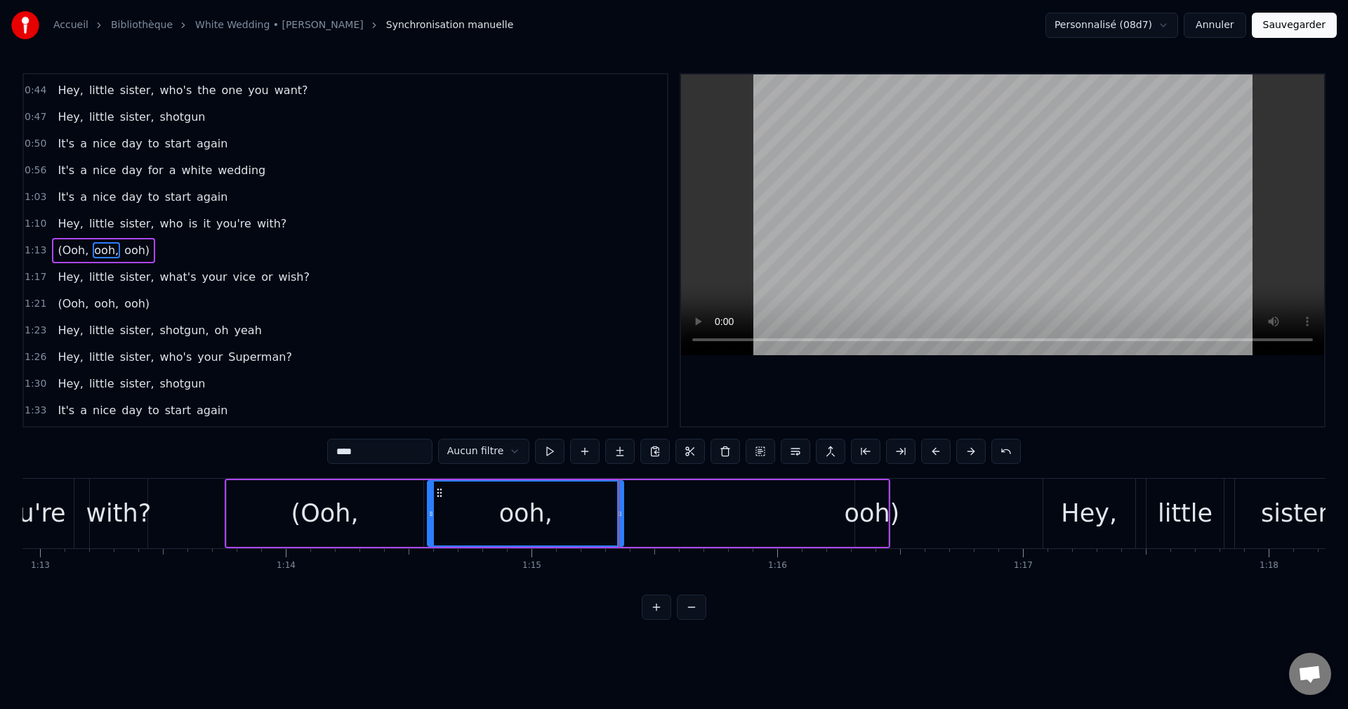
type input "****"
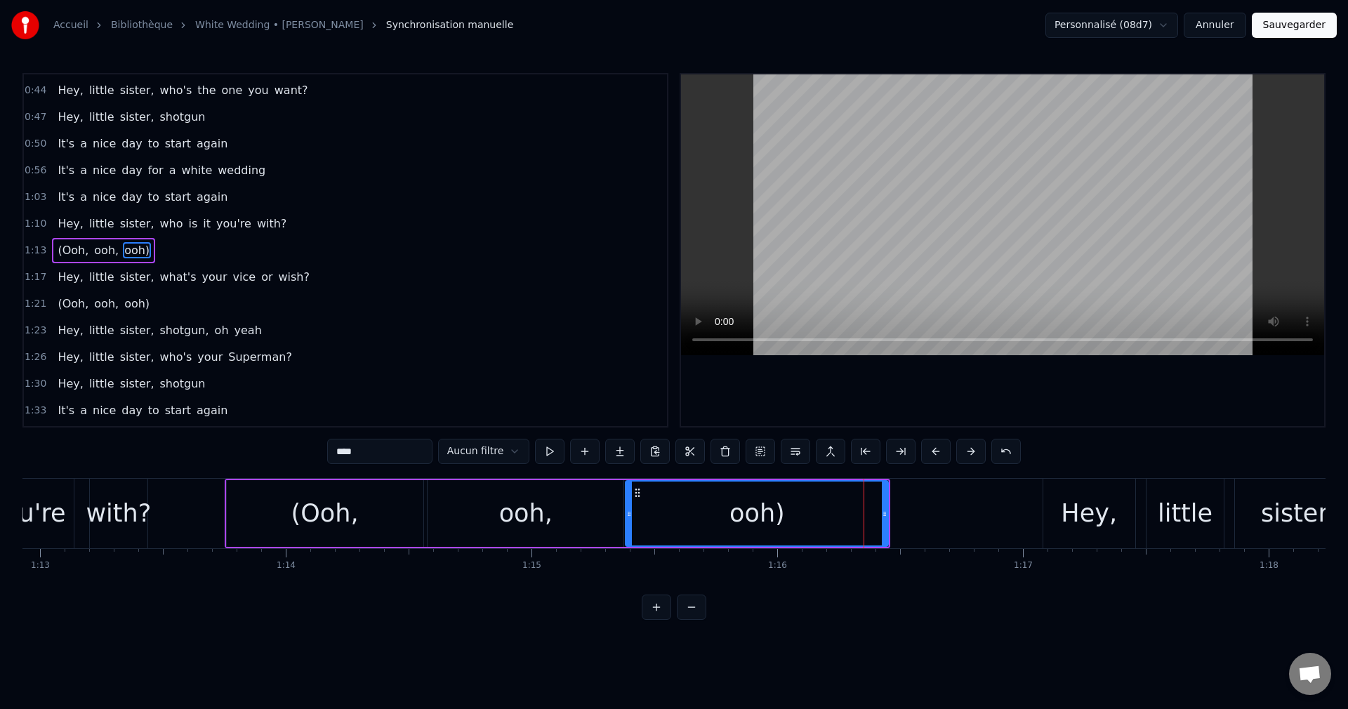
drag, startPoint x: 857, startPoint y: 514, endPoint x: 114, endPoint y: 579, distance: 745.6
click at [626, 539] on div "ooh)" at bounding box center [757, 513] width 264 height 67
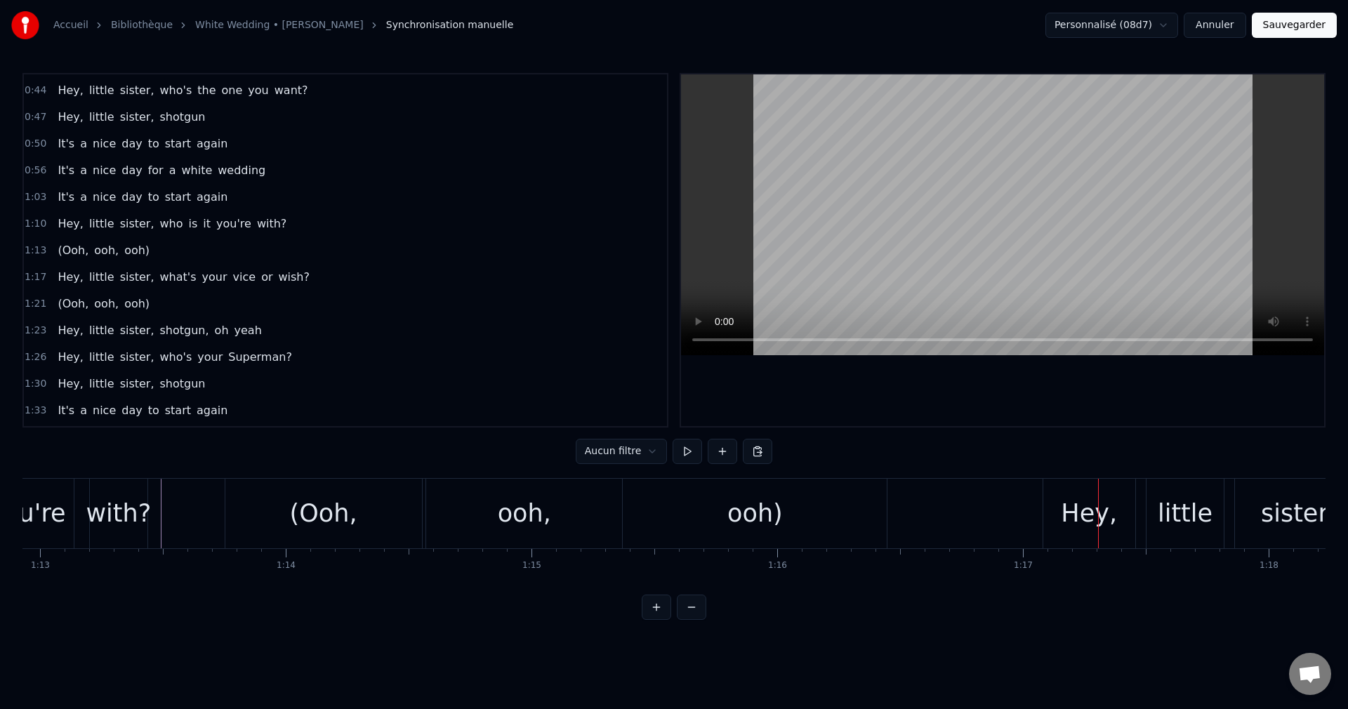
click at [781, 497] on div "ooh)" at bounding box center [755, 514] width 264 height 70
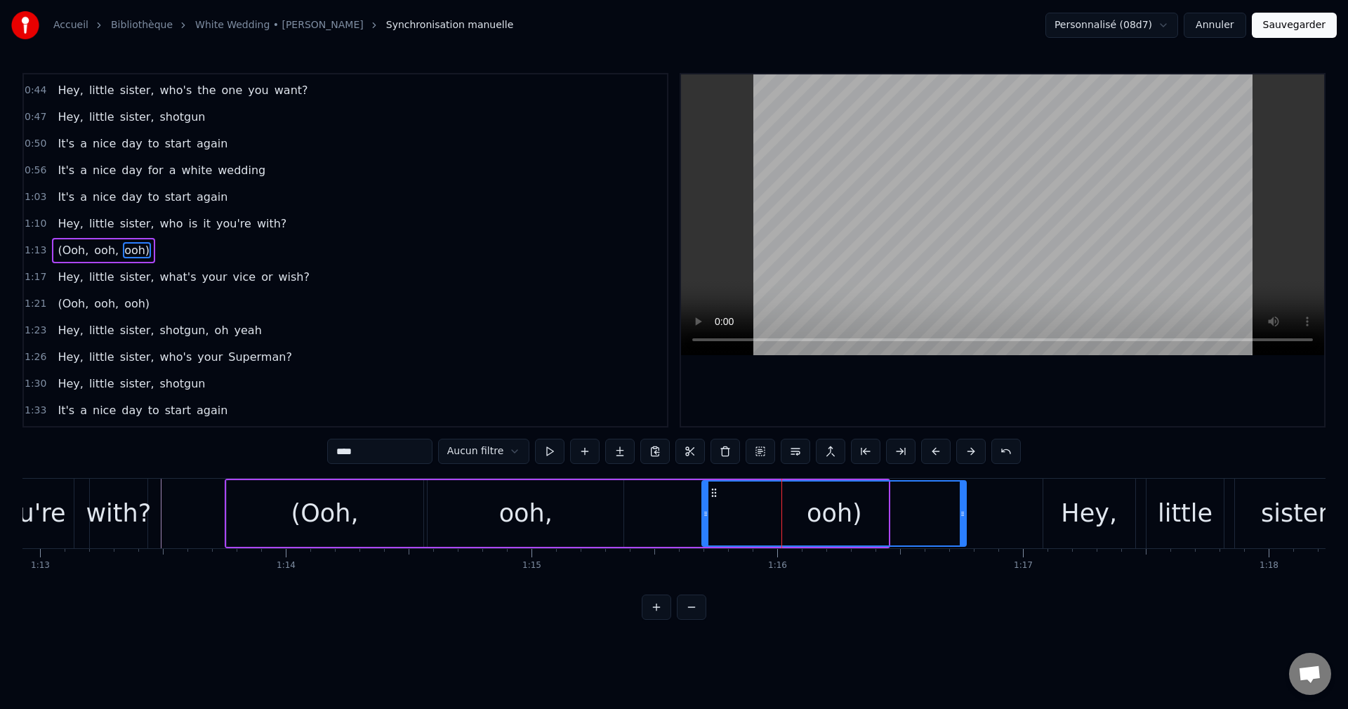
drag, startPoint x: 637, startPoint y: 488, endPoint x: 715, endPoint y: 490, distance: 78.0
click at [715, 490] on icon at bounding box center [713, 492] width 11 height 11
click at [555, 509] on div "ooh," at bounding box center [526, 513] width 196 height 67
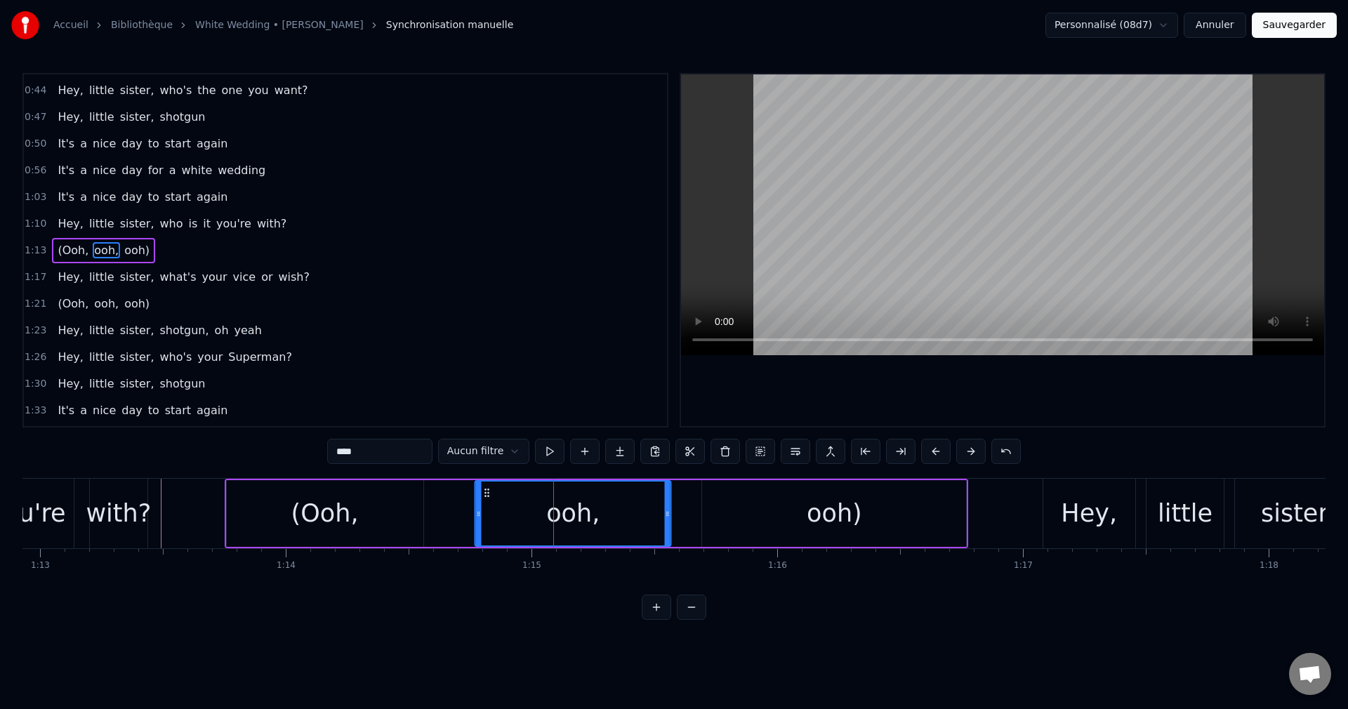
drag, startPoint x: 438, startPoint y: 489, endPoint x: 486, endPoint y: 505, distance: 50.4
click at [486, 505] on div "ooh," at bounding box center [573, 514] width 194 height 64
click at [369, 518] on div "(Ooh," at bounding box center [325, 513] width 197 height 67
type input "*****"
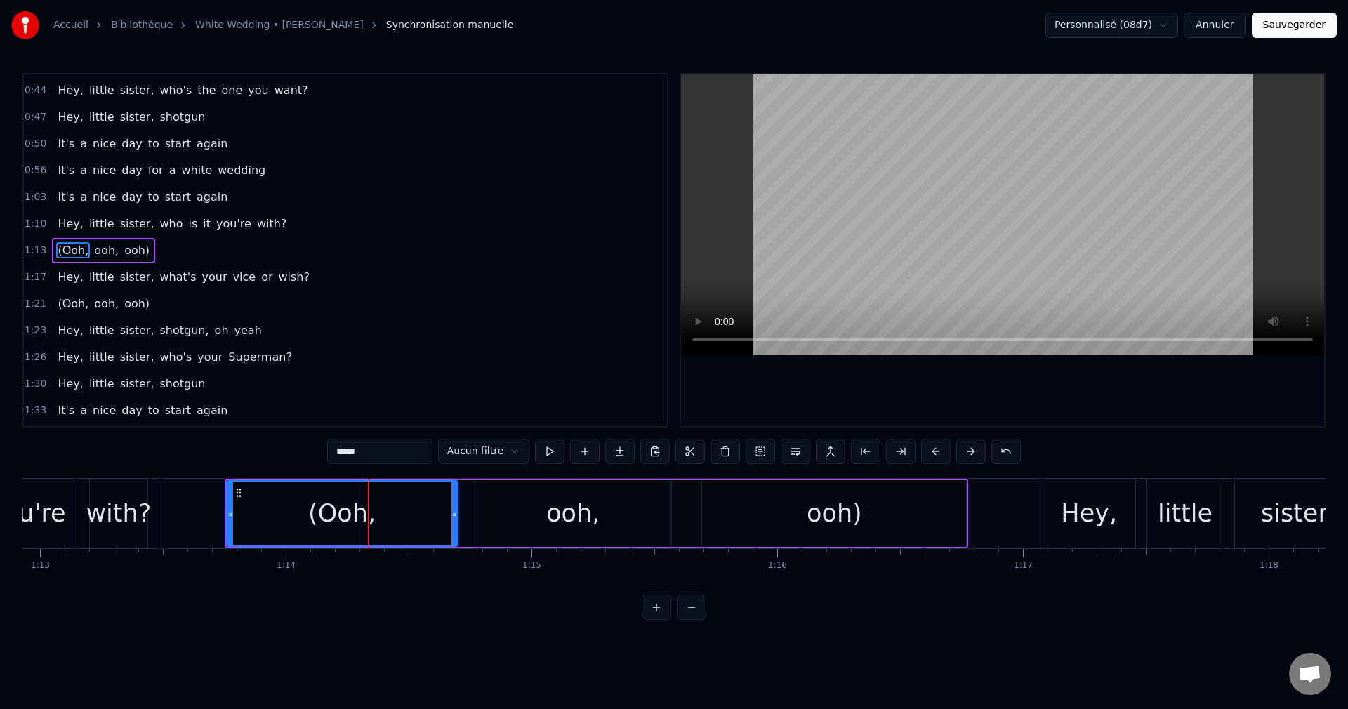
drag, startPoint x: 418, startPoint y: 517, endPoint x: 453, endPoint y: 519, distance: 34.5
click at [453, 519] on div at bounding box center [454, 514] width 6 height 64
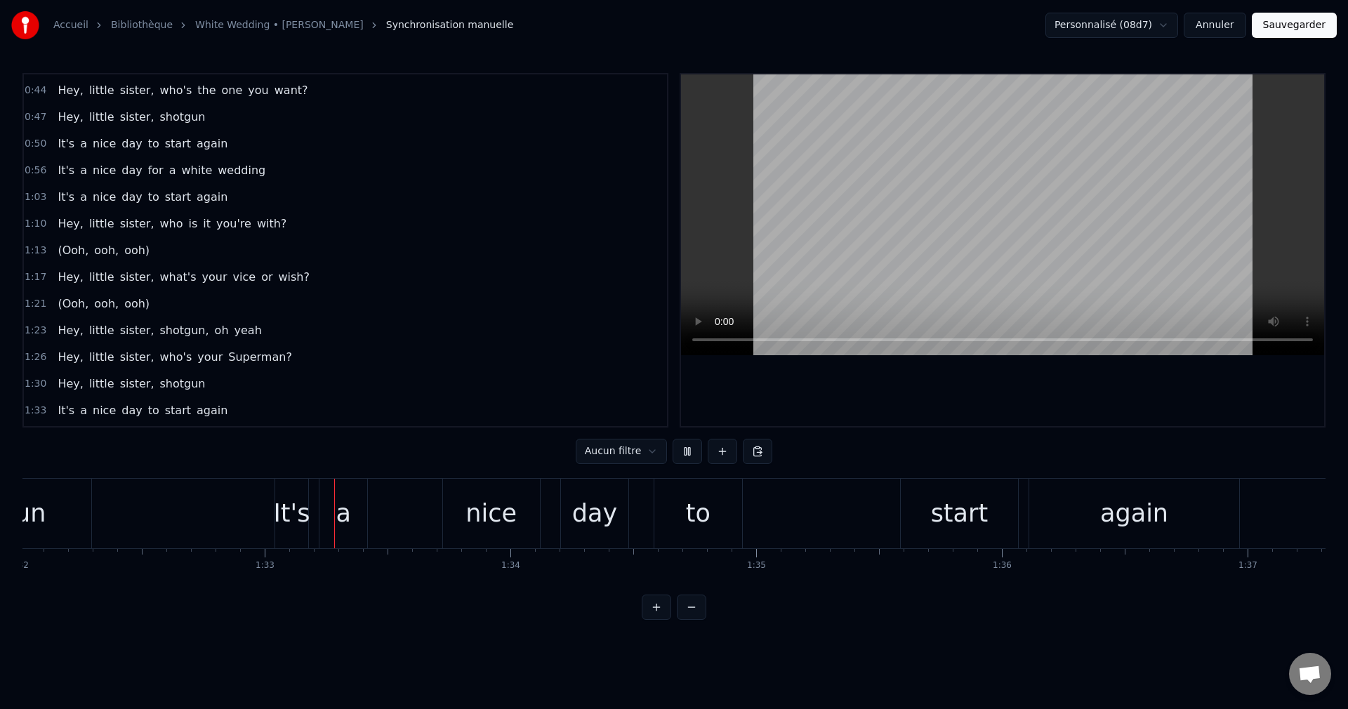
scroll to position [0, 22677]
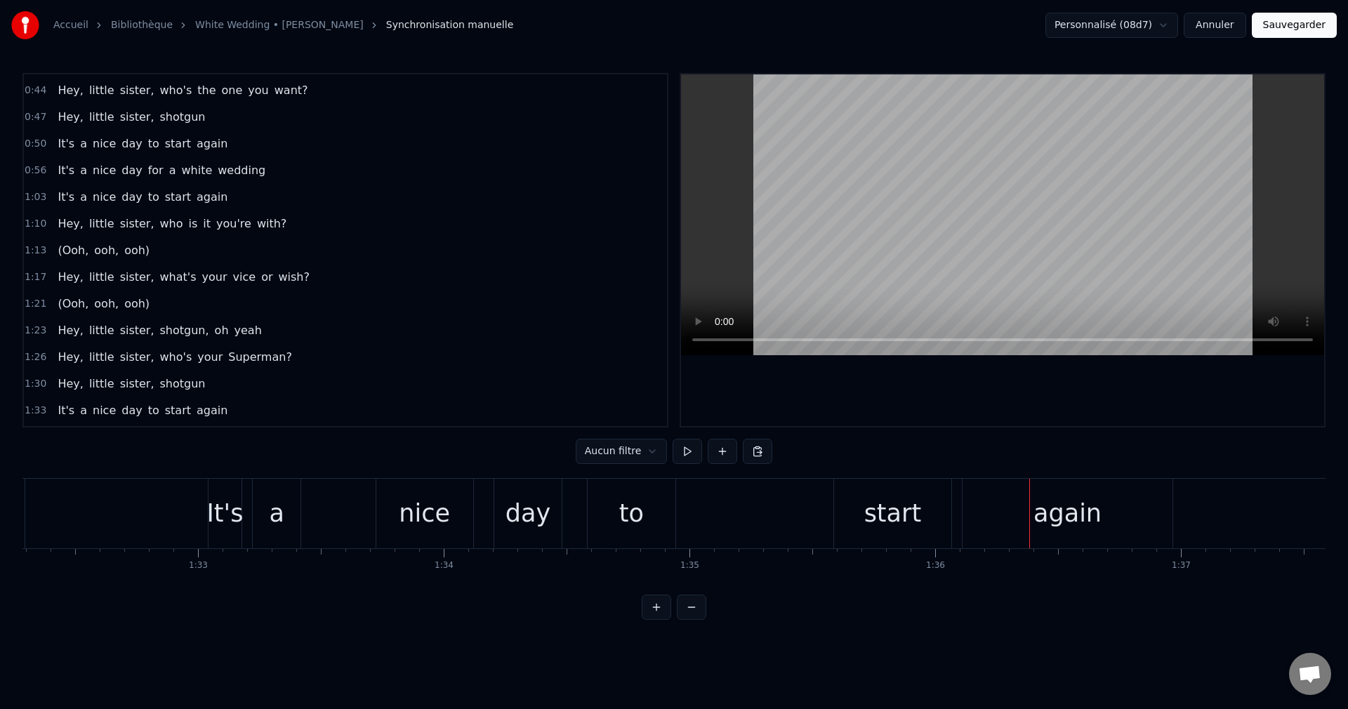
click at [216, 520] on div "It's" at bounding box center [225, 513] width 37 height 37
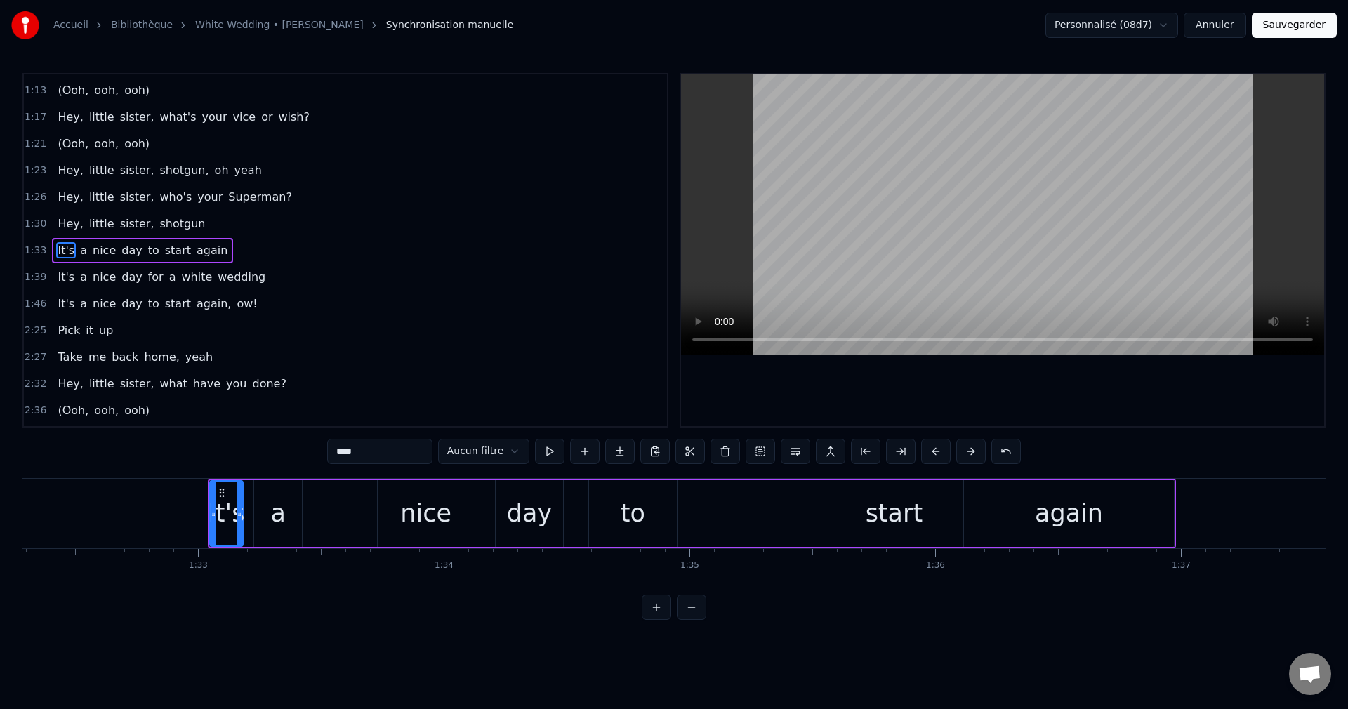
scroll to position [237, 0]
click at [759, 452] on button at bounding box center [760, 451] width 29 height 25
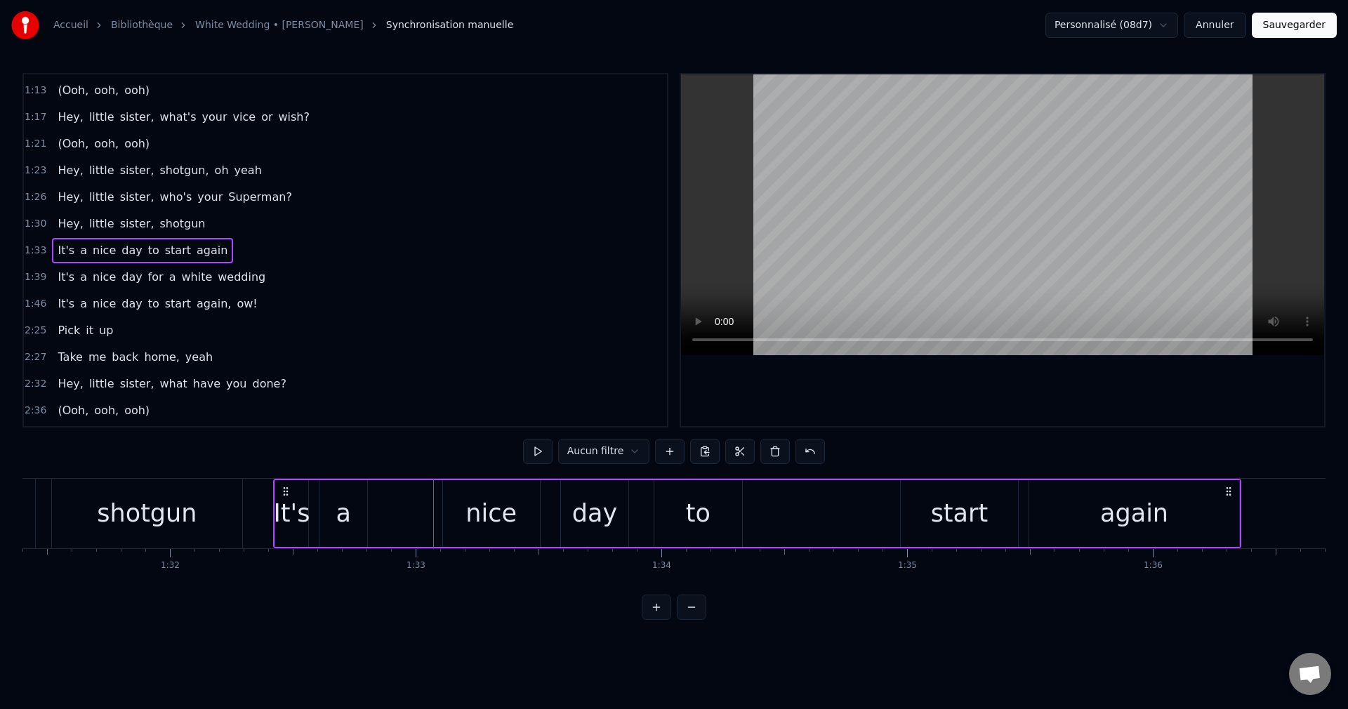
scroll to position [0, 22447]
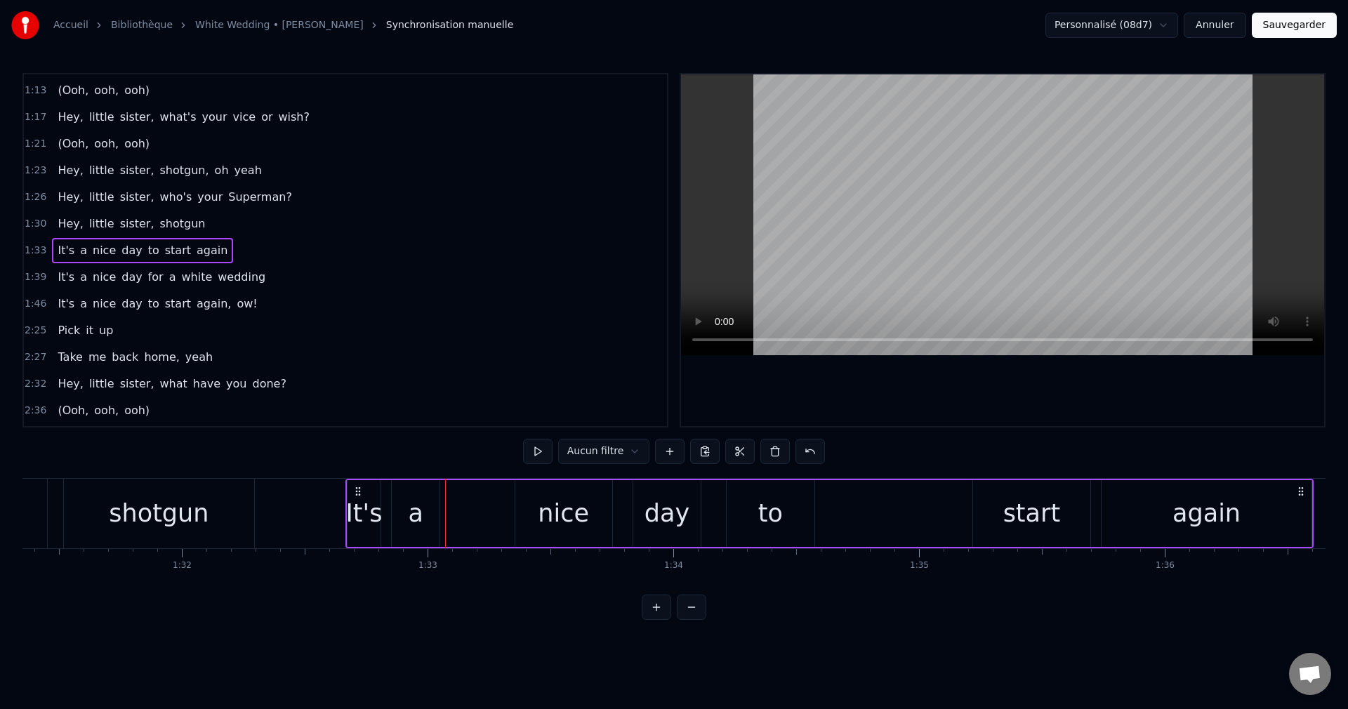
drag, startPoint x: 222, startPoint y: 492, endPoint x: 359, endPoint y: 521, distance: 139.9
click at [359, 521] on div "It's a nice day to start again" at bounding box center [829, 514] width 969 height 70
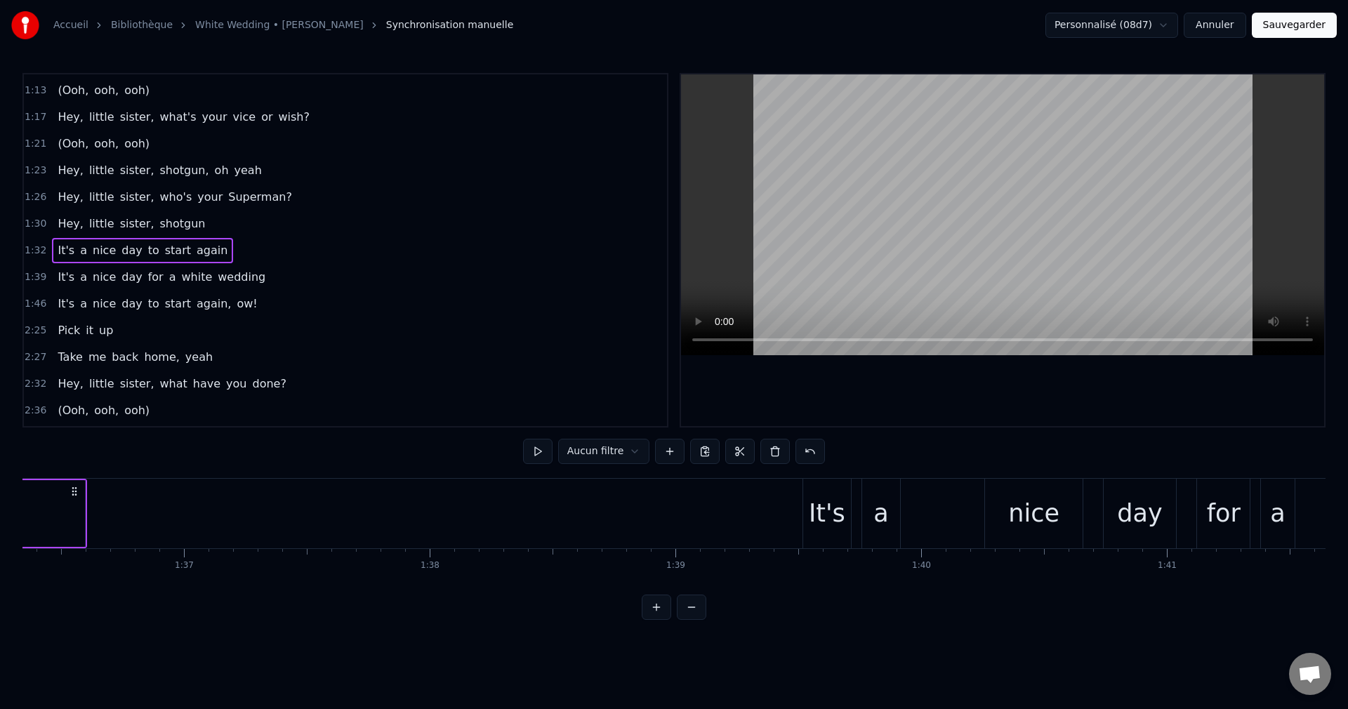
scroll to position [0, 23693]
click at [810, 518] on div "It's" at bounding box center [808, 513] width 37 height 37
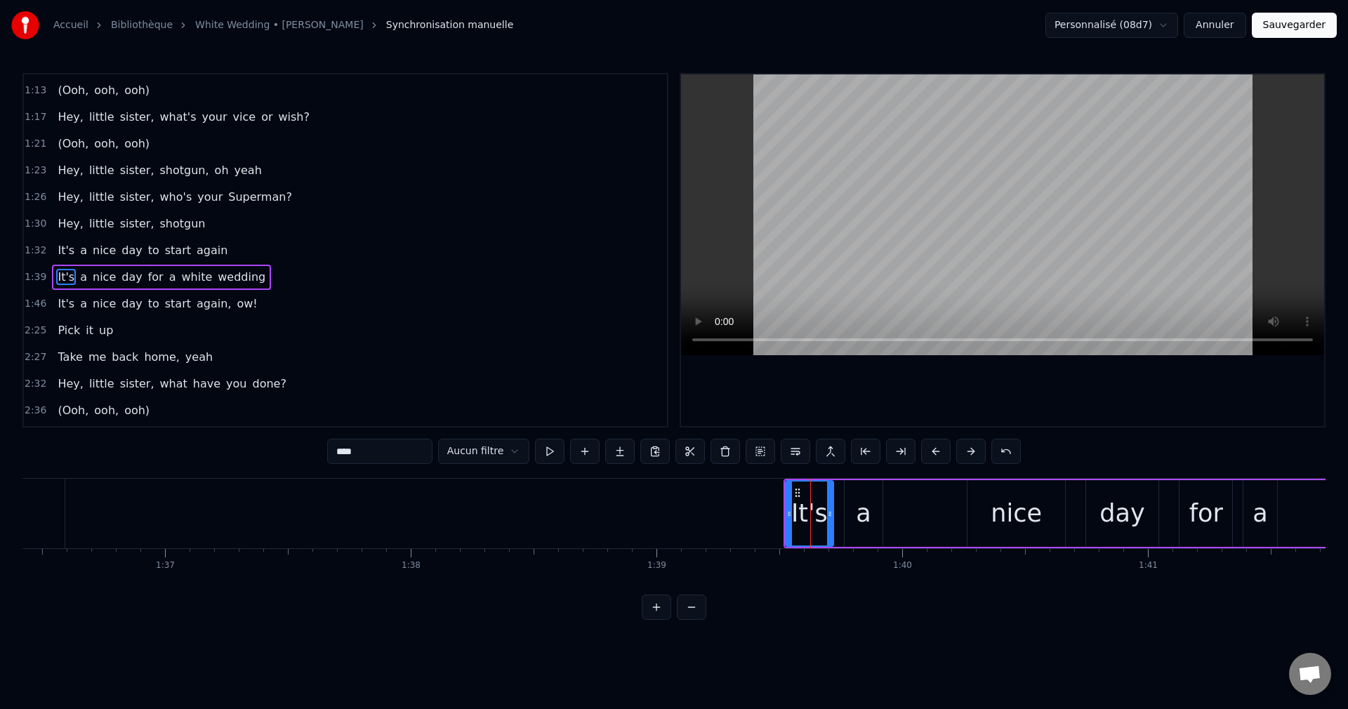
scroll to position [264, 0]
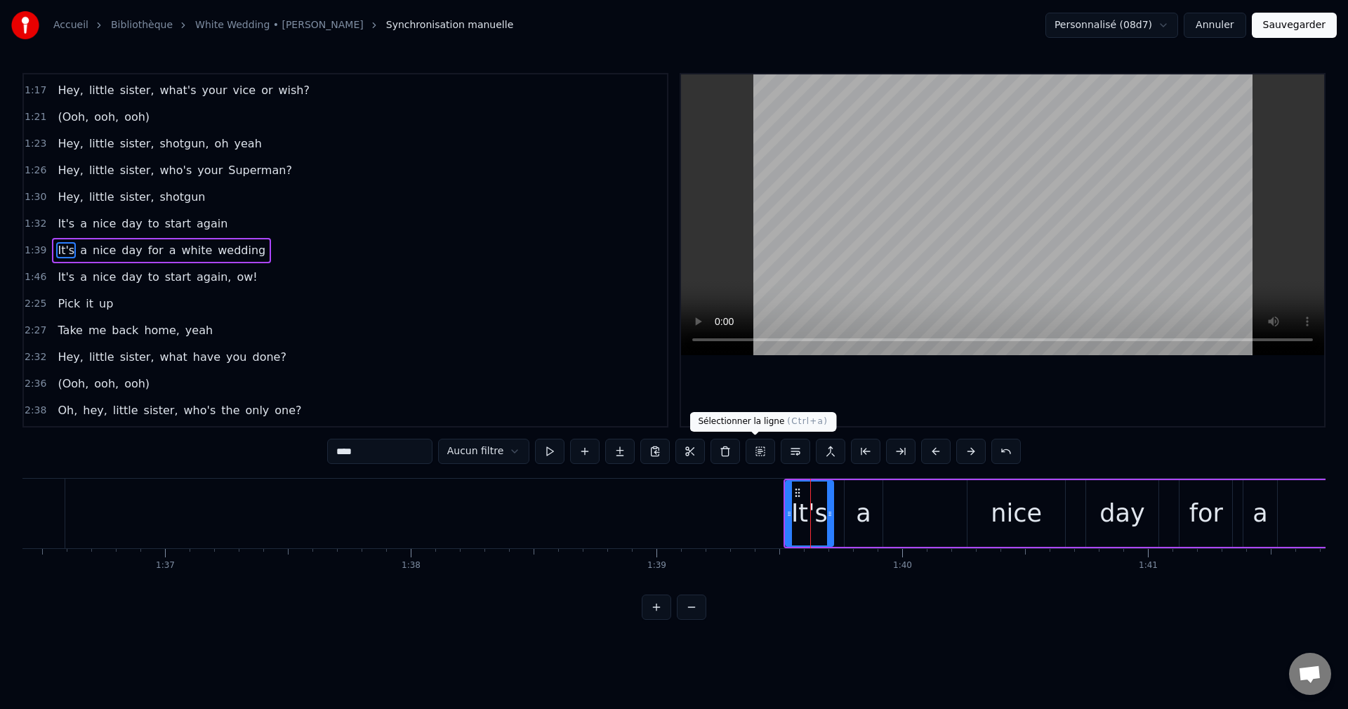
click at [747, 451] on button at bounding box center [760, 451] width 29 height 25
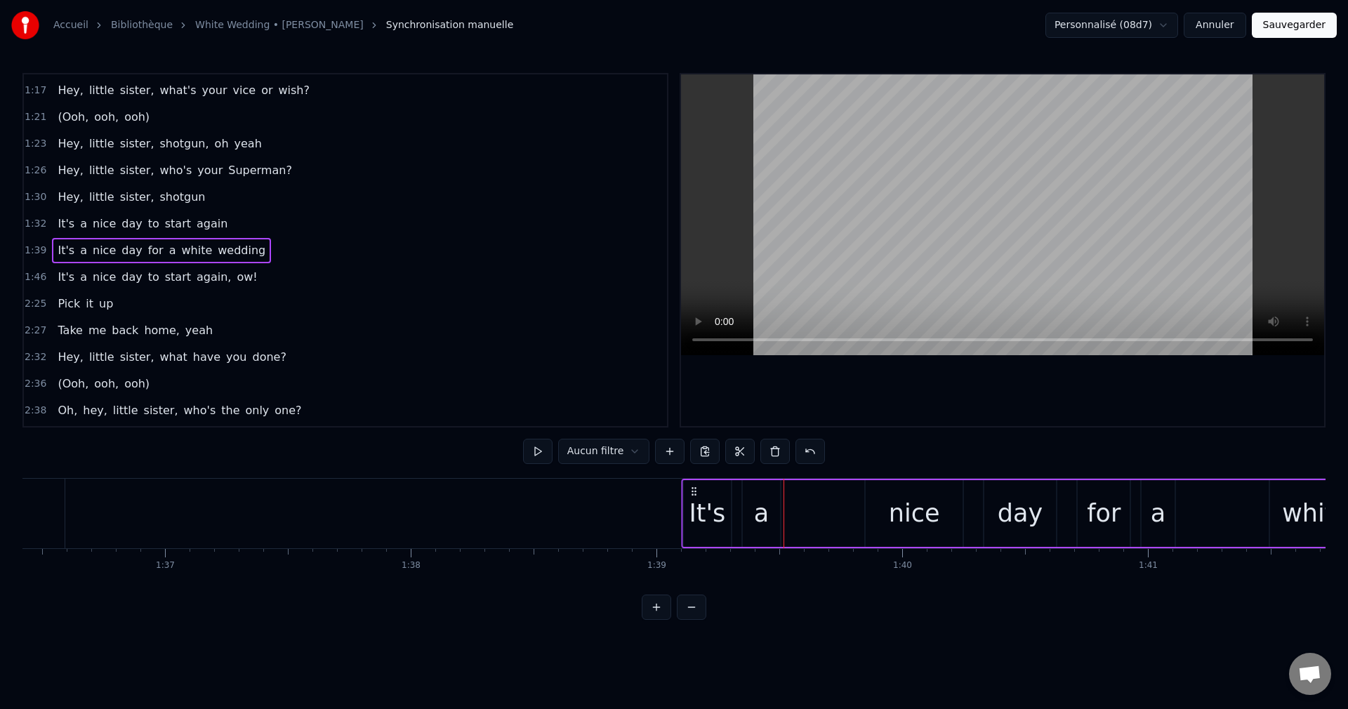
drag, startPoint x: 796, startPoint y: 491, endPoint x: 694, endPoint y: 509, distance: 103.3
click at [694, 509] on div "It's a nice day for a white wedding" at bounding box center [1182, 514] width 1003 height 70
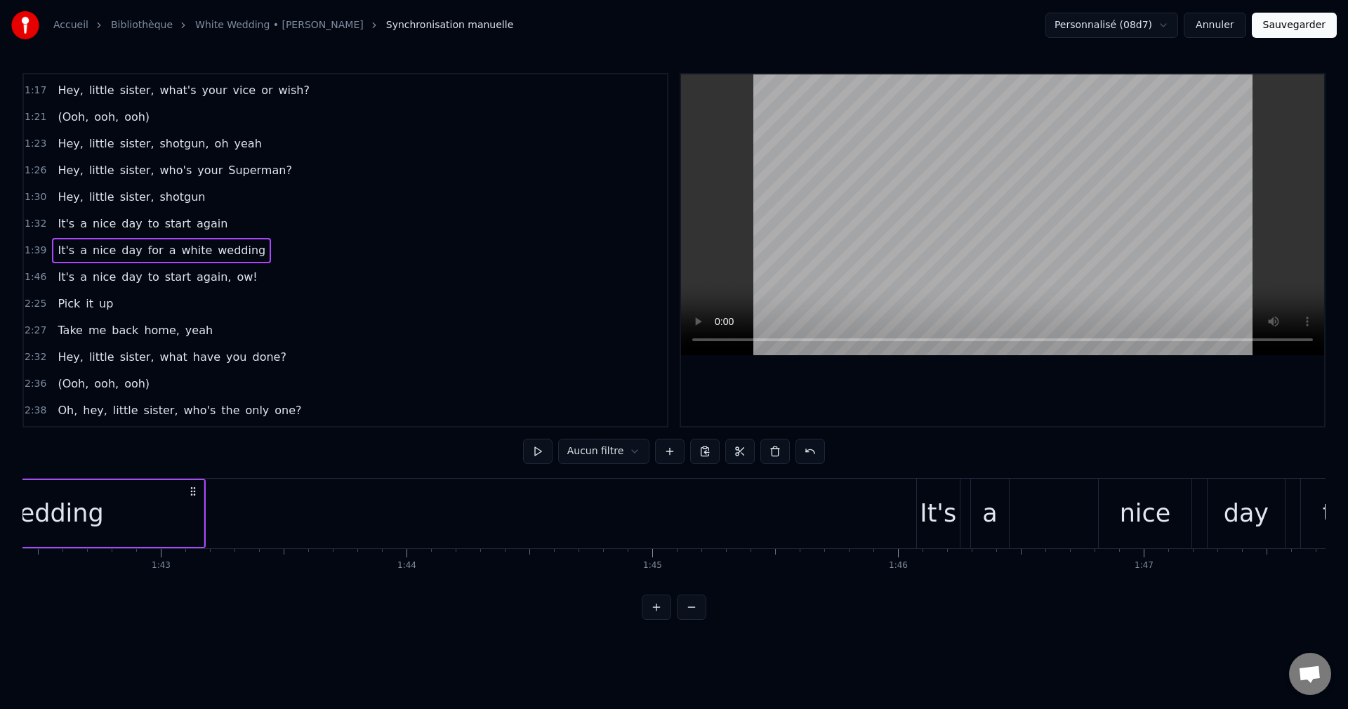
scroll to position [0, 25181]
click at [925, 526] on div "It's" at bounding box center [928, 513] width 37 height 37
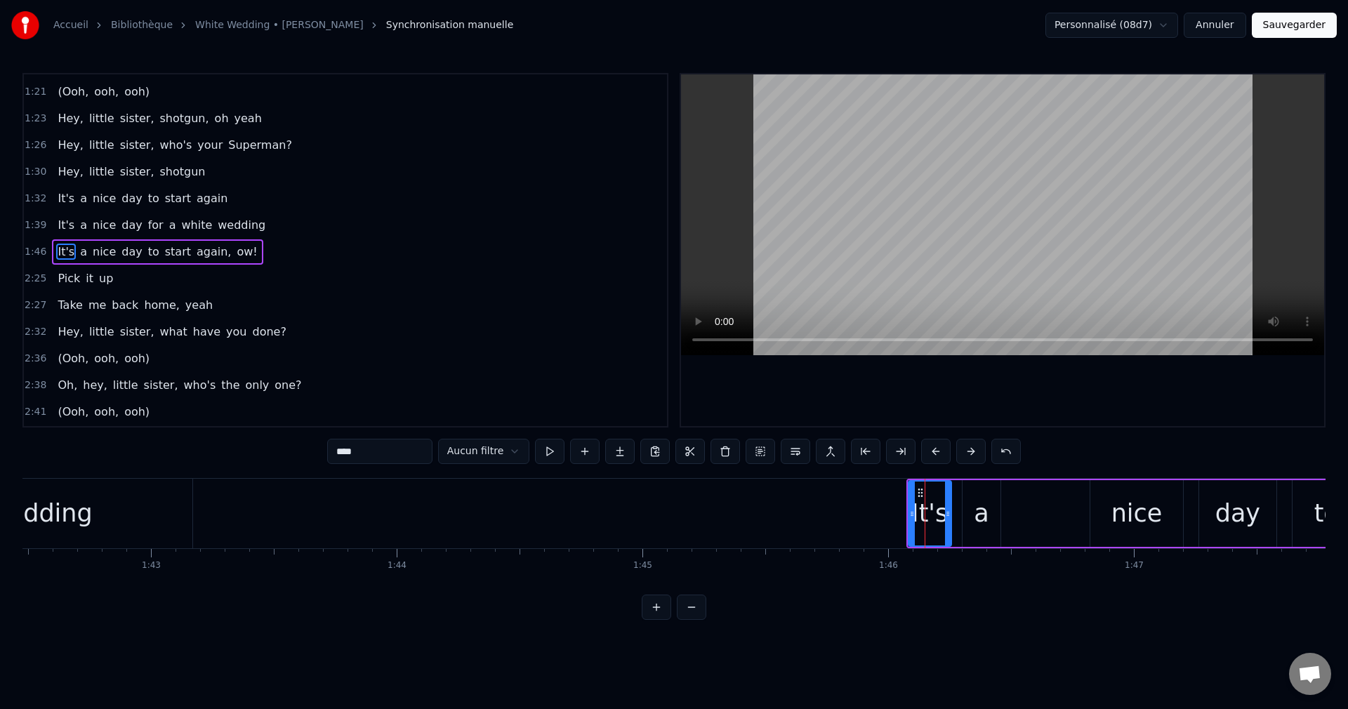
scroll to position [291, 0]
click at [753, 453] on button at bounding box center [760, 451] width 29 height 25
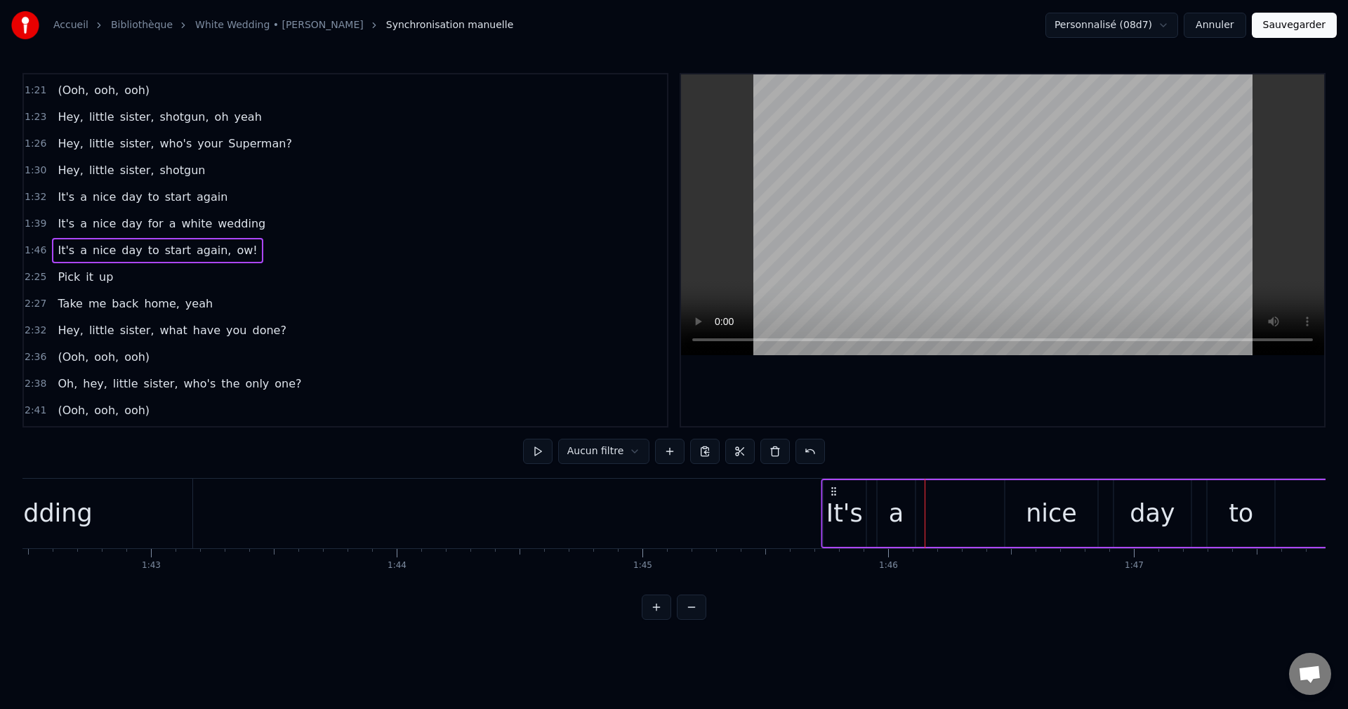
drag, startPoint x: 913, startPoint y: 490, endPoint x: 833, endPoint y: 511, distance: 82.1
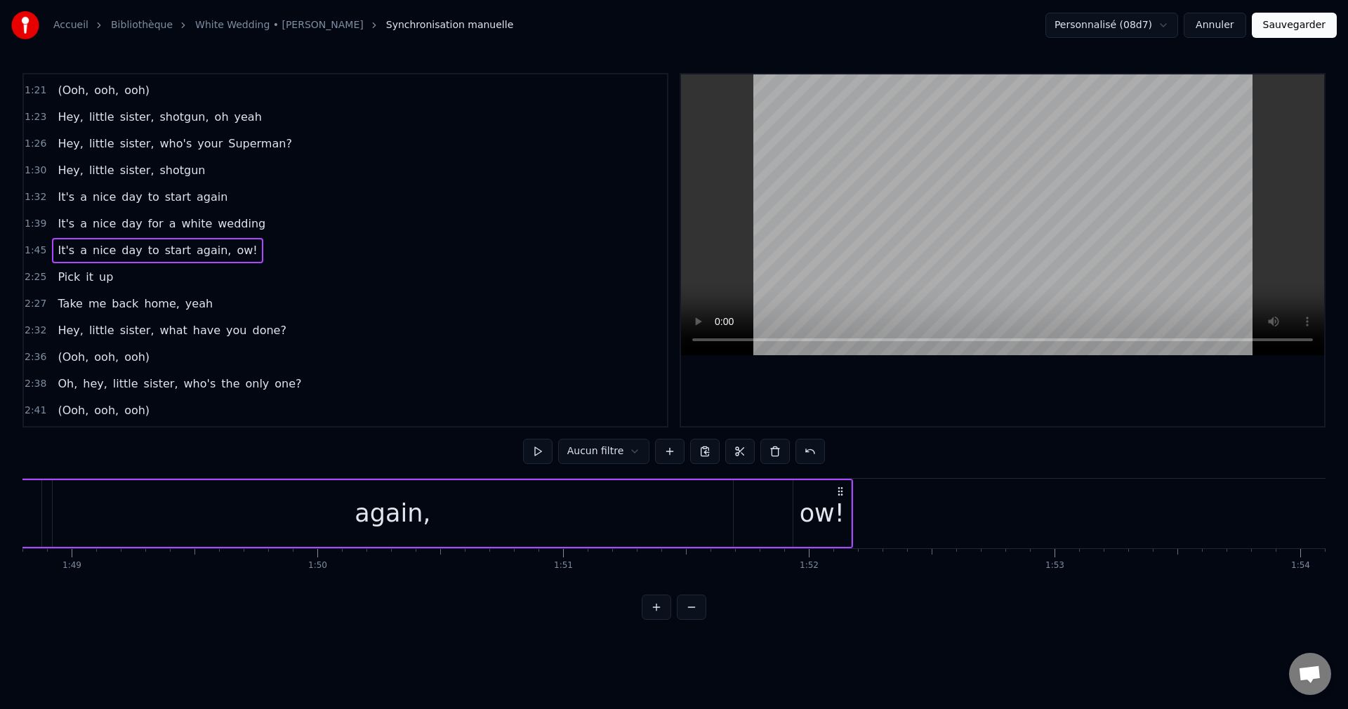
scroll to position [0, 26791]
click at [780, 520] on div "ow!" at bounding box center [765, 513] width 45 height 37
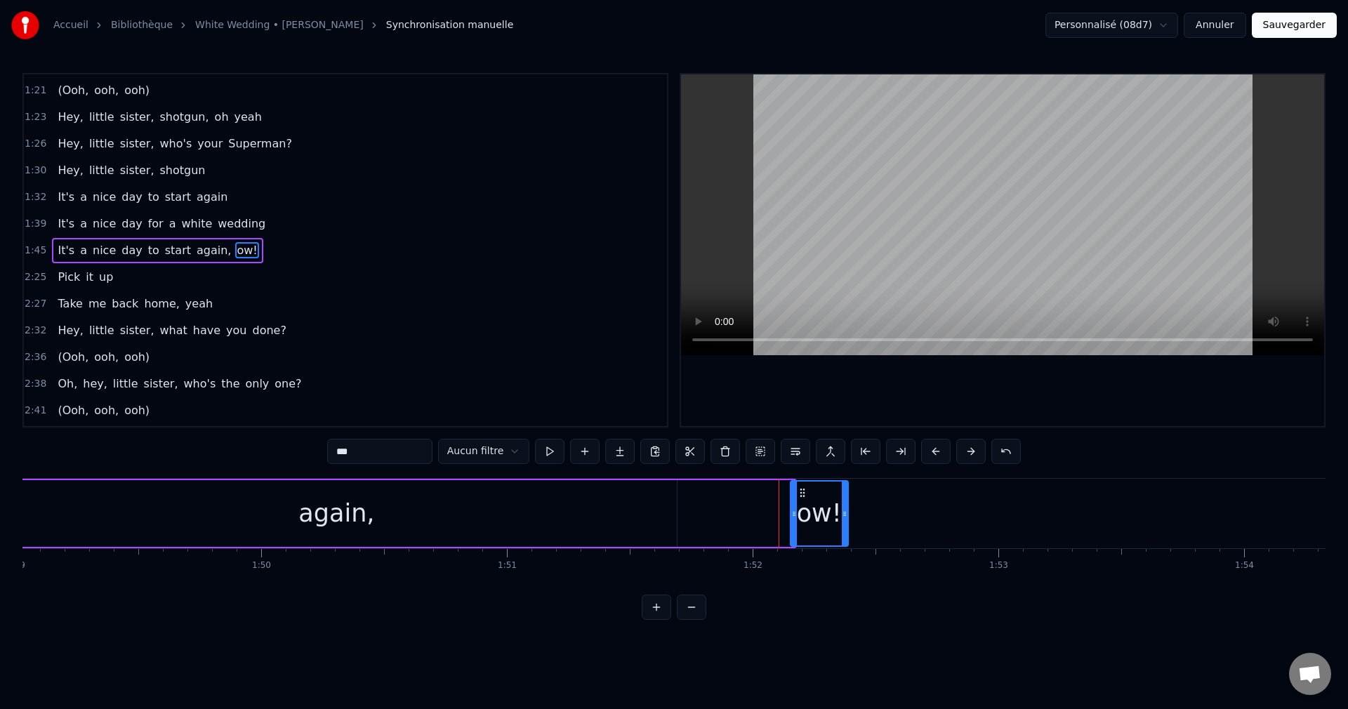
drag, startPoint x: 747, startPoint y: 490, endPoint x: 800, endPoint y: 498, distance: 53.9
click at [800, 498] on icon at bounding box center [802, 492] width 11 height 11
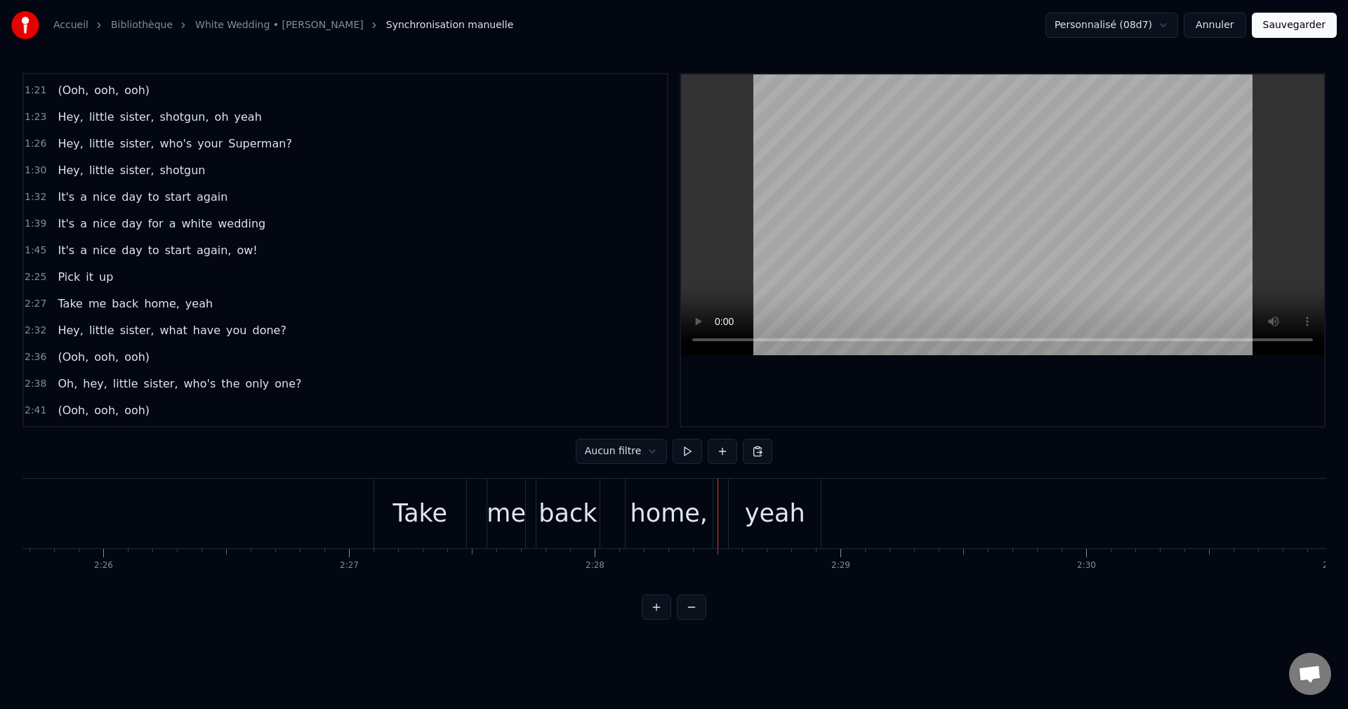
scroll to position [0, 35767]
click at [459, 510] on div "Take" at bounding box center [448, 513] width 55 height 37
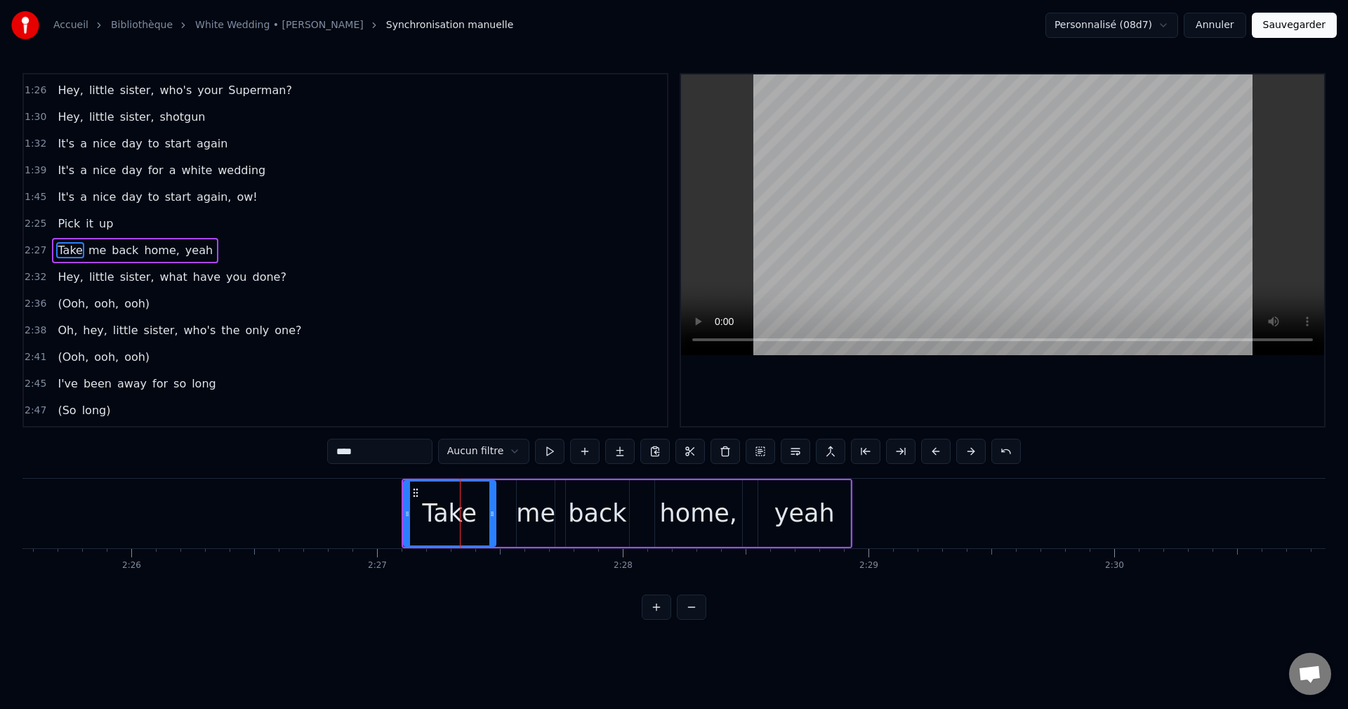
scroll to position [344, 0]
click at [753, 448] on button at bounding box center [760, 451] width 29 height 25
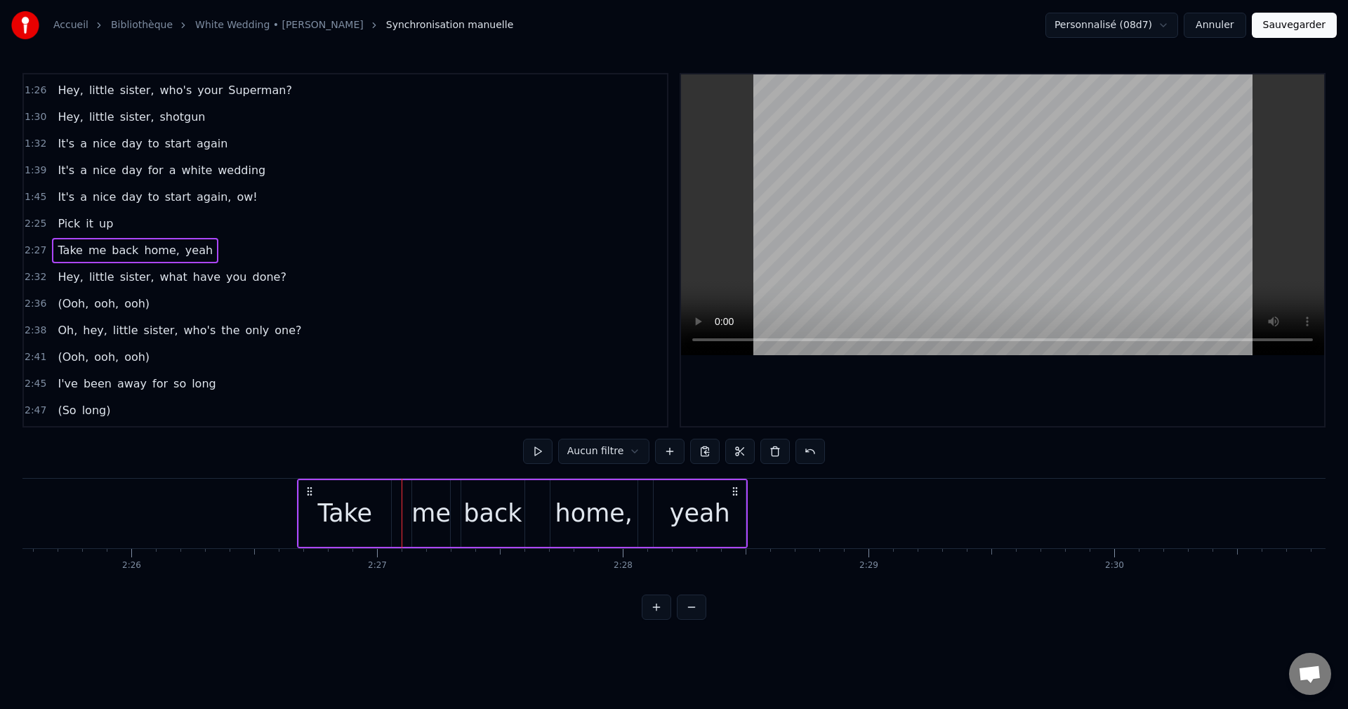
drag, startPoint x: 414, startPoint y: 488, endPoint x: 310, endPoint y: 507, distance: 106.3
click at [310, 507] on div "Take me back home, yeah" at bounding box center [522, 514] width 451 height 70
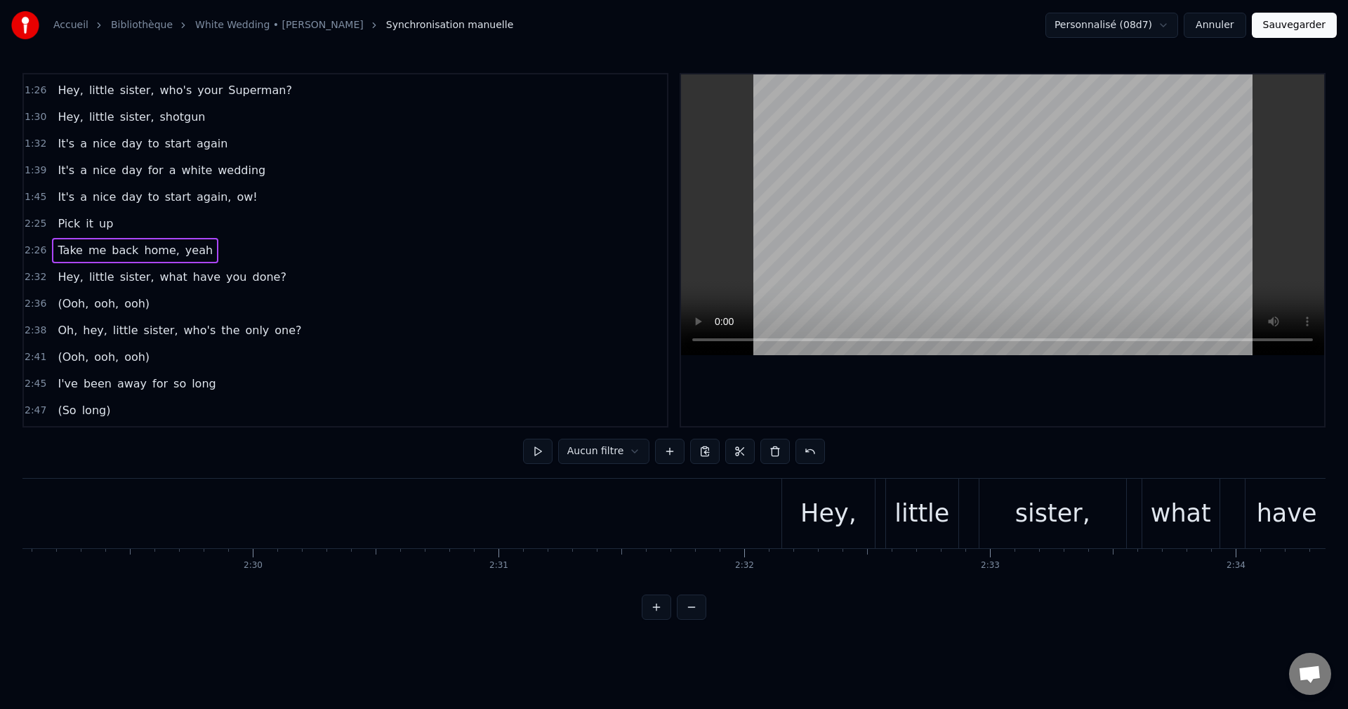
scroll to position [0, 36693]
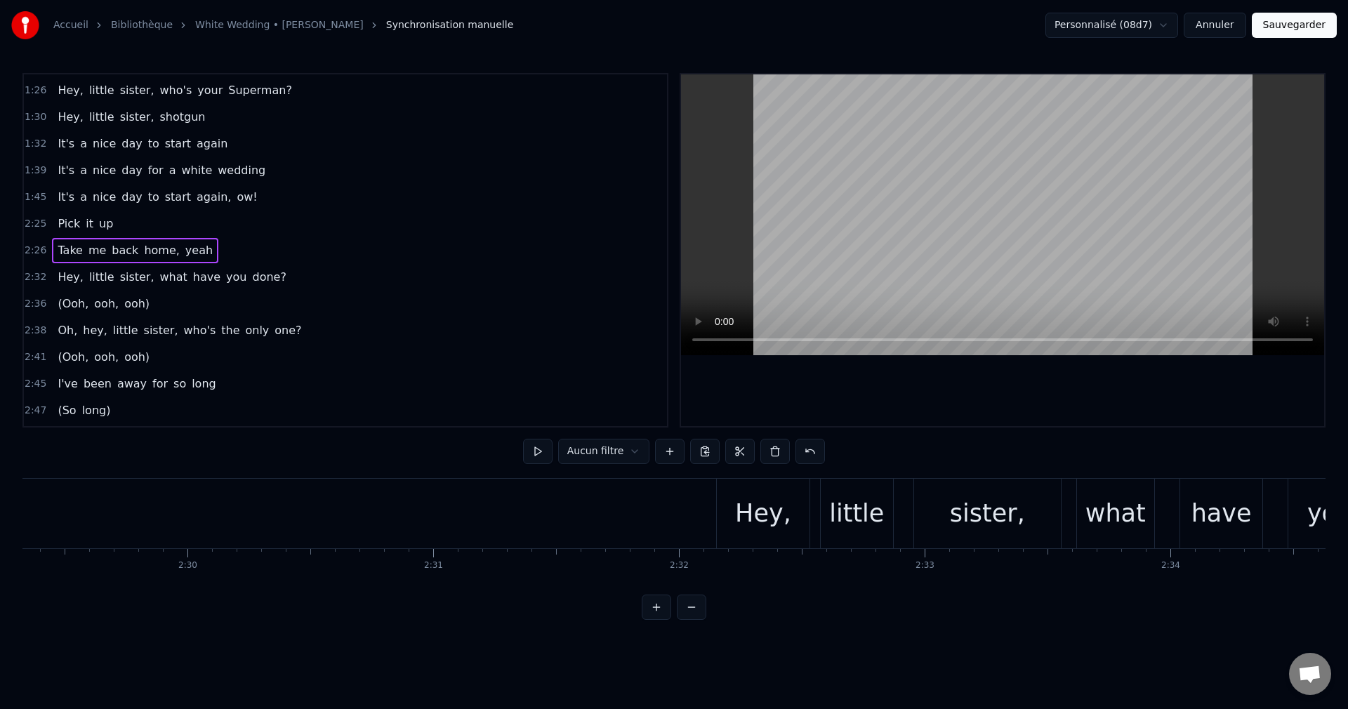
click at [767, 520] on div "Hey," at bounding box center [763, 513] width 56 height 37
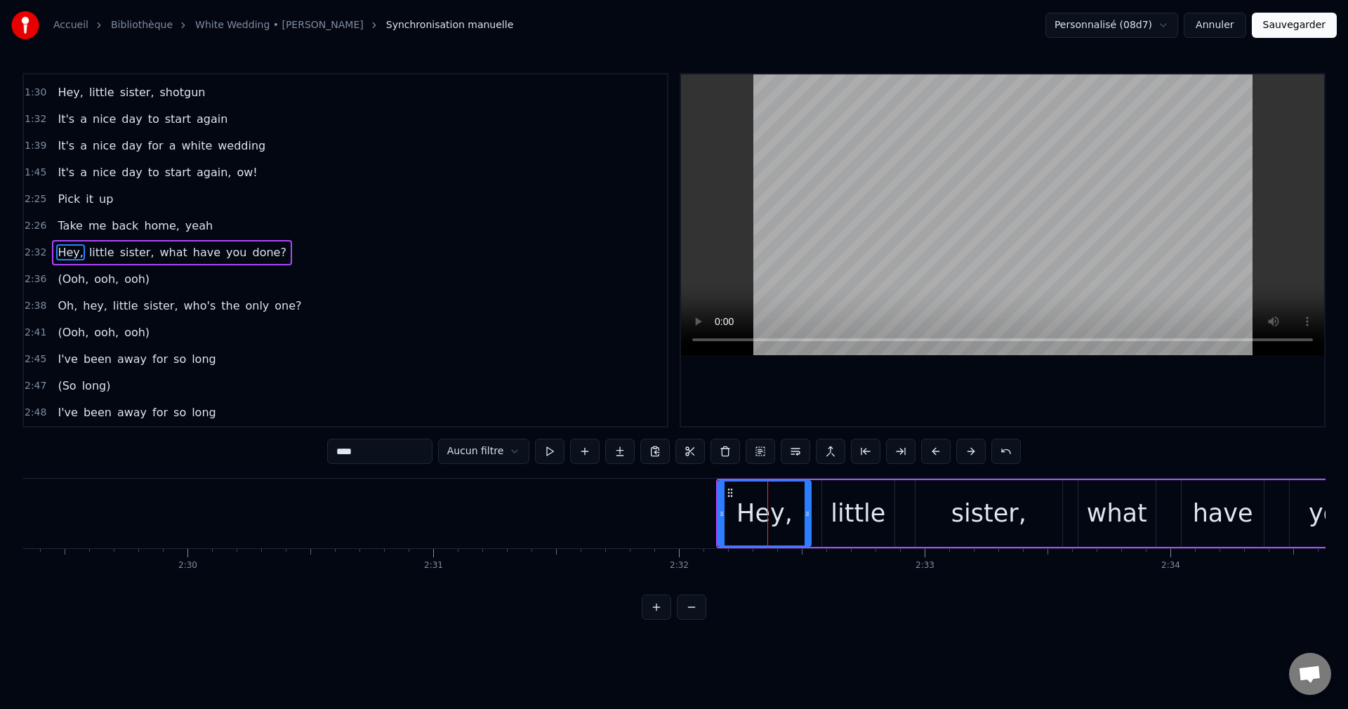
scroll to position [371, 0]
click at [755, 452] on button at bounding box center [760, 451] width 29 height 25
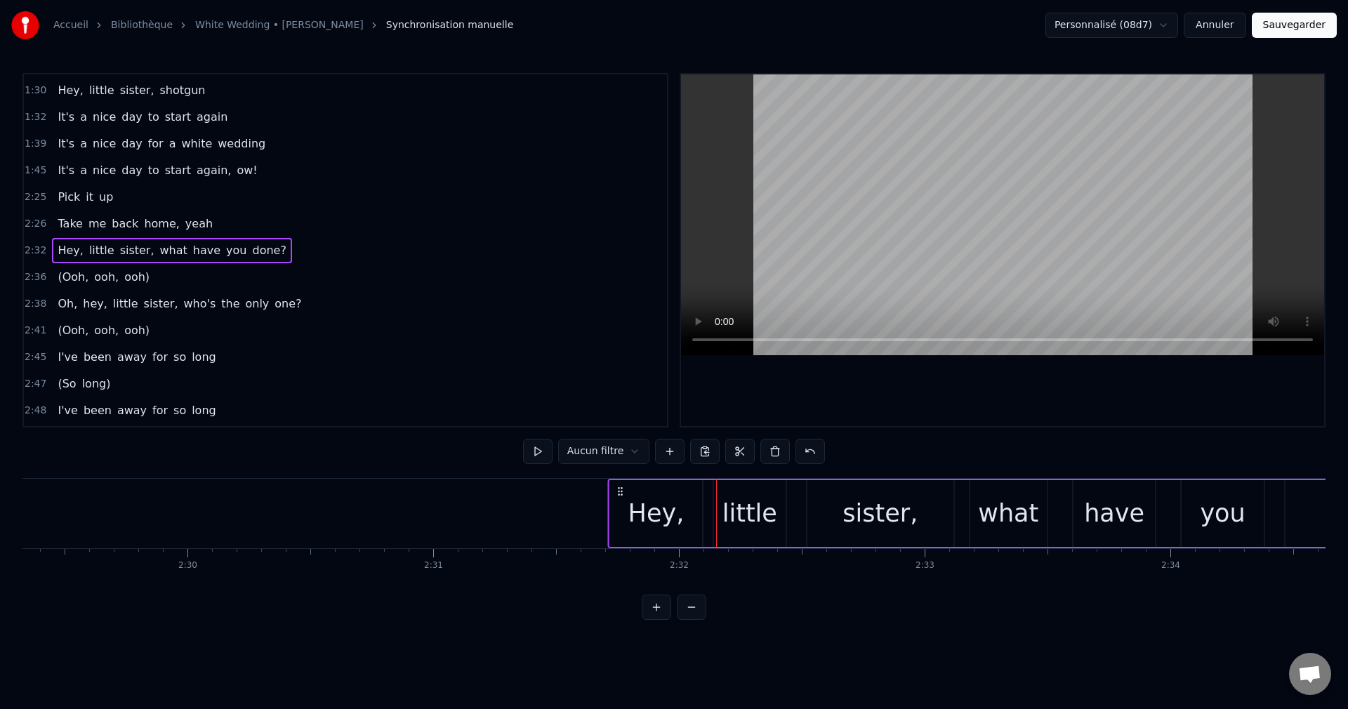
drag, startPoint x: 730, startPoint y: 492, endPoint x: 621, endPoint y: 508, distance: 110.0
click at [621, 508] on div "Hey, little sister, what have you done?" at bounding box center [1043, 514] width 870 height 70
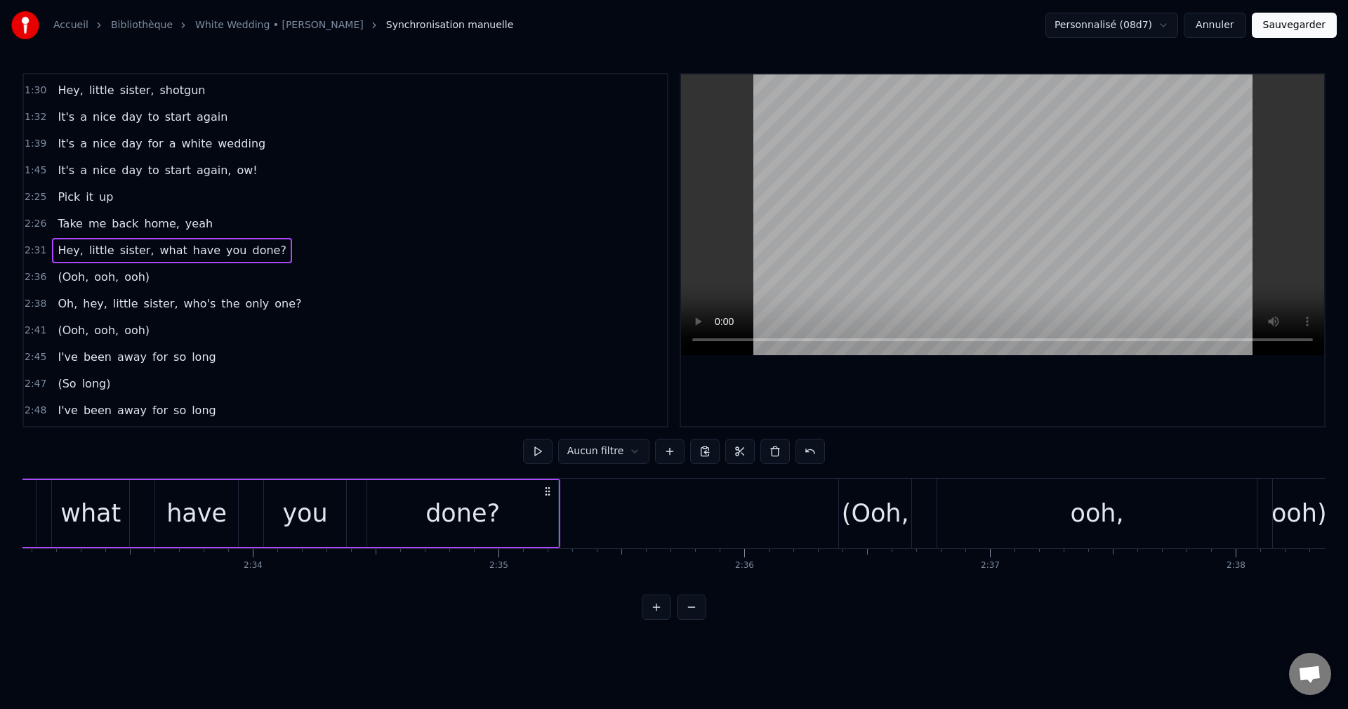
scroll to position [0, 37723]
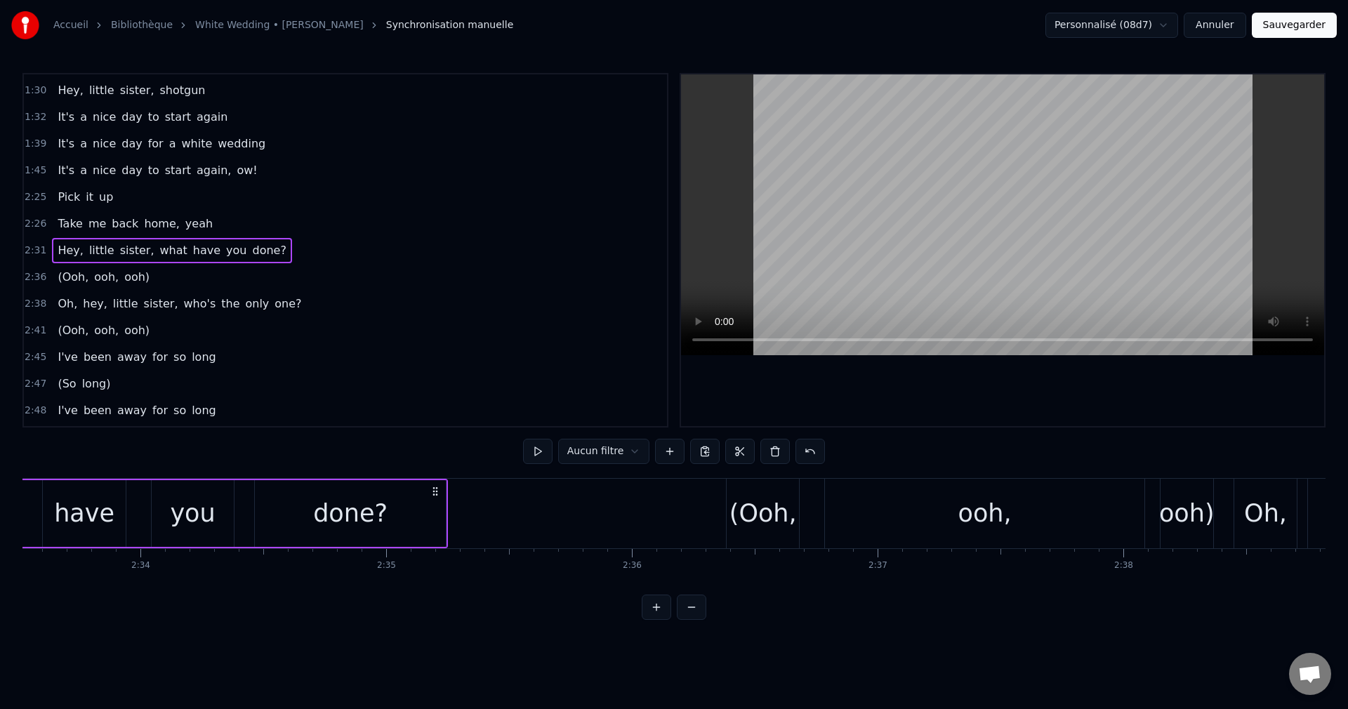
click at [362, 522] on div "done?" at bounding box center [350, 513] width 74 height 37
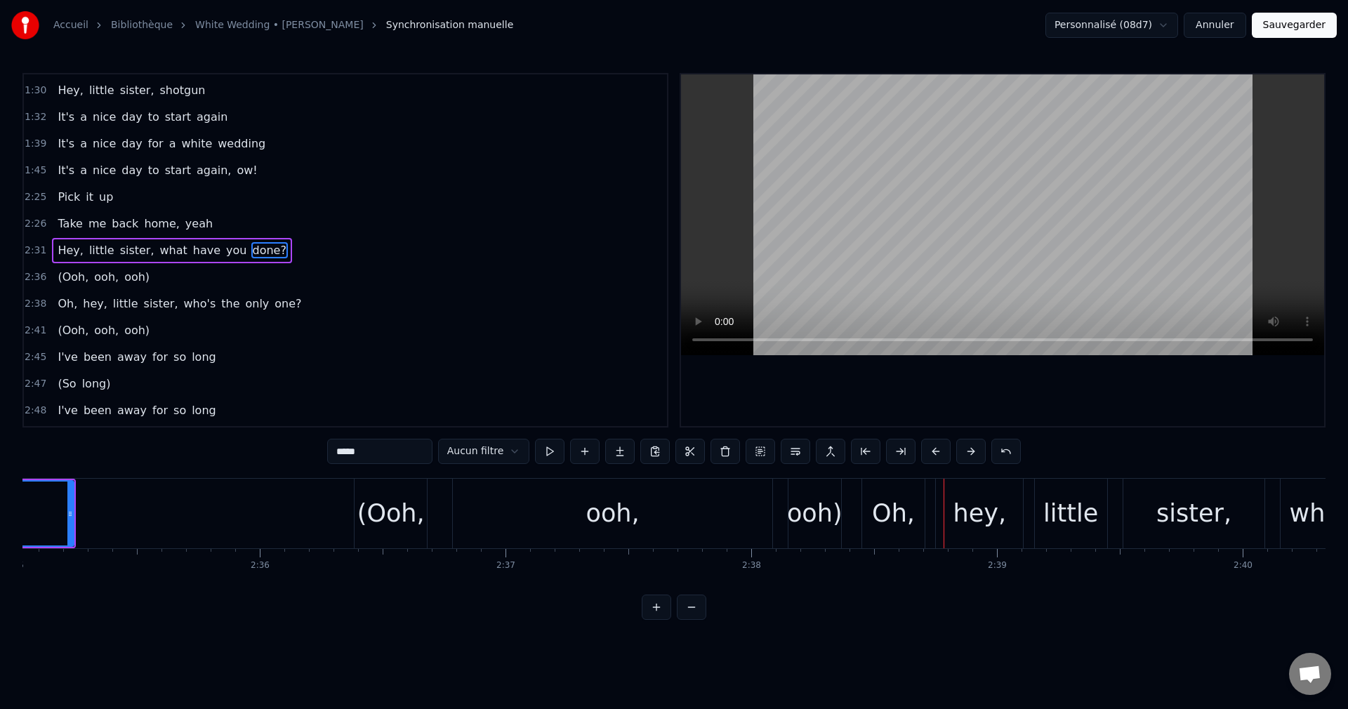
scroll to position [0, 38058]
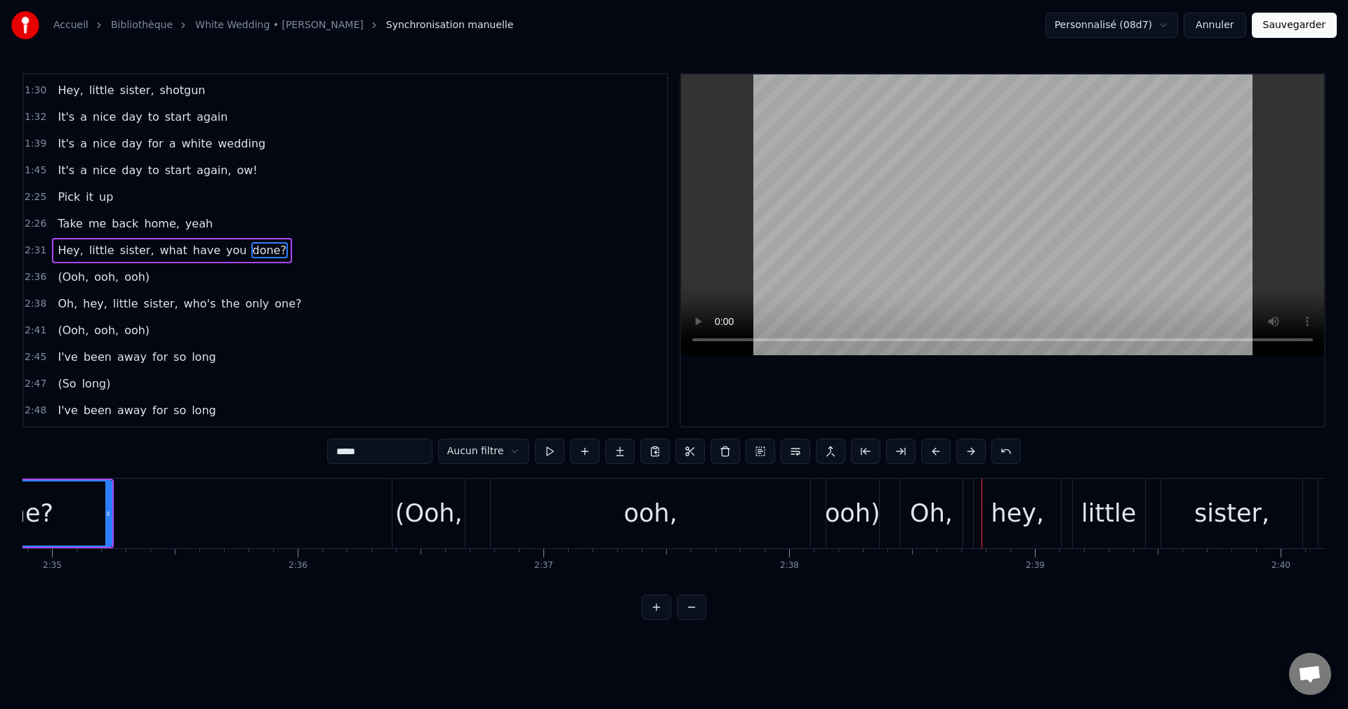
click at [429, 517] on div "(Ooh," at bounding box center [428, 513] width 67 height 37
type input "*****"
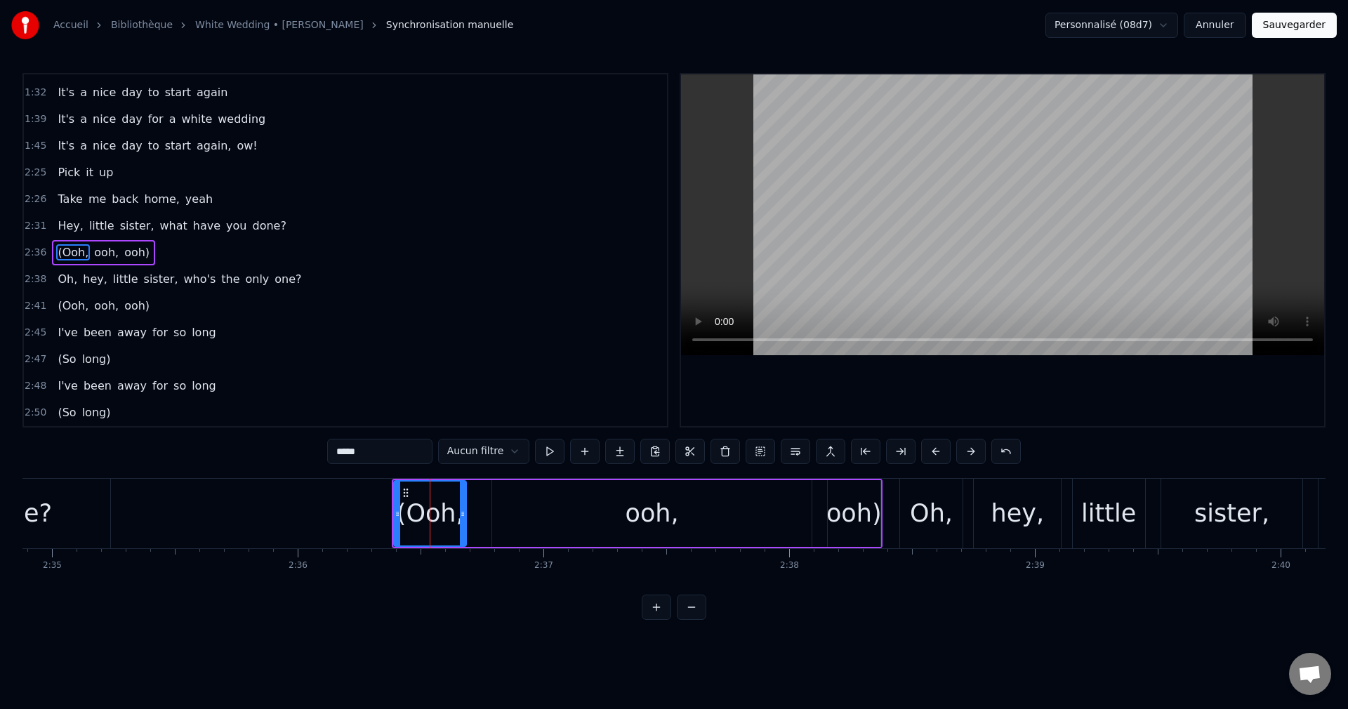
scroll to position [397, 0]
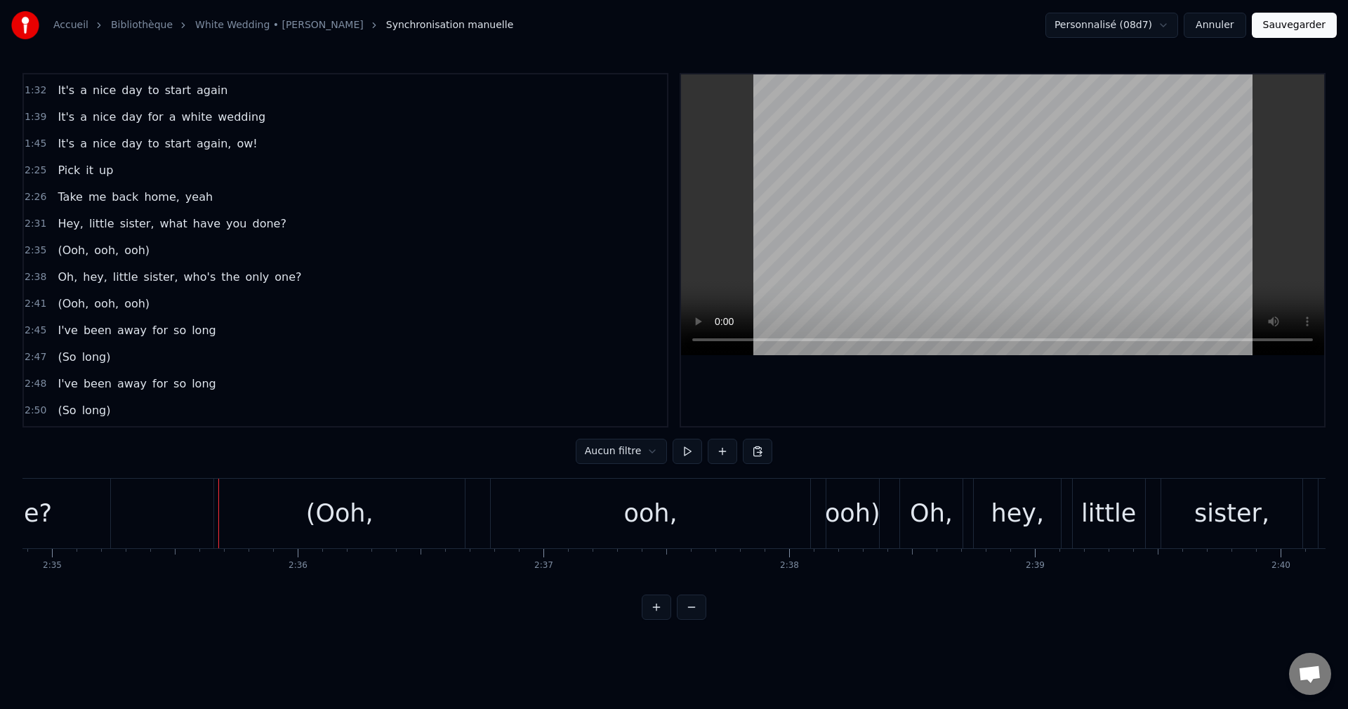
click at [583, 517] on div "ooh," at bounding box center [650, 514] width 319 height 70
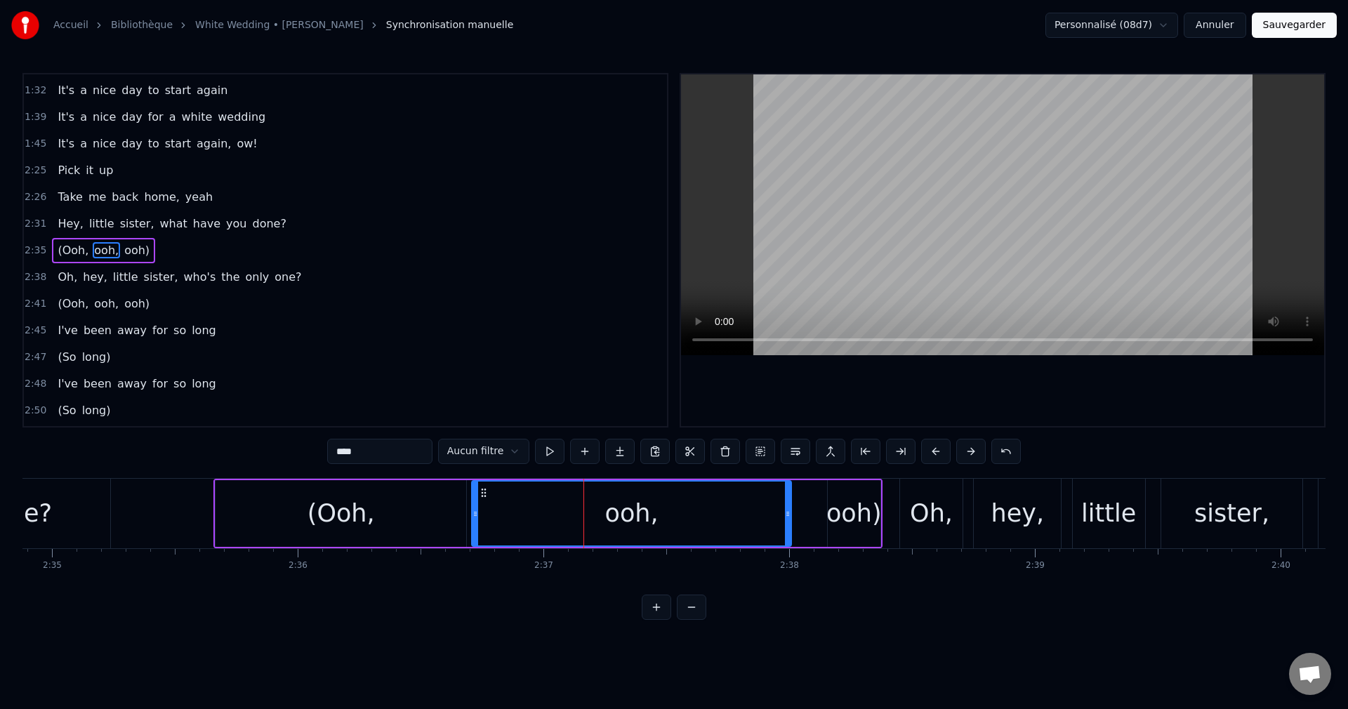
drag, startPoint x: 503, startPoint y: 491, endPoint x: 483, endPoint y: 495, distance: 20.7
click at [483, 495] on icon at bounding box center [483, 492] width 11 height 11
drag, startPoint x: 788, startPoint y: 517, endPoint x: 738, endPoint y: 522, distance: 50.2
click at [738, 522] on div at bounding box center [738, 514] width 6 height 64
click at [845, 516] on div "ooh)" at bounding box center [853, 513] width 55 height 37
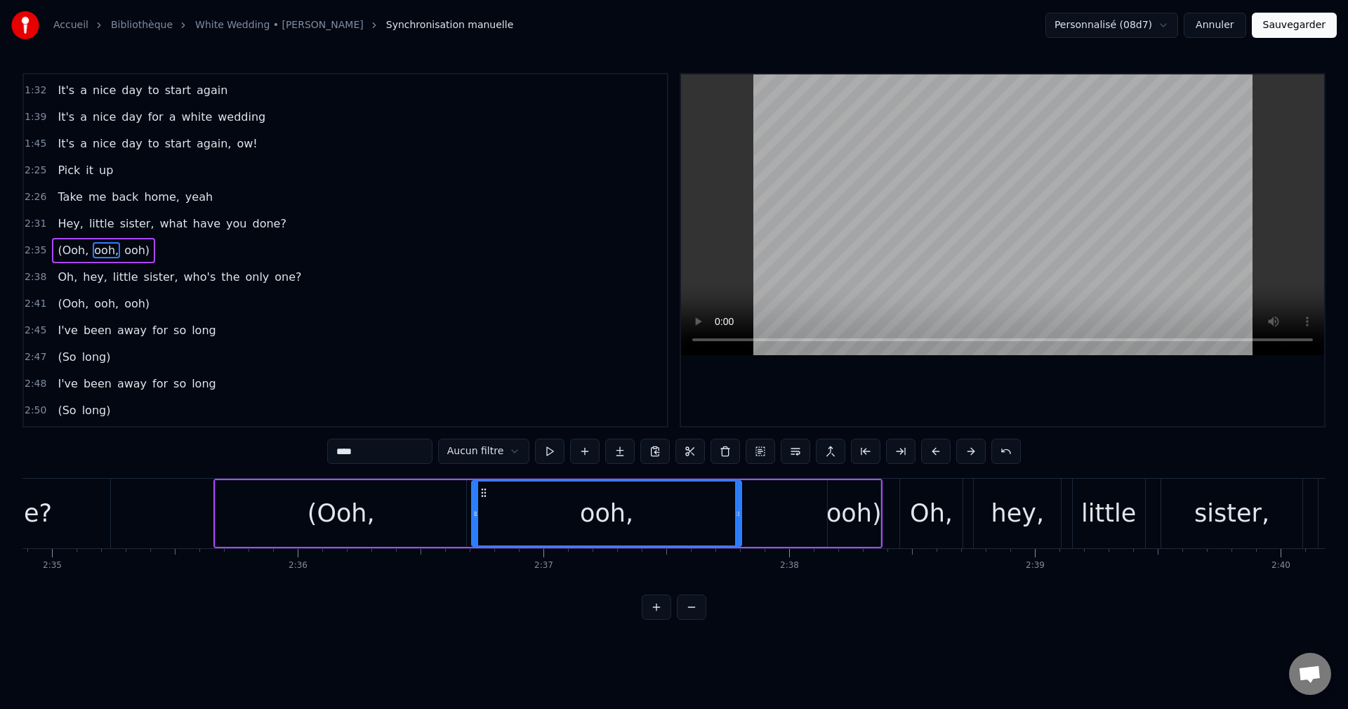
type input "****"
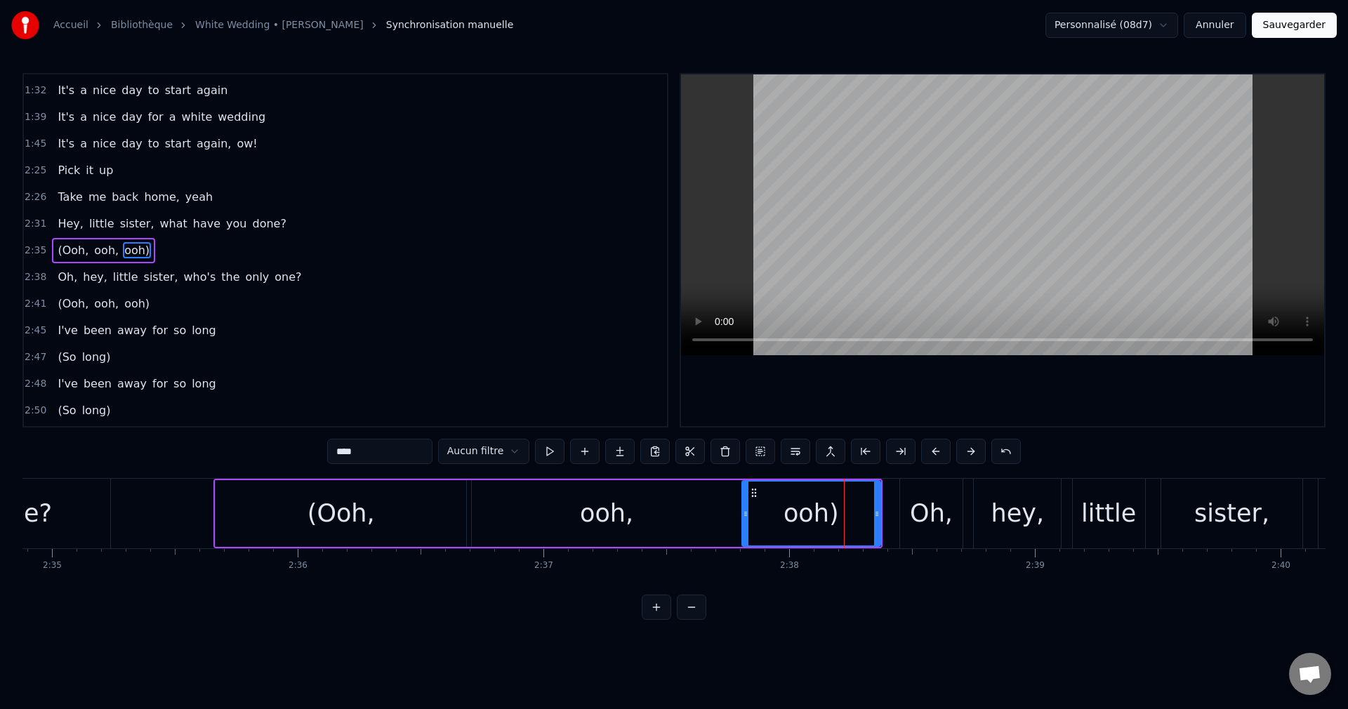
drag, startPoint x: 830, startPoint y: 515, endPoint x: 744, endPoint y: 522, distance: 85.9
click at [744, 522] on div at bounding box center [746, 514] width 6 height 64
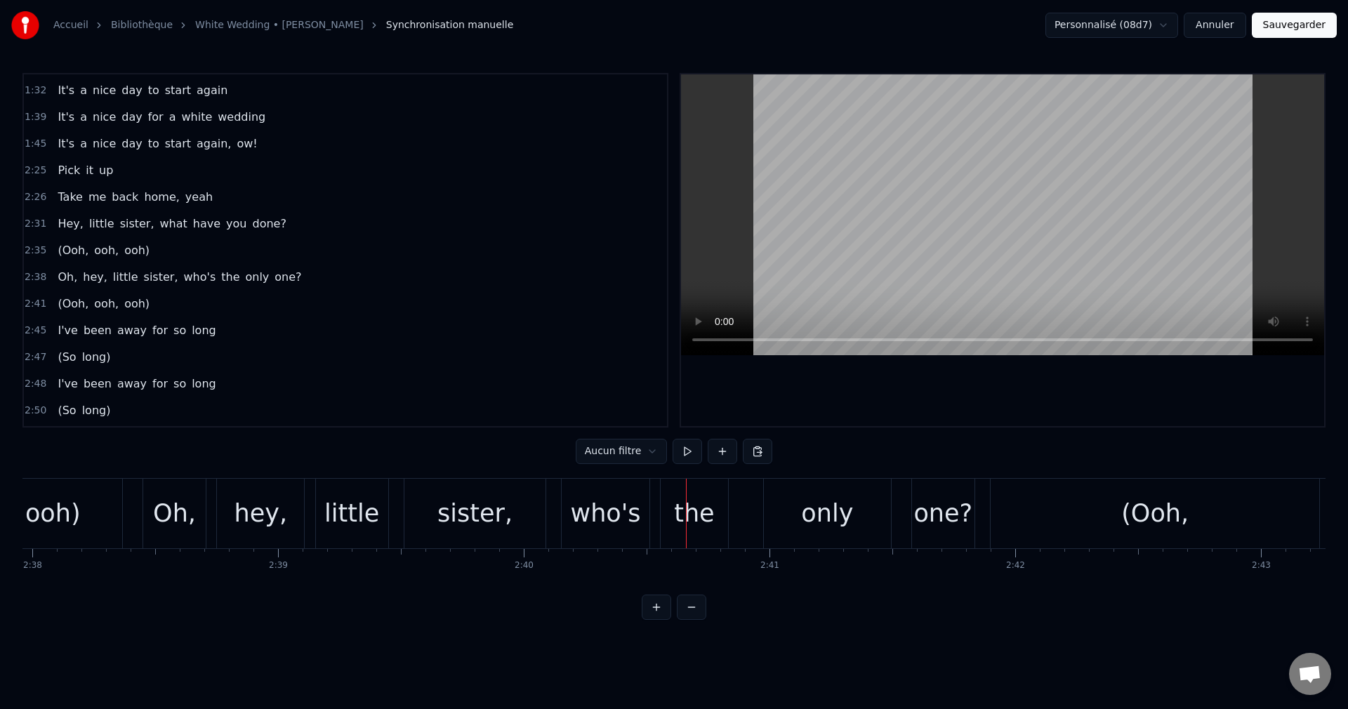
scroll to position [0, 38758]
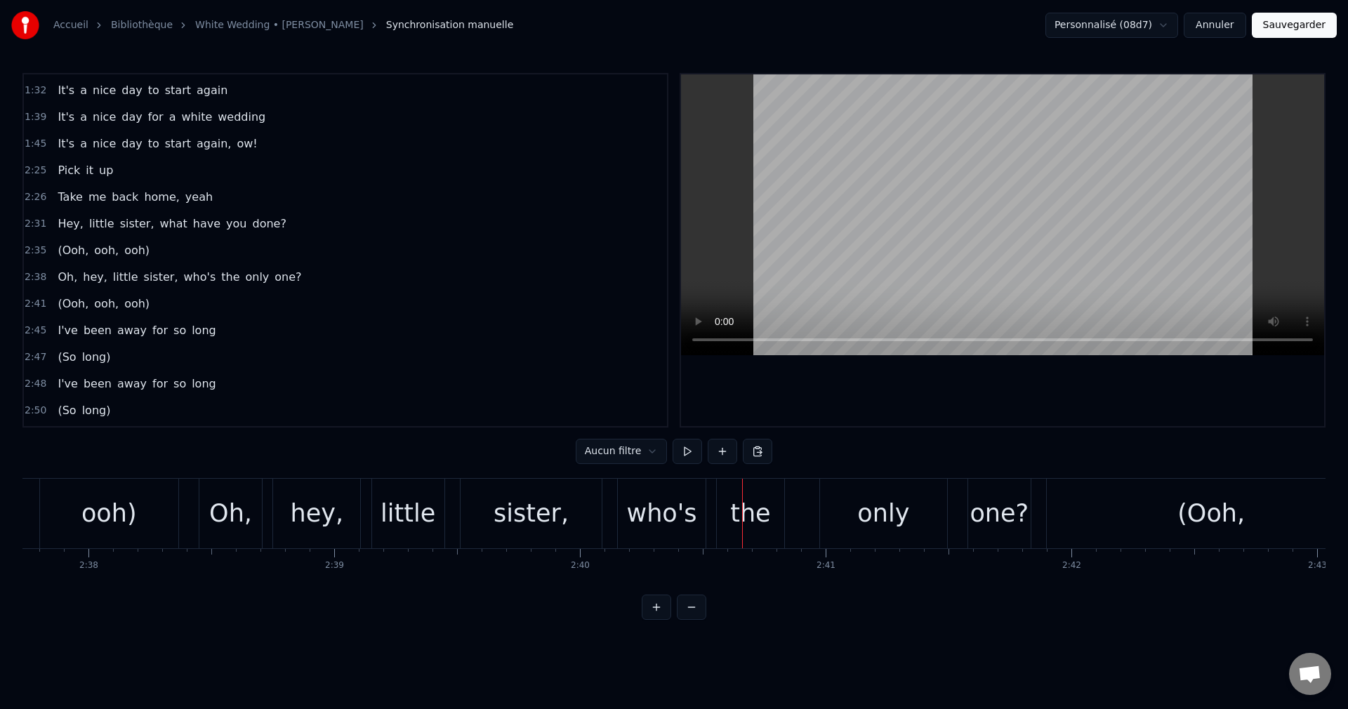
click at [664, 522] on div "who's" at bounding box center [662, 513] width 70 height 37
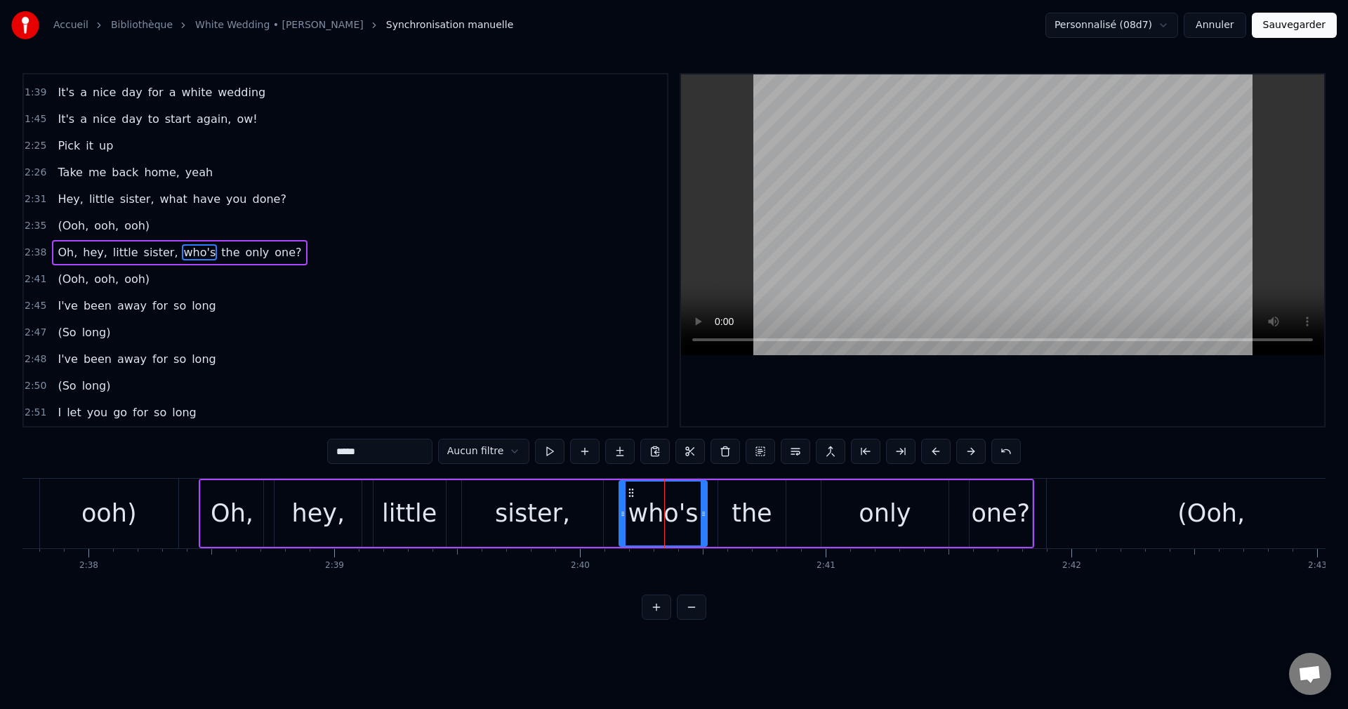
scroll to position [424, 0]
click at [904, 522] on div "only" at bounding box center [885, 513] width 52 height 37
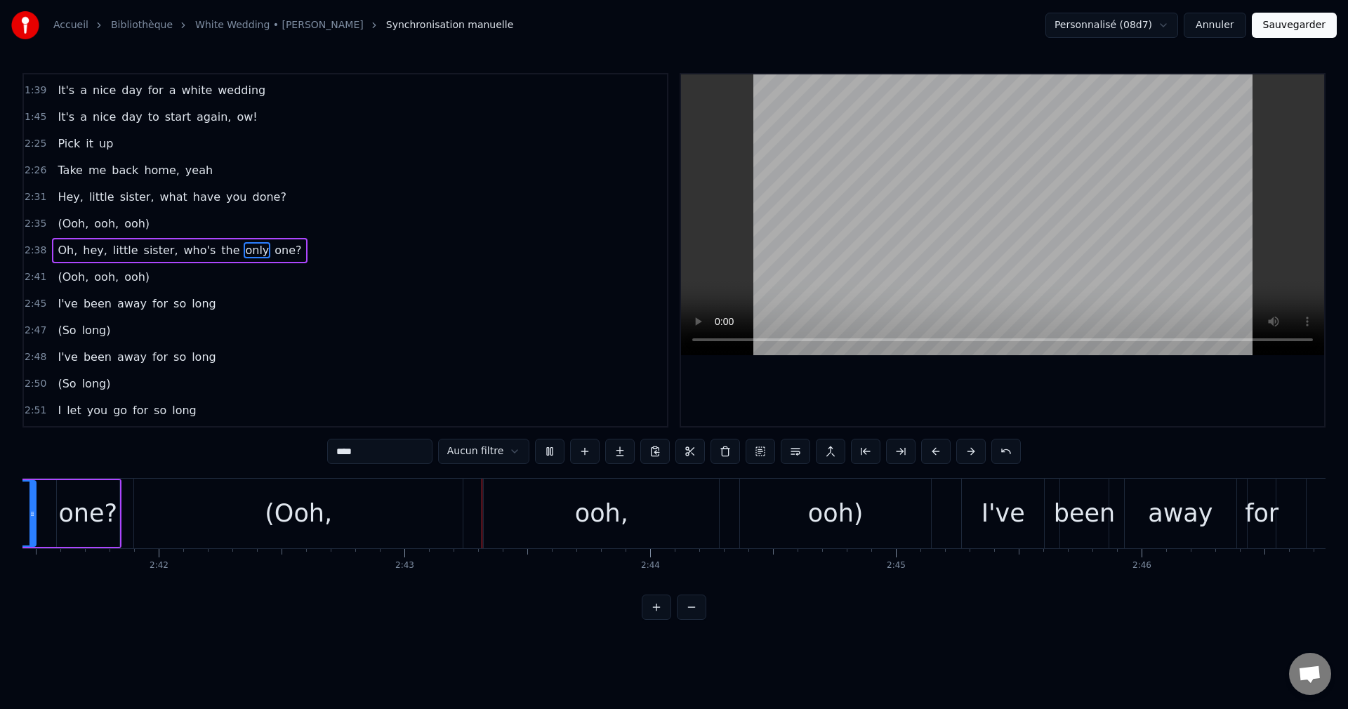
scroll to position [0, 39947]
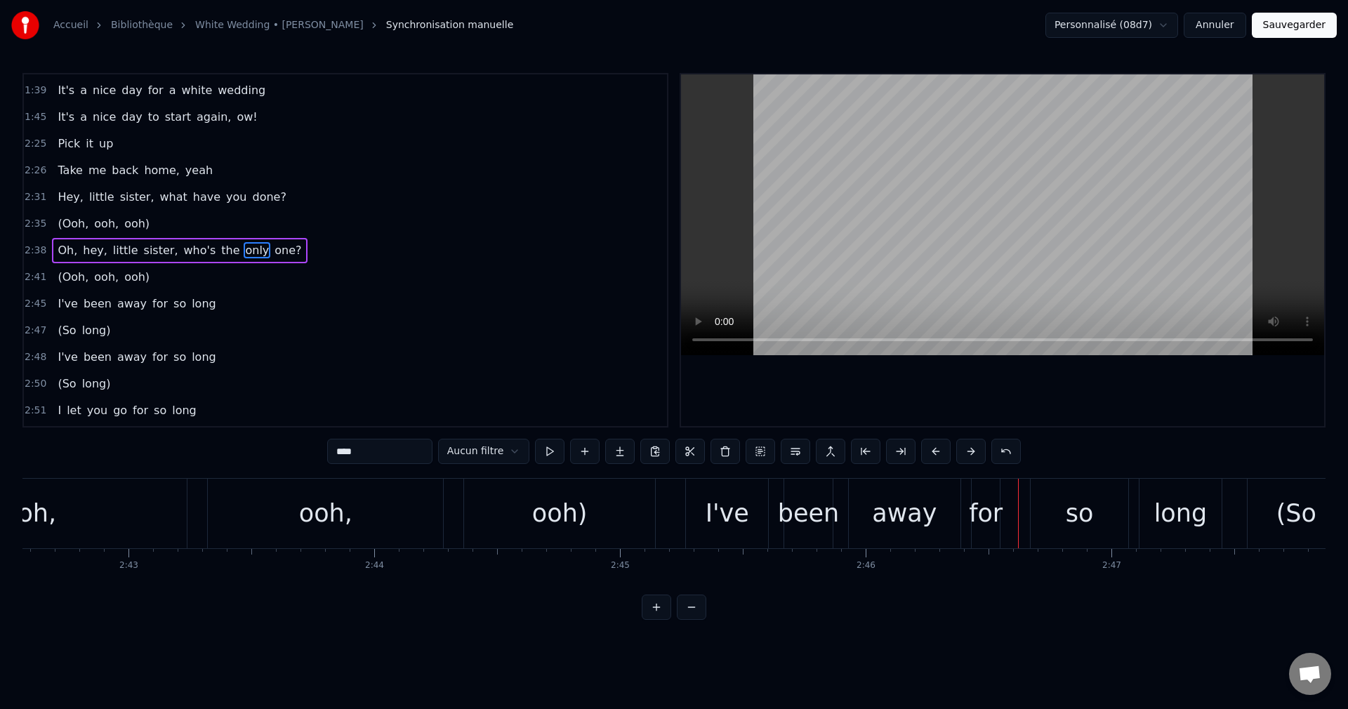
click at [555, 527] on div "ooh)" at bounding box center [559, 513] width 55 height 37
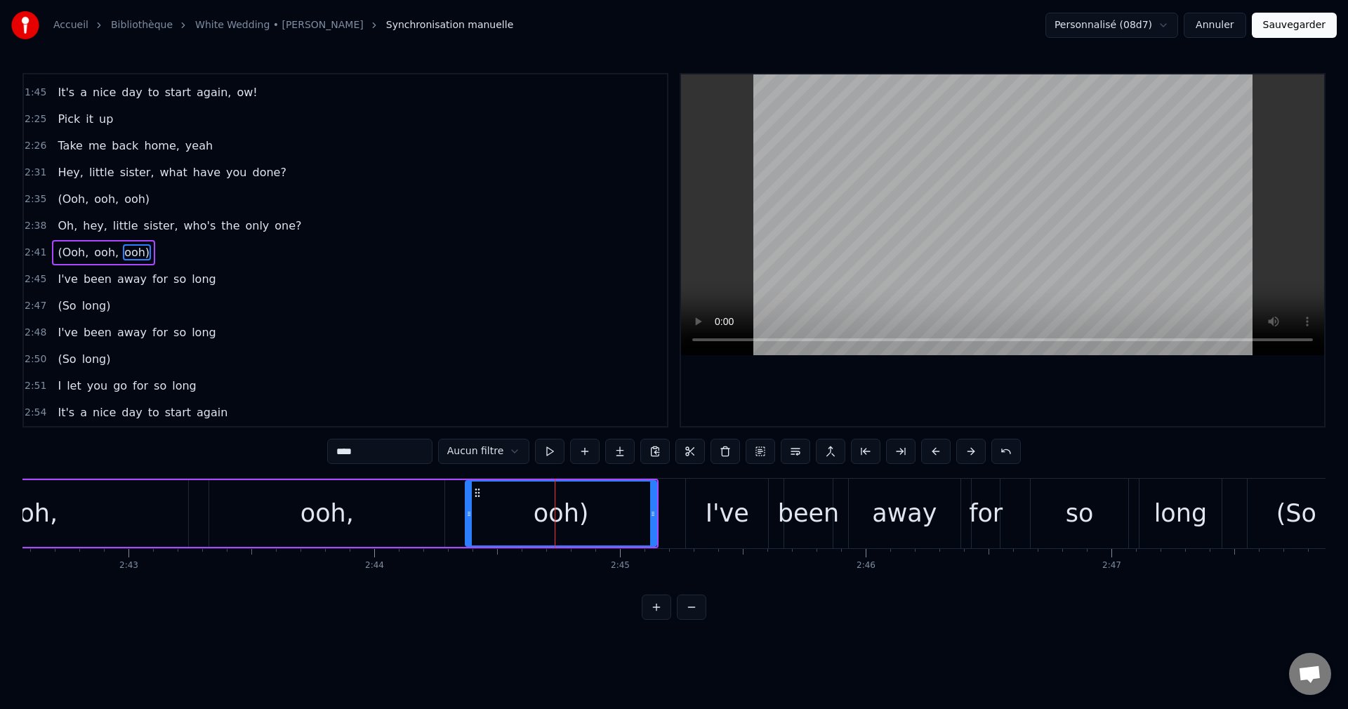
scroll to position [451, 0]
drag, startPoint x: 653, startPoint y: 517, endPoint x: 620, endPoint y: 522, distance: 33.3
click at [620, 522] on div at bounding box center [620, 514] width 6 height 64
click at [739, 510] on div "I've" at bounding box center [728, 513] width 44 height 37
type input "****"
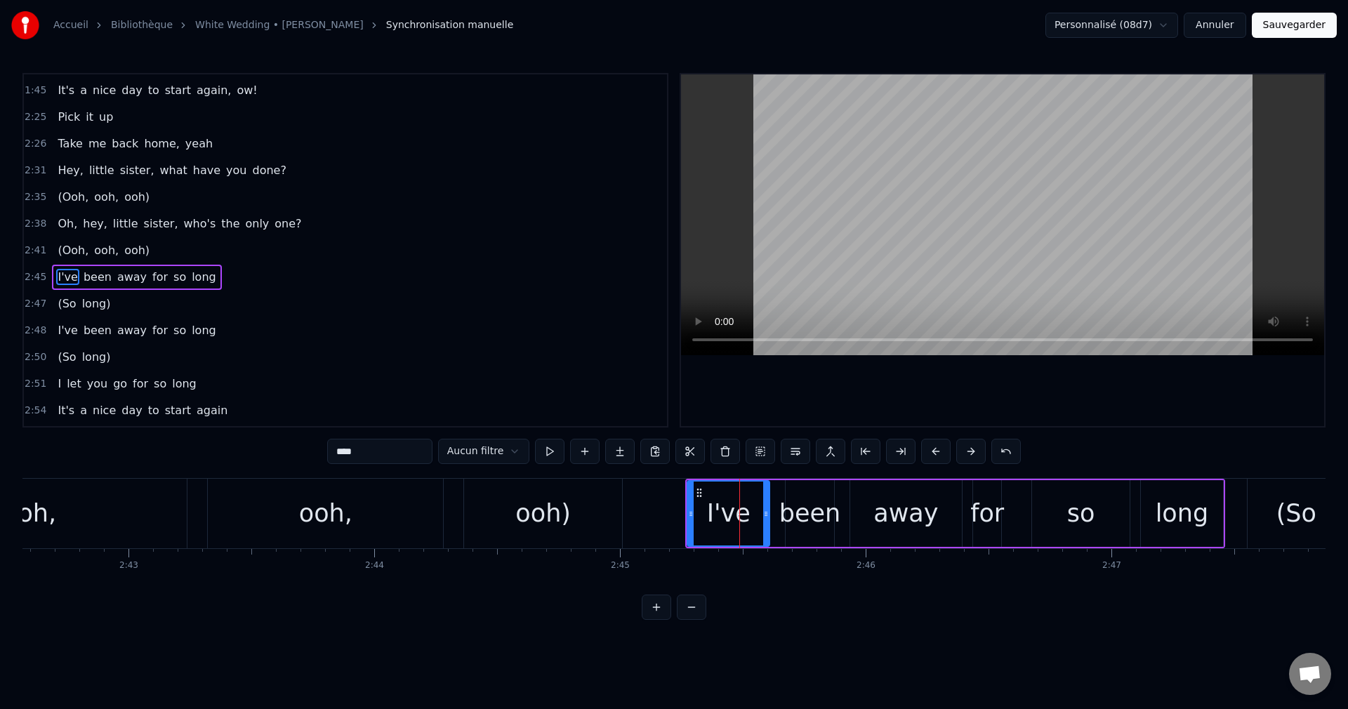
scroll to position [477, 0]
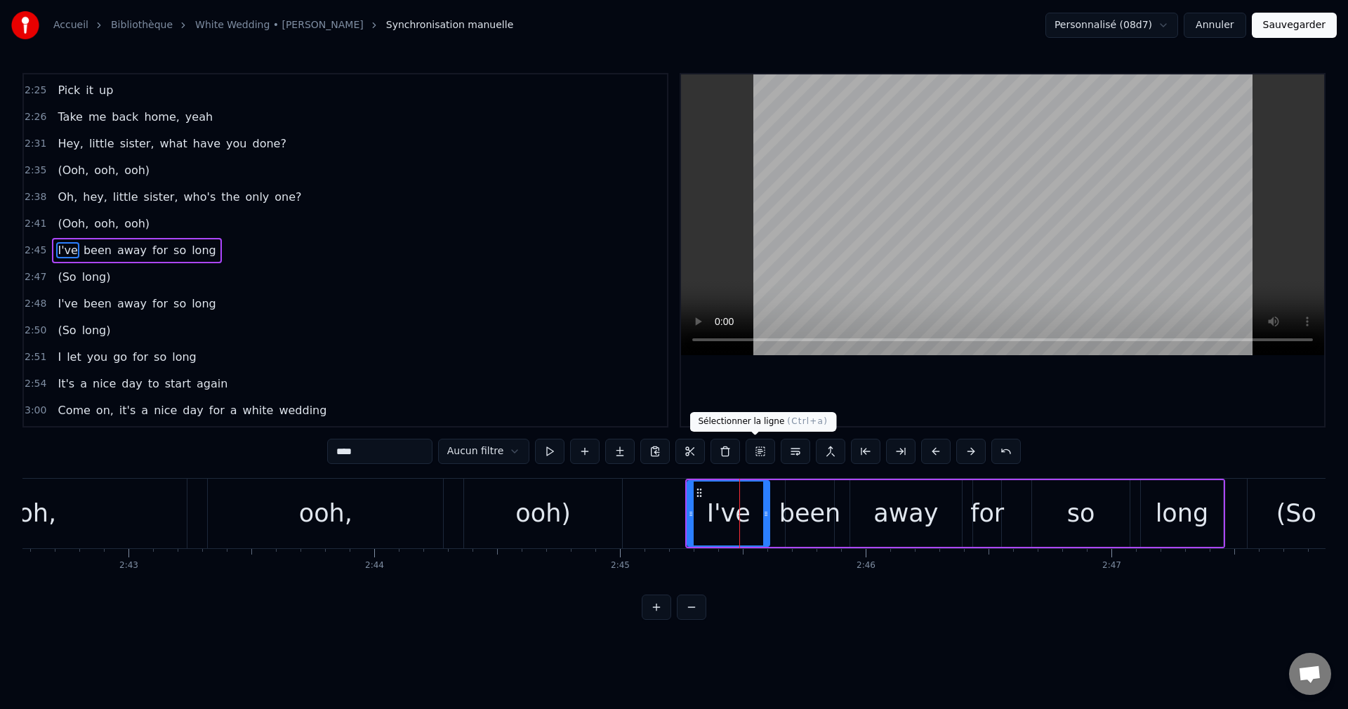
click at [751, 454] on button at bounding box center [760, 451] width 29 height 25
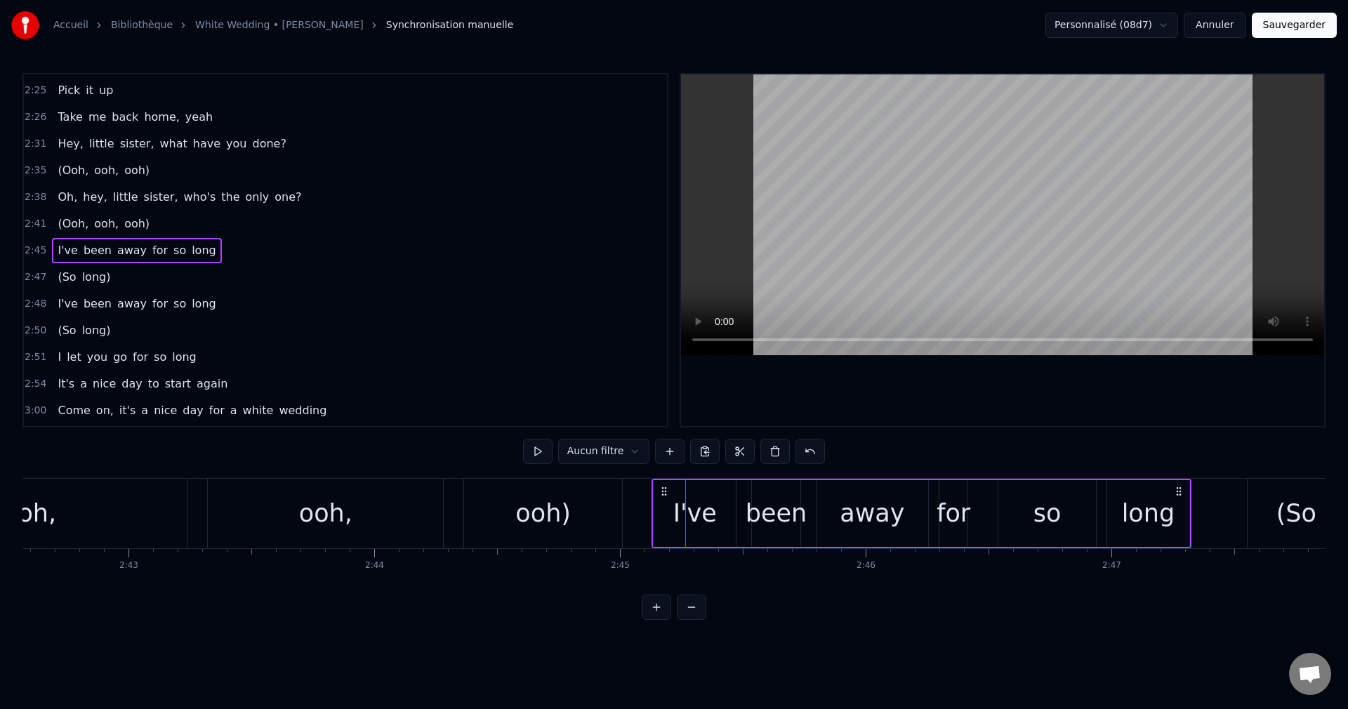
drag, startPoint x: 696, startPoint y: 489, endPoint x: 662, endPoint y: 498, distance: 34.9
click at [662, 498] on div "I've been away for so long" at bounding box center [922, 514] width 540 height 70
click at [511, 534] on div "ooh)" at bounding box center [543, 514] width 158 height 70
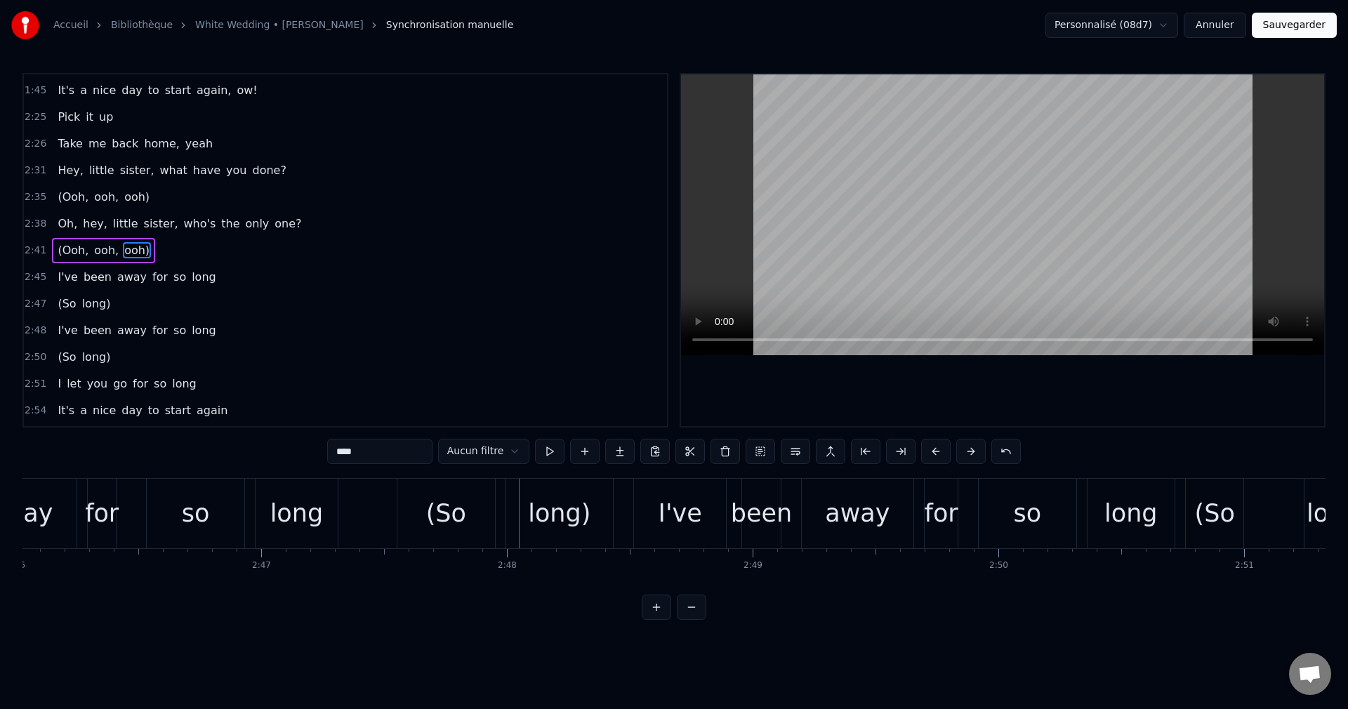
scroll to position [0, 40796]
click at [99, 517] on div "for" at bounding box center [103, 513] width 34 height 37
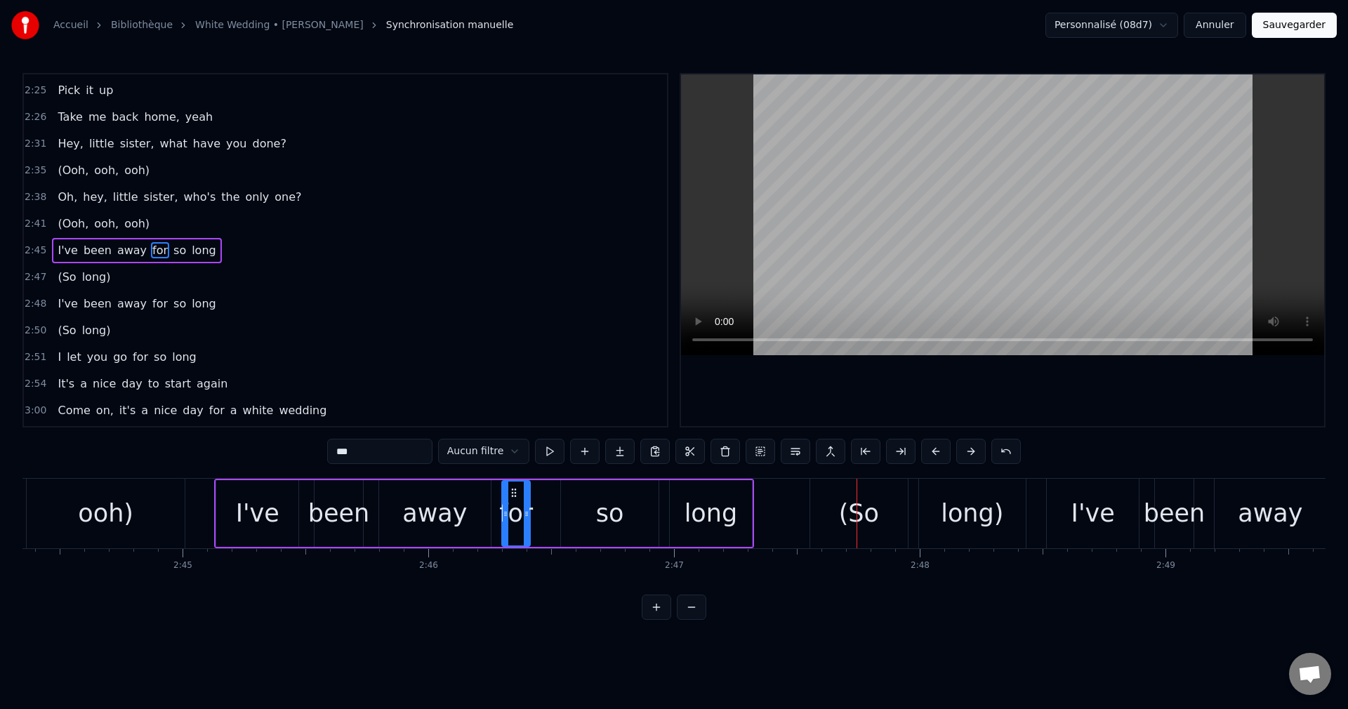
scroll to position [0, 40346]
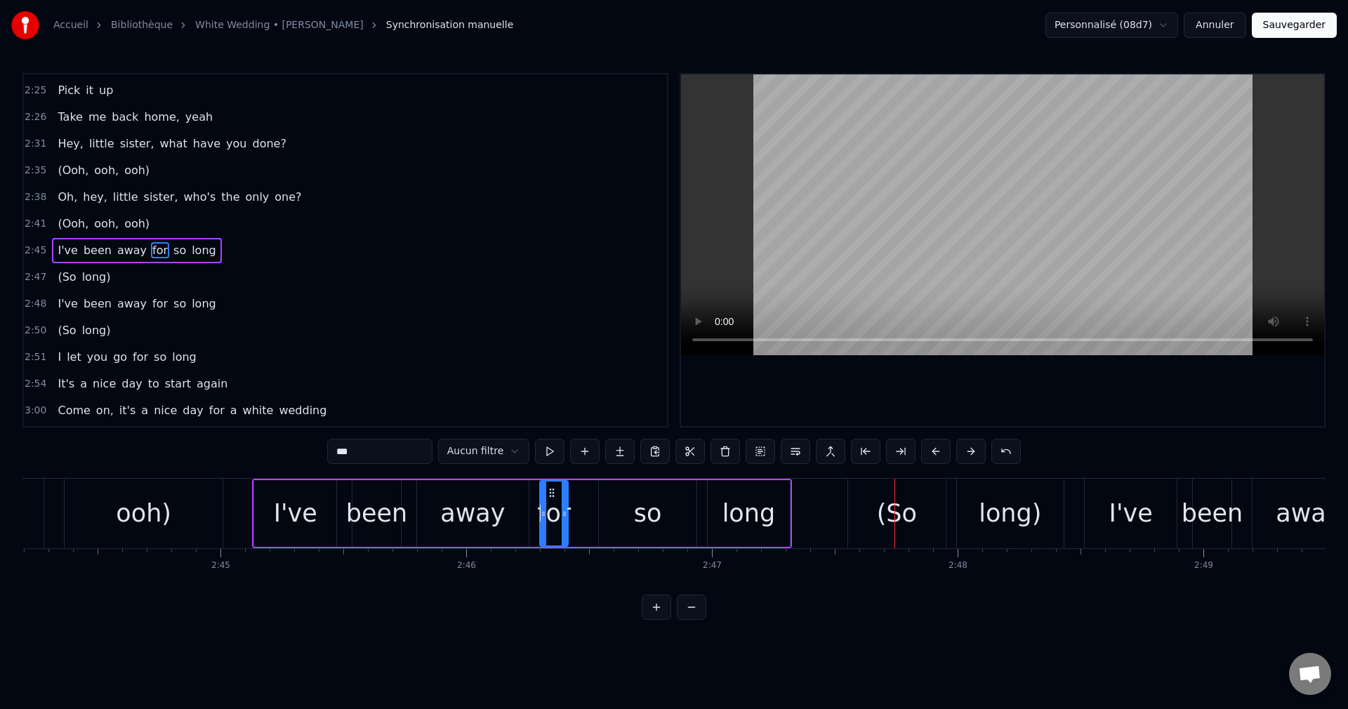
click at [191, 524] on div "ooh)" at bounding box center [144, 514] width 158 height 70
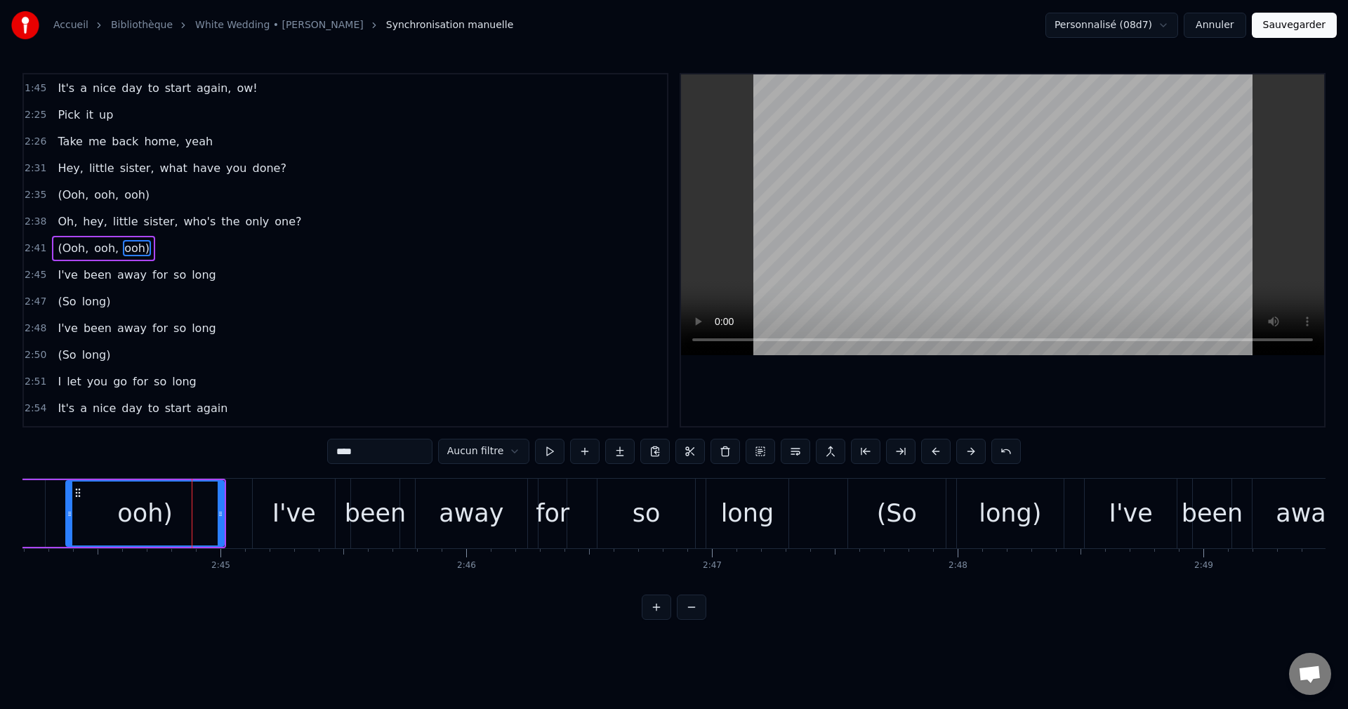
scroll to position [451, 0]
drag, startPoint x: 220, startPoint y: 514, endPoint x: 176, endPoint y: 524, distance: 44.6
click at [176, 524] on div at bounding box center [177, 514] width 6 height 64
click at [298, 518] on div "I've" at bounding box center [294, 513] width 44 height 37
type input "****"
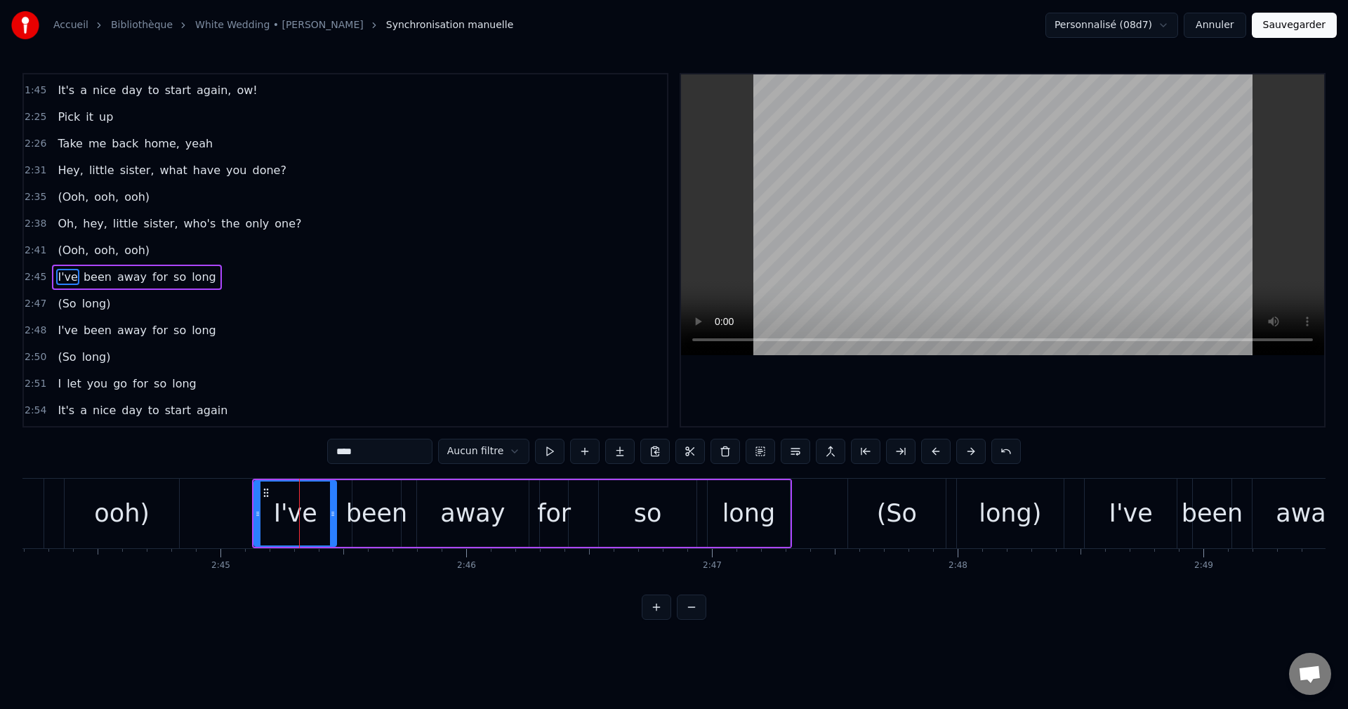
scroll to position [477, 0]
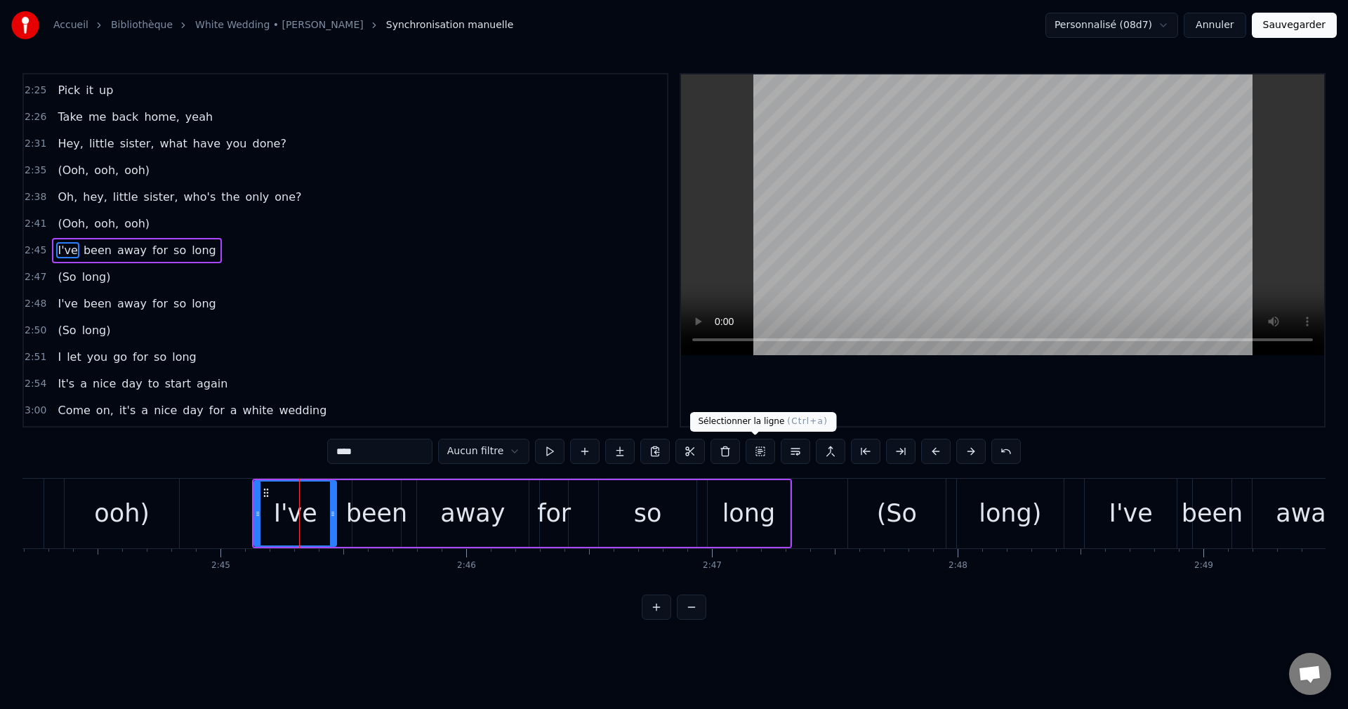
click at [756, 451] on button at bounding box center [760, 451] width 29 height 25
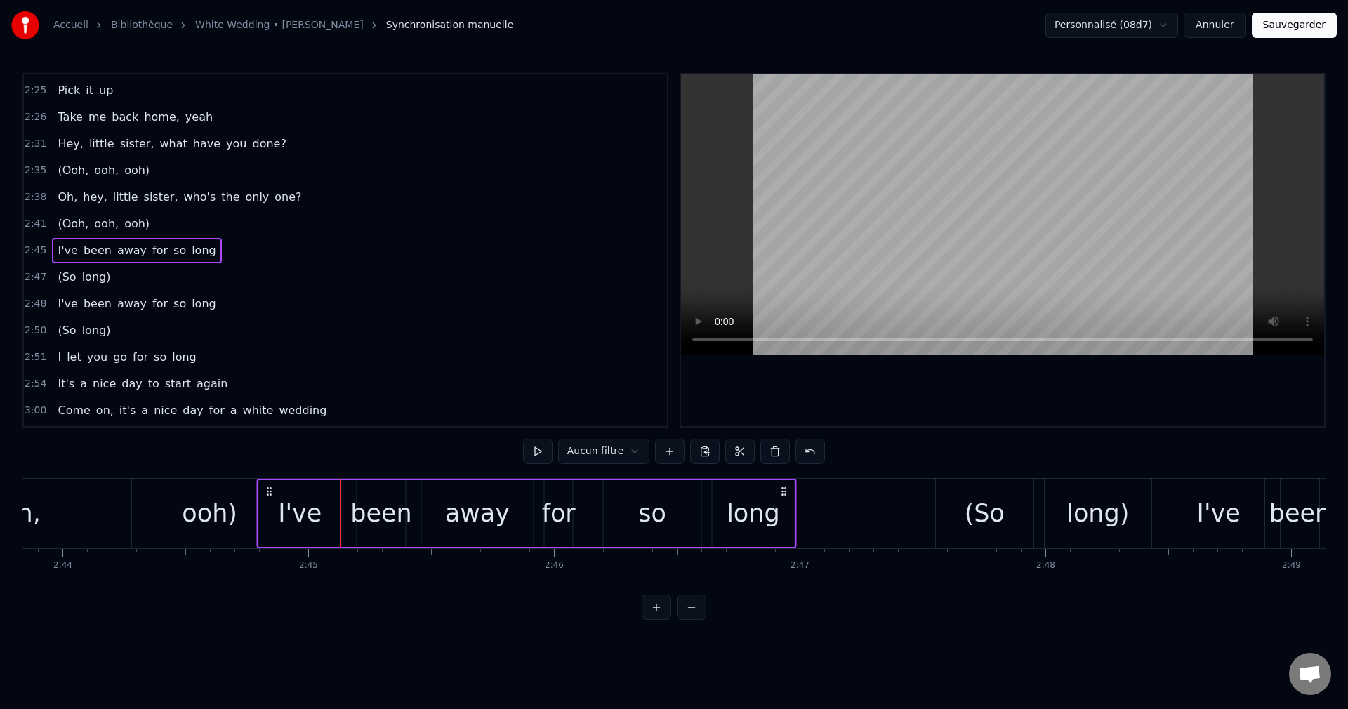
scroll to position [0, 40252]
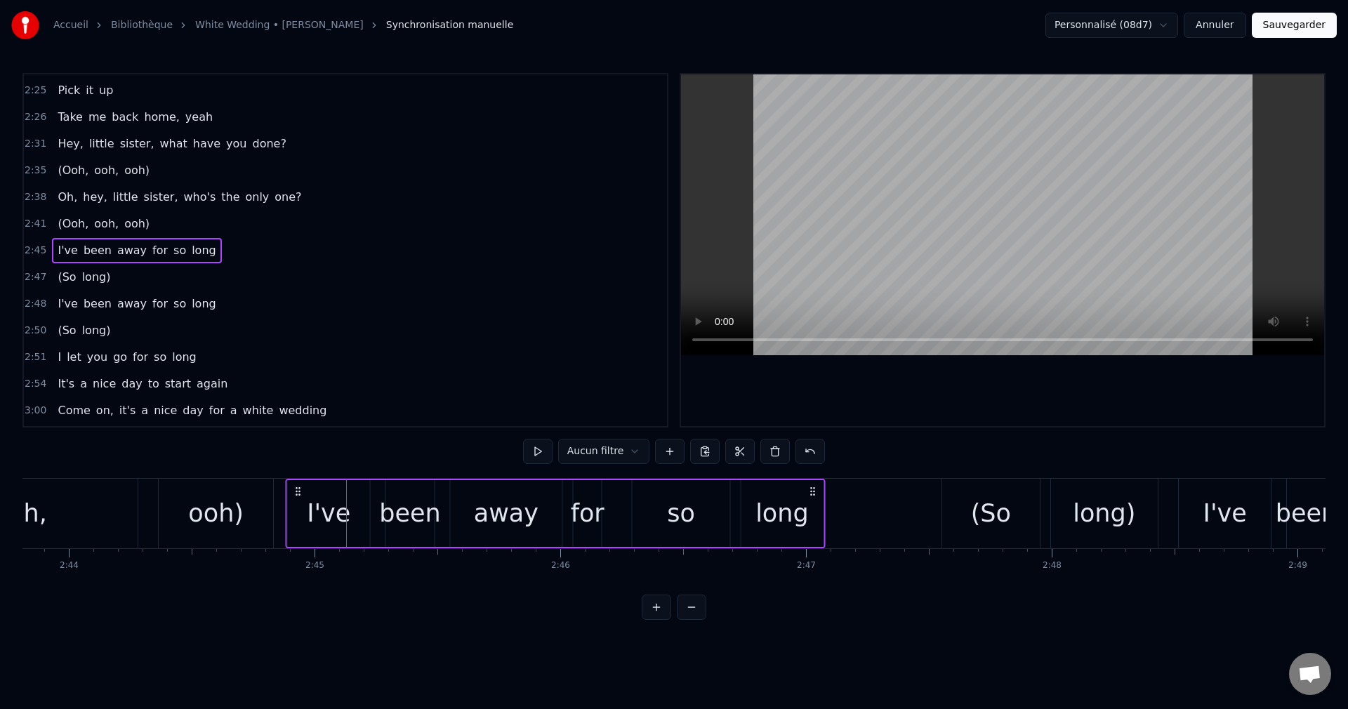
drag, startPoint x: 265, startPoint y: 489, endPoint x: 298, endPoint y: 495, distance: 33.6
click at [298, 495] on icon at bounding box center [298, 491] width 11 height 11
click at [197, 515] on div "ooh)" at bounding box center [215, 513] width 55 height 37
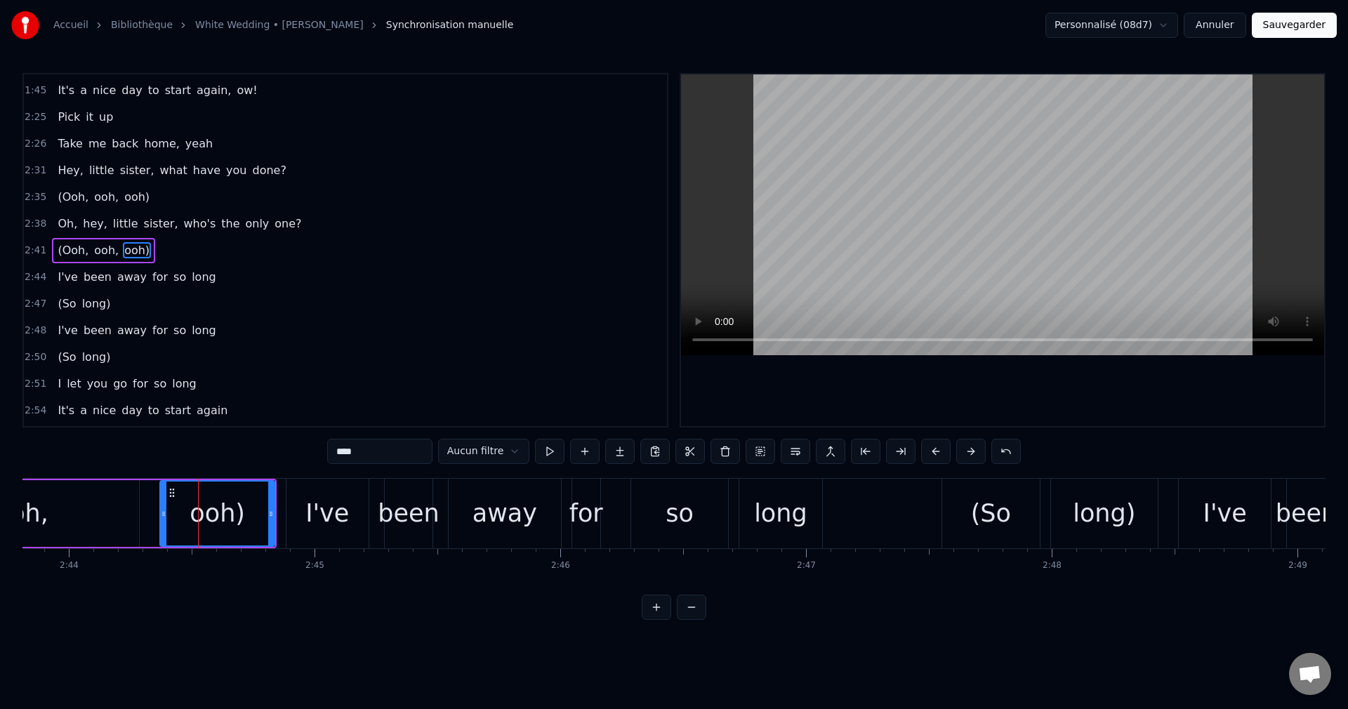
click at [978, 514] on div "(So" at bounding box center [991, 513] width 40 height 37
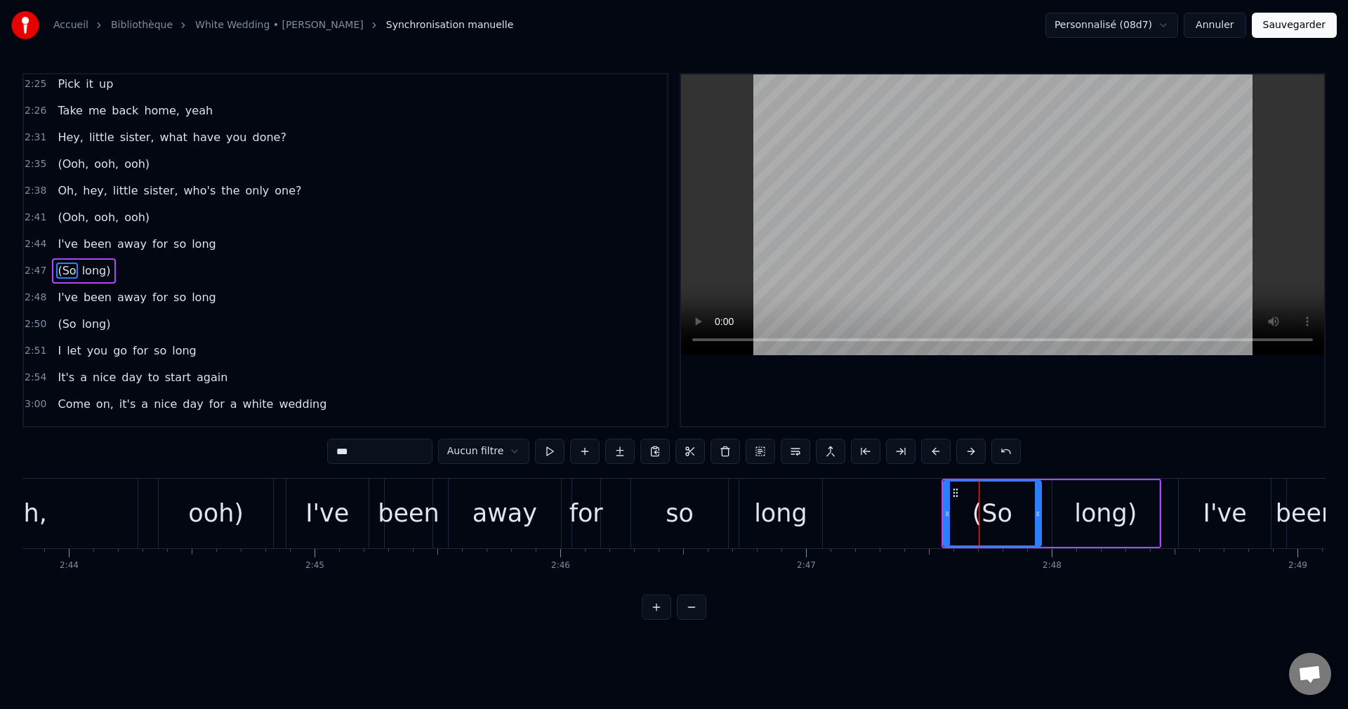
scroll to position [504, 0]
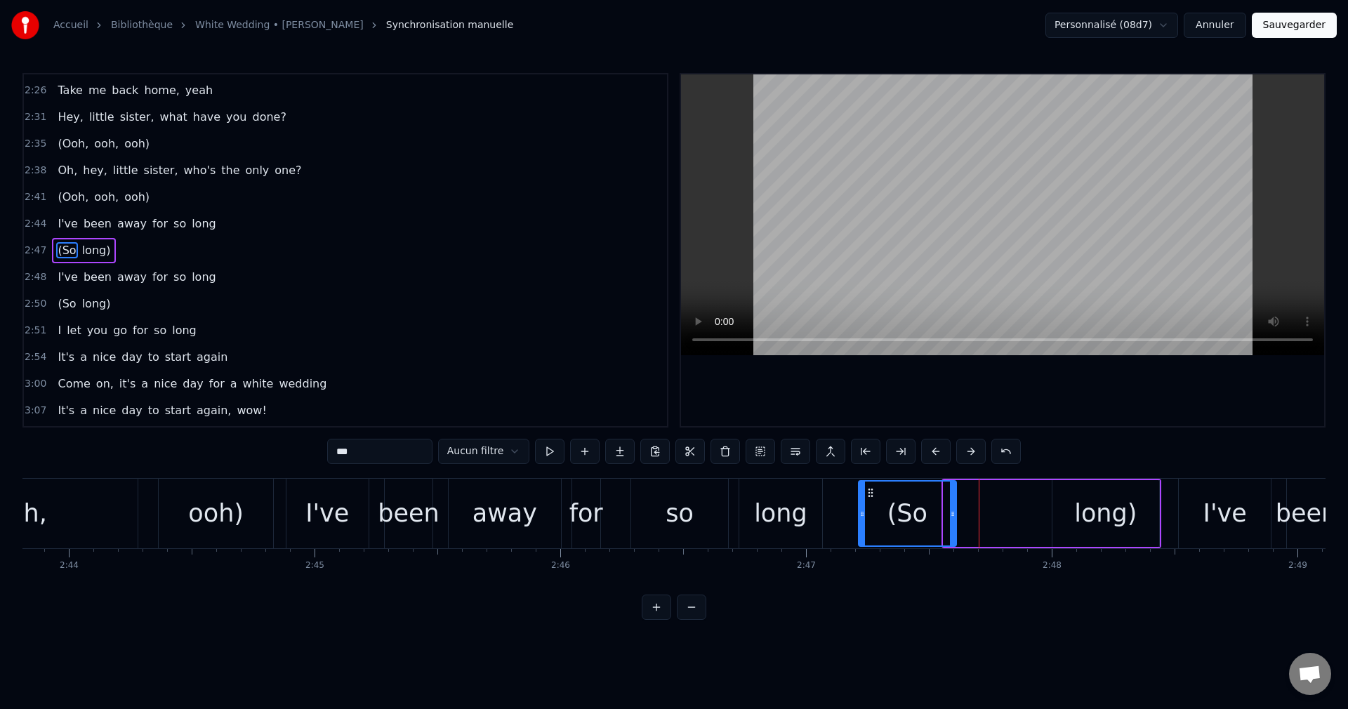
drag, startPoint x: 955, startPoint y: 494, endPoint x: 1012, endPoint y: 513, distance: 60.6
click at [874, 513] on div "(So" at bounding box center [906, 514] width 95 height 64
click at [1092, 513] on div "long)" at bounding box center [1105, 513] width 62 height 37
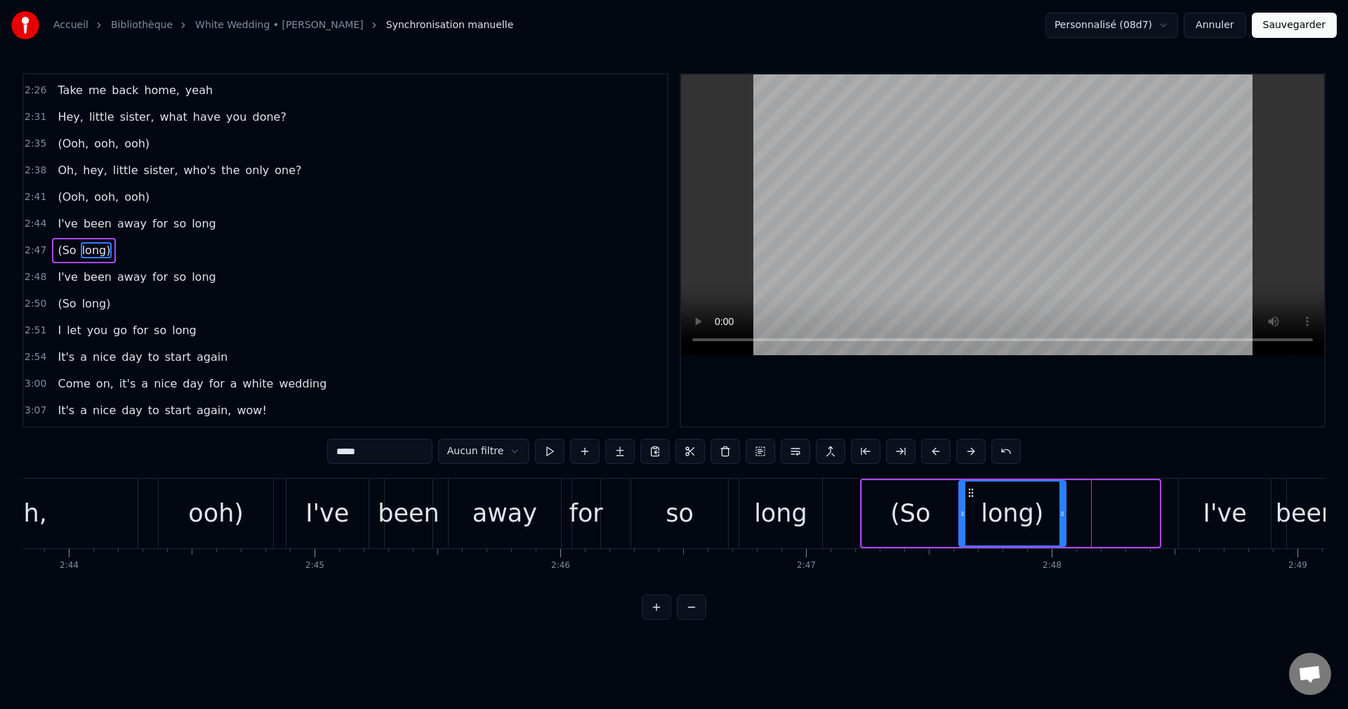
drag, startPoint x: 1067, startPoint y: 491, endPoint x: 974, endPoint y: 509, distance: 95.0
click at [974, 509] on div "long)" at bounding box center [1012, 514] width 105 height 64
click at [877, 508] on div "(So" at bounding box center [910, 513] width 97 height 67
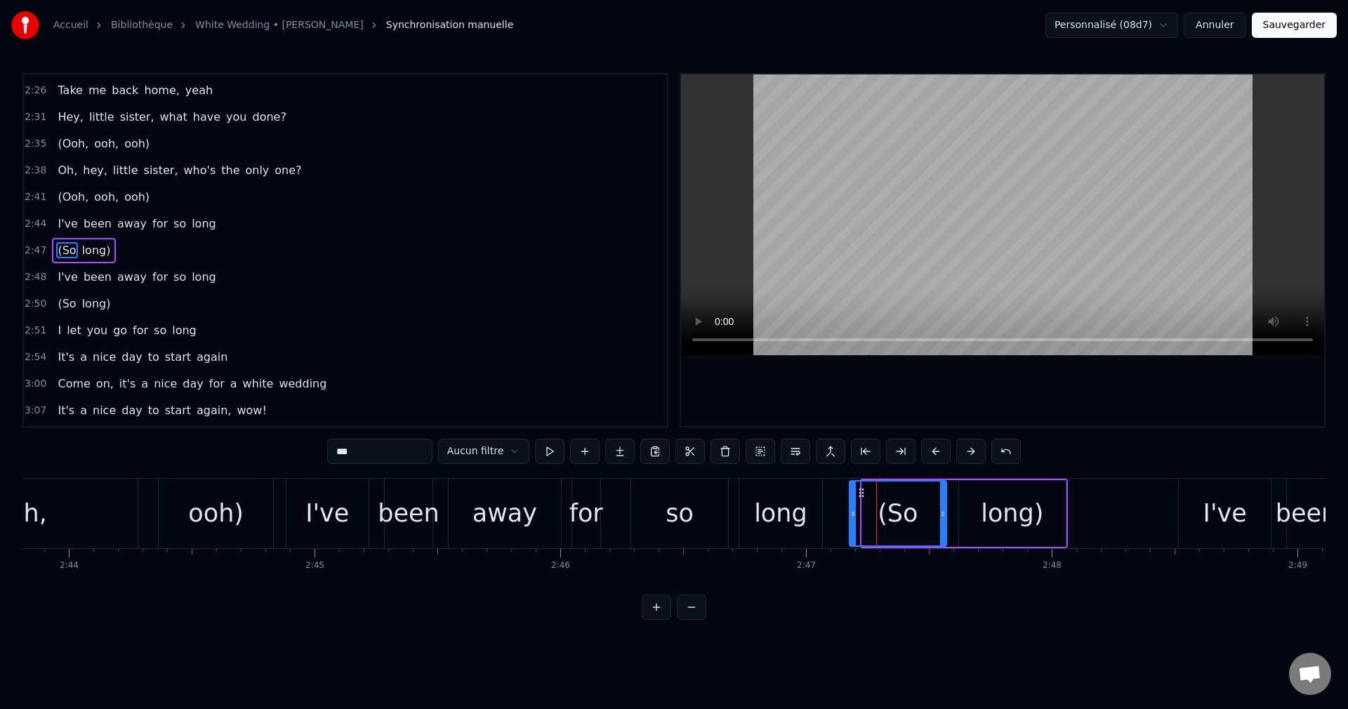
drag, startPoint x: 872, startPoint y: 491, endPoint x: 859, endPoint y: 496, distance: 13.3
click at [859, 496] on icon at bounding box center [861, 492] width 11 height 11
click at [980, 495] on div "long)" at bounding box center [1012, 513] width 107 height 67
drag, startPoint x: 970, startPoint y: 492, endPoint x: 958, endPoint y: 496, distance: 12.4
click at [958, 496] on icon at bounding box center [958, 492] width 11 height 11
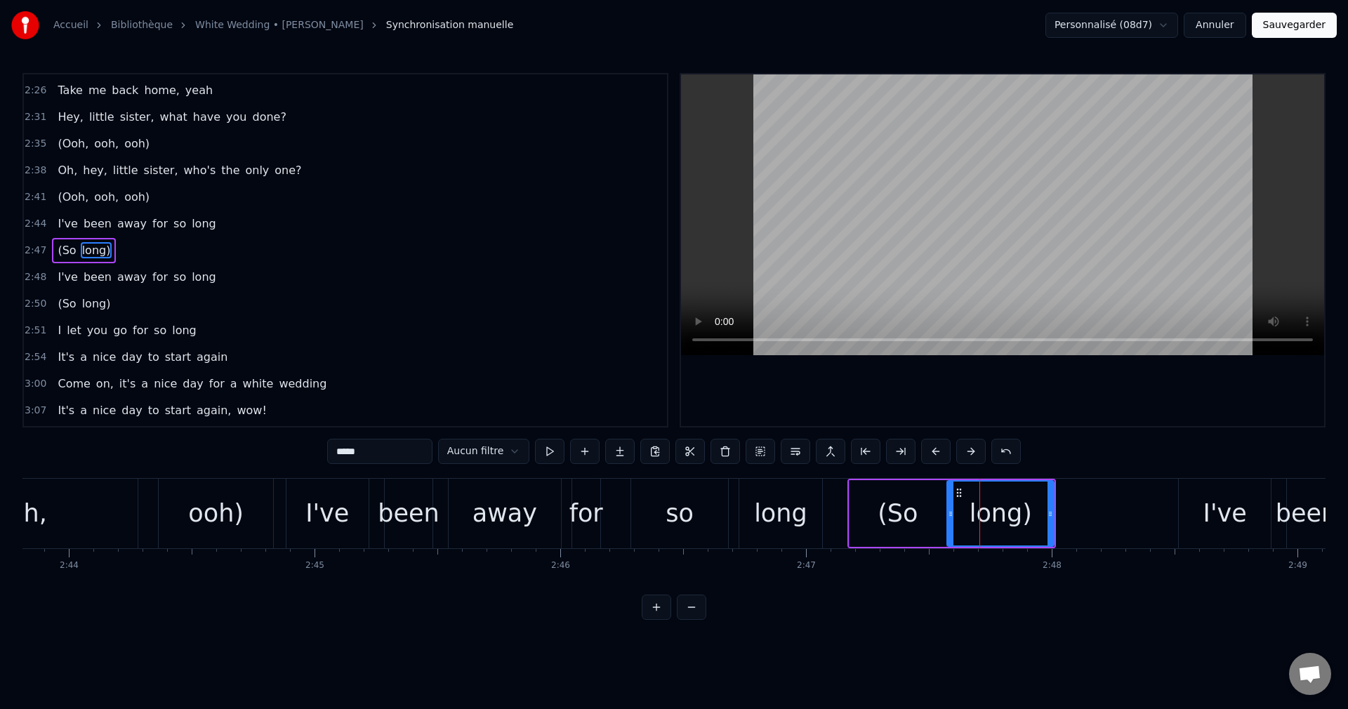
click at [329, 517] on div "I've" at bounding box center [327, 513] width 44 height 37
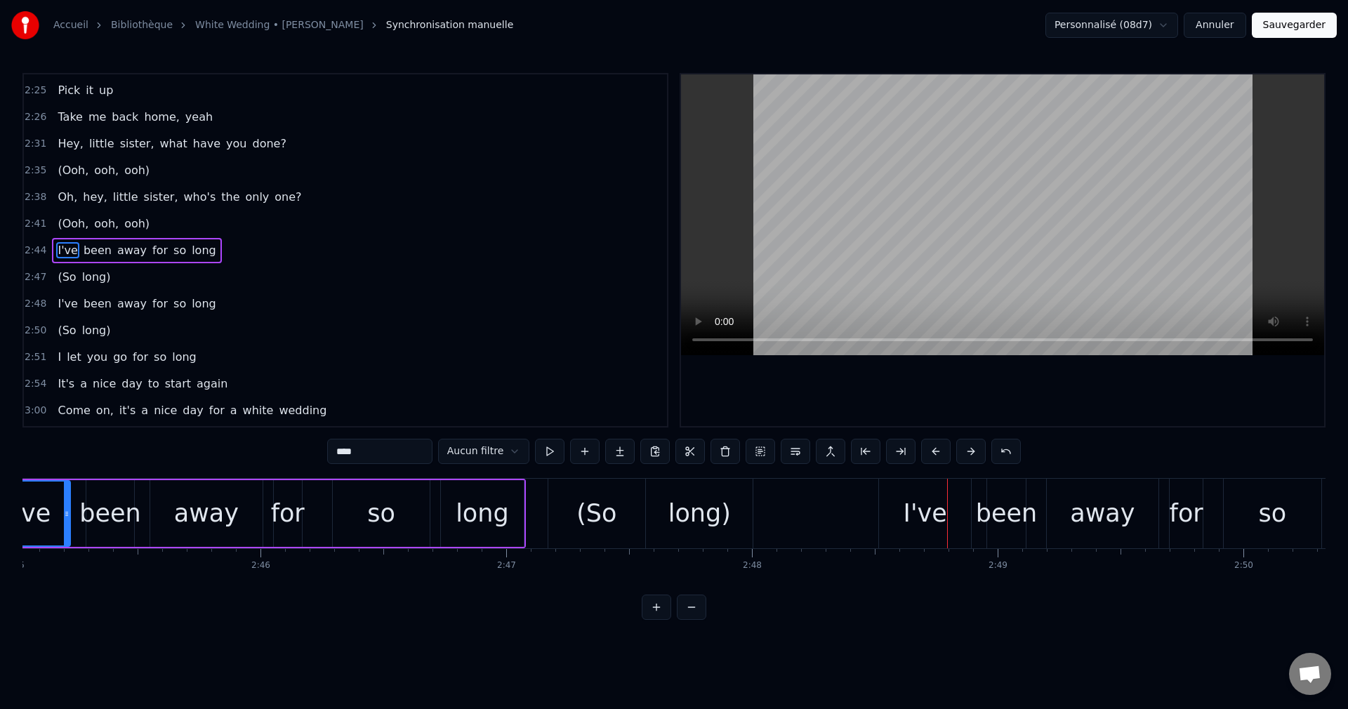
scroll to position [0, 40580]
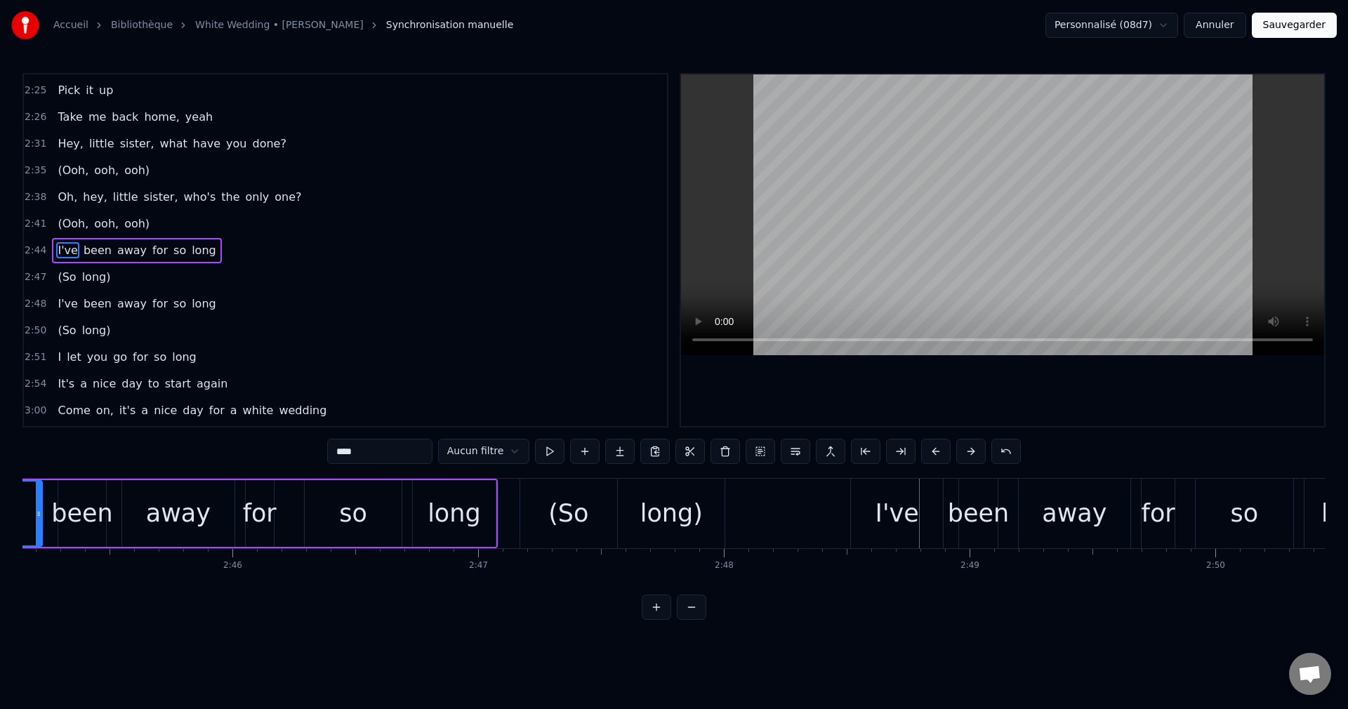
click at [682, 517] on div "long)" at bounding box center [671, 513] width 62 height 37
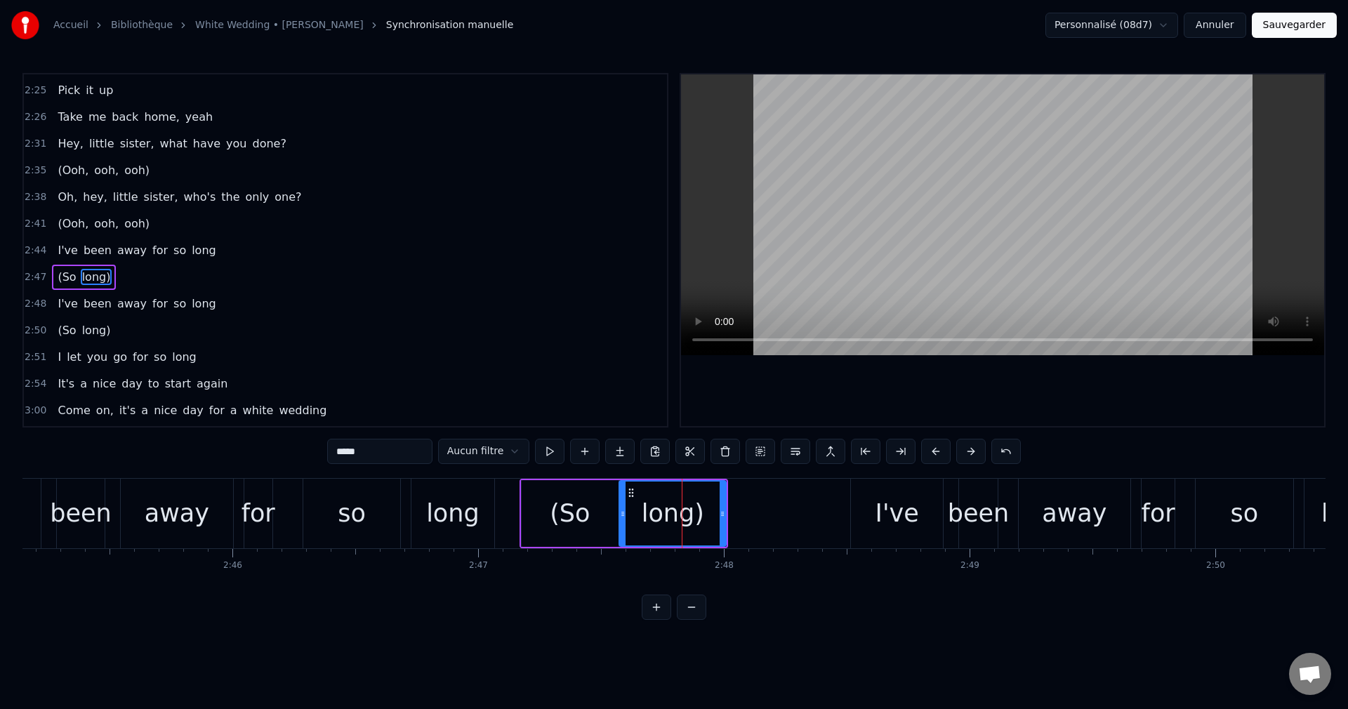
scroll to position [504, 0]
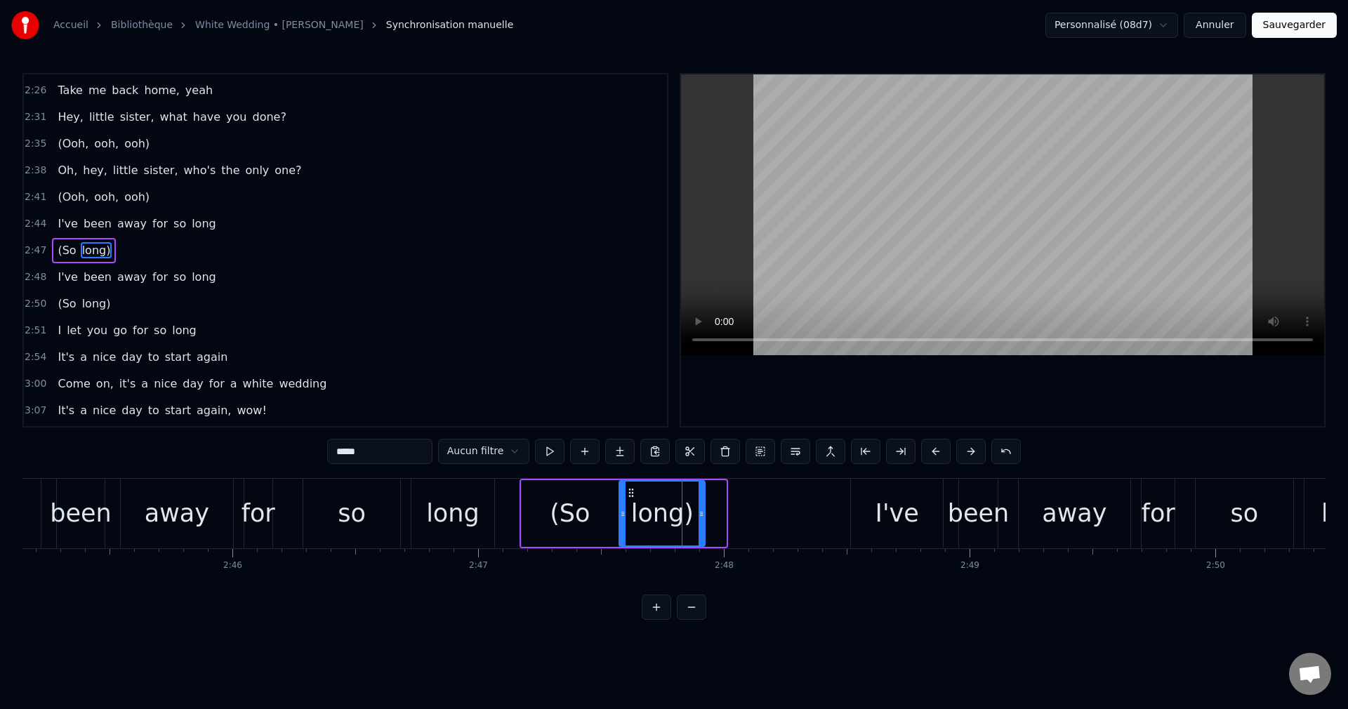
drag, startPoint x: 723, startPoint y: 514, endPoint x: 702, endPoint y: 520, distance: 22.0
click at [702, 520] on div at bounding box center [702, 514] width 6 height 64
click at [885, 516] on div "I've" at bounding box center [897, 513] width 44 height 37
type input "****"
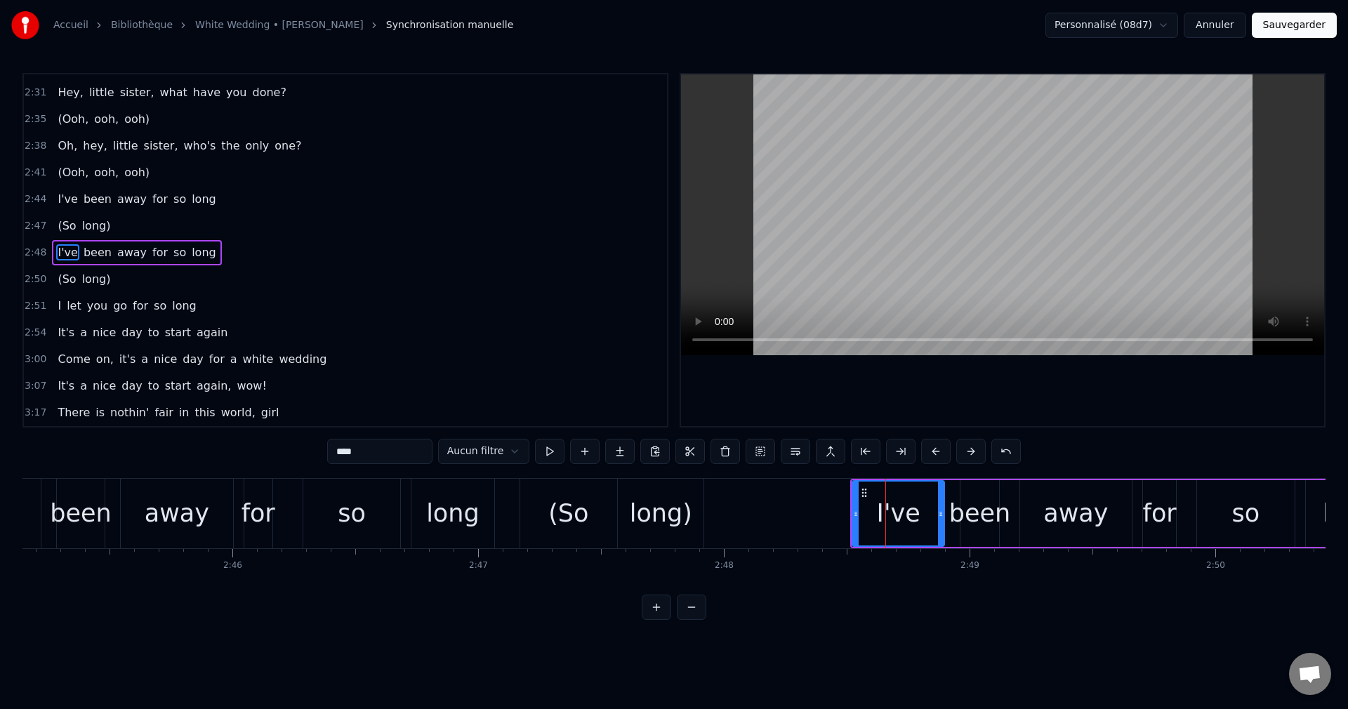
scroll to position [531, 0]
click at [755, 455] on button at bounding box center [760, 451] width 29 height 25
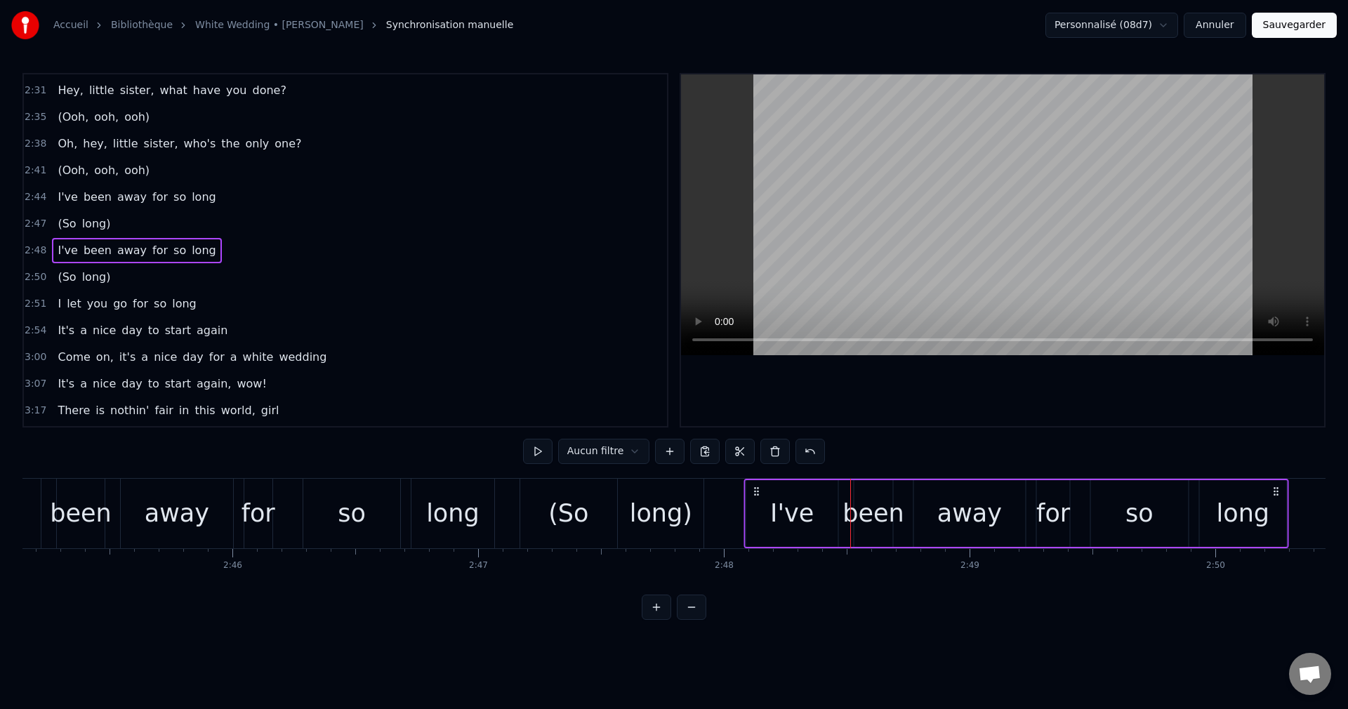
drag, startPoint x: 862, startPoint y: 491, endPoint x: 756, endPoint y: 507, distance: 107.2
click at [756, 507] on div "I've been away for so long" at bounding box center [1016, 514] width 545 height 70
click at [569, 515] on div "(So" at bounding box center [568, 513] width 40 height 37
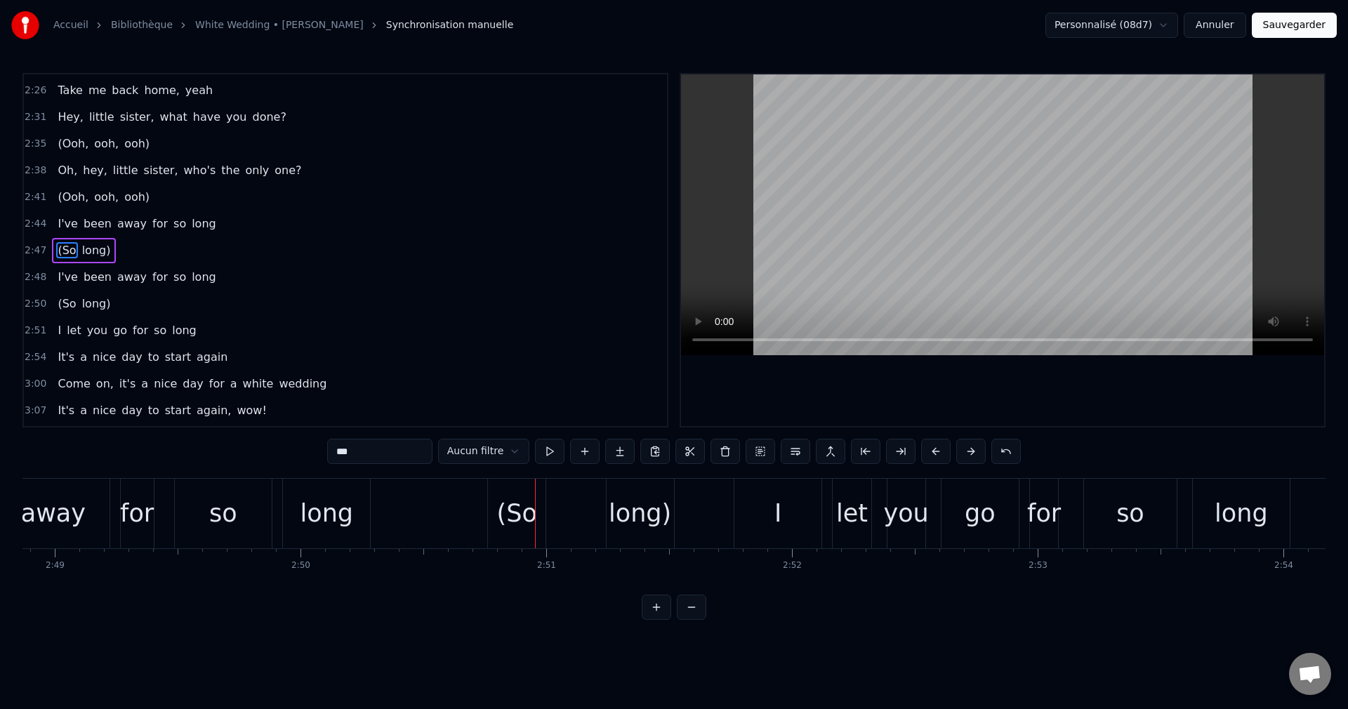
scroll to position [0, 41489]
click at [529, 524] on div "(So" at bounding box center [523, 513] width 40 height 37
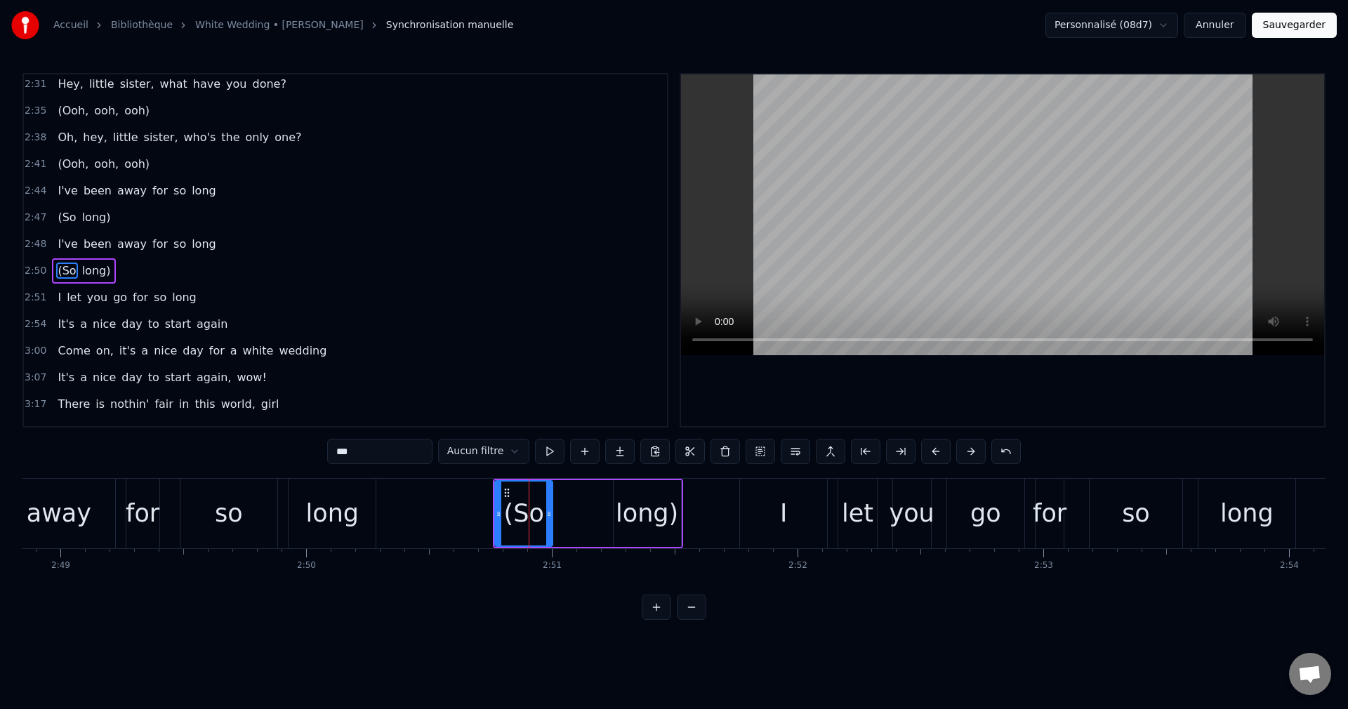
scroll to position [557, 0]
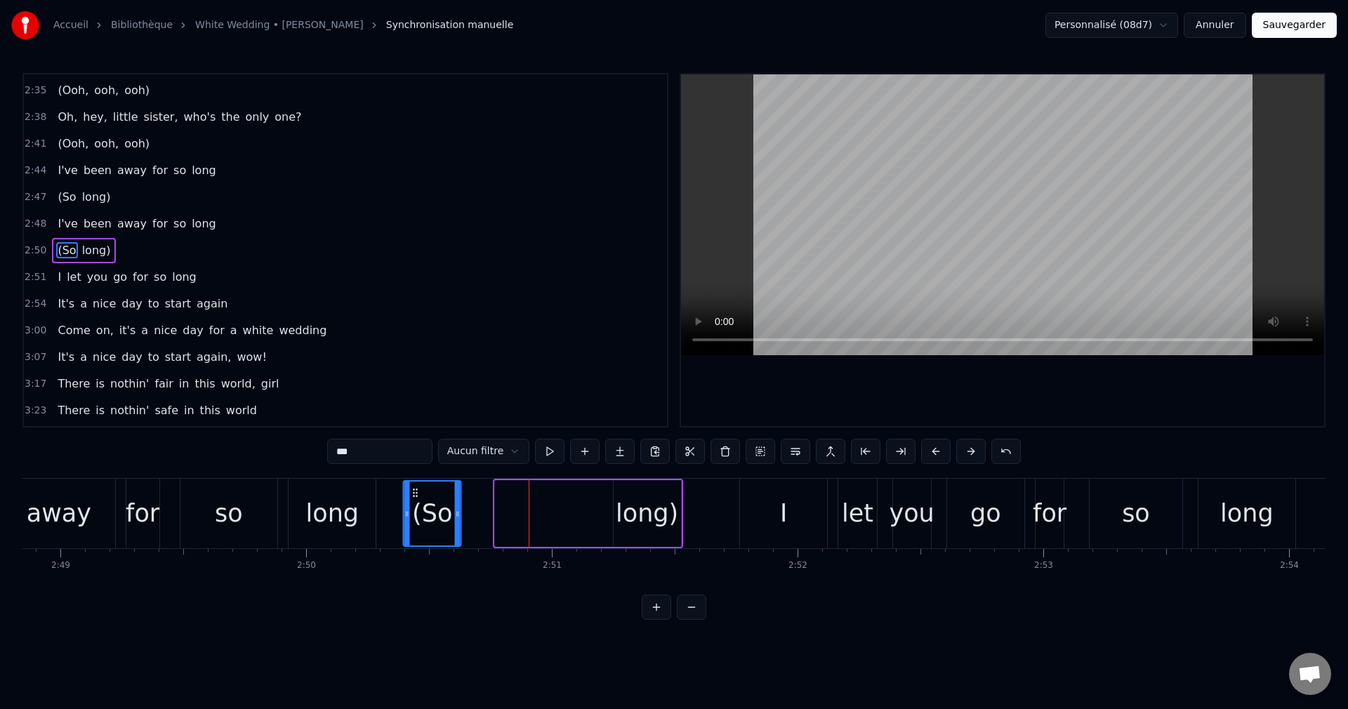
drag, startPoint x: 508, startPoint y: 489, endPoint x: 417, endPoint y: 508, distance: 92.5
click at [416, 508] on div "(So" at bounding box center [432, 514] width 56 height 64
click at [642, 513] on div "long)" at bounding box center [647, 513] width 62 height 37
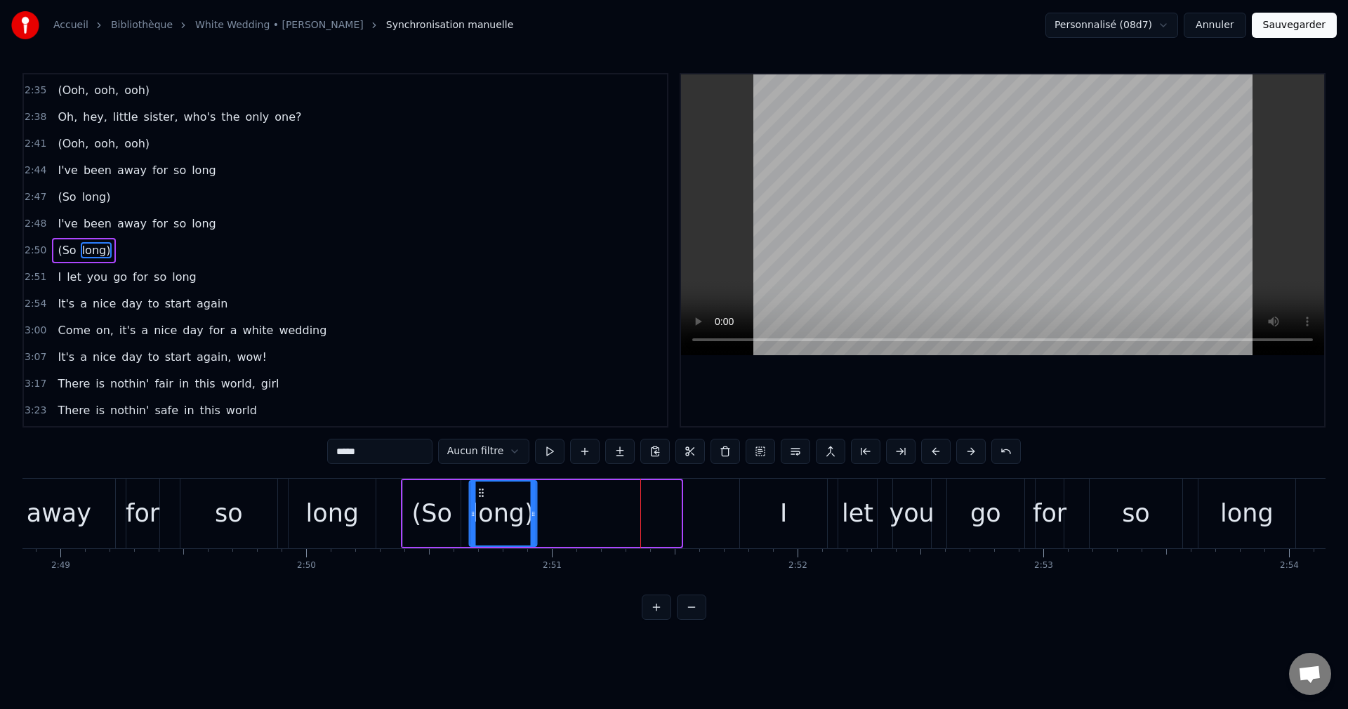
drag, startPoint x: 623, startPoint y: 492, endPoint x: 480, endPoint y: 520, distance: 146.5
click at [479, 517] on div "long)" at bounding box center [503, 514] width 66 height 64
click at [773, 522] on div "I" at bounding box center [783, 514] width 87 height 70
type input "*"
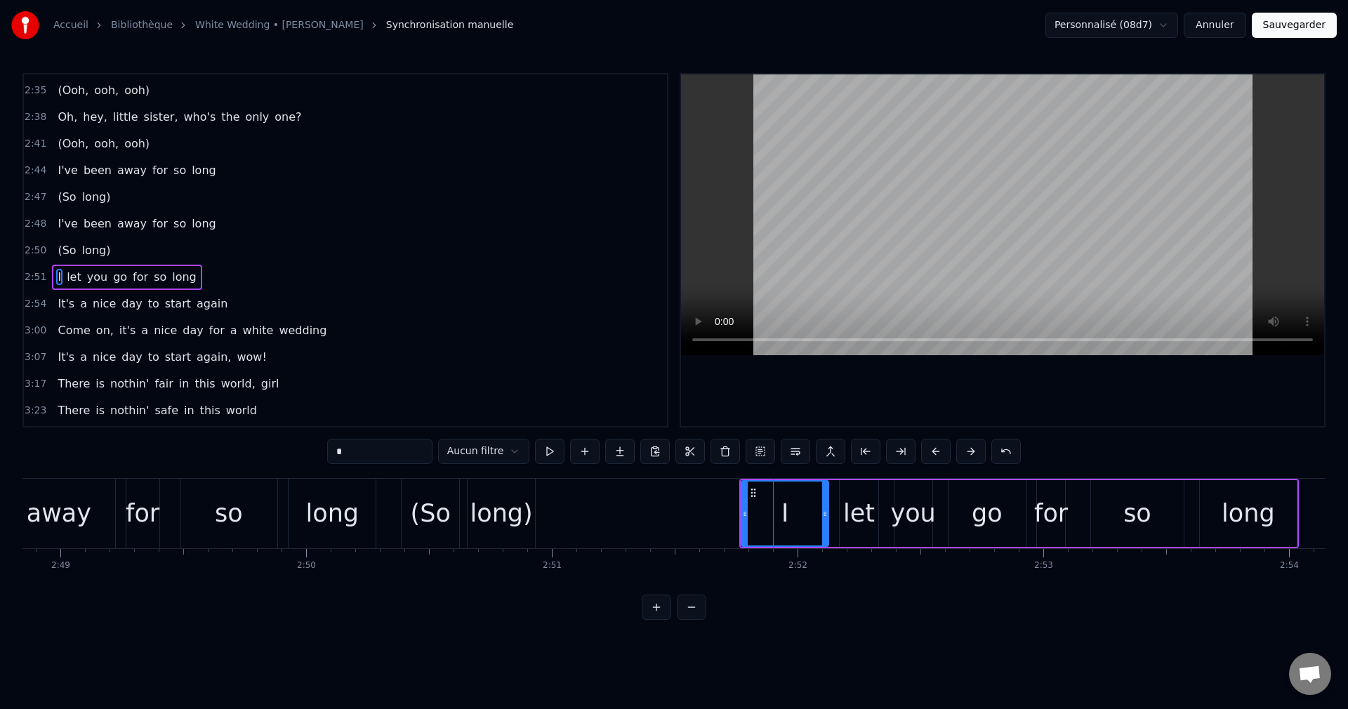
scroll to position [584, 0]
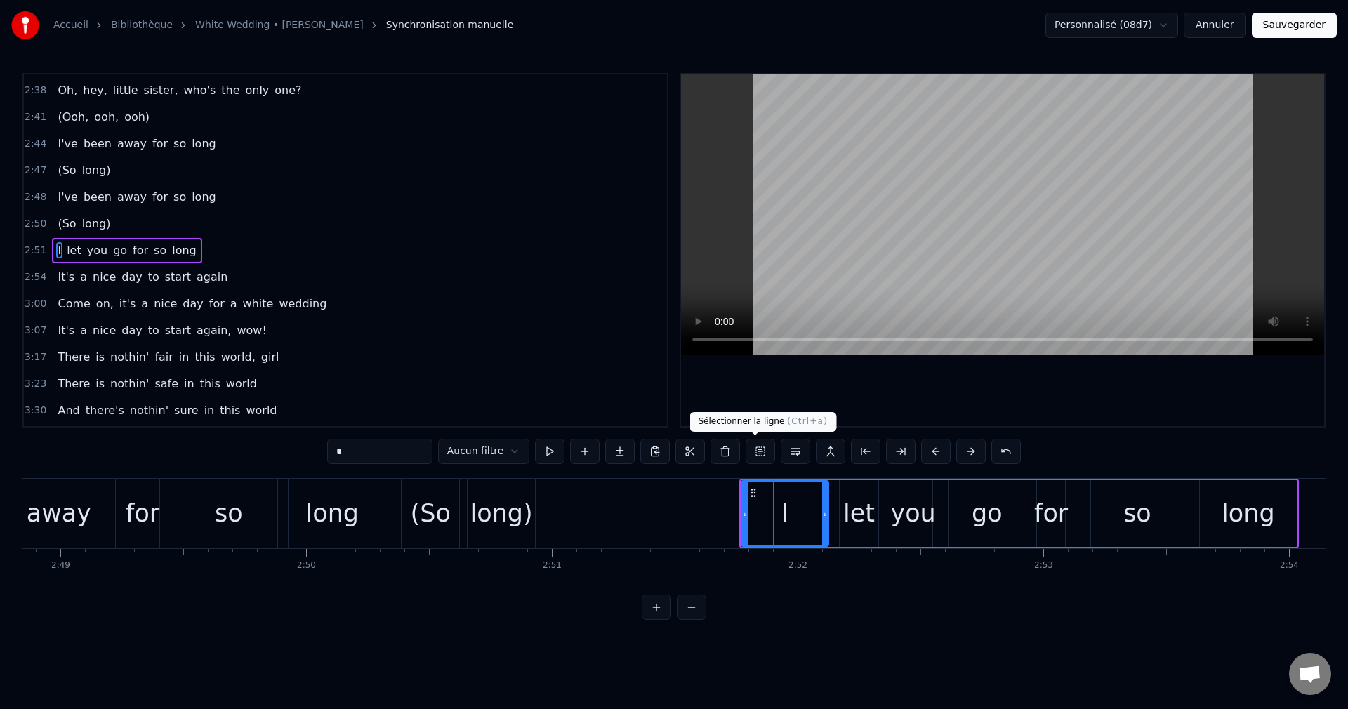
click at [758, 447] on button at bounding box center [760, 451] width 29 height 25
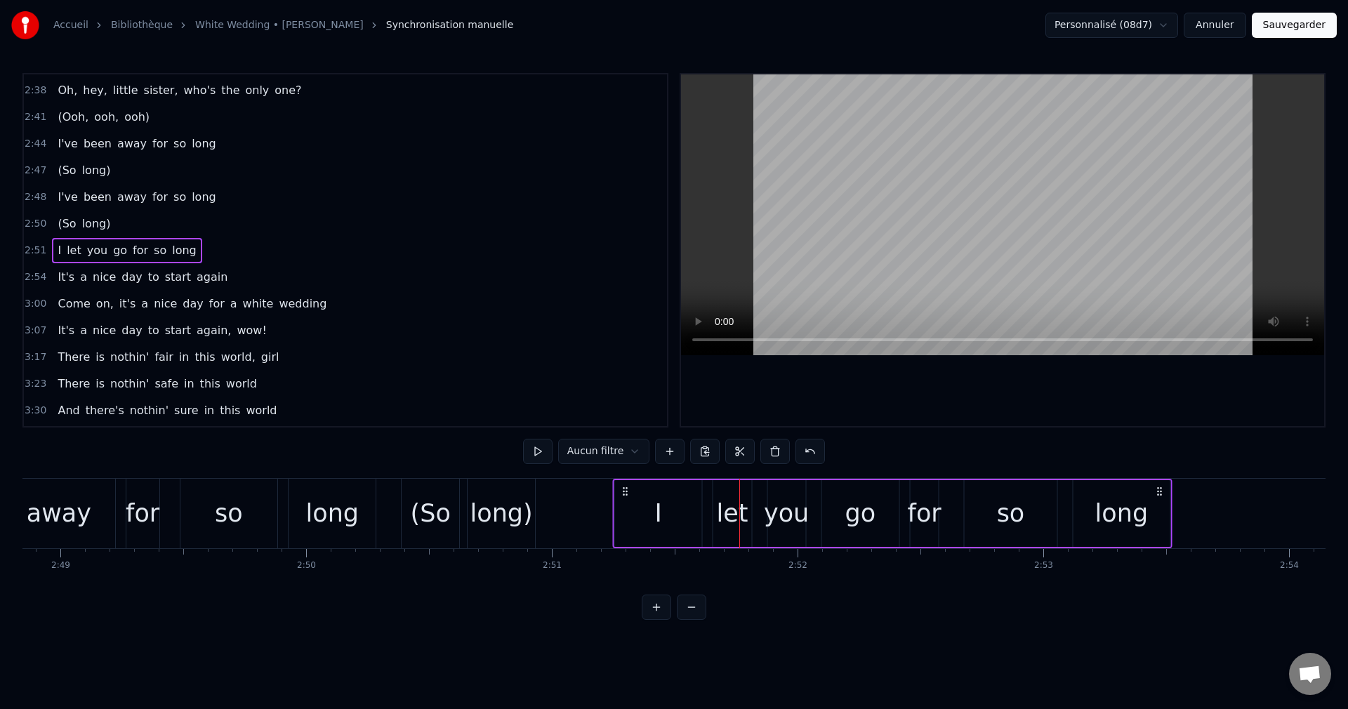
drag, startPoint x: 751, startPoint y: 491, endPoint x: 624, endPoint y: 509, distance: 128.3
click at [624, 509] on div "I let you go for so long" at bounding box center [893, 514] width 560 height 70
click at [225, 527] on div "so" at bounding box center [229, 513] width 28 height 37
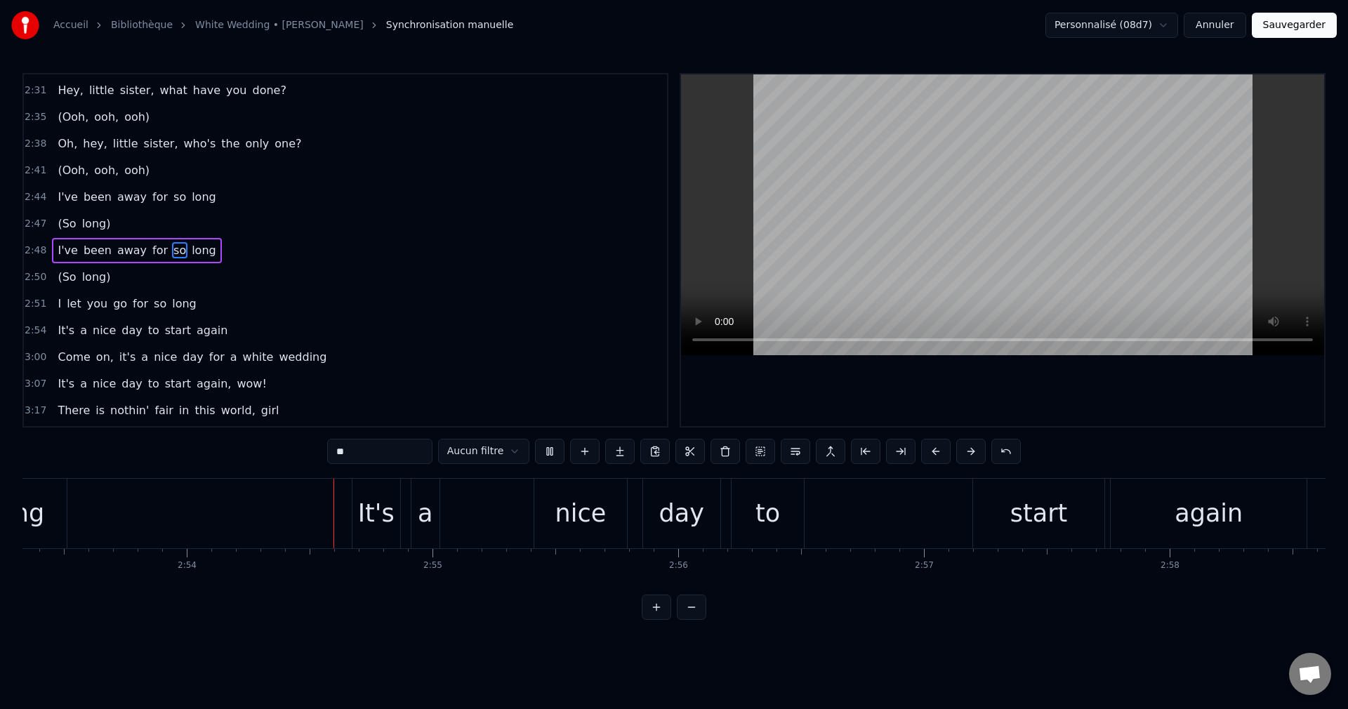
scroll to position [0, 42658]
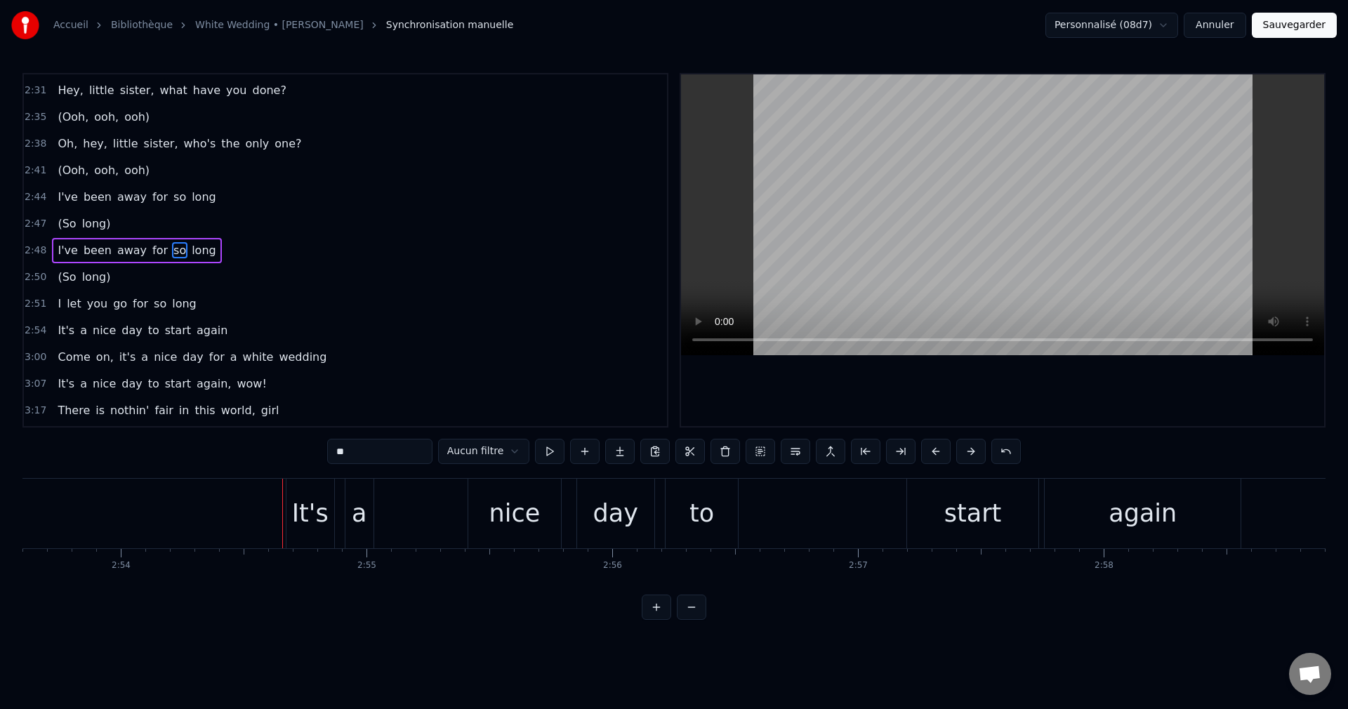
click at [299, 517] on div "It's" at bounding box center [310, 513] width 37 height 37
type input "****"
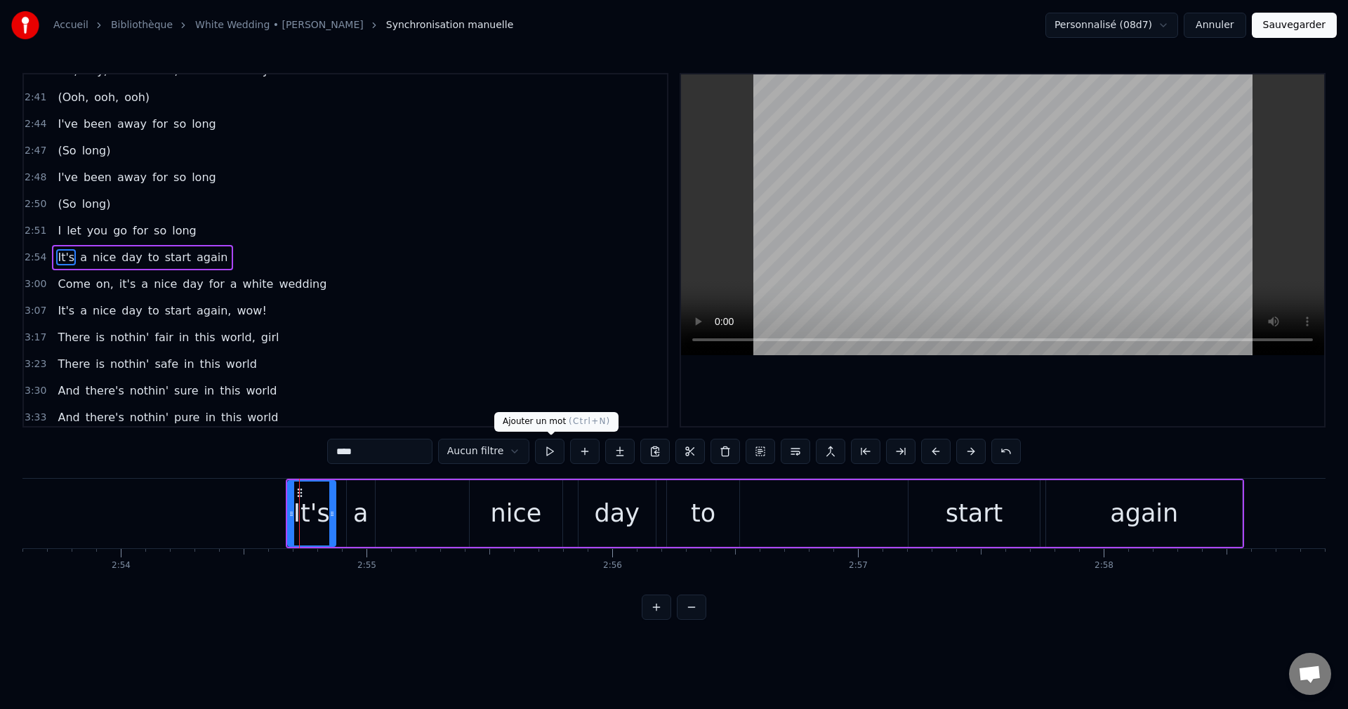
scroll to position [611, 0]
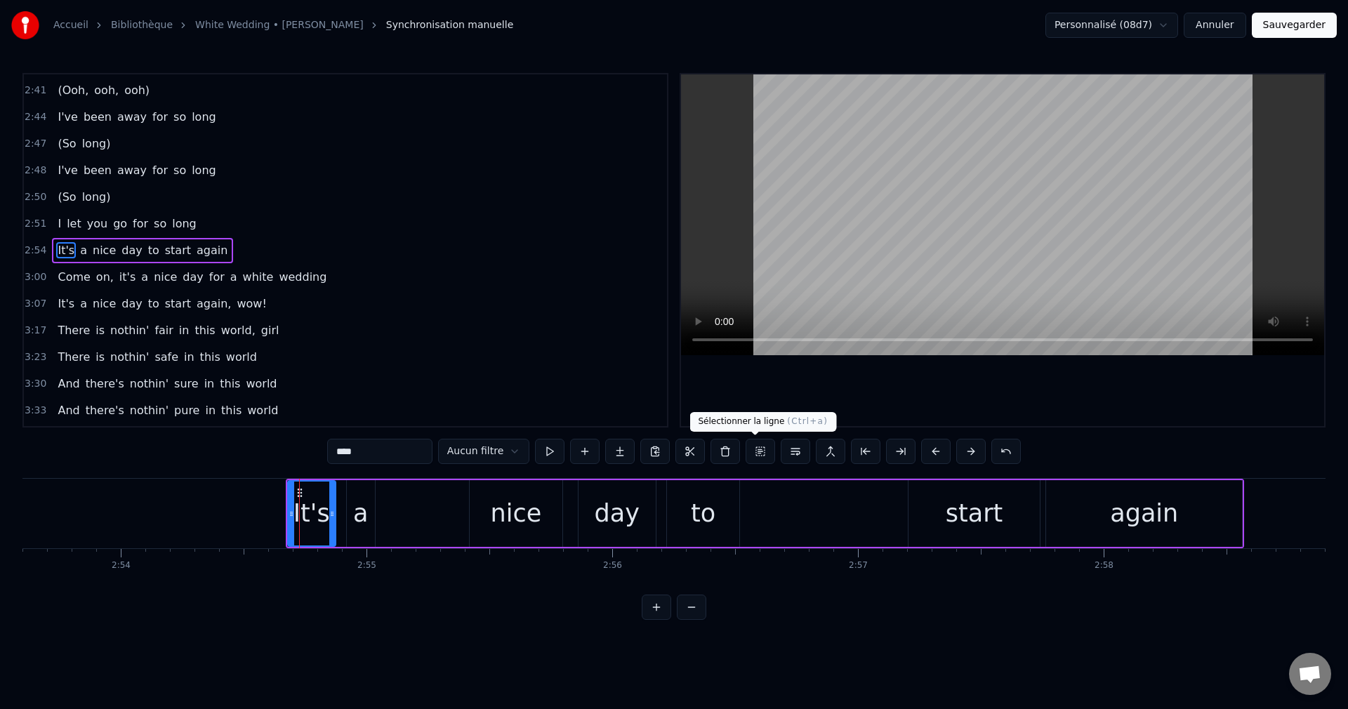
click at [755, 451] on button at bounding box center [760, 451] width 29 height 25
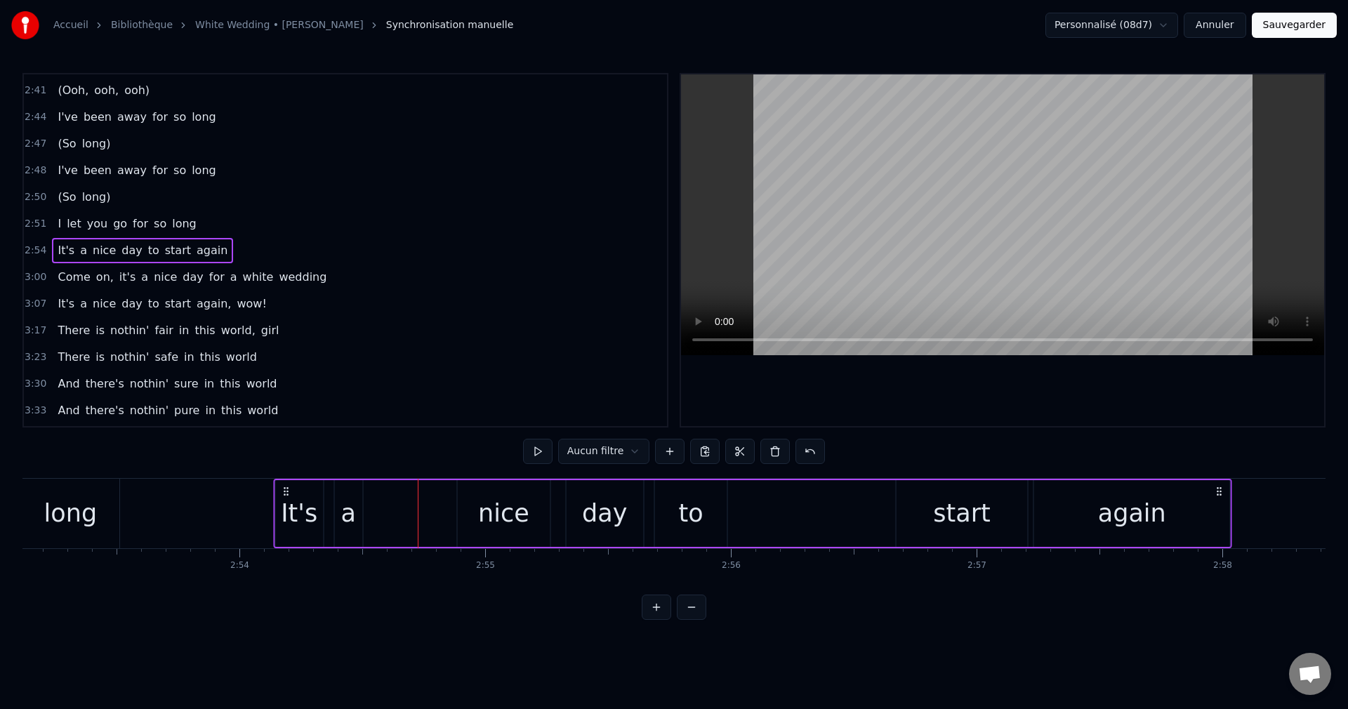
scroll to position [0, 42539]
drag, startPoint x: 300, startPoint y: 491, endPoint x: 298, endPoint y: 512, distance: 21.2
click at [298, 512] on div "It's a nice day to start again" at bounding box center [763, 514] width 959 height 70
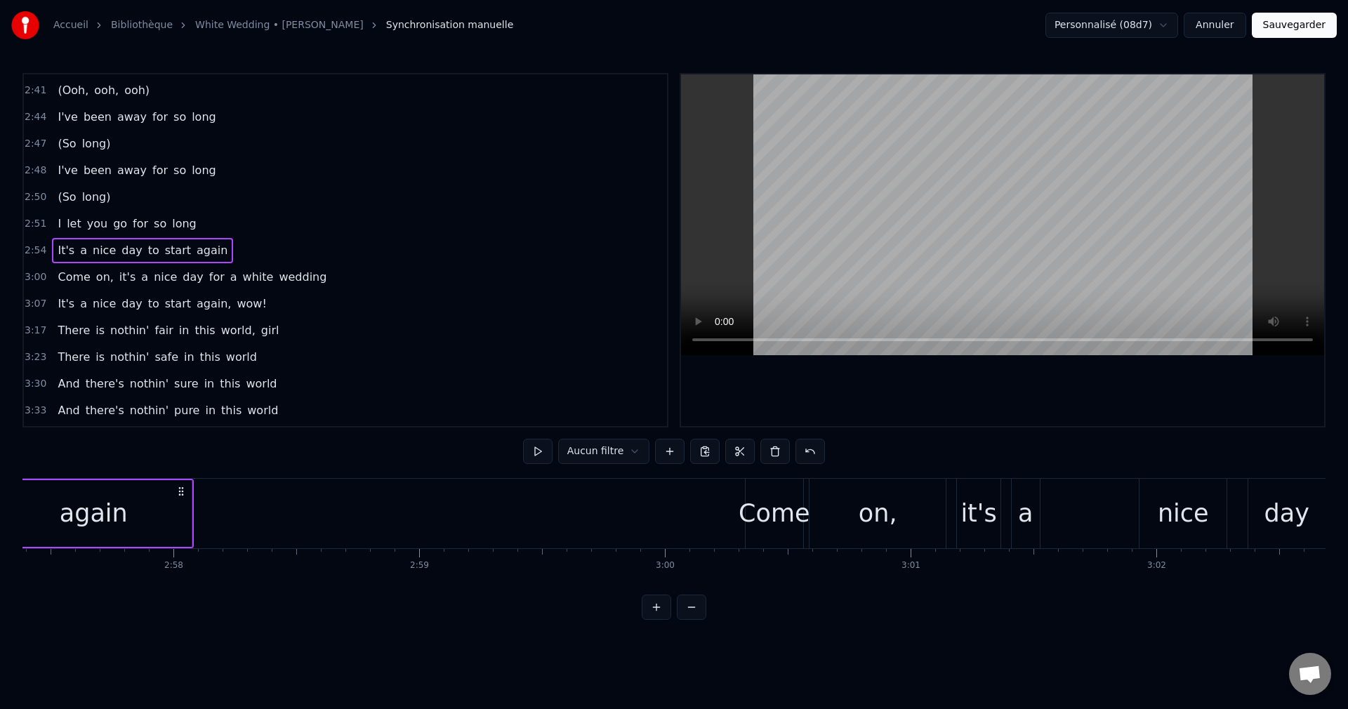
scroll to position [0, 43644]
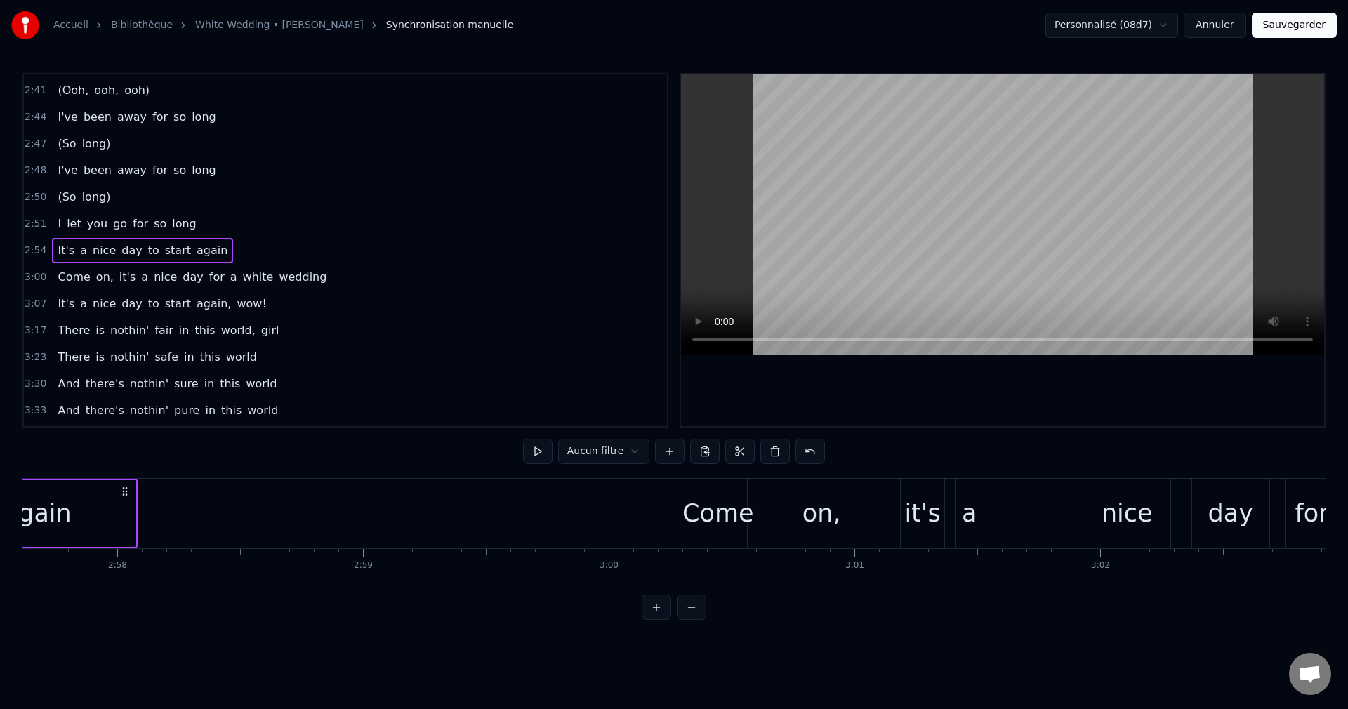
click at [718, 515] on div "Come" at bounding box center [717, 513] width 71 height 37
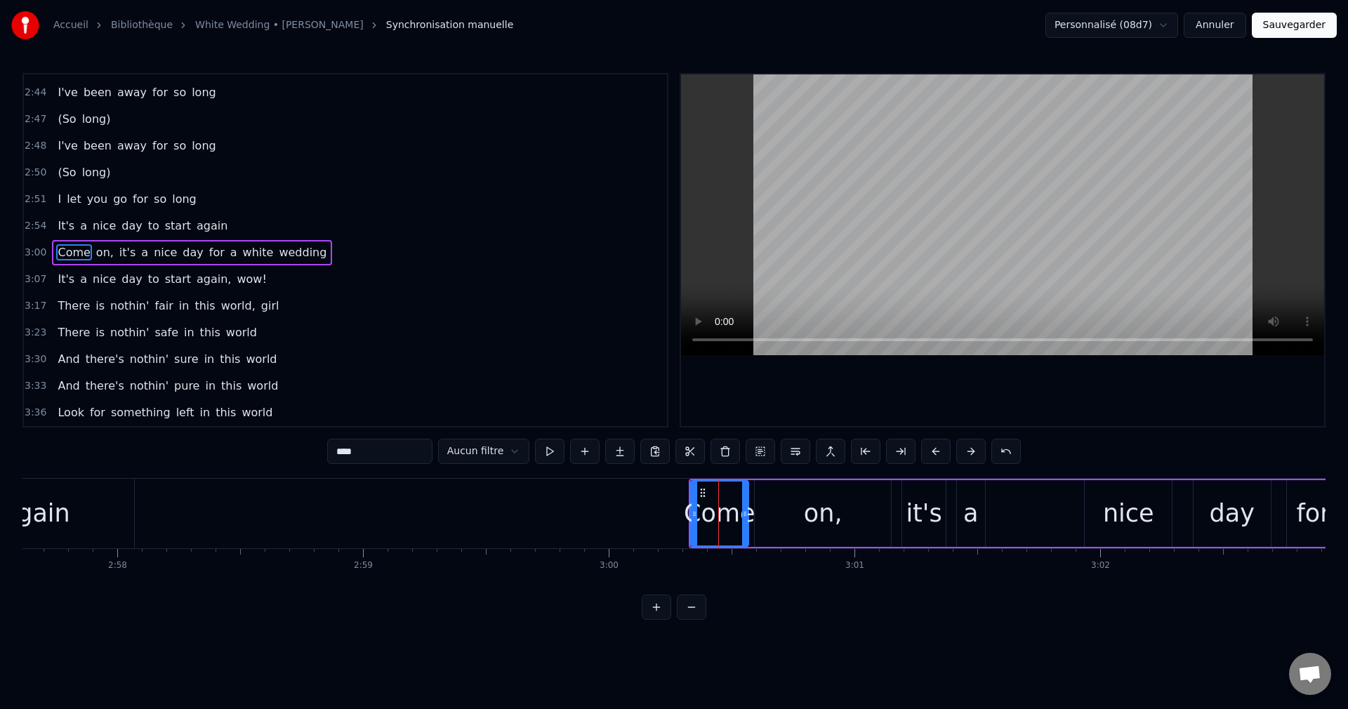
scroll to position [637, 0]
click at [753, 447] on button at bounding box center [760, 451] width 29 height 25
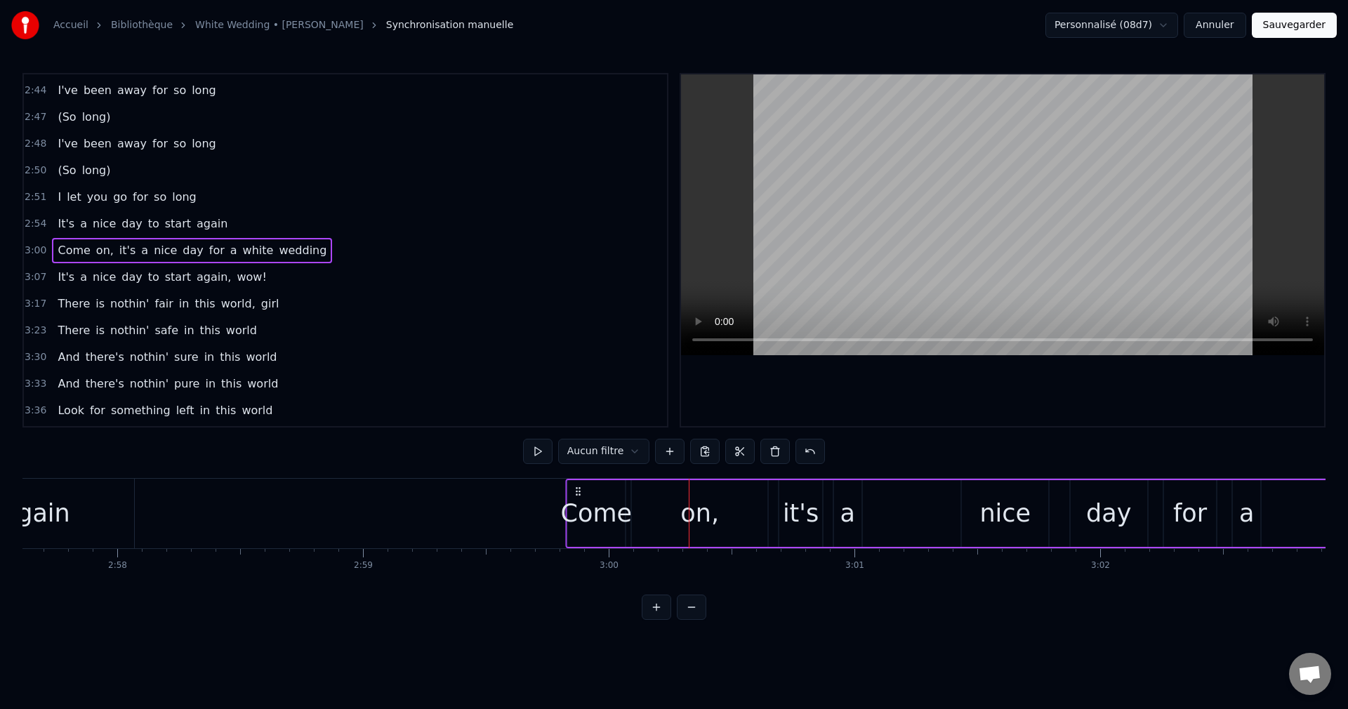
drag, startPoint x: 699, startPoint y: 491, endPoint x: 576, endPoint y: 515, distance: 125.8
click at [576, 515] on div "Come on, it's a nice day for a white wedding" at bounding box center [1123, 514] width 1116 height 70
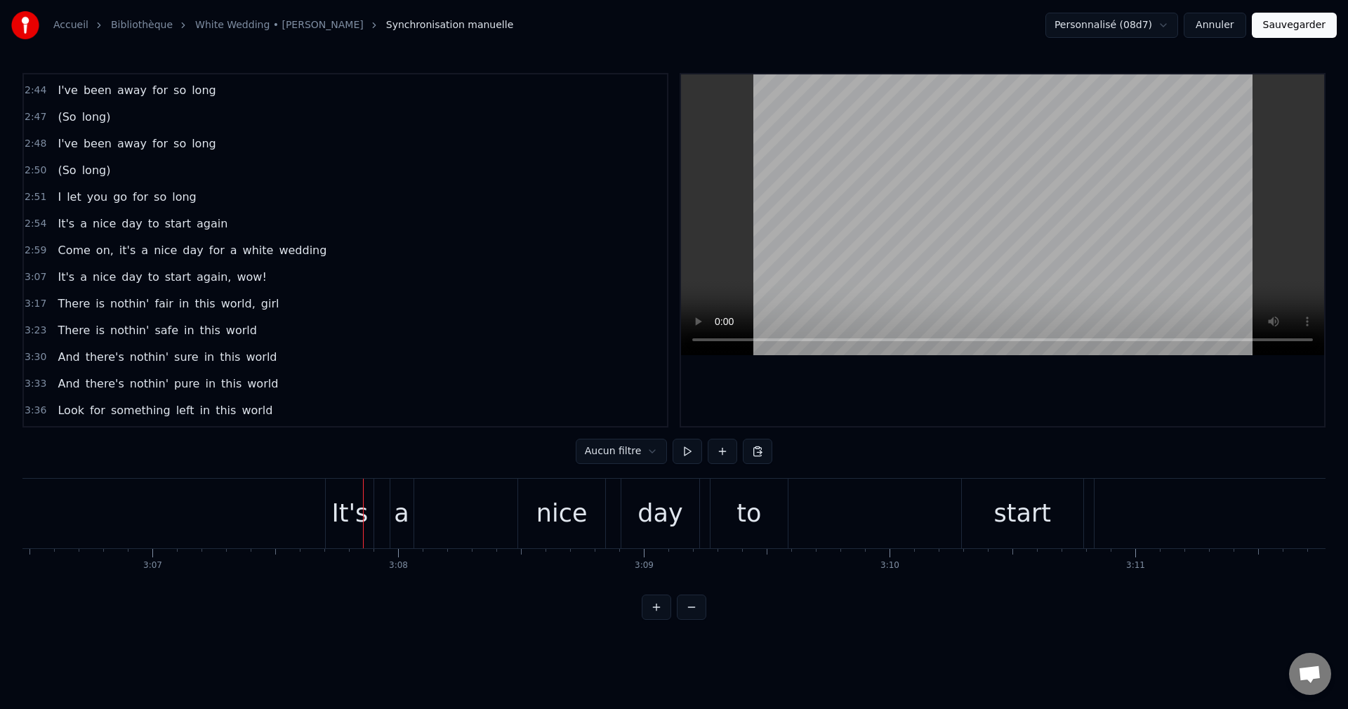
scroll to position [0, 45815]
click at [363, 527] on div "It's" at bounding box center [355, 513] width 37 height 37
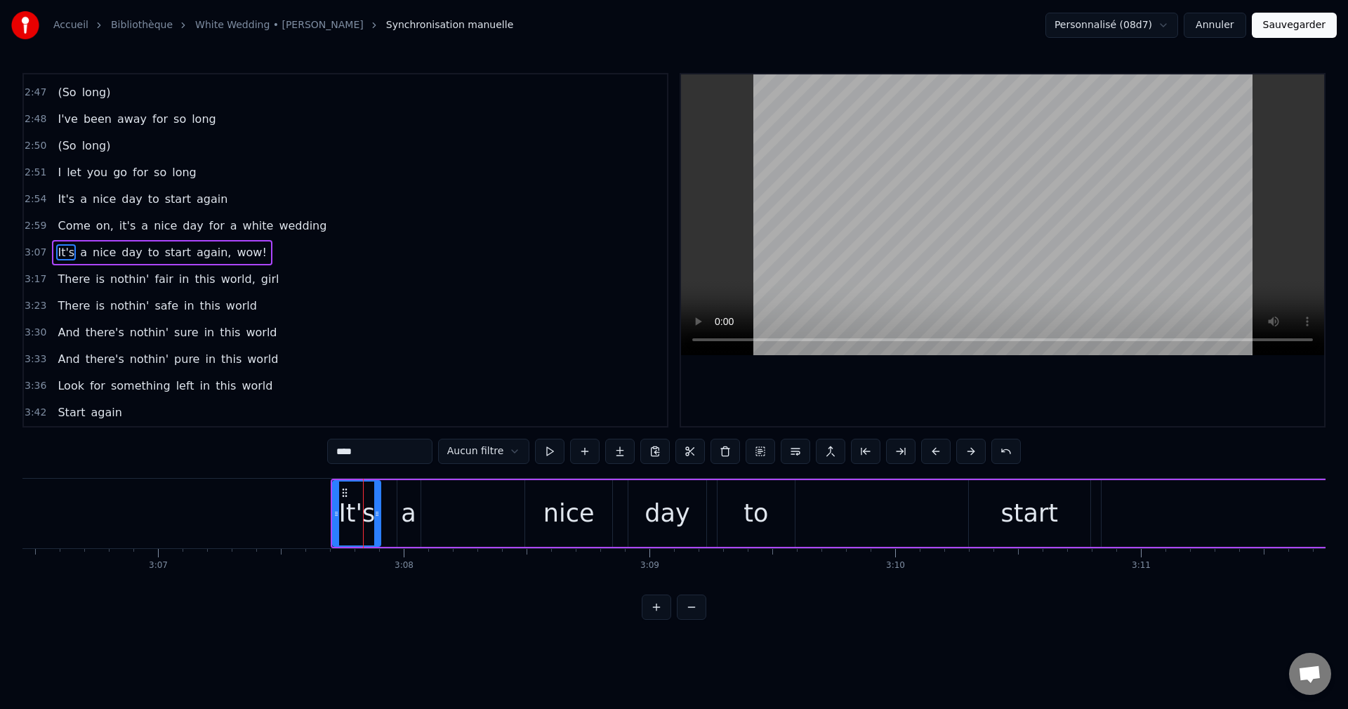
scroll to position [664, 0]
click at [756, 453] on button at bounding box center [760, 451] width 29 height 25
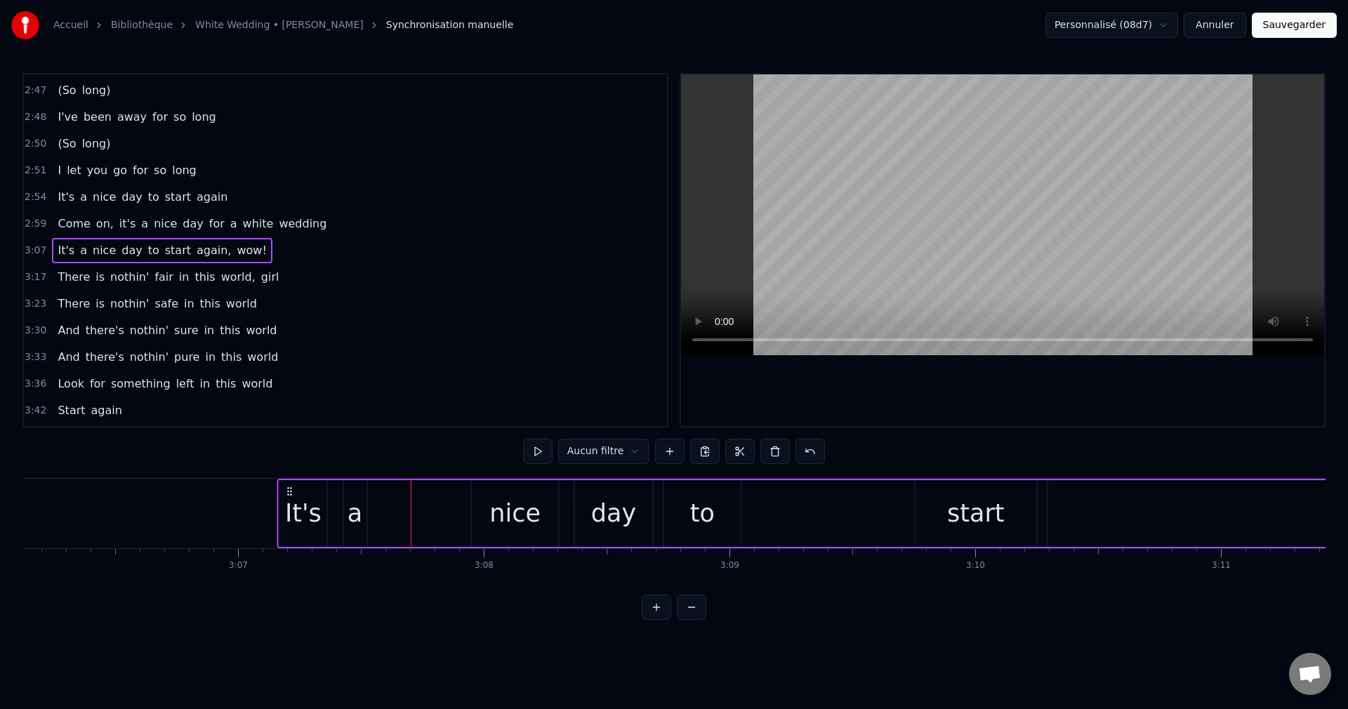
scroll to position [0, 45726]
drag, startPoint x: 345, startPoint y: 489, endPoint x: 310, endPoint y: 524, distance: 49.1
click at [310, 524] on div "It's a nice day to start again, wow!" at bounding box center [1118, 514] width 1644 height 70
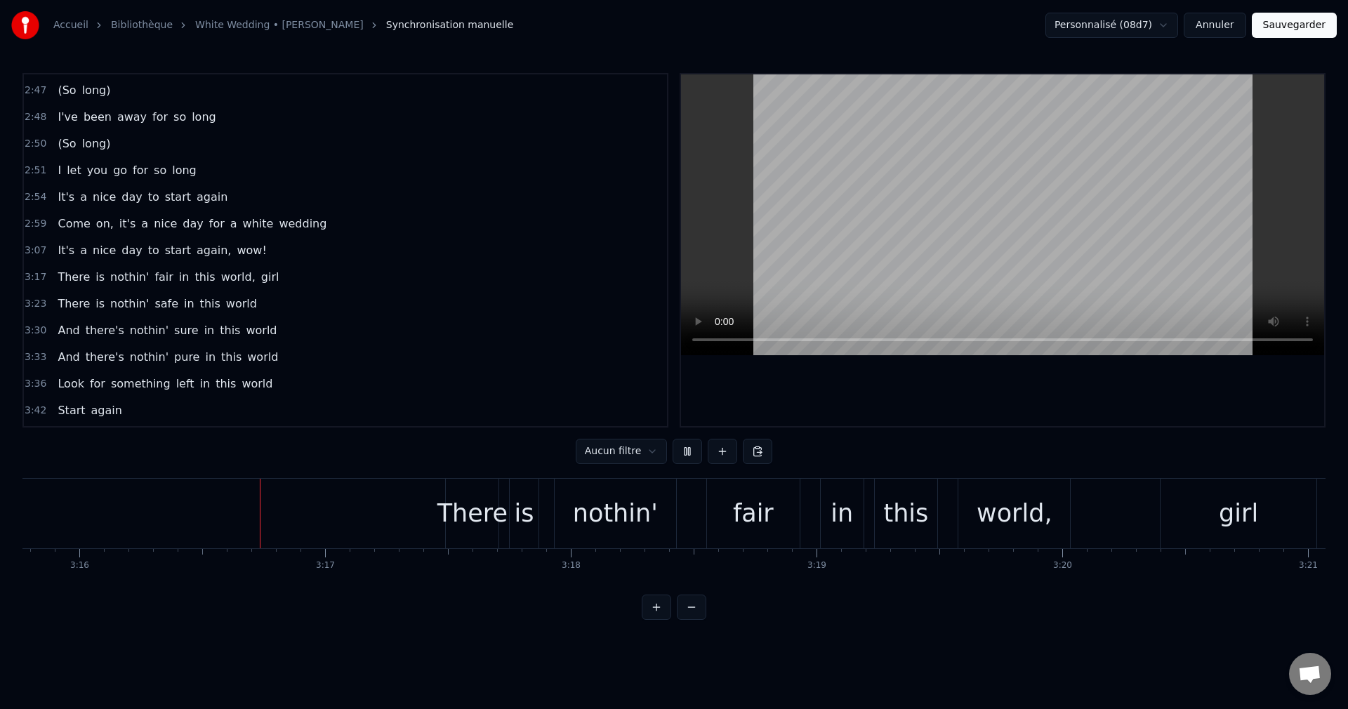
scroll to position [0, 48110]
click at [474, 508] on div "There" at bounding box center [467, 513] width 70 height 37
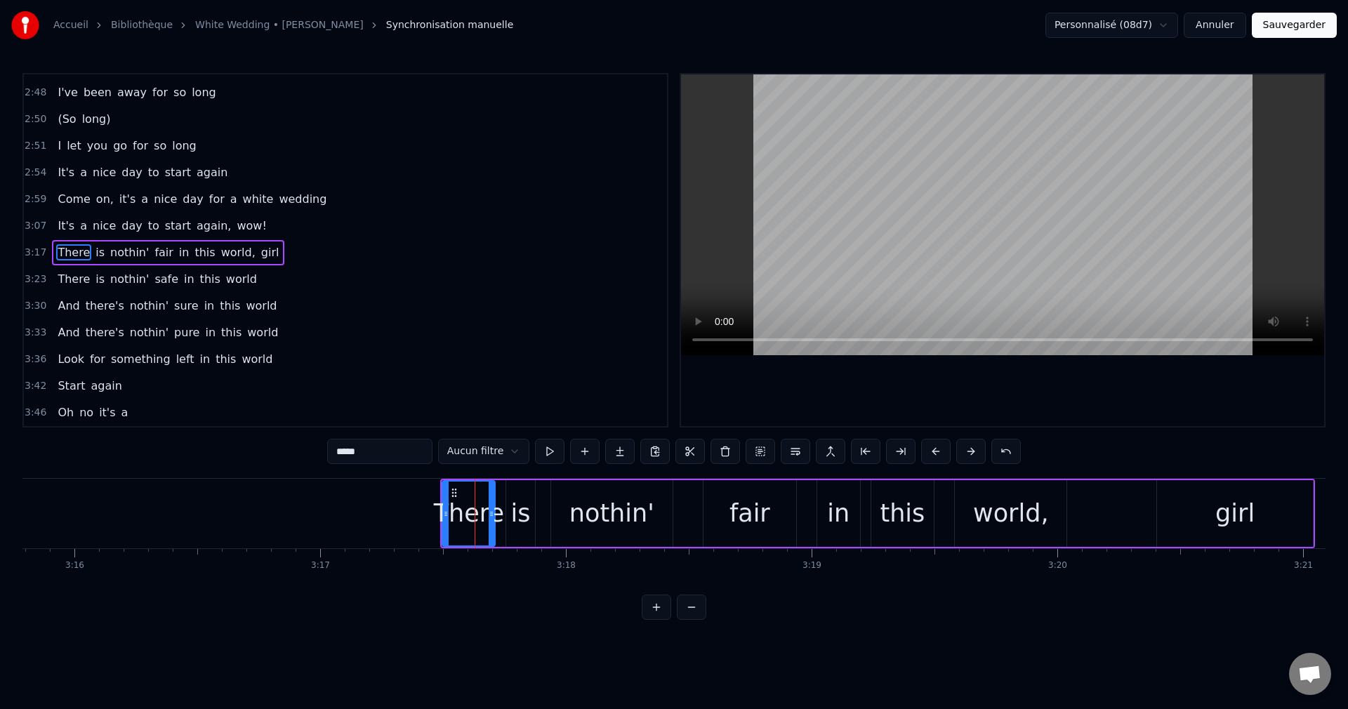
scroll to position [691, 0]
click at [753, 456] on button at bounding box center [760, 451] width 29 height 25
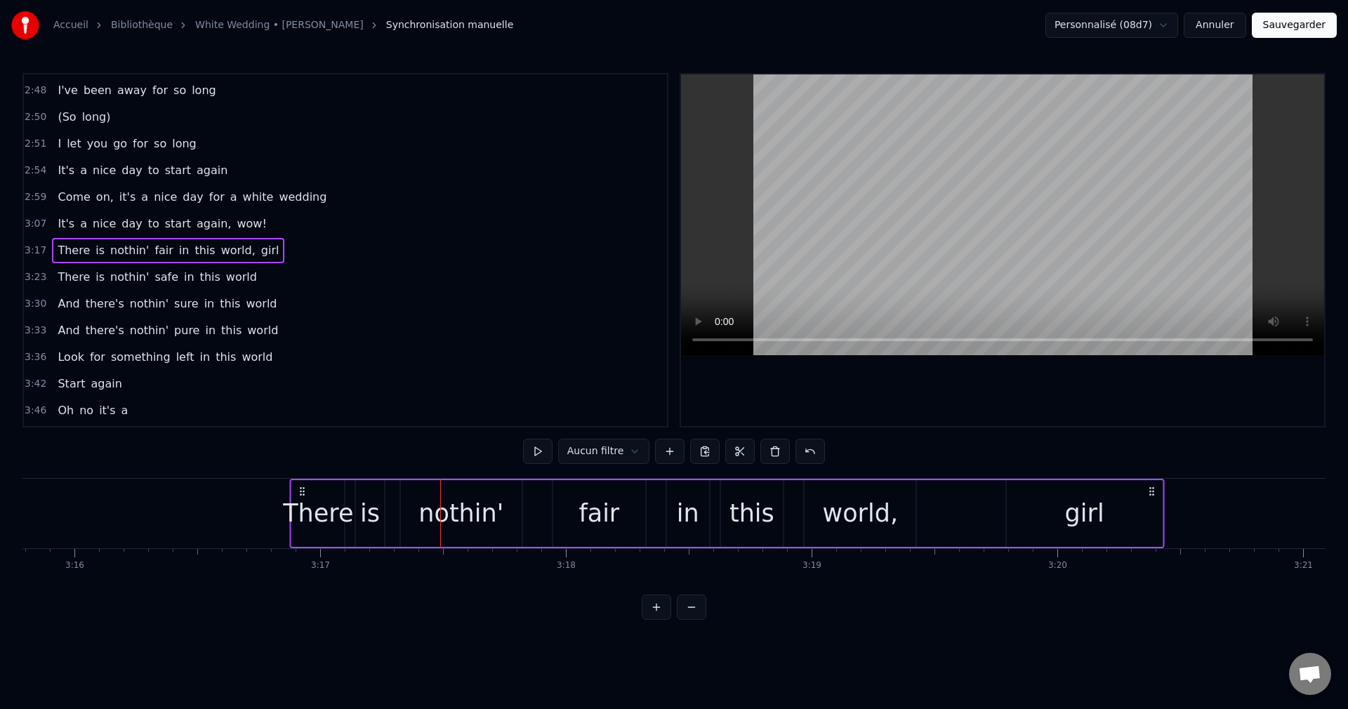
drag, startPoint x: 454, startPoint y: 489, endPoint x: 303, endPoint y: 526, distance: 154.6
click at [303, 526] on div "There is nothin' fair in this world, girl" at bounding box center [727, 514] width 875 height 70
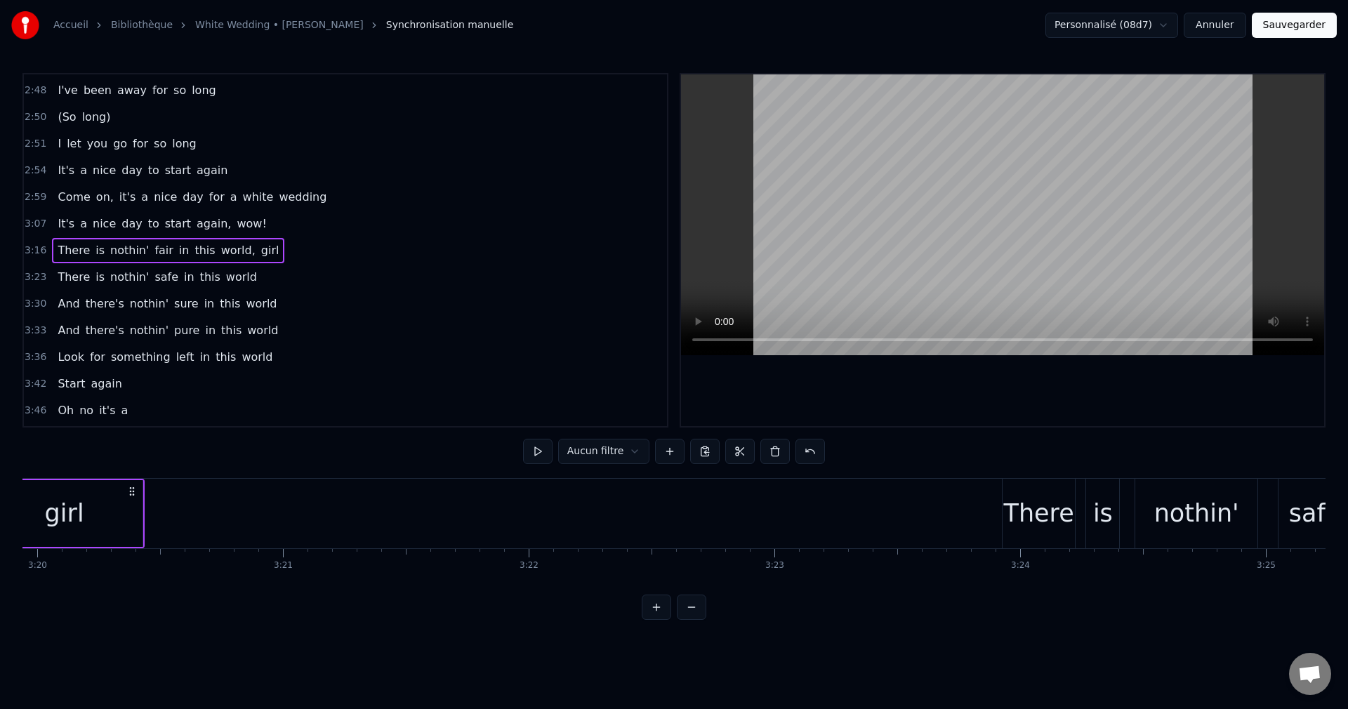
scroll to position [0, 49177]
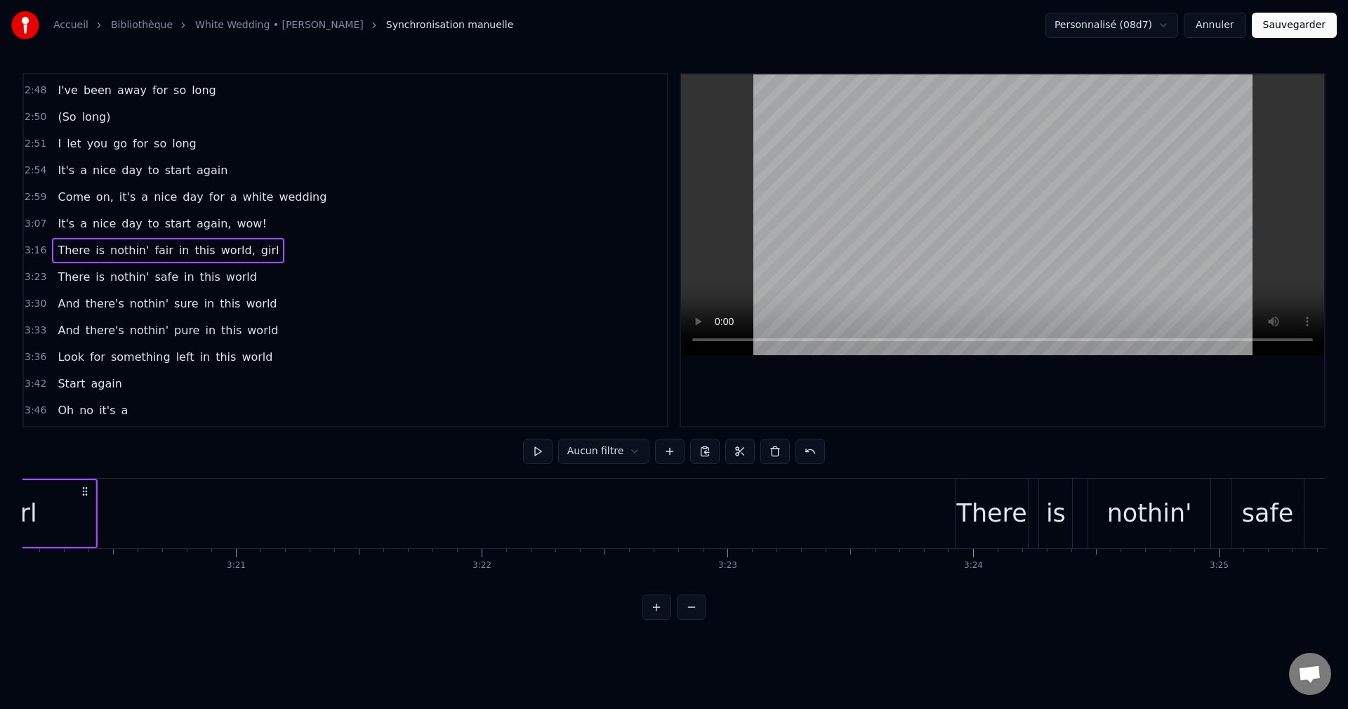
click at [993, 514] on div "There" at bounding box center [992, 513] width 70 height 37
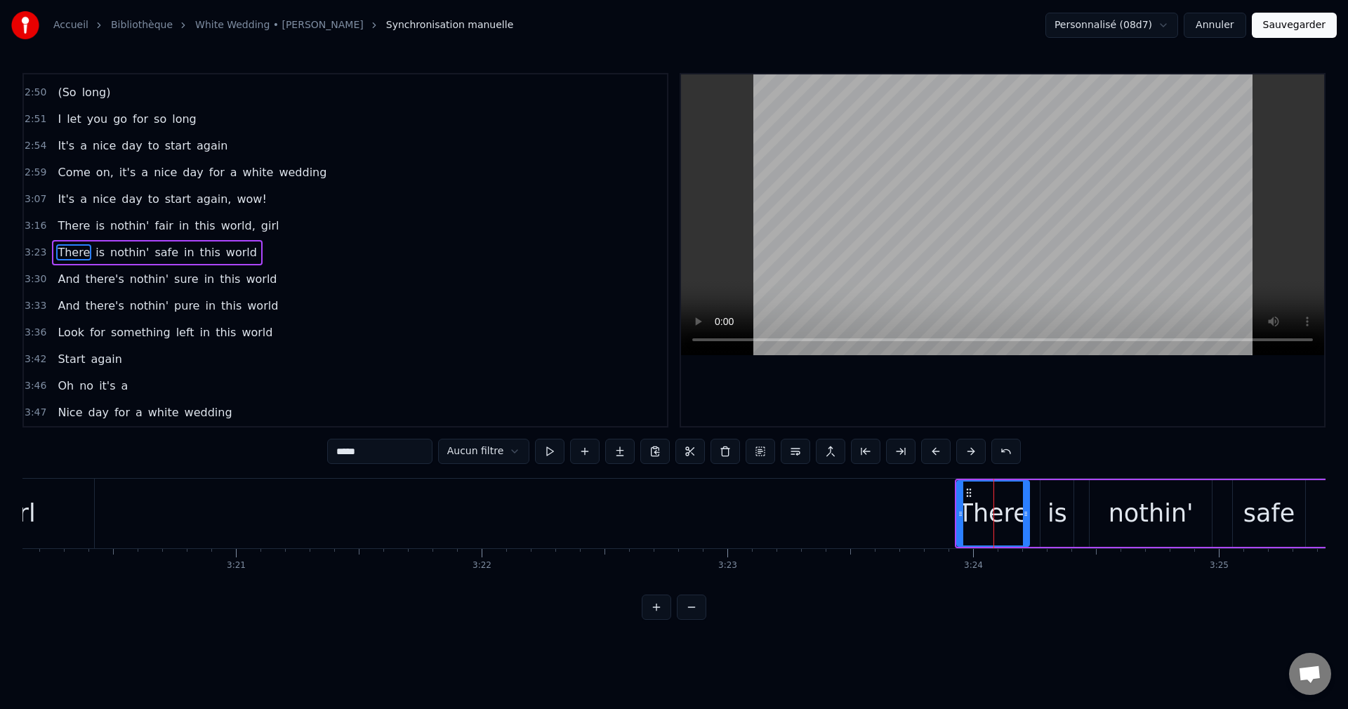
scroll to position [718, 0]
click at [746, 444] on button at bounding box center [760, 451] width 29 height 25
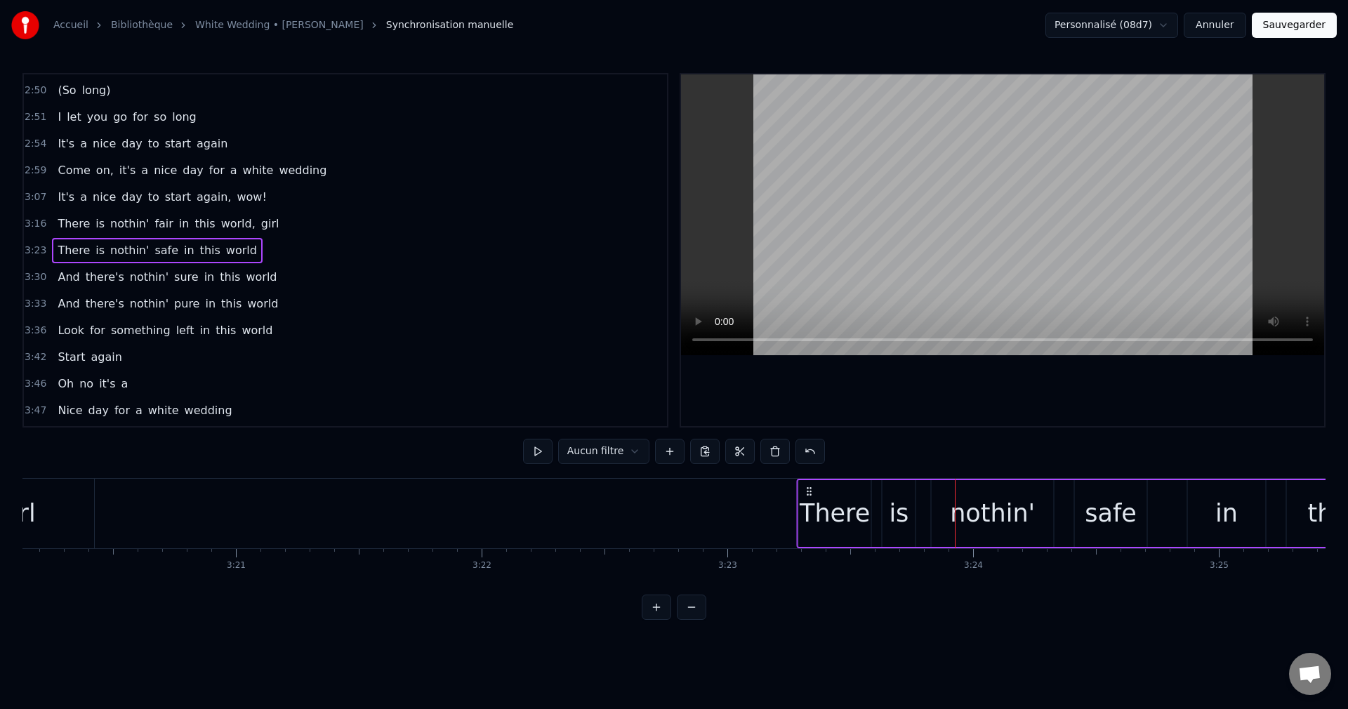
drag, startPoint x: 969, startPoint y: 491, endPoint x: 811, endPoint y: 517, distance: 160.1
click at [811, 517] on div "There is nothin' safe in this world" at bounding box center [1217, 514] width 840 height 70
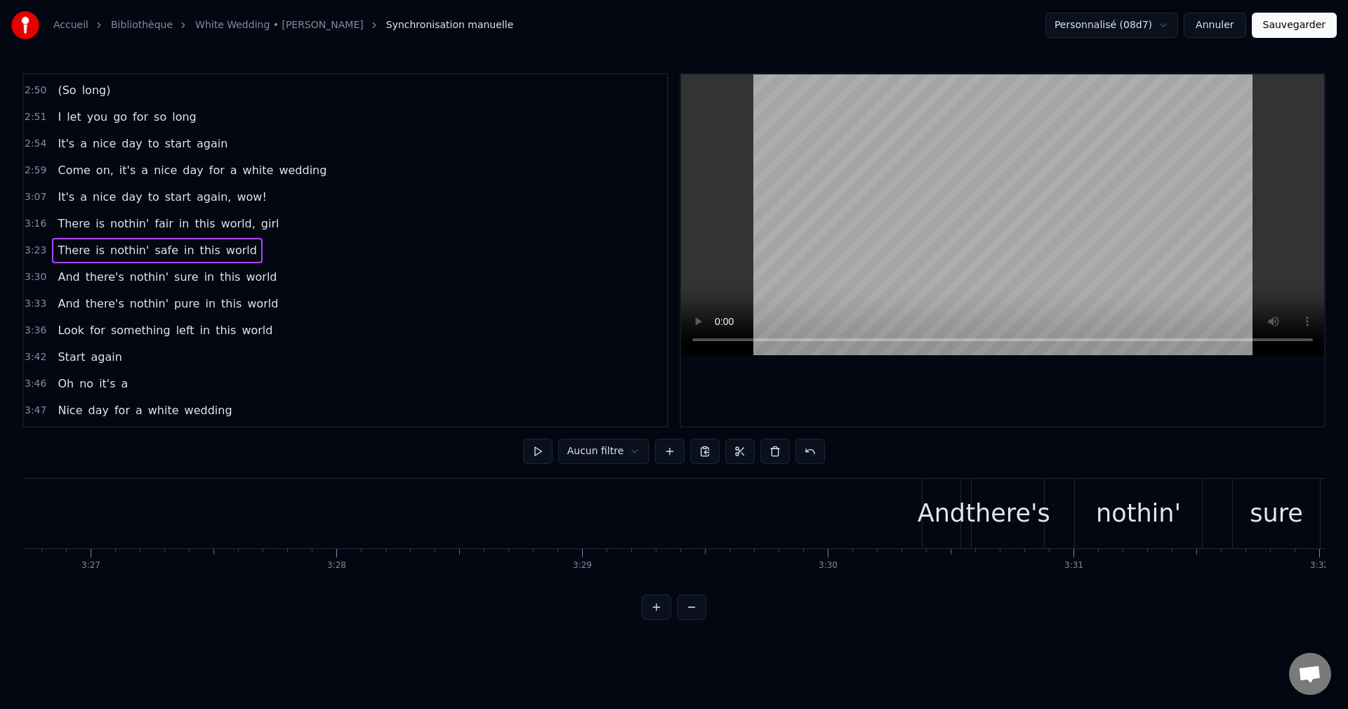
scroll to position [0, 50853]
click at [884, 520] on div "And" at bounding box center [885, 513] width 48 height 37
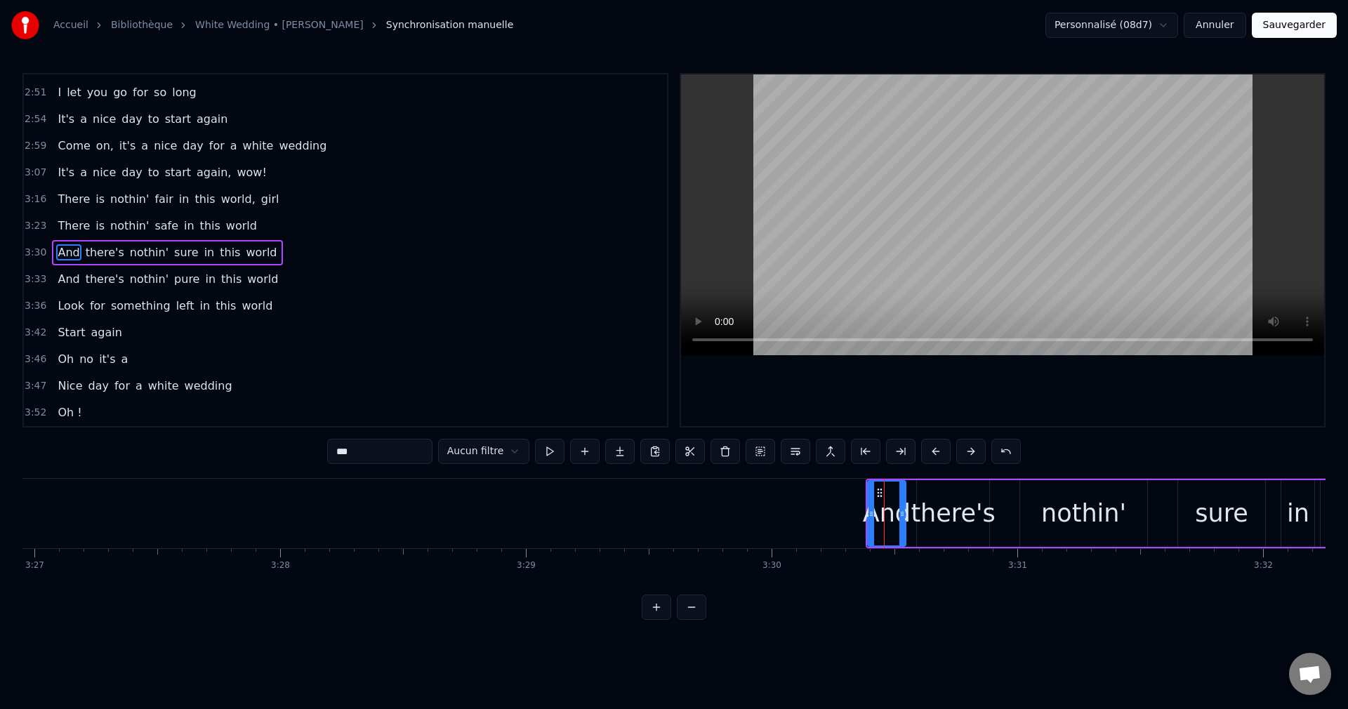
scroll to position [744, 0]
click at [753, 453] on button at bounding box center [760, 451] width 29 height 25
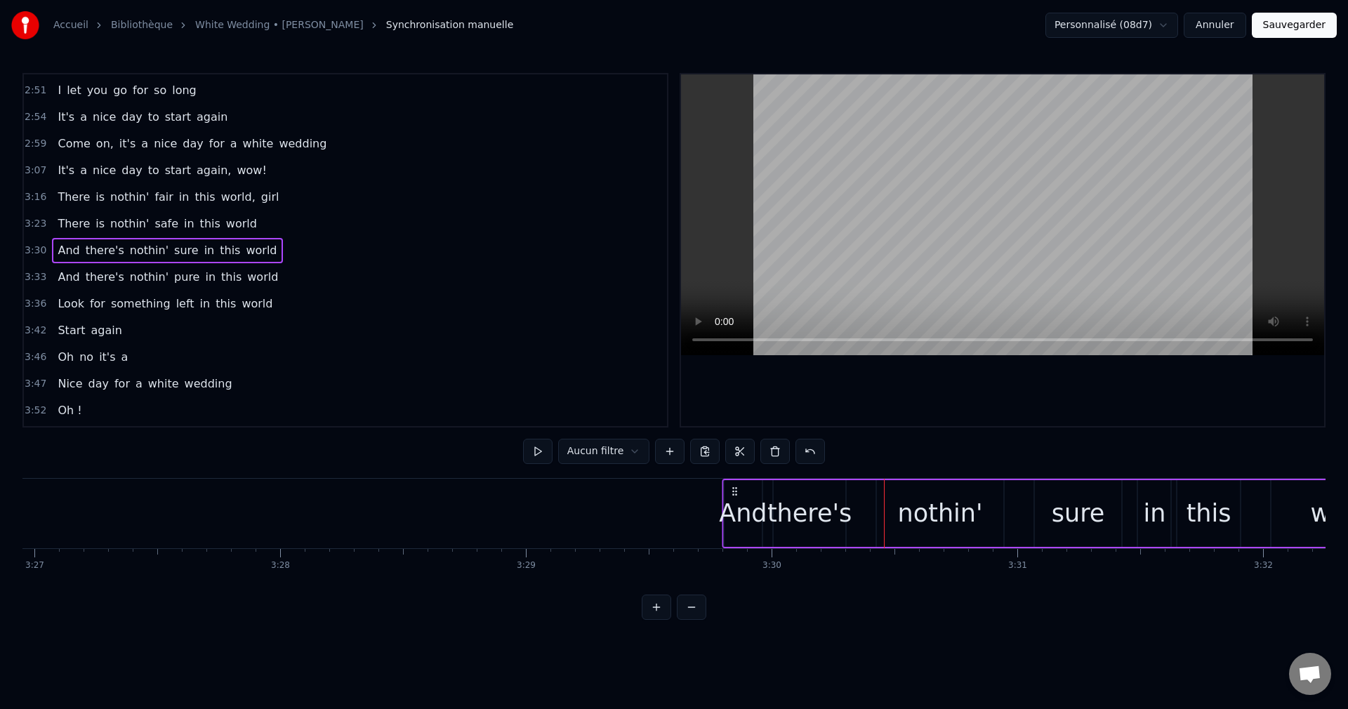
drag, startPoint x: 879, startPoint y: 489, endPoint x: 735, endPoint y: 516, distance: 146.4
click at [735, 516] on div "And there's nothin' sure in this world" at bounding box center [1071, 514] width 698 height 70
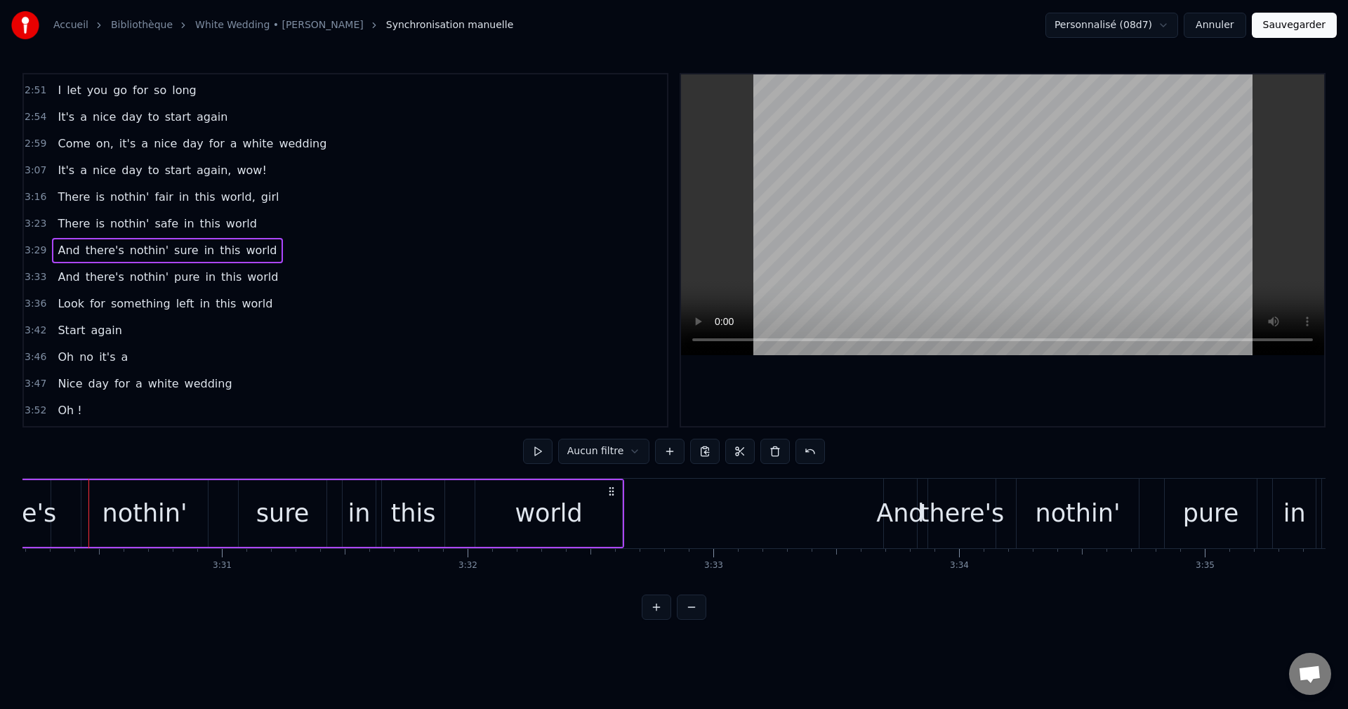
scroll to position [0, 51704]
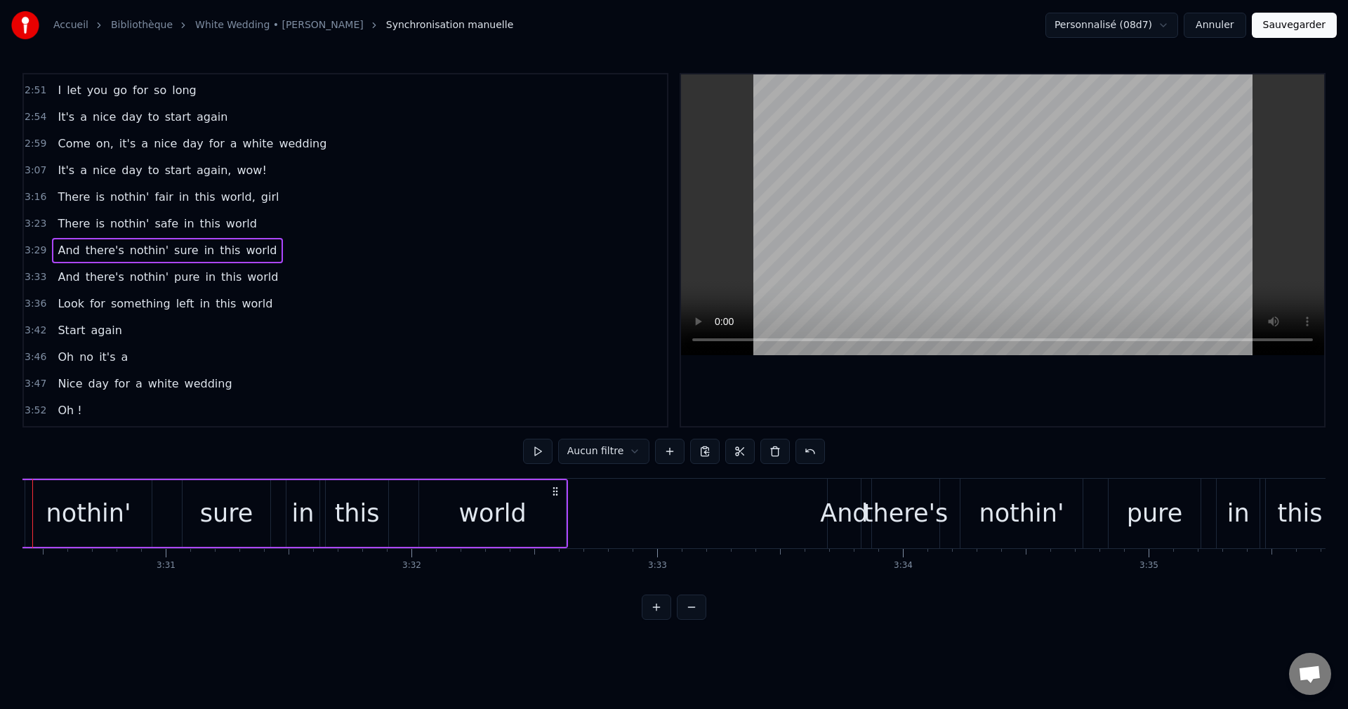
click at [855, 520] on div "And" at bounding box center [844, 513] width 48 height 37
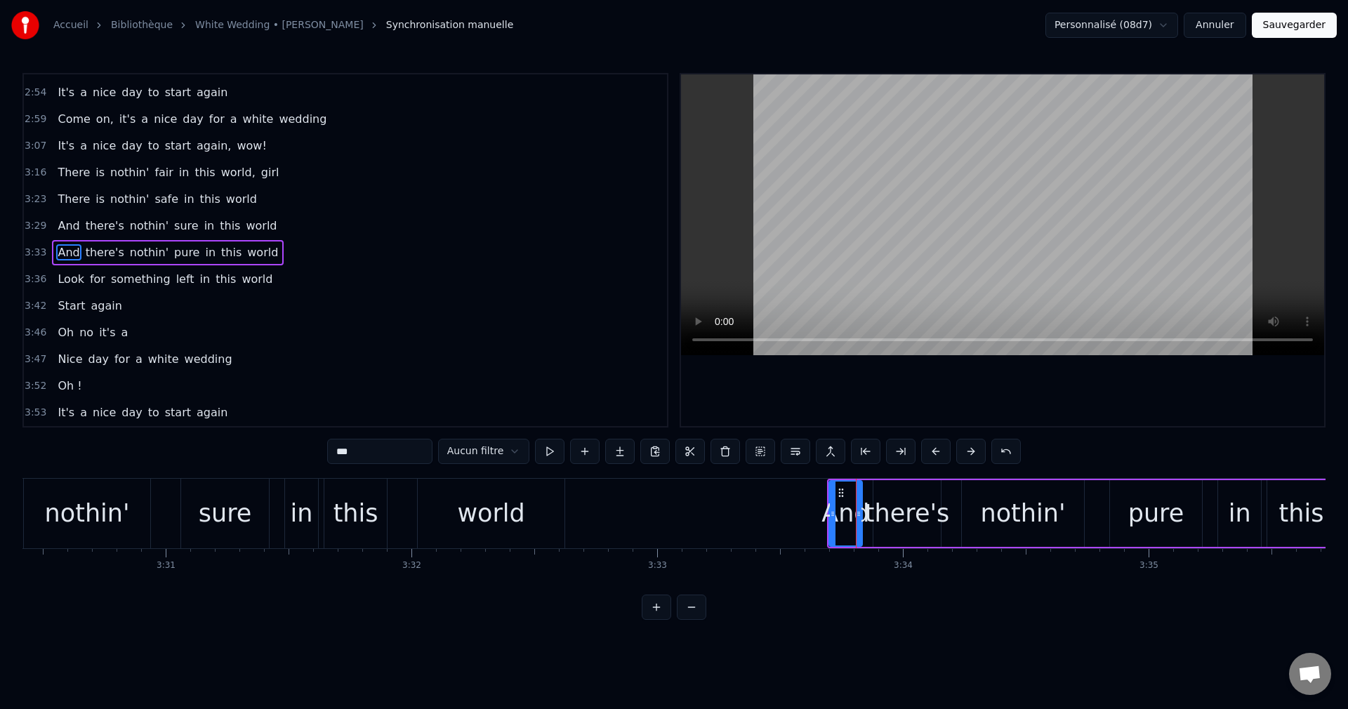
scroll to position [771, 0]
click at [752, 452] on button at bounding box center [760, 451] width 29 height 25
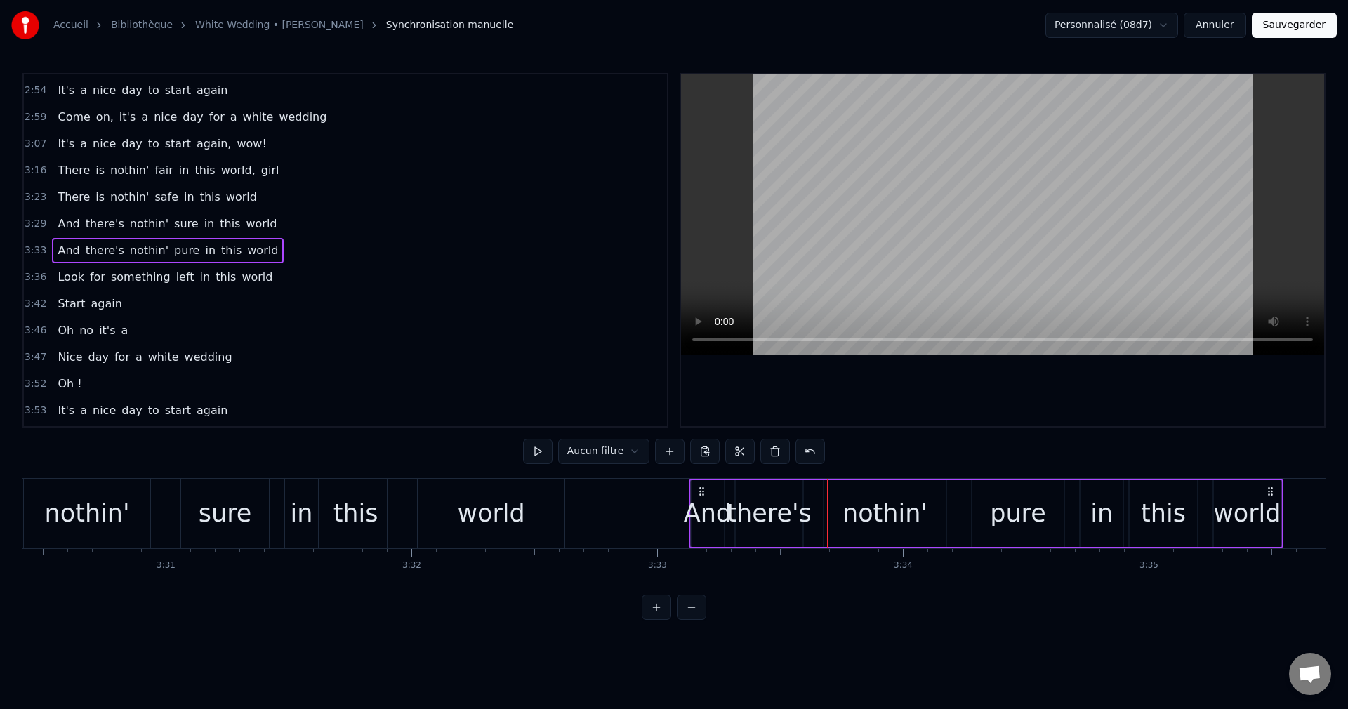
drag, startPoint x: 840, startPoint y: 491, endPoint x: 701, endPoint y: 505, distance: 139.0
click at [701, 505] on div "And there's nothin' pure in this world" at bounding box center [986, 514] width 594 height 70
click at [499, 505] on div "world" at bounding box center [490, 513] width 67 height 37
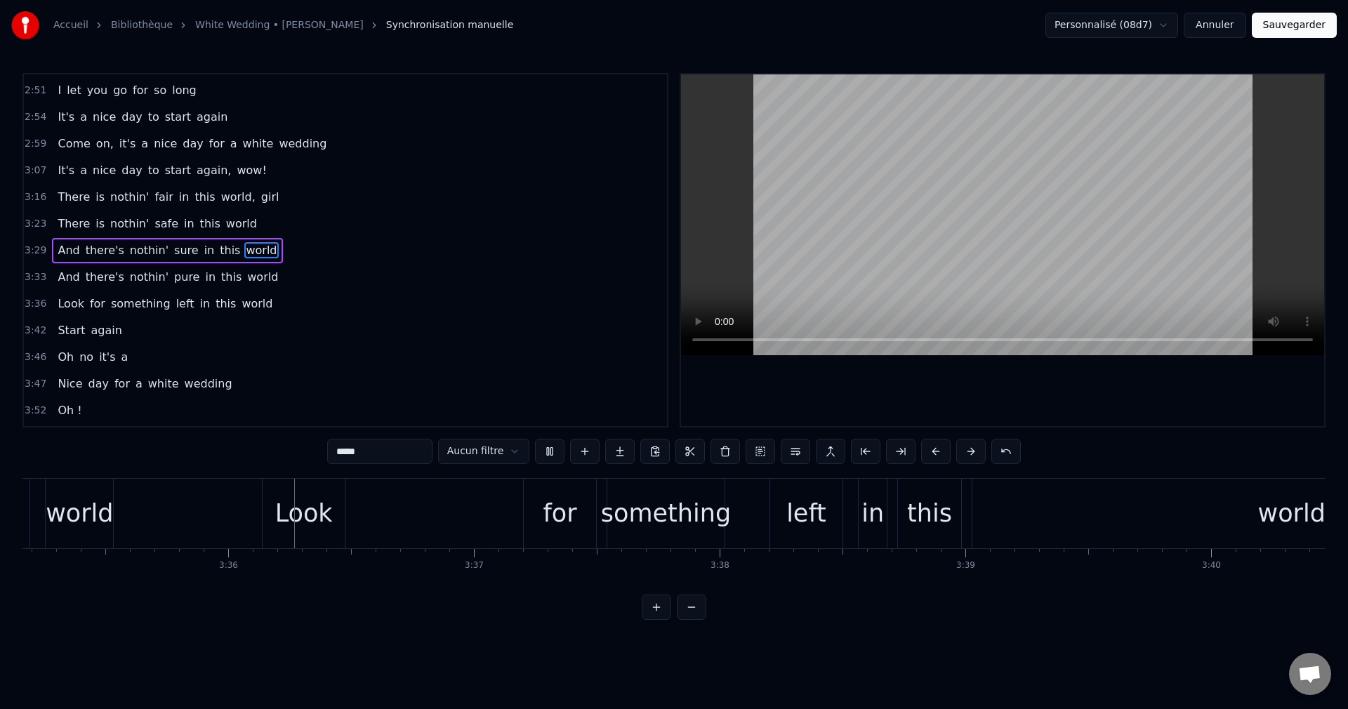
scroll to position [0, 52882]
click at [555, 528] on div "for" at bounding box center [548, 513] width 34 height 37
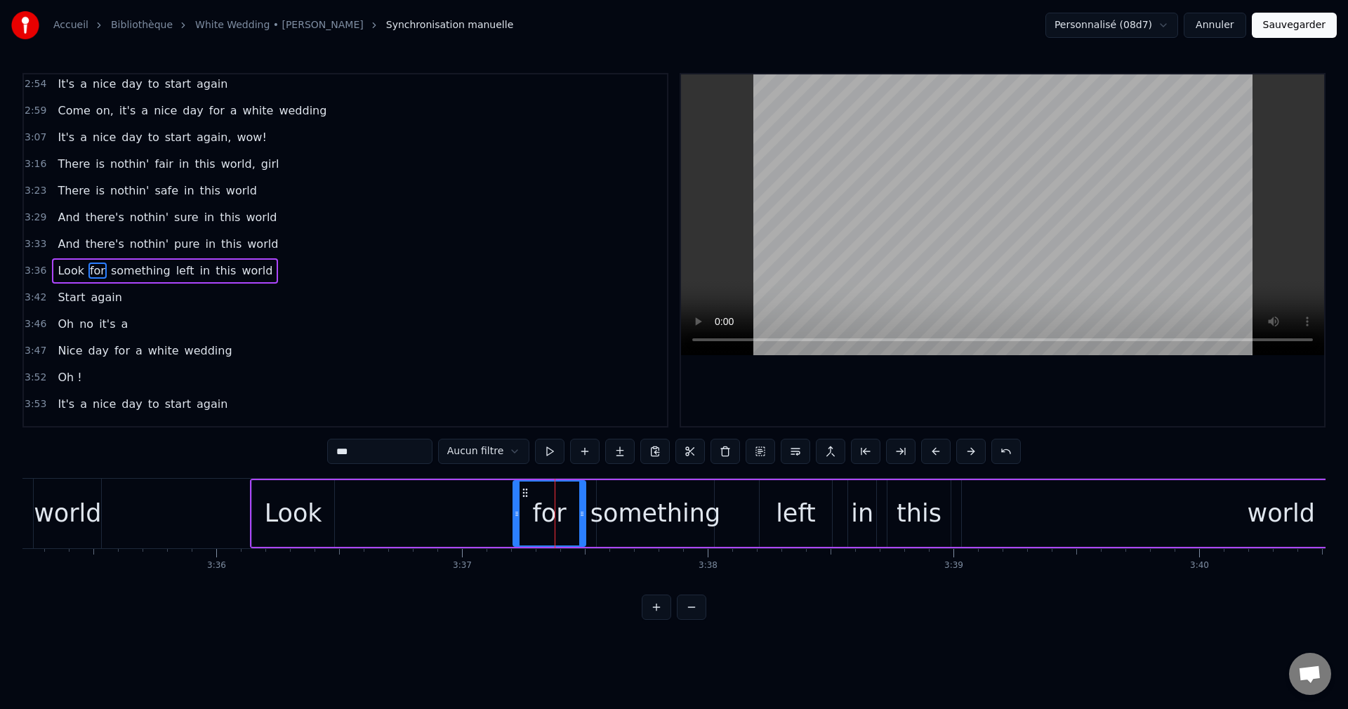
scroll to position [798, 0]
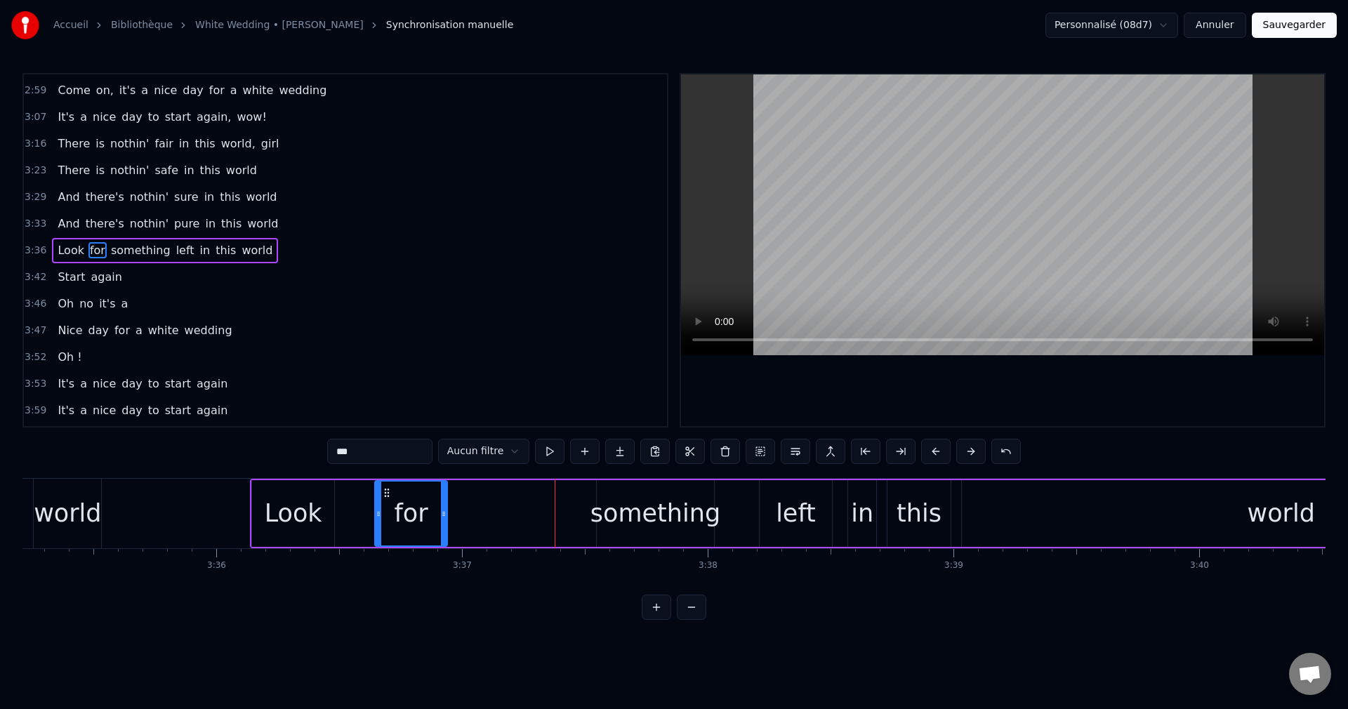
drag, startPoint x: 527, startPoint y: 491, endPoint x: 388, endPoint y: 521, distance: 141.6
click at [388, 521] on div "for" at bounding box center [411, 514] width 71 height 64
click at [640, 515] on div "something" at bounding box center [655, 513] width 130 height 37
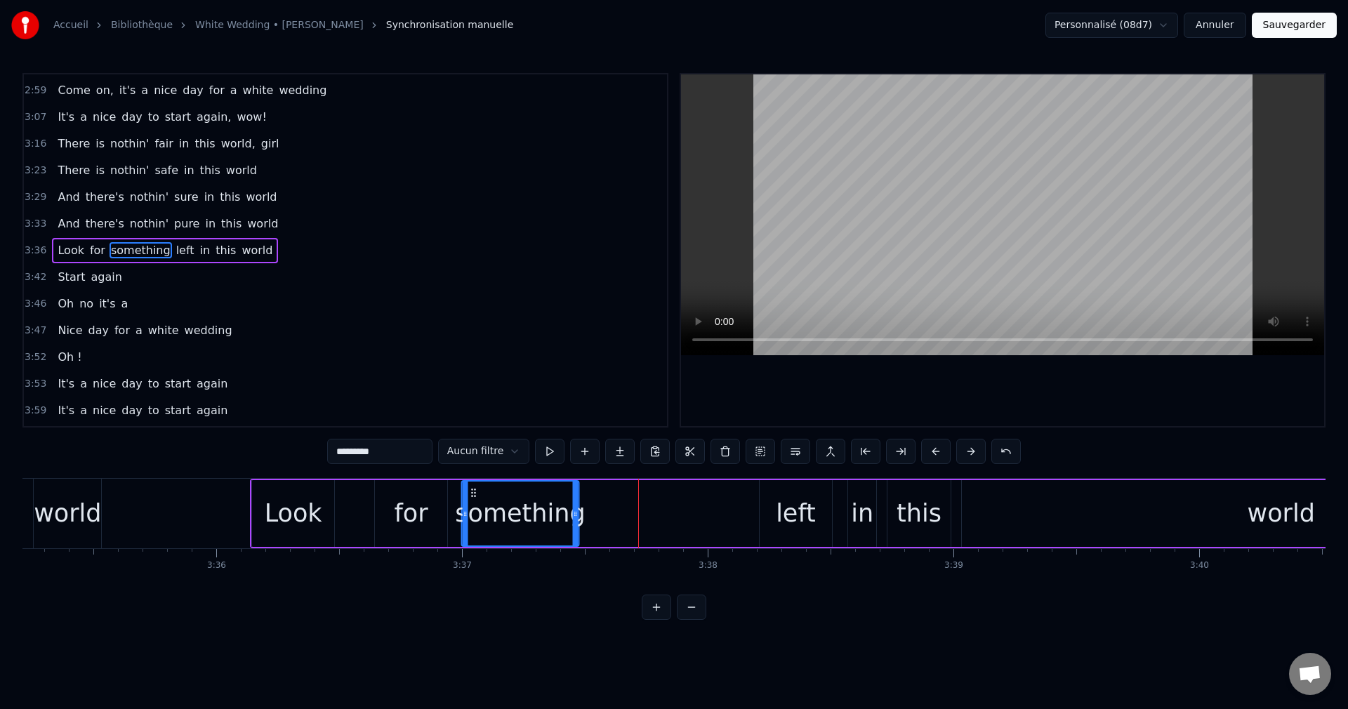
drag, startPoint x: 609, startPoint y: 494, endPoint x: 474, endPoint y: 517, distance: 137.6
click at [474, 517] on div "something" at bounding box center [520, 514] width 115 height 64
click at [784, 517] on div "left" at bounding box center [796, 513] width 40 height 37
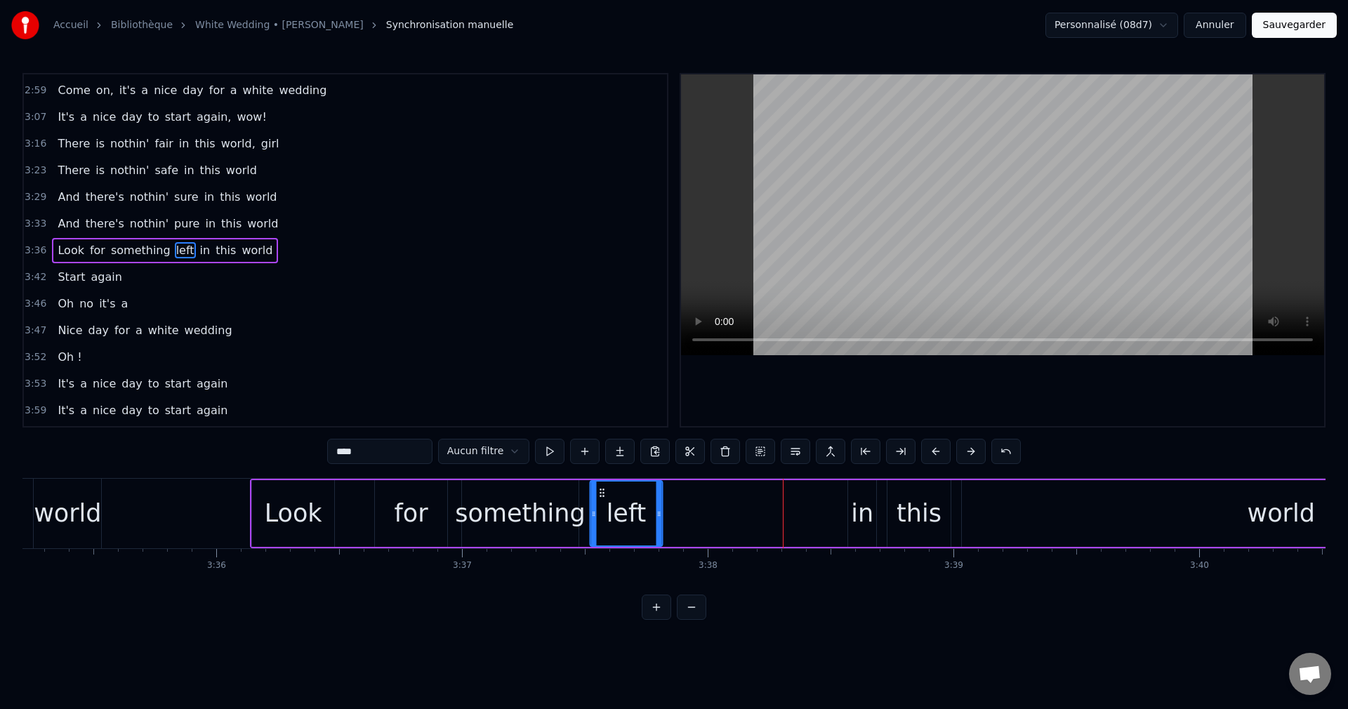
drag, startPoint x: 772, startPoint y: 491, endPoint x: 602, endPoint y: 527, distance: 172.9
click at [602, 527] on div "left" at bounding box center [625, 514] width 71 height 64
click at [857, 524] on div "in" at bounding box center [862, 513] width 22 height 37
drag, startPoint x: 859, startPoint y: 492, endPoint x: 699, endPoint y: 520, distance: 162.5
click at [699, 520] on div "in" at bounding box center [702, 514] width 27 height 64
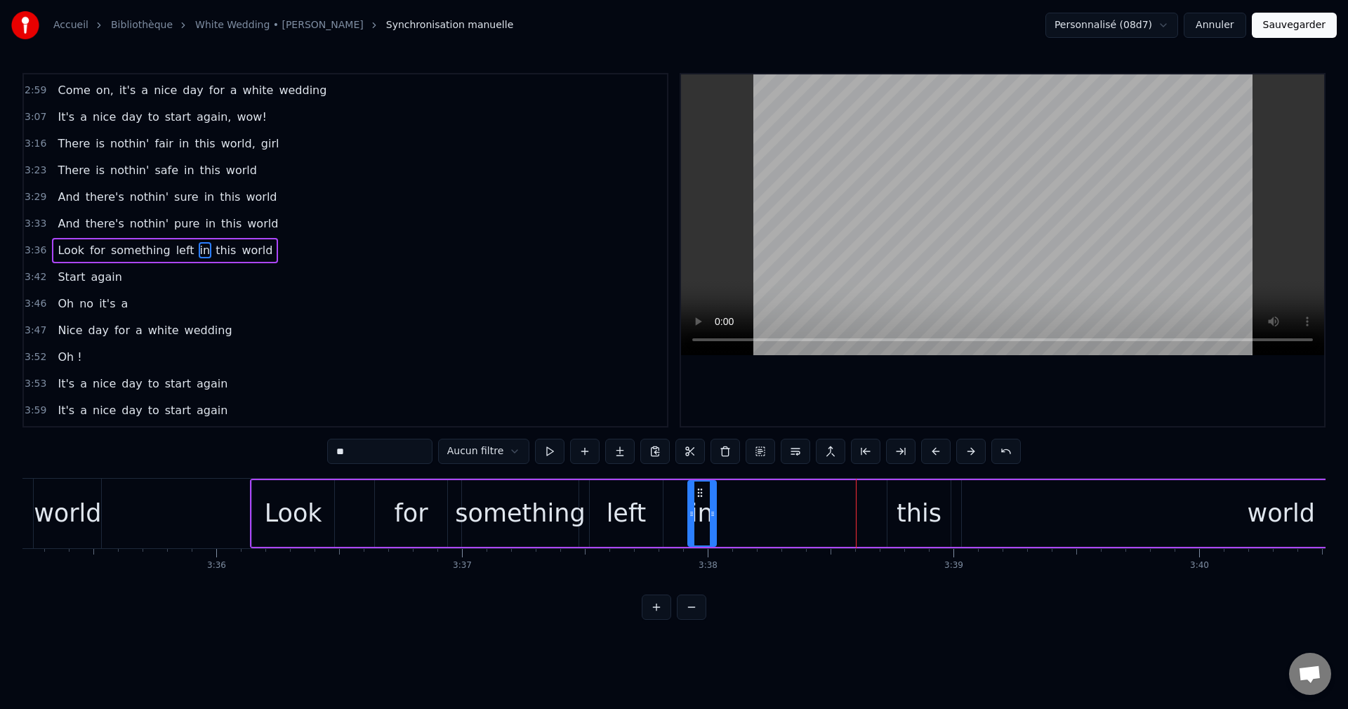
click at [911, 513] on div "this" at bounding box center [919, 513] width 45 height 37
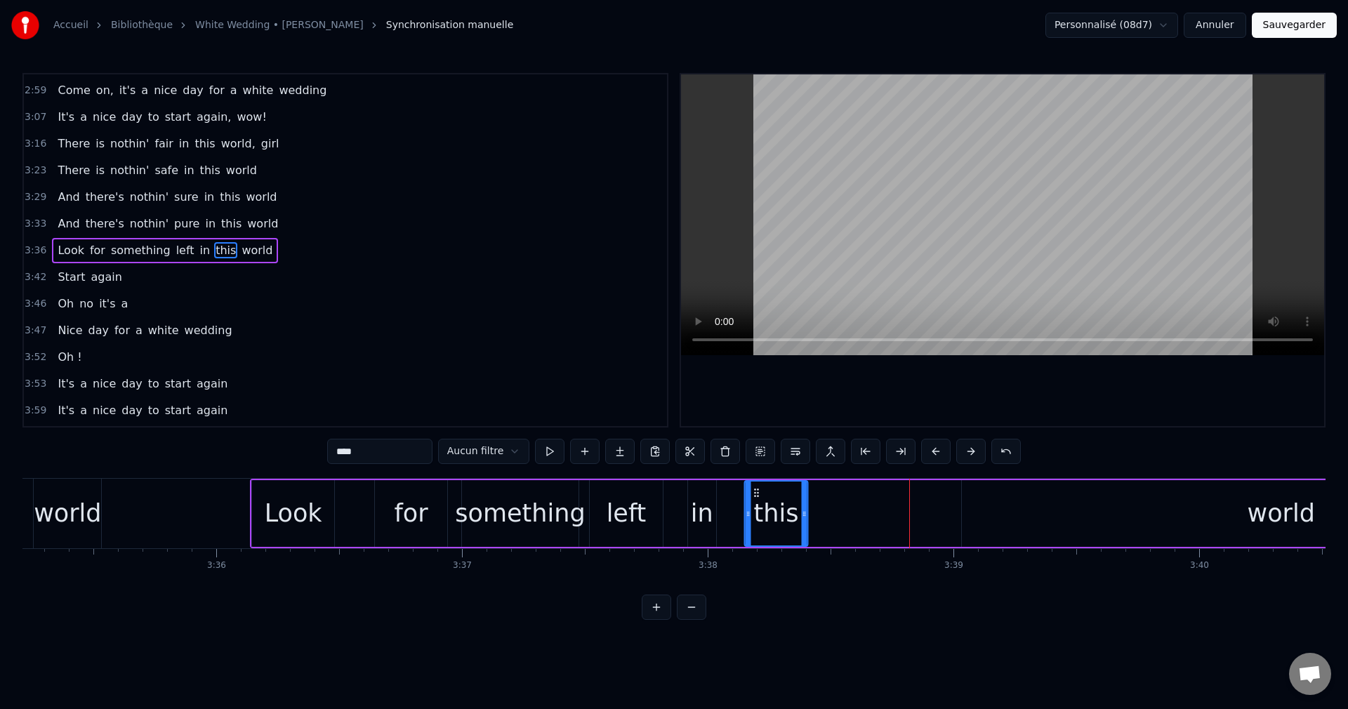
drag, startPoint x: 896, startPoint y: 489, endPoint x: 851, endPoint y: 529, distance: 59.7
click at [758, 517] on div "this" at bounding box center [776, 514] width 61 height 64
click at [1194, 505] on div "world" at bounding box center [1281, 513] width 639 height 67
type input "*****"
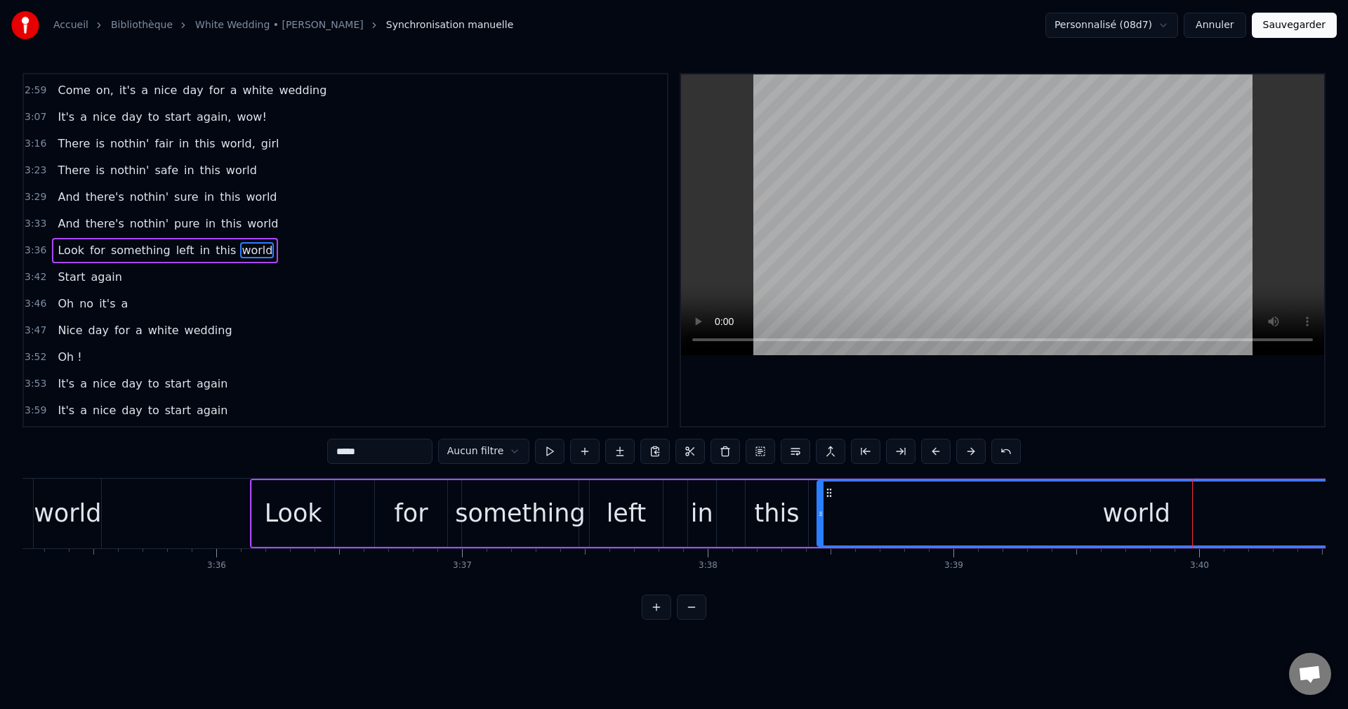
drag, startPoint x: 975, startPoint y: 491, endPoint x: 831, endPoint y: 518, distance: 147.2
click at [831, 518] on div "world" at bounding box center [1136, 514] width 637 height 64
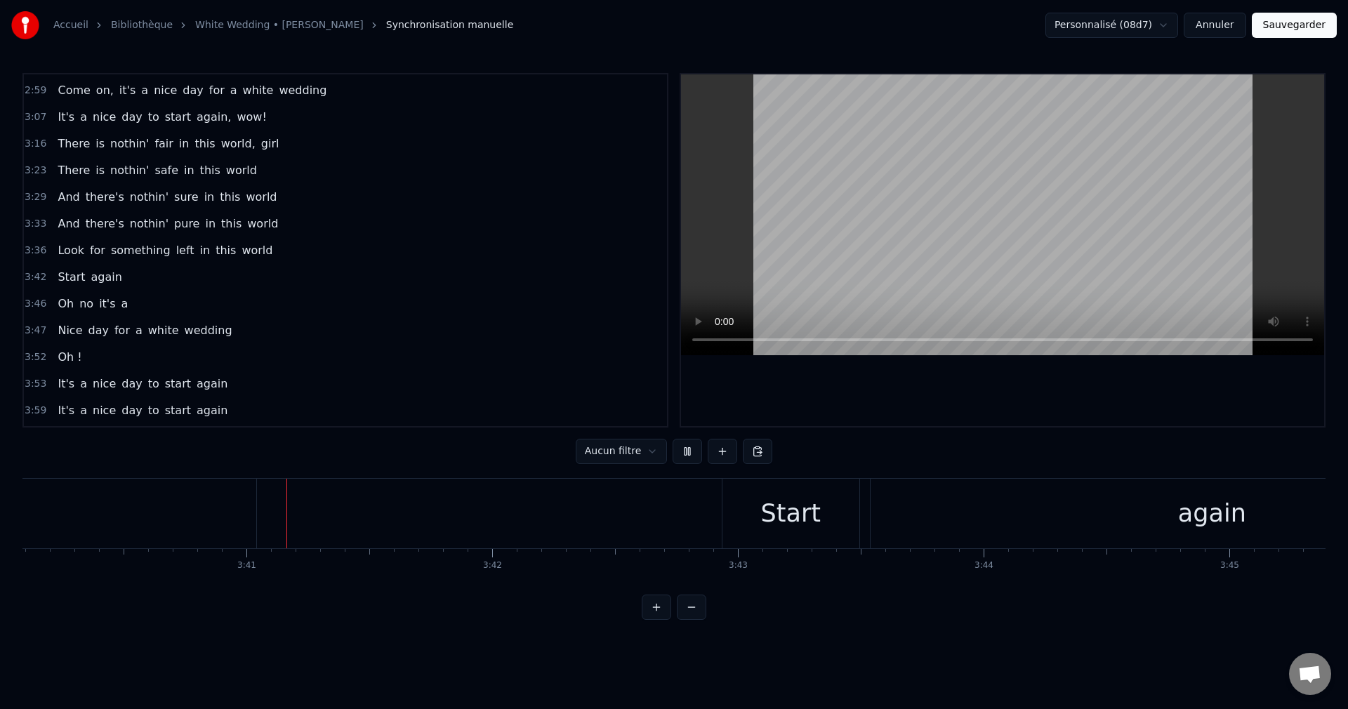
scroll to position [0, 54093]
click at [742, 508] on div "Start" at bounding box center [778, 514] width 137 height 70
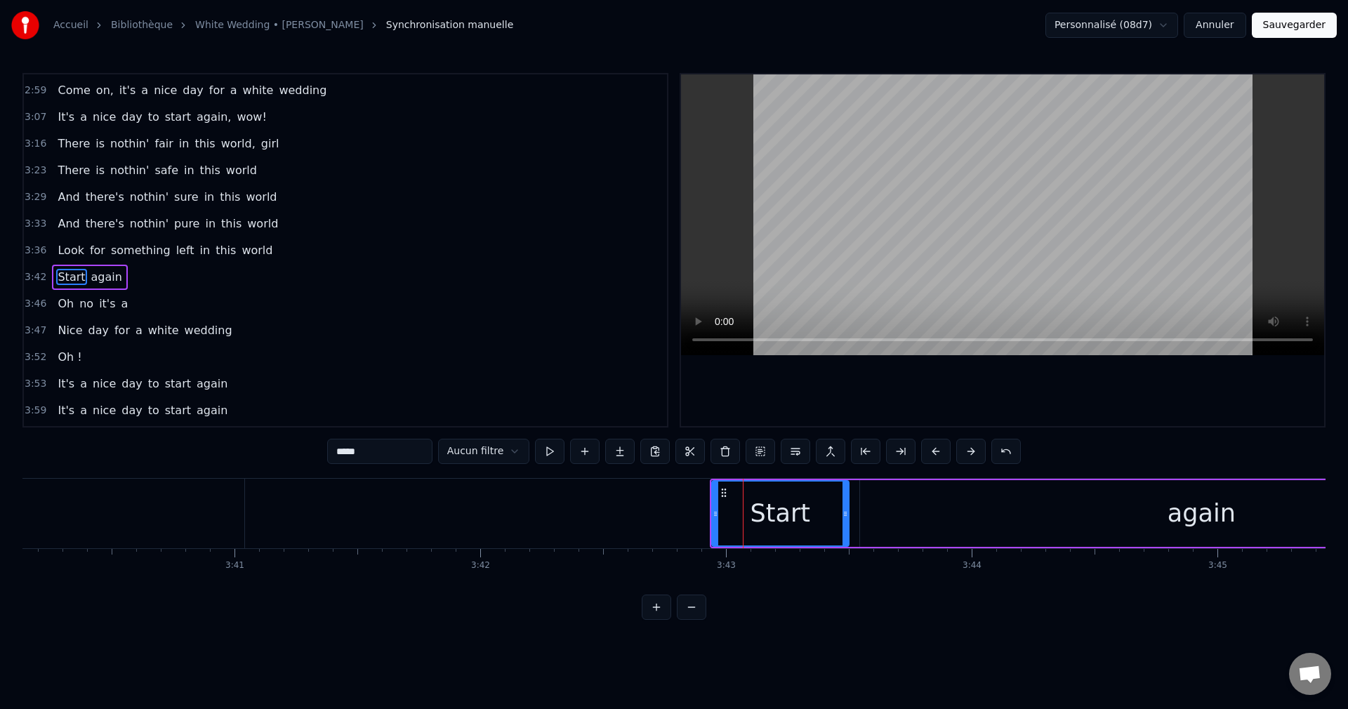
scroll to position [822, 0]
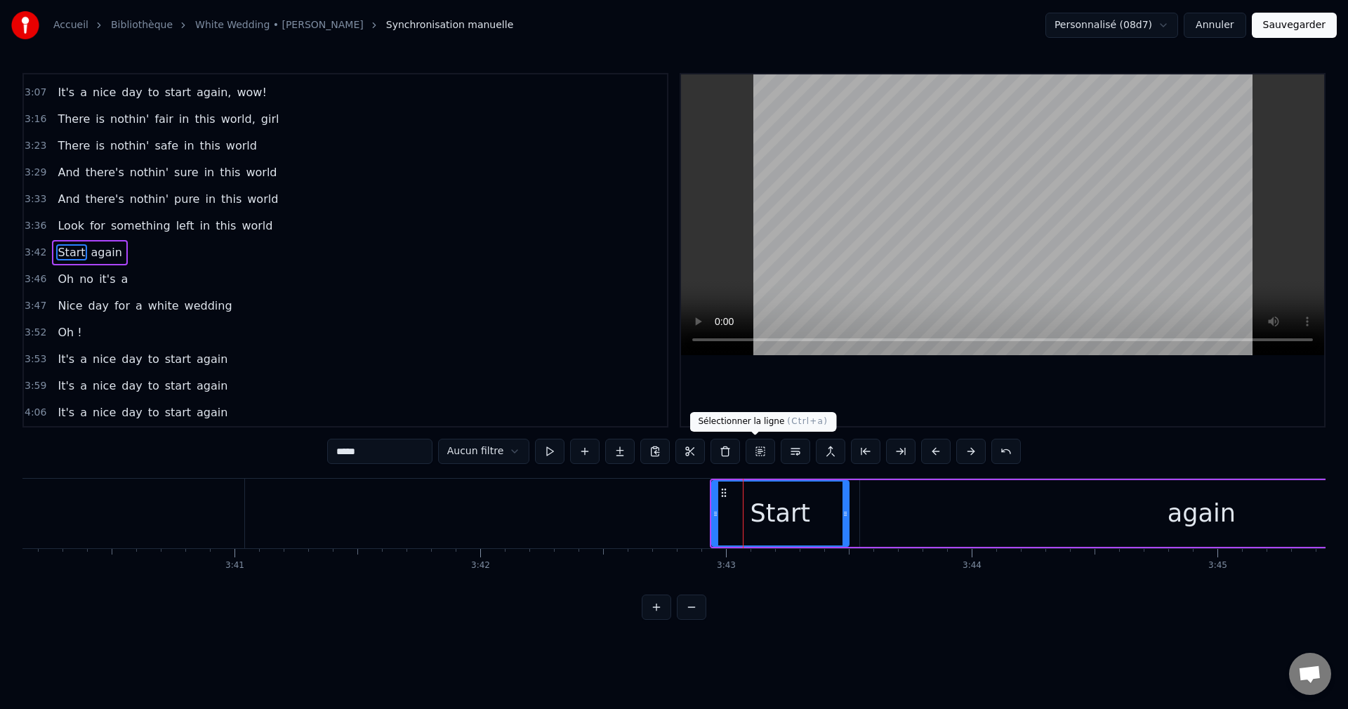
click at [752, 457] on button at bounding box center [760, 451] width 29 height 25
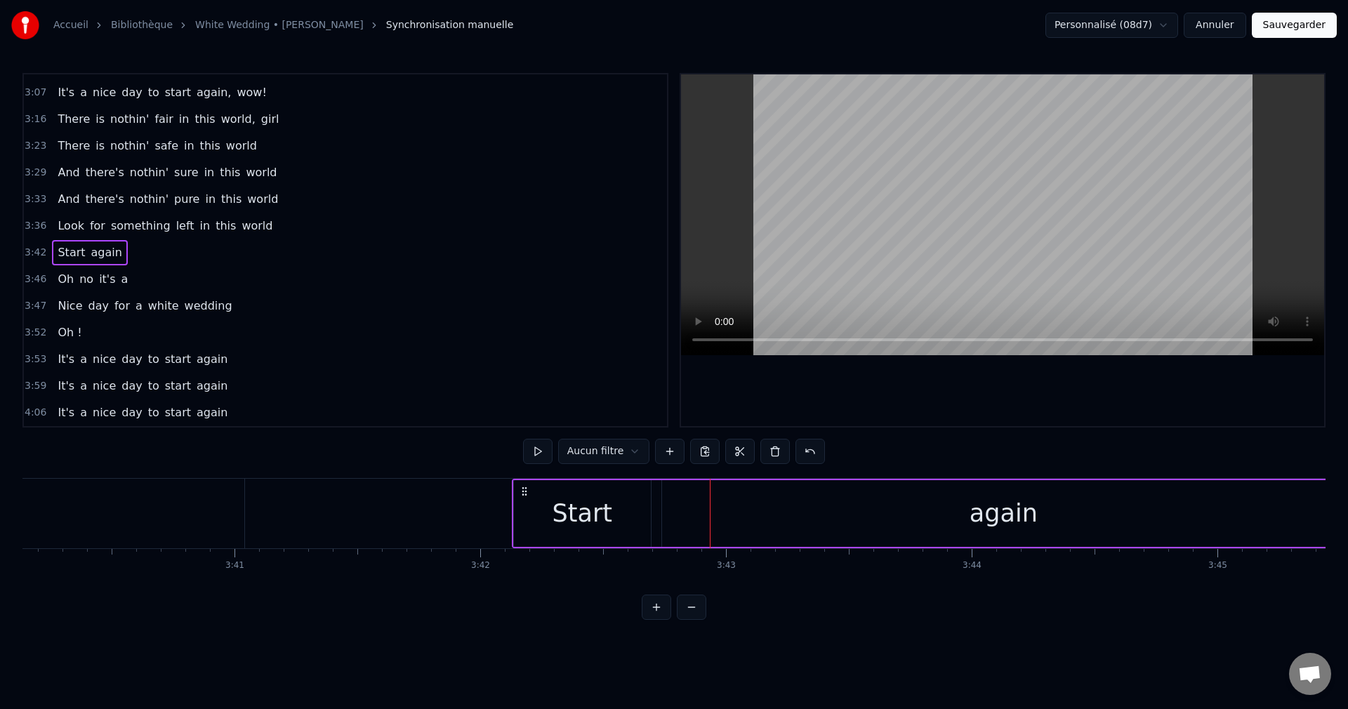
drag, startPoint x: 724, startPoint y: 492, endPoint x: 526, endPoint y: 537, distance: 203.0
click at [526, 537] on div "Start again" at bounding box center [929, 514] width 835 height 70
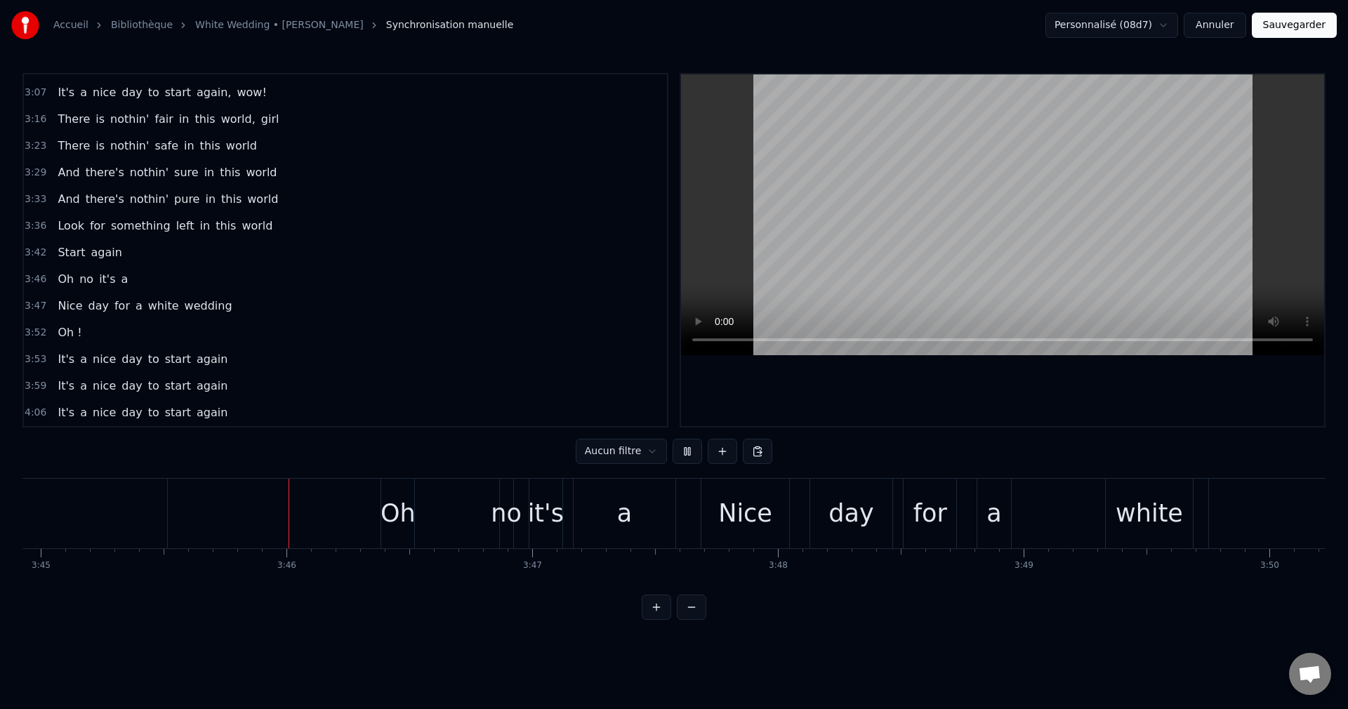
scroll to position [0, 55271]
click at [400, 515] on div "Oh" at bounding box center [396, 513] width 35 height 37
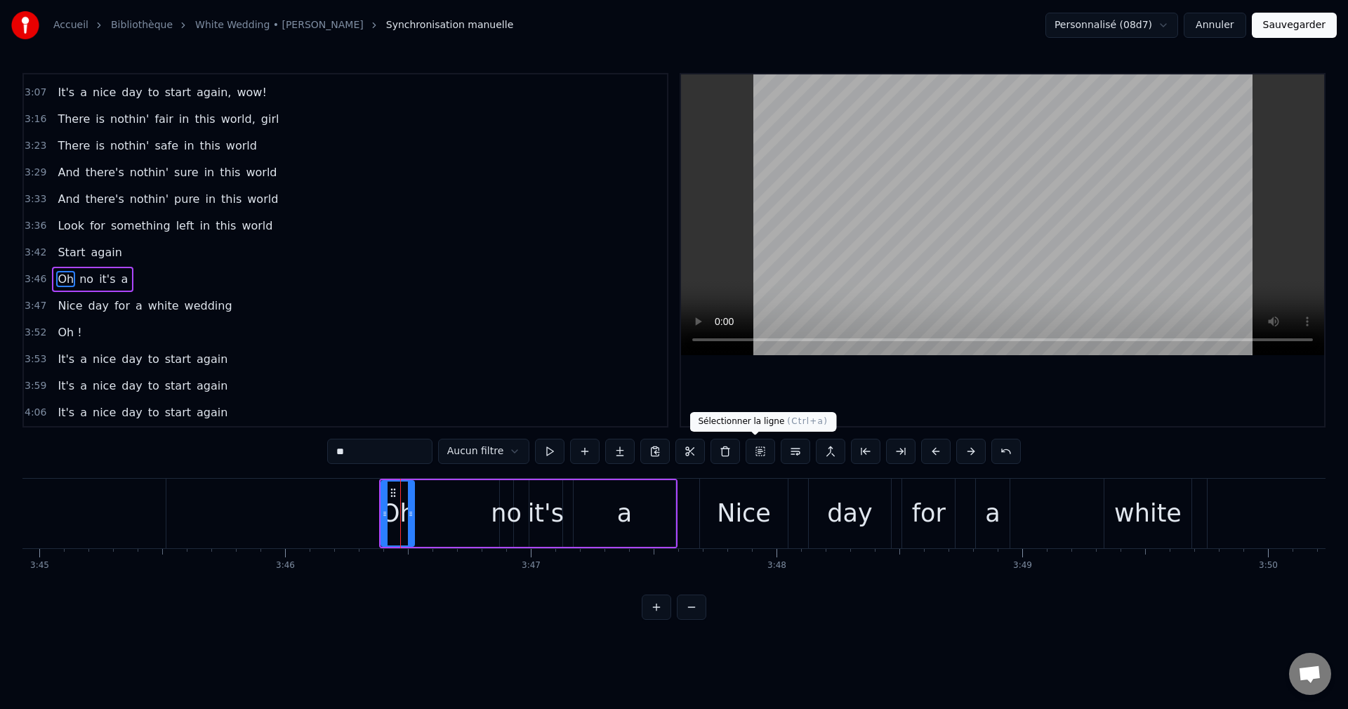
click at [750, 456] on button at bounding box center [760, 451] width 29 height 25
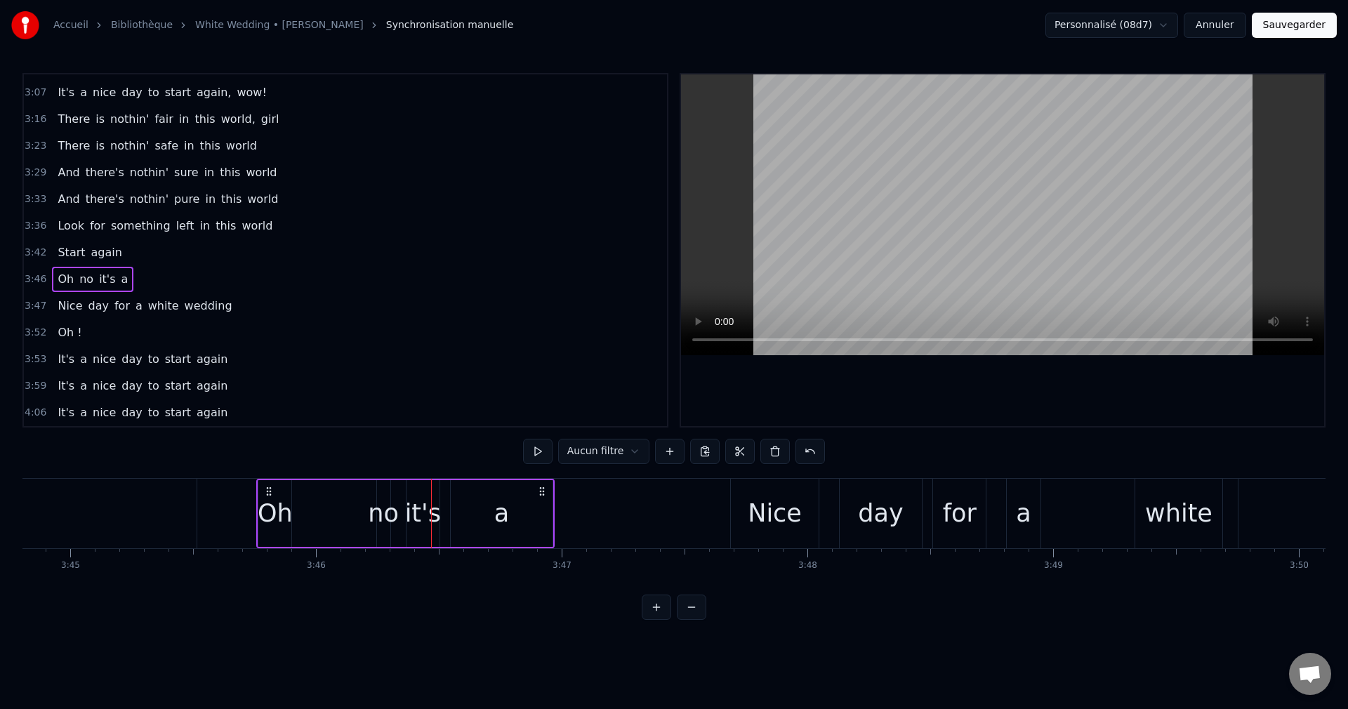
drag, startPoint x: 395, startPoint y: 490, endPoint x: 279, endPoint y: 526, distance: 121.2
click at [273, 526] on div "Oh no it's a" at bounding box center [405, 514] width 298 height 70
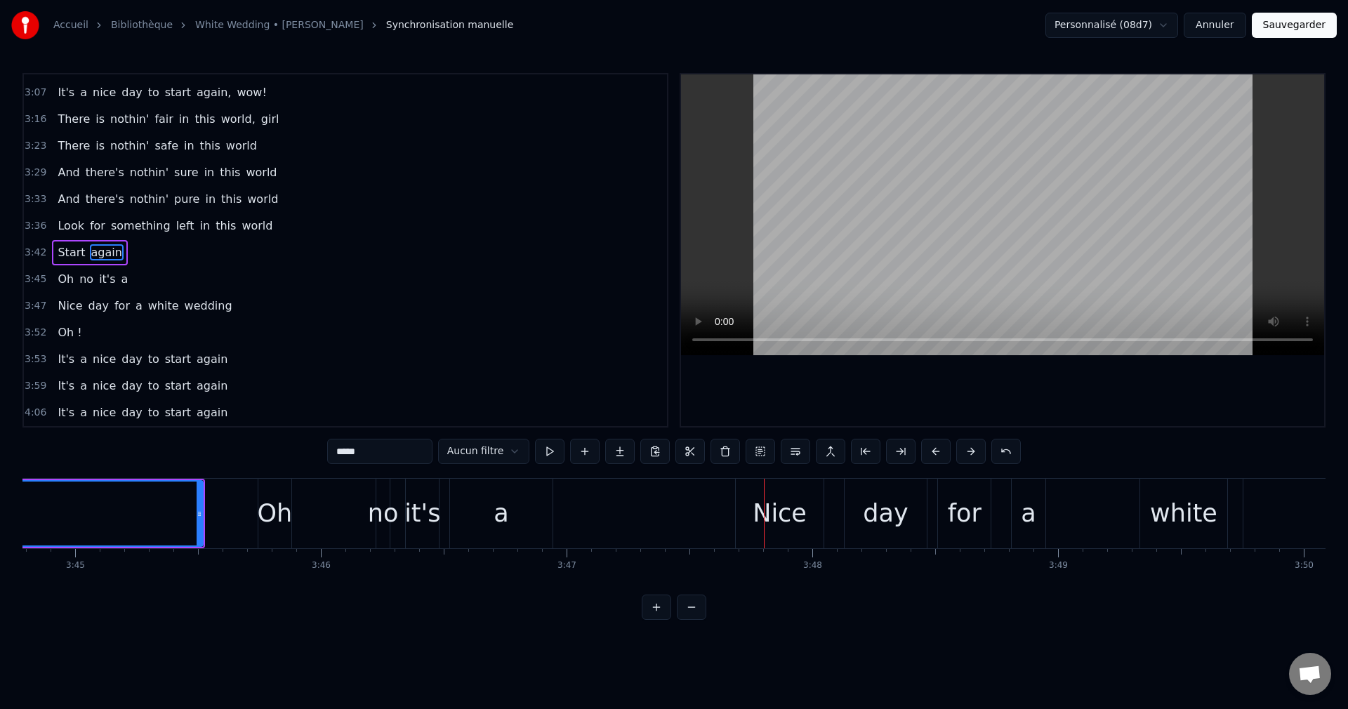
click at [793, 505] on div "Nice" at bounding box center [780, 513] width 54 height 37
type input "****"
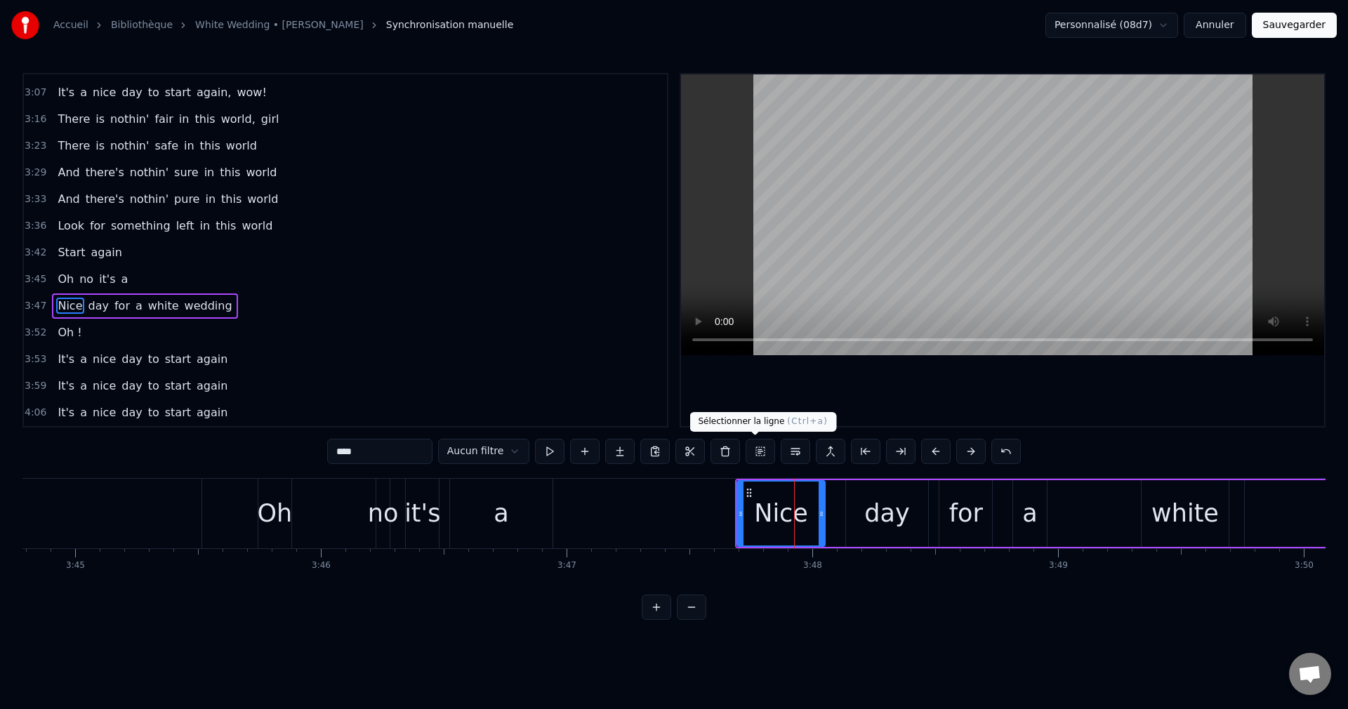
click at [757, 456] on button at bounding box center [760, 451] width 29 height 25
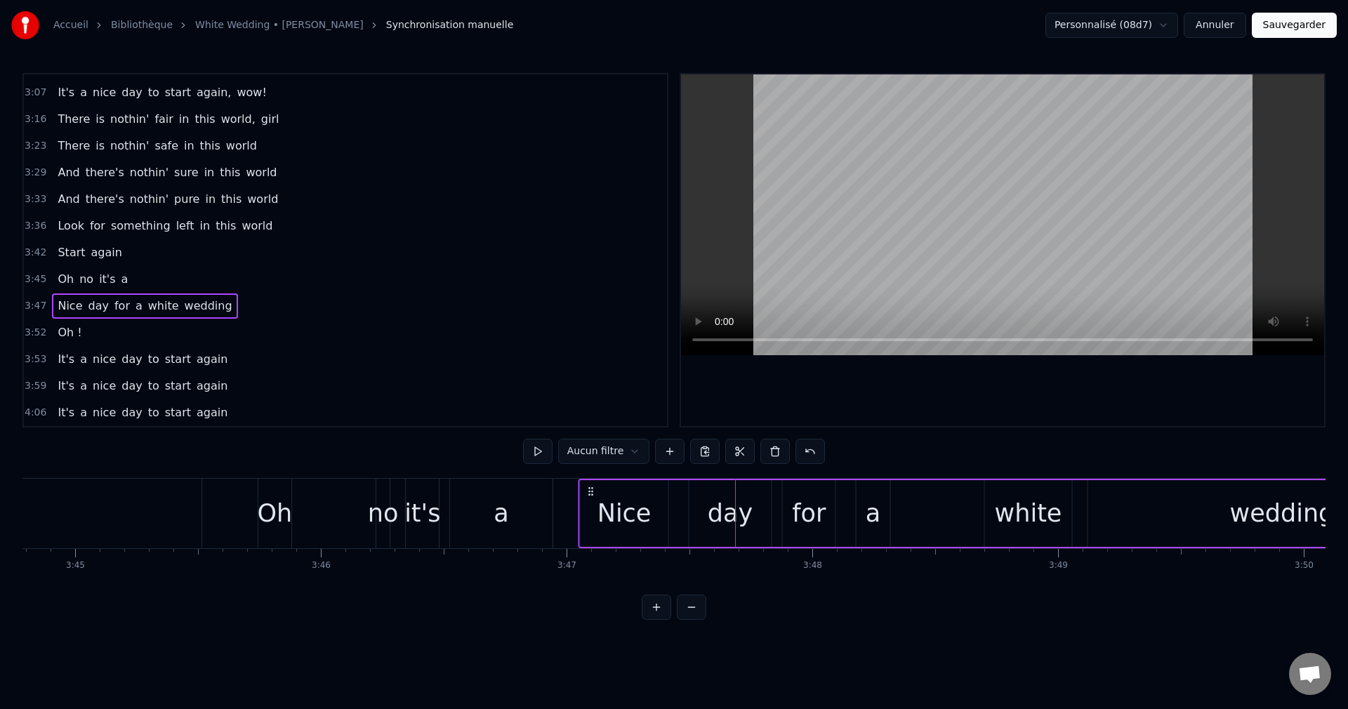
drag, startPoint x: 745, startPoint y: 491, endPoint x: 588, endPoint y: 517, distance: 159.4
click at [588, 517] on div "Nice day for a white wedding" at bounding box center [1028, 514] width 899 height 70
click at [509, 523] on div "a" at bounding box center [501, 514] width 102 height 70
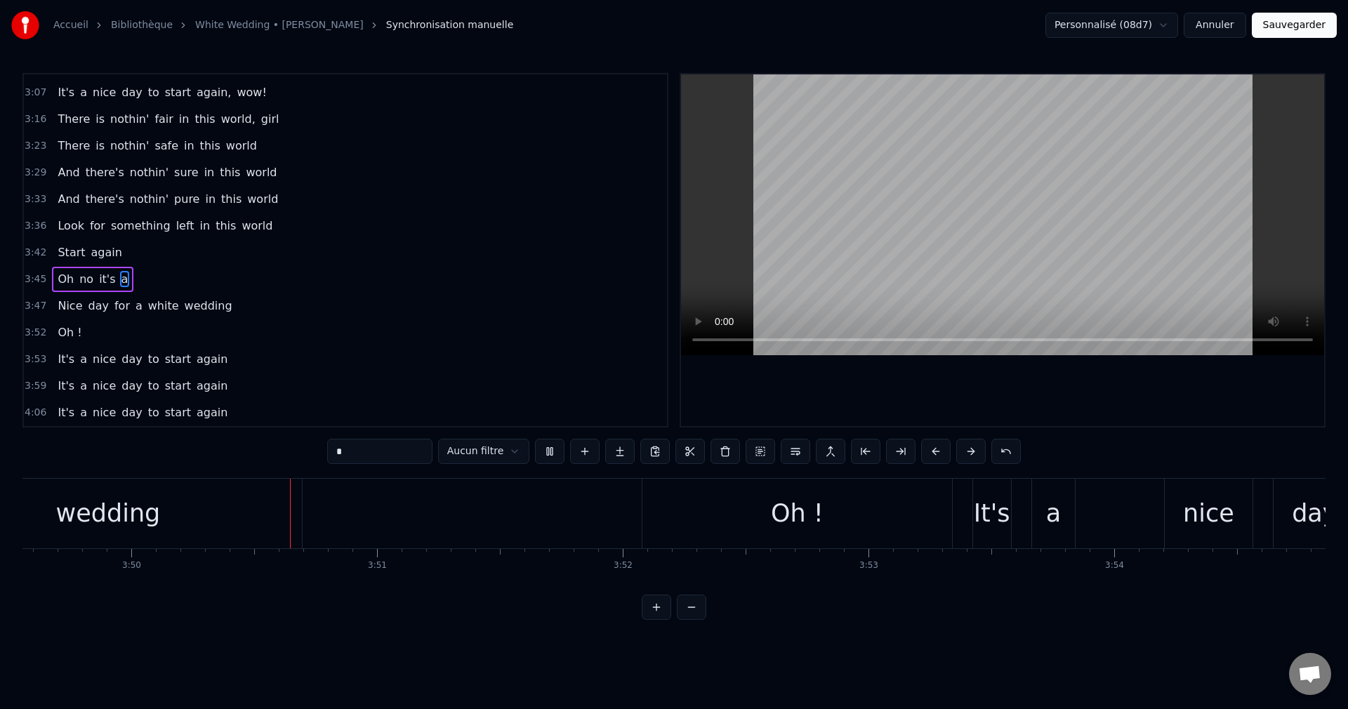
scroll to position [0, 56429]
click at [785, 527] on div "Oh !" at bounding box center [776, 513] width 53 height 37
type input "****"
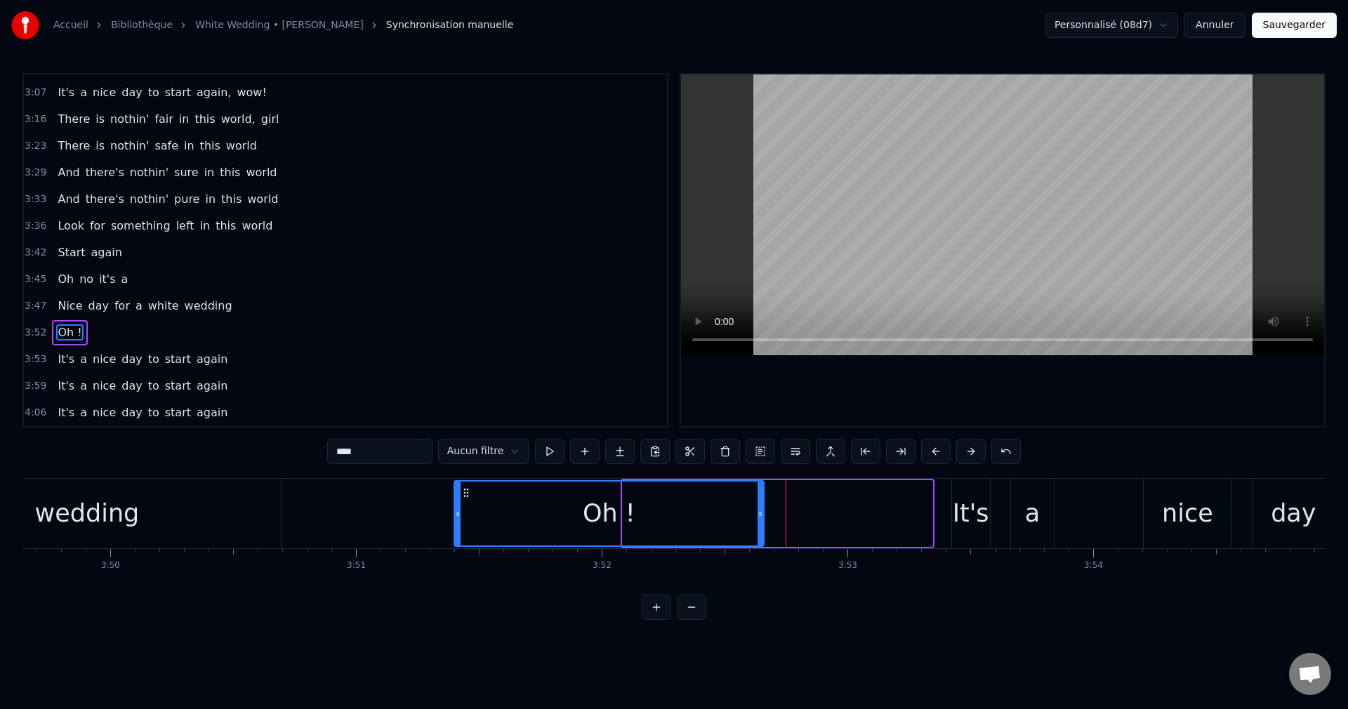
drag, startPoint x: 635, startPoint y: 491, endPoint x: 466, endPoint y: 524, distance: 171.8
click at [466, 524] on div "Oh !" at bounding box center [609, 514] width 308 height 64
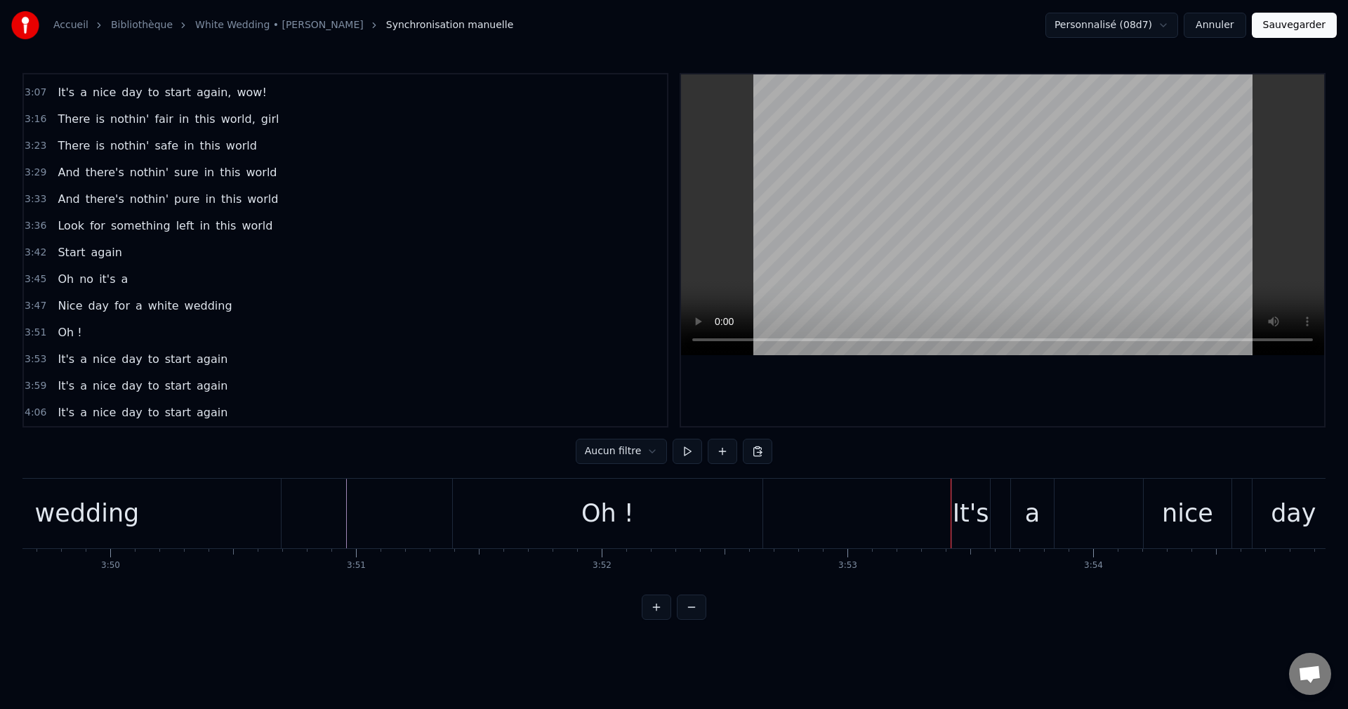
click at [979, 520] on div "It's" at bounding box center [971, 513] width 37 height 37
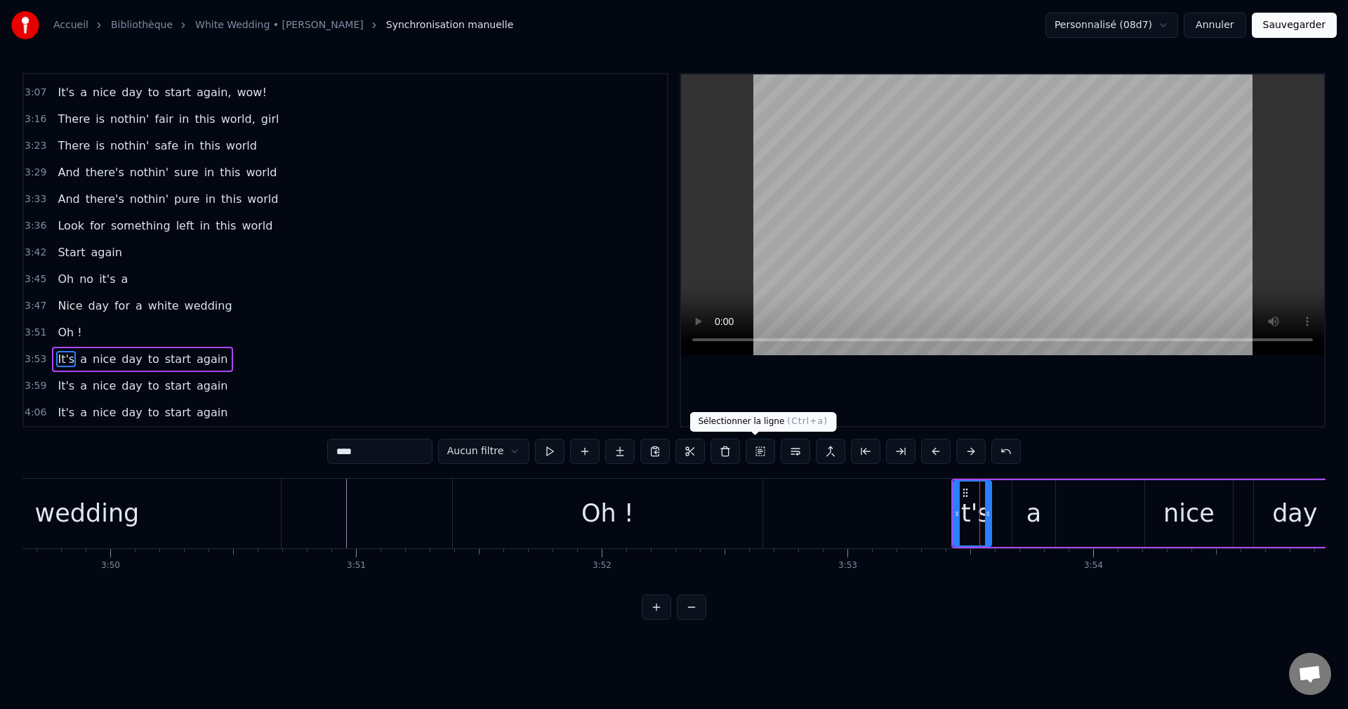
click at [757, 452] on button at bounding box center [760, 451] width 29 height 25
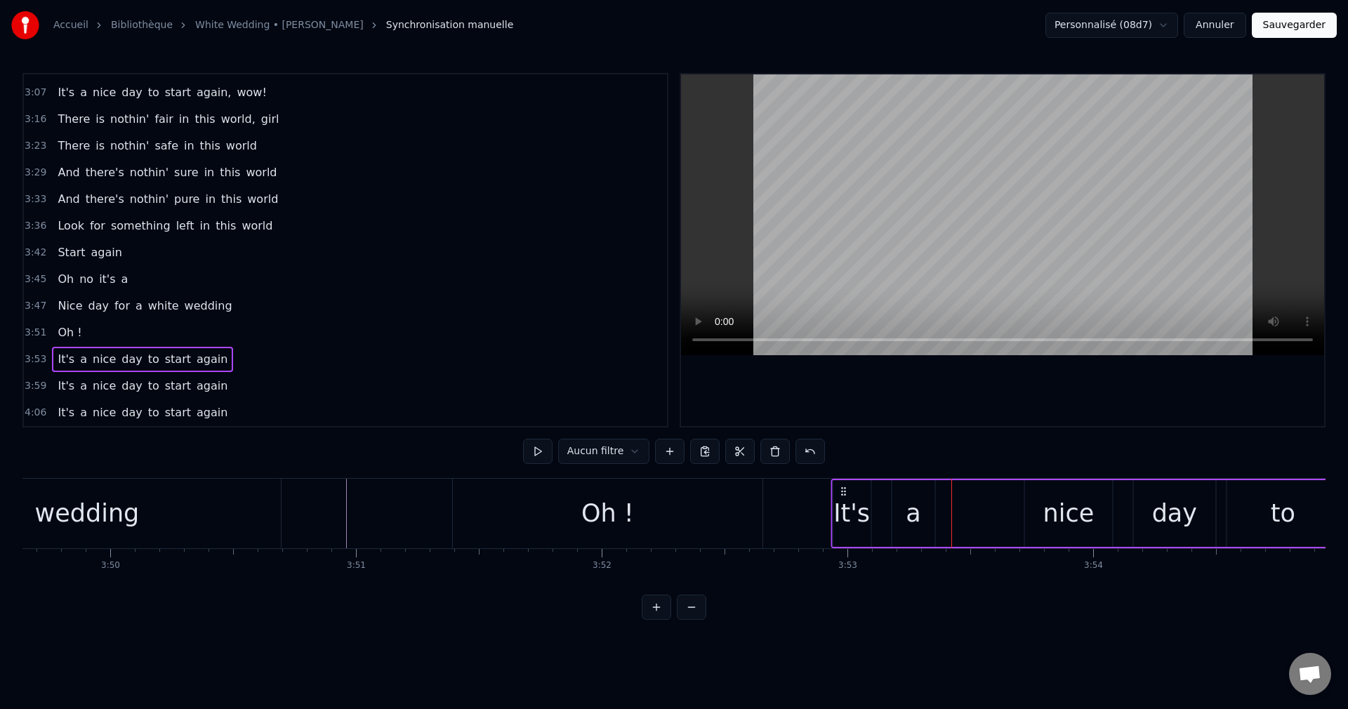
drag, startPoint x: 964, startPoint y: 491, endPoint x: 843, endPoint y: 514, distance: 123.0
click at [626, 515] on div "Oh !" at bounding box center [607, 513] width 53 height 37
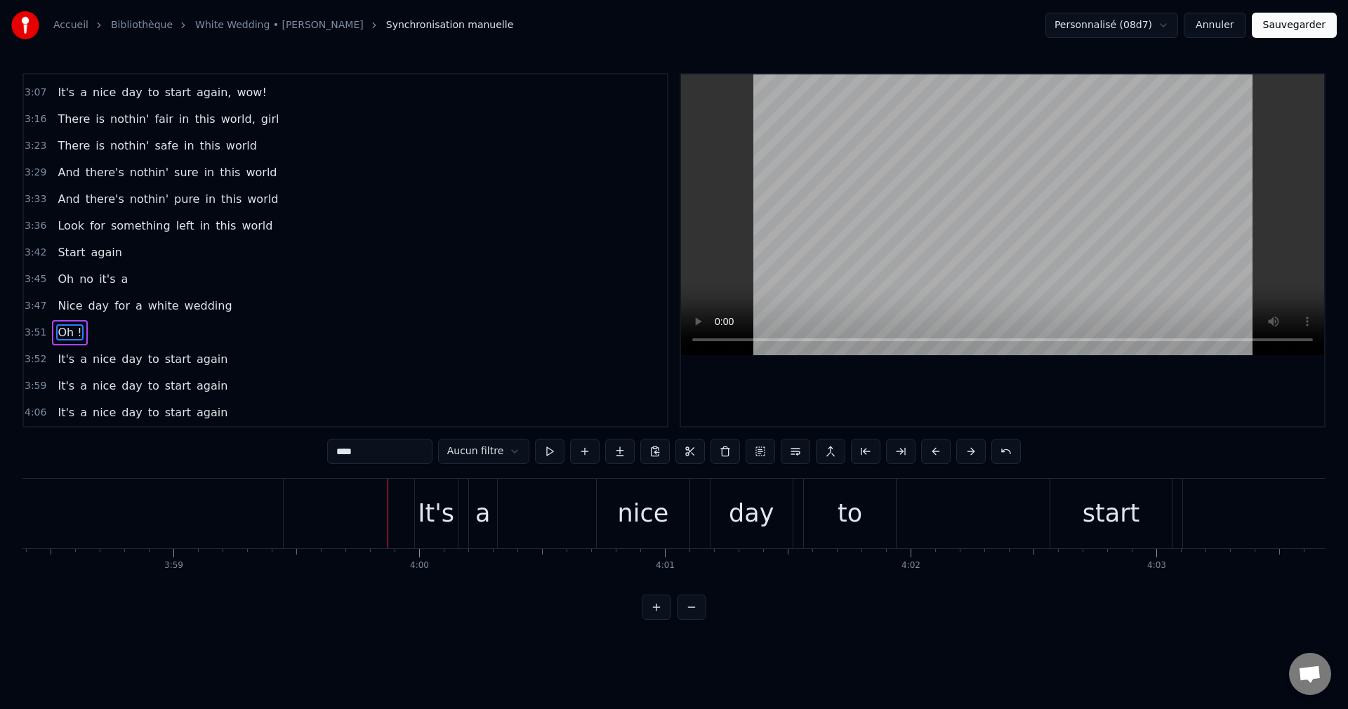
scroll to position [0, 58571]
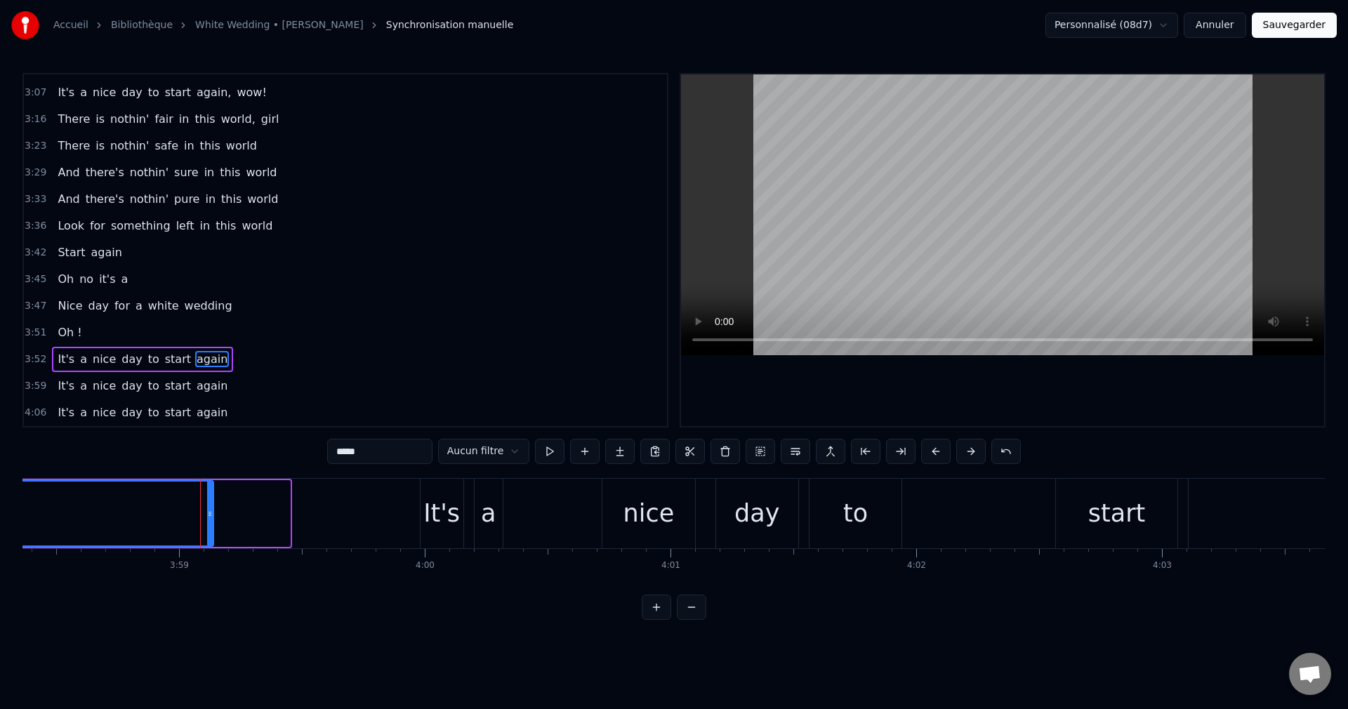
drag, startPoint x: 289, startPoint y: 515, endPoint x: 210, endPoint y: 523, distance: 79.0
click at [428, 512] on div "It's" at bounding box center [441, 513] width 37 height 37
type input "****"
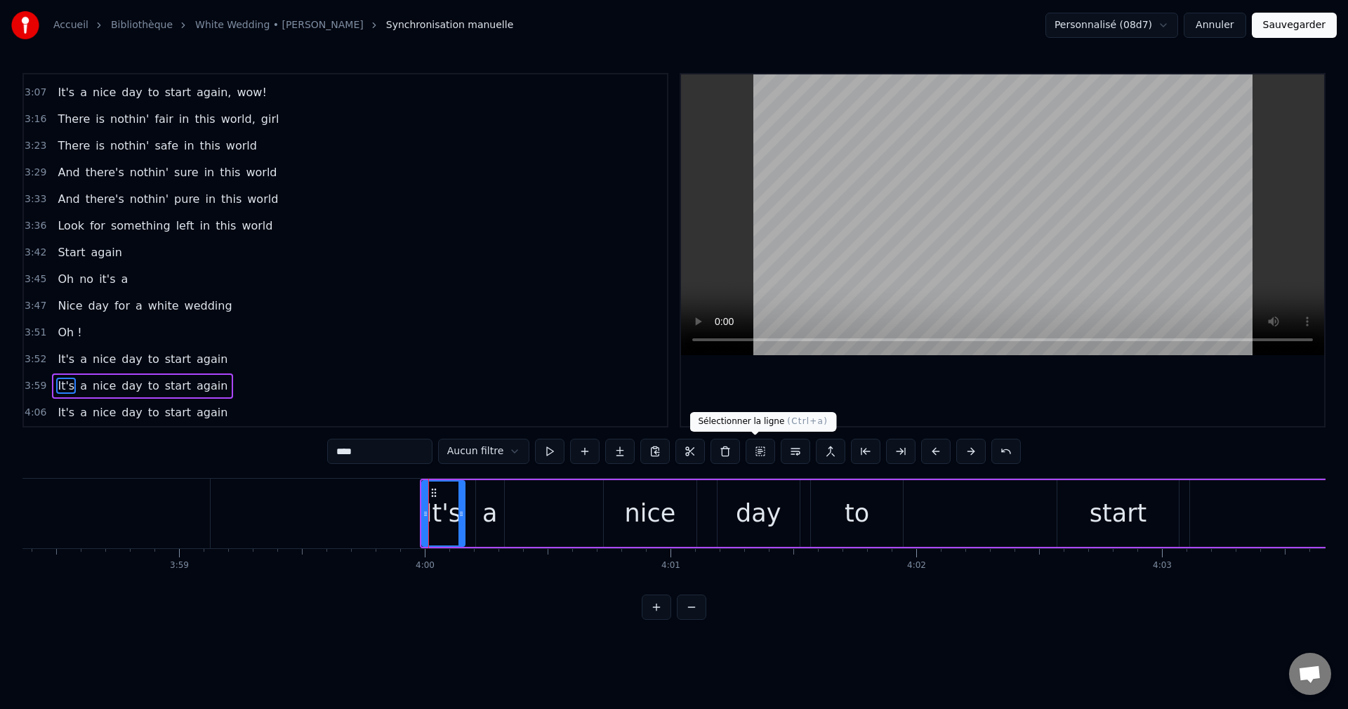
click at [756, 451] on button at bounding box center [760, 451] width 29 height 25
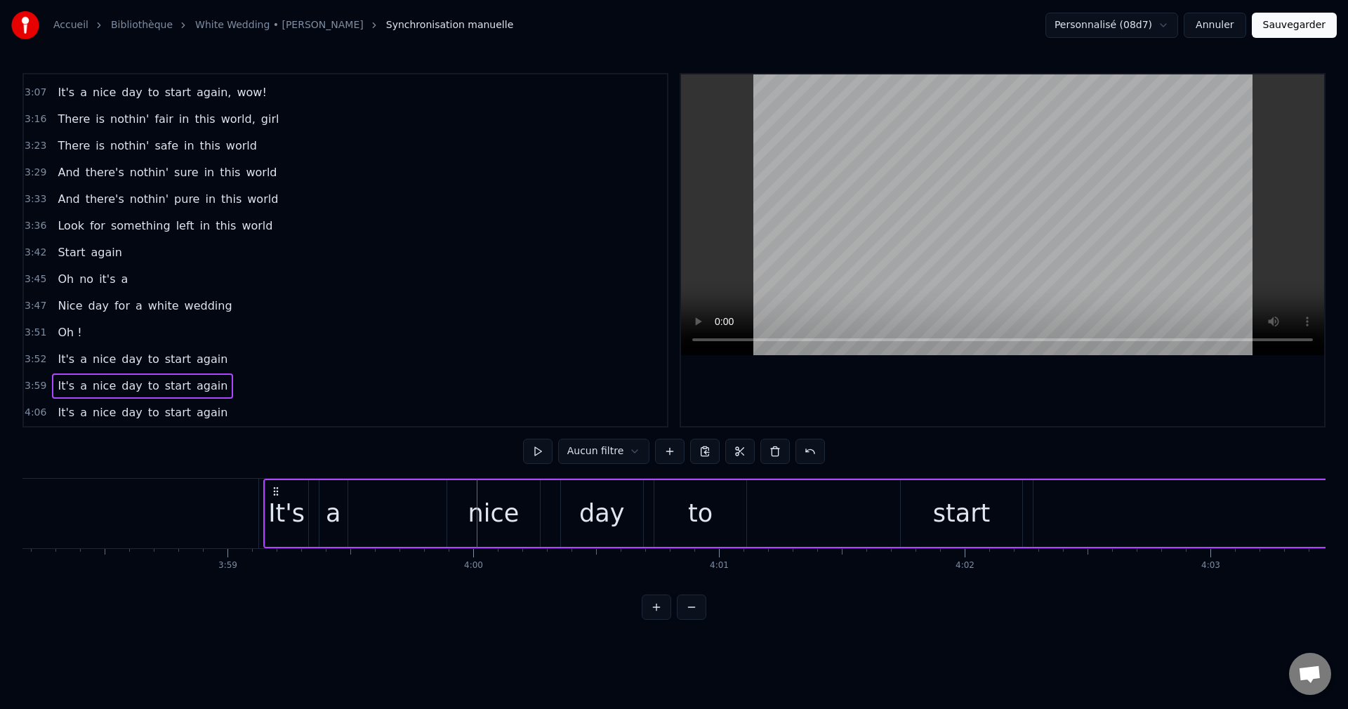
scroll to position [0, 58509]
drag, startPoint x: 433, startPoint y: 489, endPoint x: 187, endPoint y: 536, distance: 250.1
click at [282, 513] on div "It's a nice day to start again" at bounding box center [1076, 514] width 1599 height 70
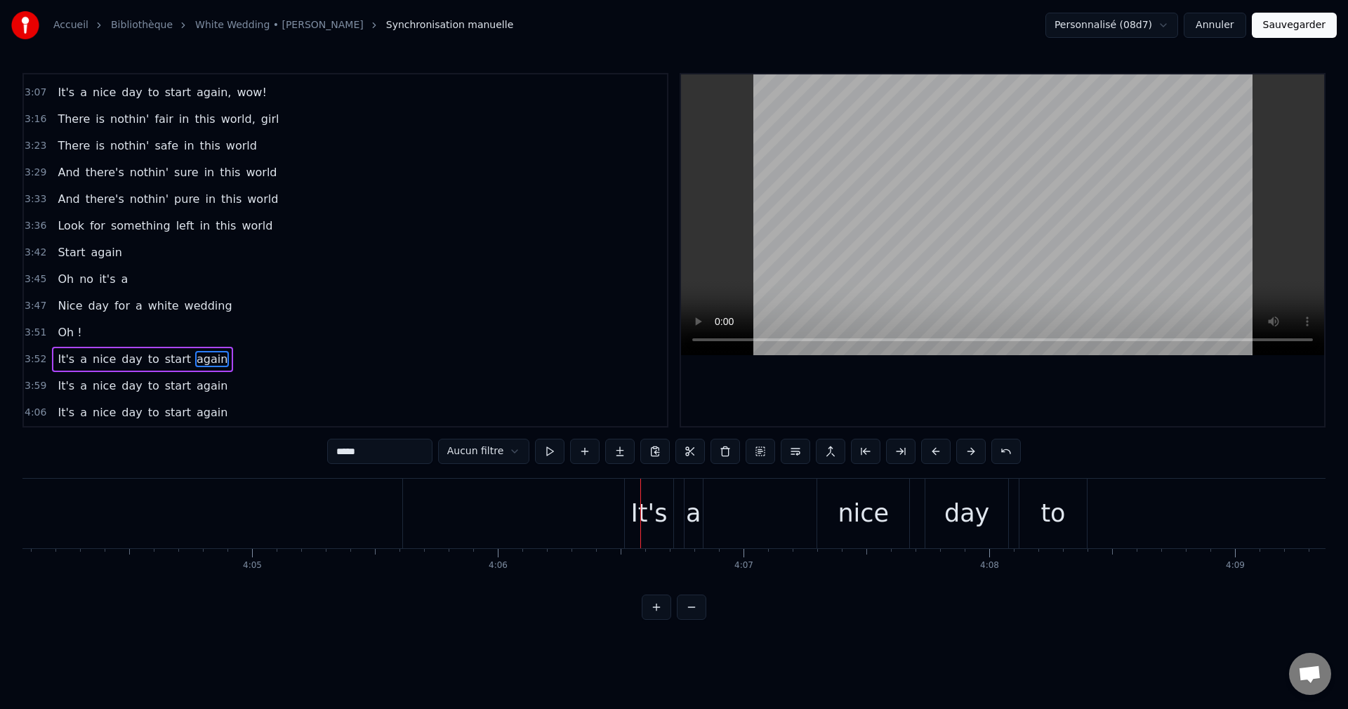
scroll to position [0, 59975]
click at [654, 507] on div "It's" at bounding box center [646, 513] width 37 height 37
type input "****"
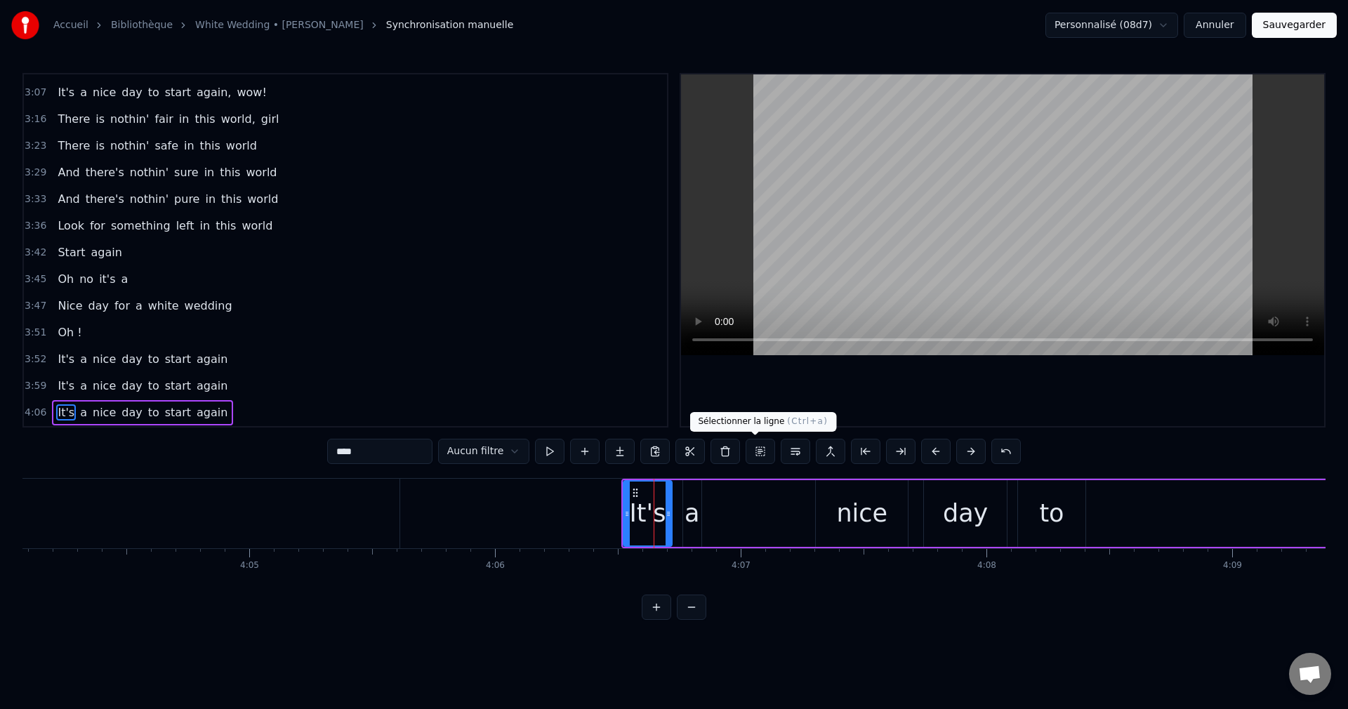
click at [758, 454] on button at bounding box center [760, 451] width 29 height 25
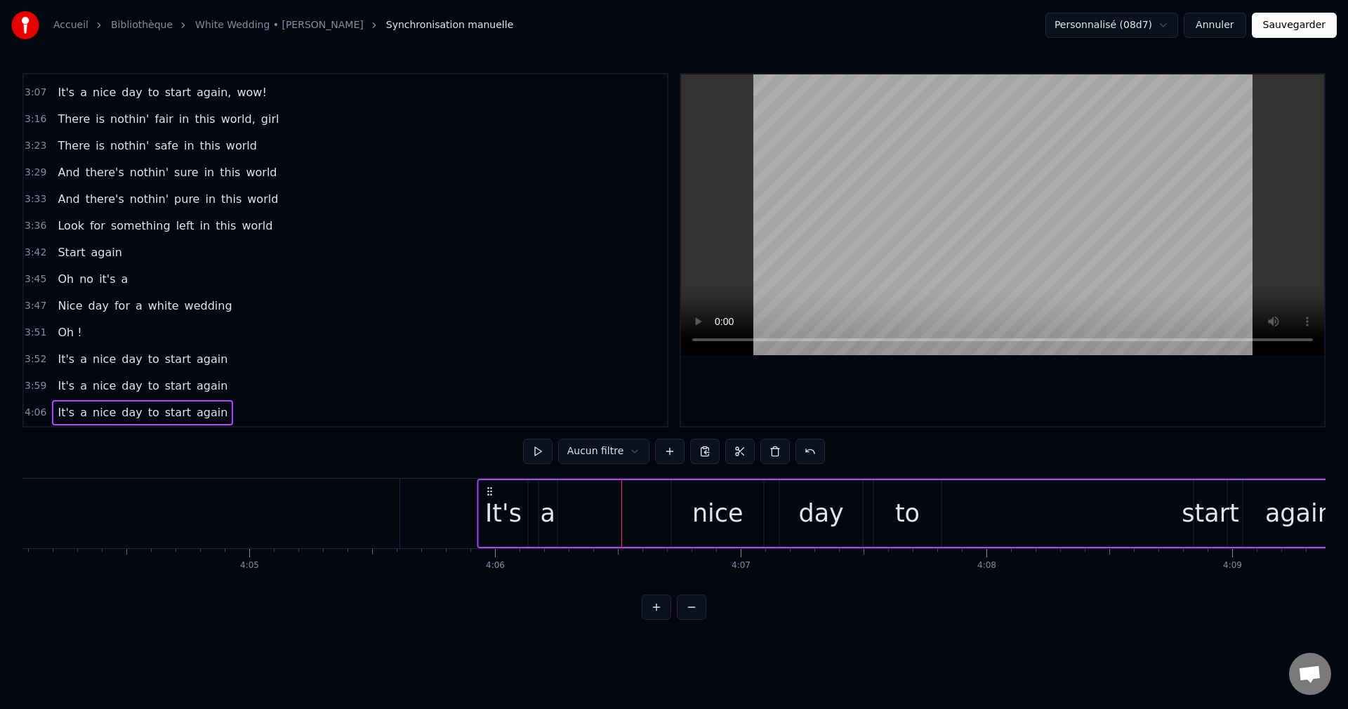
drag, startPoint x: 637, startPoint y: 489, endPoint x: 493, endPoint y: 518, distance: 146.9
click at [493, 518] on div "It's a nice day to start again" at bounding box center [917, 514] width 880 height 70
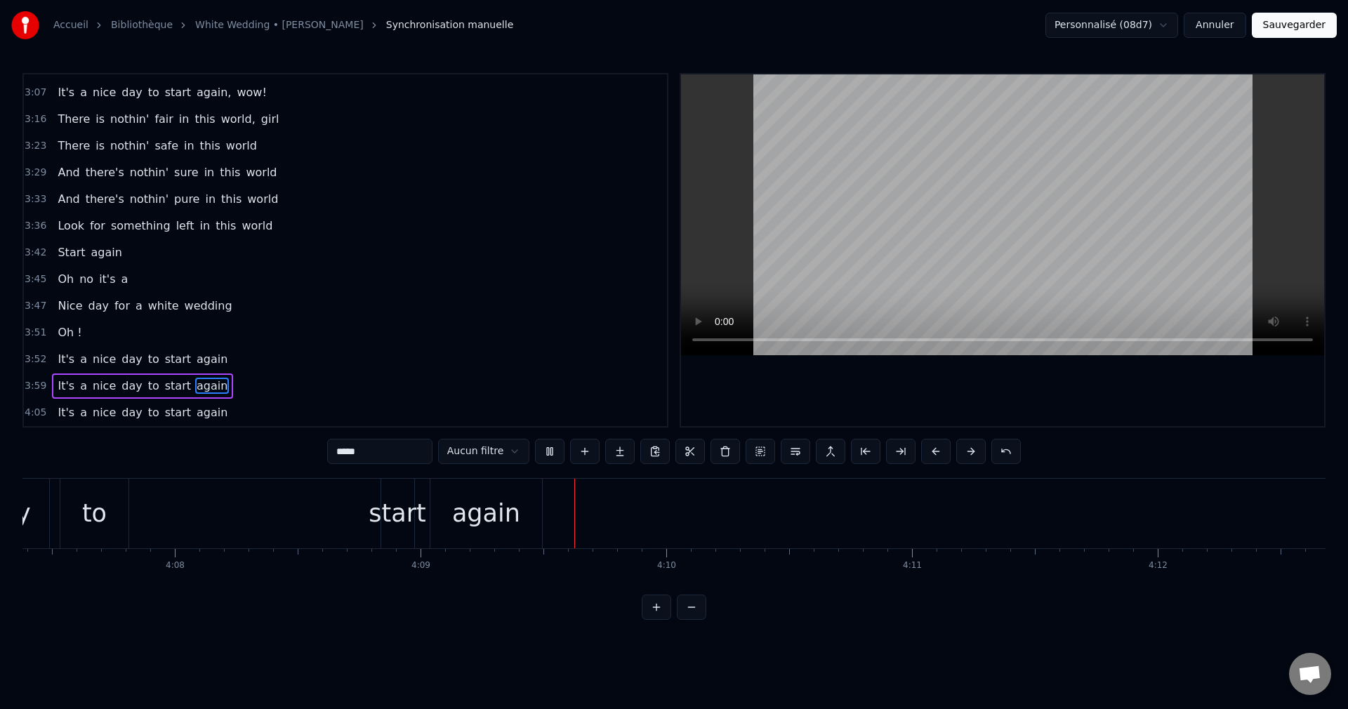
scroll to position [0, 60953]
click at [1297, 29] on button "Sauvegarder" at bounding box center [1294, 25] width 85 height 25
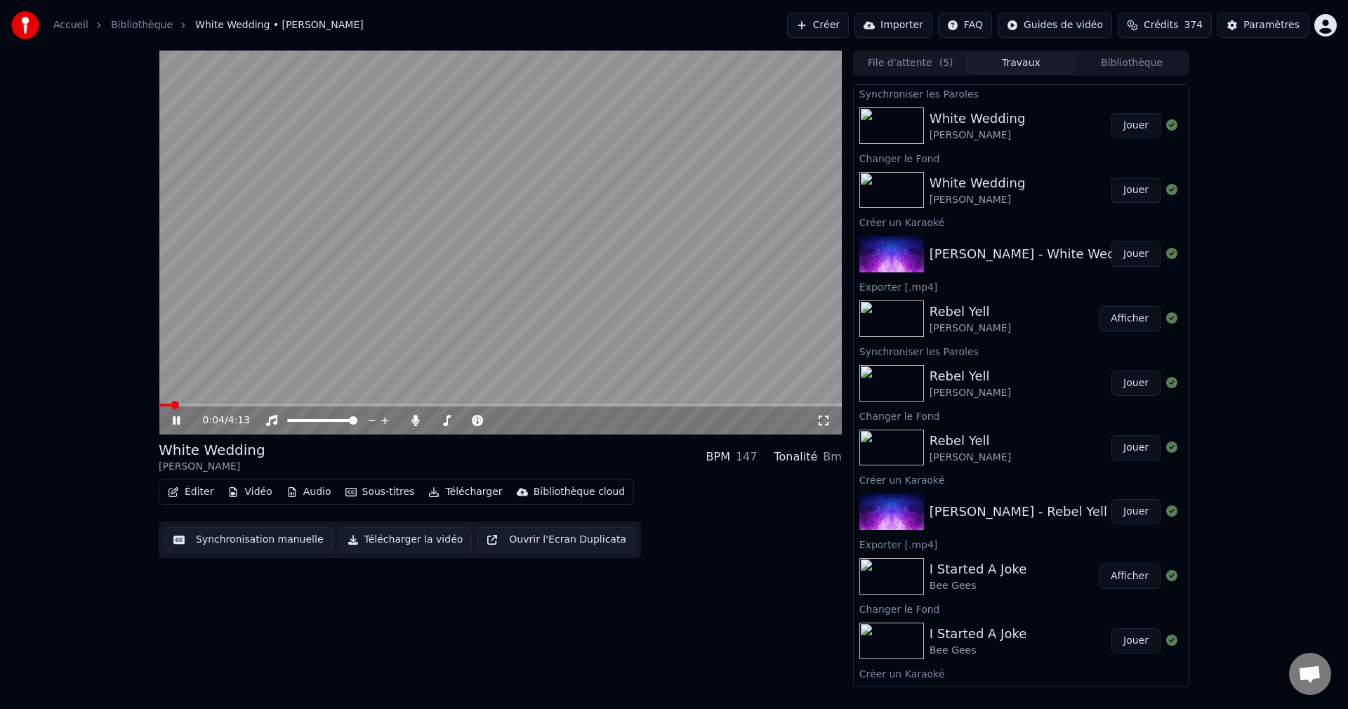
click at [449, 405] on span at bounding box center [500, 405] width 683 height 3
click at [437, 422] on span at bounding box center [434, 420] width 7 height 3
click at [178, 414] on div "1:54 / 4:13" at bounding box center [500, 421] width 672 height 14
click at [178, 415] on icon at bounding box center [186, 420] width 33 height 11
click at [418, 539] on button "Télécharger la vidéo" at bounding box center [405, 539] width 134 height 25
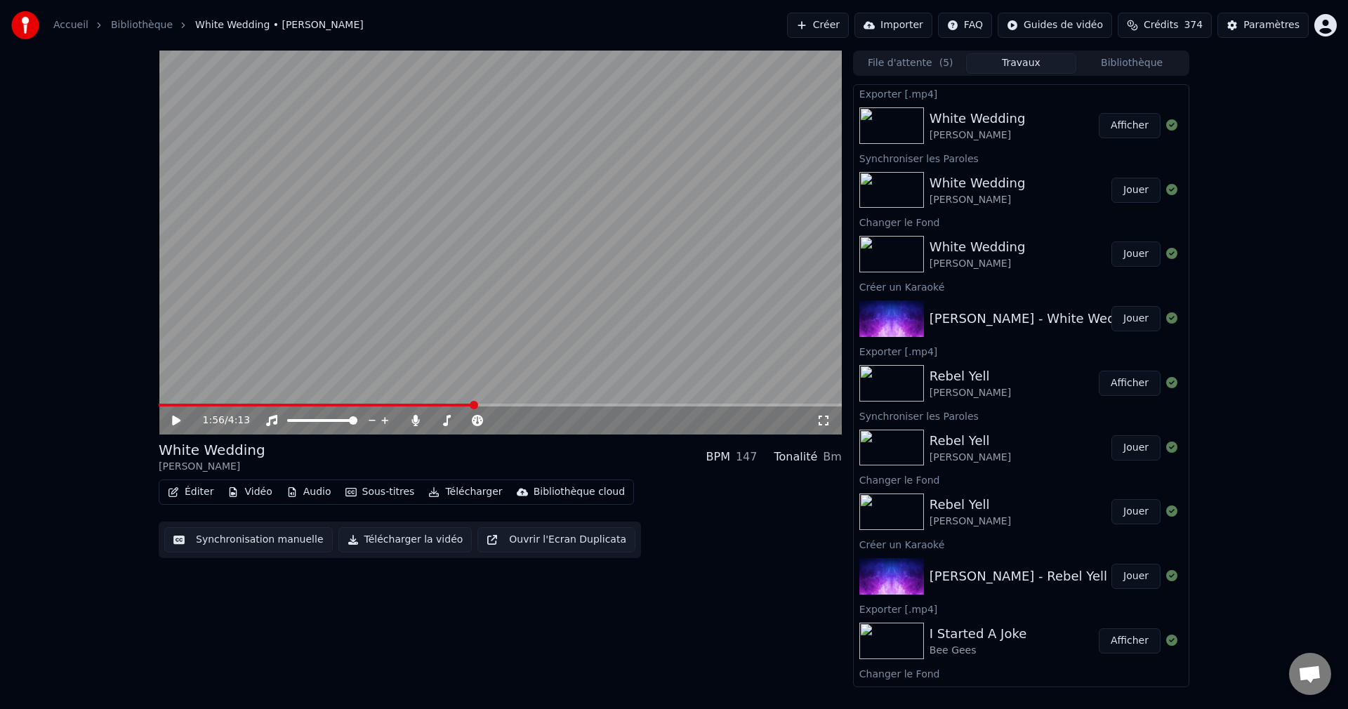
click at [808, 18] on button "Créer" at bounding box center [818, 25] width 62 height 25
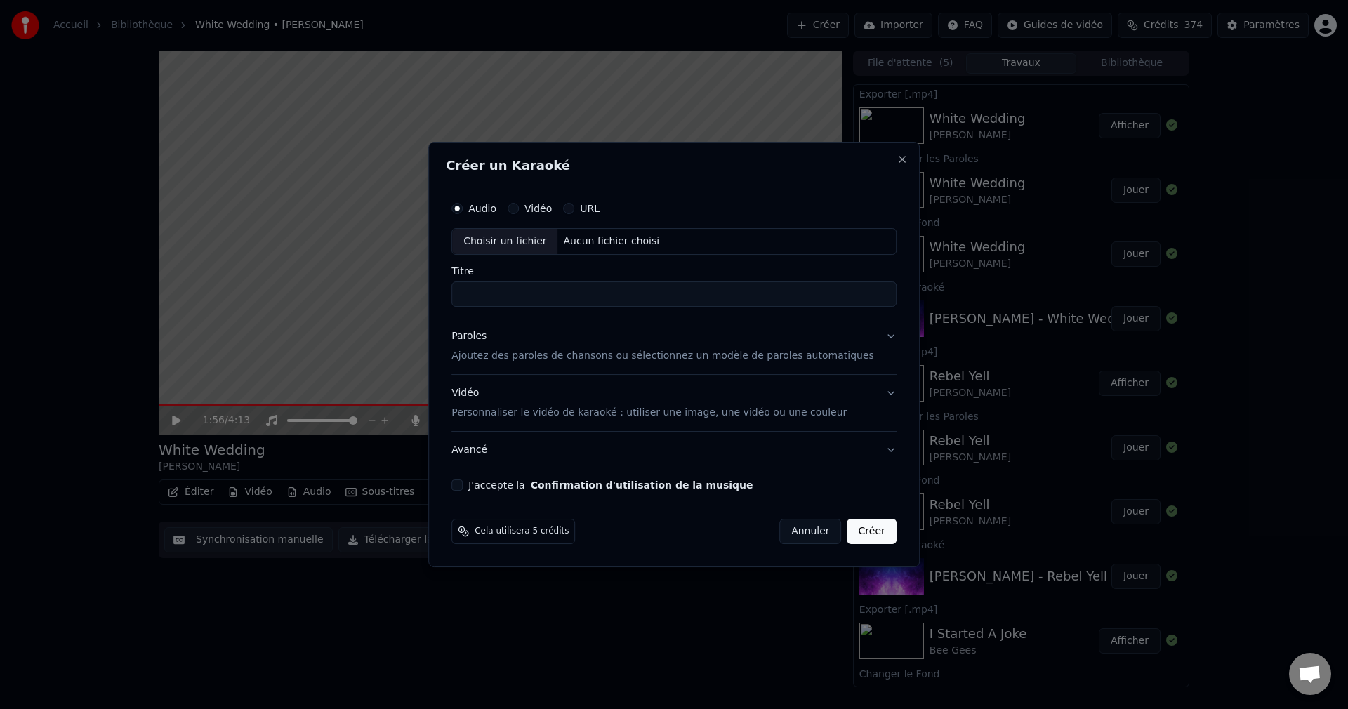
click at [518, 243] on div "Choisir un fichier" at bounding box center [504, 241] width 105 height 25
drag, startPoint x: 491, startPoint y: 294, endPoint x: 414, endPoint y: 299, distance: 76.7
click at [414, 299] on body "Accueil Bibliothèque White Wedding • [PERSON_NAME] Créer Importer FAQ Guides de…" at bounding box center [674, 354] width 1348 height 709
type input "**********"
click at [866, 336] on button "Paroles Ajoutez des paroles de chansons ou sélectionnez un modèle de paroles au…" at bounding box center [673, 346] width 445 height 56
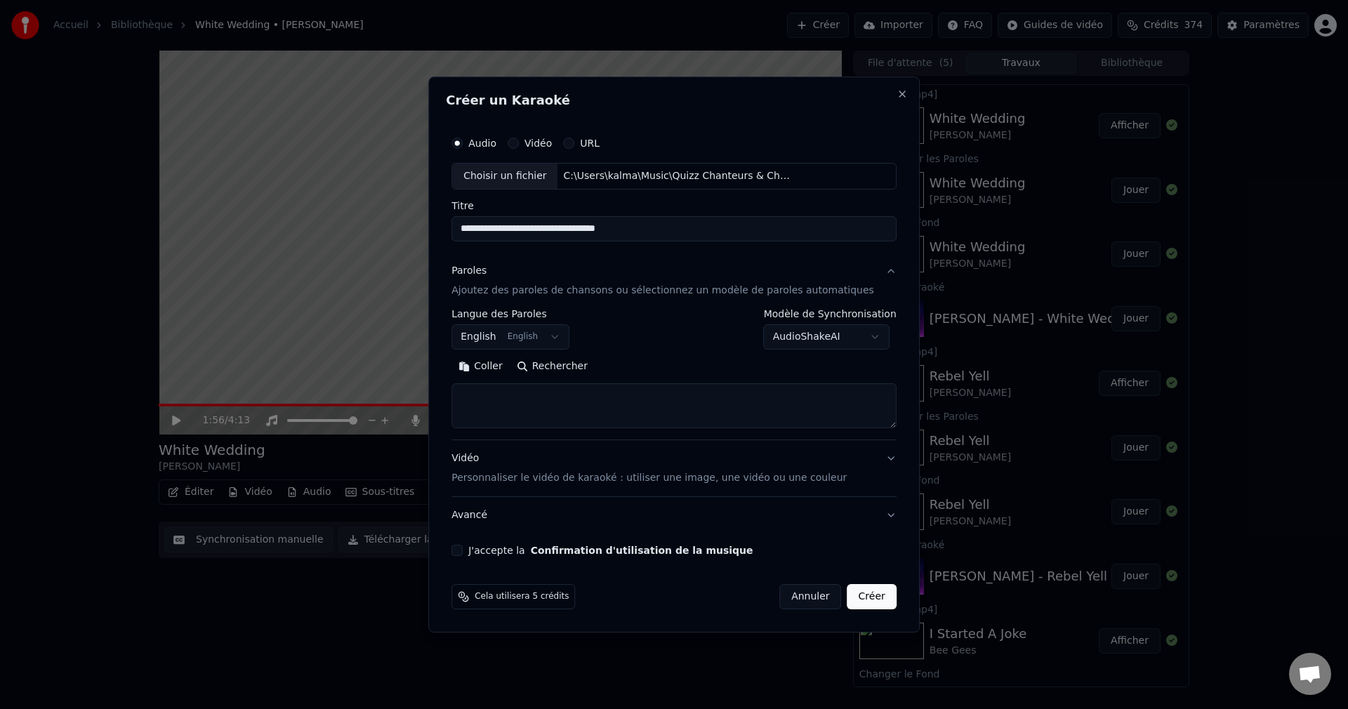
click at [576, 363] on button "Rechercher" at bounding box center [552, 366] width 85 height 22
type textarea "**********"
click at [463, 554] on button "J'accepte la Confirmation d'utilisation de la musique" at bounding box center [456, 550] width 11 height 11
click at [849, 597] on button "Créer" at bounding box center [871, 596] width 49 height 25
select select
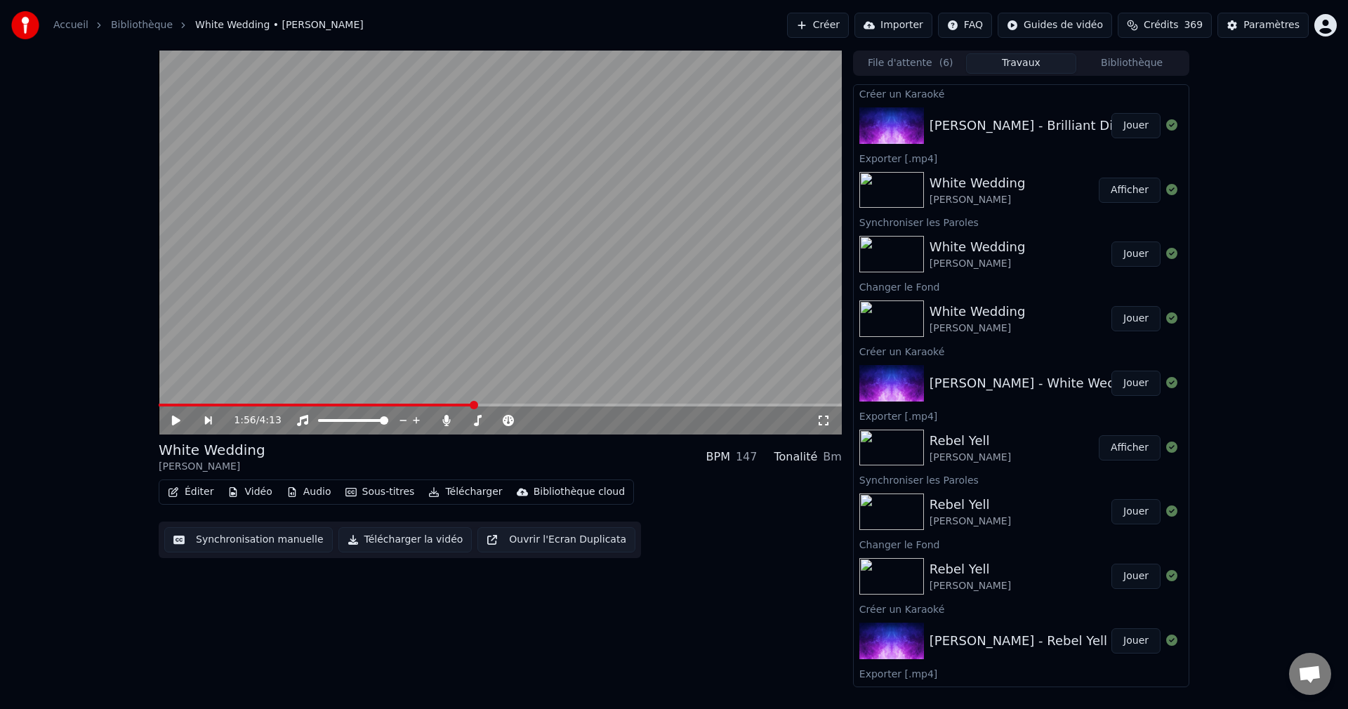
click at [1123, 115] on button "Jouer" at bounding box center [1135, 125] width 49 height 25
click at [174, 416] on icon at bounding box center [176, 420] width 7 height 8
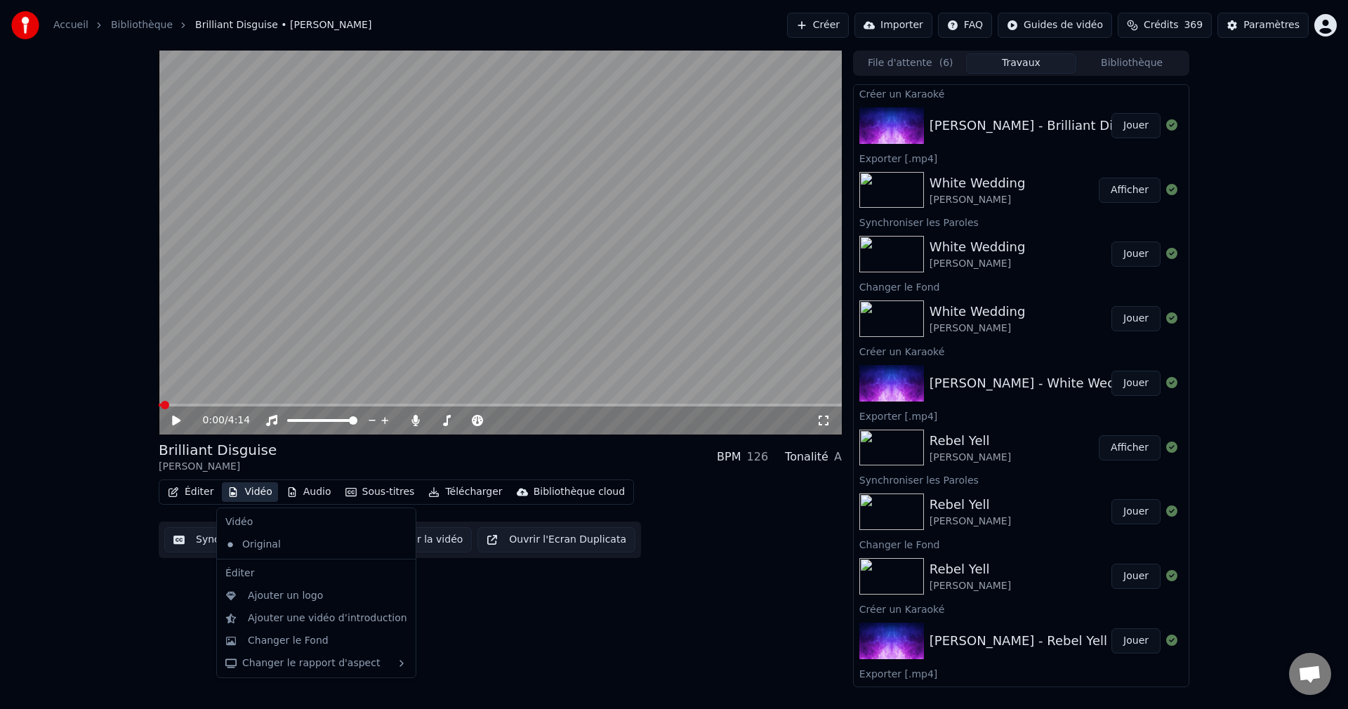
click at [251, 497] on button "Vidéo" at bounding box center [249, 492] width 55 height 20
click at [295, 647] on div "Changer le Fond" at bounding box center [288, 641] width 81 height 14
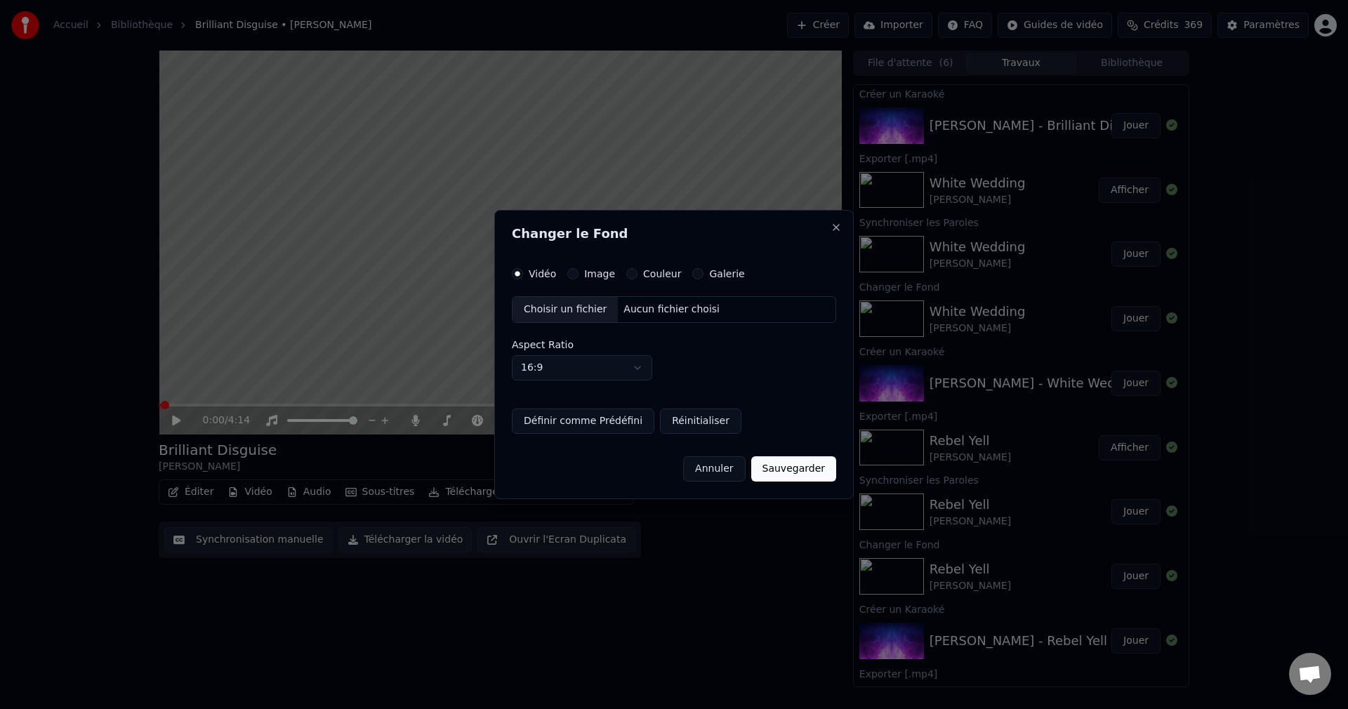
click at [564, 312] on div "Choisir un fichier" at bounding box center [565, 309] width 105 height 25
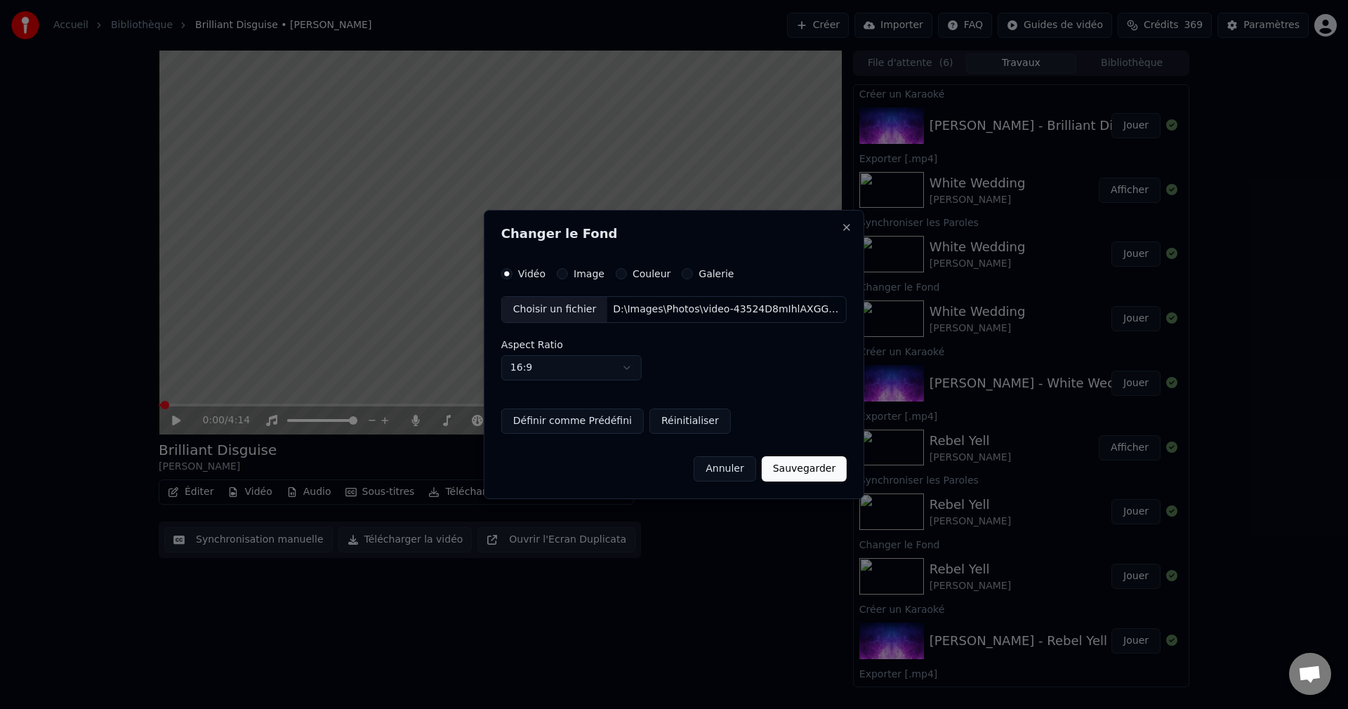
click at [787, 470] on button "Sauvegarder" at bounding box center [804, 468] width 85 height 25
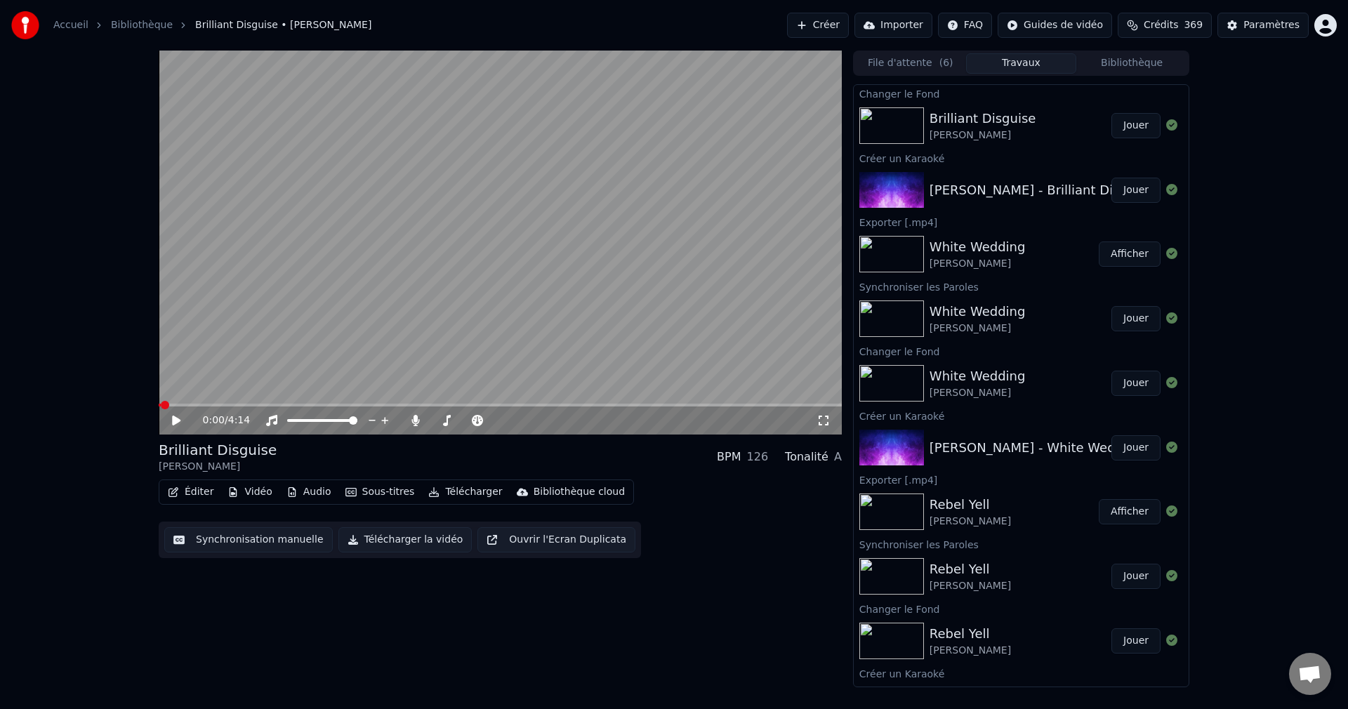
click at [1123, 124] on button "Jouer" at bounding box center [1135, 125] width 49 height 25
click at [501, 425] on span at bounding box center [497, 420] width 8 height 8
click at [499, 404] on span at bounding box center [329, 405] width 341 height 3
click at [440, 422] on span at bounding box center [435, 420] width 9 height 3
click at [175, 416] on icon at bounding box center [186, 420] width 33 height 11
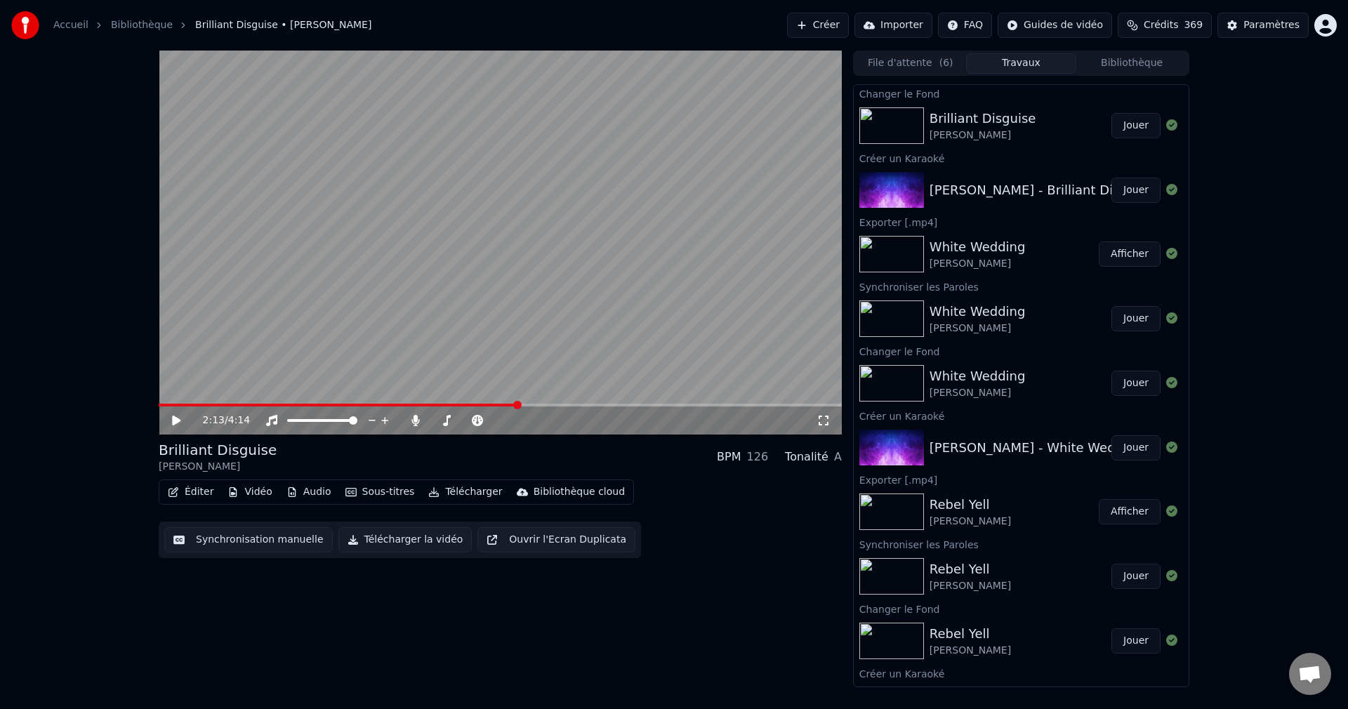
click at [375, 538] on button "Télécharger la vidéo" at bounding box center [405, 539] width 134 height 25
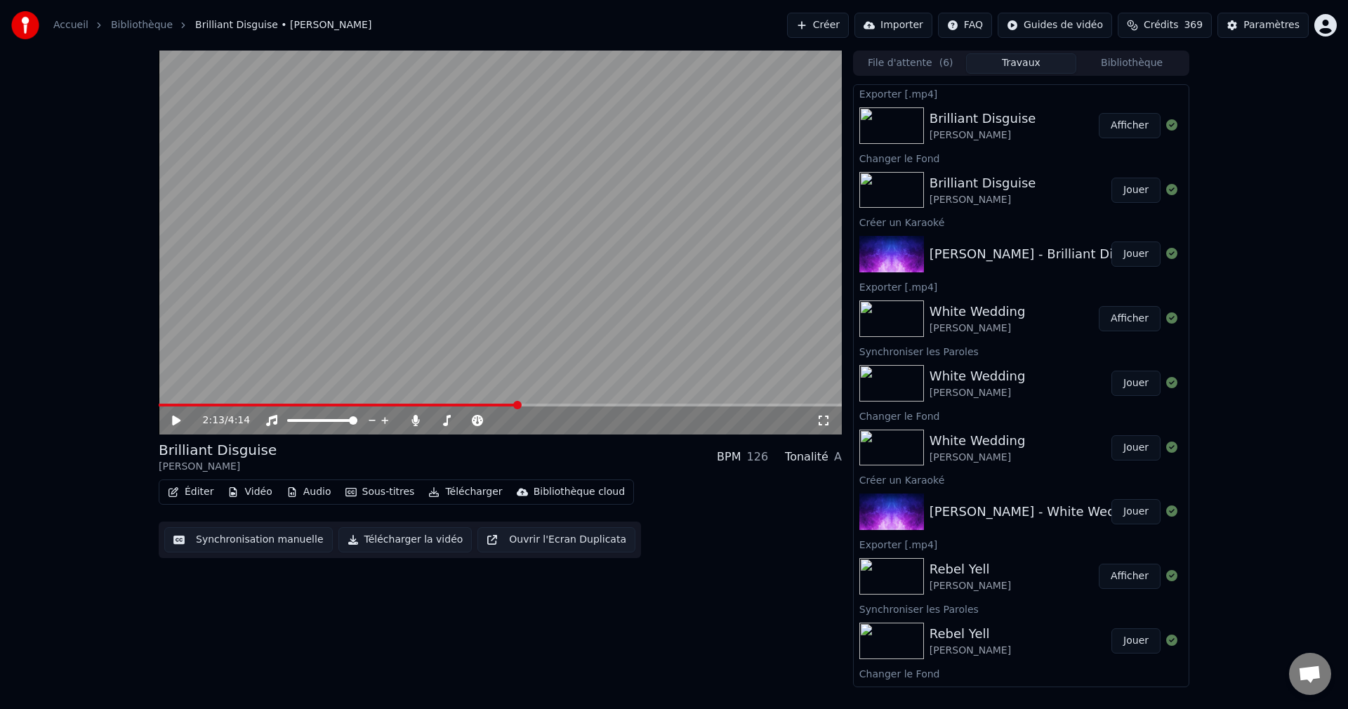
click at [815, 25] on button "Créer" at bounding box center [818, 25] width 62 height 25
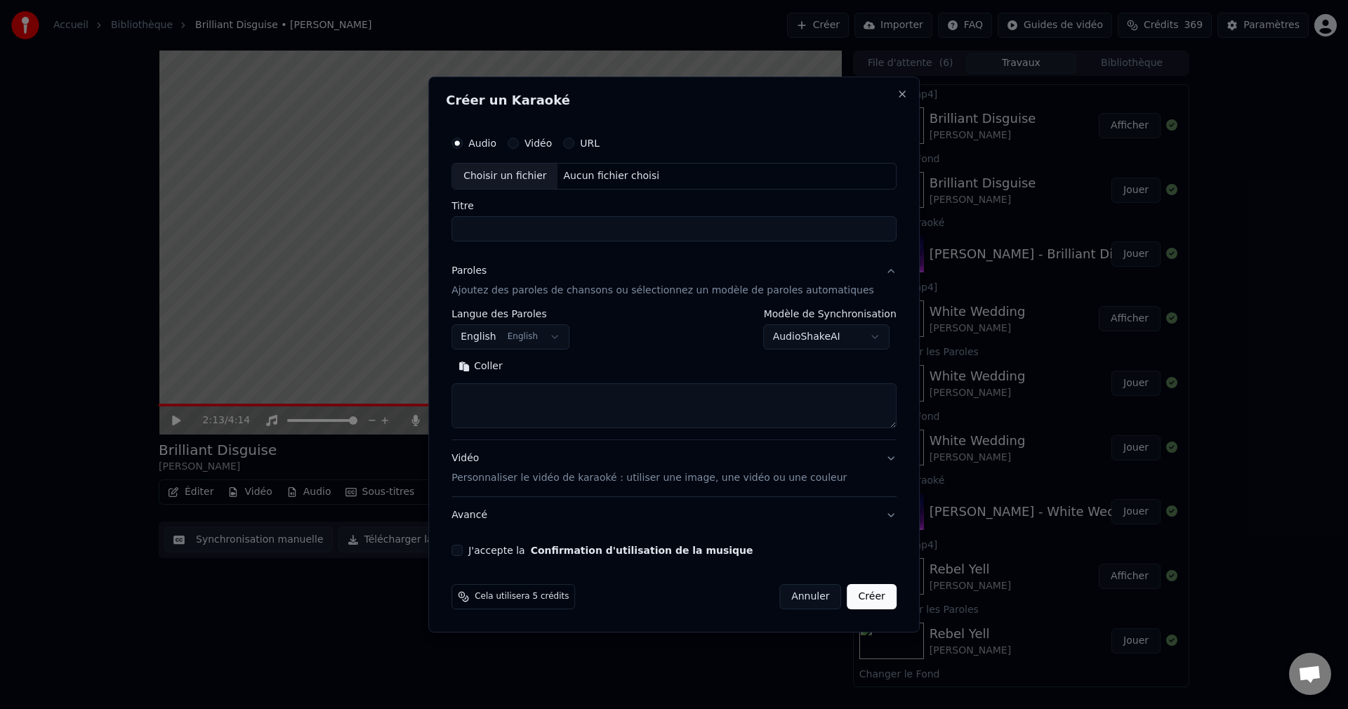
click at [526, 173] on div "Choisir un fichier" at bounding box center [504, 176] width 105 height 25
drag, startPoint x: 494, startPoint y: 229, endPoint x: 411, endPoint y: 235, distance: 83.8
click at [411, 235] on body "Accueil Bibliothèque Brilliant Disguise • [PERSON_NAME] Créer Importer FAQ Guid…" at bounding box center [674, 354] width 1348 height 709
type input "**********"
click at [595, 370] on button "Rechercher" at bounding box center [552, 366] width 85 height 22
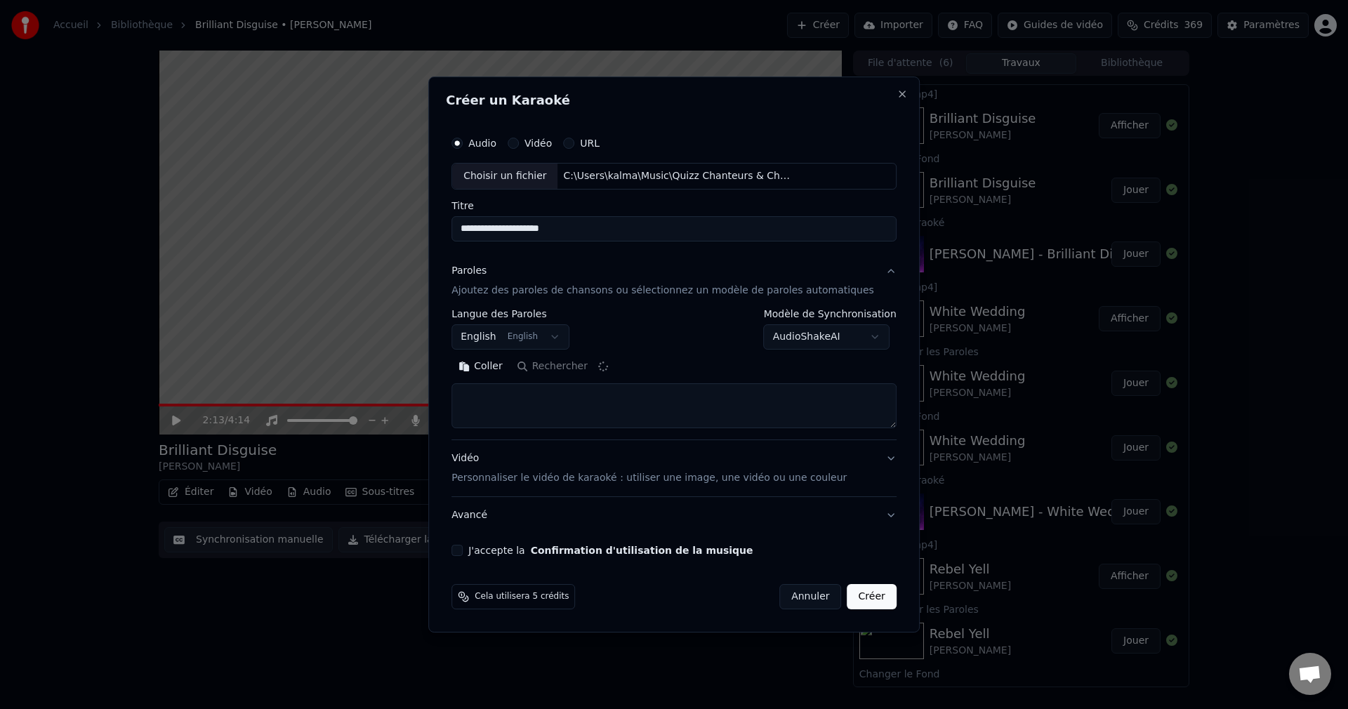
type textarea "**********"
click at [463, 548] on button "J'accepte la Confirmation d'utilisation de la musique" at bounding box center [456, 550] width 11 height 11
click at [858, 603] on button "Créer" at bounding box center [871, 596] width 49 height 25
select select
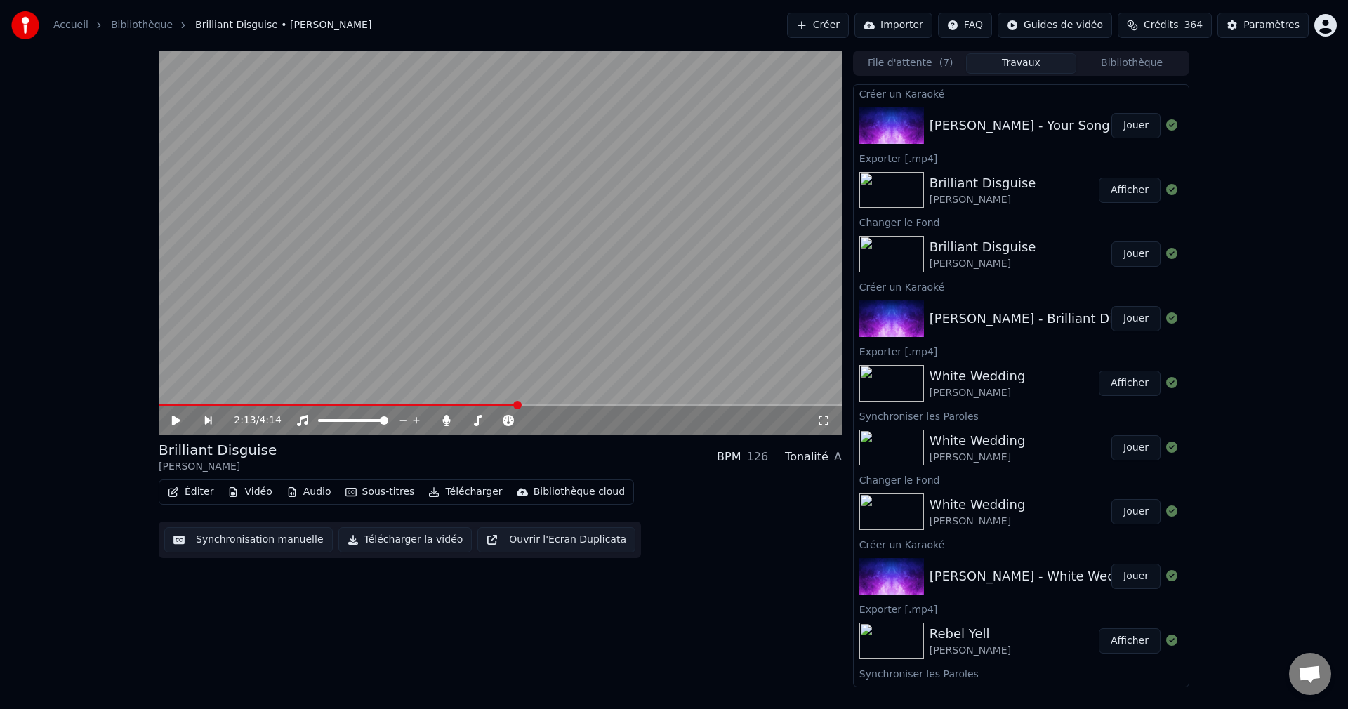
click at [1137, 133] on button "Jouer" at bounding box center [1135, 125] width 49 height 25
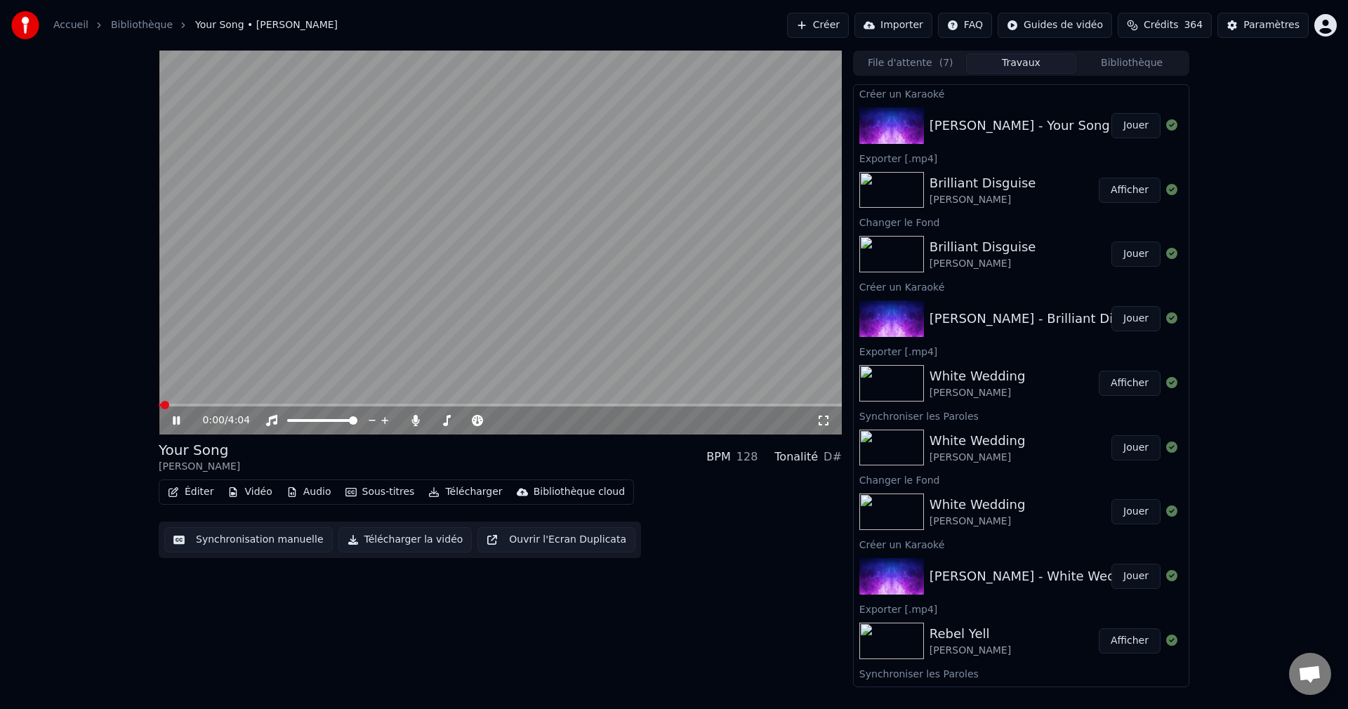
click at [179, 417] on icon at bounding box center [176, 420] width 7 height 8
click at [237, 490] on button "Vidéo" at bounding box center [249, 492] width 55 height 20
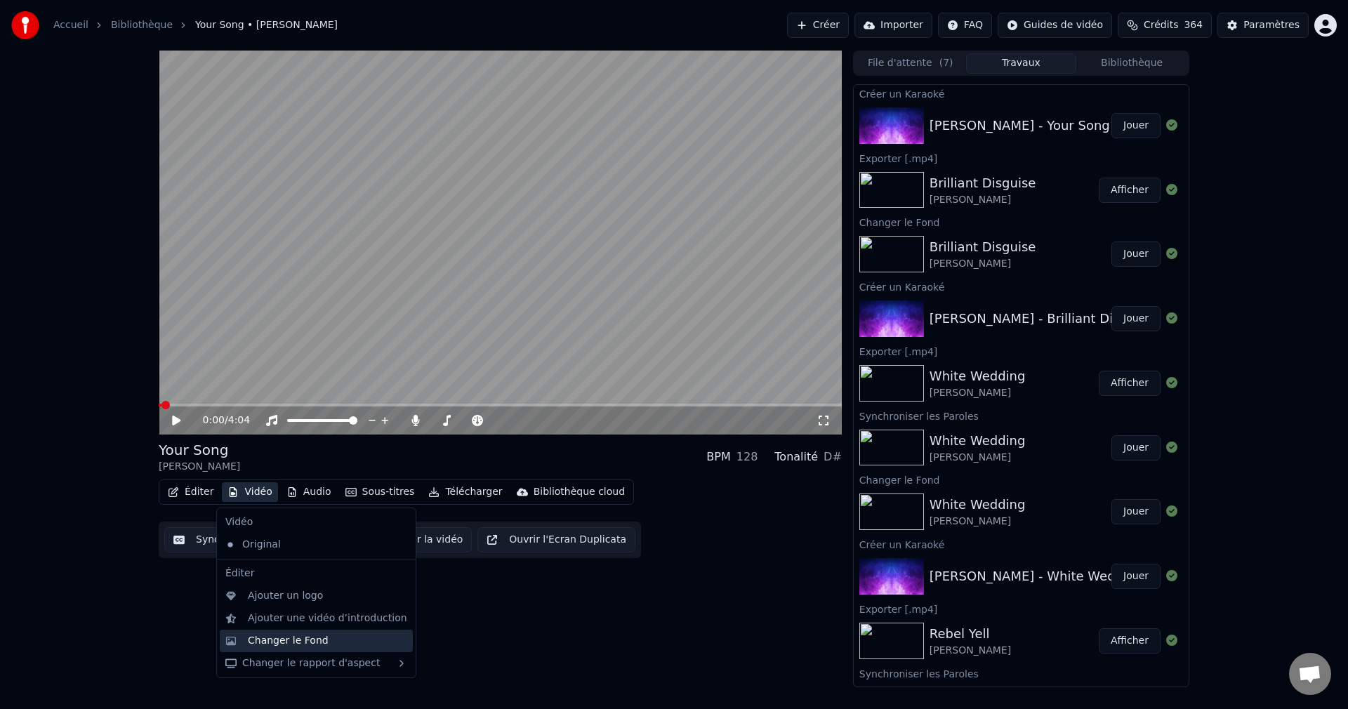
click at [265, 641] on div "Changer le Fond" at bounding box center [288, 641] width 81 height 14
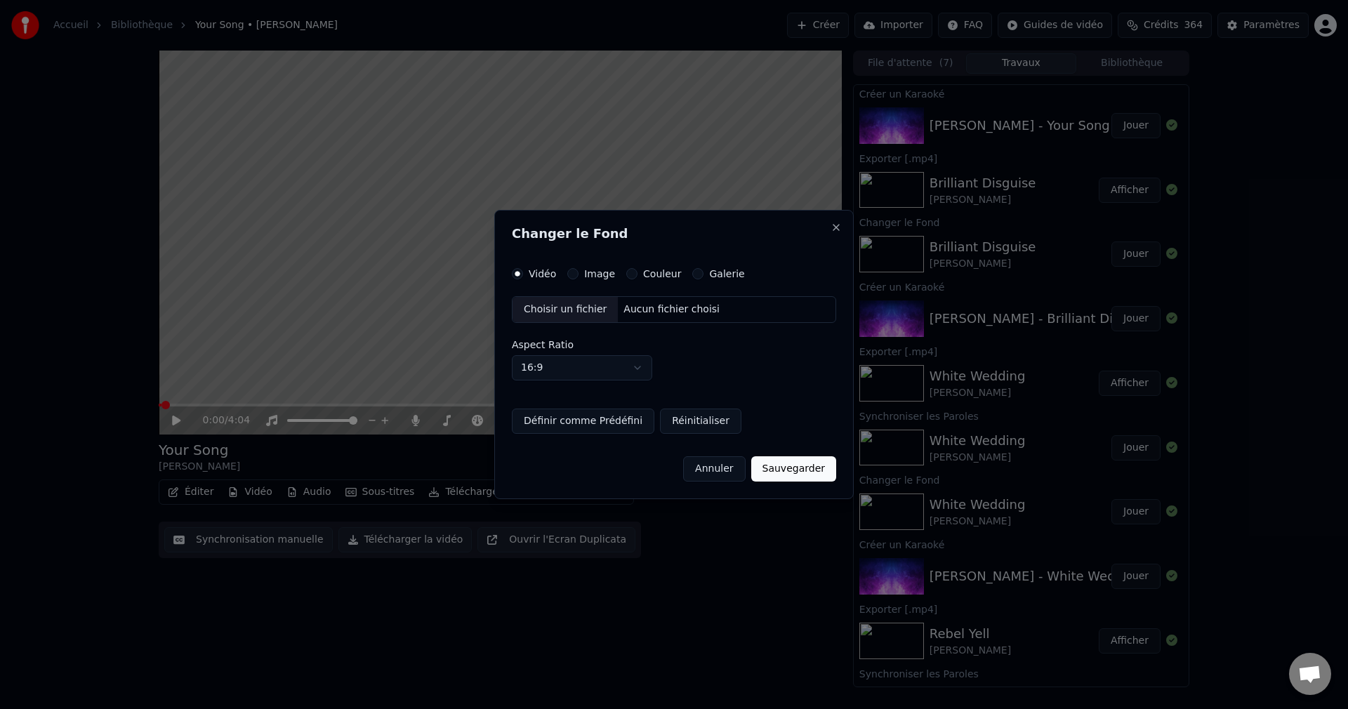
click at [564, 317] on div "Choisir un fichier" at bounding box center [565, 309] width 105 height 25
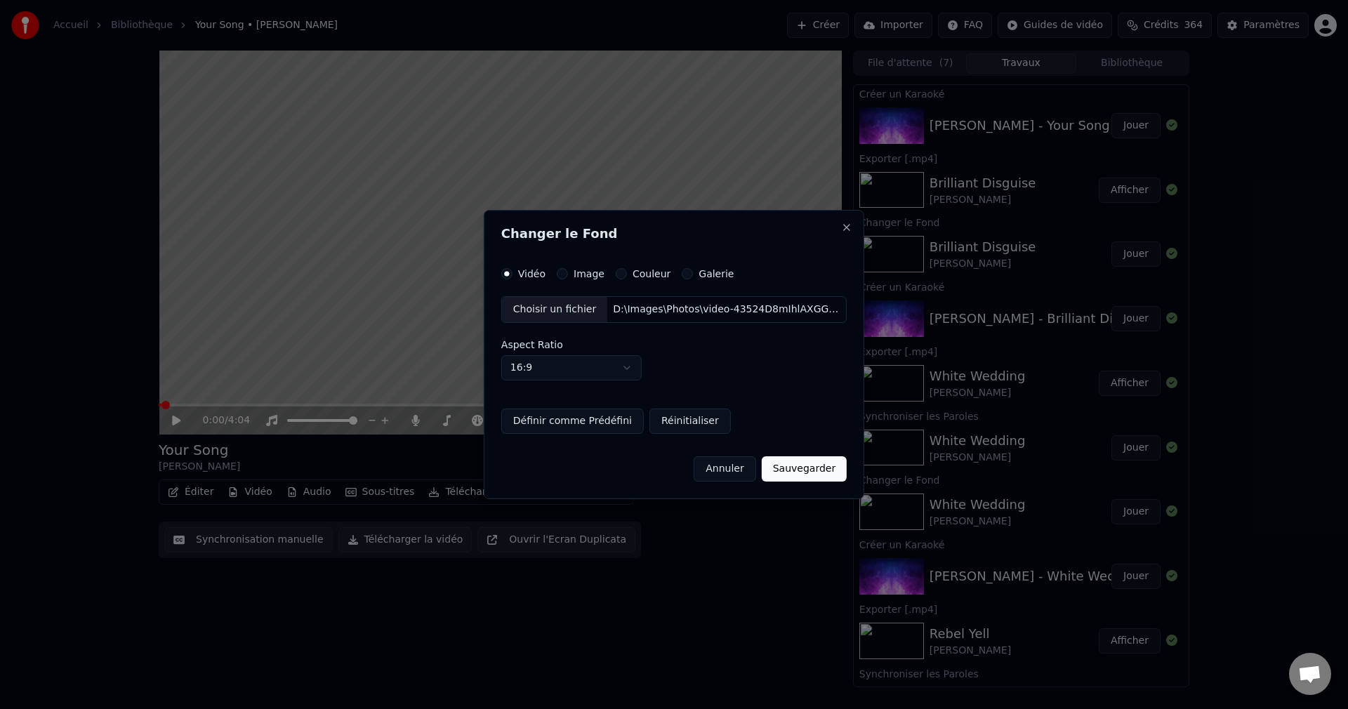
click at [787, 476] on button "Sauvegarder" at bounding box center [804, 468] width 85 height 25
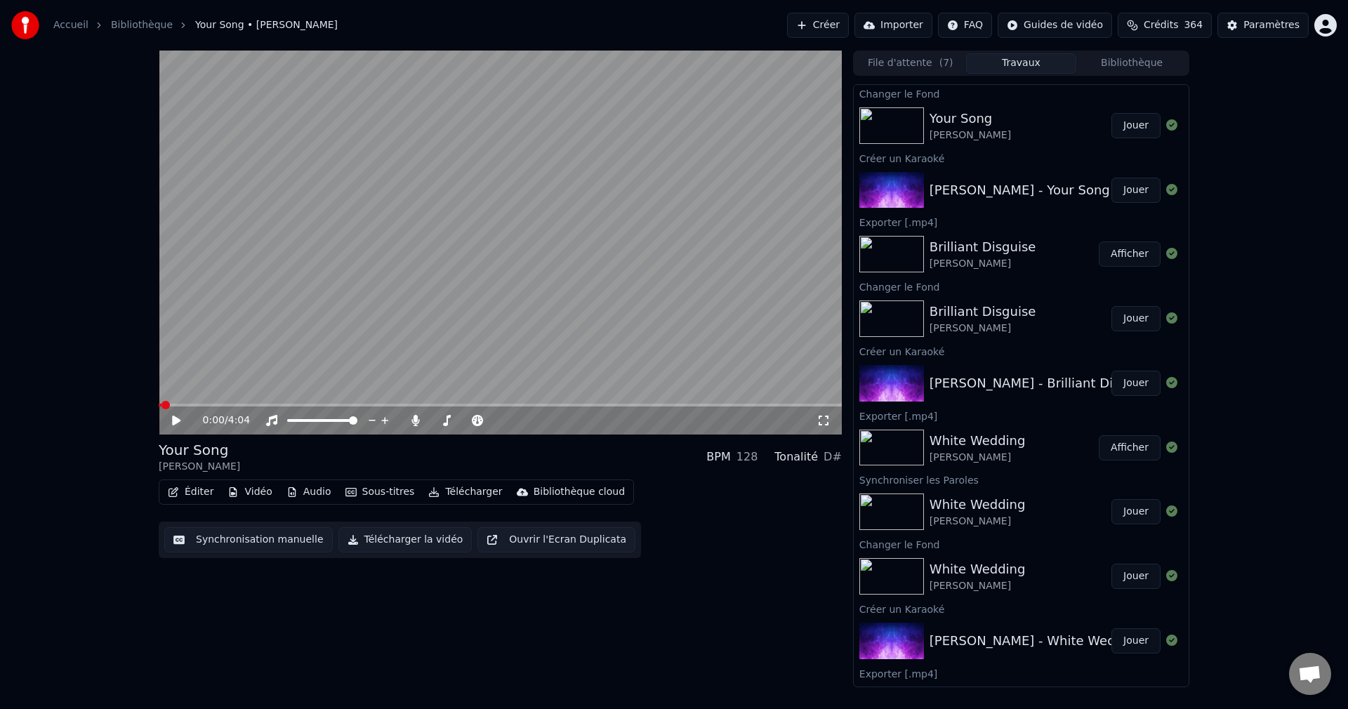
click at [1120, 122] on button "Jouer" at bounding box center [1135, 125] width 49 height 25
click at [501, 425] on span at bounding box center [497, 420] width 8 height 8
click at [476, 404] on span at bounding box center [500, 405] width 683 height 3
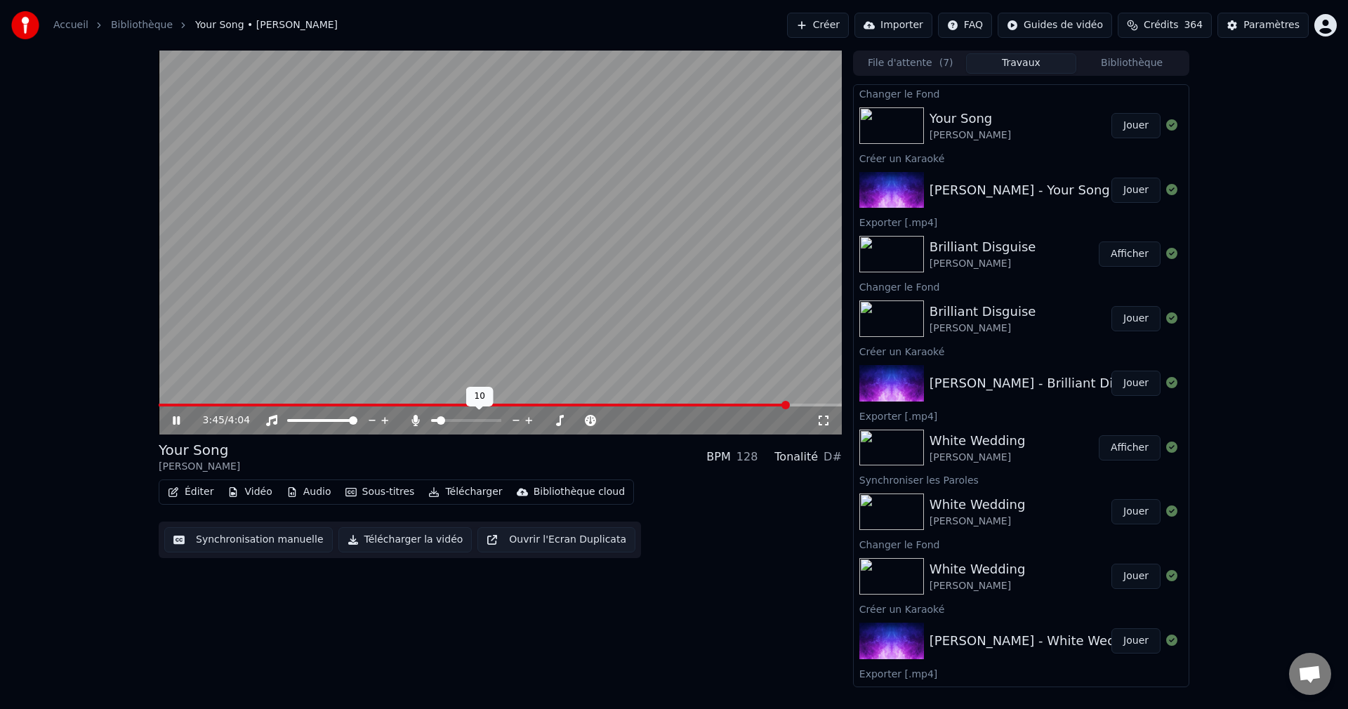
click at [437, 421] on span at bounding box center [434, 420] width 7 height 3
click at [439, 421] on span at bounding box center [442, 420] width 8 height 8
click at [180, 420] on icon at bounding box center [186, 420] width 33 height 11
click at [399, 538] on button "Télécharger la vidéo" at bounding box center [405, 539] width 134 height 25
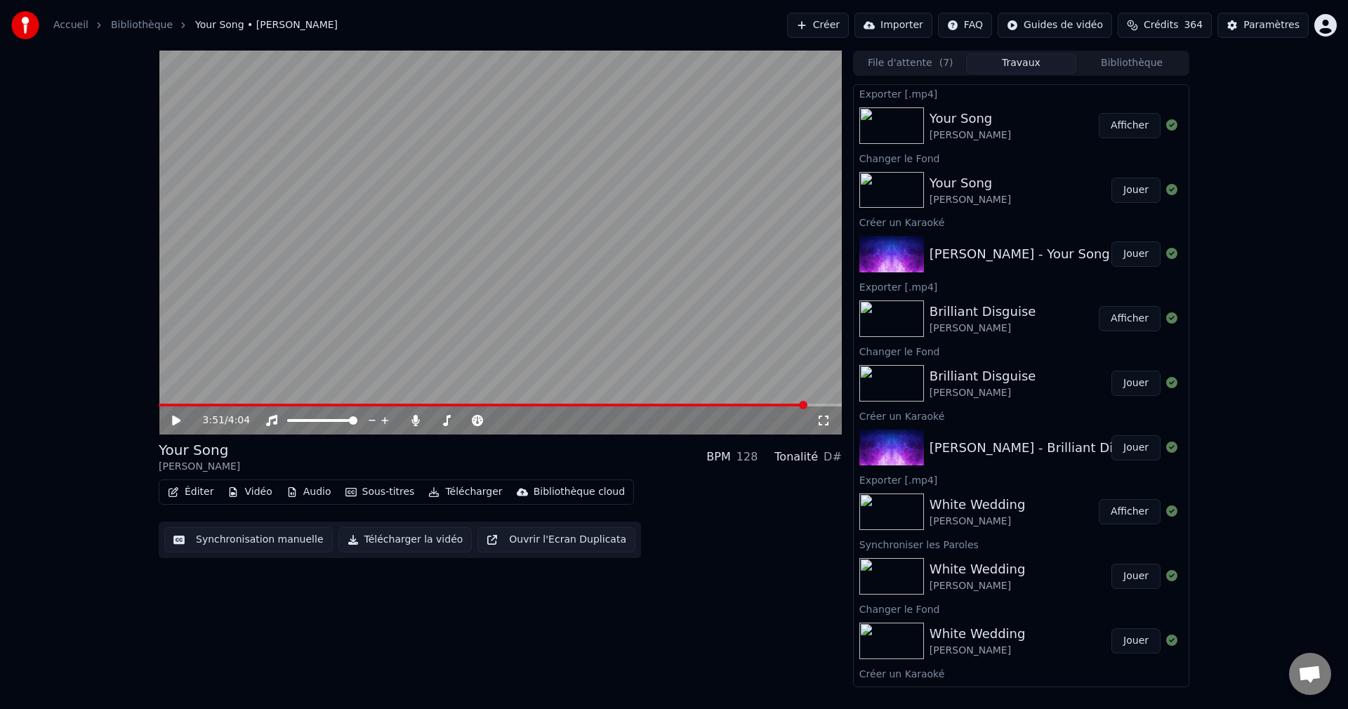
click at [823, 22] on button "Créer" at bounding box center [818, 25] width 62 height 25
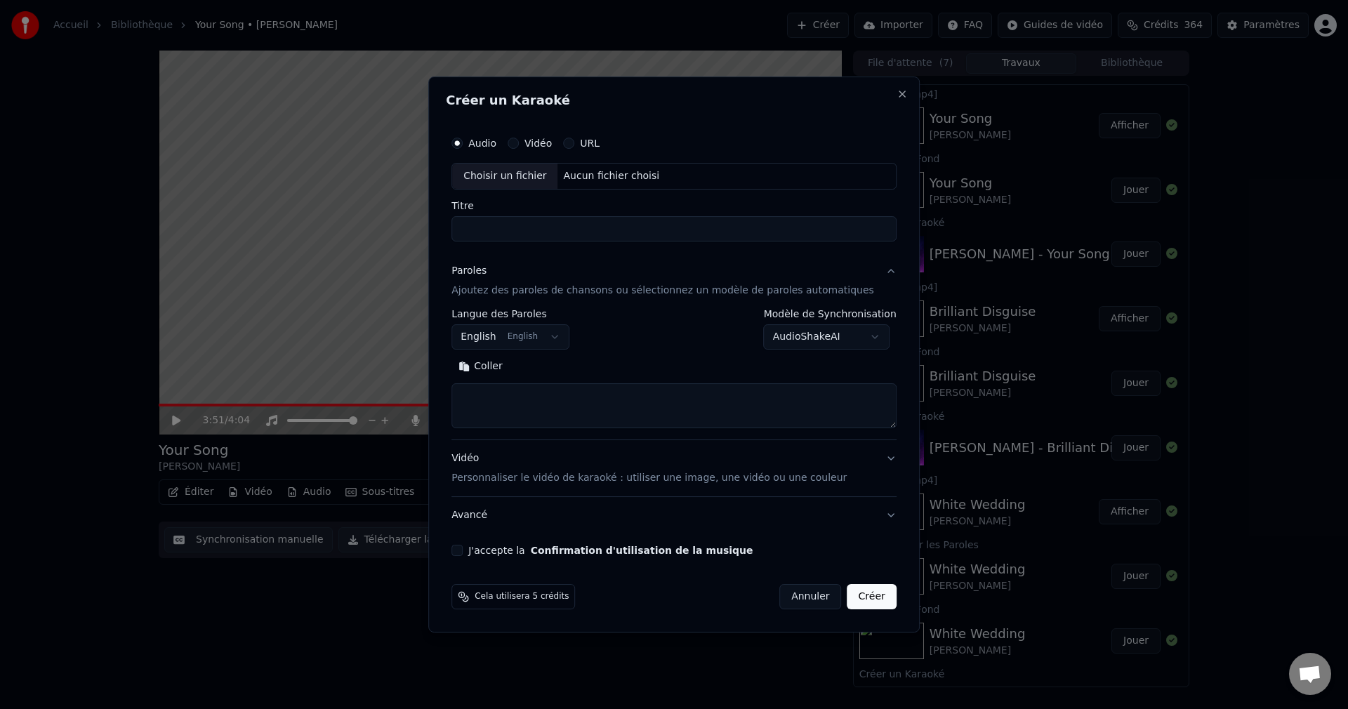
click at [541, 172] on div "Choisir un fichier" at bounding box center [504, 176] width 105 height 25
drag, startPoint x: 496, startPoint y: 230, endPoint x: 431, endPoint y: 240, distance: 65.3
click at [431, 240] on body "Accueil Bibliothèque Your Song • [PERSON_NAME] Importer FAQ Guides de vidéo Cré…" at bounding box center [674, 354] width 1348 height 709
type input "**********"
click at [588, 373] on button "Rechercher" at bounding box center [552, 366] width 85 height 22
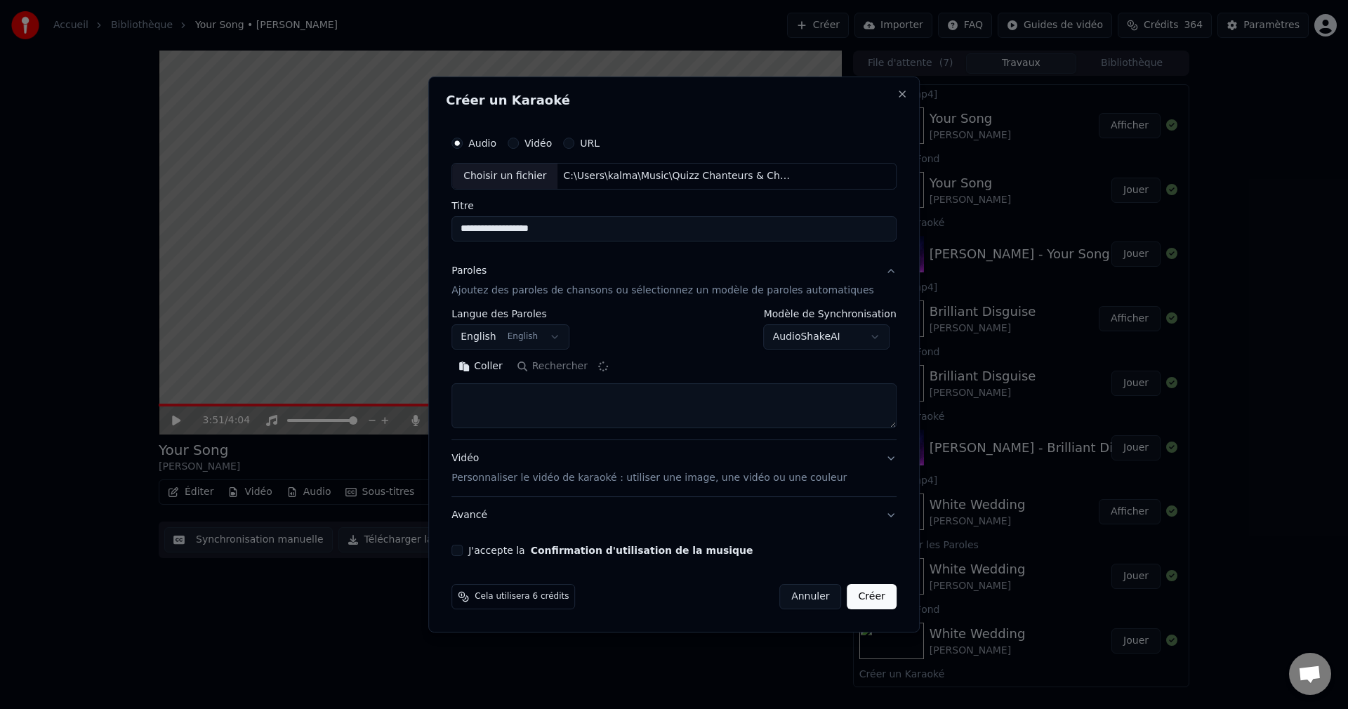
type textarea "**********"
click at [463, 550] on button "J'accepte la Confirmation d'utilisation de la musique" at bounding box center [456, 550] width 11 height 11
click at [854, 603] on button "Créer" at bounding box center [871, 596] width 49 height 25
select select
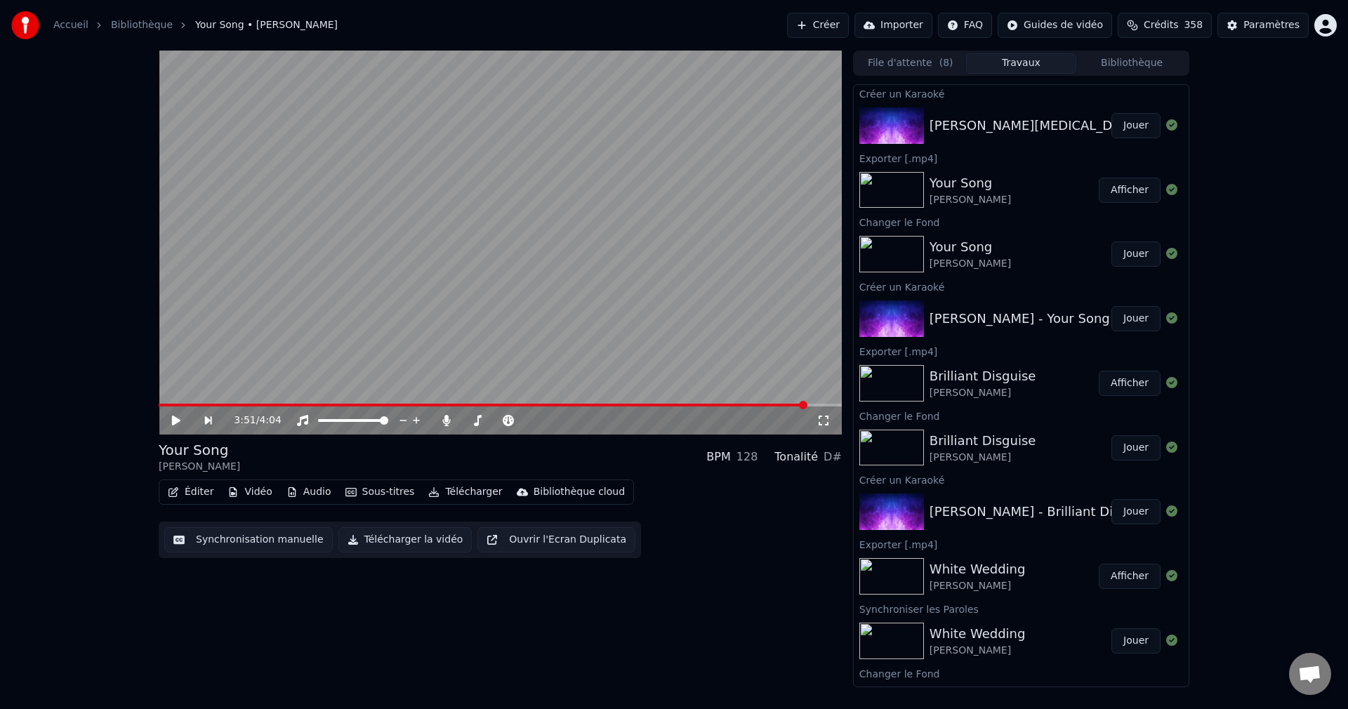
click at [1135, 128] on button "Jouer" at bounding box center [1135, 125] width 49 height 25
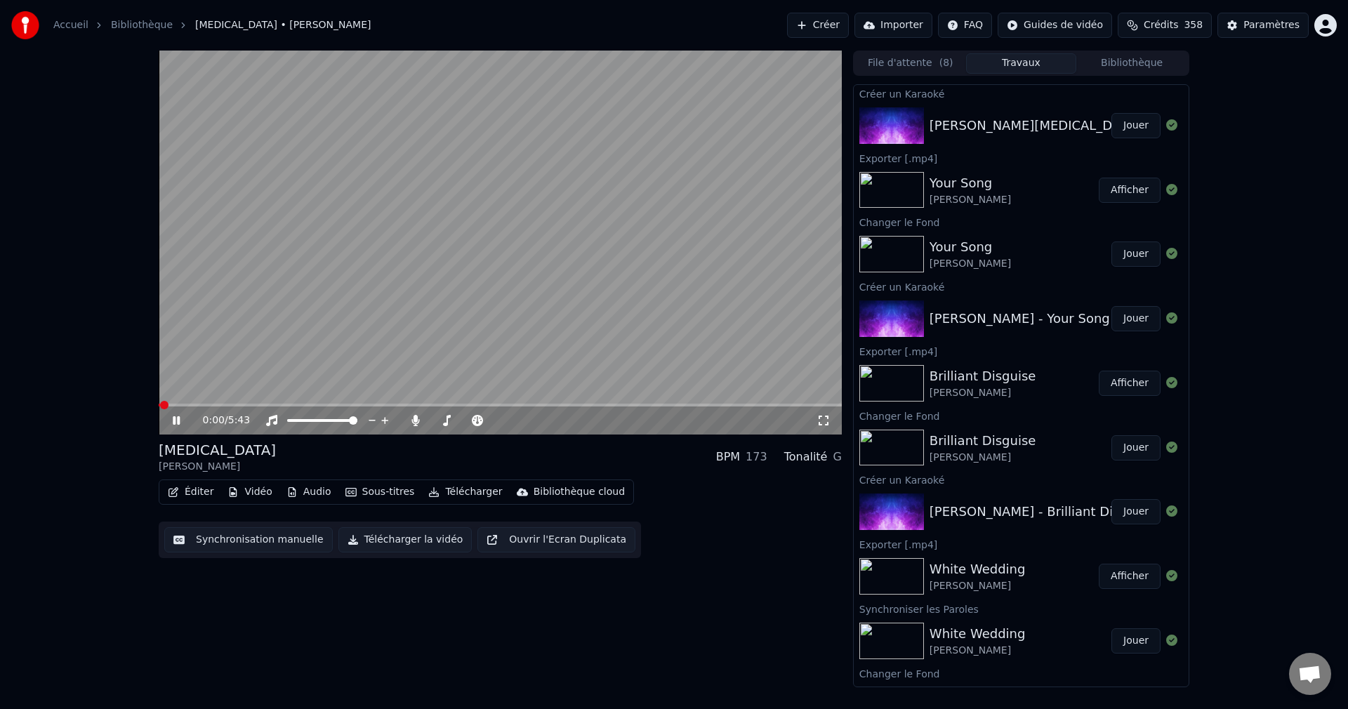
click at [174, 416] on icon at bounding box center [186, 420] width 33 height 11
click at [251, 490] on button "Vidéo" at bounding box center [249, 492] width 55 height 20
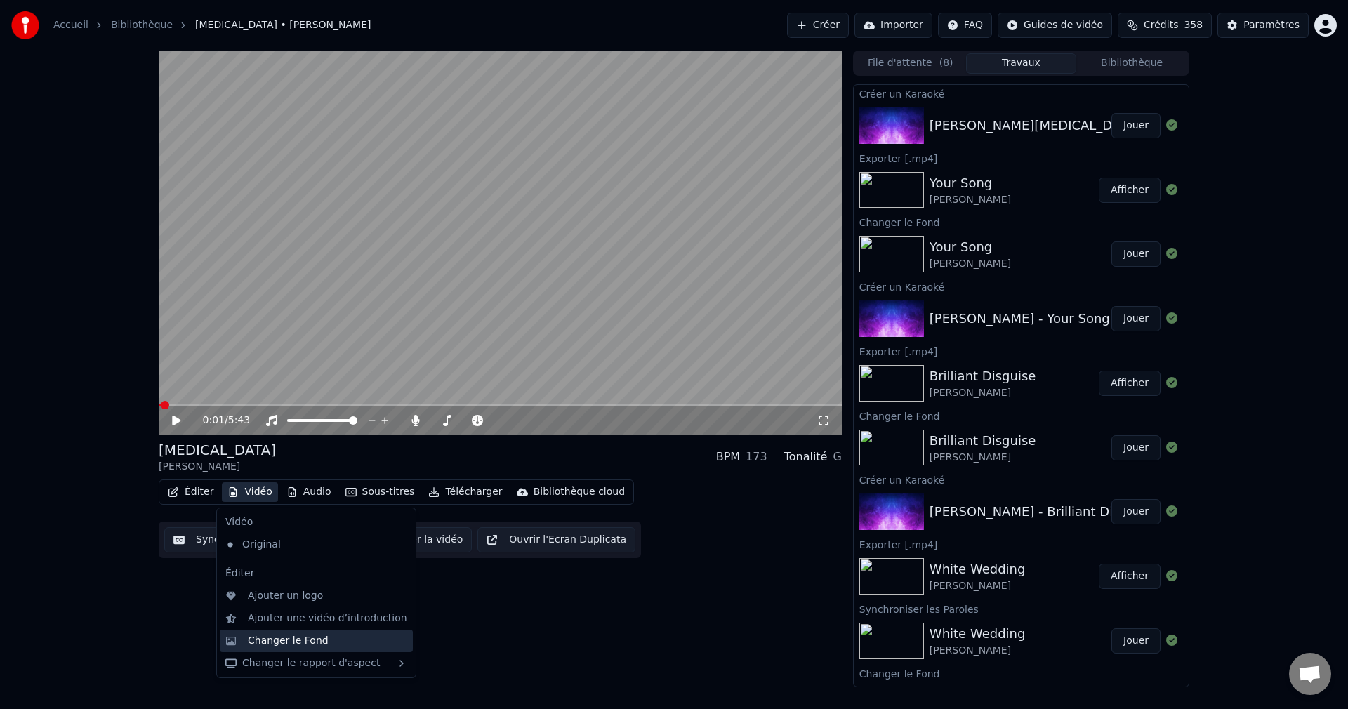
click at [313, 642] on div "Changer le Fond" at bounding box center [288, 641] width 81 height 14
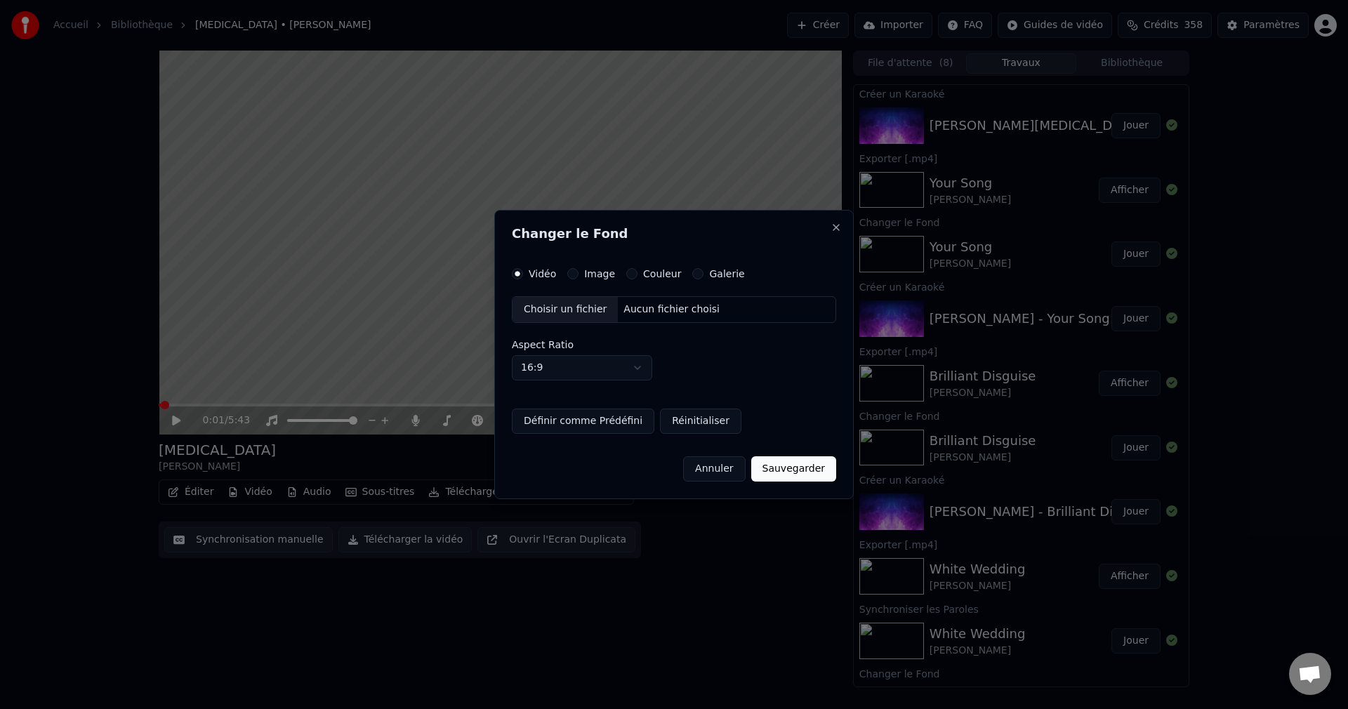
click at [570, 312] on div "Choisir un fichier" at bounding box center [565, 309] width 105 height 25
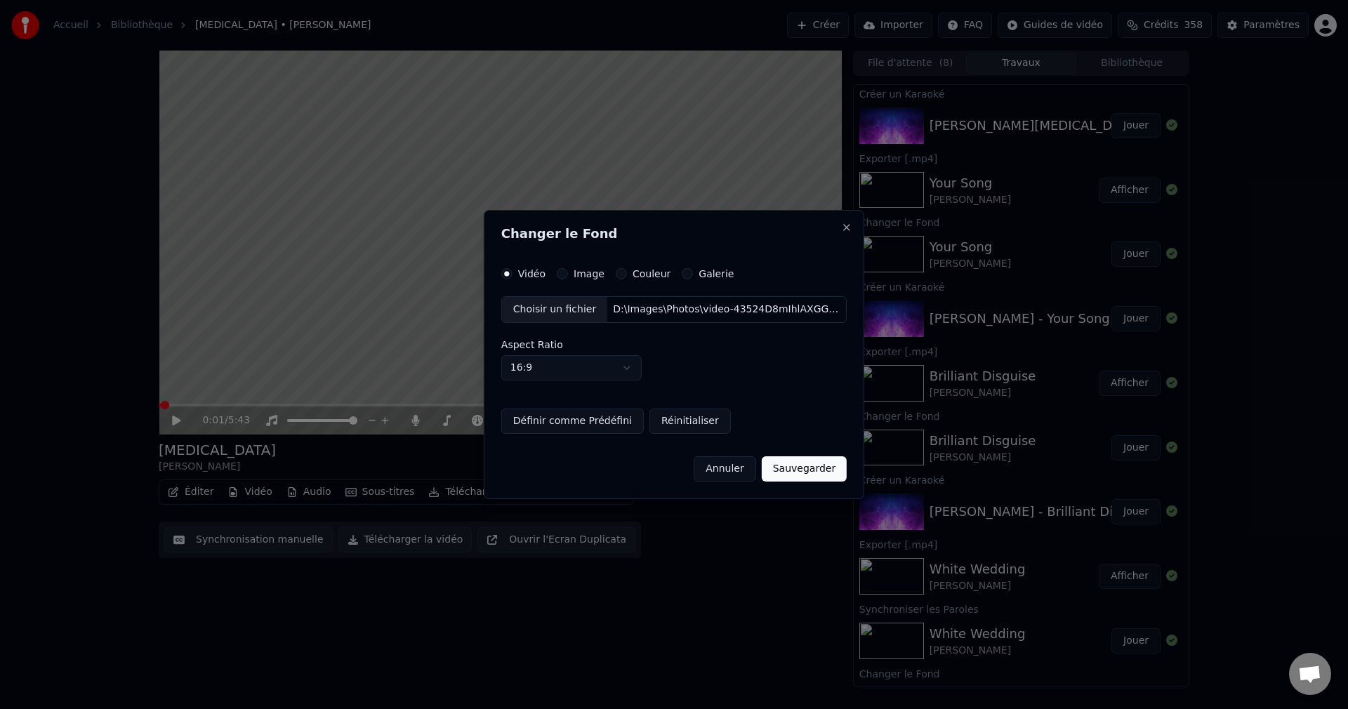
click at [793, 472] on button "Sauvegarder" at bounding box center [804, 468] width 85 height 25
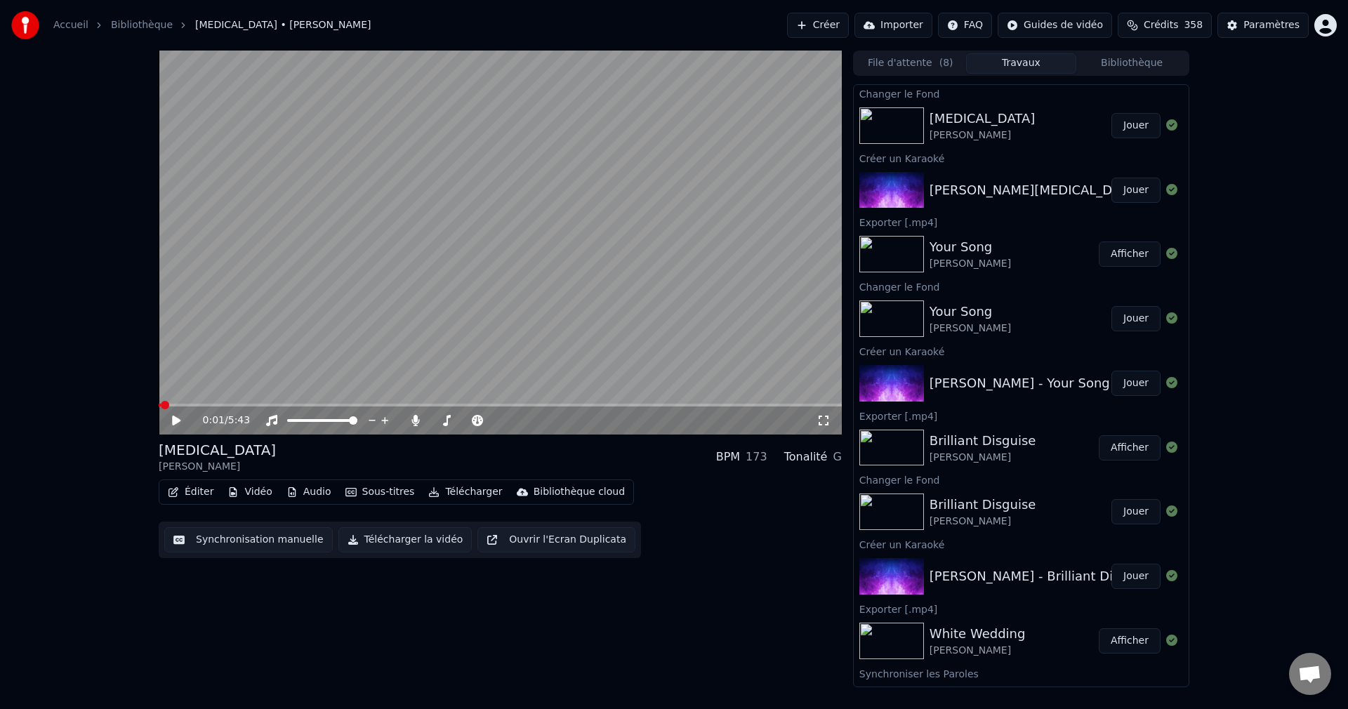
click at [1120, 128] on button "Jouer" at bounding box center [1135, 125] width 49 height 25
click at [494, 425] on span at bounding box center [489, 420] width 8 height 8
click at [407, 405] on span at bounding box center [500, 405] width 683 height 3
click at [176, 418] on icon at bounding box center [186, 420] width 33 height 11
